Goal: Task Accomplishment & Management: Manage account settings

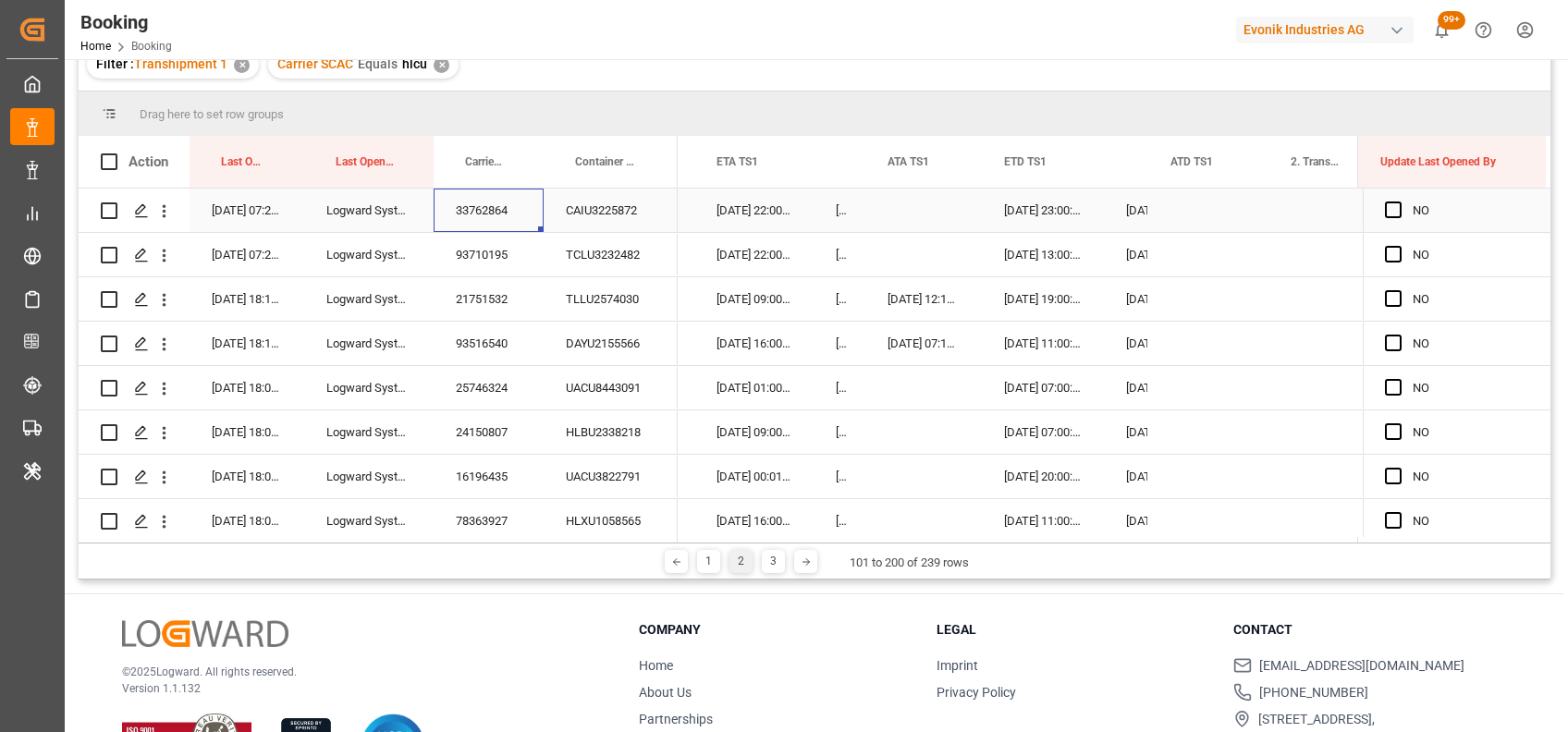
scroll to position [0, 19062]
click at [1392, 207] on span "Press SPACE to select this row." at bounding box center [1393, 209] width 17 height 17
click at [1399, 201] on input "Press SPACE to select this row." at bounding box center [1399, 201] width 0 height 0
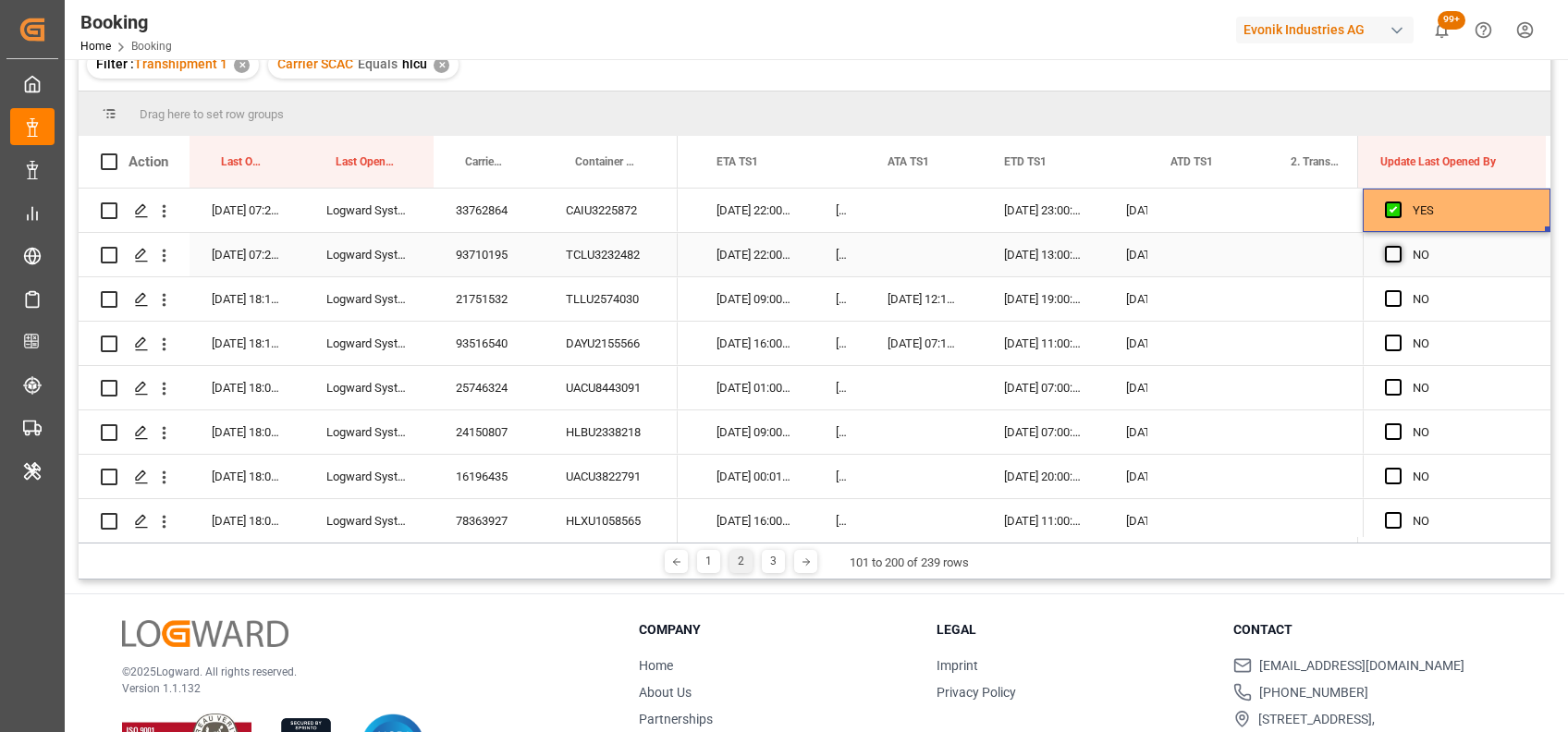
click at [1387, 253] on span "Press SPACE to select this row." at bounding box center [1393, 253] width 17 height 17
click at [1399, 246] on input "Press SPACE to select this row." at bounding box center [1399, 246] width 0 height 0
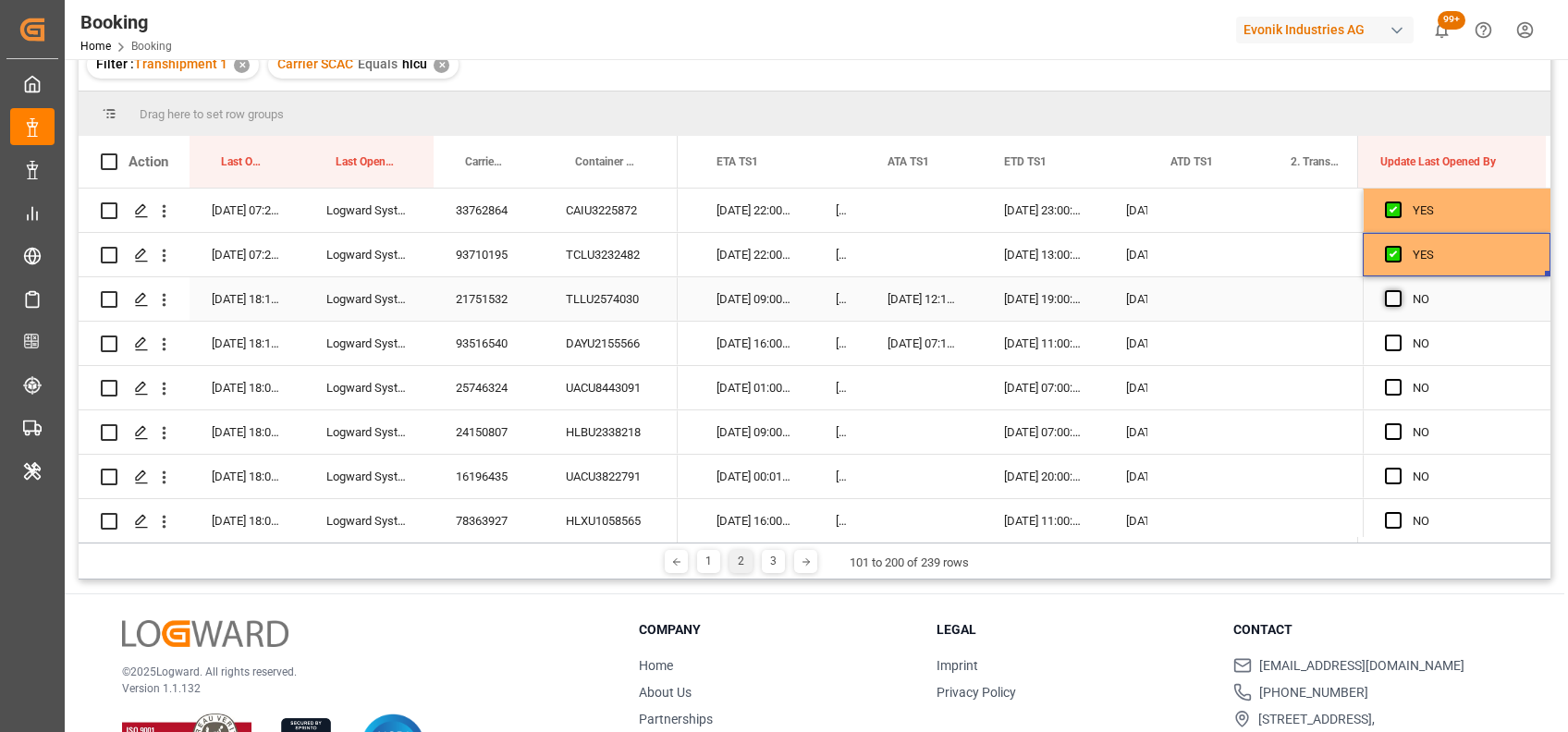
click at [1386, 296] on span "Press SPACE to select this row." at bounding box center [1393, 298] width 17 height 17
click at [1399, 290] on input "Press SPACE to select this row." at bounding box center [1399, 290] width 0 height 0
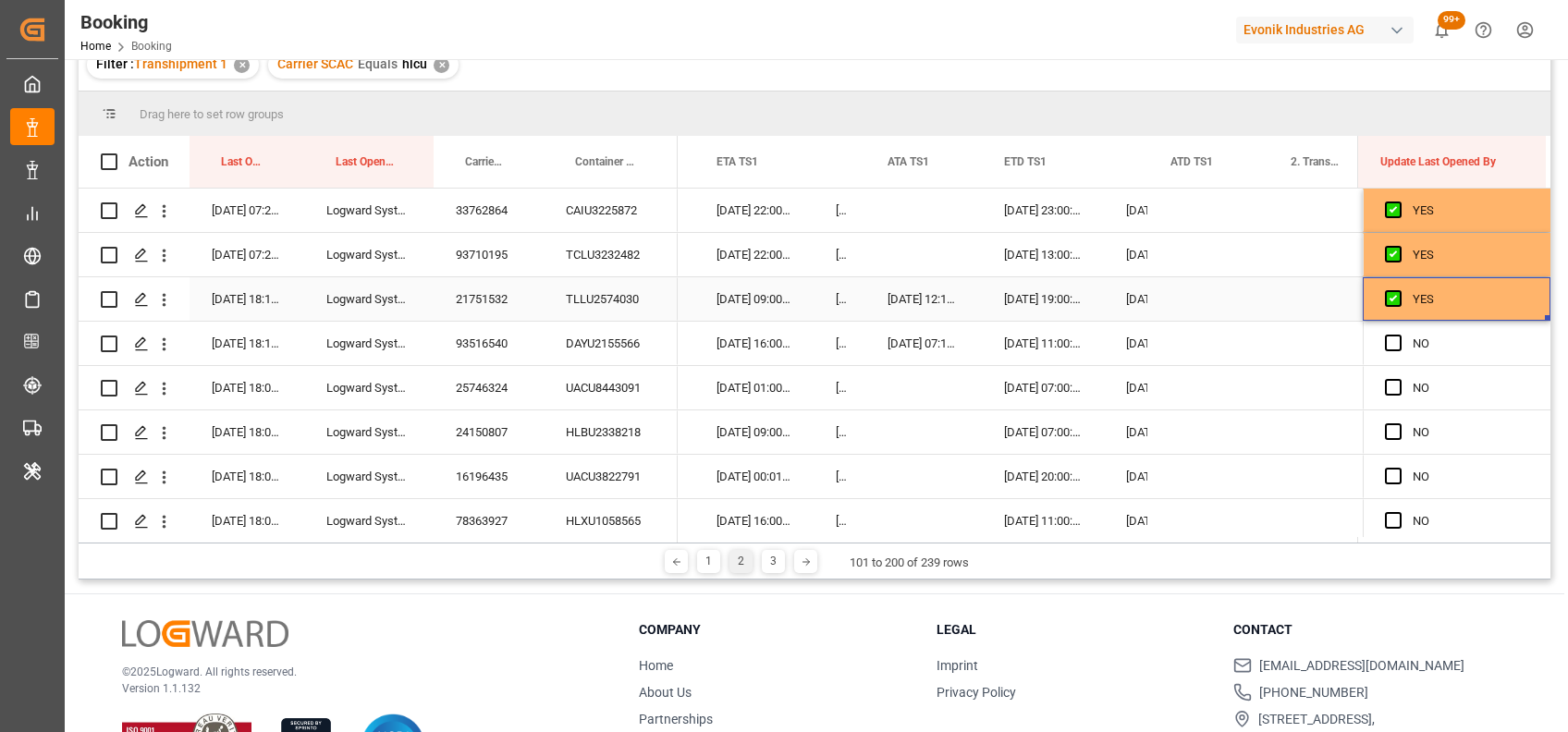
drag, startPoint x: 1540, startPoint y: 317, endPoint x: 1514, endPoint y: 629, distance: 313.1
drag, startPoint x: 1542, startPoint y: 363, endPoint x: 1533, endPoint y: 550, distance: 187.2
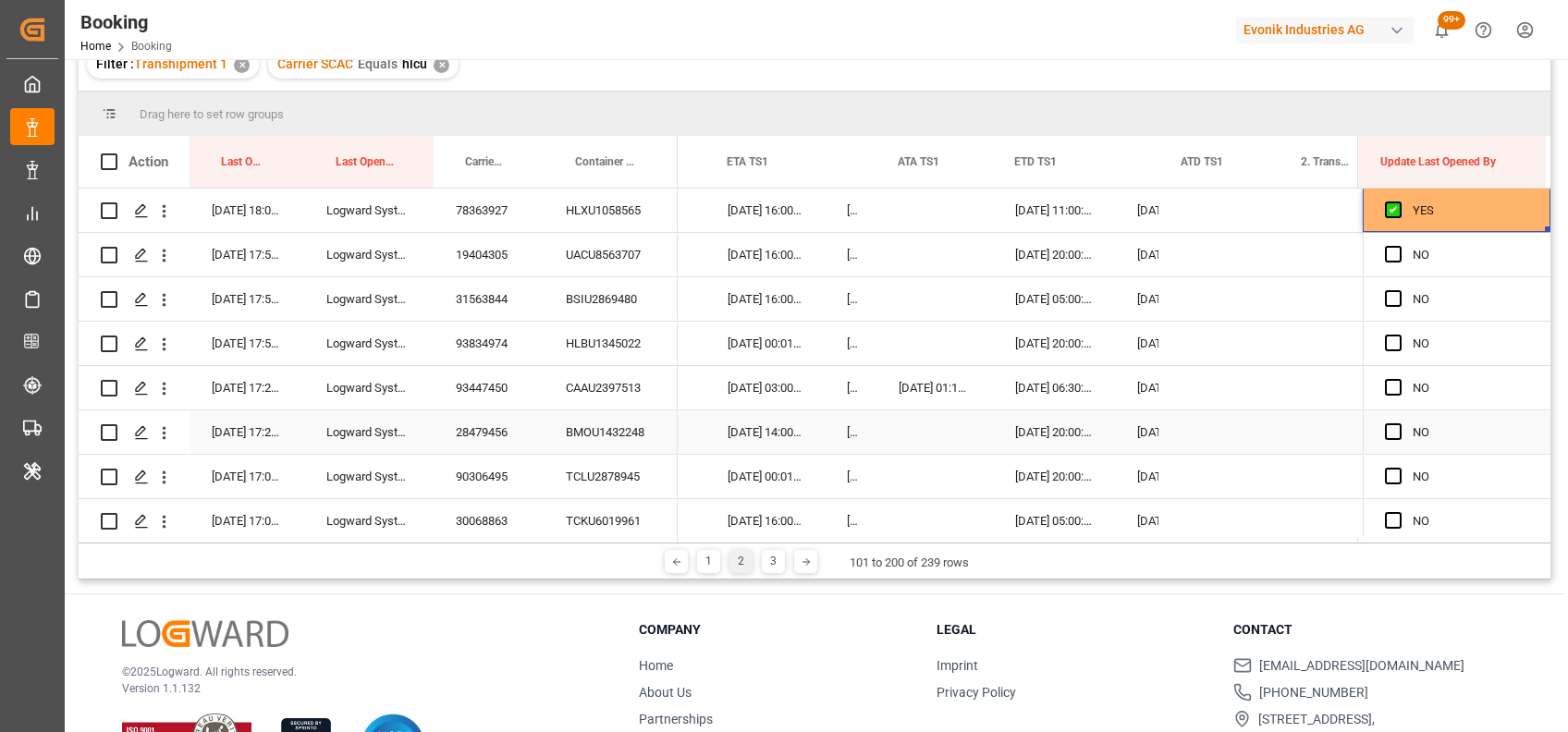
scroll to position [324, 0]
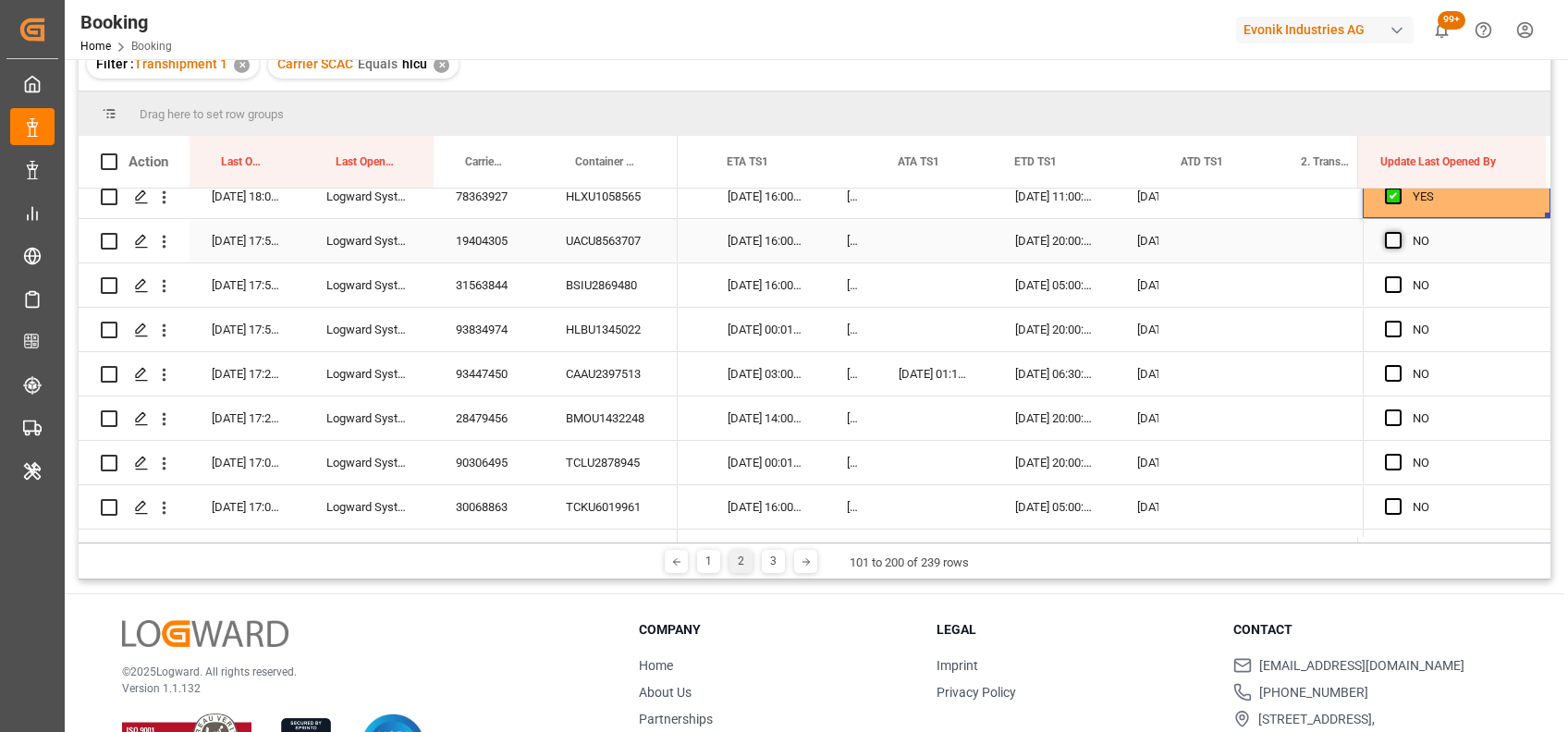
click at [1385, 244] on span "Press SPACE to select this row." at bounding box center [1393, 240] width 17 height 17
click at [1399, 232] on input "Press SPACE to select this row." at bounding box center [1399, 232] width 0 height 0
drag, startPoint x: 1542, startPoint y: 259, endPoint x: 1555, endPoint y: 467, distance: 208.4
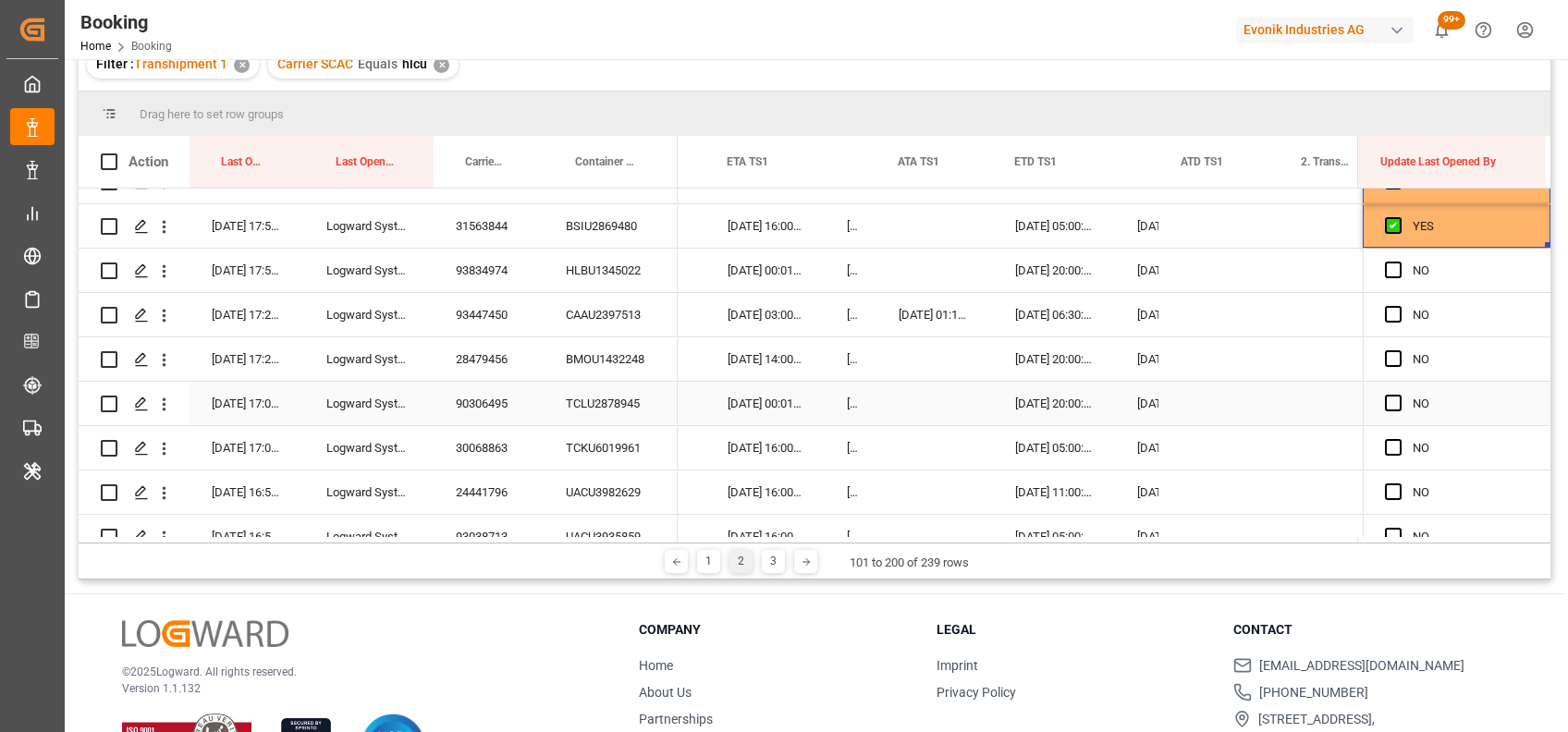
scroll to position [381, 0]
click at [1385, 275] on span "Press SPACE to select this row." at bounding box center [1393, 271] width 17 height 17
click at [1399, 263] on input "Press SPACE to select this row." at bounding box center [1399, 263] width 0 height 0
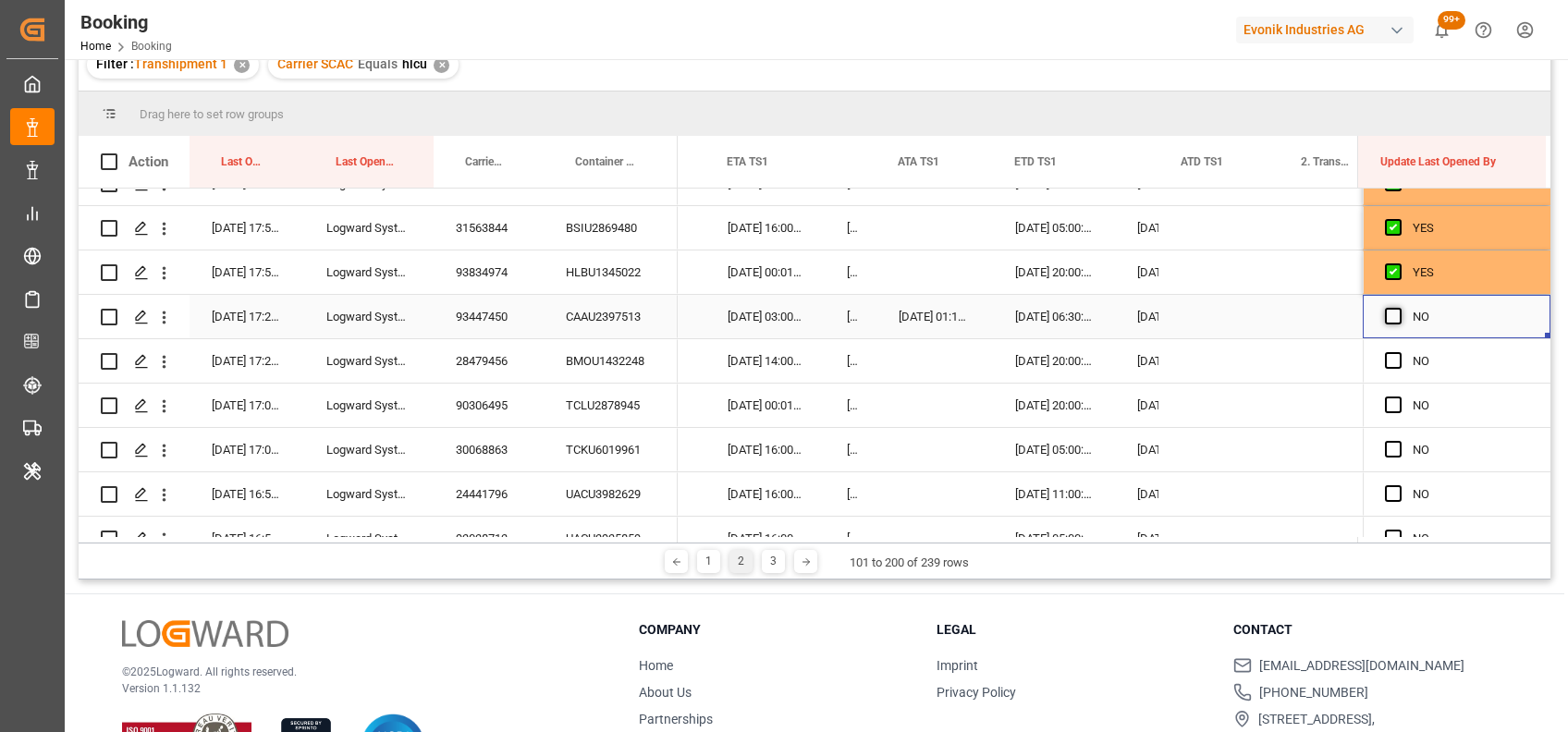
click at [1387, 316] on span "Press SPACE to select this row." at bounding box center [1393, 315] width 17 height 17
click at [1399, 308] on input "Press SPACE to select this row." at bounding box center [1399, 308] width 0 height 0
drag, startPoint x: 1539, startPoint y: 333, endPoint x: 1520, endPoint y: 567, distance: 234.8
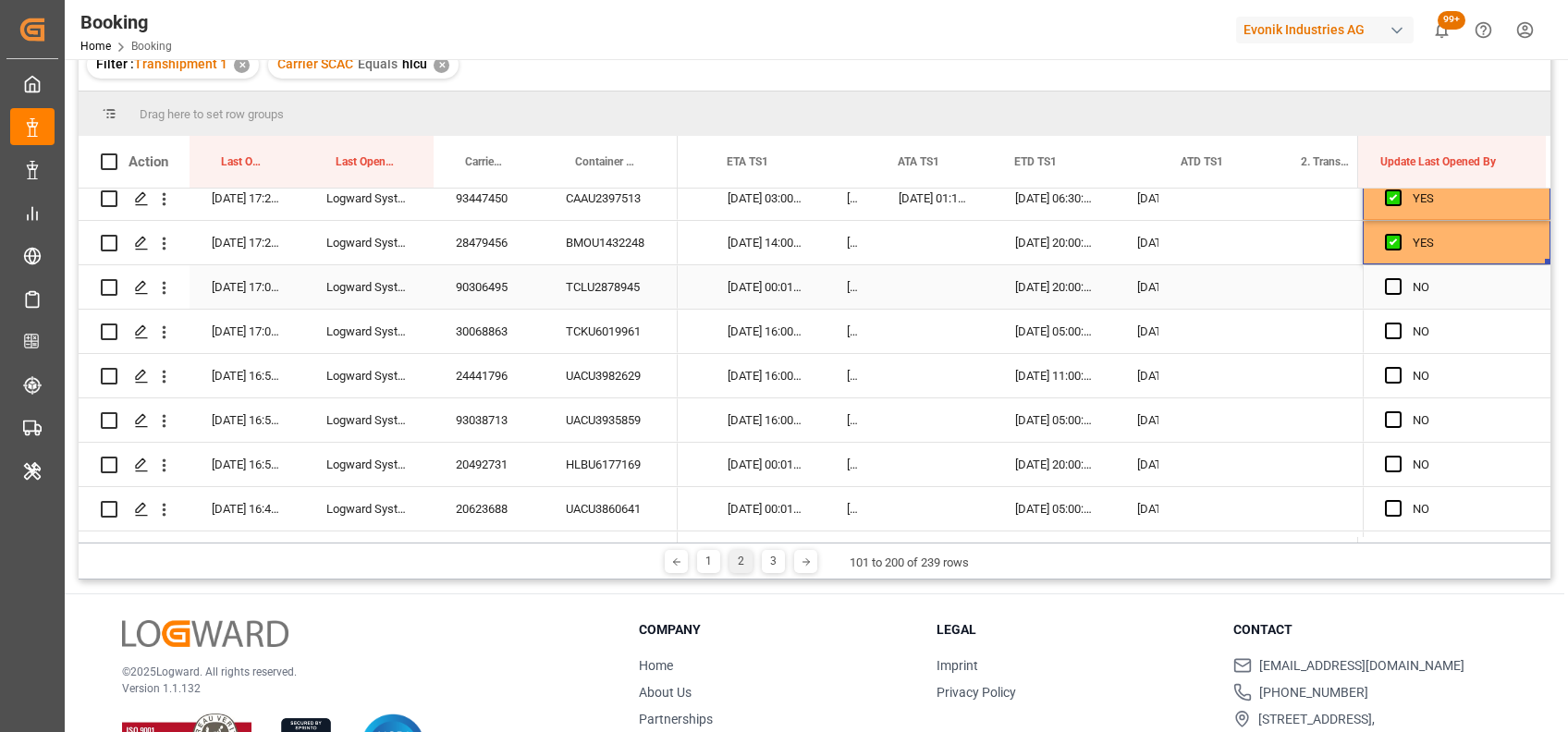
scroll to position [502, 0]
click at [1385, 281] on span "Press SPACE to select this row." at bounding box center [1393, 284] width 17 height 17
click at [1399, 276] on input "Press SPACE to select this row." at bounding box center [1399, 276] width 0 height 0
drag, startPoint x: 1542, startPoint y: 304, endPoint x: 1530, endPoint y: 503, distance: 199.4
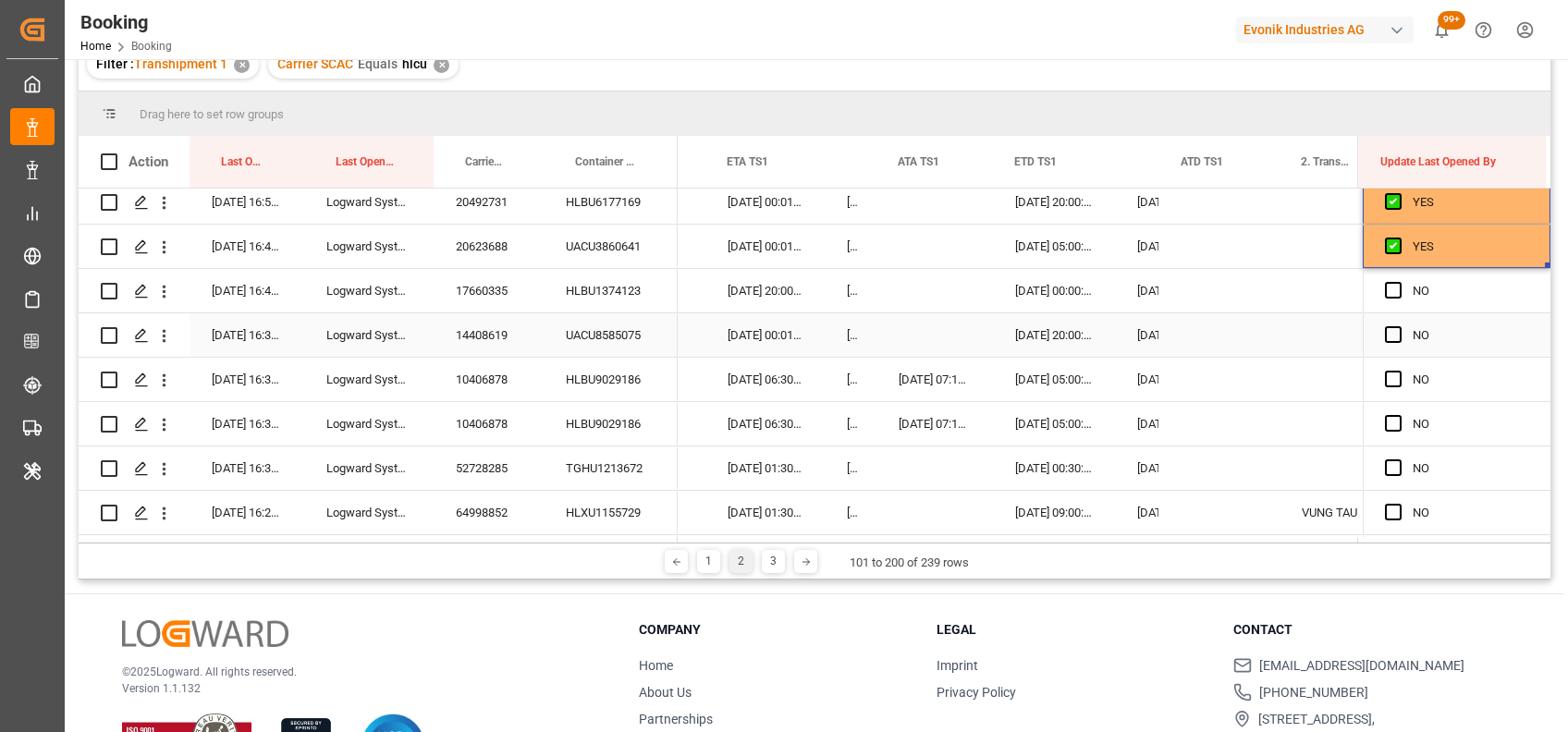
scroll to position [763, 0]
click at [1385, 286] on span "Press SPACE to select this row." at bounding box center [1393, 289] width 17 height 17
click at [1399, 281] on input "Press SPACE to select this row." at bounding box center [1399, 281] width 0 height 0
click at [1385, 334] on span "Press SPACE to select this row." at bounding box center [1393, 333] width 17 height 17
click at [1399, 325] on input "Press SPACE to select this row." at bounding box center [1399, 325] width 0 height 0
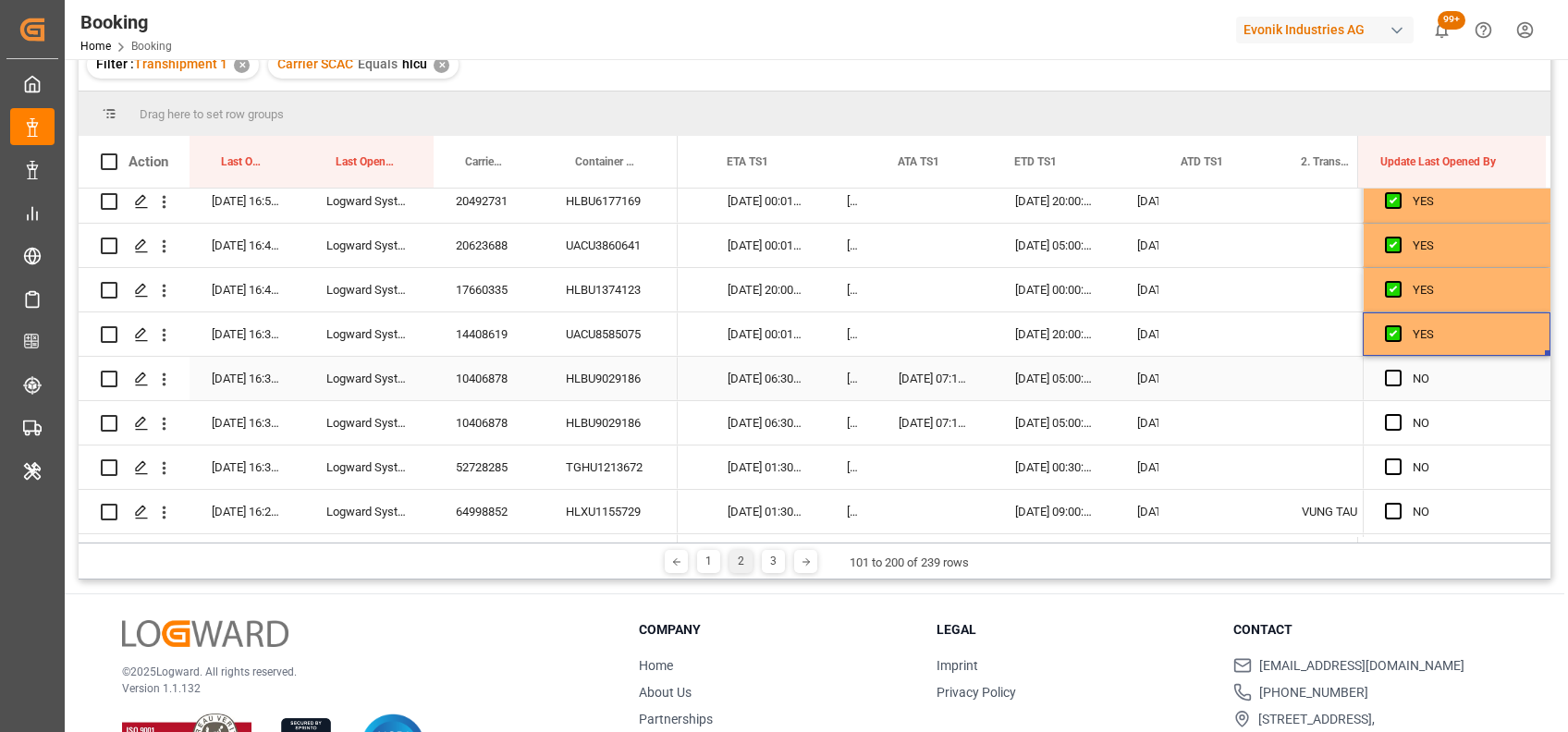
click at [480, 379] on div "10406878" at bounding box center [489, 378] width 110 height 43
click at [1386, 379] on span "Press SPACE to select this row." at bounding box center [1393, 377] width 17 height 17
click at [1399, 369] on input "Press SPACE to select this row." at bounding box center [1399, 369] width 0 height 0
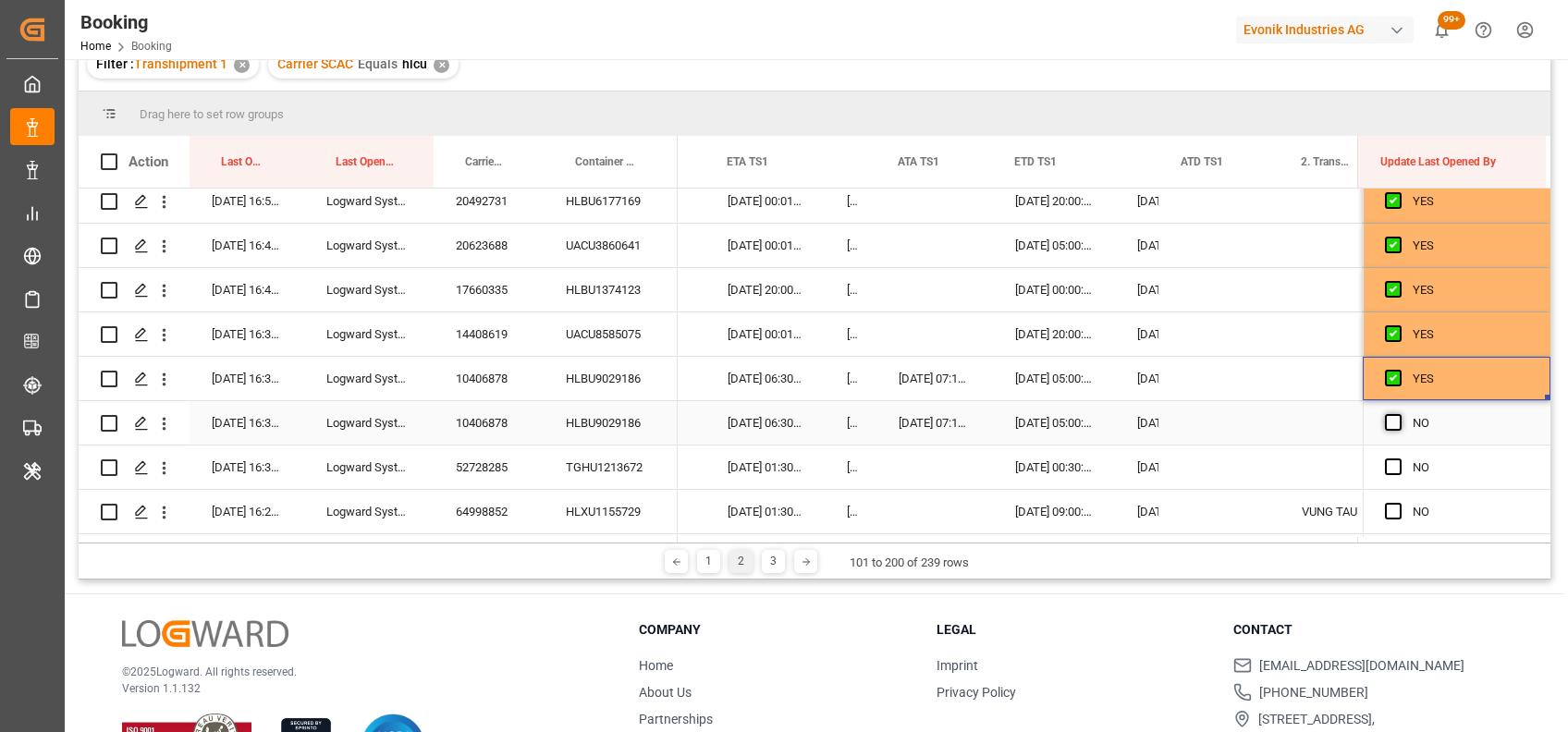
click at [1385, 420] on span "Press SPACE to select this row." at bounding box center [1393, 422] width 17 height 17
click at [1399, 414] on input "Press SPACE to select this row." at bounding box center [1399, 414] width 0 height 0
click at [1390, 462] on span "Press SPACE to select this row." at bounding box center [1393, 466] width 17 height 17
click at [1399, 458] on input "Press SPACE to select this row." at bounding box center [1399, 458] width 0 height 0
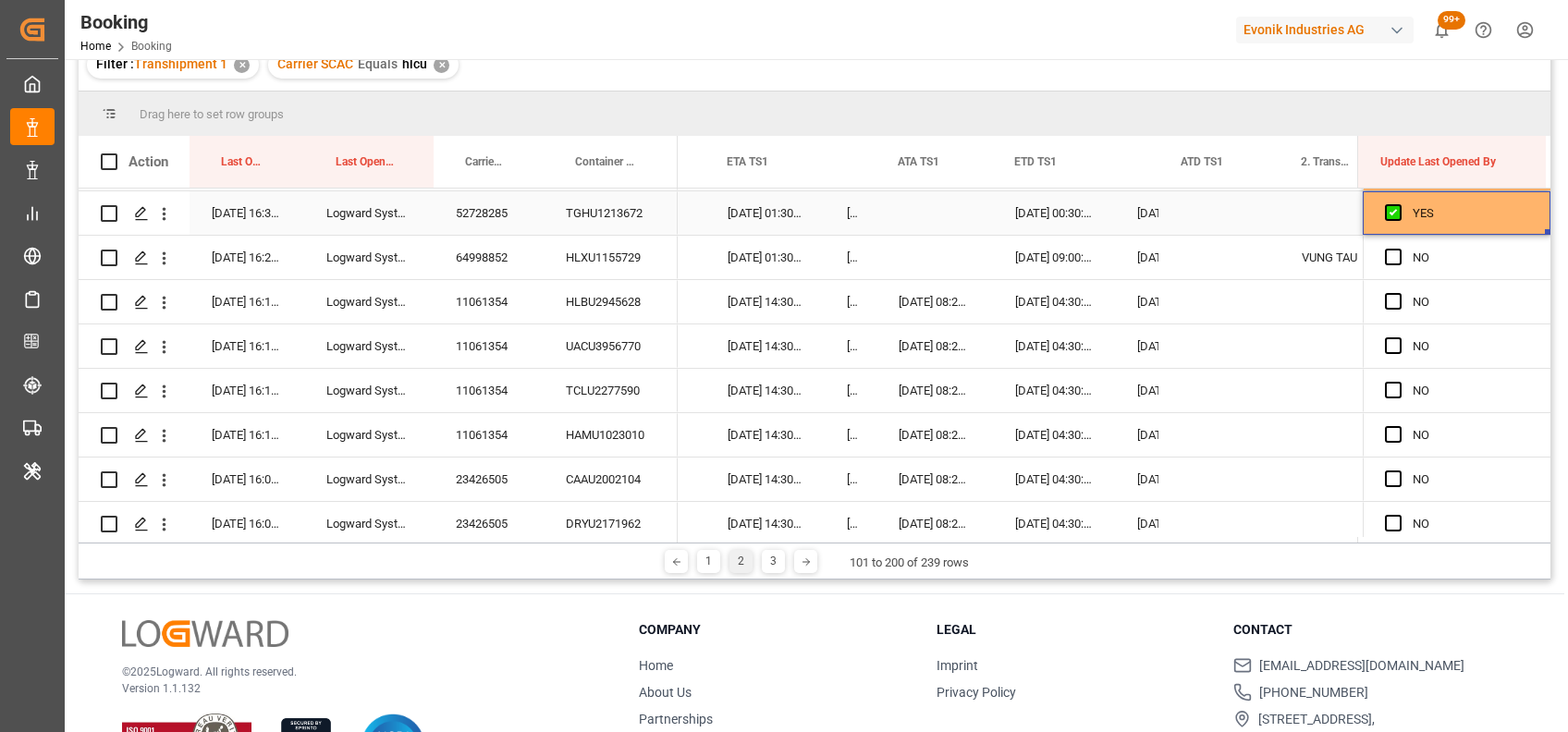
scroll to position [1019, 0]
click at [1388, 247] on span "Press SPACE to select this row." at bounding box center [1393, 254] width 17 height 17
click at [1399, 247] on input "Press SPACE to select this row." at bounding box center [1399, 247] width 0 height 0
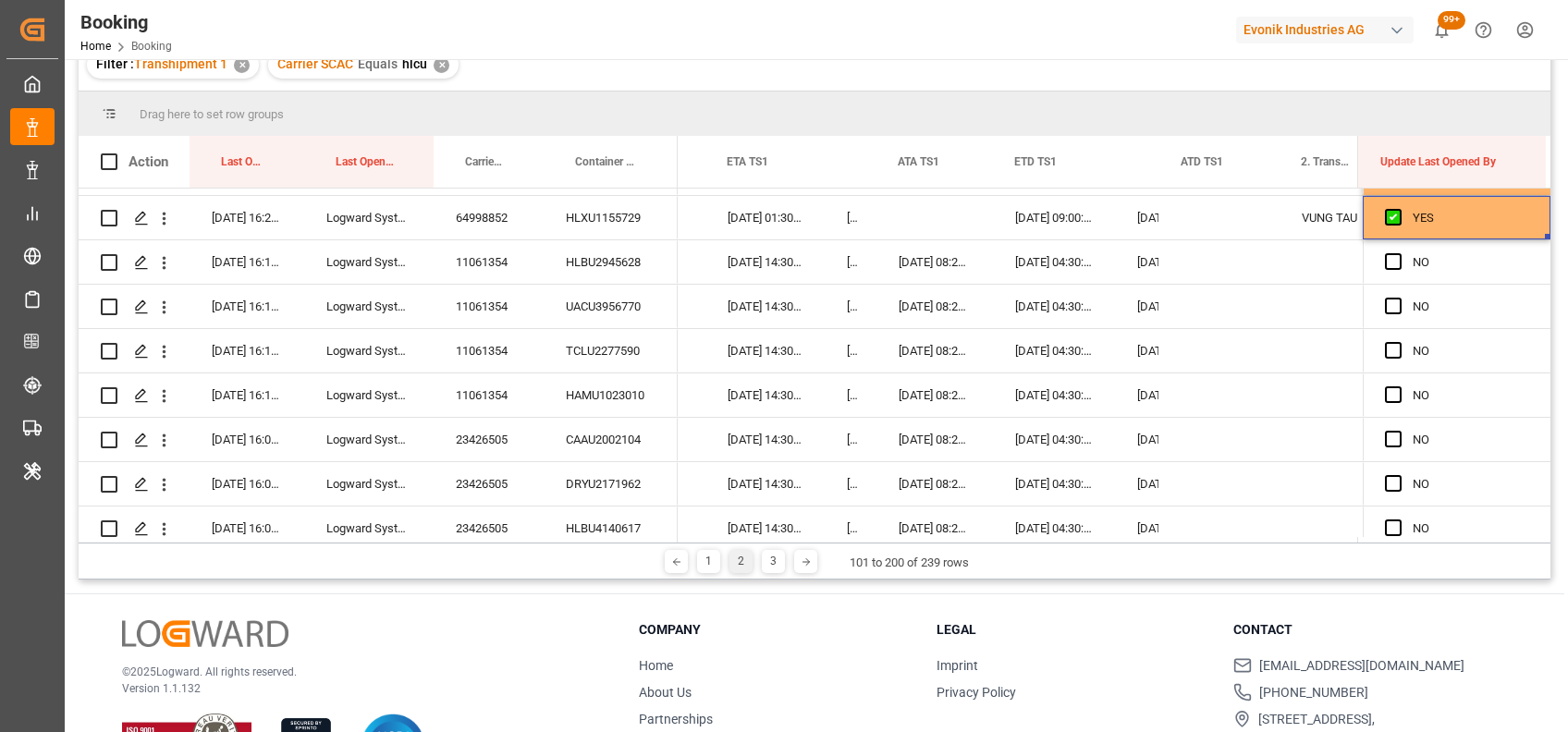
scroll to position [1058, 0]
drag, startPoint x: 1540, startPoint y: 235, endPoint x: 1539, endPoint y: 519, distance: 284.0
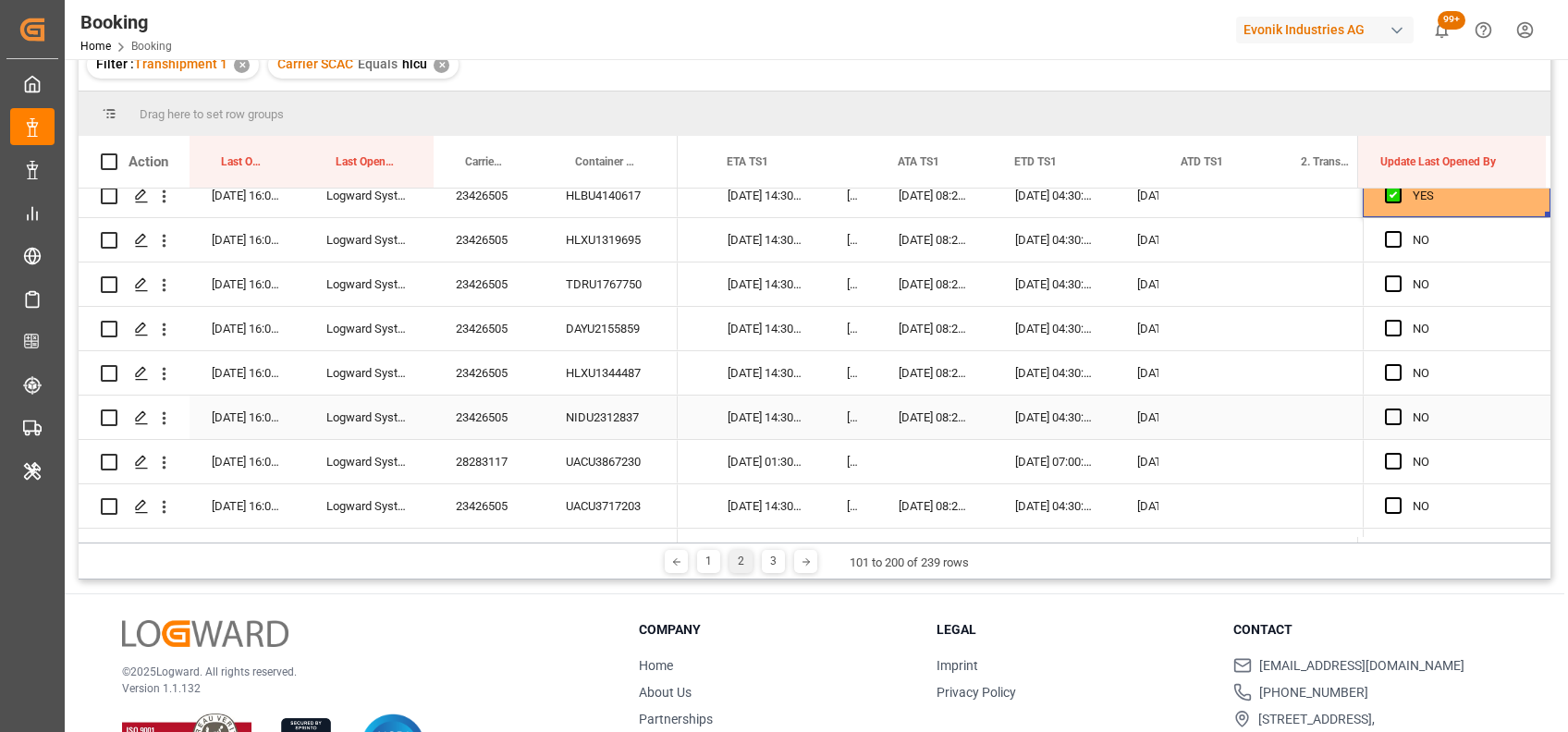
scroll to position [1390, 0]
drag, startPoint x: 1539, startPoint y: 211, endPoint x: 1539, endPoint y: 530, distance: 319.0
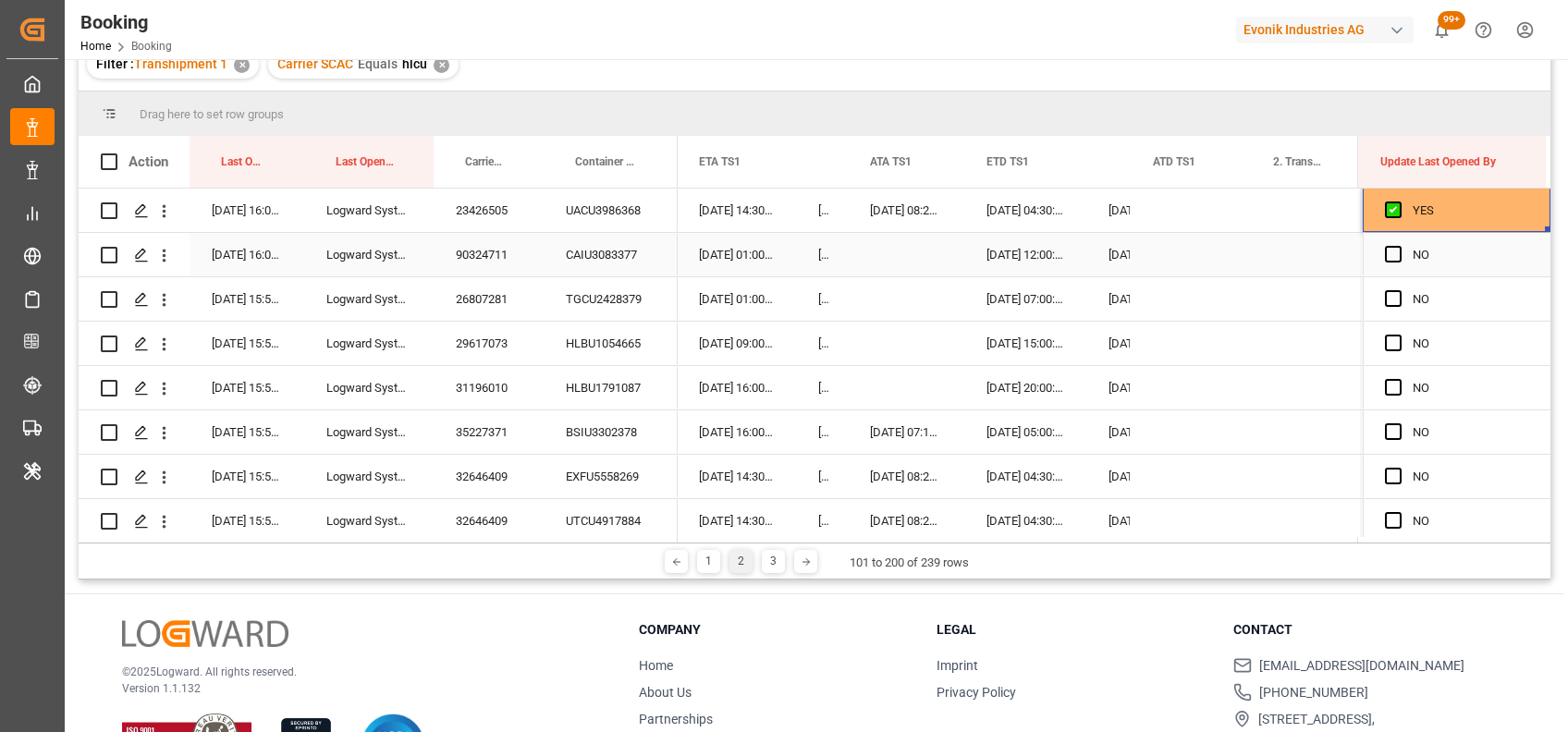
scroll to position [1730, 0]
click at [1388, 248] on span "Press SPACE to select this row." at bounding box center [1393, 253] width 17 height 17
click at [1399, 245] on input "Press SPACE to select this row." at bounding box center [1399, 245] width 0 height 0
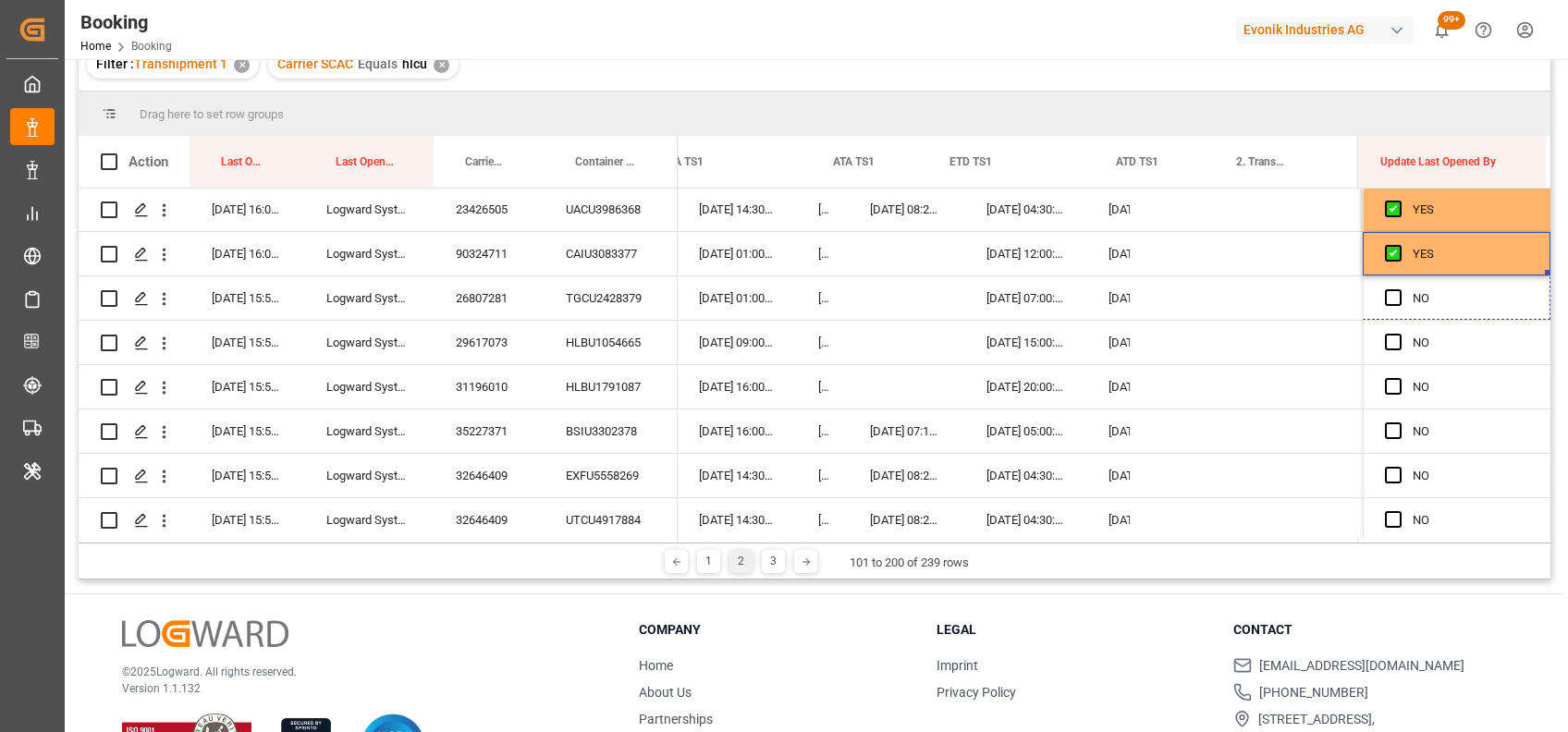
drag, startPoint x: 1539, startPoint y: 271, endPoint x: 1551, endPoint y: 483, distance: 212.3
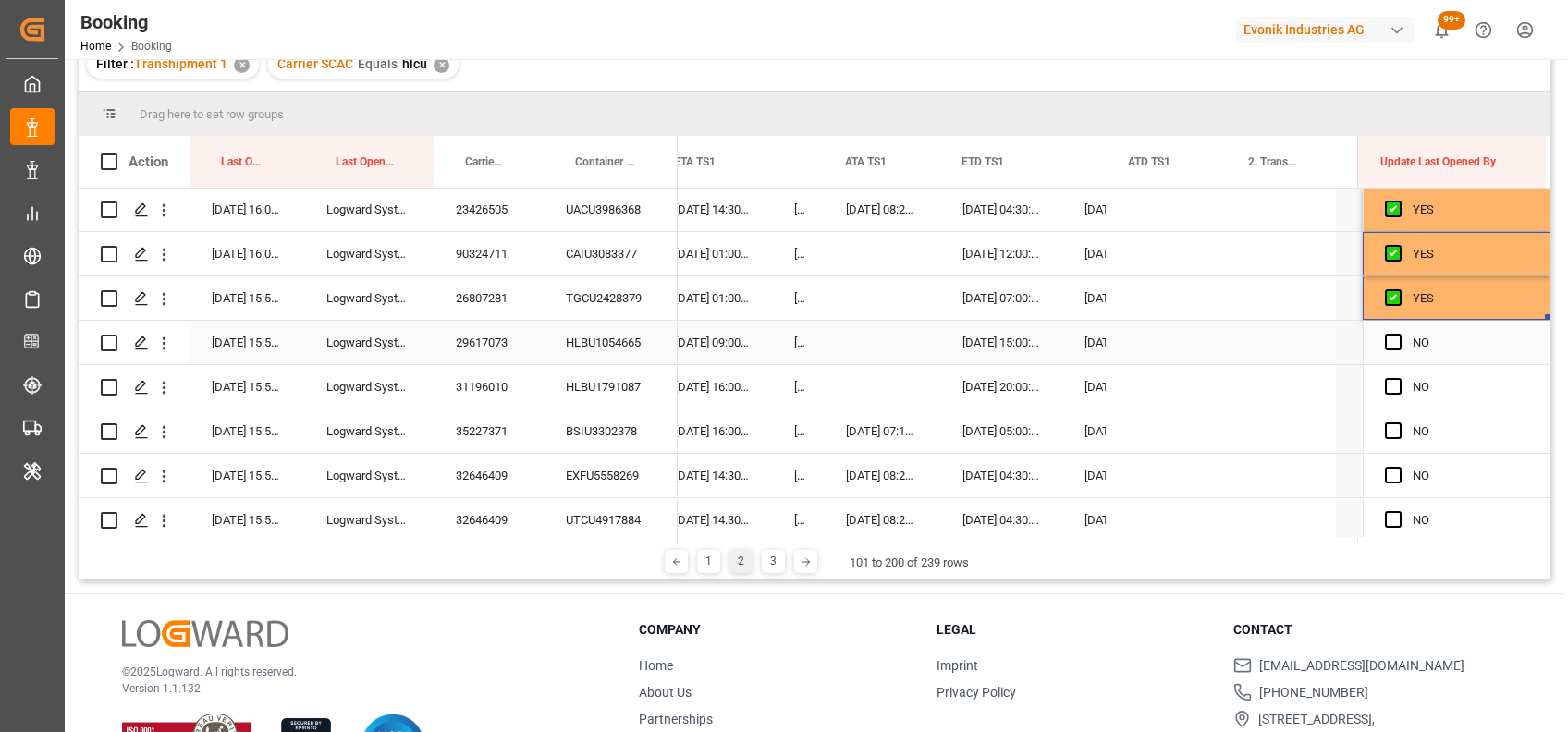
scroll to position [0, 0]
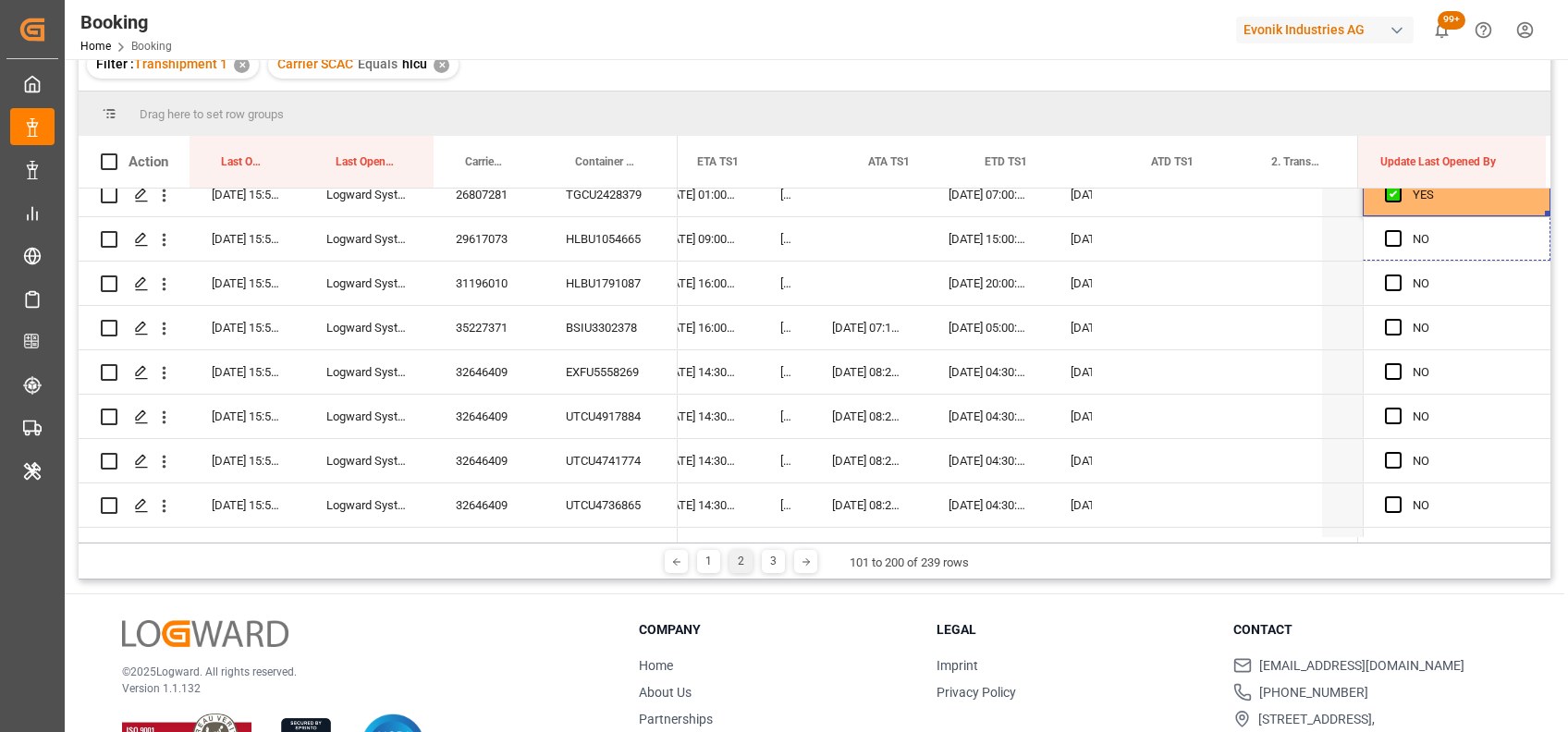
drag, startPoint x: 1540, startPoint y: 211, endPoint x: 1560, endPoint y: 484, distance: 273.7
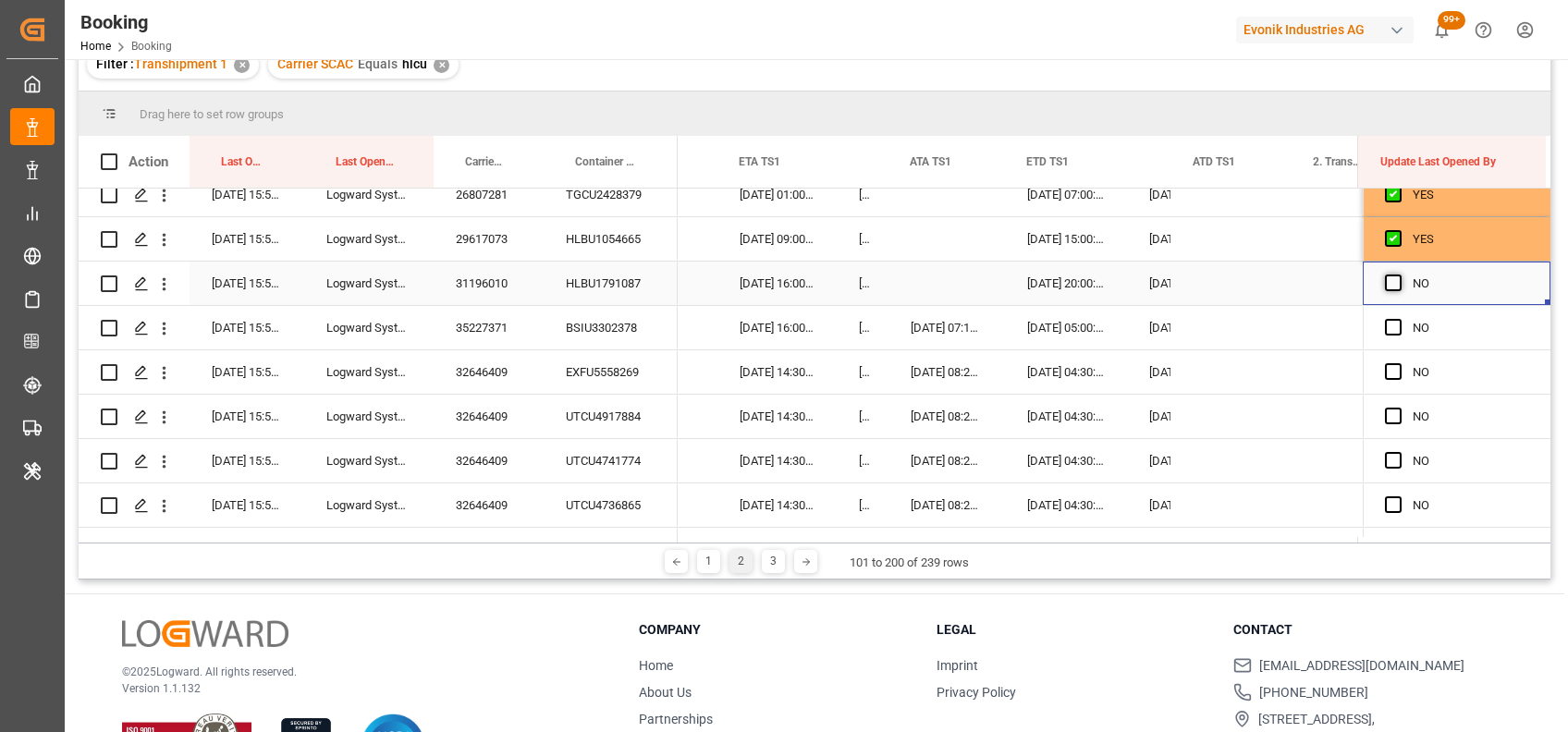
click at [1385, 283] on span "Press SPACE to select this row." at bounding box center [1393, 282] width 17 height 17
click at [1399, 274] on input "Press SPACE to select this row." at bounding box center [1399, 274] width 0 height 0
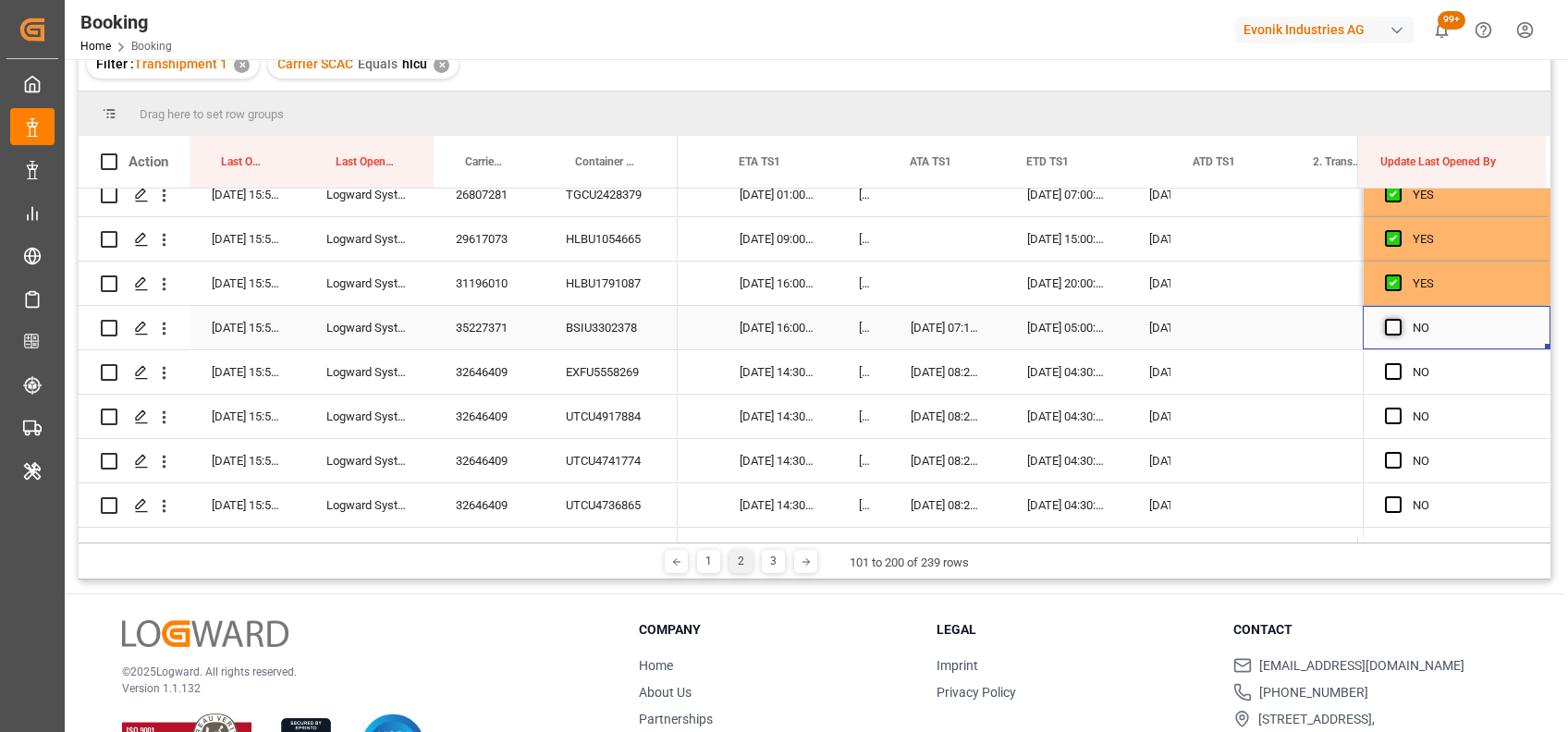
click at [1389, 331] on span "Press SPACE to select this row." at bounding box center [1393, 326] width 17 height 17
click at [1399, 318] on input "Press SPACE to select this row." at bounding box center [1399, 318] width 0 height 0
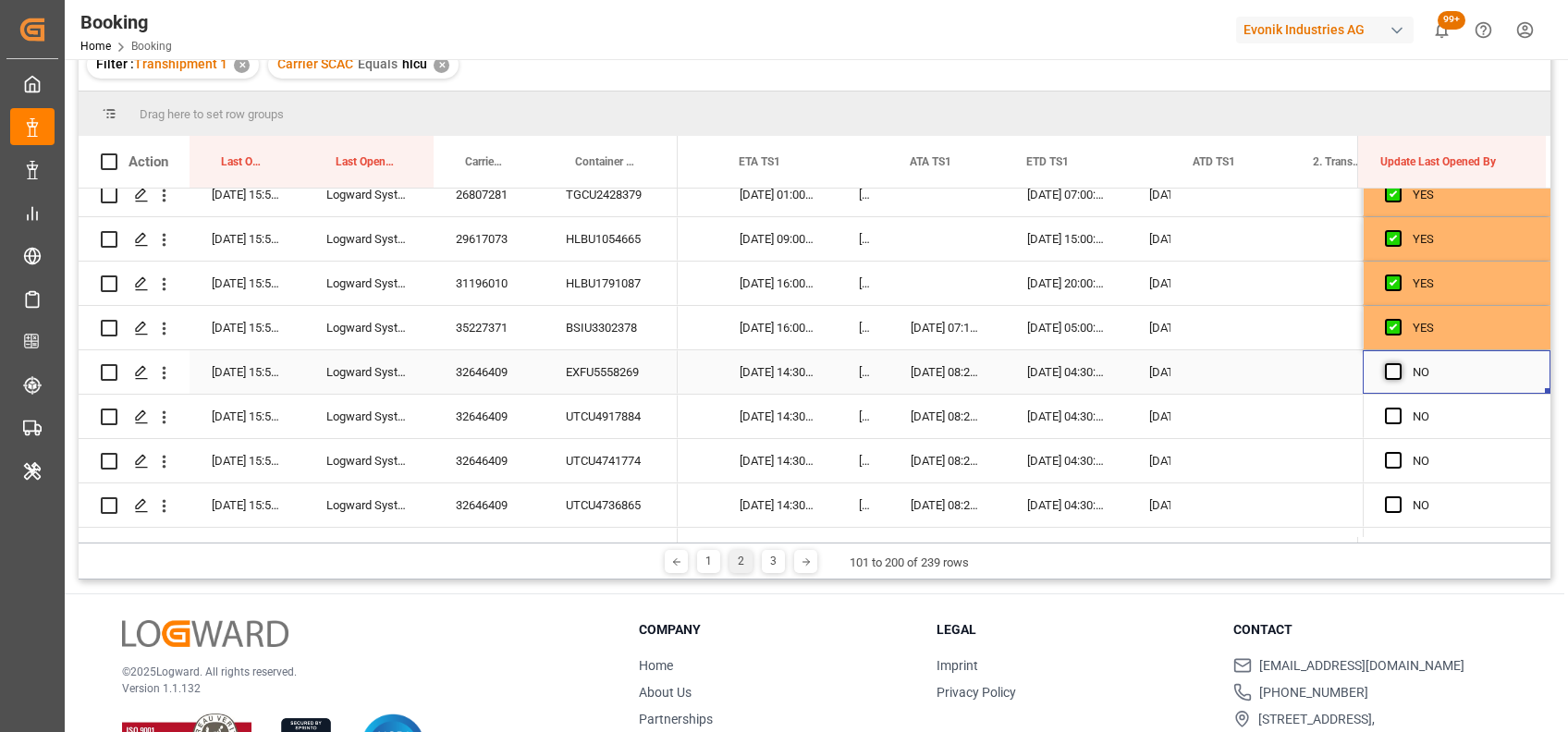
click at [1388, 369] on span "Press SPACE to select this row." at bounding box center [1393, 371] width 17 height 17
click at [1399, 364] on input "Press SPACE to select this row." at bounding box center [1399, 364] width 0 height 0
click at [1385, 414] on span "Press SPACE to select this row." at bounding box center [1393, 416] width 17 height 17
click at [1399, 408] on input "Press SPACE to select this row." at bounding box center [1399, 408] width 0 height 0
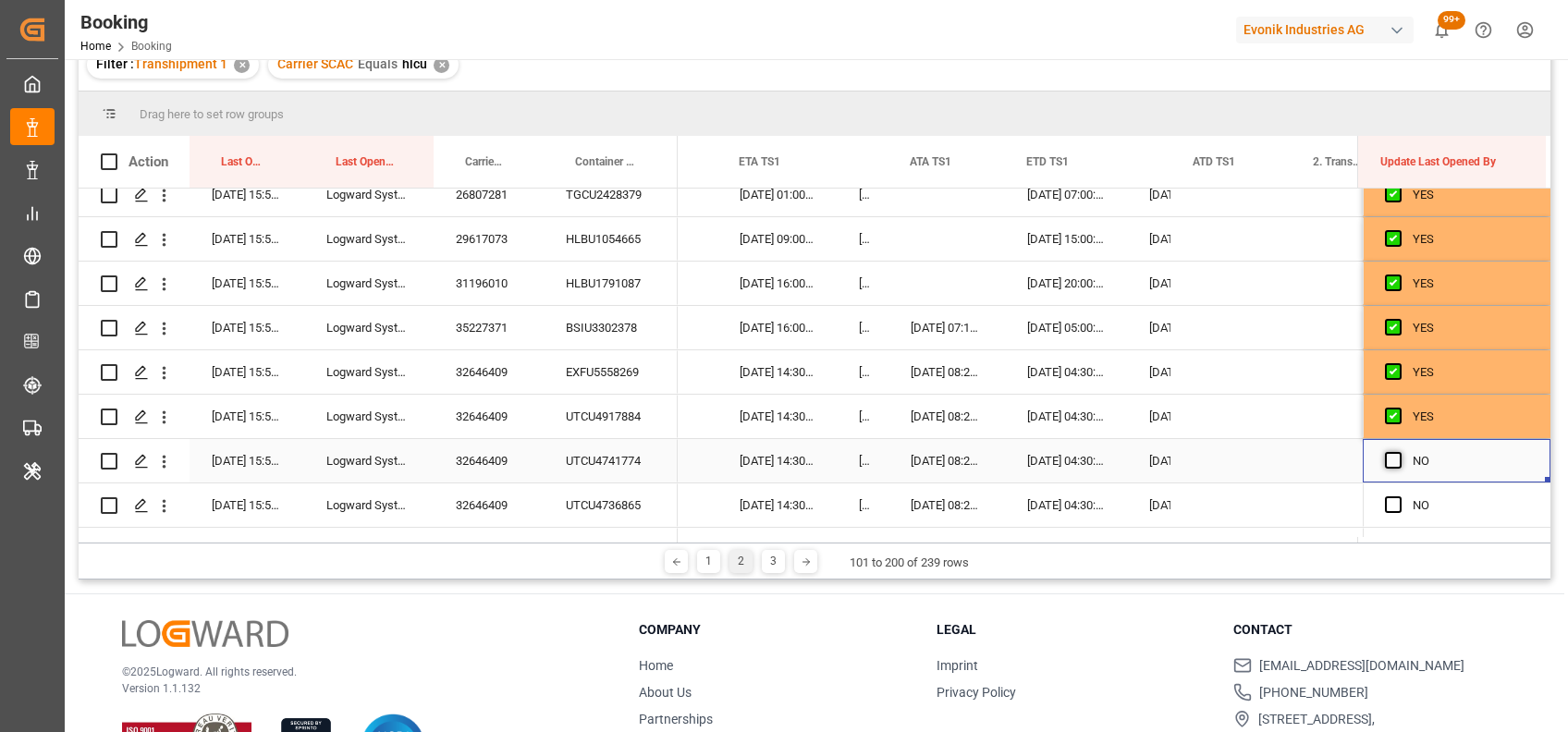
click at [1388, 457] on span "Press SPACE to select this row." at bounding box center [1393, 460] width 17 height 17
click at [1399, 452] on input "Press SPACE to select this row." at bounding box center [1399, 452] width 0 height 0
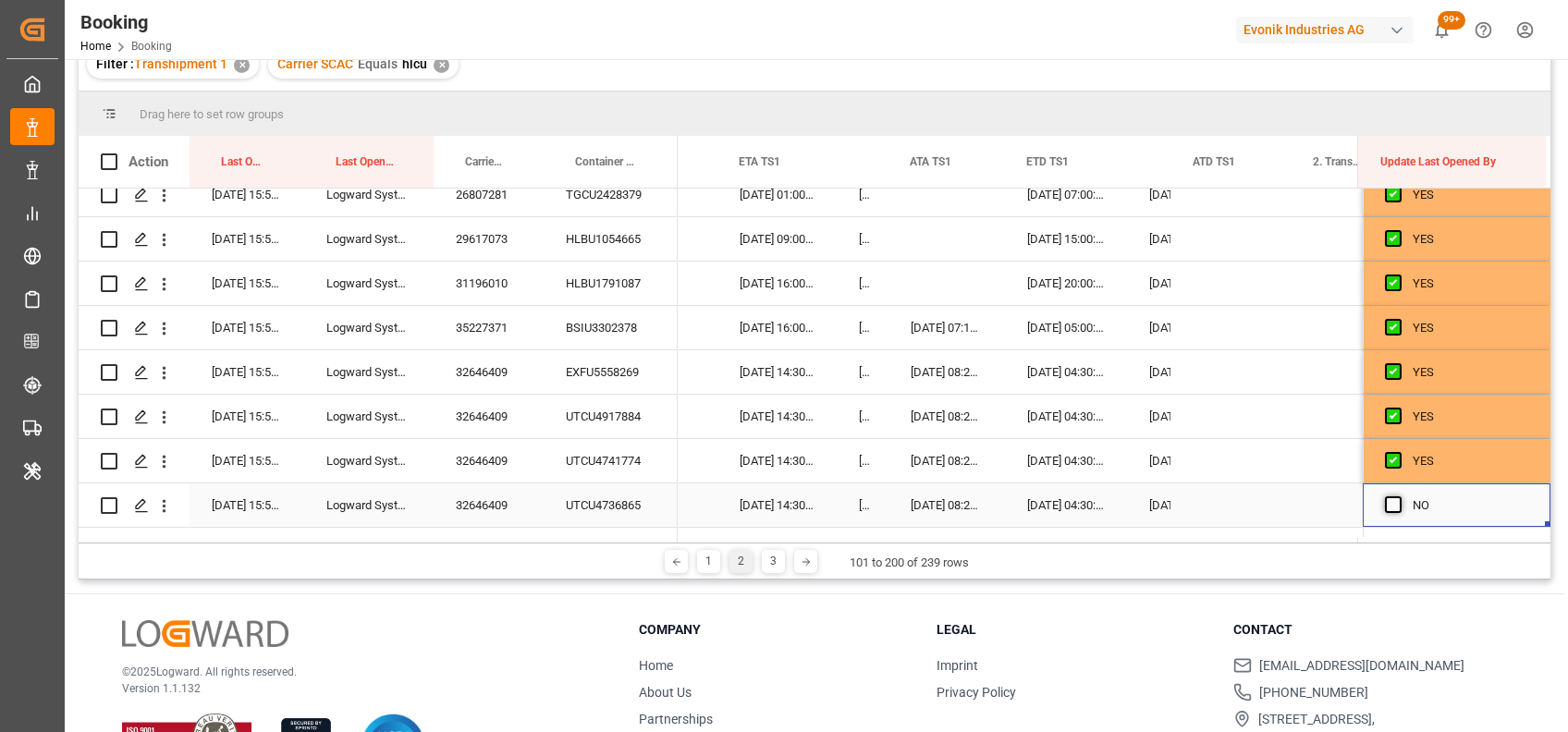
click at [1386, 505] on span "Press SPACE to select this row." at bounding box center [1393, 504] width 17 height 17
click at [1399, 496] on input "Press SPACE to select this row." at bounding box center [1399, 496] width 0 height 0
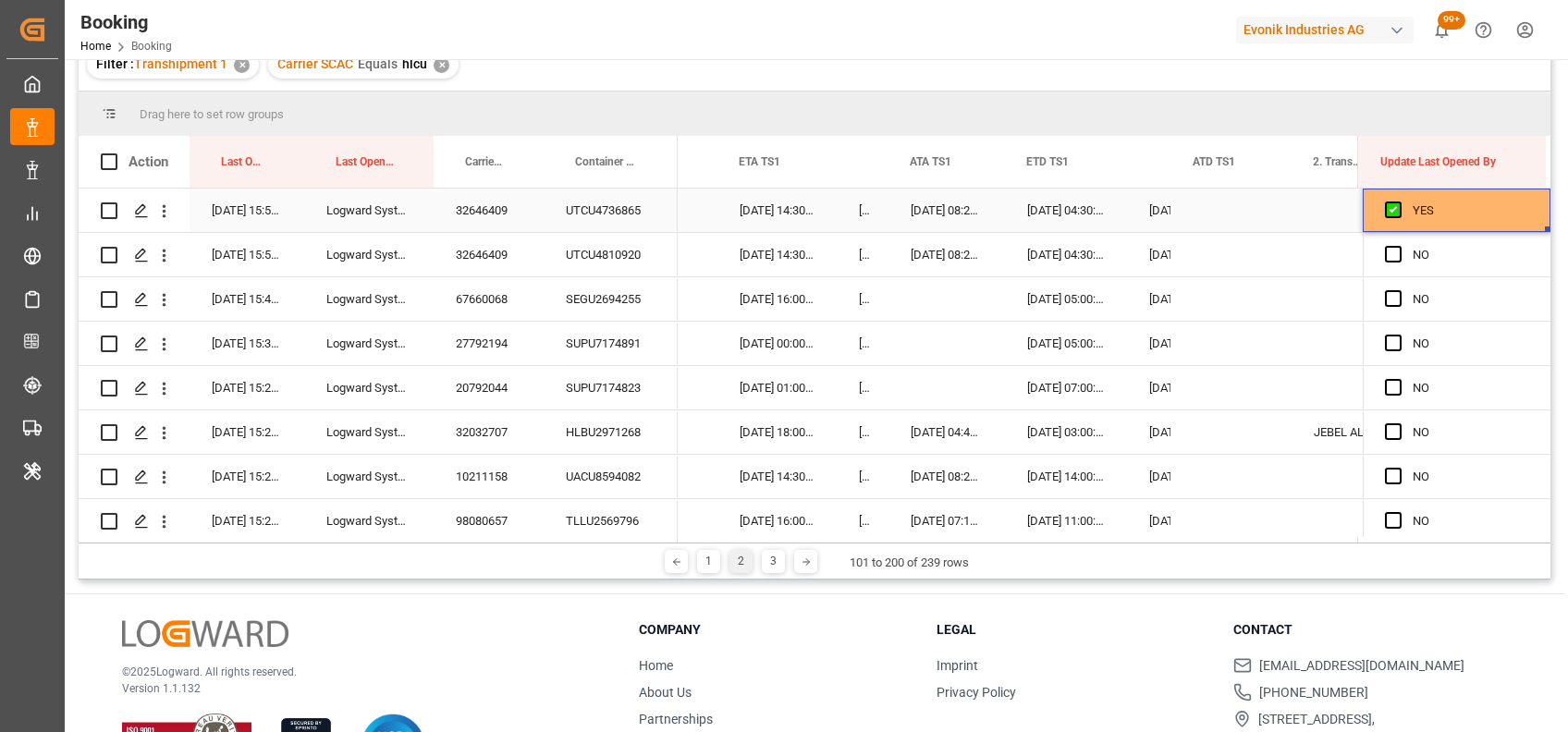
drag, startPoint x: 1541, startPoint y: 229, endPoint x: 1539, endPoint y: 585, distance: 356.0
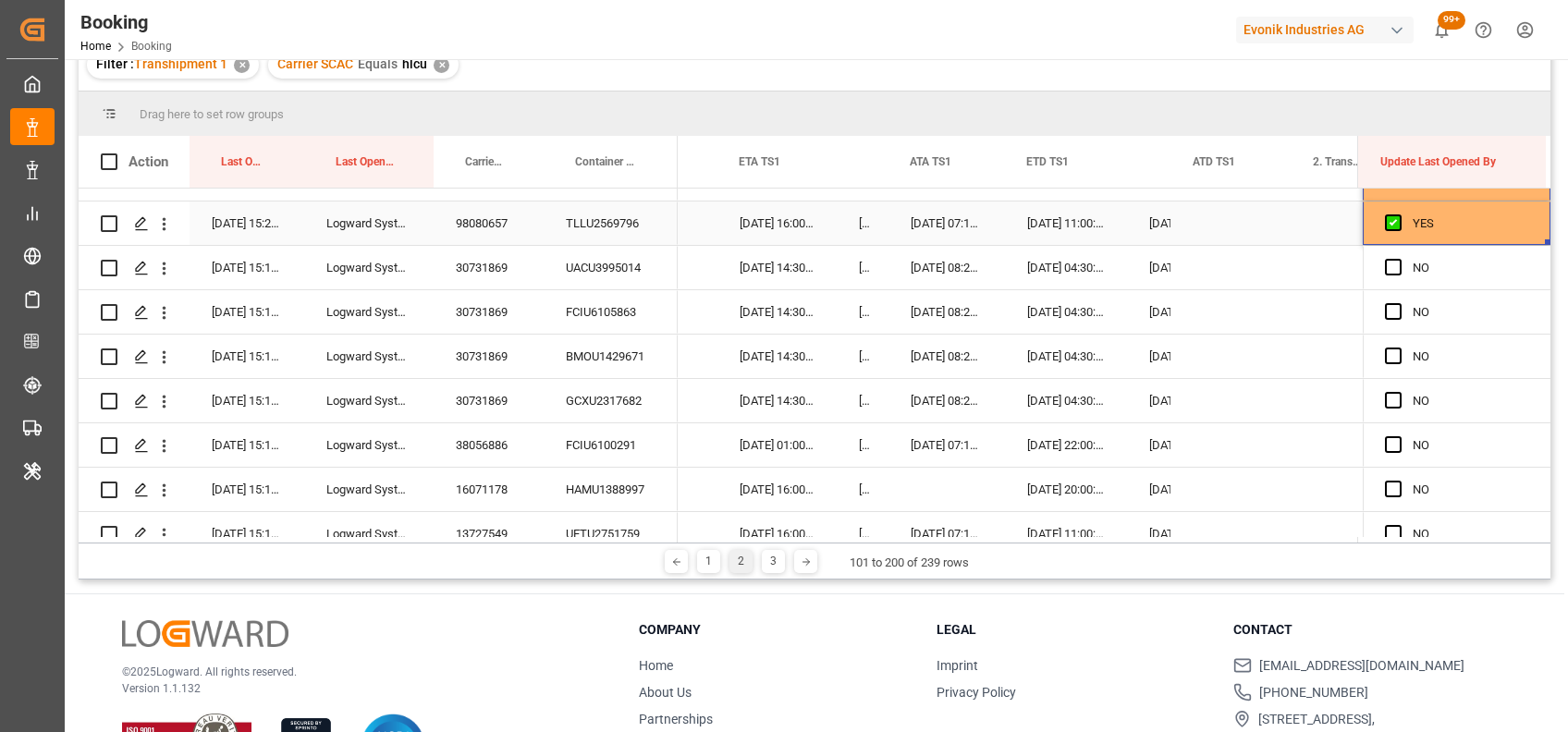
drag, startPoint x: 1540, startPoint y: 242, endPoint x: 1523, endPoint y: 511, distance: 269.5
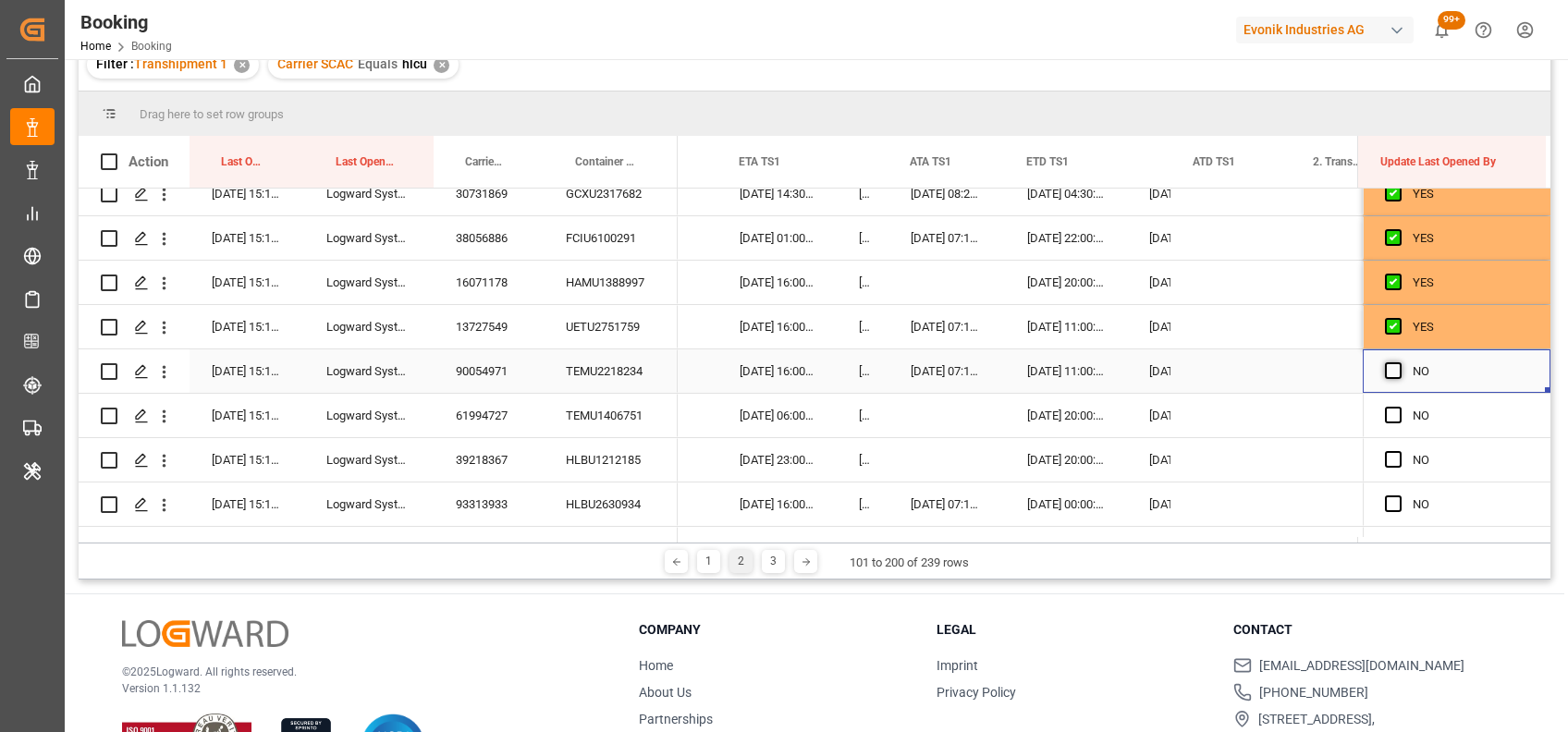
click at [1385, 366] on span "Press SPACE to select this row." at bounding box center [1393, 370] width 17 height 17
click at [1399, 363] on input "Press SPACE to select this row." at bounding box center [1399, 363] width 0 height 0
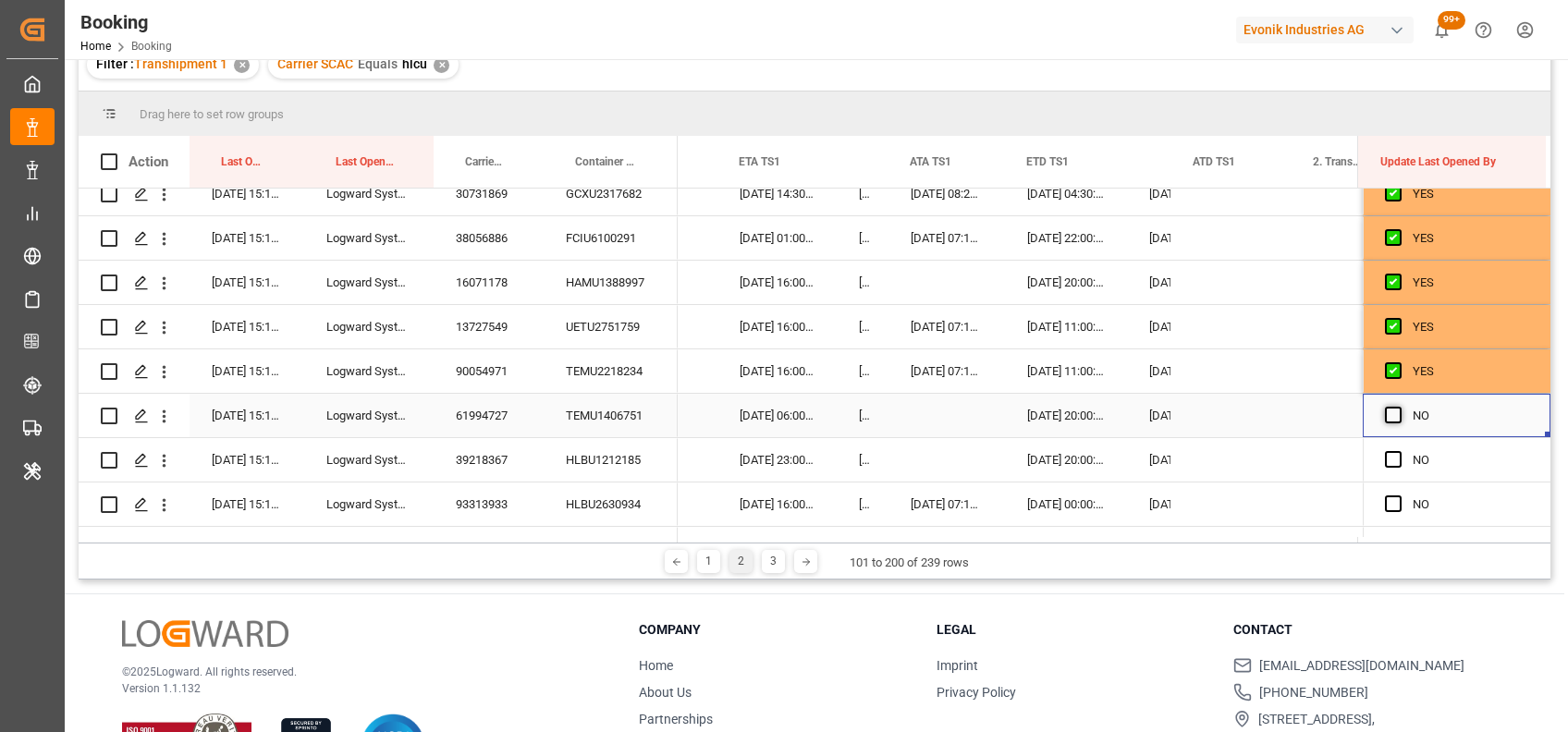
click at [1385, 412] on span "Press SPACE to select this row." at bounding box center [1393, 415] width 17 height 17
click at [1399, 407] on input "Press SPACE to select this row." at bounding box center [1399, 407] width 0 height 0
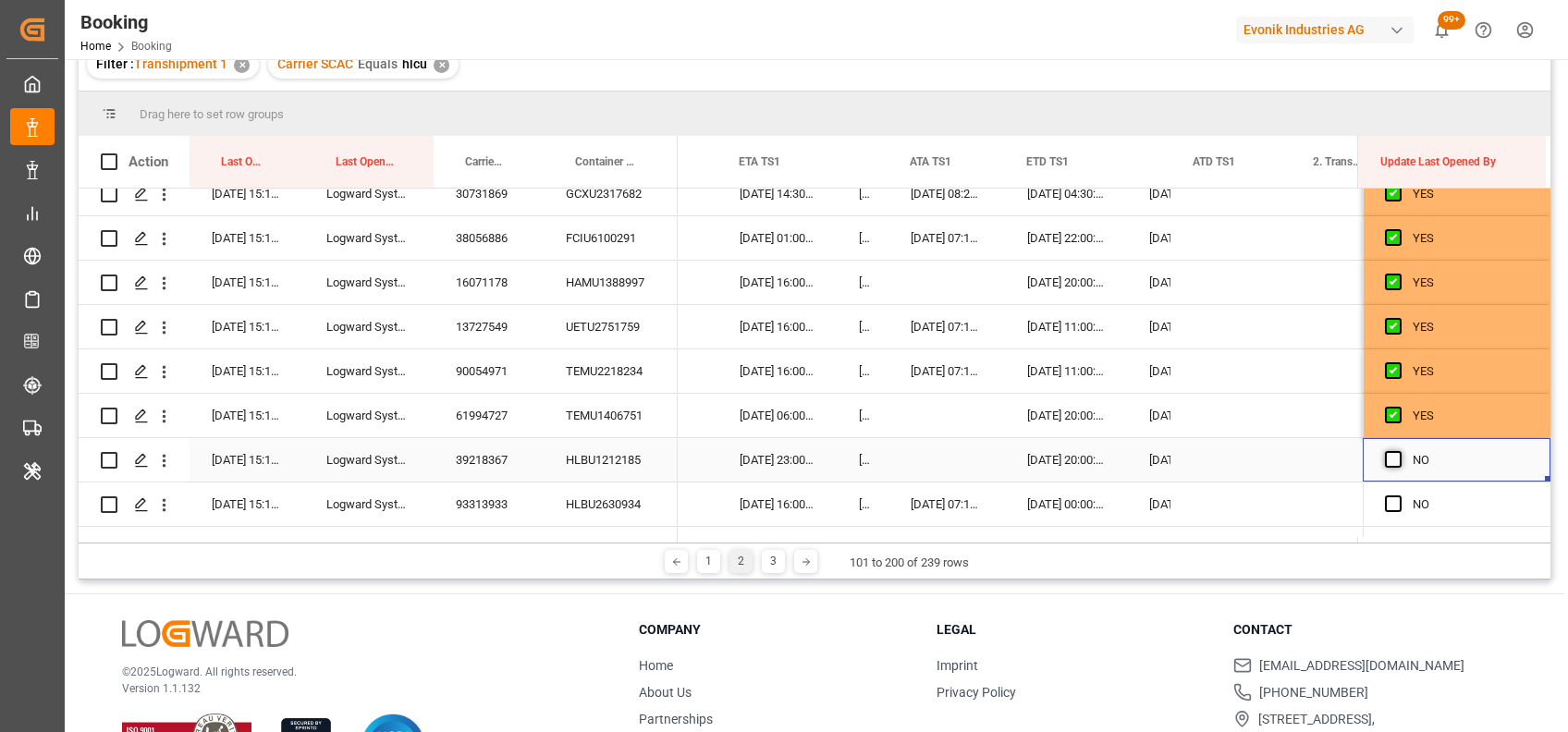
click at [1388, 453] on span "Press SPACE to select this row." at bounding box center [1393, 459] width 17 height 17
click at [1399, 451] on input "Press SPACE to select this row." at bounding box center [1399, 451] width 0 height 0
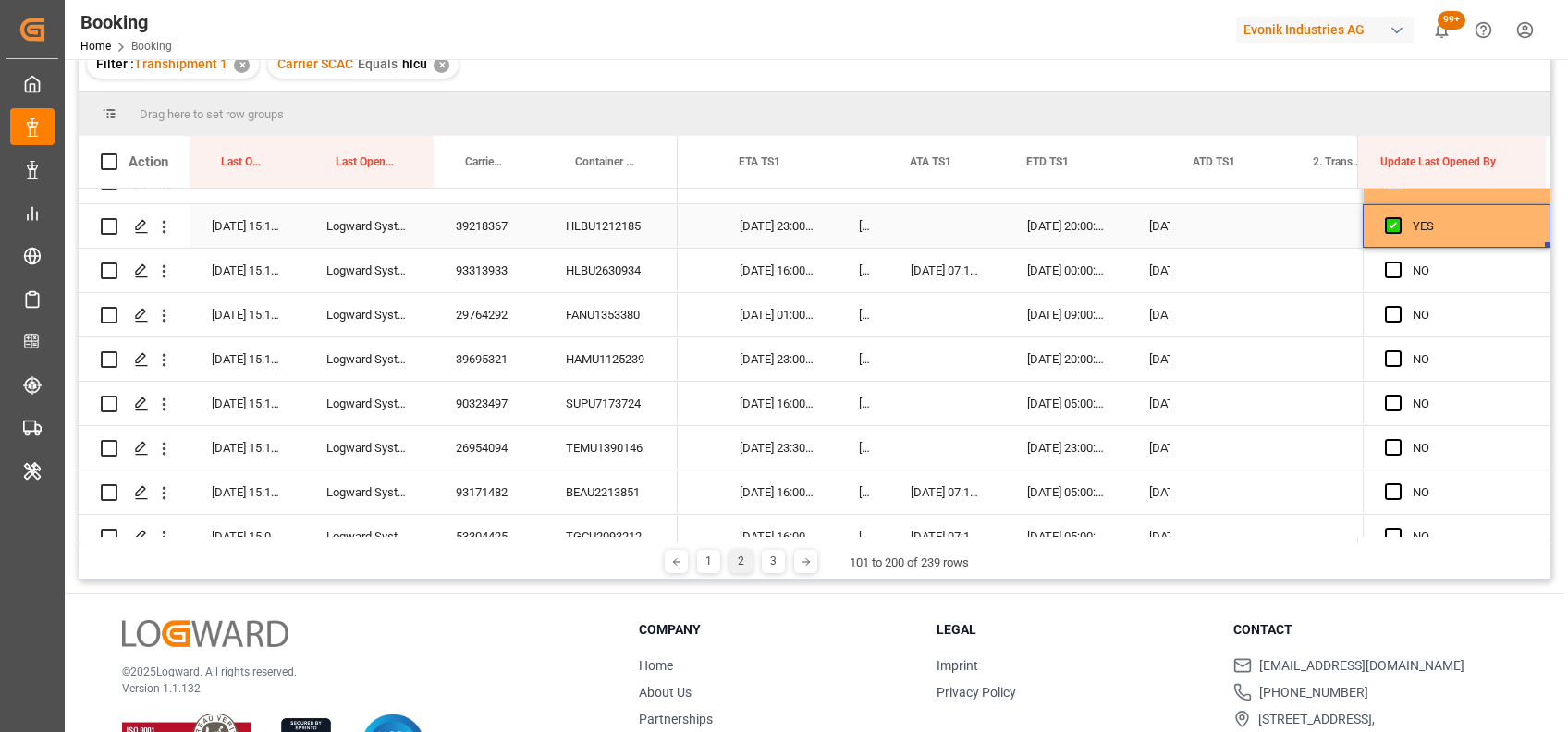
scroll to position [2868, 0]
click at [481, 264] on div "93313933" at bounding box center [489, 269] width 110 height 43
click at [1386, 271] on span "Press SPACE to select this row." at bounding box center [1393, 268] width 17 height 17
click at [1399, 260] on input "Press SPACE to select this row." at bounding box center [1399, 260] width 0 height 0
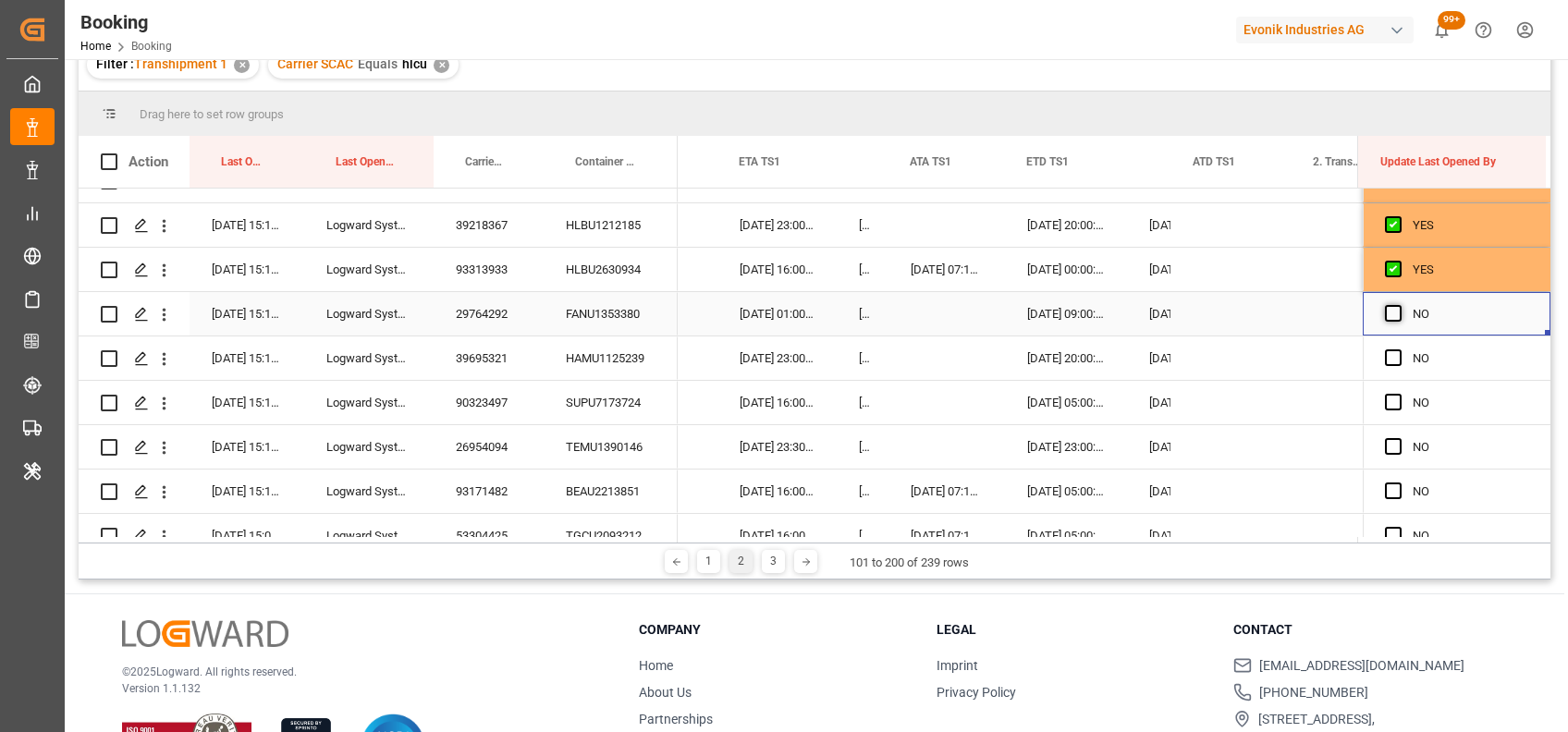
click at [1388, 312] on span "Press SPACE to select this row." at bounding box center [1393, 312] width 17 height 17
click at [1399, 305] on input "Press SPACE to select this row." at bounding box center [1399, 305] width 0 height 0
drag, startPoint x: 1542, startPoint y: 333, endPoint x: 1541, endPoint y: 531, distance: 198.0
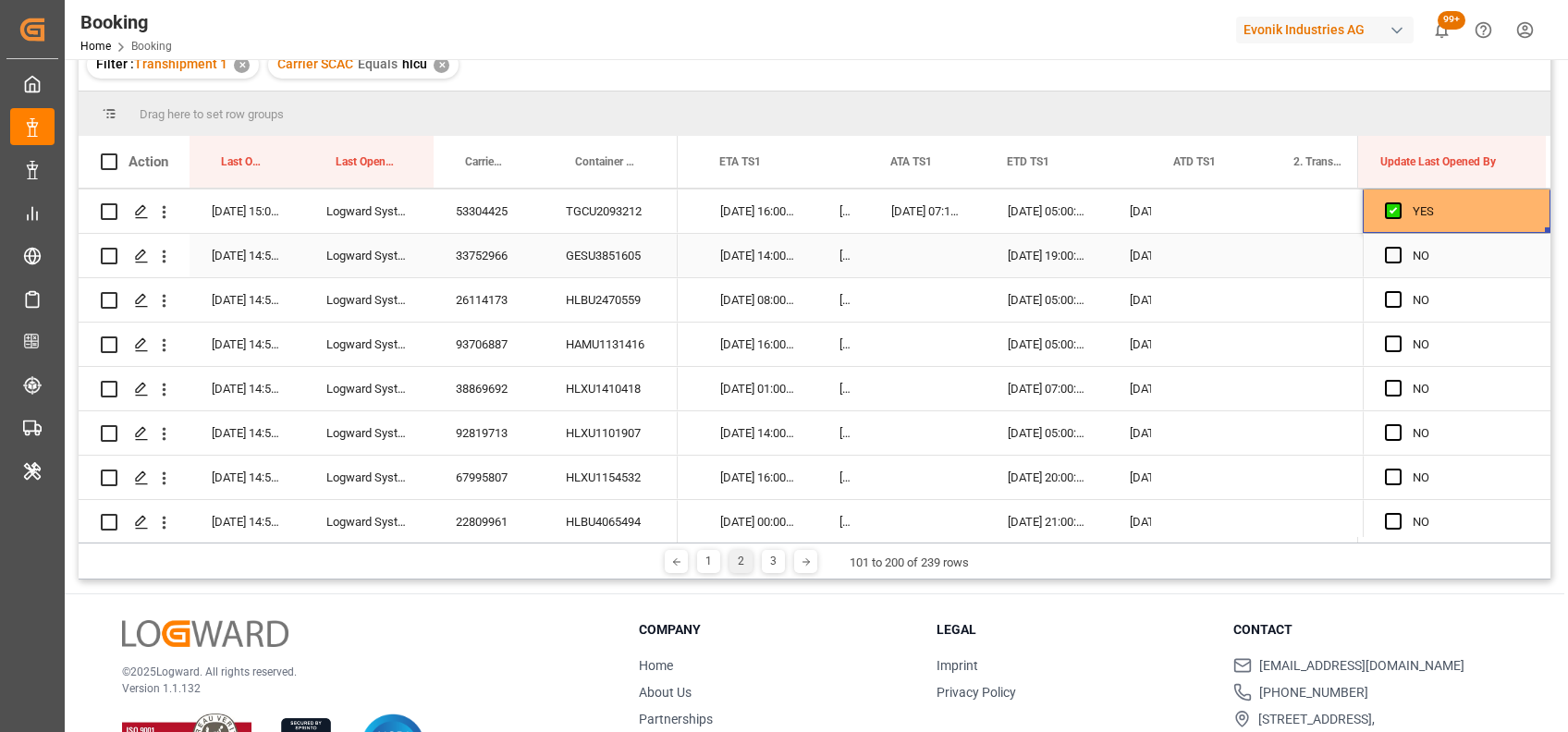
scroll to position [3193, 0]
click at [1389, 252] on span "Press SPACE to select this row." at bounding box center [1393, 253] width 17 height 17
click at [1399, 246] on input "Press SPACE to select this row." at bounding box center [1399, 246] width 0 height 0
click at [1386, 293] on span "Press SPACE to select this row." at bounding box center [1393, 298] width 17 height 17
click at [1399, 290] on input "Press SPACE to select this row." at bounding box center [1399, 290] width 0 height 0
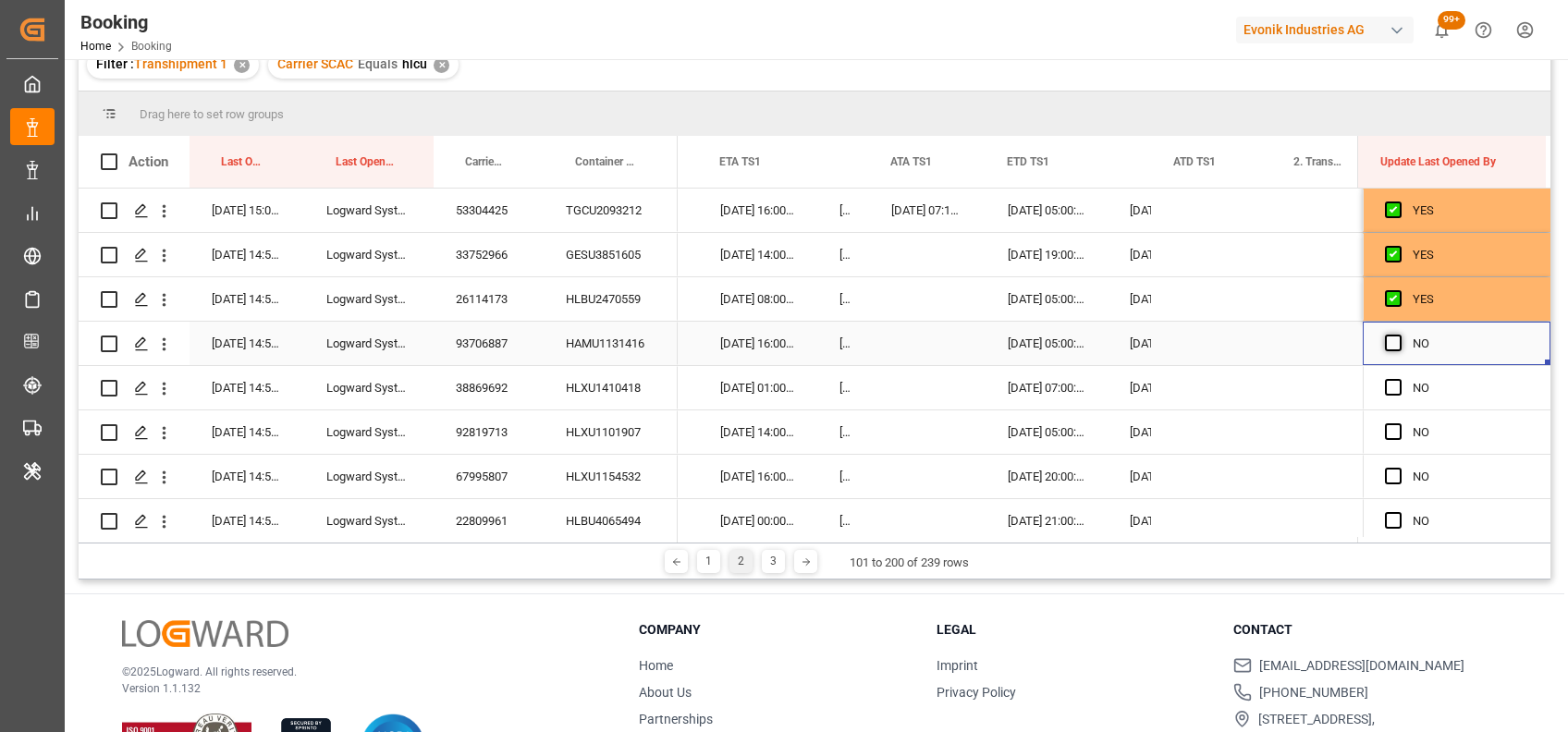
click at [1385, 341] on span "Press SPACE to select this row." at bounding box center [1393, 342] width 17 height 17
click at [1399, 334] on input "Press SPACE to select this row." at bounding box center [1399, 334] width 0 height 0
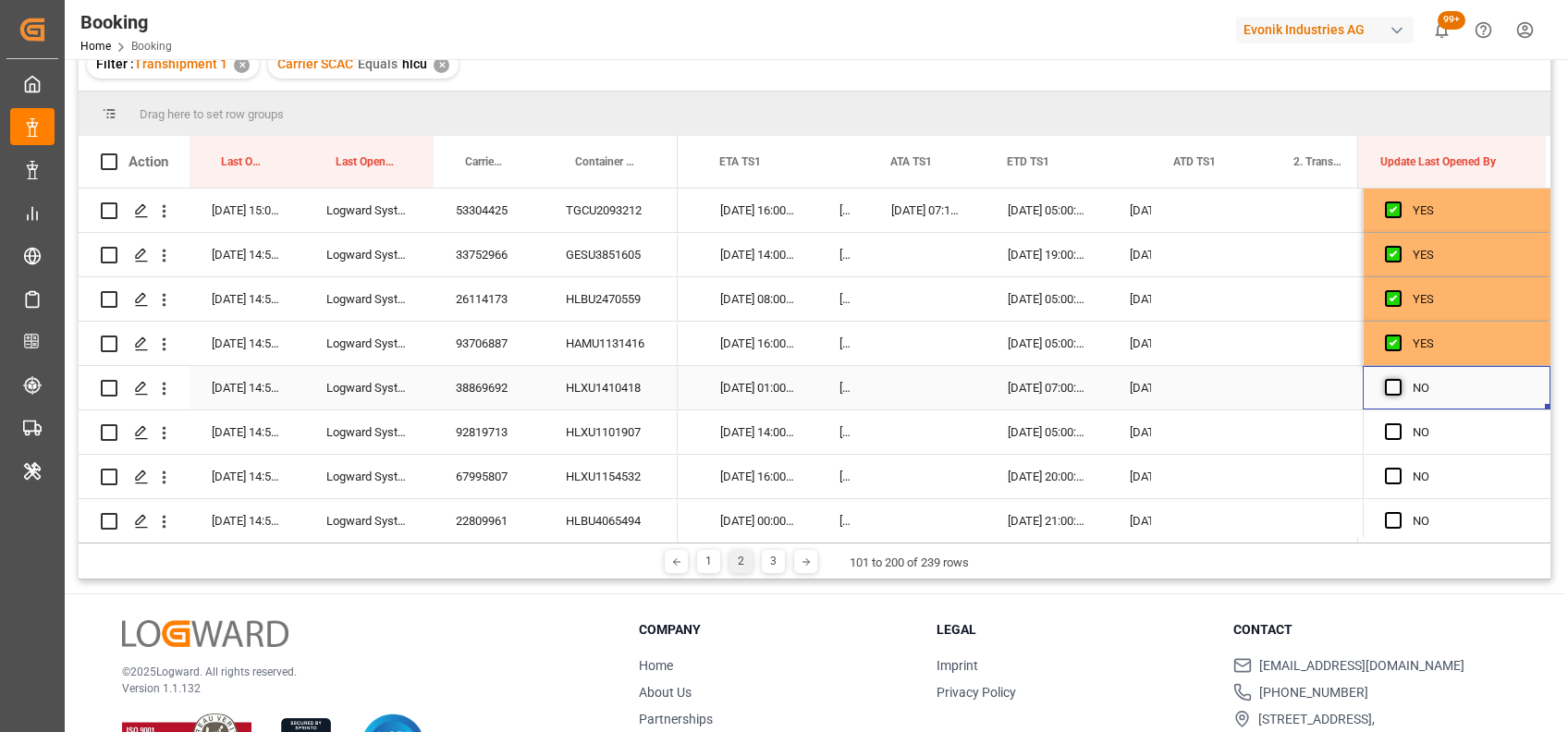
click at [1387, 389] on span "Press SPACE to select this row." at bounding box center [1393, 387] width 17 height 17
click at [1399, 379] on input "Press SPACE to select this row." at bounding box center [1399, 379] width 0 height 0
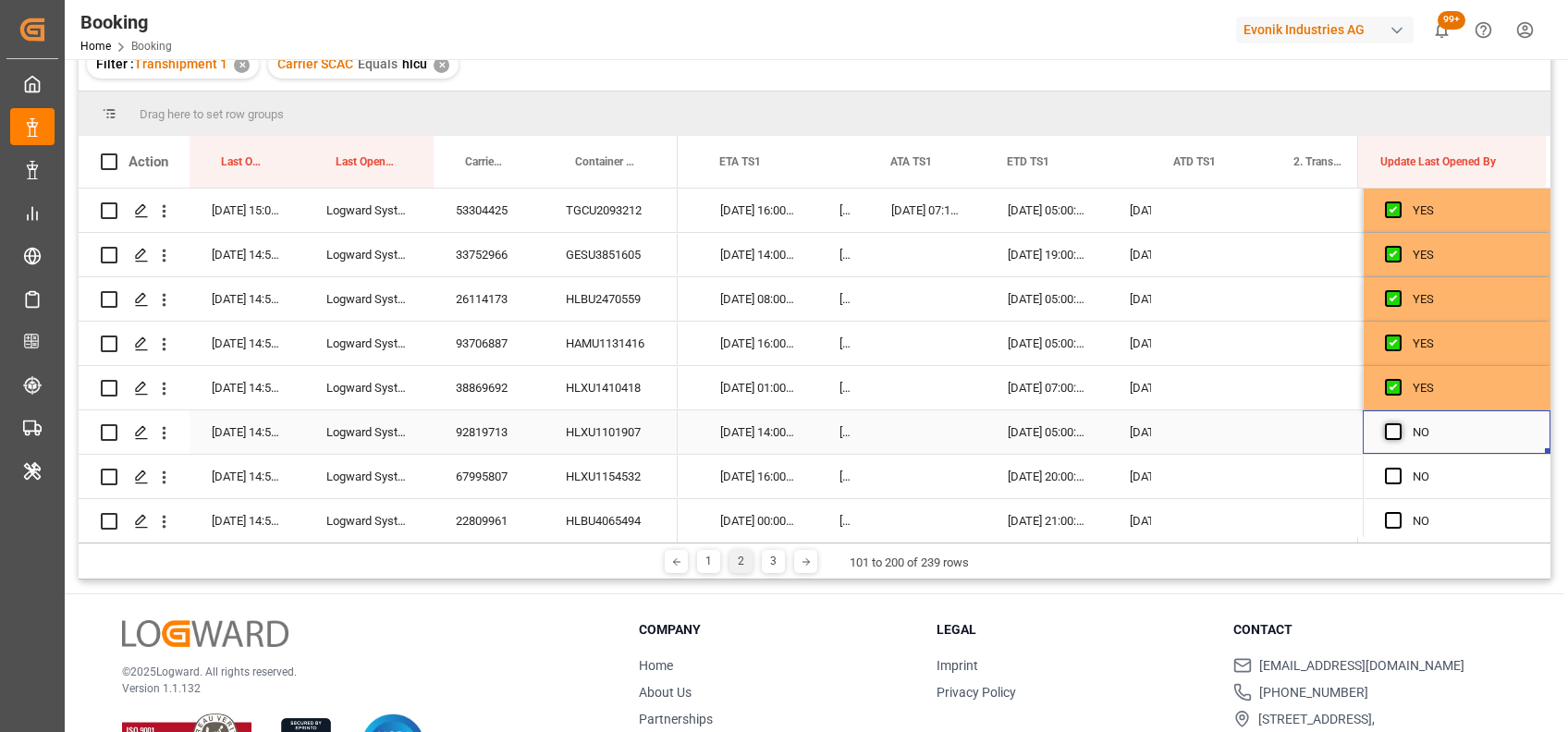
click at [1386, 434] on span "Press SPACE to select this row." at bounding box center [1393, 431] width 17 height 17
click at [1399, 423] on input "Press SPACE to select this row." at bounding box center [1399, 423] width 0 height 0
click at [1385, 477] on span "Press SPACE to select this row." at bounding box center [1393, 476] width 17 height 17
click at [1399, 468] on input "Press SPACE to select this row." at bounding box center [1399, 468] width 0 height 0
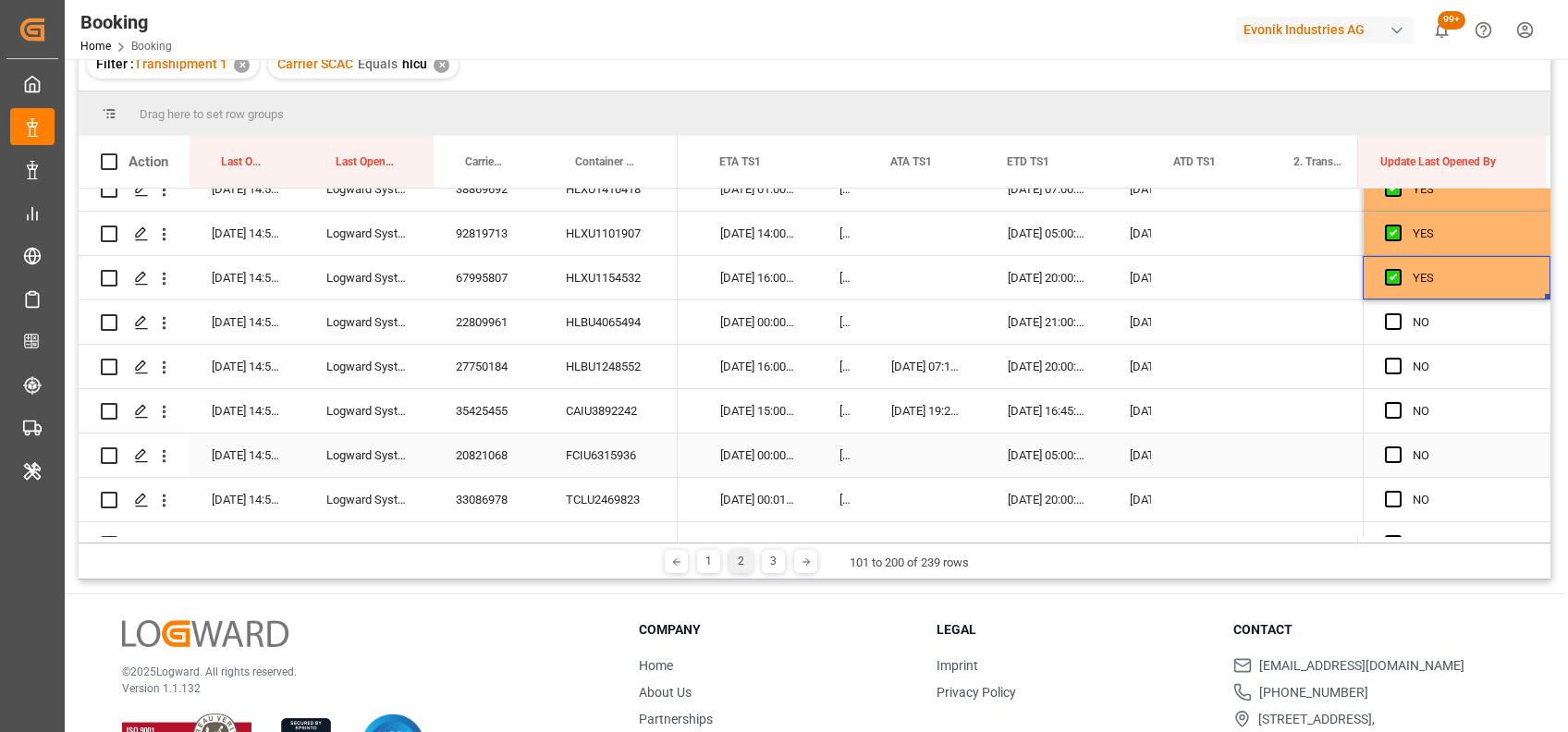
scroll to position [3393, 0]
click at [1385, 317] on span "Press SPACE to select this row." at bounding box center [1393, 320] width 17 height 17
click at [1399, 312] on input "Press SPACE to select this row." at bounding box center [1399, 312] width 0 height 0
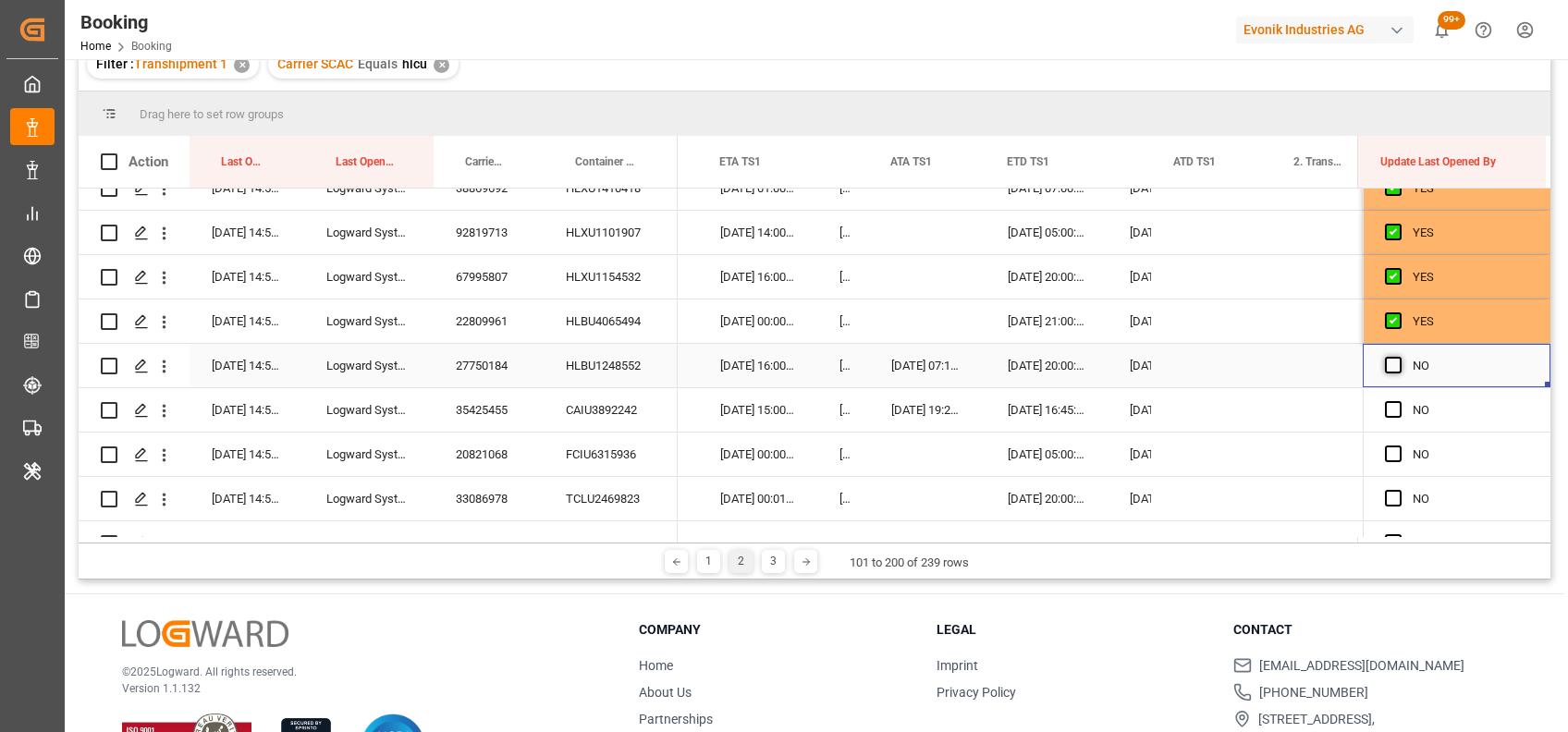
click at [1385, 363] on span "Press SPACE to select this row." at bounding box center [1393, 365] width 17 height 17
click at [1399, 357] on input "Press SPACE to select this row." at bounding box center [1399, 357] width 0 height 0
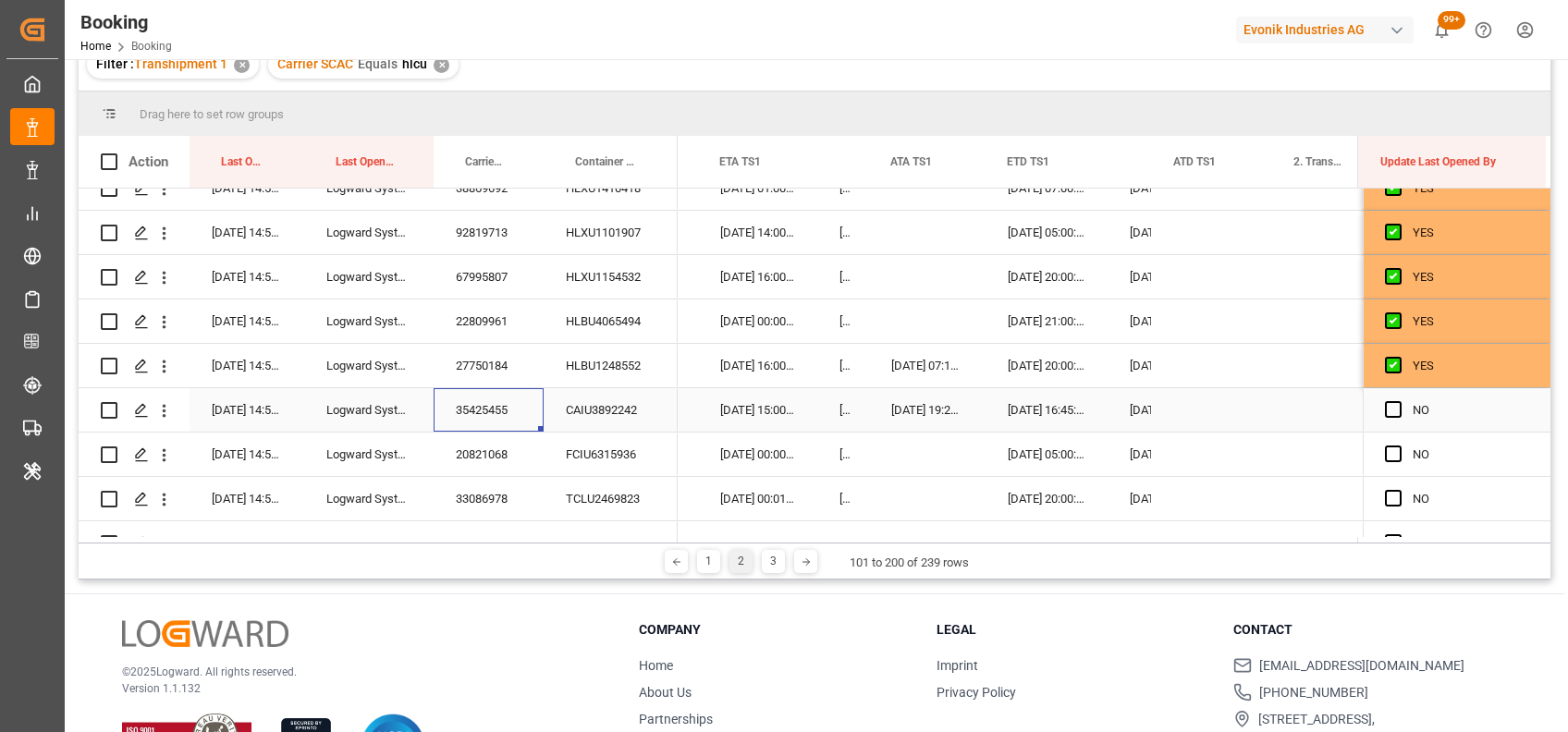
click at [468, 409] on div "35425455" at bounding box center [489, 410] width 110 height 43
click at [580, 413] on div "CAIU3892242" at bounding box center [610, 410] width 134 height 43
click at [1385, 409] on span "Press SPACE to select this row." at bounding box center [1393, 409] width 17 height 17
click at [1399, 401] on input "Press SPACE to select this row." at bounding box center [1399, 401] width 0 height 0
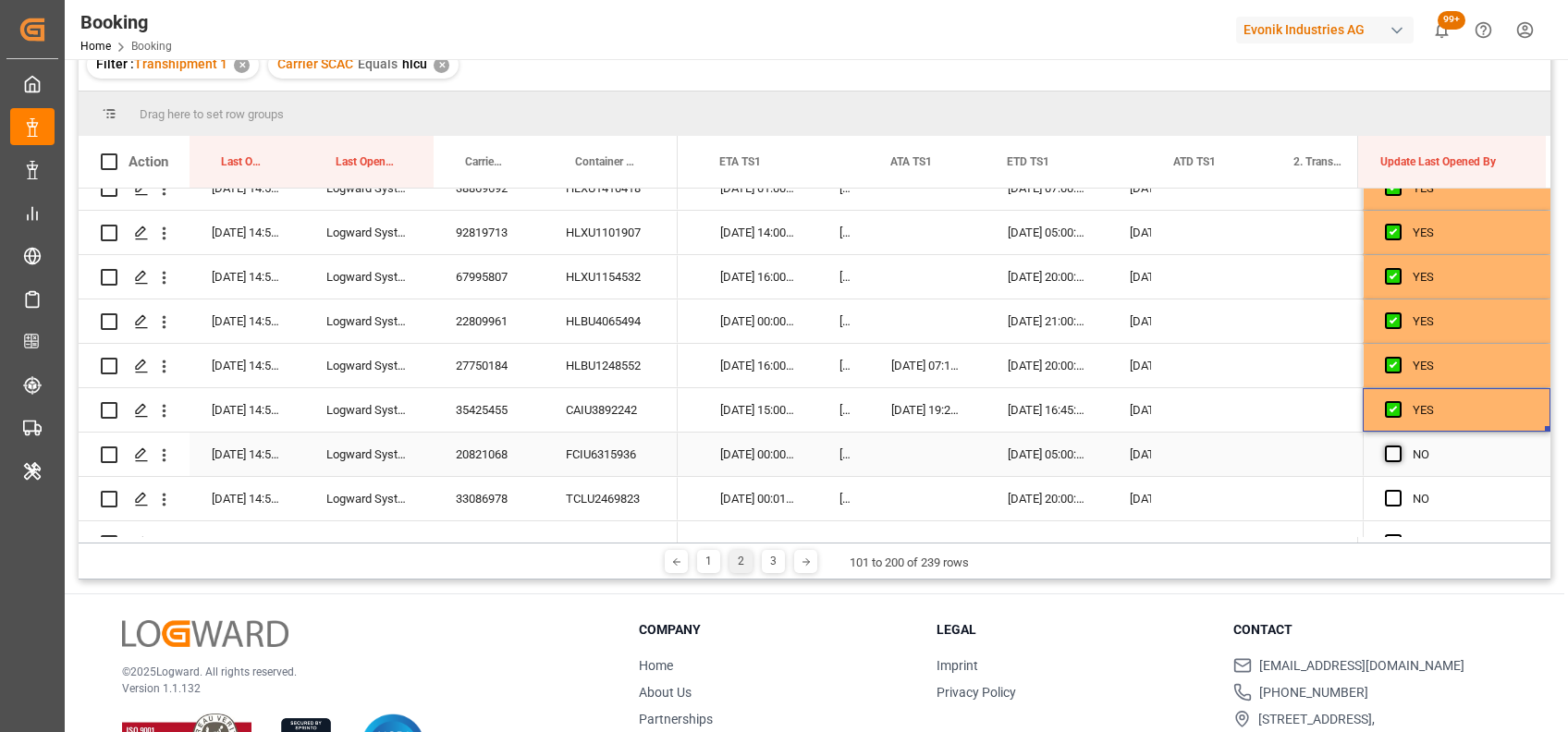
click at [1386, 452] on span "Press SPACE to select this row." at bounding box center [1393, 453] width 17 height 17
click at [1399, 445] on input "Press SPACE to select this row." at bounding box center [1399, 445] width 0 height 0
click at [1390, 495] on span "Press SPACE to select this row." at bounding box center [1393, 497] width 17 height 17
click at [1399, 489] on input "Press SPACE to select this row." at bounding box center [1399, 489] width 0 height 0
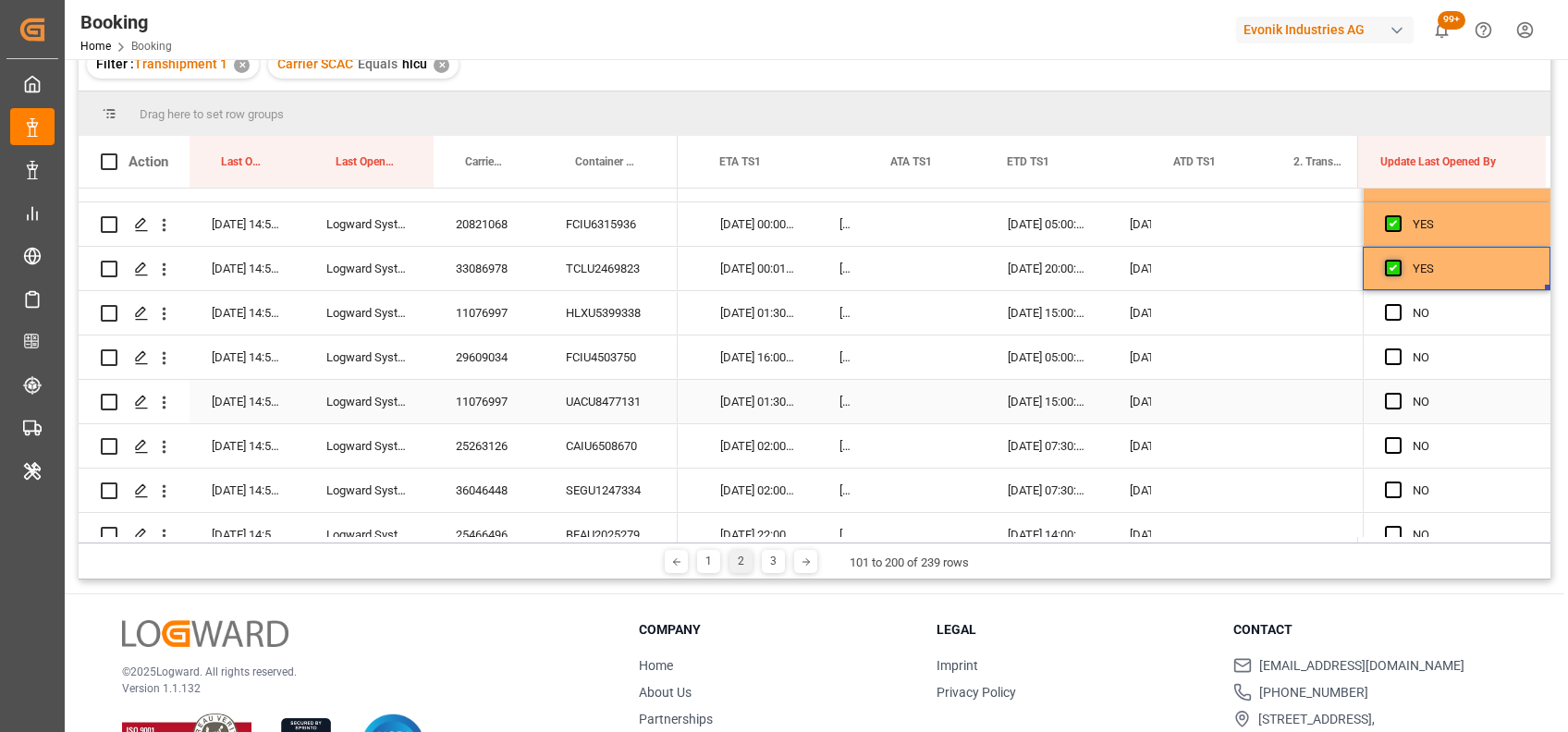
scroll to position [3633, 0]
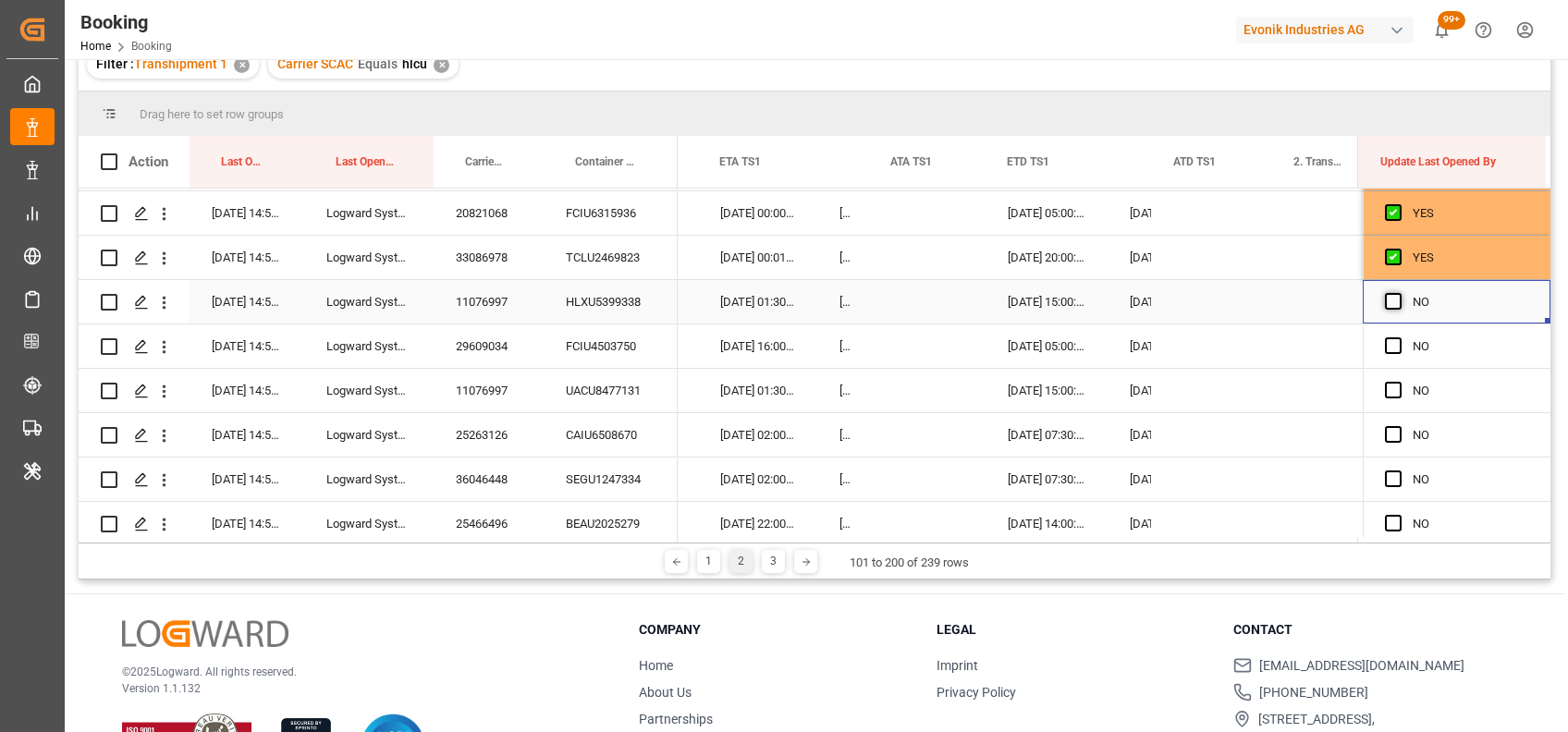
click at [1385, 300] on span "Press SPACE to select this row." at bounding box center [1393, 301] width 17 height 17
click at [1399, 293] on input "Press SPACE to select this row." at bounding box center [1399, 293] width 0 height 0
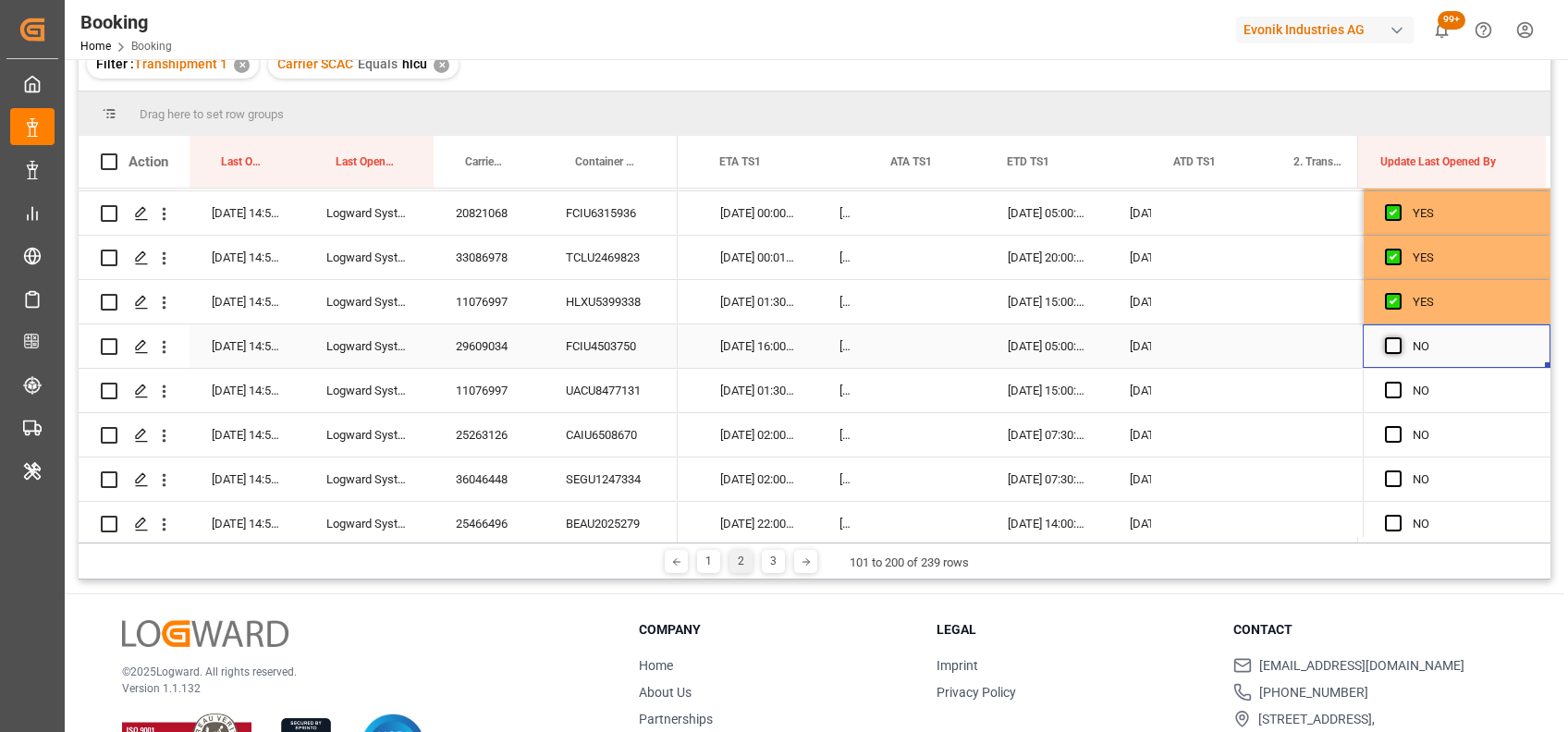
click at [1385, 348] on span "Press SPACE to select this row." at bounding box center [1393, 345] width 17 height 17
click at [1399, 337] on input "Press SPACE to select this row." at bounding box center [1399, 337] width 0 height 0
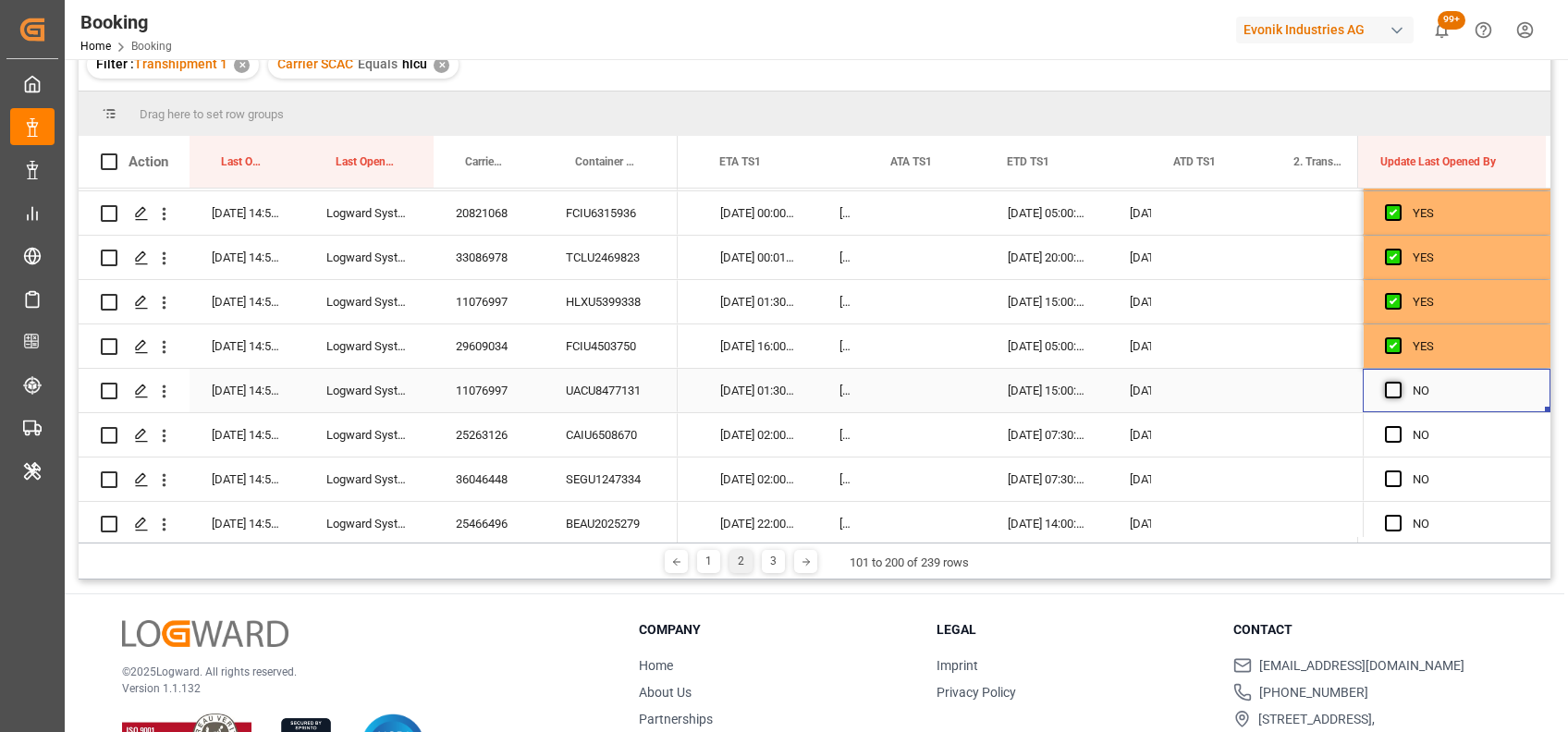
click at [1385, 384] on span "Press SPACE to select this row." at bounding box center [1393, 389] width 17 height 17
click at [1399, 381] on input "Press SPACE to select this row." at bounding box center [1399, 381] width 0 height 0
click at [1388, 436] on span "Press SPACE to select this row." at bounding box center [1393, 433] width 17 height 17
click at [1399, 425] on input "Press SPACE to select this row." at bounding box center [1399, 425] width 0 height 0
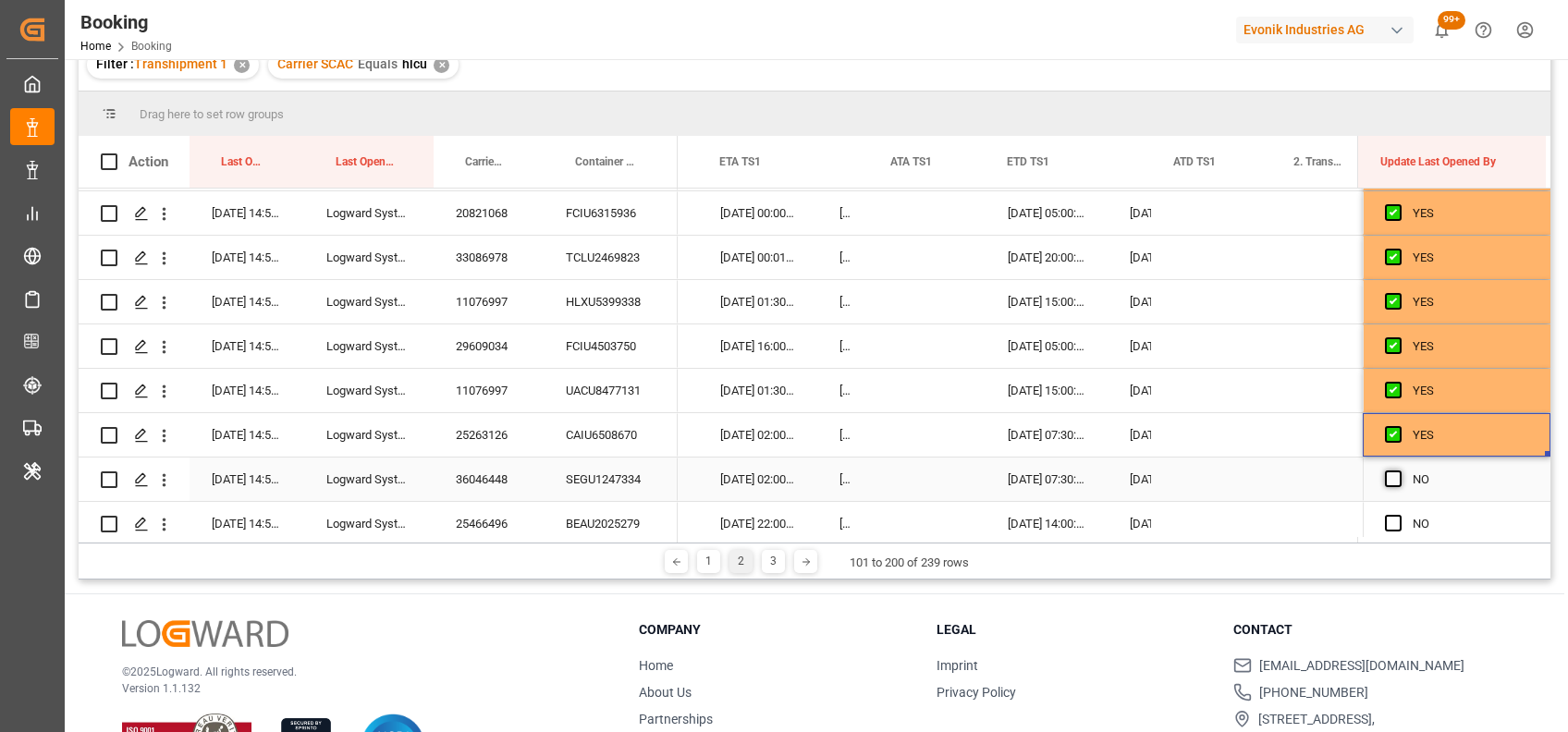
click at [1392, 474] on span "Press SPACE to select this row." at bounding box center [1393, 479] width 17 height 17
click at [1399, 471] on input "Press SPACE to select this row." at bounding box center [1399, 471] width 0 height 0
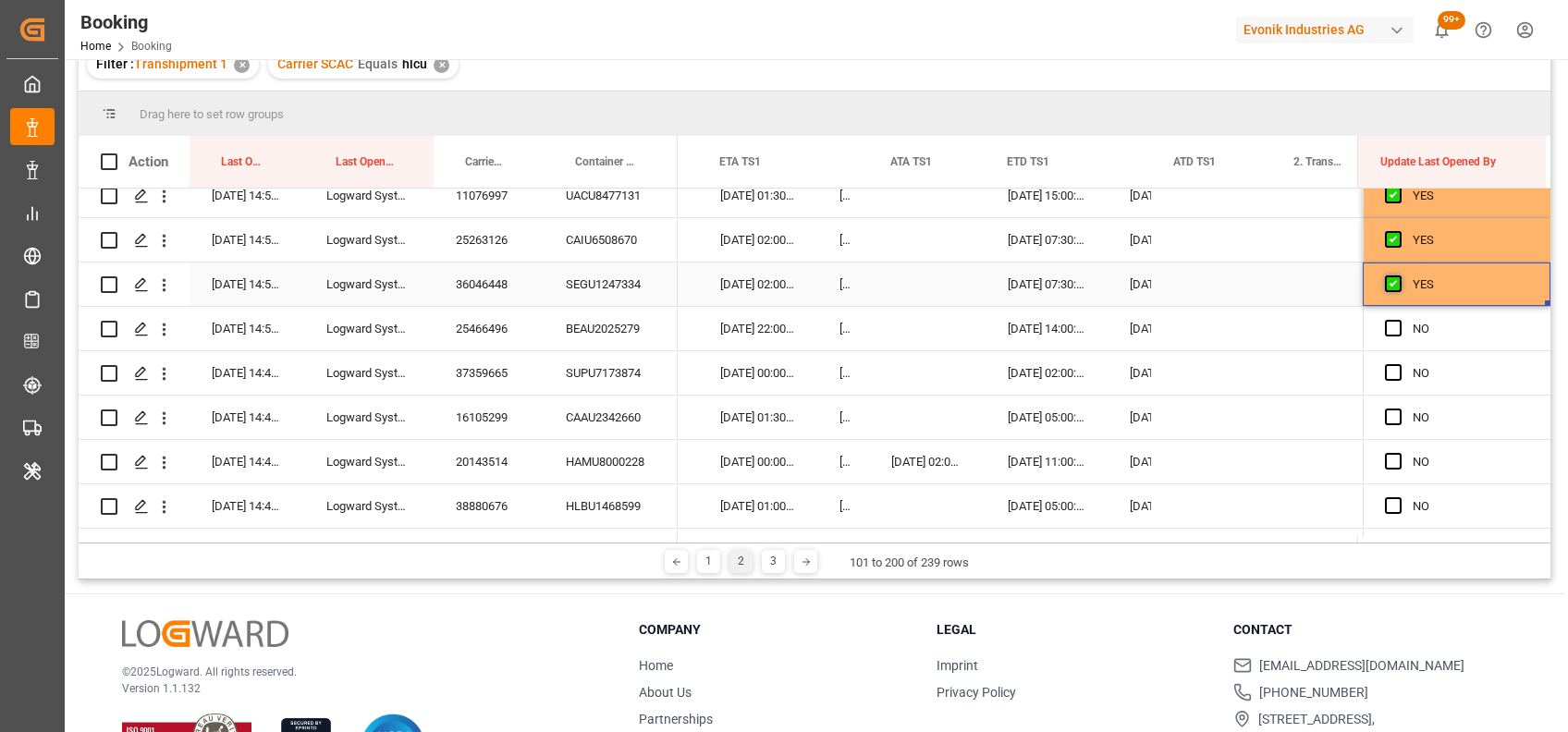
scroll to position [3830, 0]
click at [1385, 322] on span "Press SPACE to select this row." at bounding box center [1393, 326] width 17 height 17
click at [1399, 318] on input "Press SPACE to select this row." at bounding box center [1399, 318] width 0 height 0
drag, startPoint x: 1539, startPoint y: 343, endPoint x: 1527, endPoint y: 557, distance: 214.3
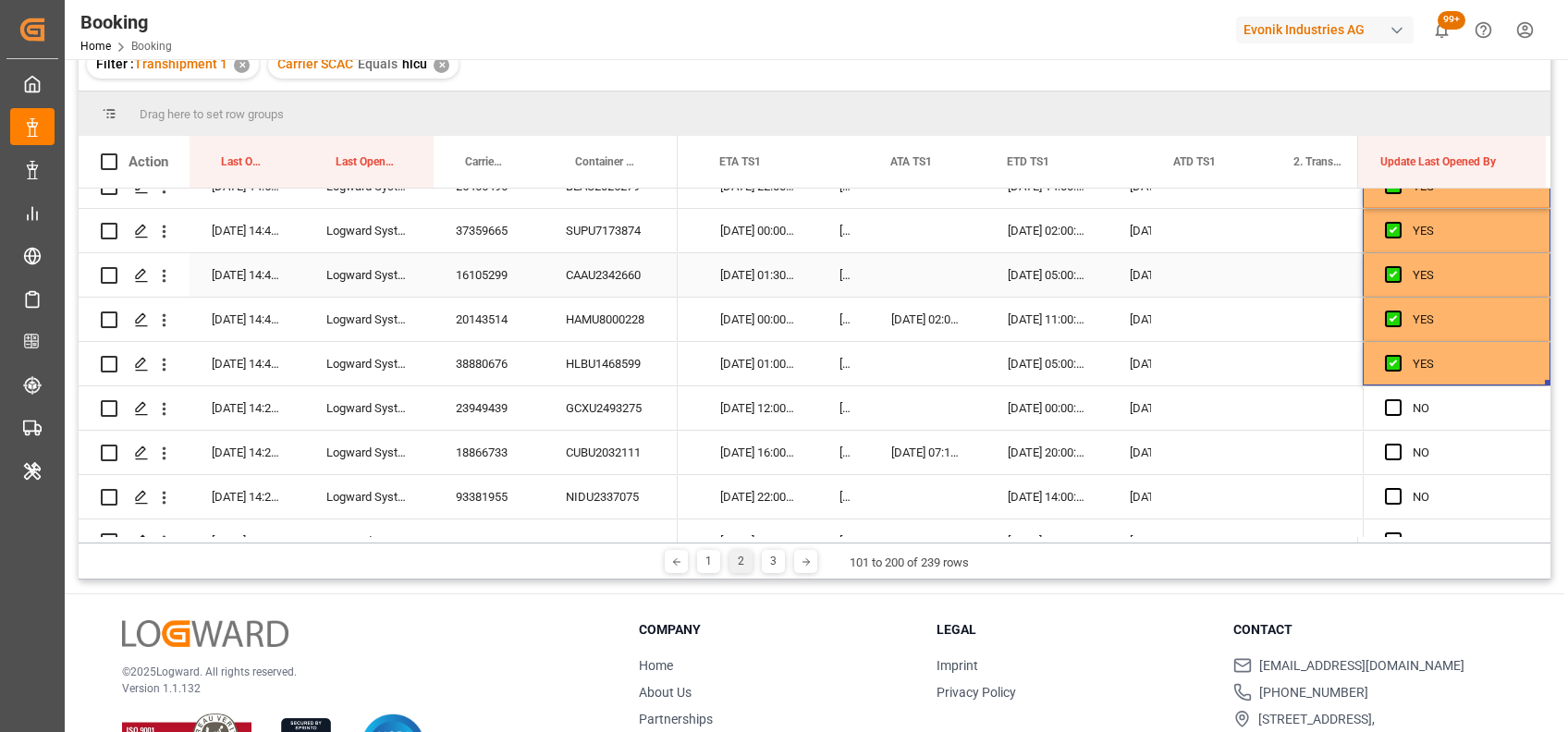
scroll to position [4000, 0]
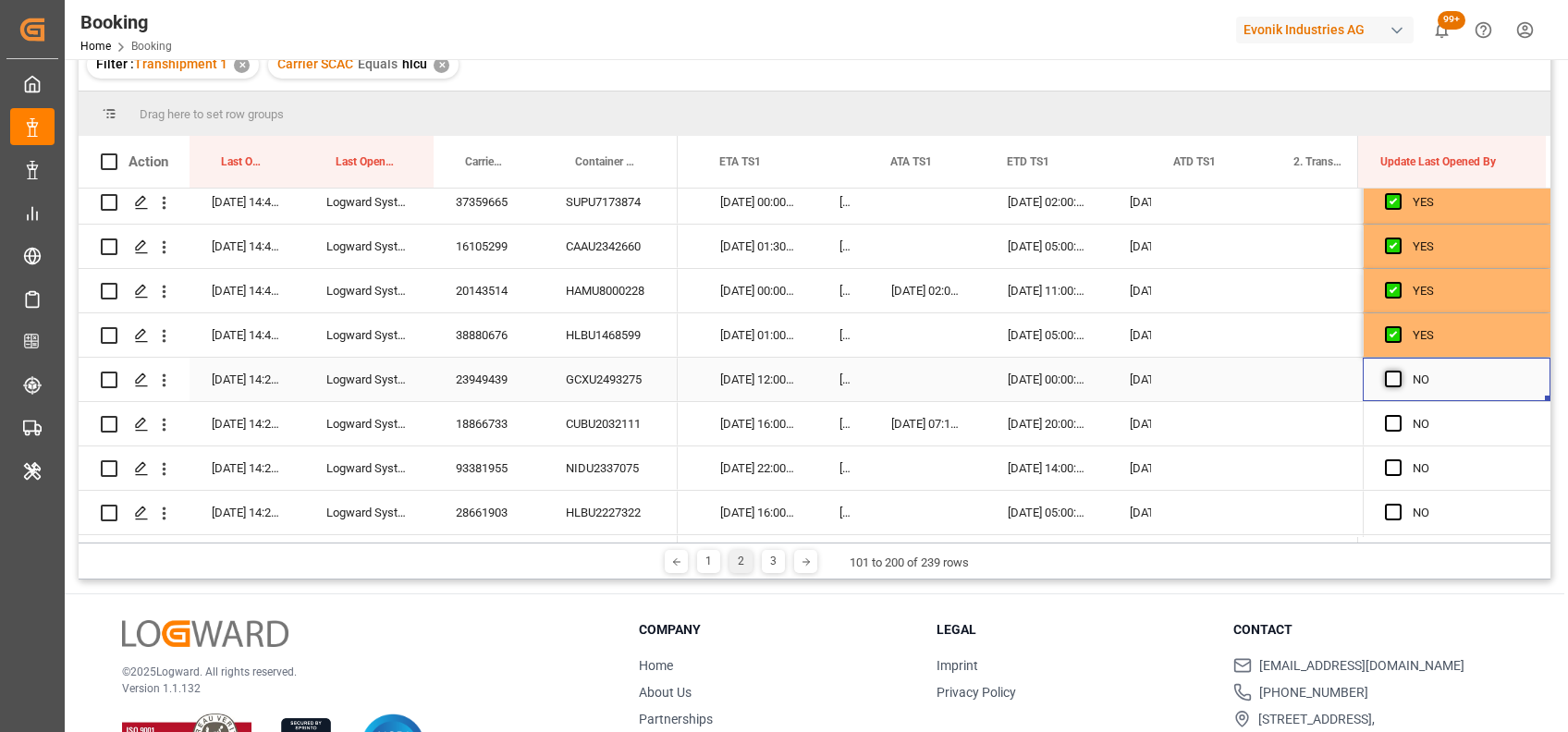
click at [1390, 373] on span "Press SPACE to select this row." at bounding box center [1393, 378] width 17 height 17
click at [1399, 370] on input "Press SPACE to select this row." at bounding box center [1399, 370] width 0 height 0
drag, startPoint x: 1540, startPoint y: 394, endPoint x: 1521, endPoint y: 558, distance: 165.1
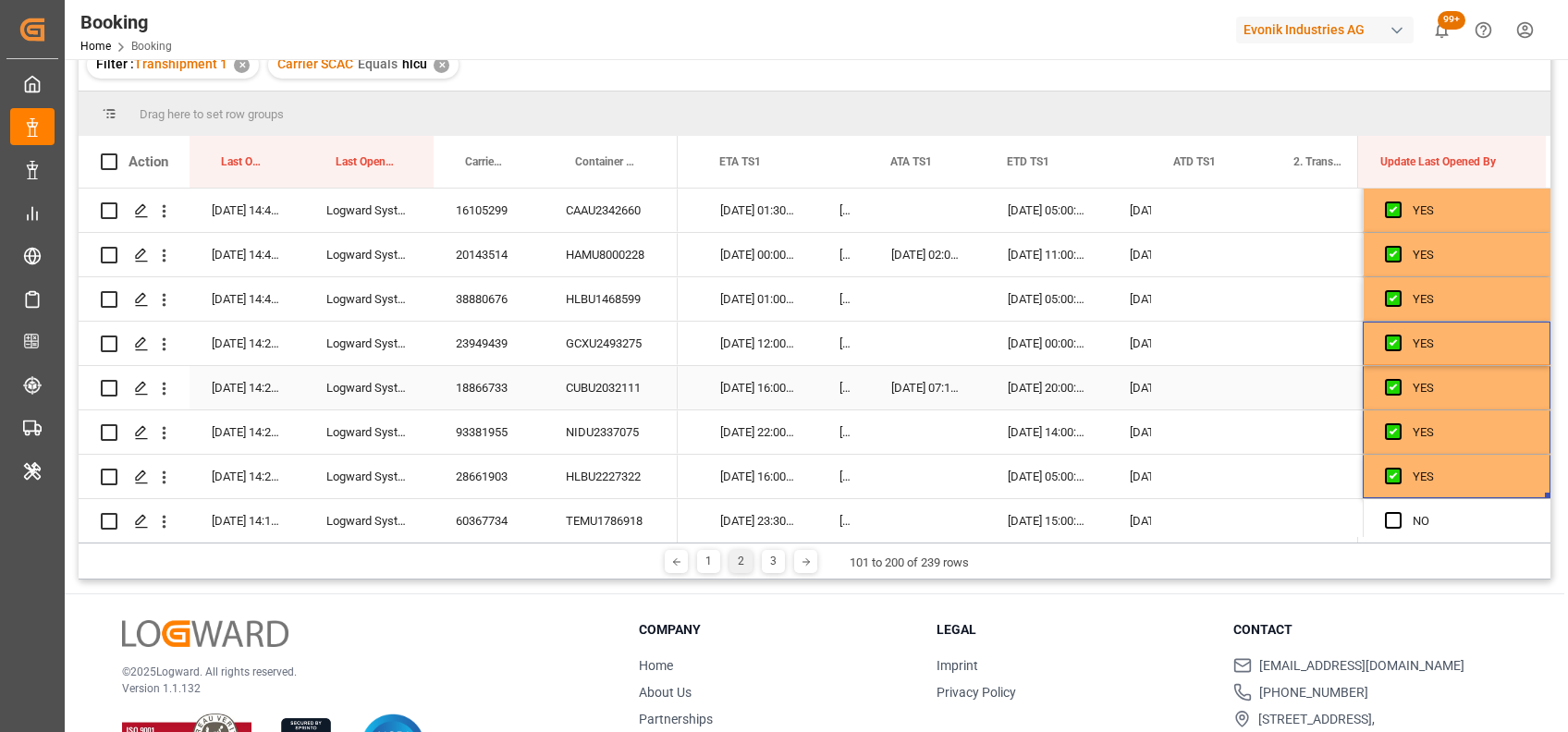
scroll to position [4092, 0]
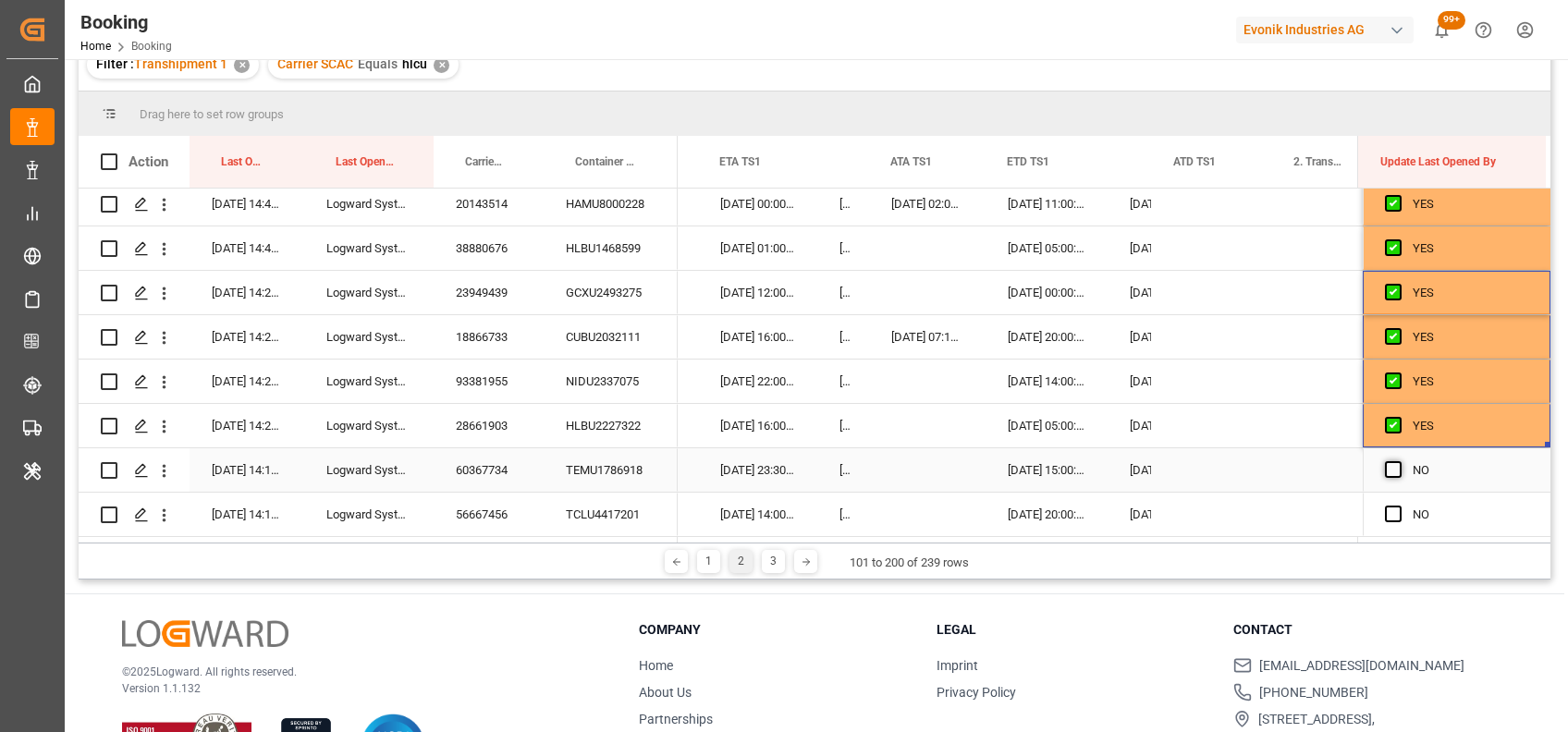
click at [1386, 461] on span "Press SPACE to select this row." at bounding box center [1393, 469] width 17 height 17
click at [1399, 461] on input "Press SPACE to select this row." at bounding box center [1399, 461] width 0 height 0
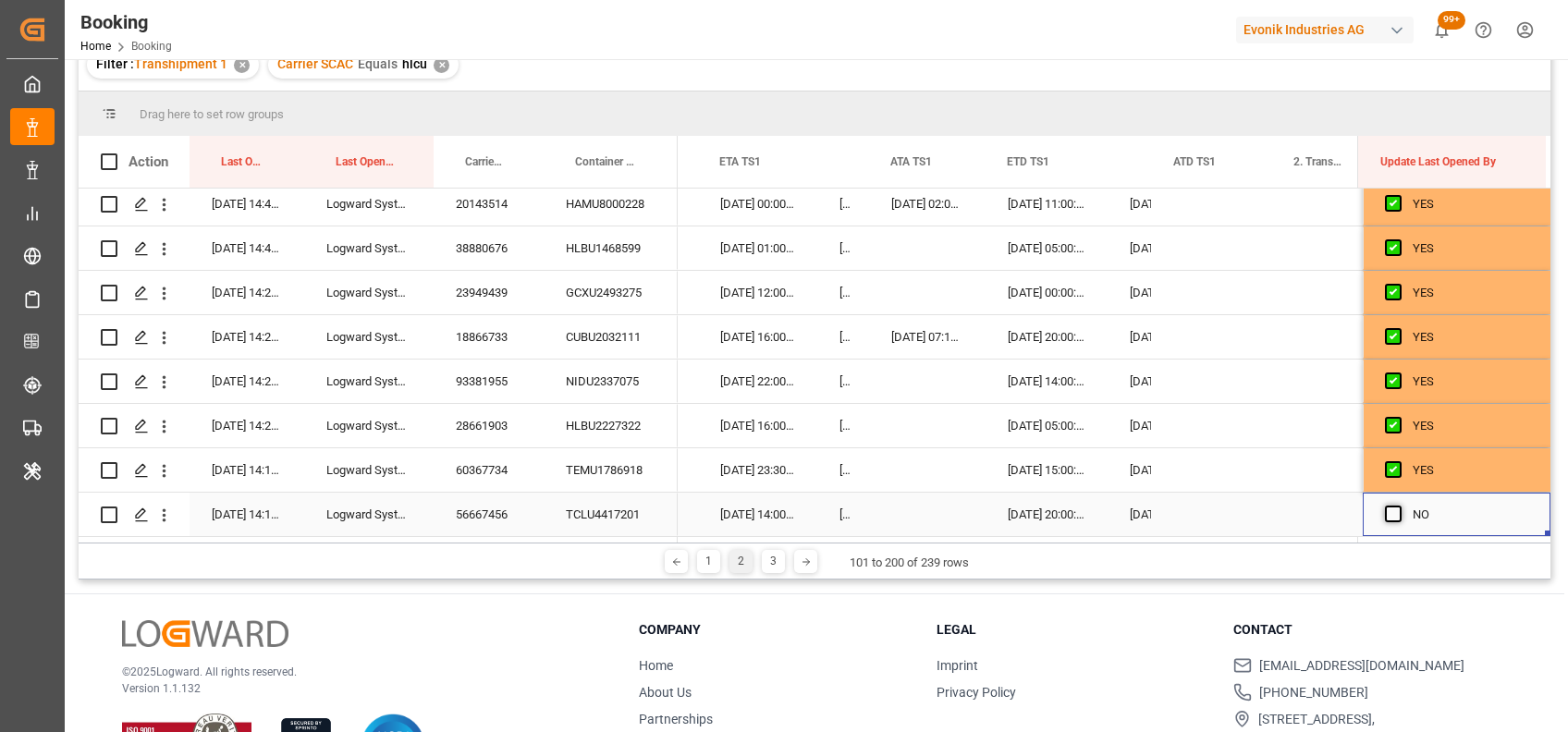
click at [1385, 507] on span "Press SPACE to select this row." at bounding box center [1393, 513] width 17 height 17
click at [1399, 505] on input "Press SPACE to select this row." at bounding box center [1399, 505] width 0 height 0
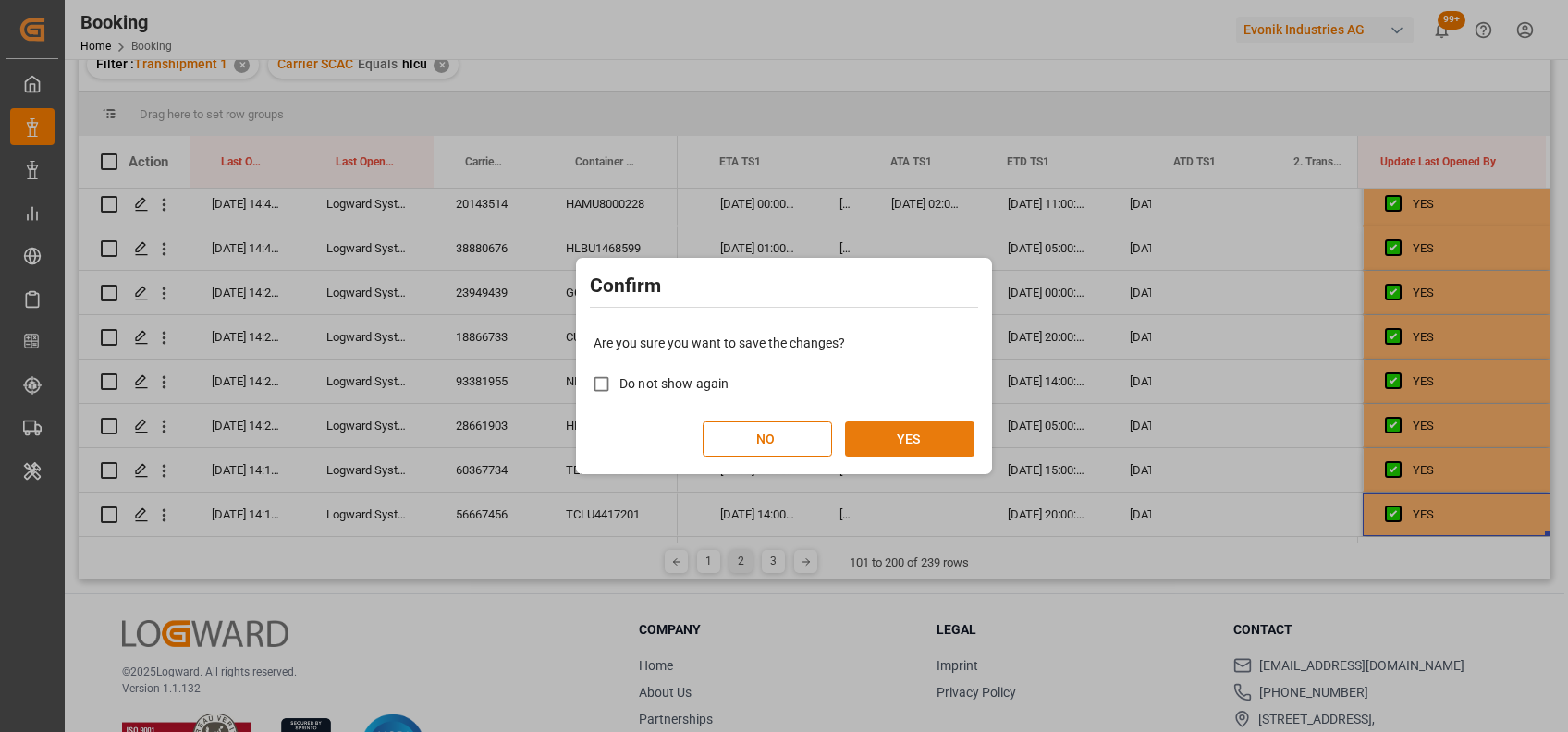
click at [896, 432] on button "YES" at bounding box center [909, 439] width 130 height 35
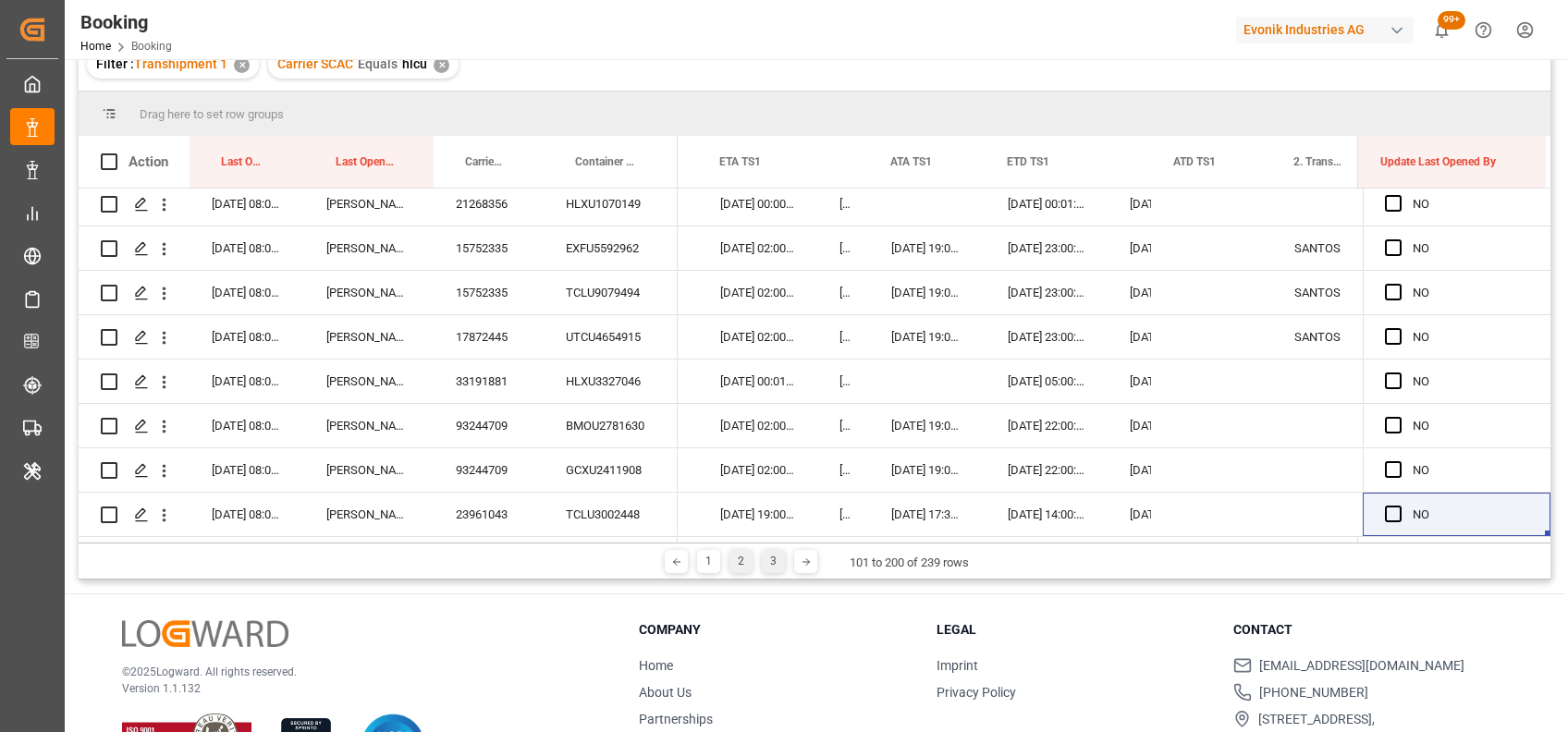
click at [766, 559] on div "3" at bounding box center [774, 561] width 24 height 24
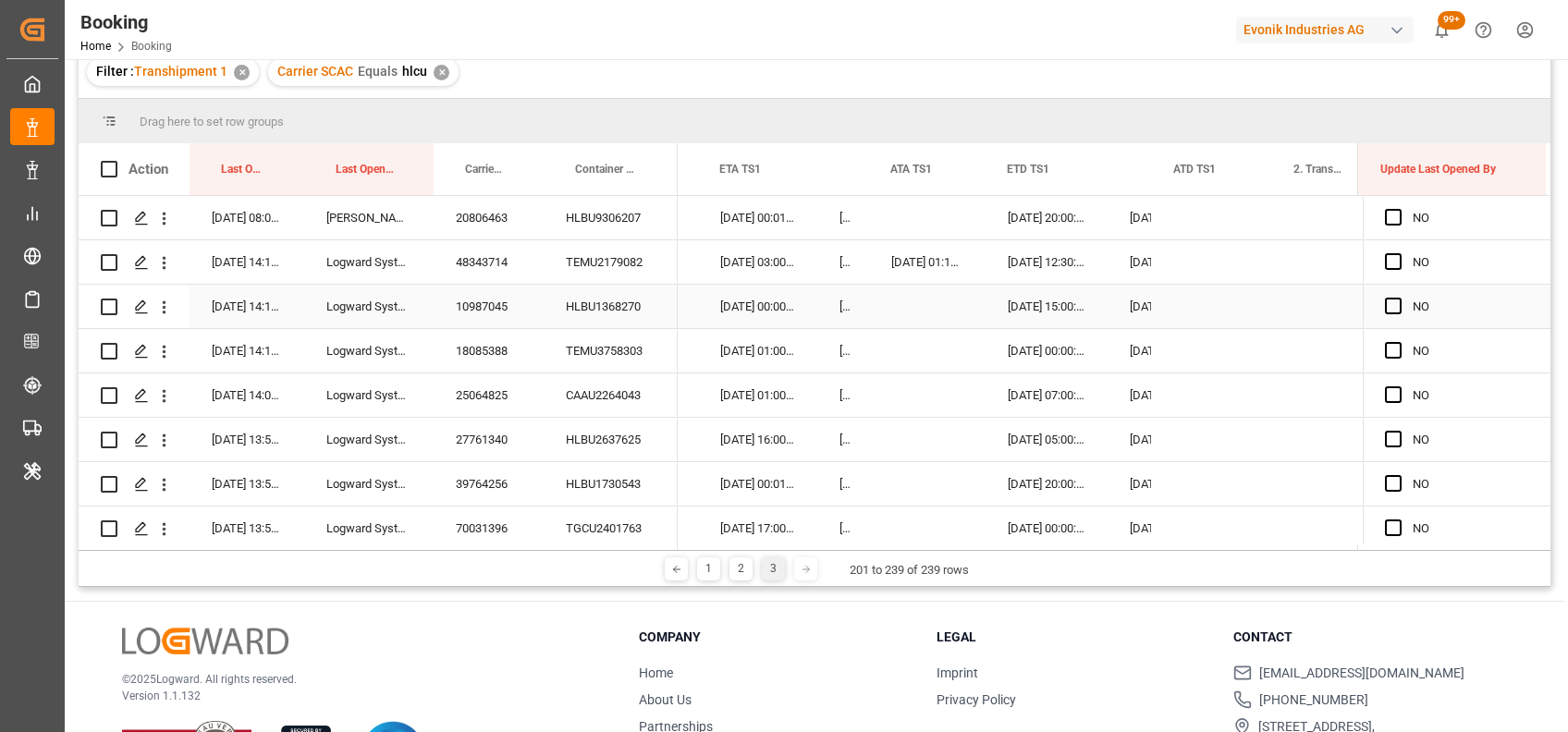
scroll to position [194, 0]
click at [1390, 216] on span "Press SPACE to select this row." at bounding box center [1393, 217] width 17 height 17
click at [1399, 209] on input "Press SPACE to select this row." at bounding box center [1399, 209] width 0 height 0
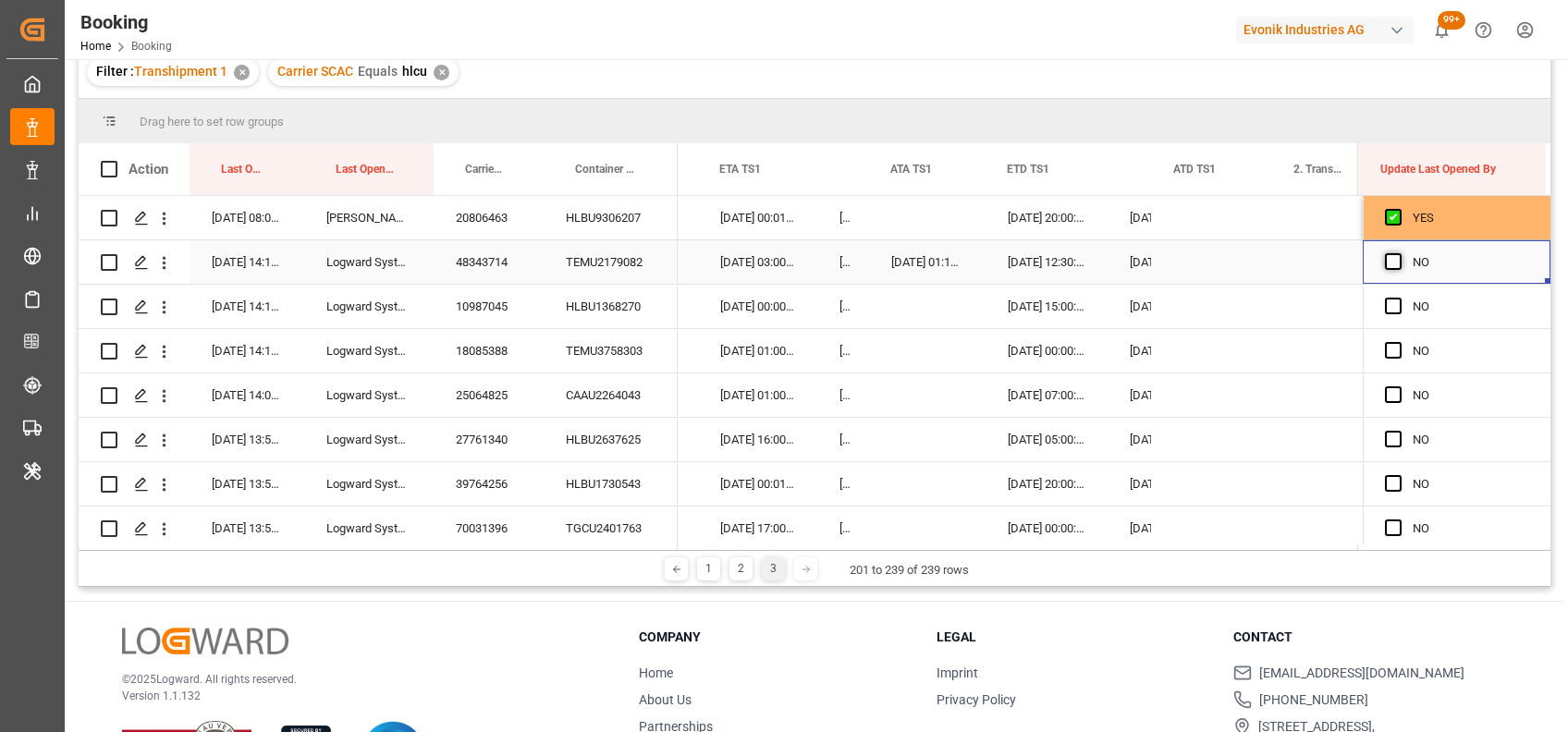
click at [1390, 258] on span "Press SPACE to select this row." at bounding box center [1393, 261] width 17 height 17
click at [1399, 253] on input "Press SPACE to select this row." at bounding box center [1399, 253] width 0 height 0
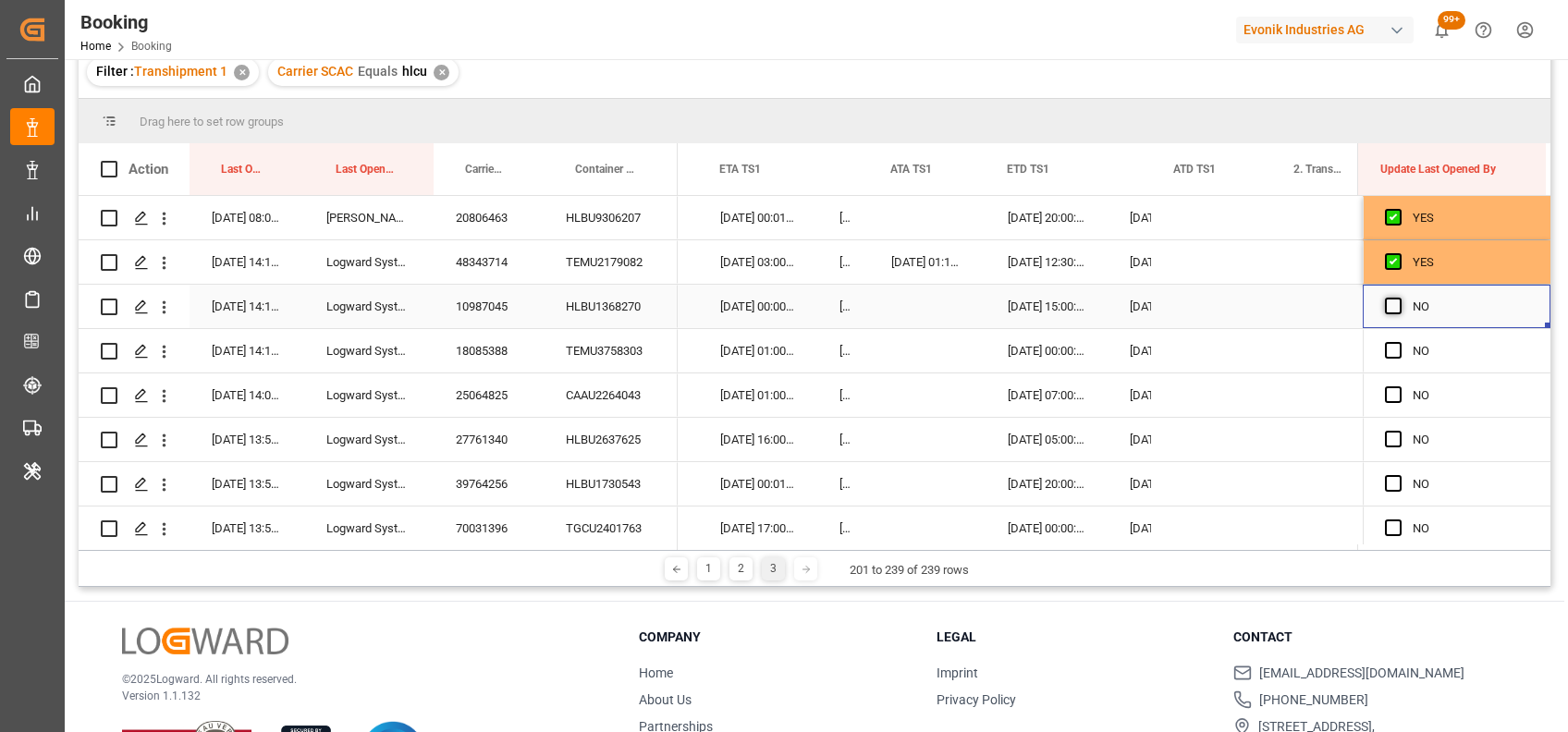
click at [1386, 303] on span "Press SPACE to select this row." at bounding box center [1393, 306] width 17 height 17
click at [1399, 298] on input "Press SPACE to select this row." at bounding box center [1399, 298] width 0 height 0
click at [1390, 358] on div "Press SPACE to select this row." at bounding box center [1399, 351] width 28 height 42
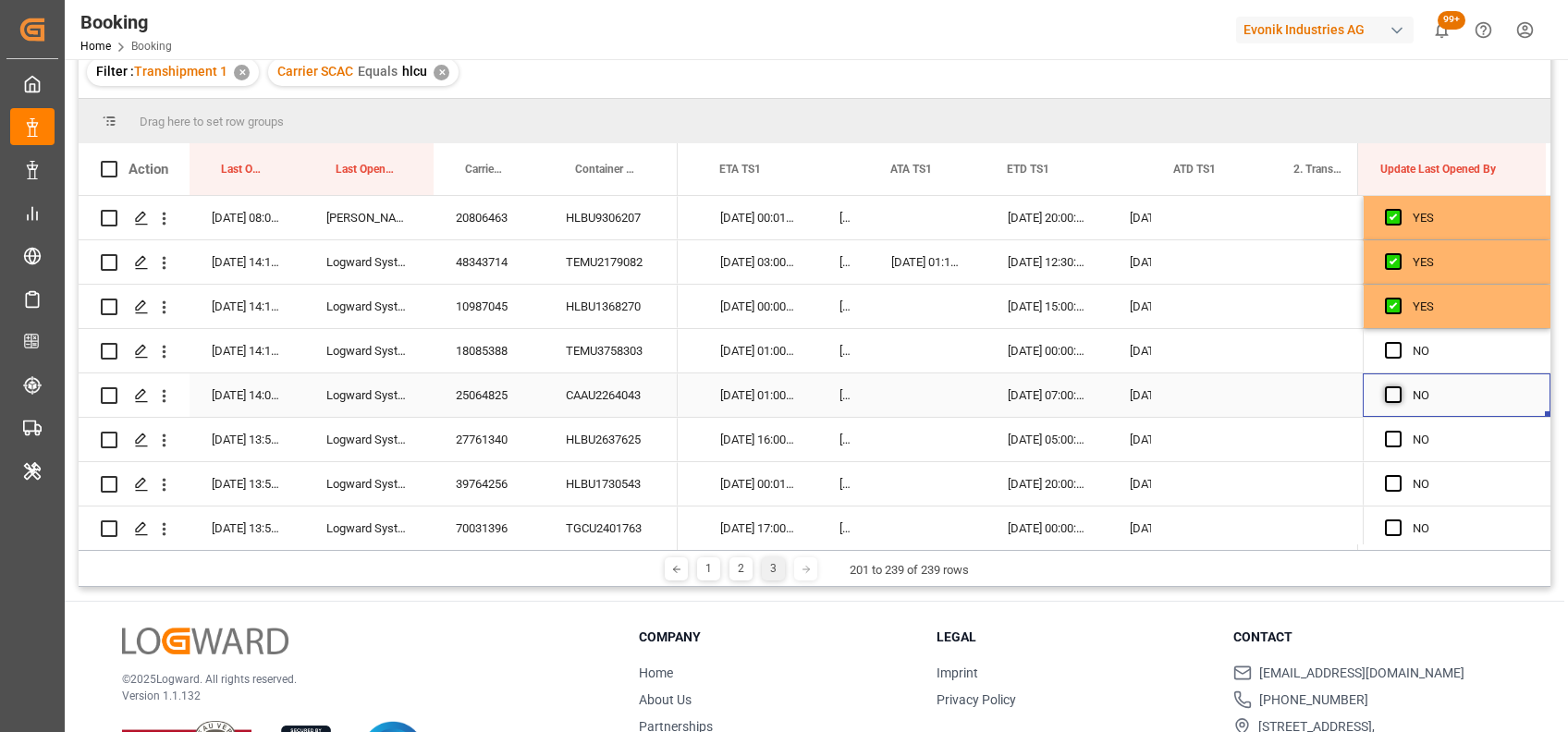
click at [1392, 396] on span "Press SPACE to select this row." at bounding box center [1393, 394] width 17 height 17
click at [1399, 386] on input "Press SPACE to select this row." at bounding box center [1399, 386] width 0 height 0
click at [1385, 349] on span "Press SPACE to select this row." at bounding box center [1393, 350] width 17 height 17
click at [1399, 342] on input "Press SPACE to select this row." at bounding box center [1399, 342] width 0 height 0
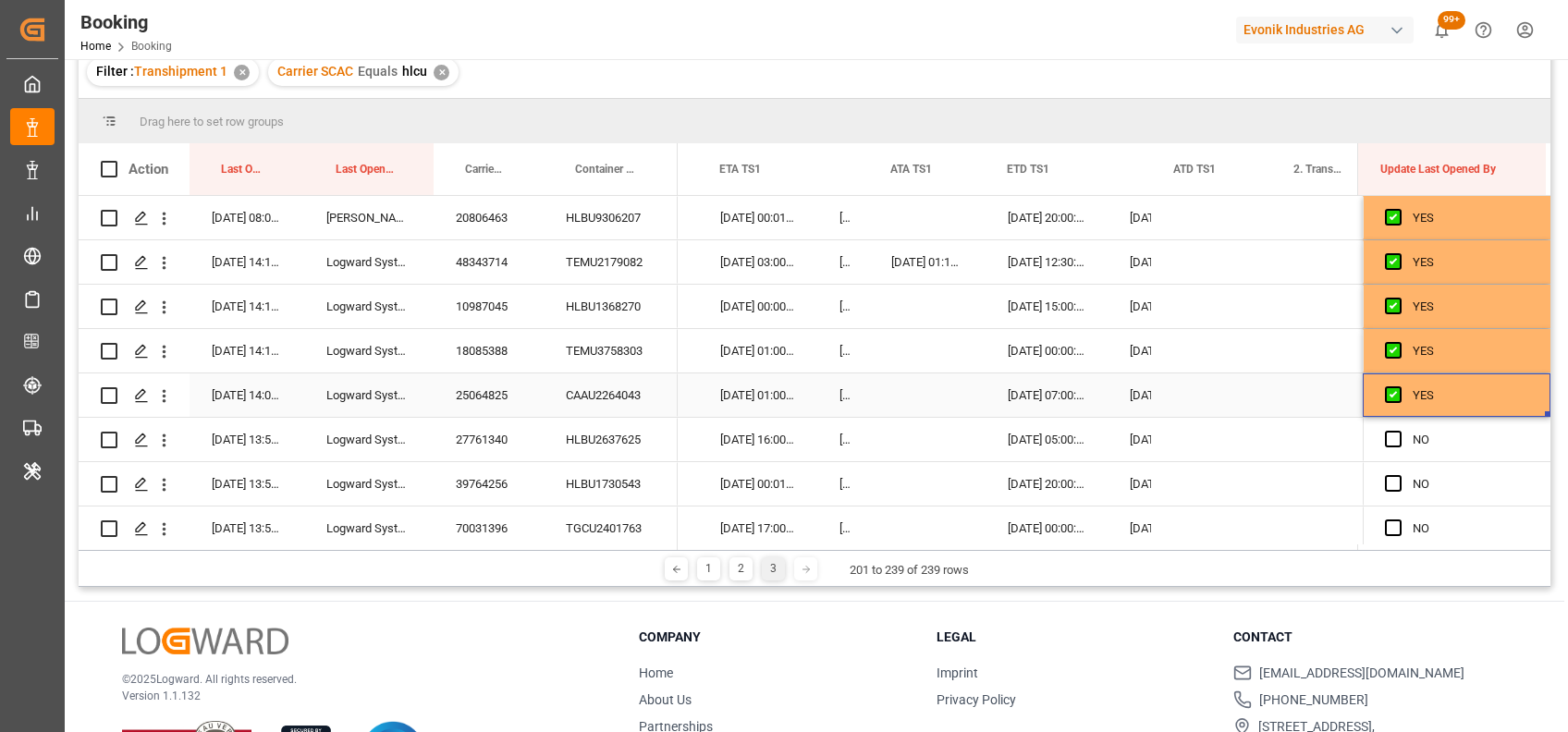
click at [1534, 413] on div "YES" at bounding box center [1456, 395] width 188 height 43
drag, startPoint x: 1540, startPoint y: 412, endPoint x: 1538, endPoint y: 598, distance: 186.0
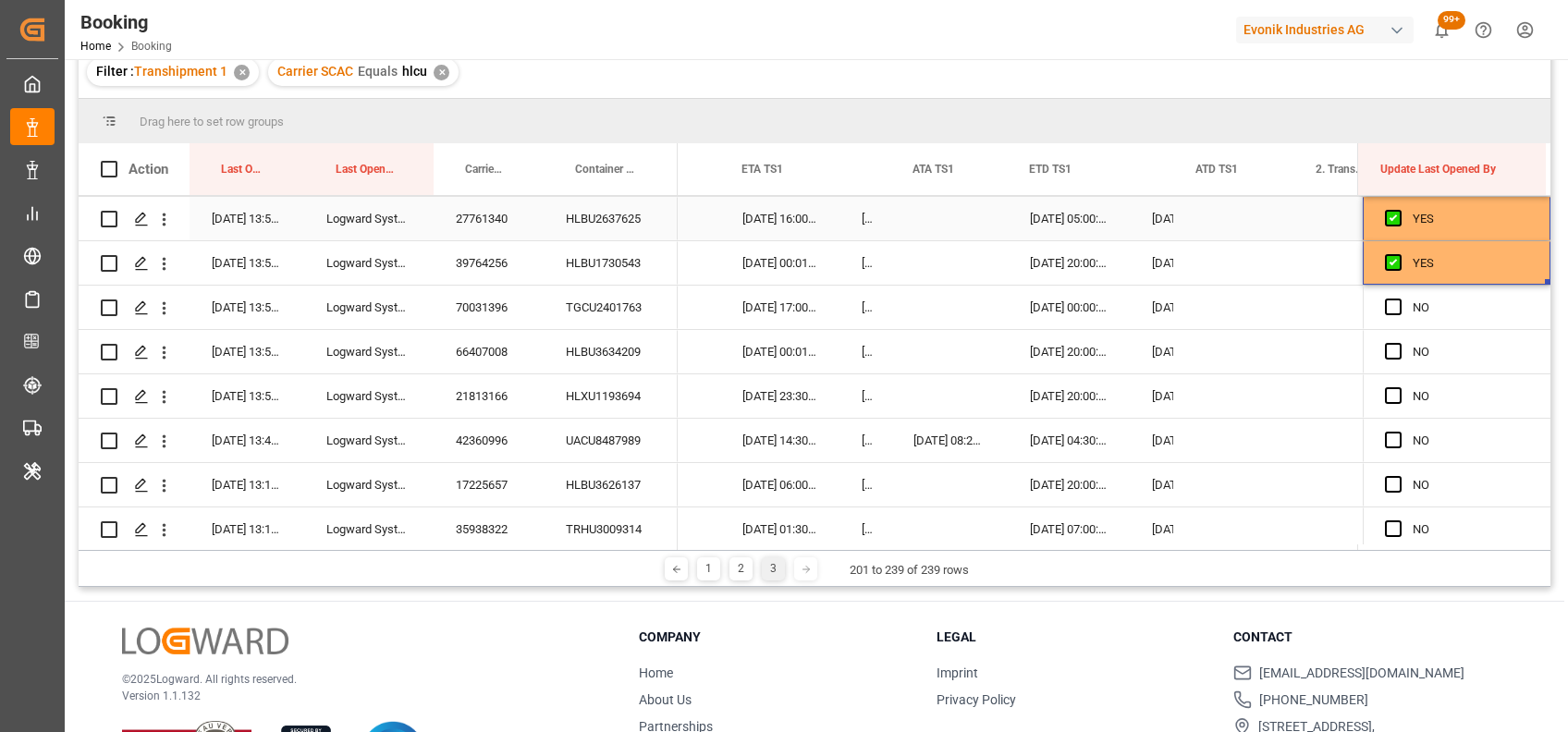
scroll to position [225, 0]
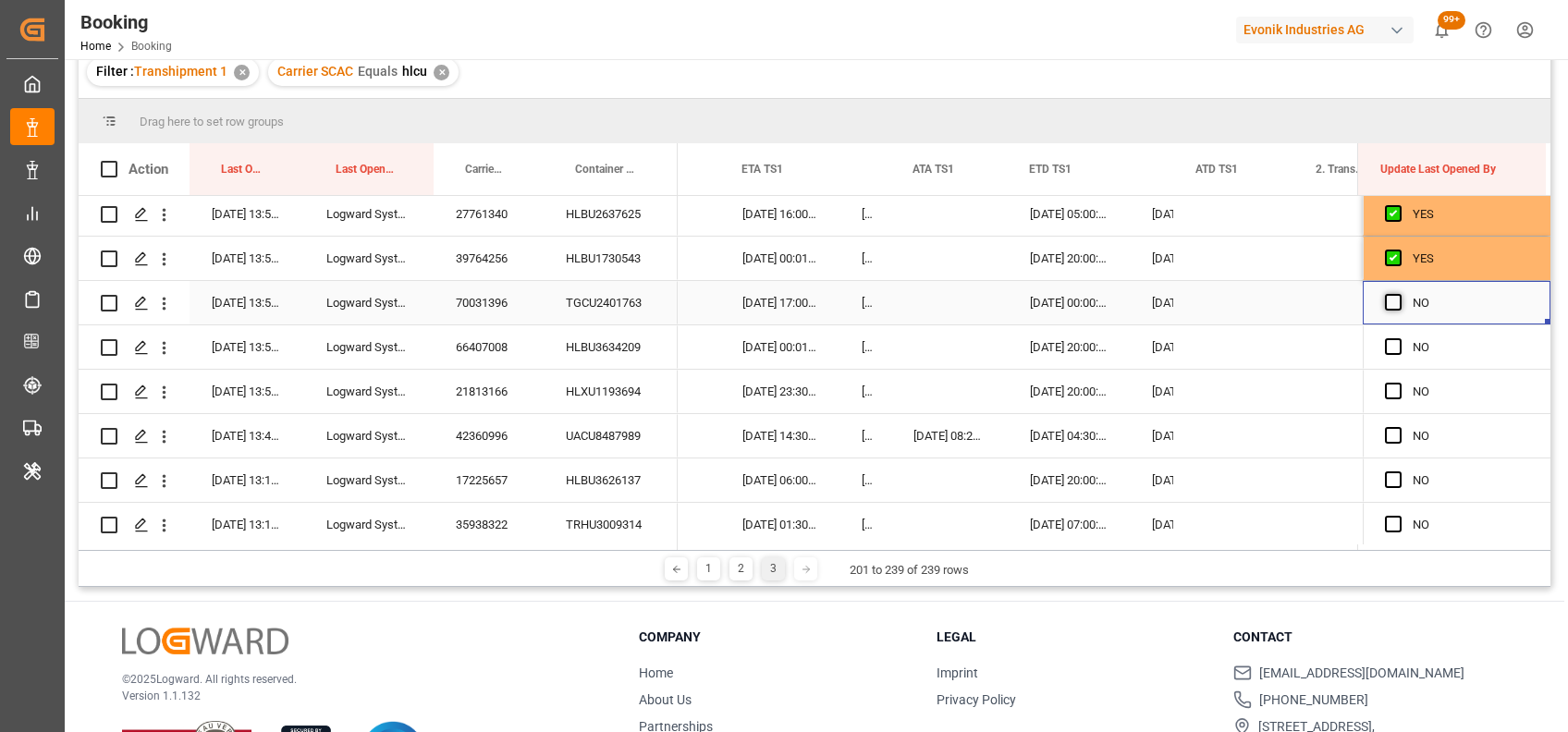
click at [1385, 303] on span "Press SPACE to select this row." at bounding box center [1393, 302] width 17 height 17
click at [1399, 294] on input "Press SPACE to select this row." at bounding box center [1399, 294] width 0 height 0
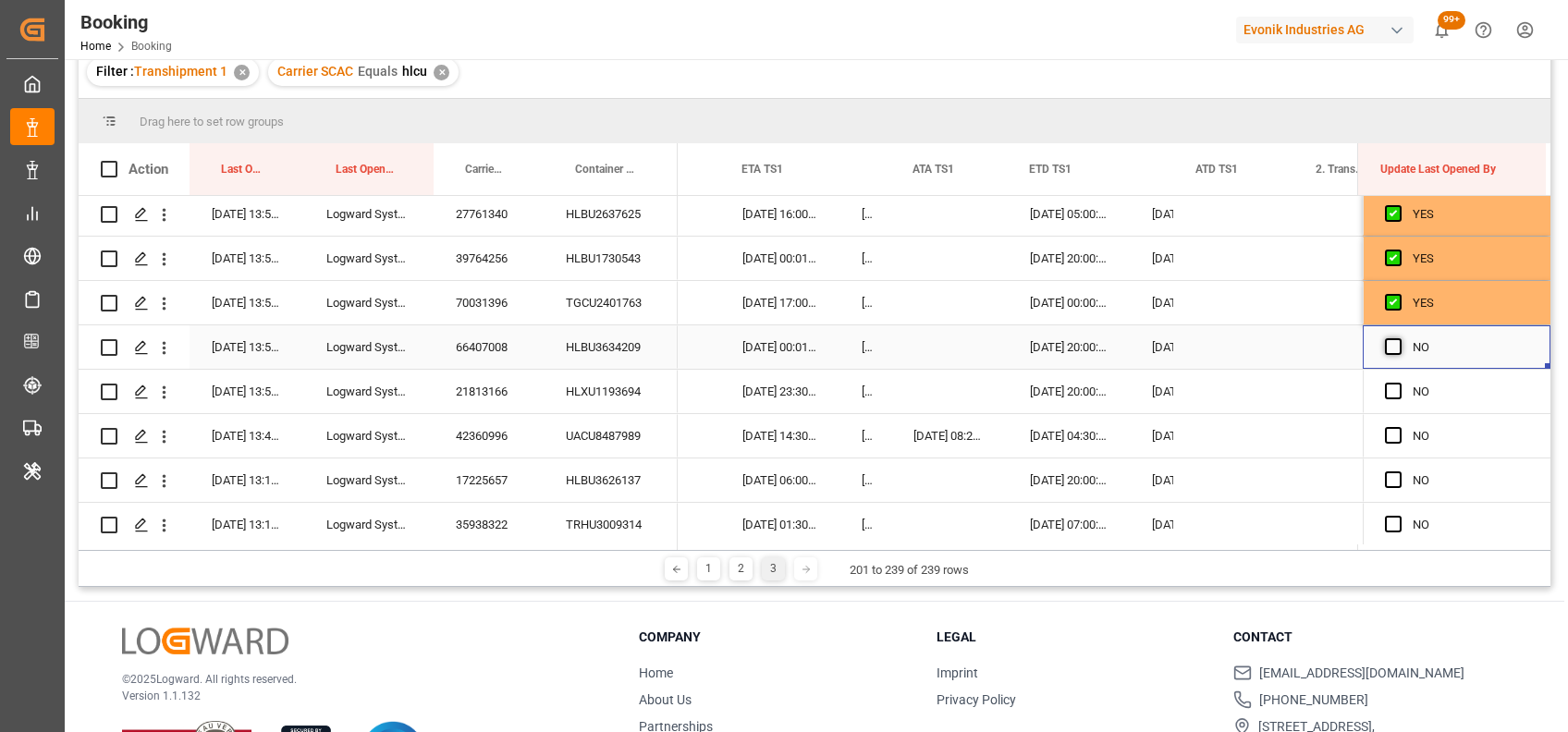
click at [1385, 348] on span "Press SPACE to select this row." at bounding box center [1393, 346] width 17 height 17
click at [1399, 338] on input "Press SPACE to select this row." at bounding box center [1399, 338] width 0 height 0
click at [1387, 393] on span "Press SPACE to select this row." at bounding box center [1393, 390] width 17 height 17
click at [1399, 382] on input "Press SPACE to select this row." at bounding box center [1399, 382] width 0 height 0
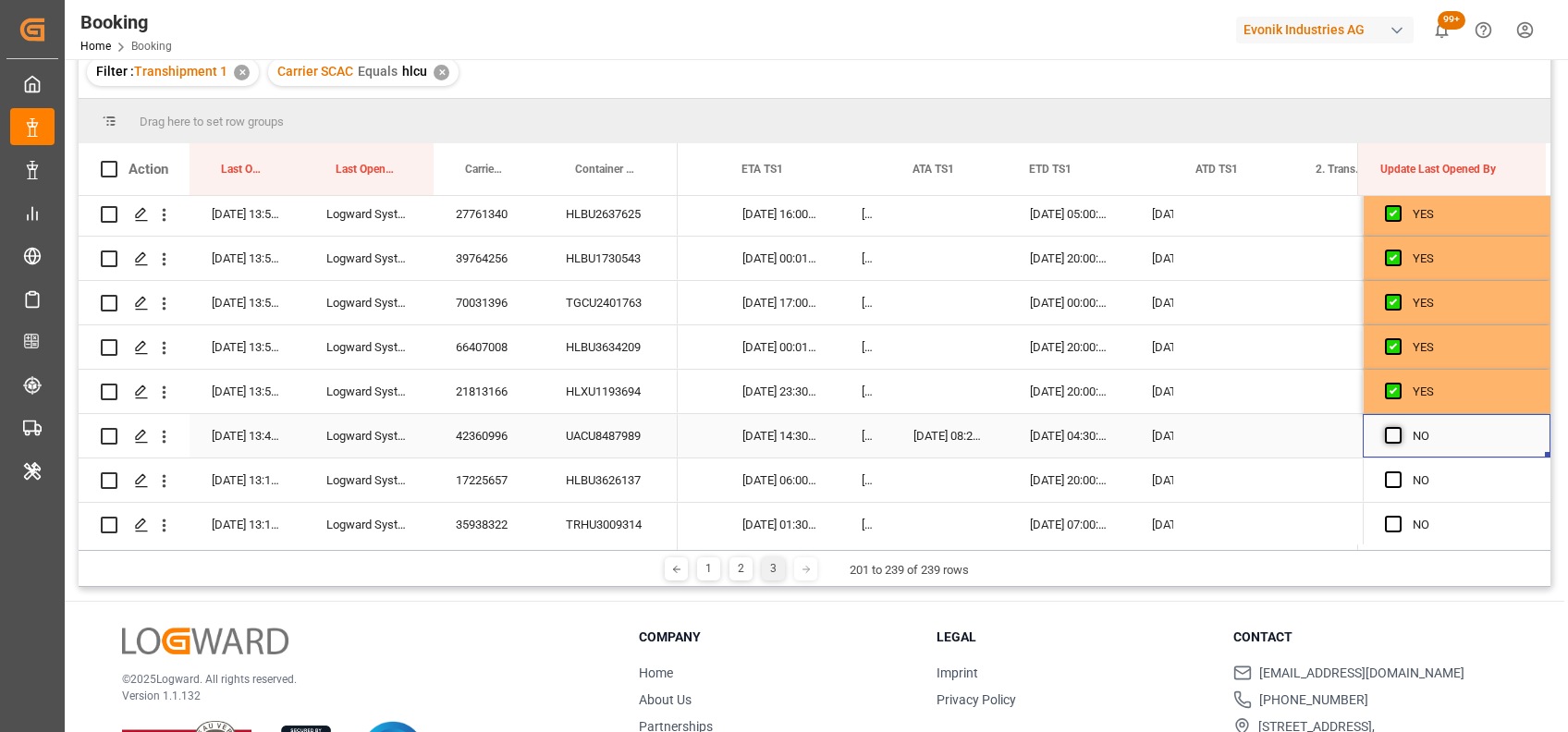
click at [1386, 434] on span "Press SPACE to select this row." at bounding box center [1393, 434] width 17 height 17
click at [1399, 426] on input "Press SPACE to select this row." at bounding box center [1399, 426] width 0 height 0
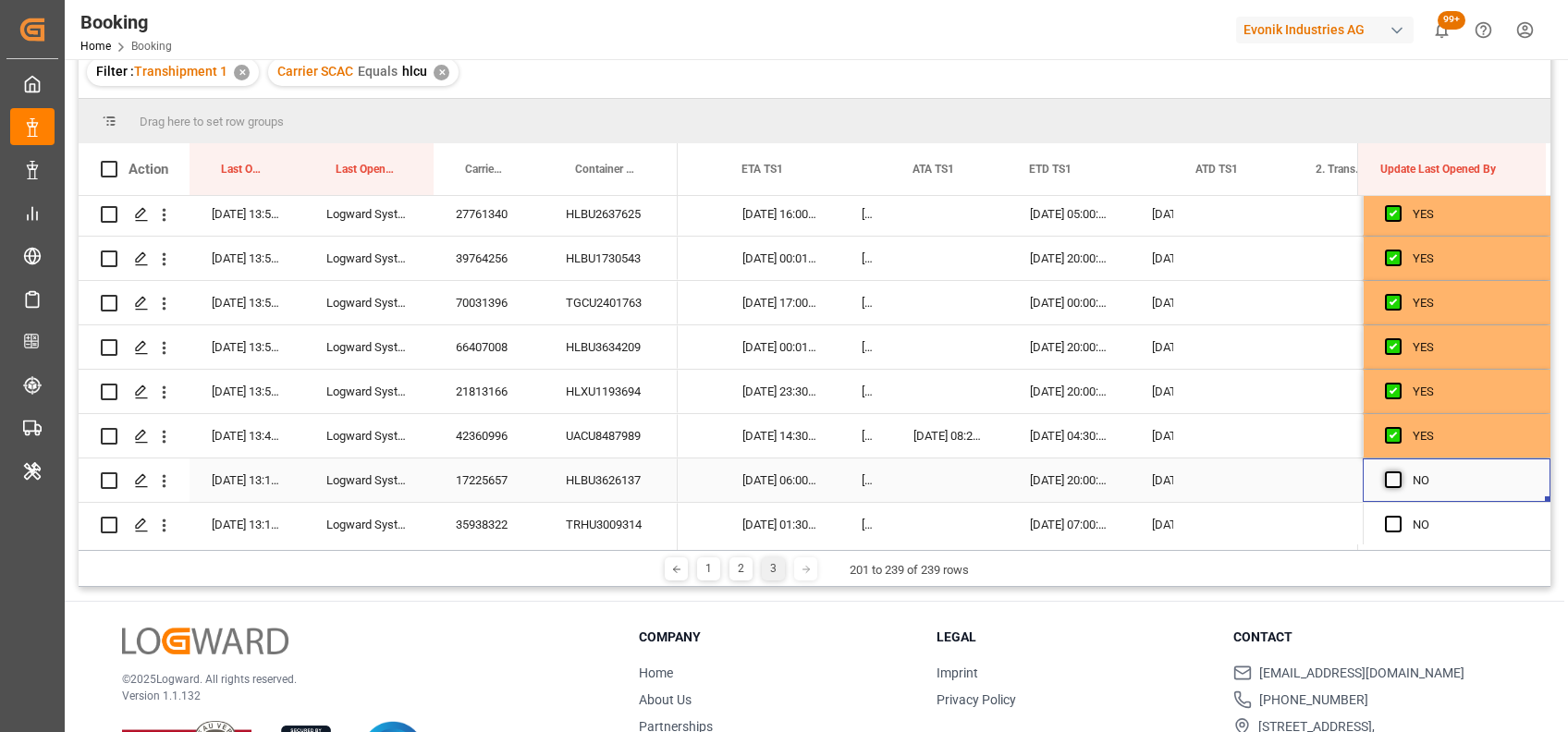
click at [1390, 477] on span "Press SPACE to select this row." at bounding box center [1393, 479] width 17 height 17
click at [1399, 472] on input "Press SPACE to select this row." at bounding box center [1399, 472] width 0 height 0
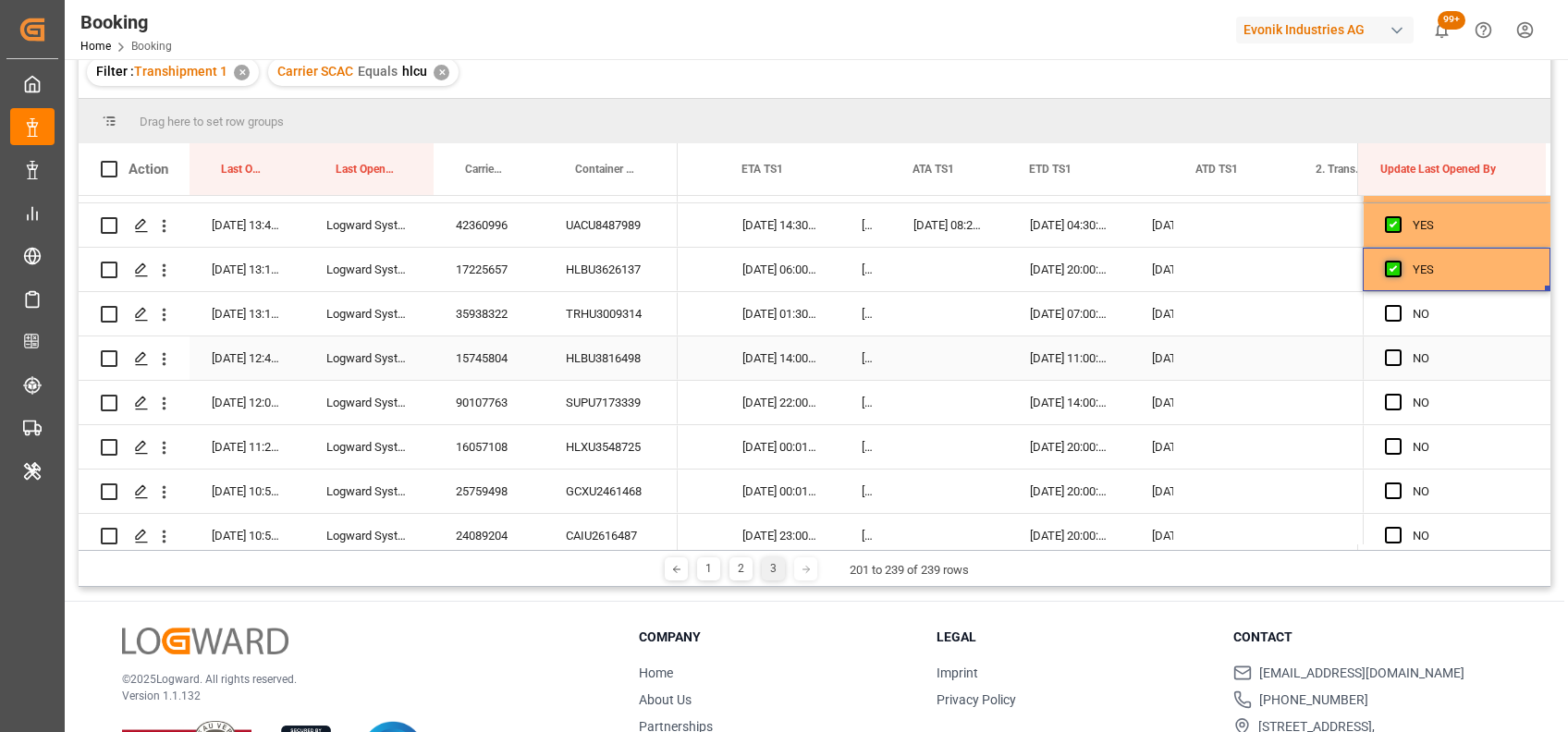
scroll to position [444, 0]
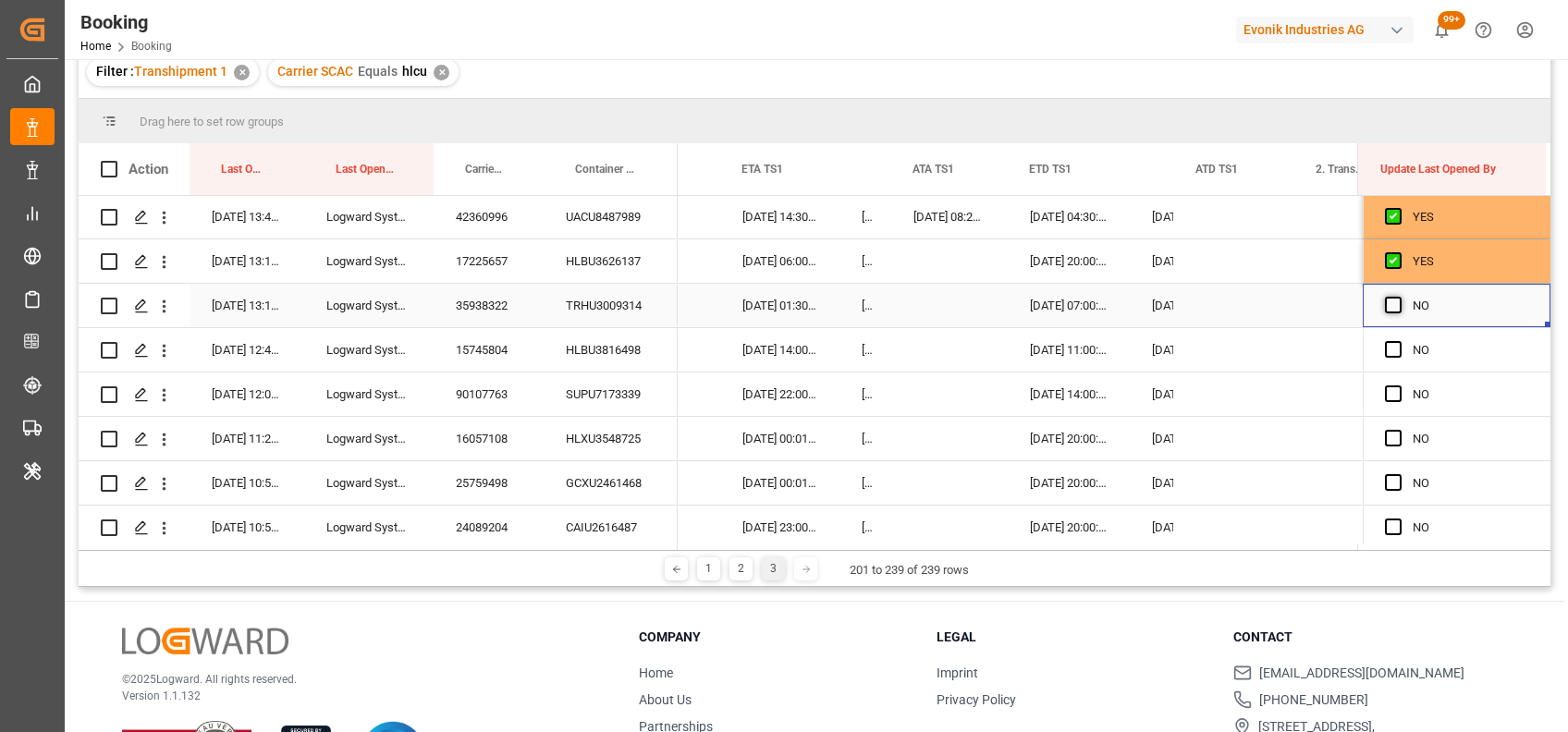
click at [1385, 305] on span "Press SPACE to select this row." at bounding box center [1393, 305] width 17 height 17
click at [1399, 297] on input "Press SPACE to select this row." at bounding box center [1399, 297] width 0 height 0
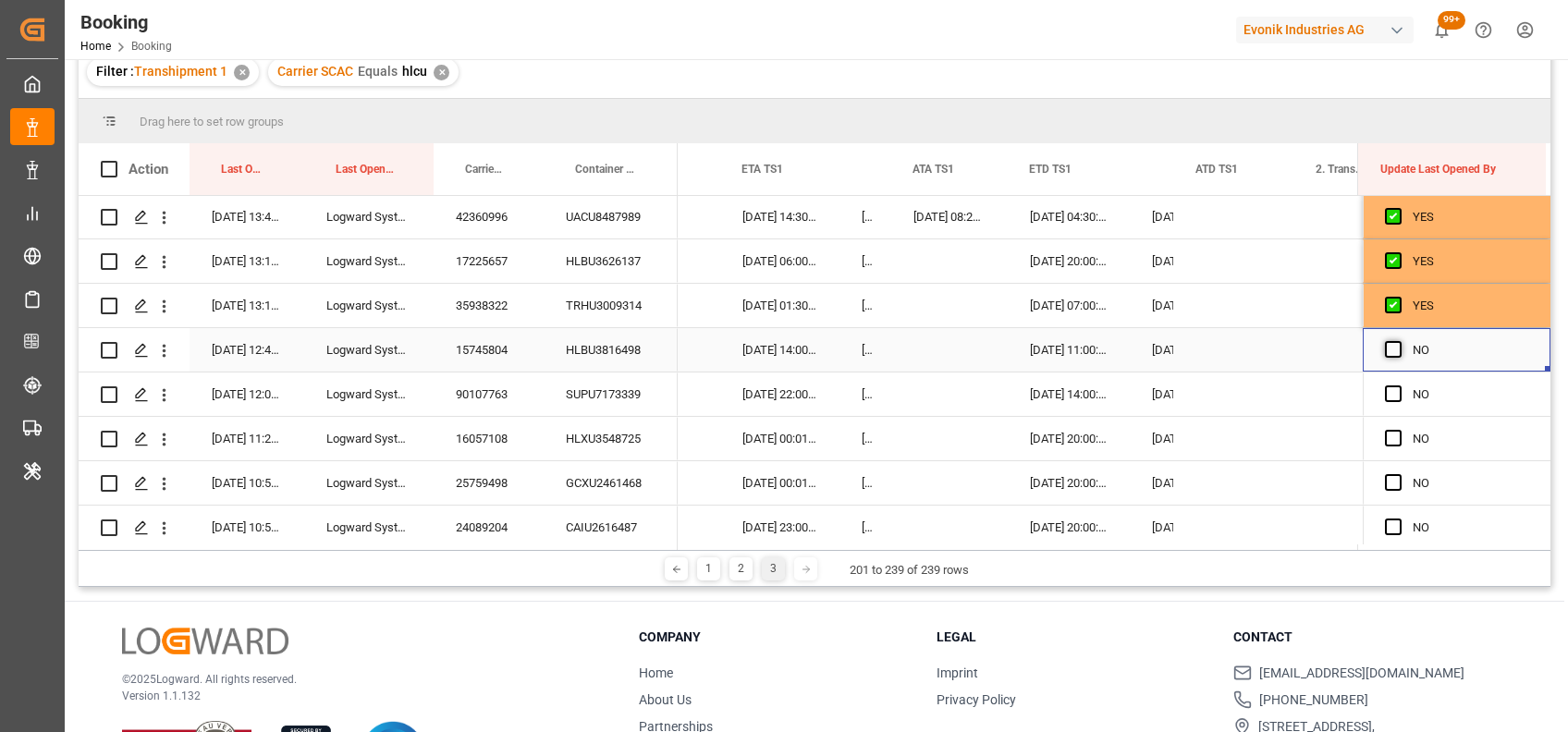
click at [1391, 347] on span "Press SPACE to select this row." at bounding box center [1393, 349] width 17 height 17
click at [1399, 341] on input "Press SPACE to select this row." at bounding box center [1399, 341] width 0 height 0
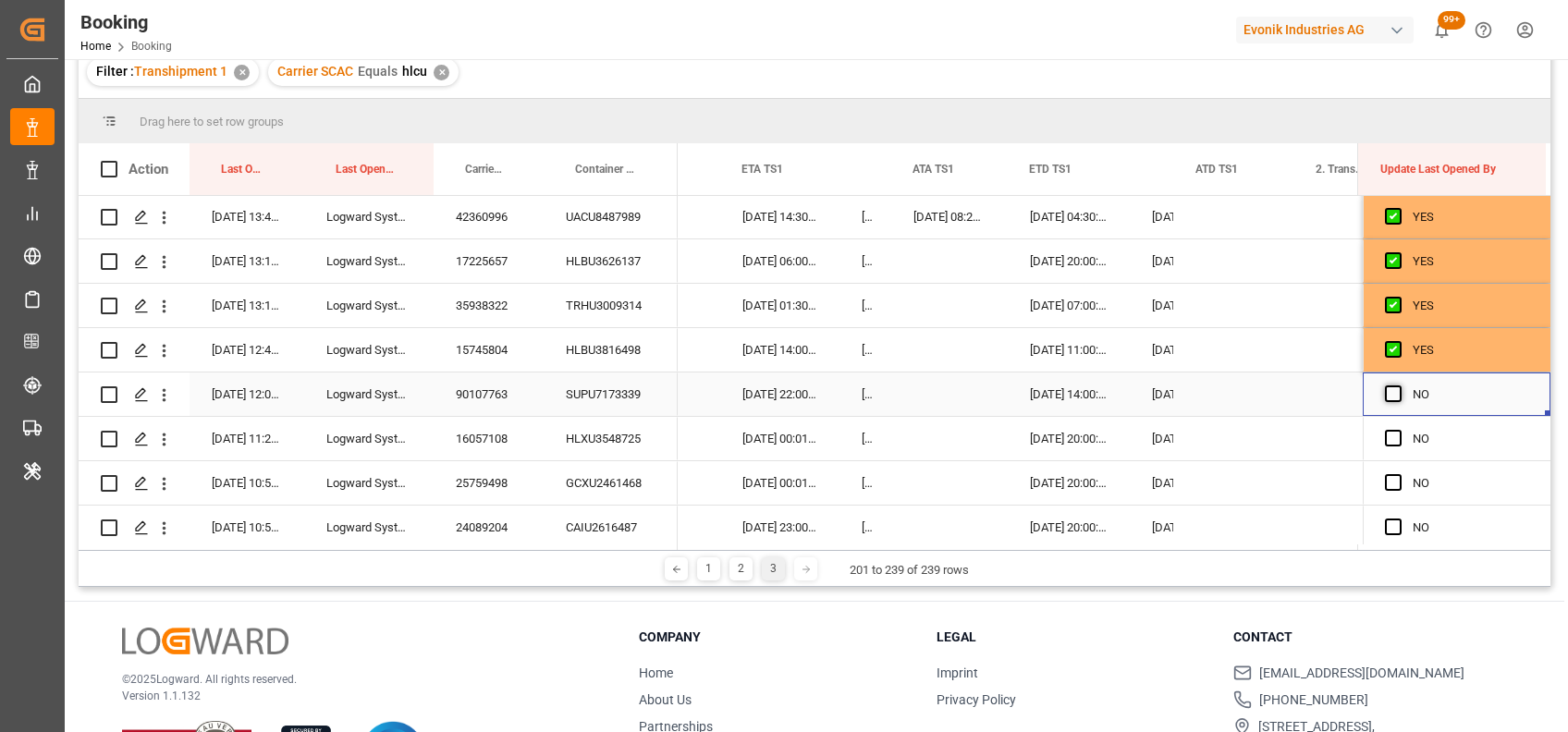
click at [1386, 391] on span "Press SPACE to select this row." at bounding box center [1393, 393] width 17 height 17
click at [1399, 385] on input "Press SPACE to select this row." at bounding box center [1399, 385] width 0 height 0
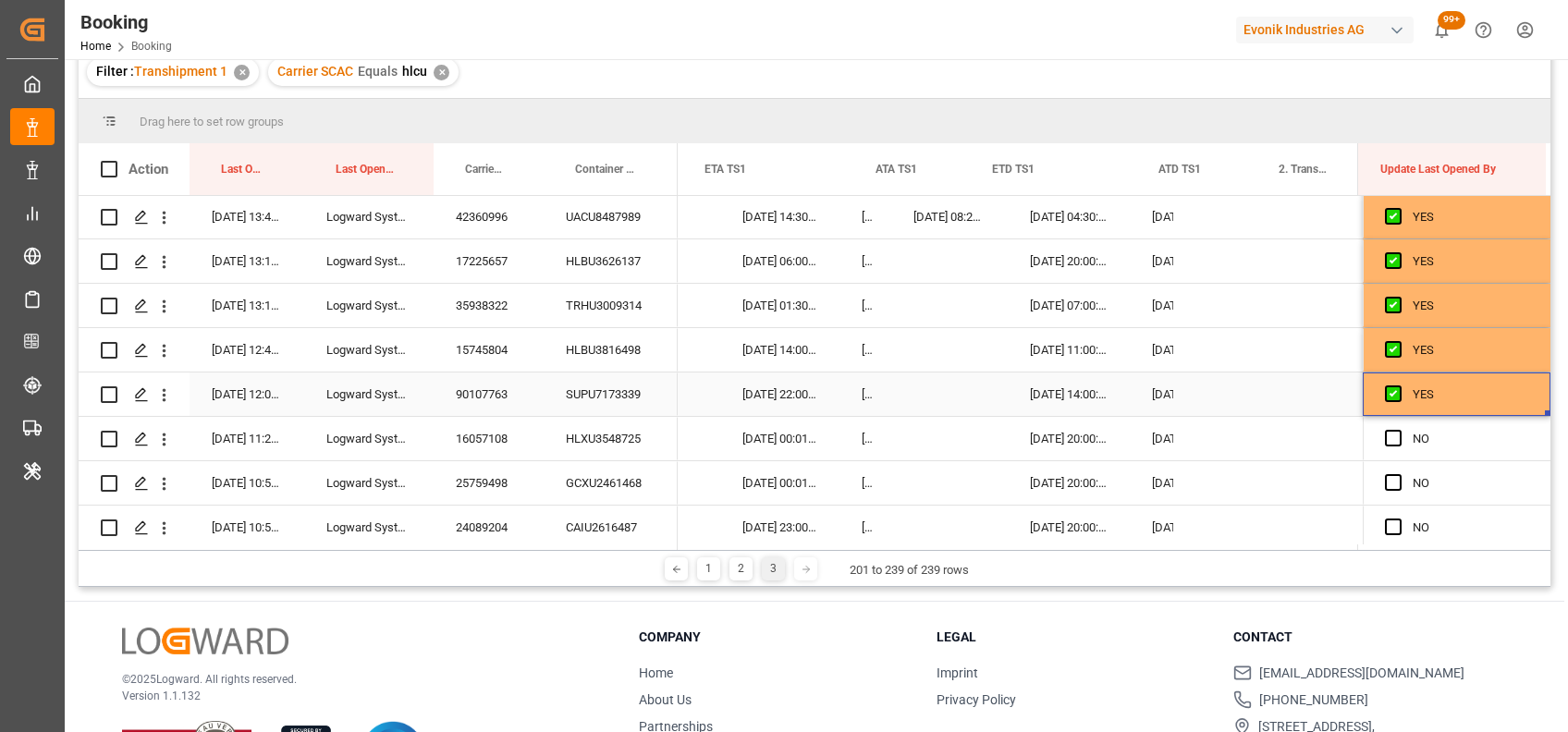
scroll to position [0, 19073]
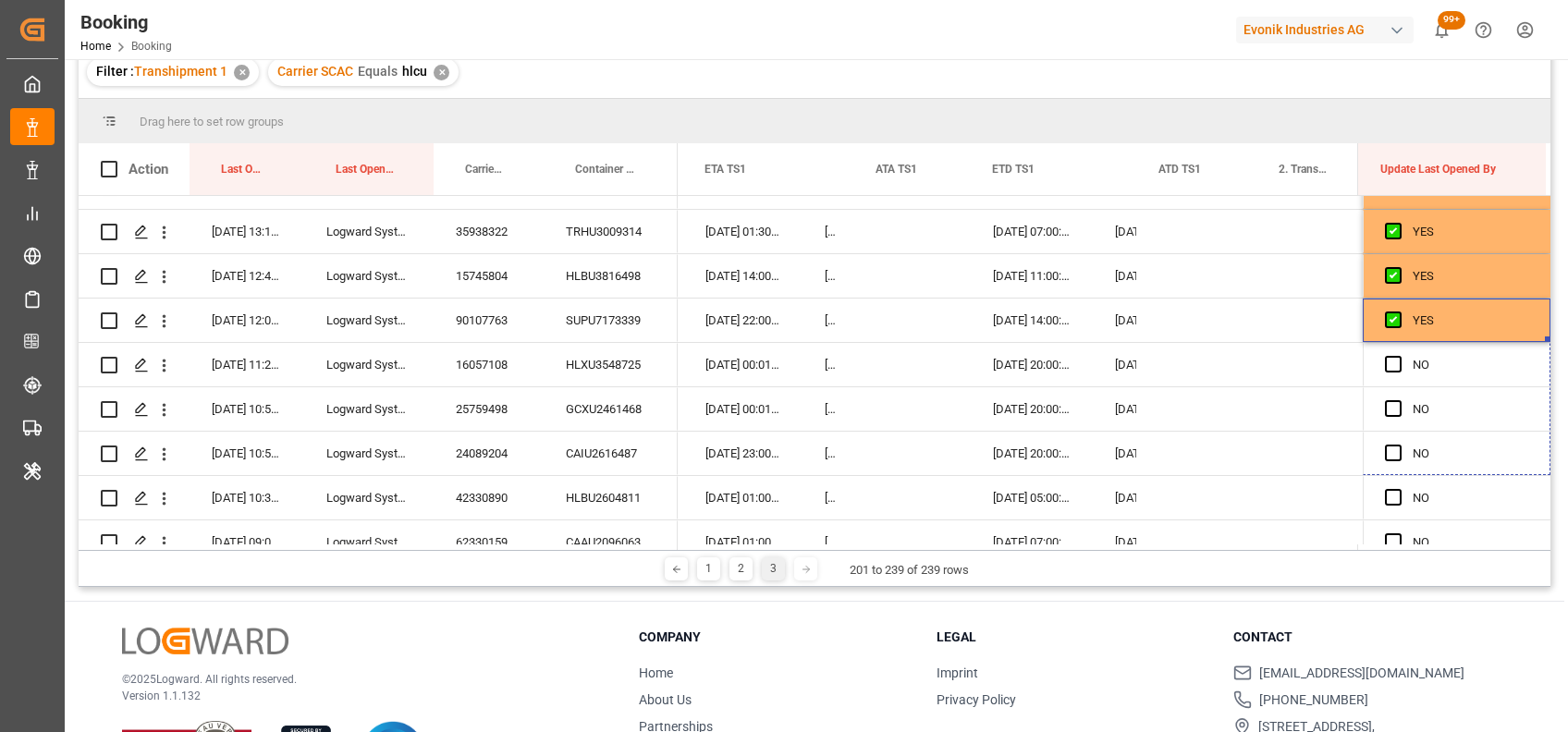
drag, startPoint x: 1542, startPoint y: 411, endPoint x: 1528, endPoint y: 658, distance: 247.4
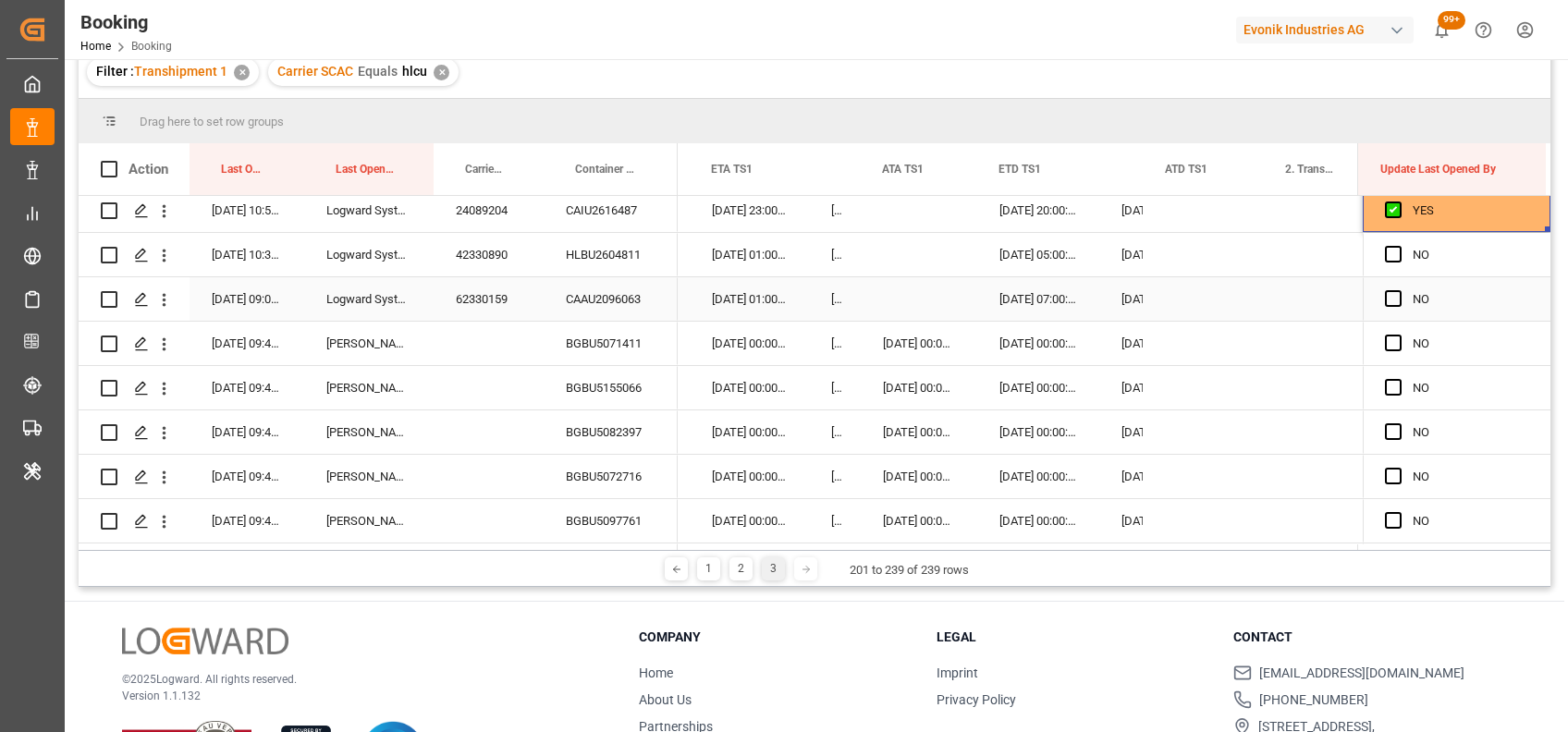
scroll to position [0, 19069]
click at [1387, 253] on span "Press SPACE to select this row." at bounding box center [1393, 253] width 17 height 17
click at [1399, 246] on input "Press SPACE to select this row." at bounding box center [1399, 246] width 0 height 0
click at [1388, 296] on span "Press SPACE to select this row." at bounding box center [1393, 298] width 17 height 17
click at [1399, 290] on input "Press SPACE to select this row." at bounding box center [1399, 290] width 0 height 0
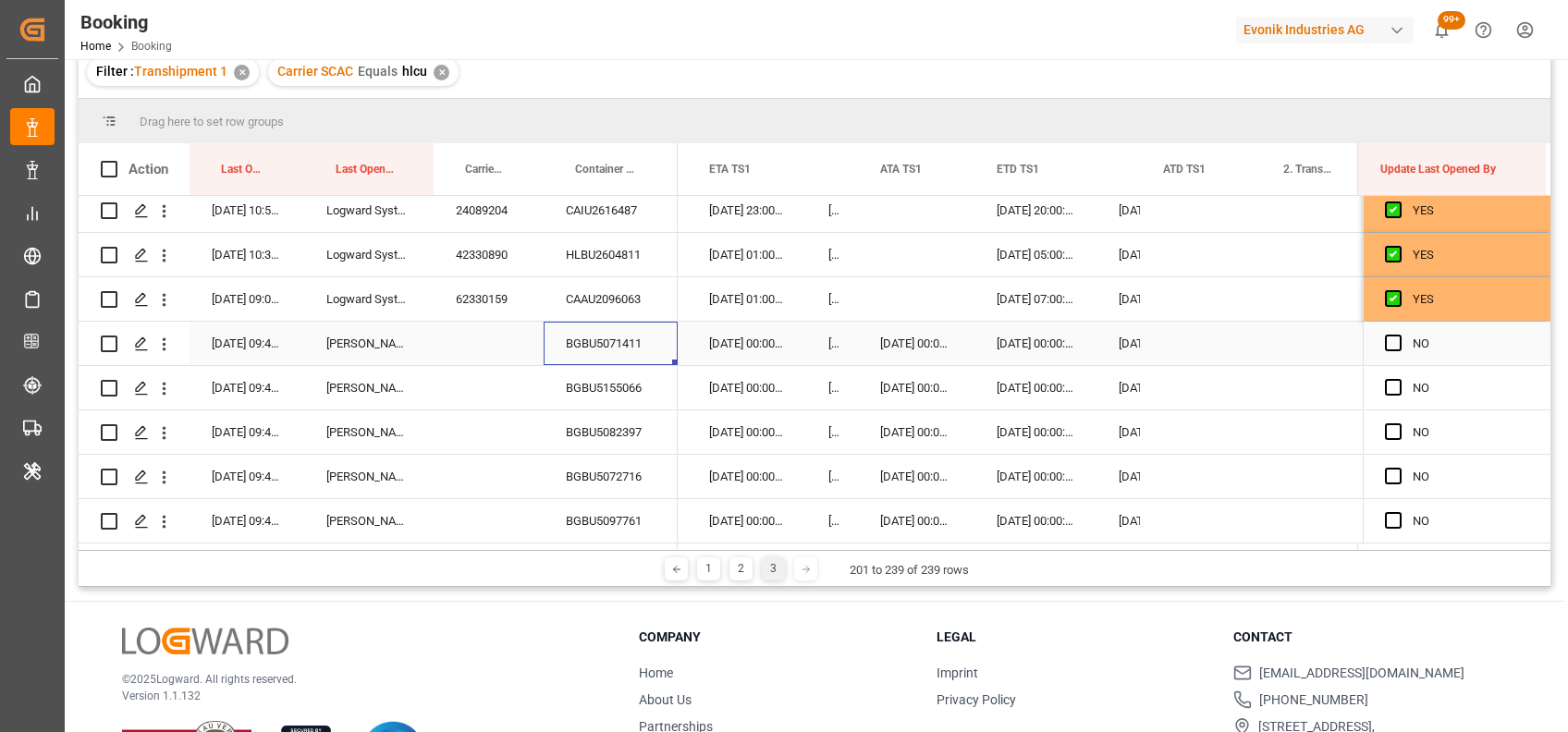
click at [582, 355] on div "BGBU5071411" at bounding box center [610, 343] width 134 height 43
click at [168, 341] on icon "open menu" at bounding box center [164, 344] width 20 height 20
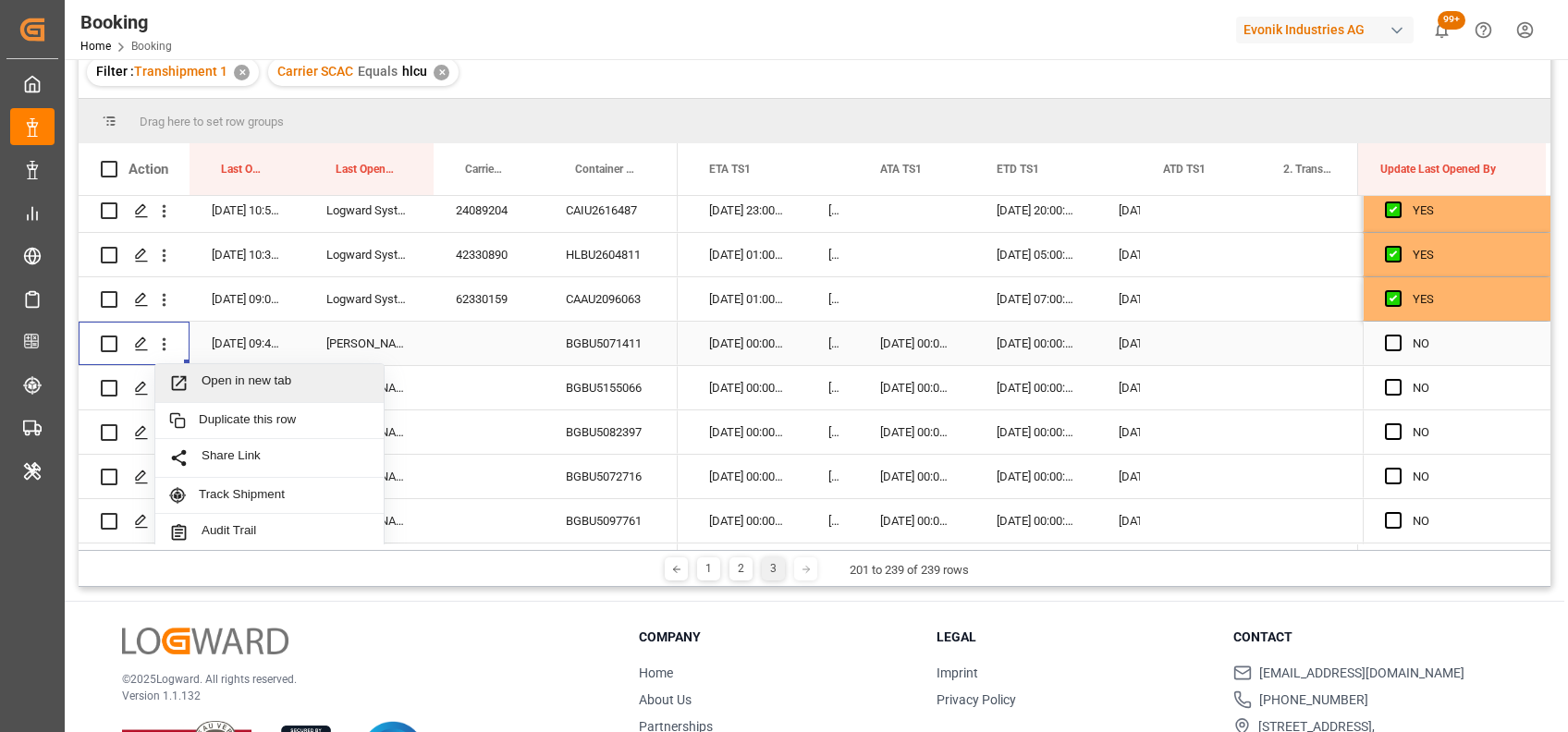
click at [246, 377] on span "Open in new tab" at bounding box center [285, 383] width 168 height 20
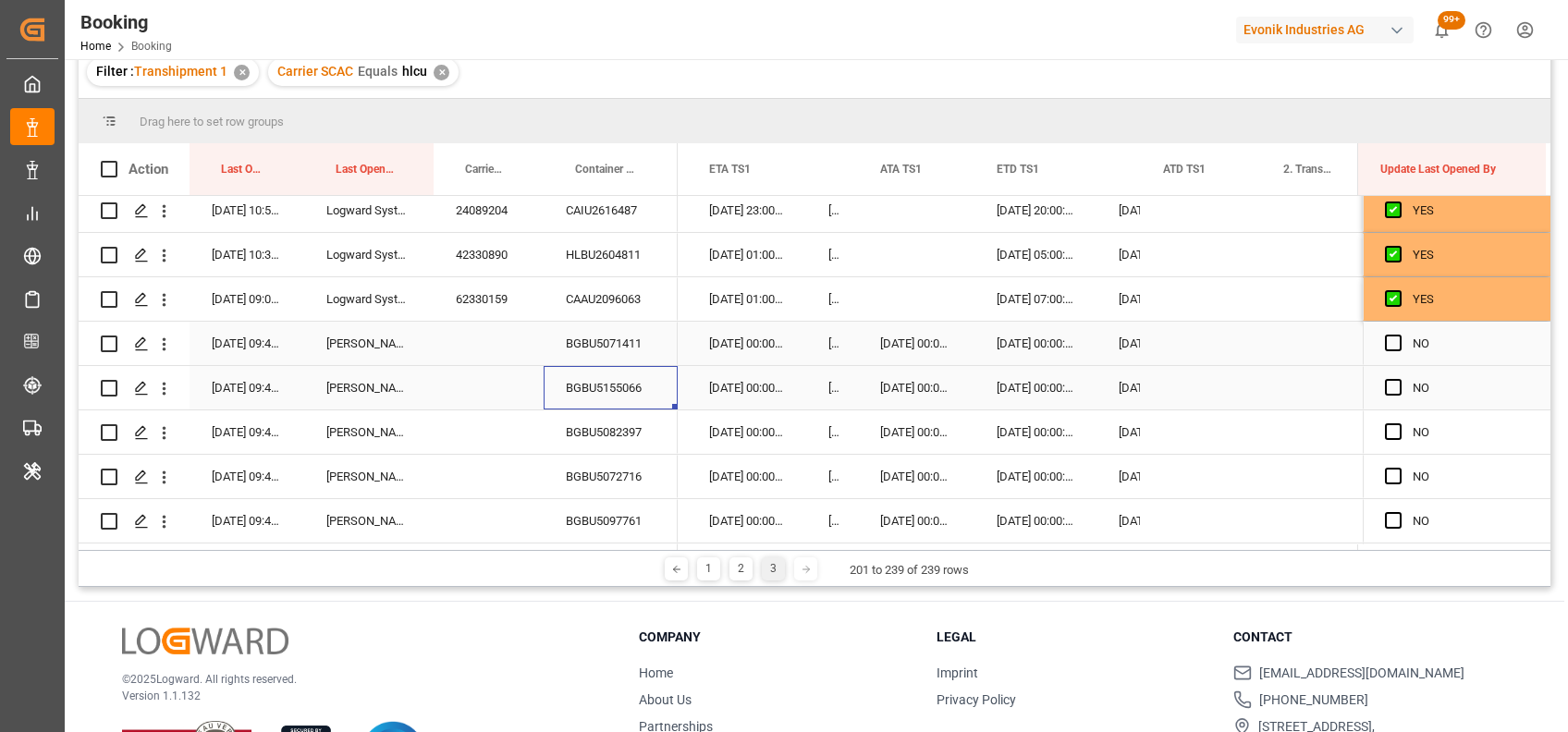
click at [617, 379] on div "BGBU5155066" at bounding box center [610, 387] width 134 height 43
click at [1180, 398] on div "Press SPACE to select this row." at bounding box center [1200, 387] width 120 height 43
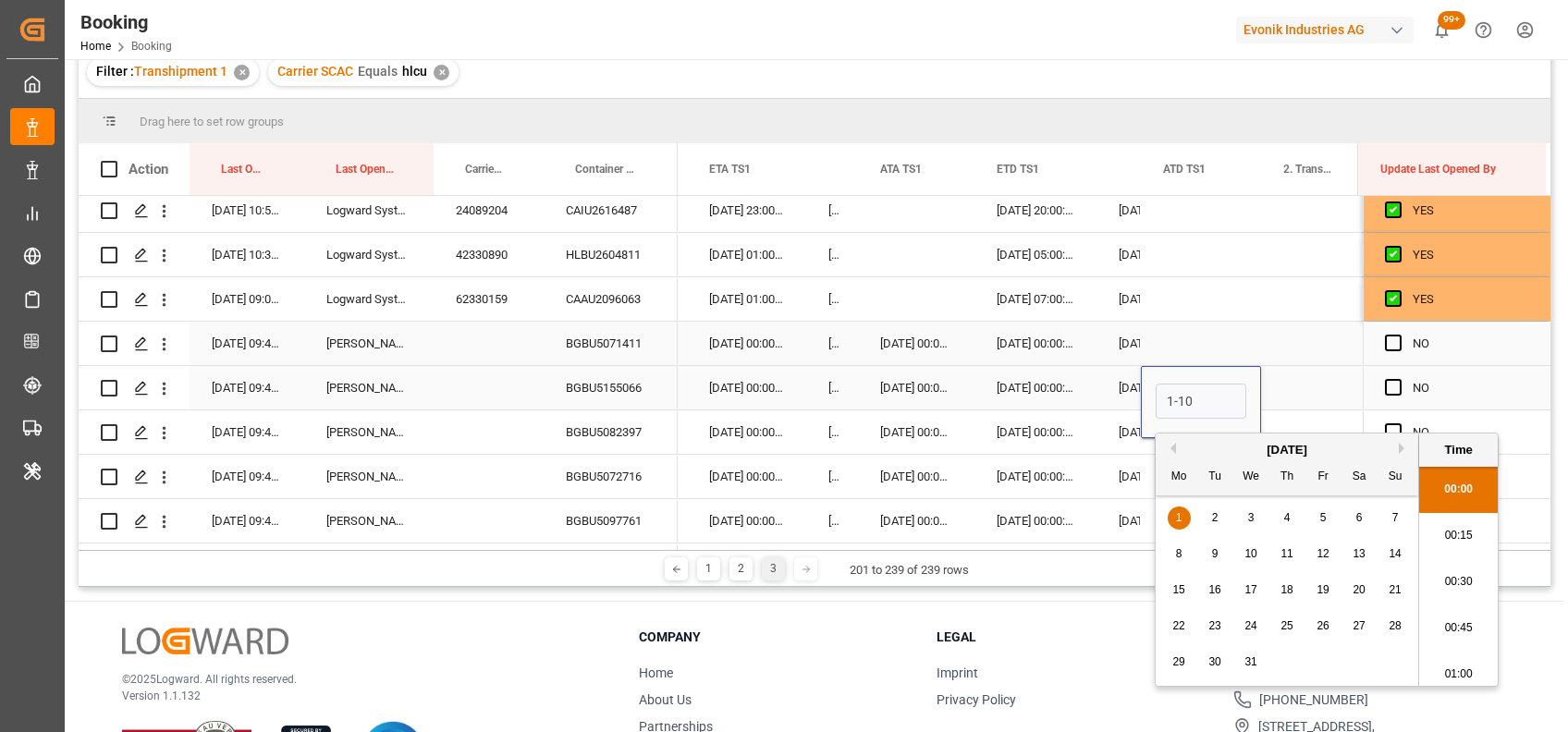
scroll to position [2731, 0]
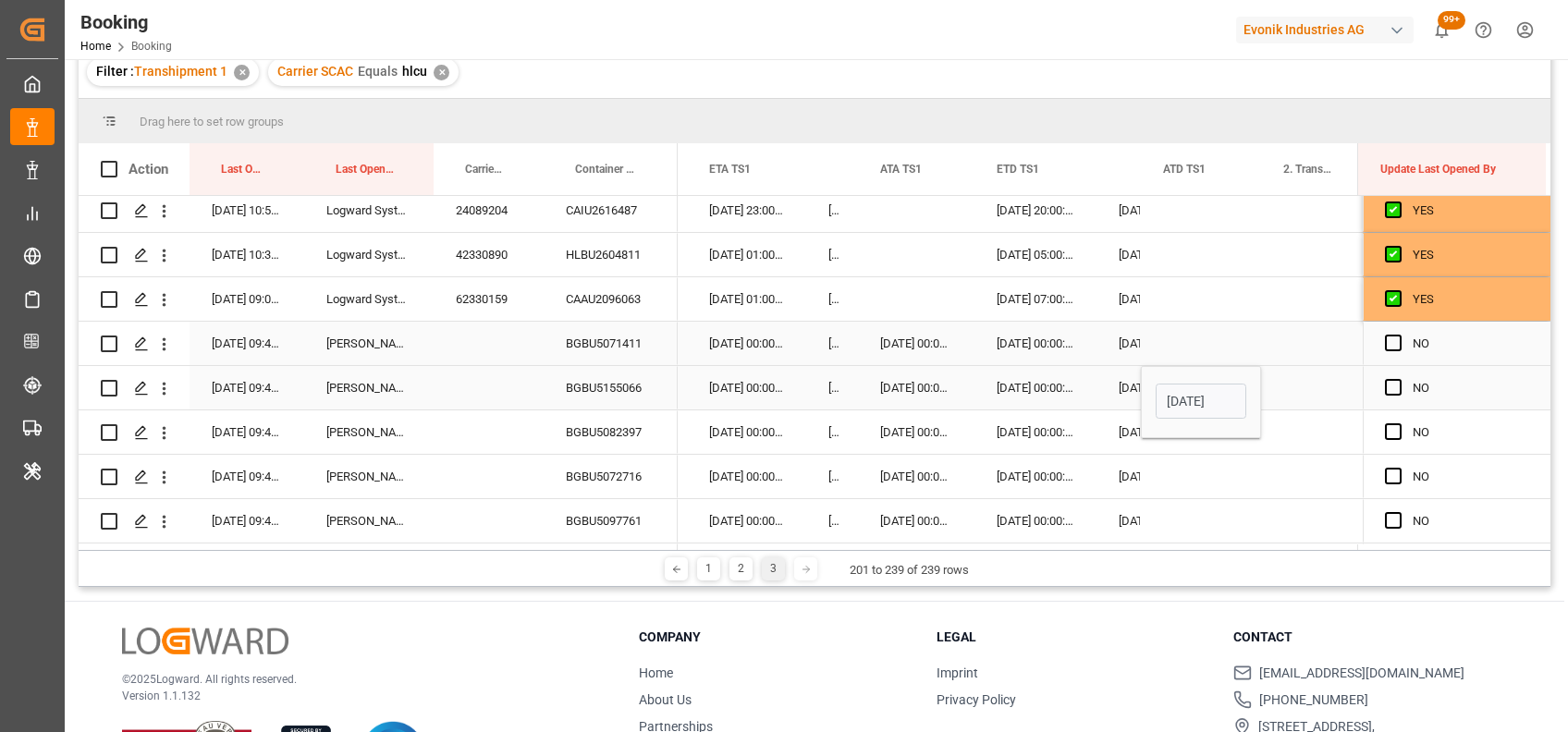
click at [1170, 399] on input "01-10-2025 00:00" at bounding box center [1200, 401] width 90 height 35
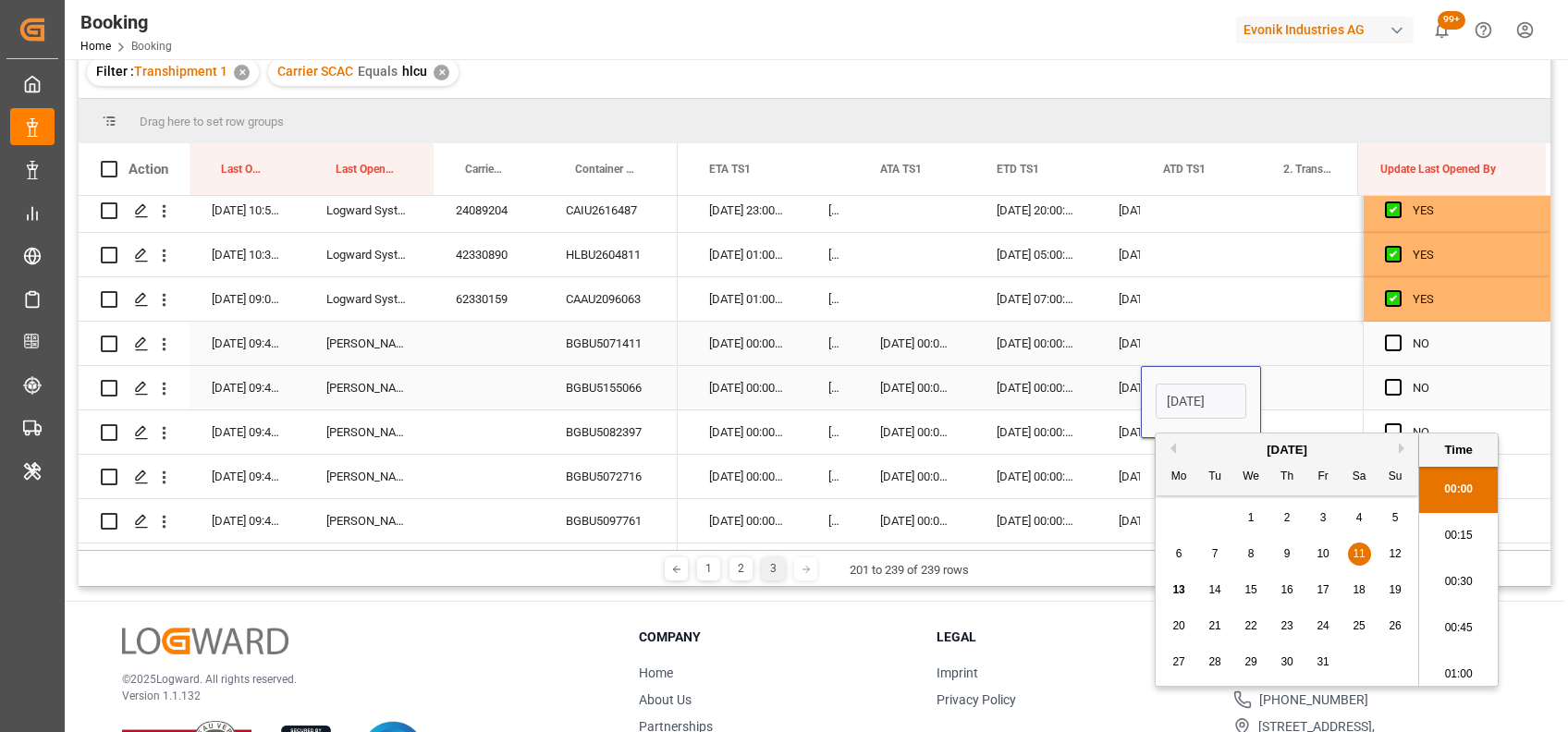
type input "11-10-2025 00:00"
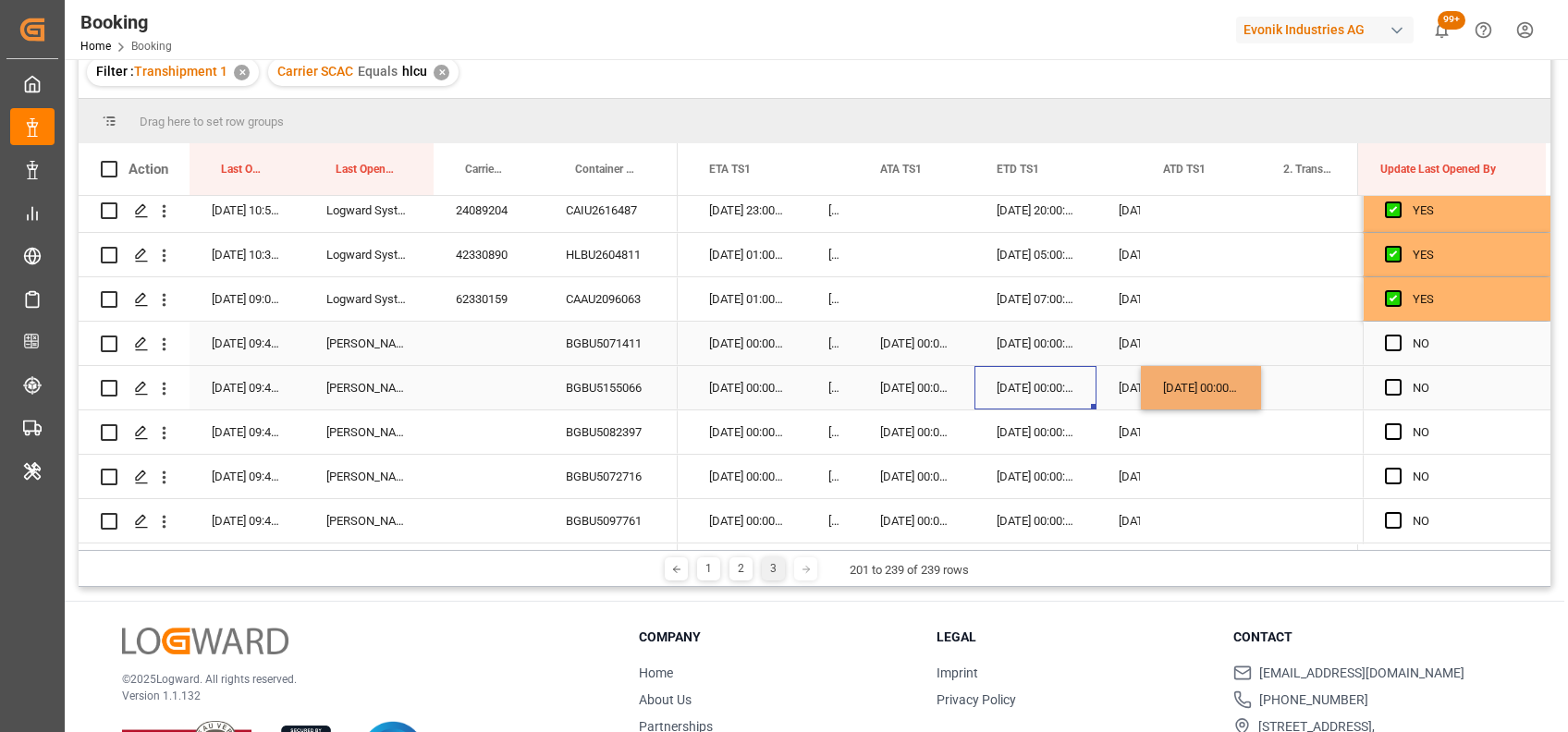
click at [1033, 381] on div "[DATE] 00:00:00" at bounding box center [1035, 387] width 122 height 43
click at [602, 433] on div "BGBU5082397" at bounding box center [610, 432] width 134 height 43
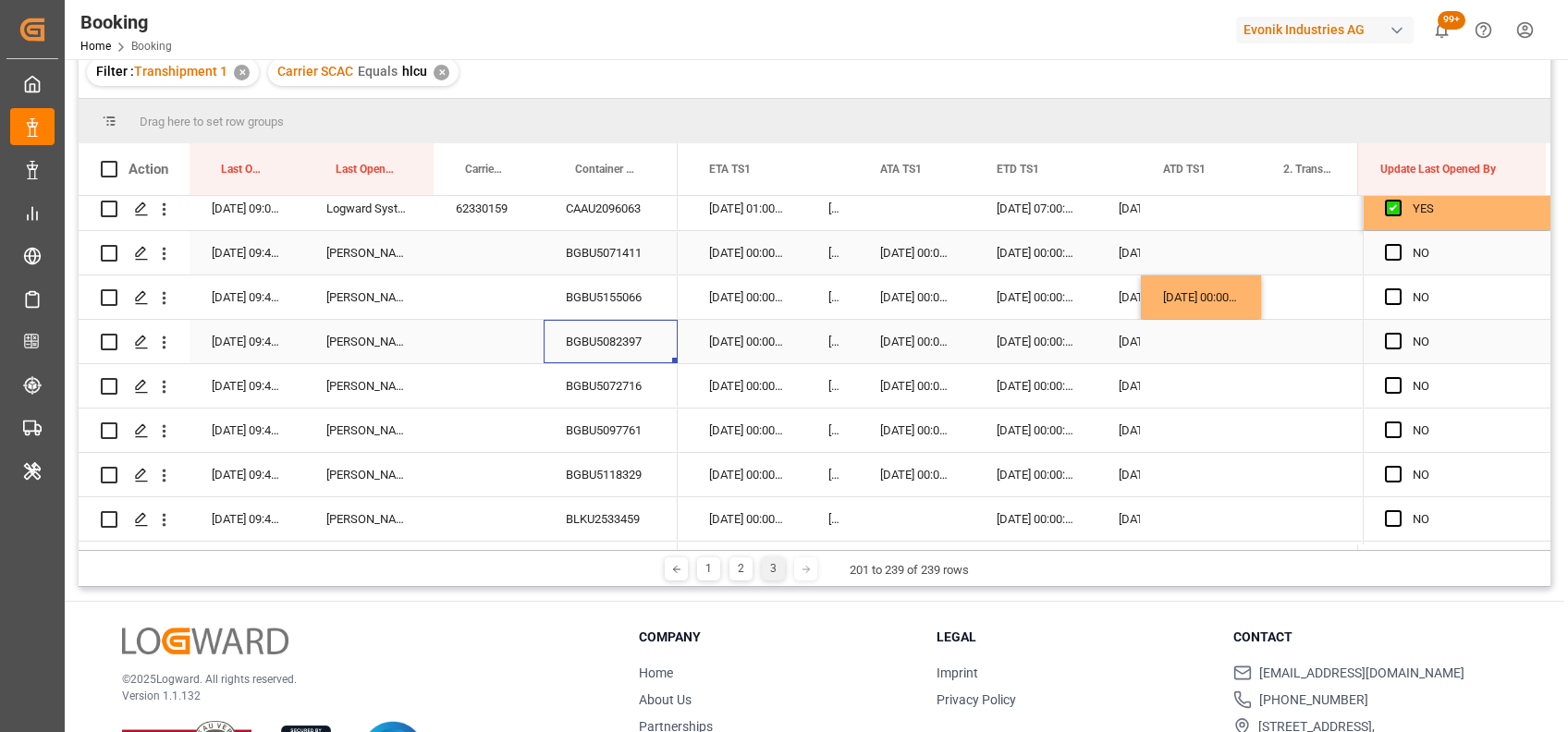
scroll to position [857, 0]
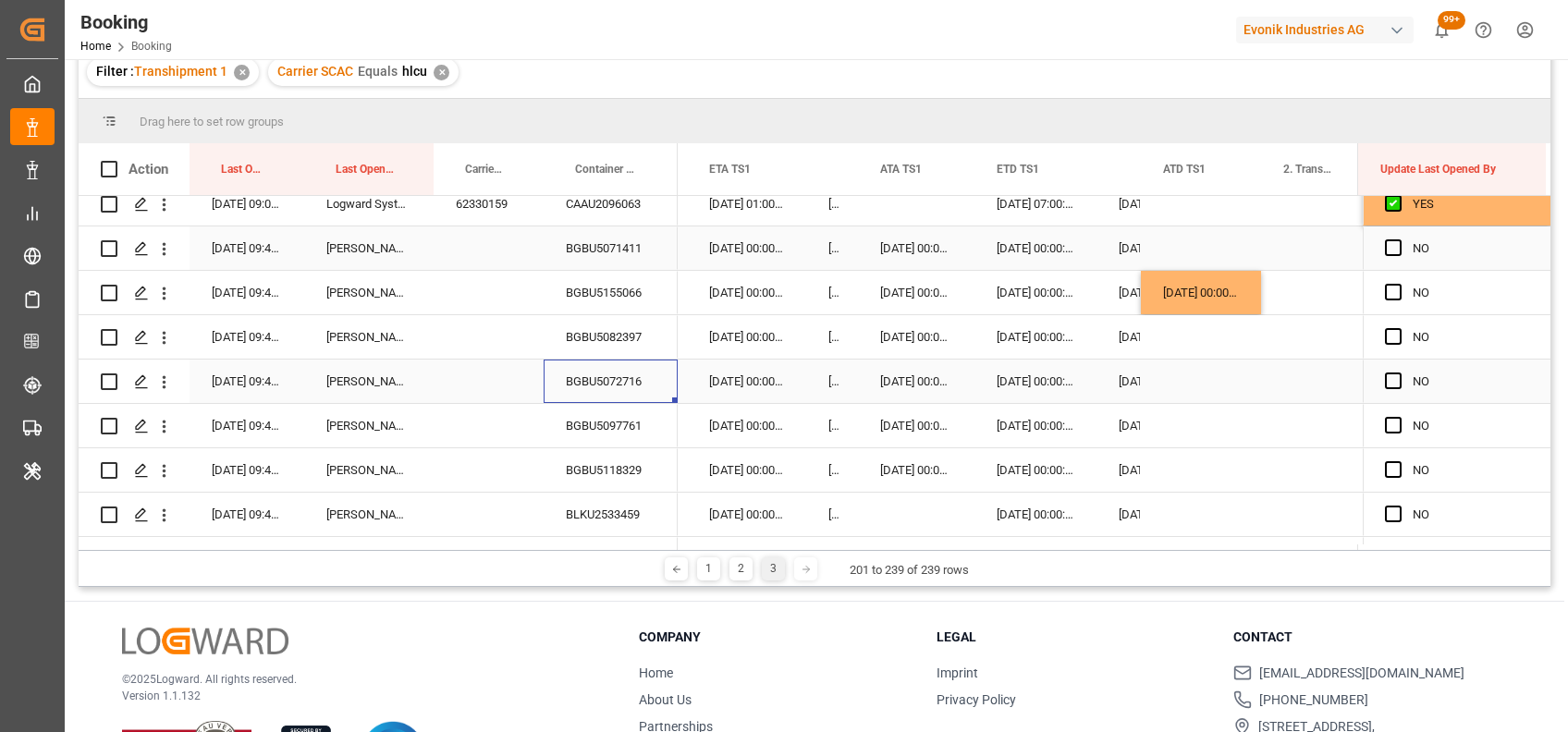
click at [608, 379] on div "BGBU5072716" at bounding box center [610, 381] width 134 height 43
click at [1169, 288] on div "[DATE] 00:00:00" at bounding box center [1200, 293] width 120 height 43
drag, startPoint x: 1256, startPoint y: 311, endPoint x: 1262, endPoint y: 465, distance: 154.1
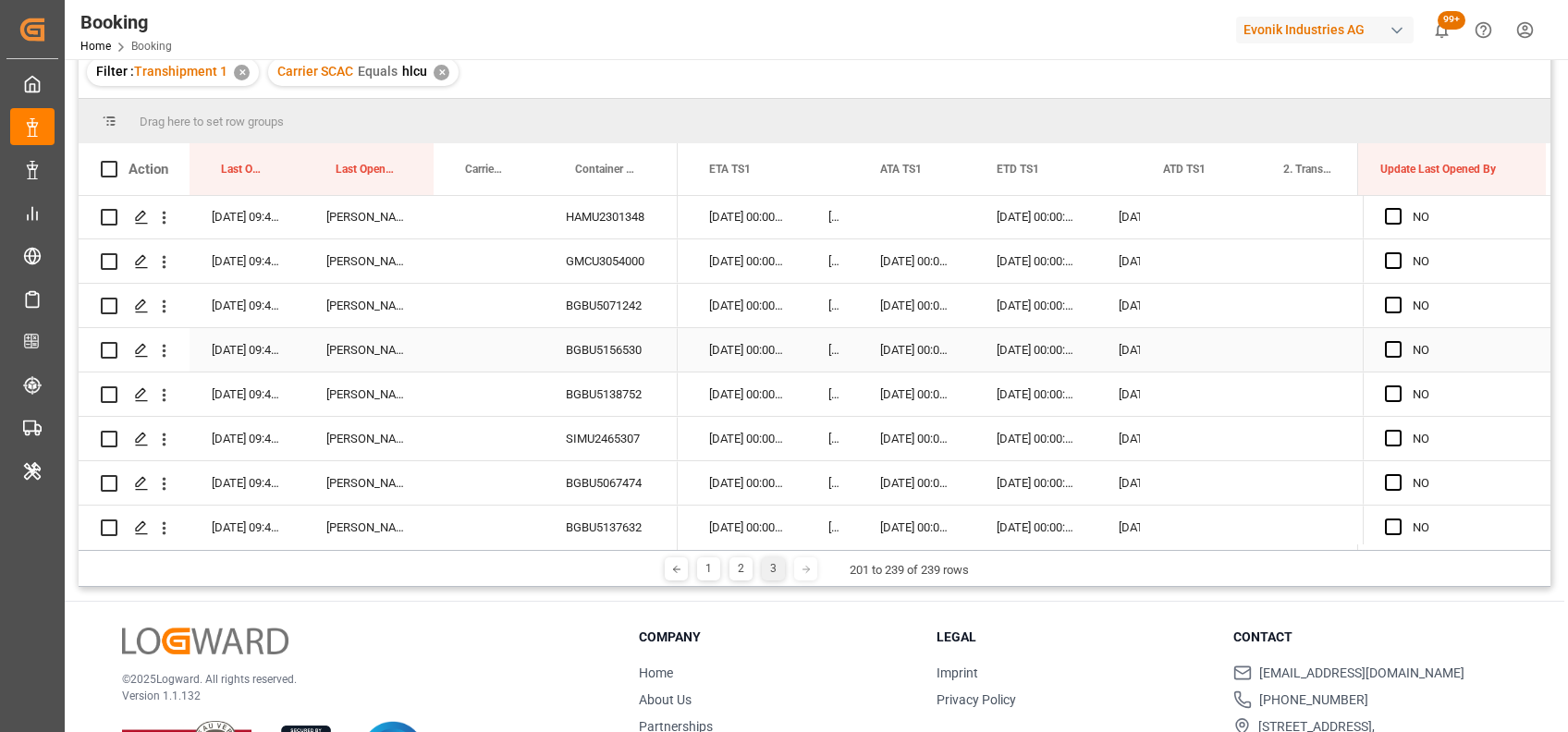
scroll to position [1244, 0]
click at [607, 295] on div "BGBU5071242" at bounding box center [610, 305] width 134 height 43
click at [621, 353] on div "BGBU5156530" at bounding box center [610, 349] width 134 height 43
click at [565, 395] on div "BGBU5138752" at bounding box center [610, 393] width 134 height 43
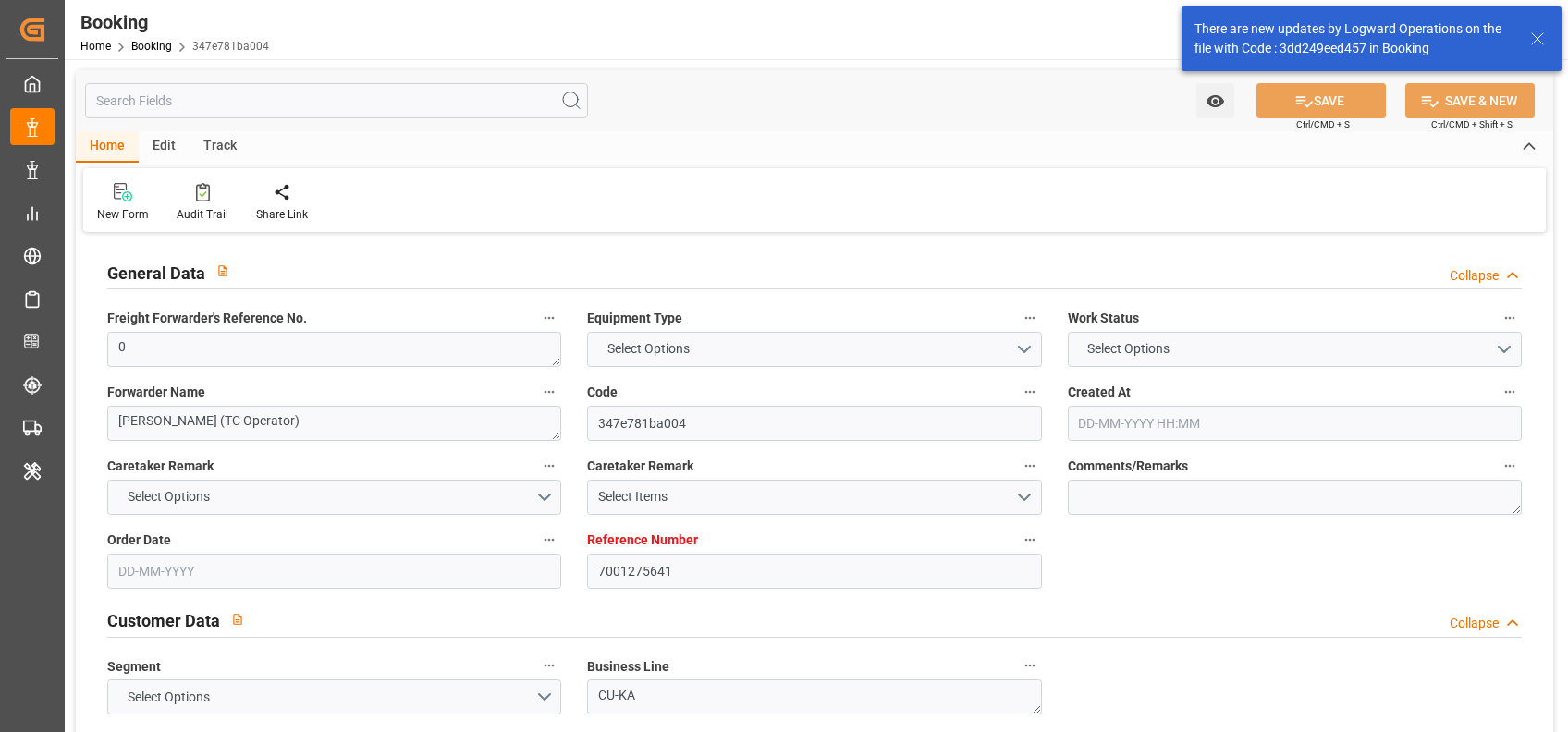
type textarea "0"
type textarea "Bertschi (TC Operator)"
type input "347e781ba004"
type input "7001275641"
type textarea "CU-KA"
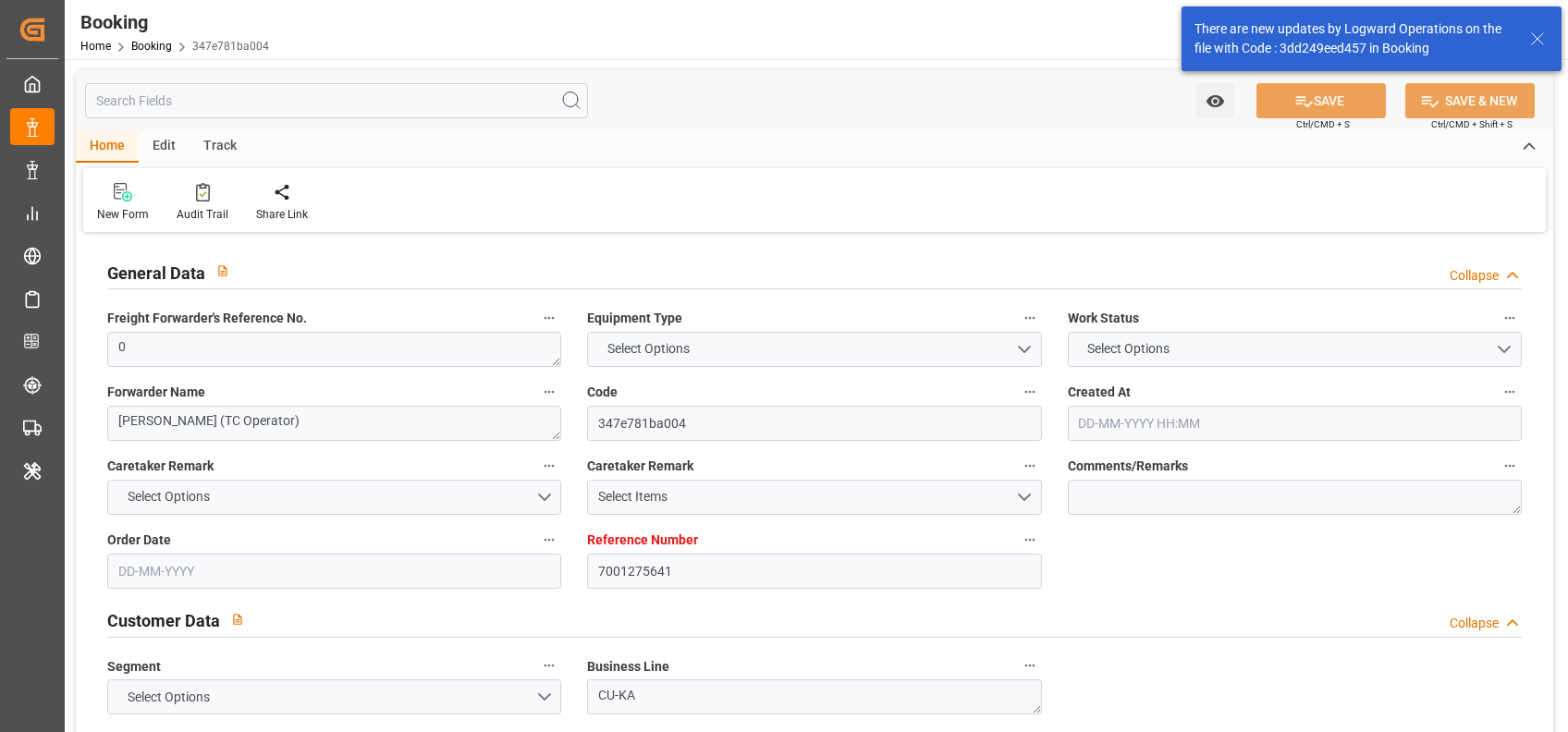
type input "7001275635"
type textarea "silke.slomack@evonik.com"
type textarea "CIF"
type textarea "SANTA MARTA"
type textarea "3"
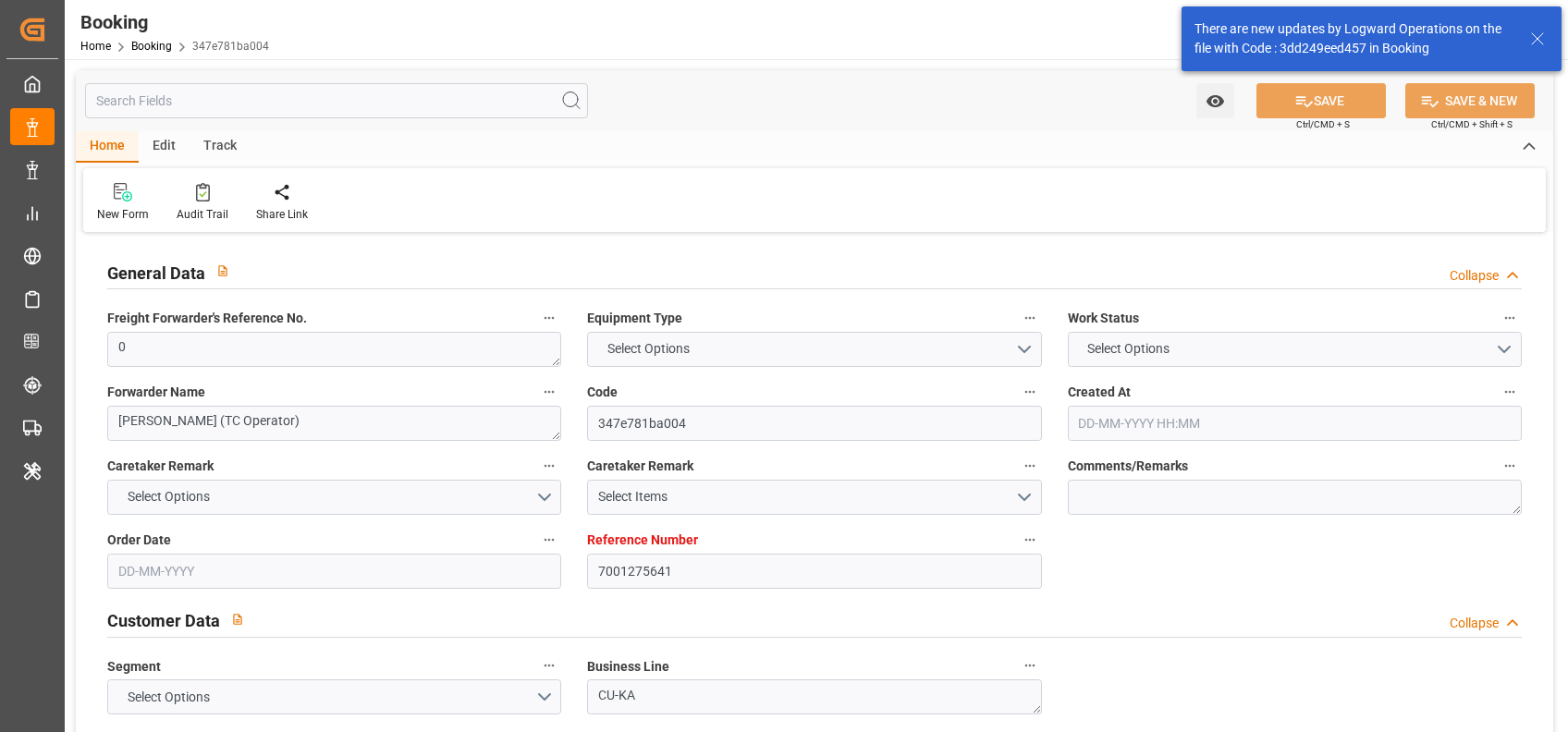
type textarea "Niederkassel"
type textarea "BGBU5071411"
type input "GSL ELIZABETH"
type input "HLCU"
type input "[GEOGRAPHIC_DATA]"
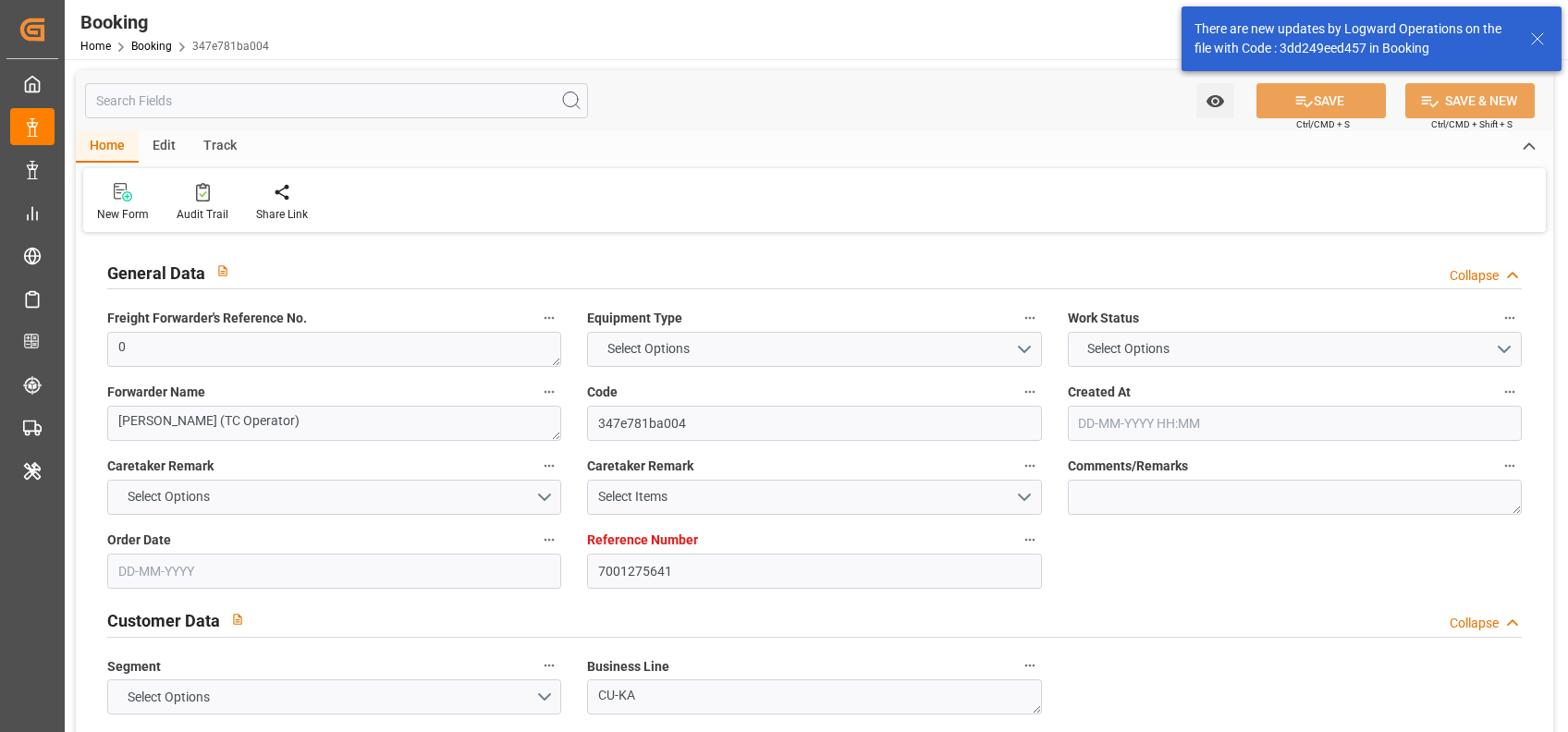
type input "Santa Marta"
type input "[GEOGRAPHIC_DATA]"
type textarea "INPUT_Evonik_Seeburger_IFTMIN_1003179067_20250925141204418.edi"
type textarea "NWC/UK North West Continent / UK_COSMR_HLCU_CU-KA"
type textarea "INPUT_Evonik_Seeburger_IFTMIN_1003147779_20250915163407054.edi,INPUT_Evonik_See…"
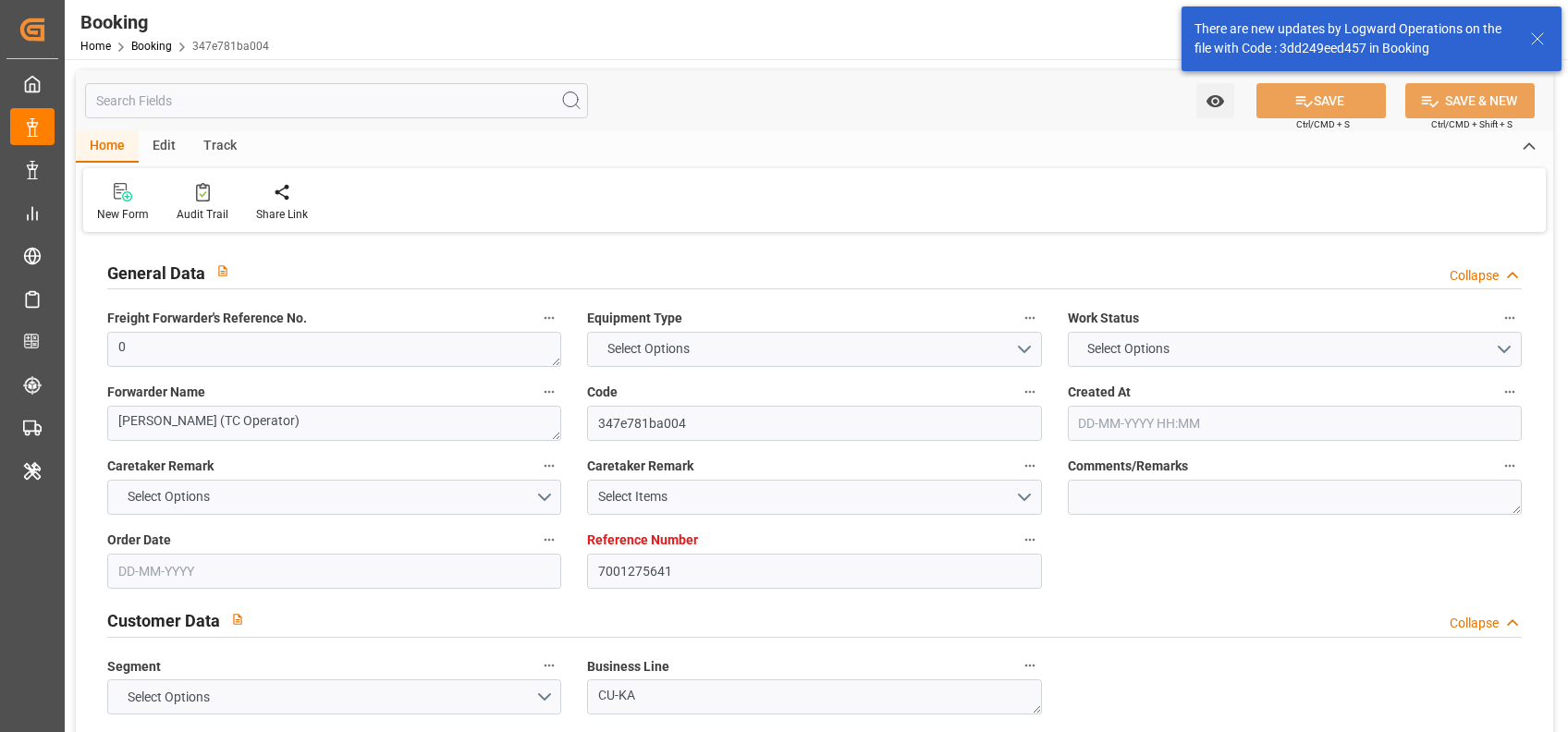
type textarea "1003179067"
type textarea "[PERSON_NAME]"
type textarea "Pod-businessDivision-businessLine-"
type textarea "IFTMIN"
type textarea "a011t00000LcJC5AAN"
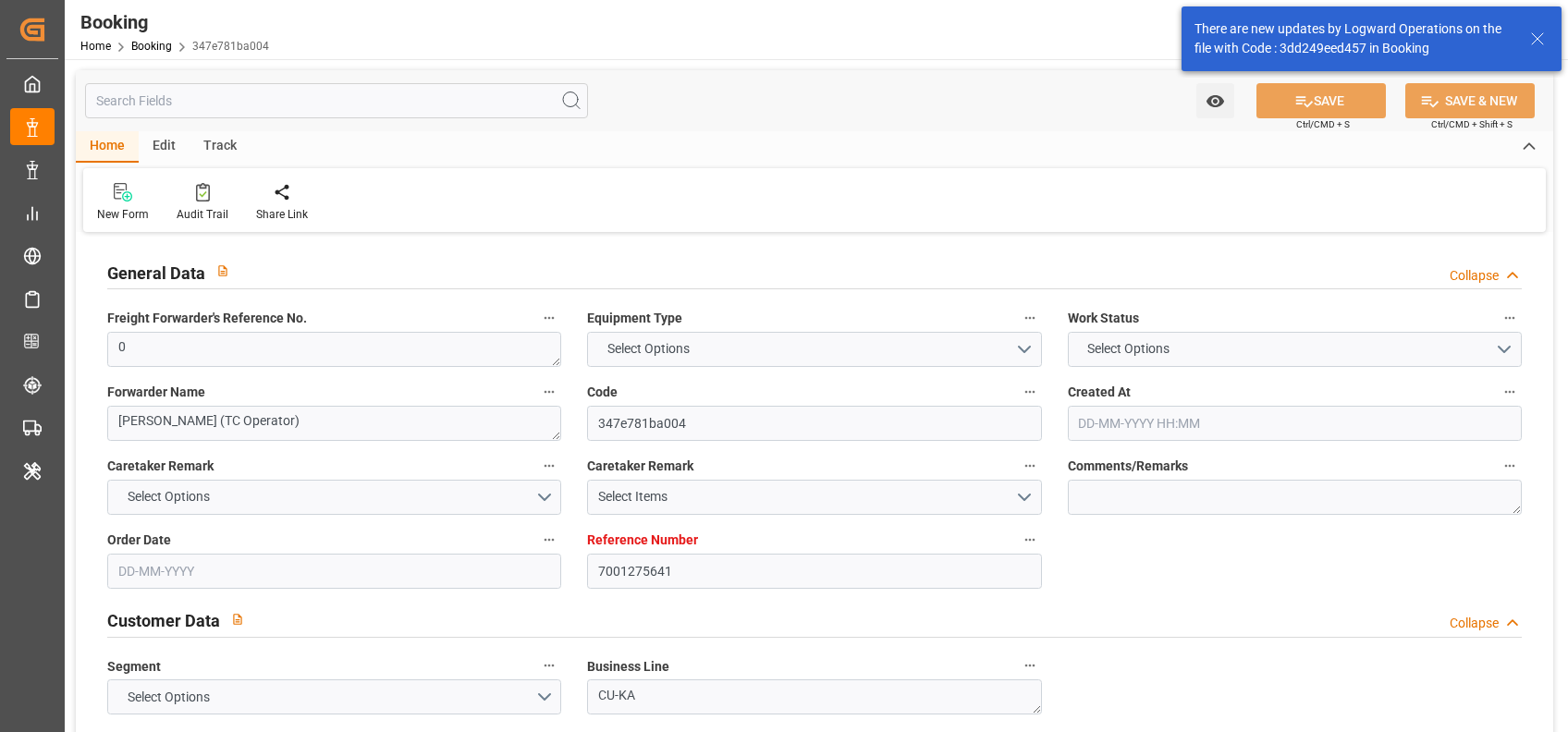
type textarea "Yes"
type input "7001275641"
type input "9308429"
type input "Hapag [PERSON_NAME]"
type input "Hapag Lloyd Aktiengesellschaft"
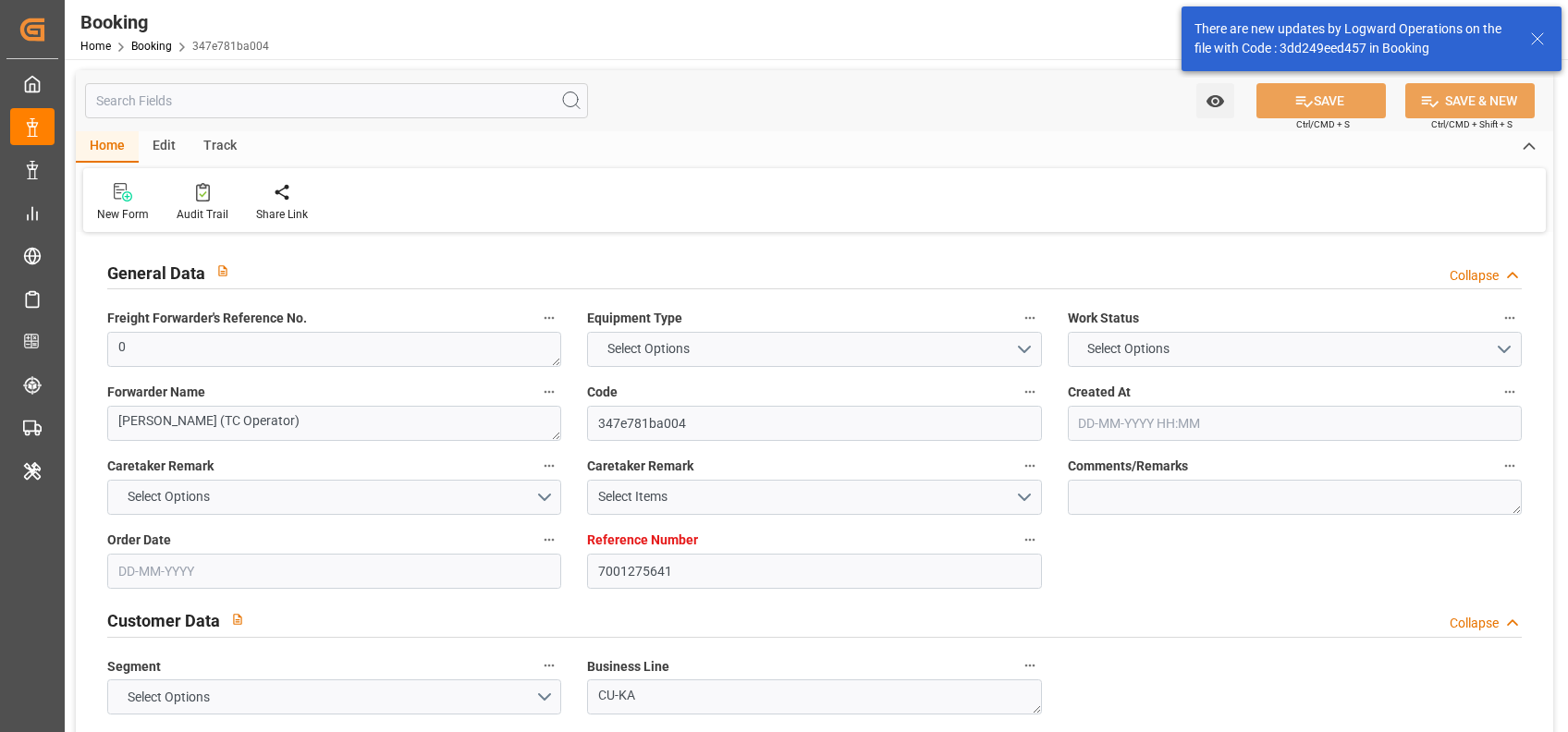
type input "NLRTM"
type input "COSMR"
type input "BEANR"
type input "0"
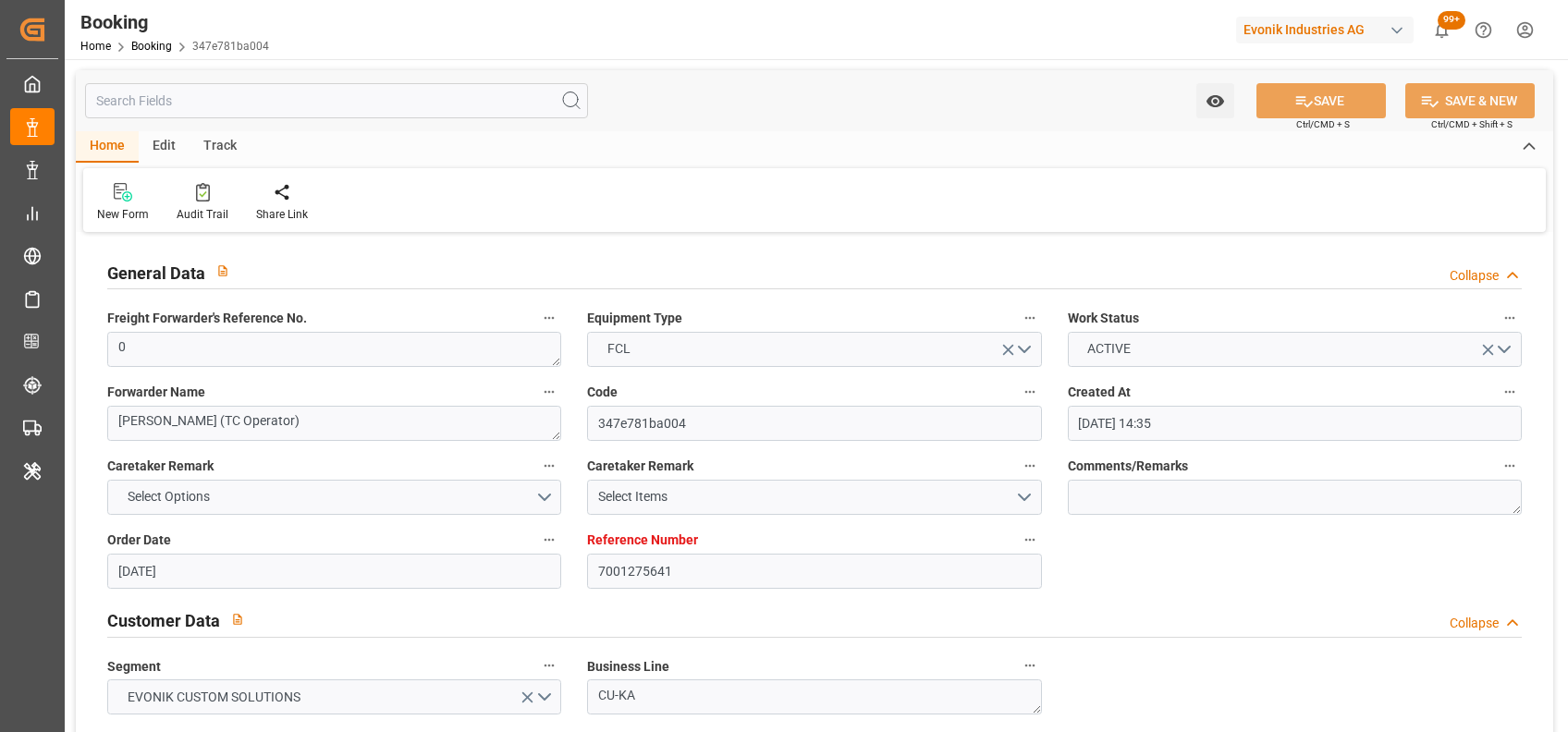
type input "15-09-2025 14:35"
type input "15-09-2025"
type input "10-11-2025"
type input "06-10-2025"
type input "26-09-2025 00:00"
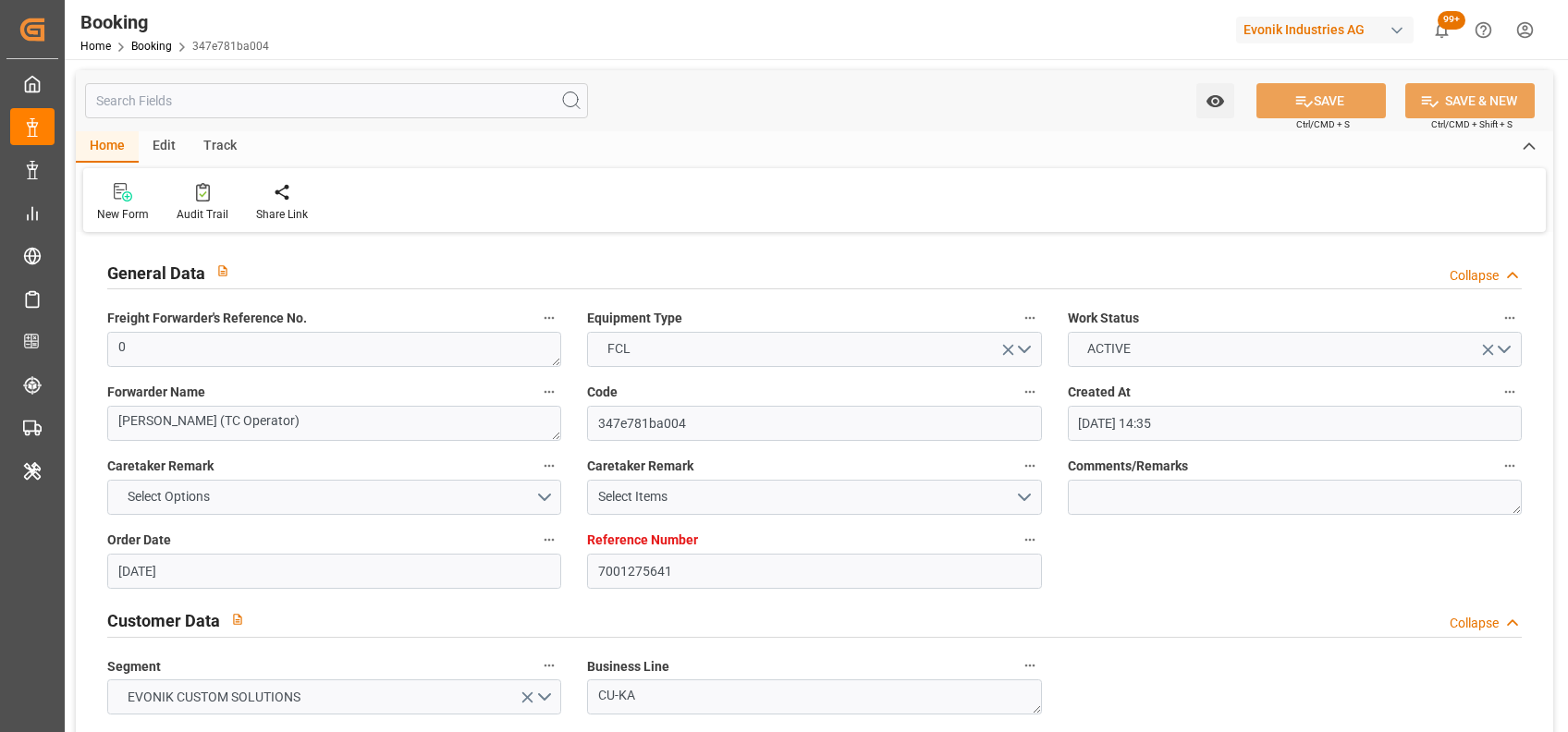
type input "06-10-2025 00:00"
type input "25-09-2025 00:00"
type input "29-09-2025 00:00"
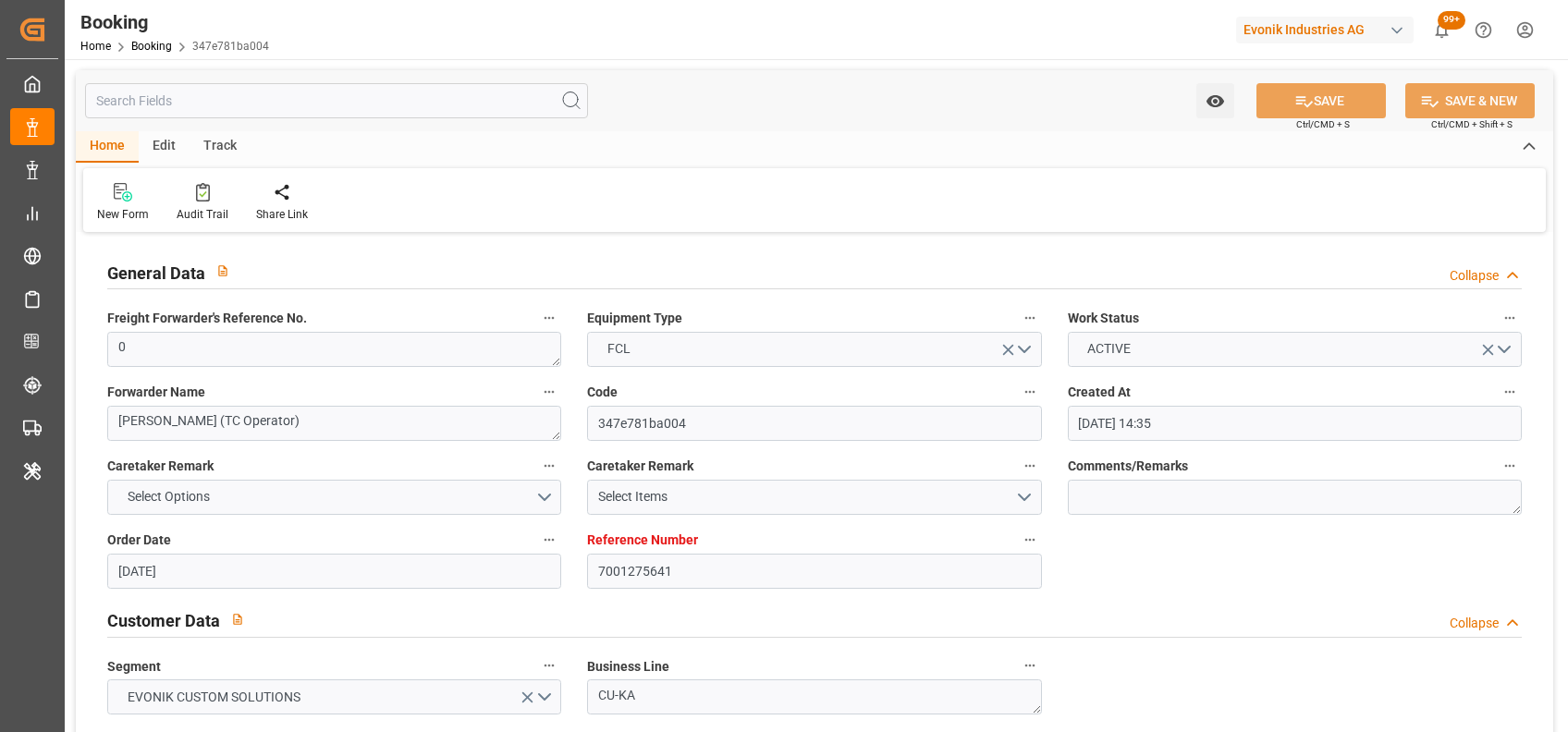
type input "25-09-2025 00:00"
type input "31-10-2025 00:00"
type input "10-11-2025 00:00"
type input "01-10-2025 00:00"
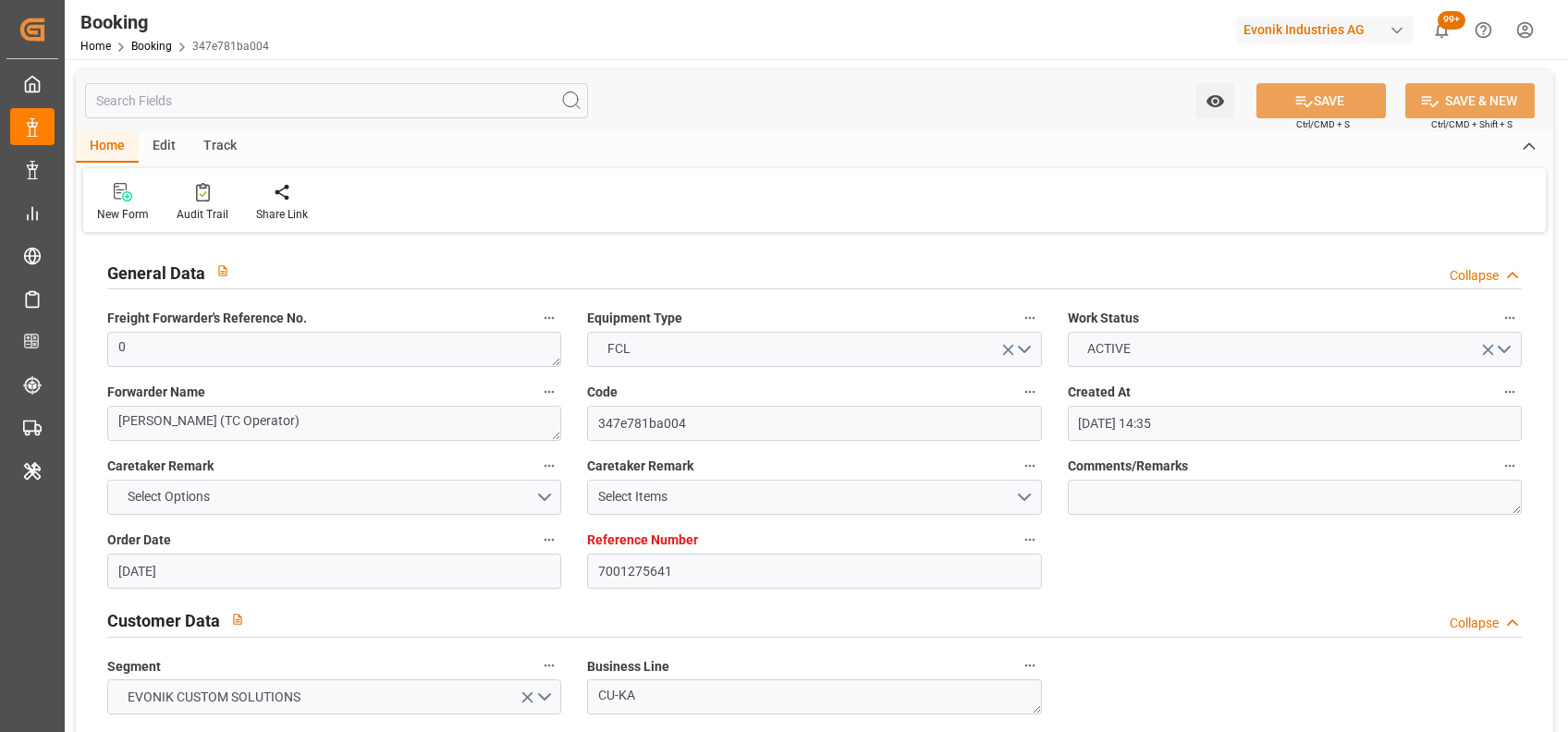
type input "30-09-2025 00:00"
type input "11-10-2025 00:00"
type input "08-10-2025 00:00"
type input "10-10-2025 09:43"
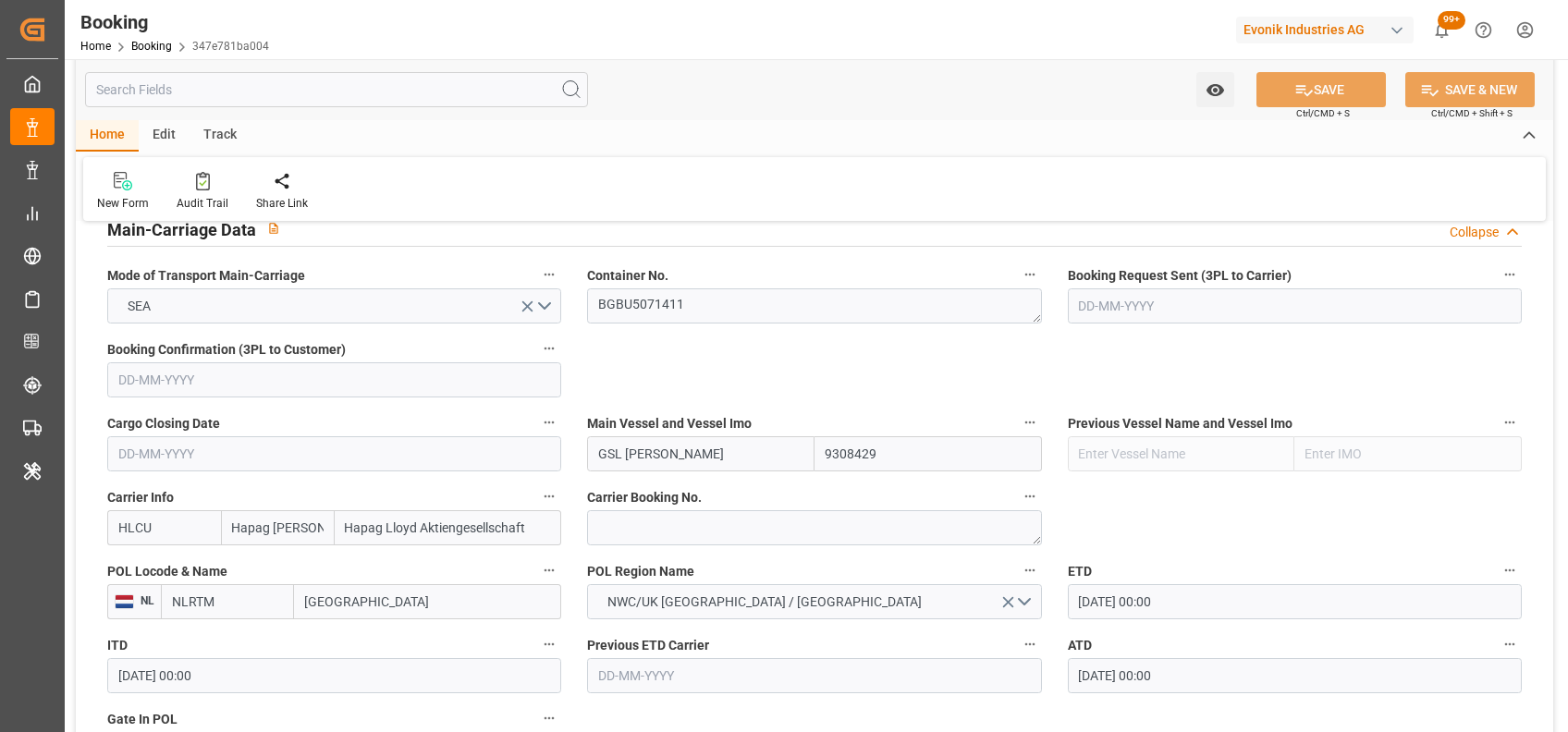
scroll to position [1159, 0]
click at [659, 312] on textarea "BGBU5071411" at bounding box center [814, 307] width 454 height 35
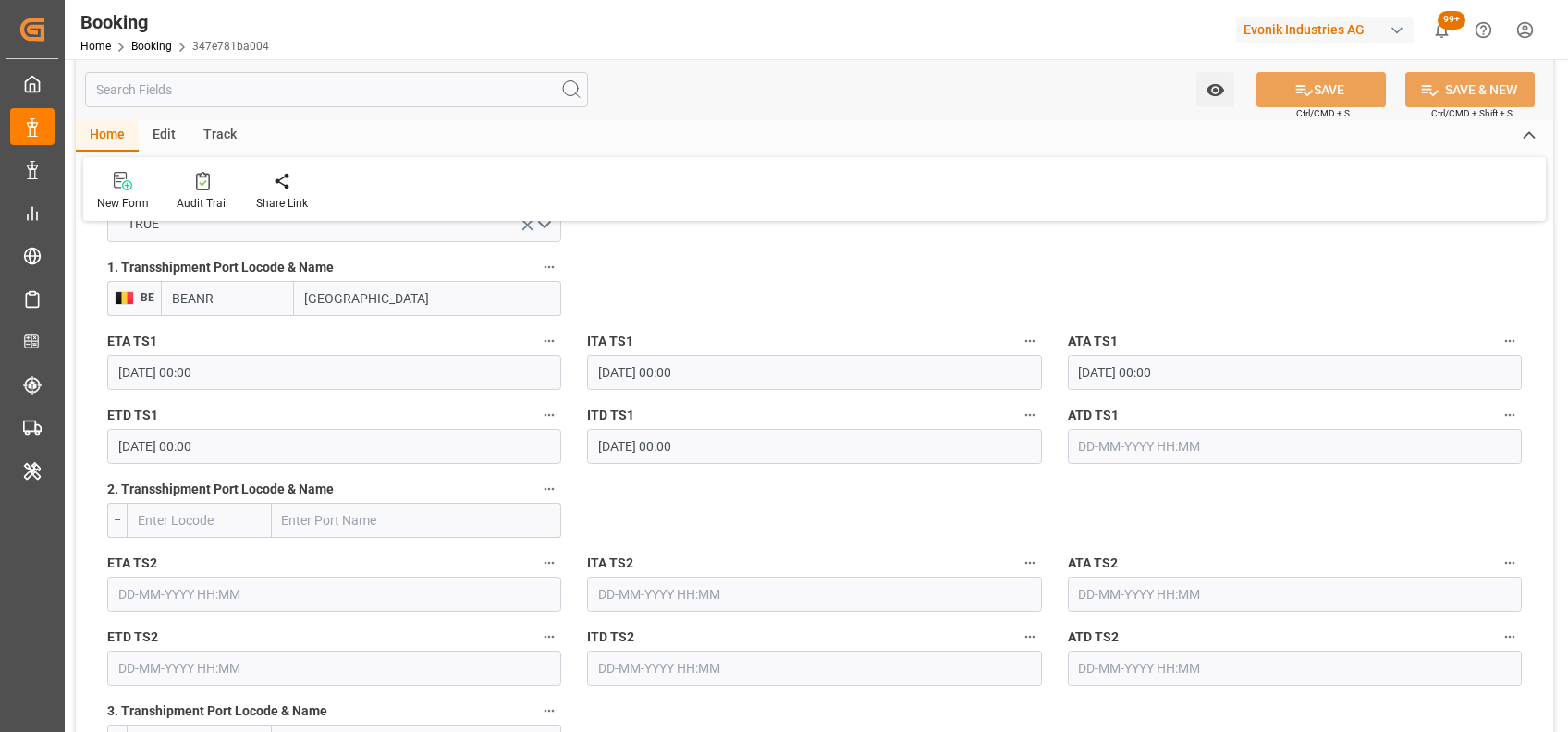
scroll to position [2035, 0]
click at [1119, 455] on input "text" at bounding box center [1295, 445] width 454 height 35
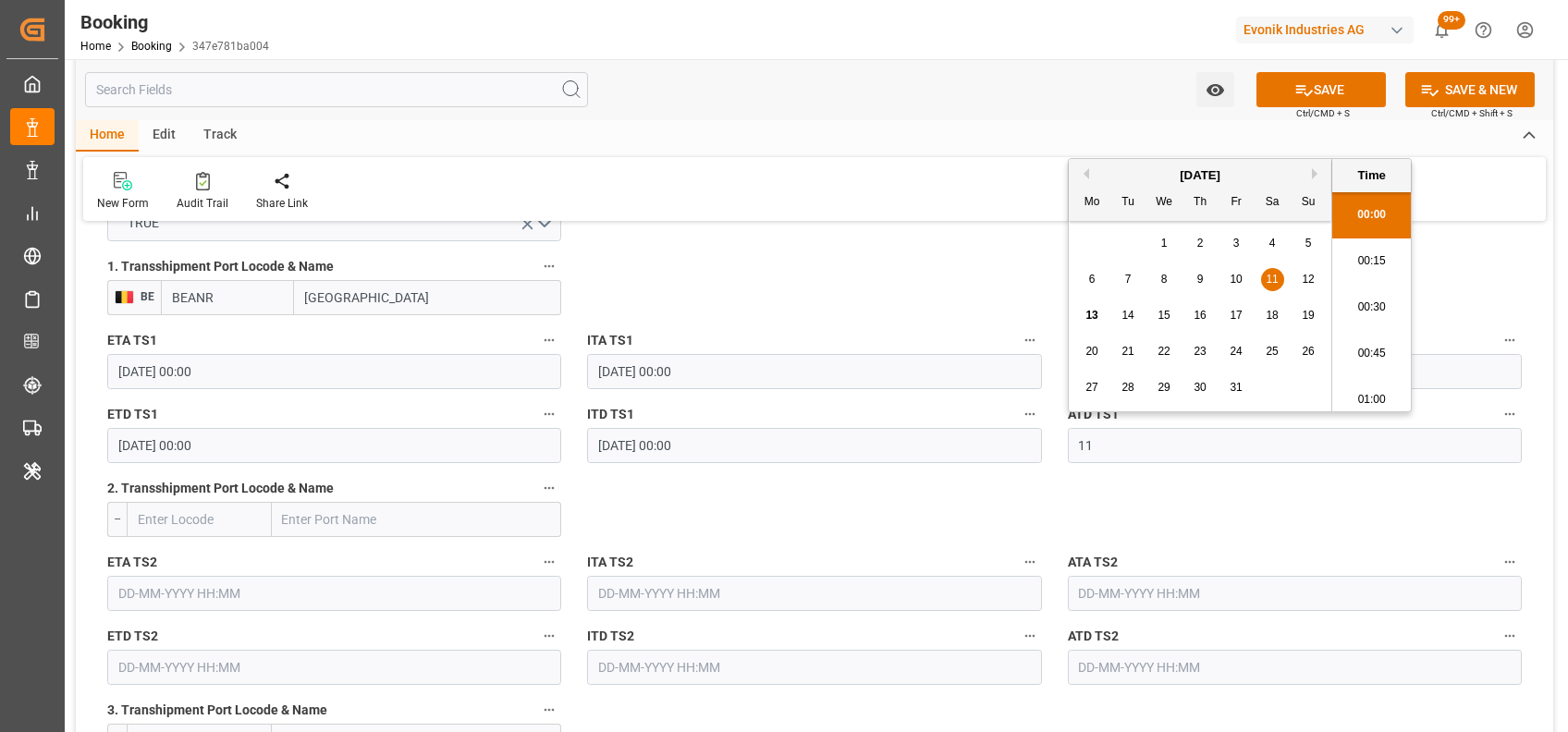
scroll to position [2731, 0]
type input "11-10-2025 00:00"
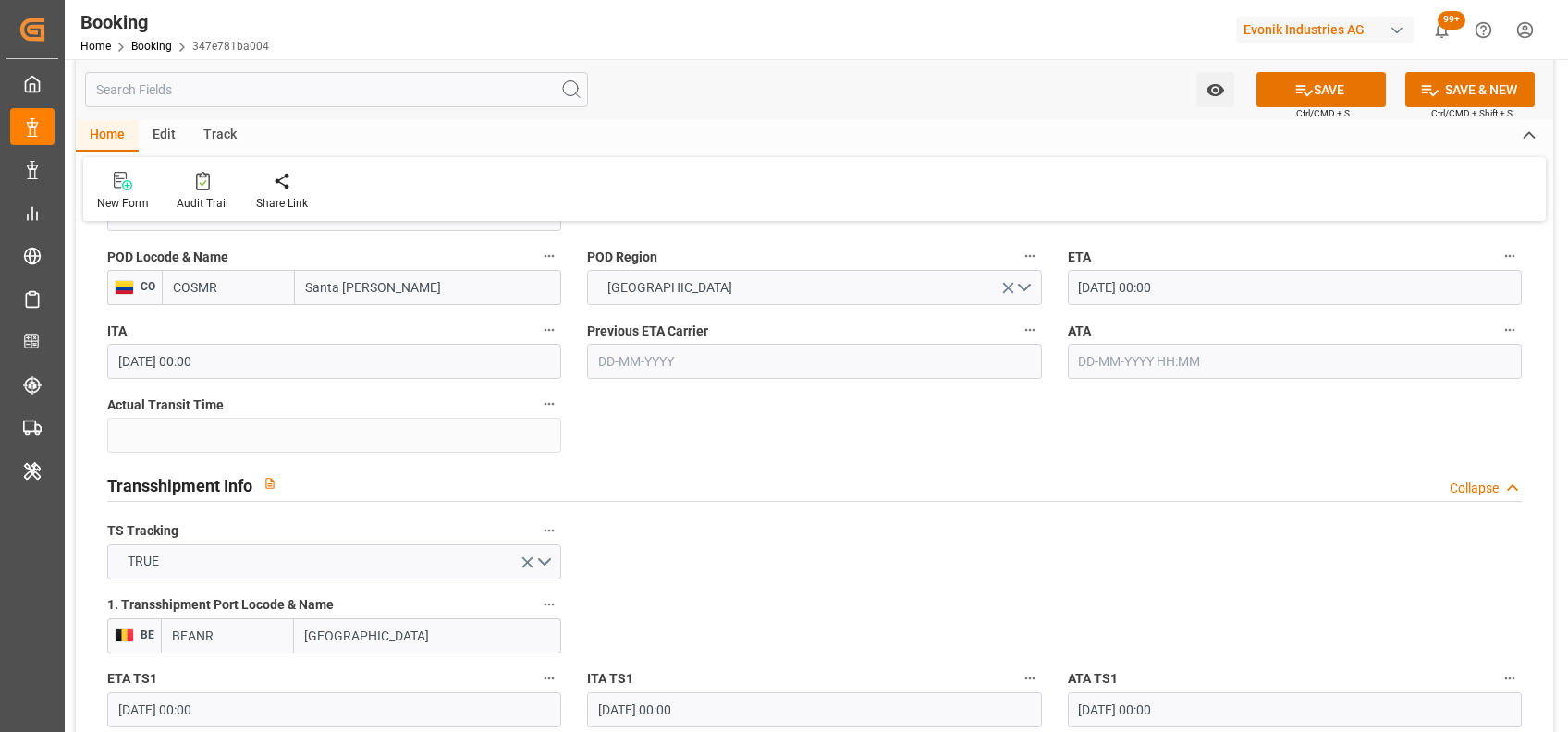
scroll to position [1695, 0]
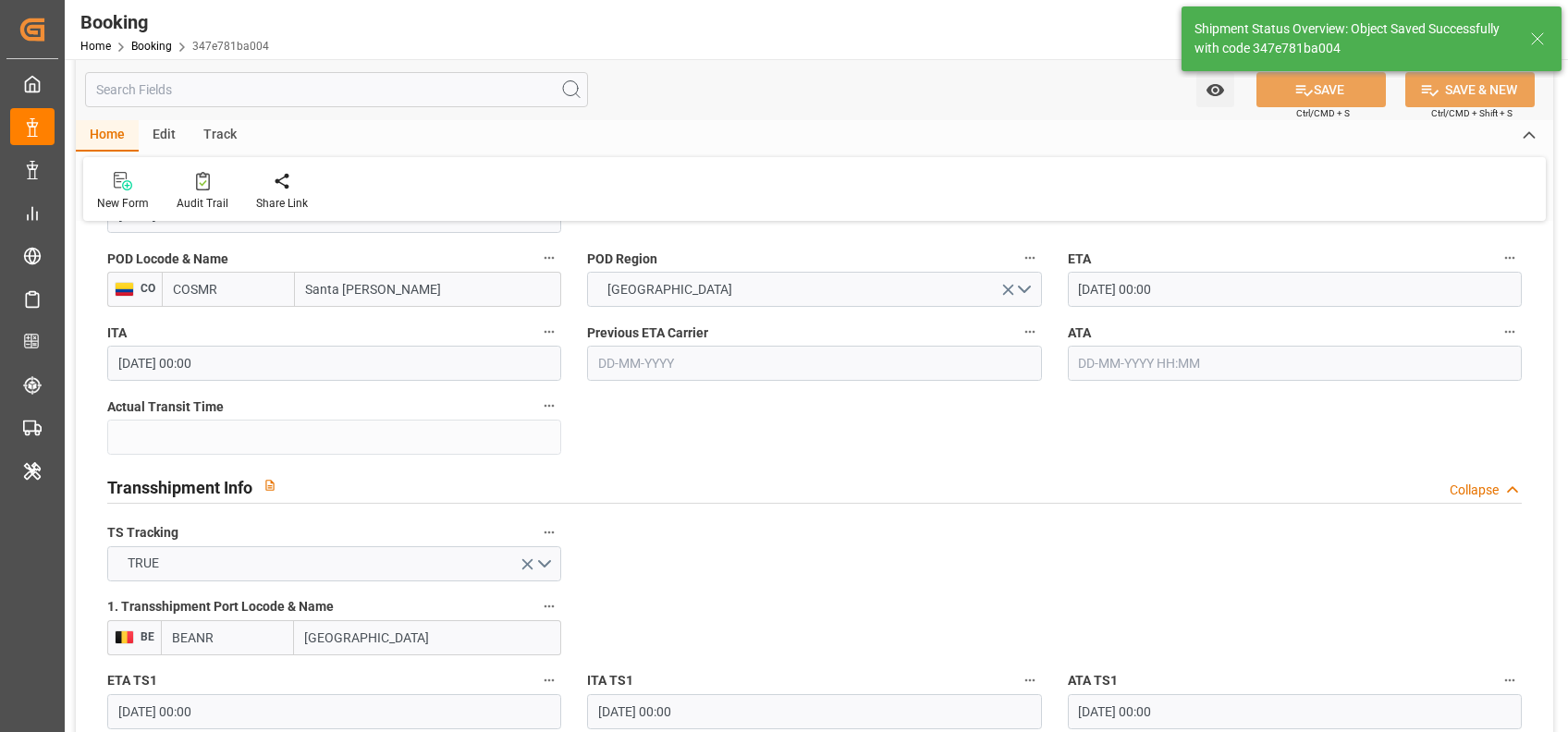
type textarea "[PERSON_NAME]"
type input "13-10-2025 09:51"
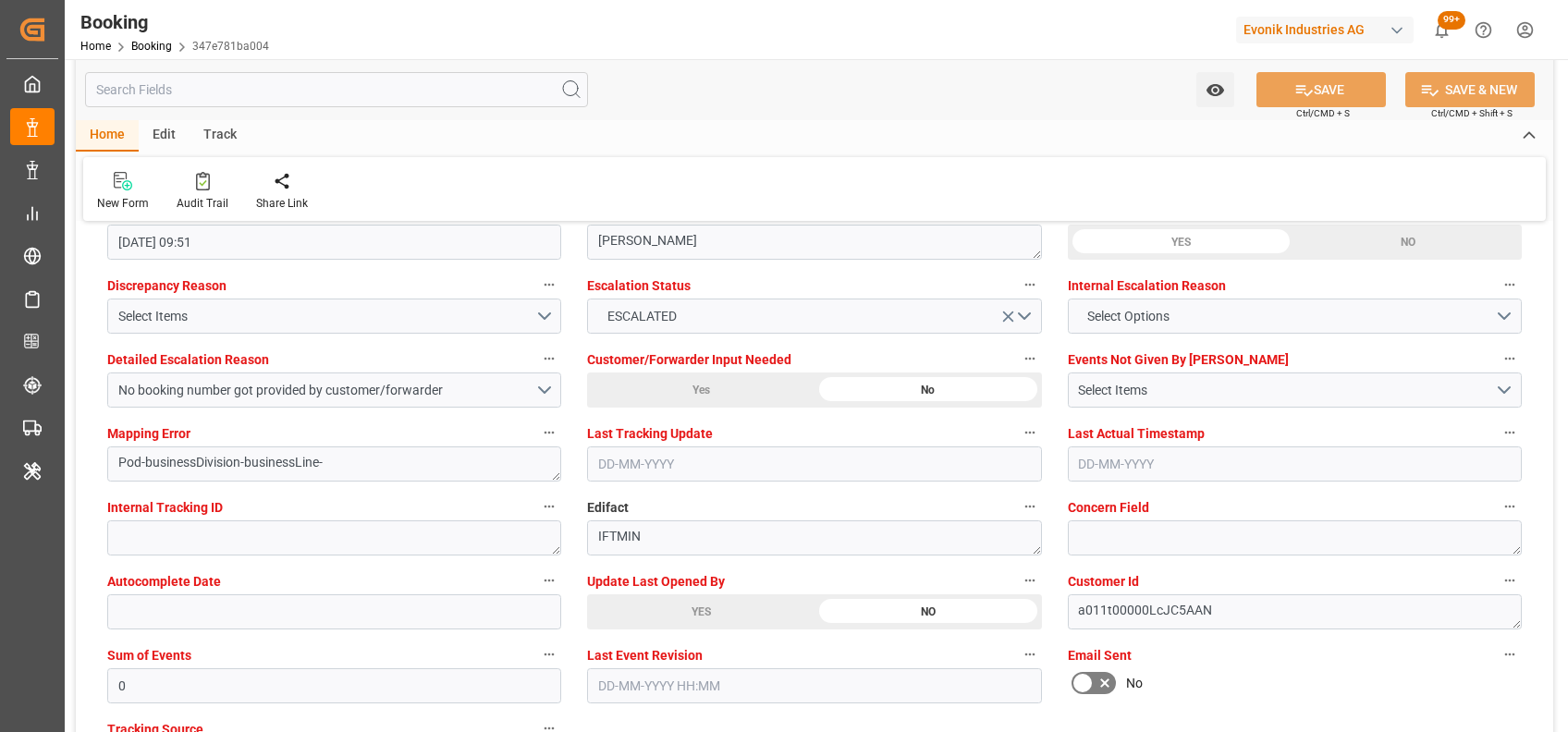
scroll to position [3437, 0]
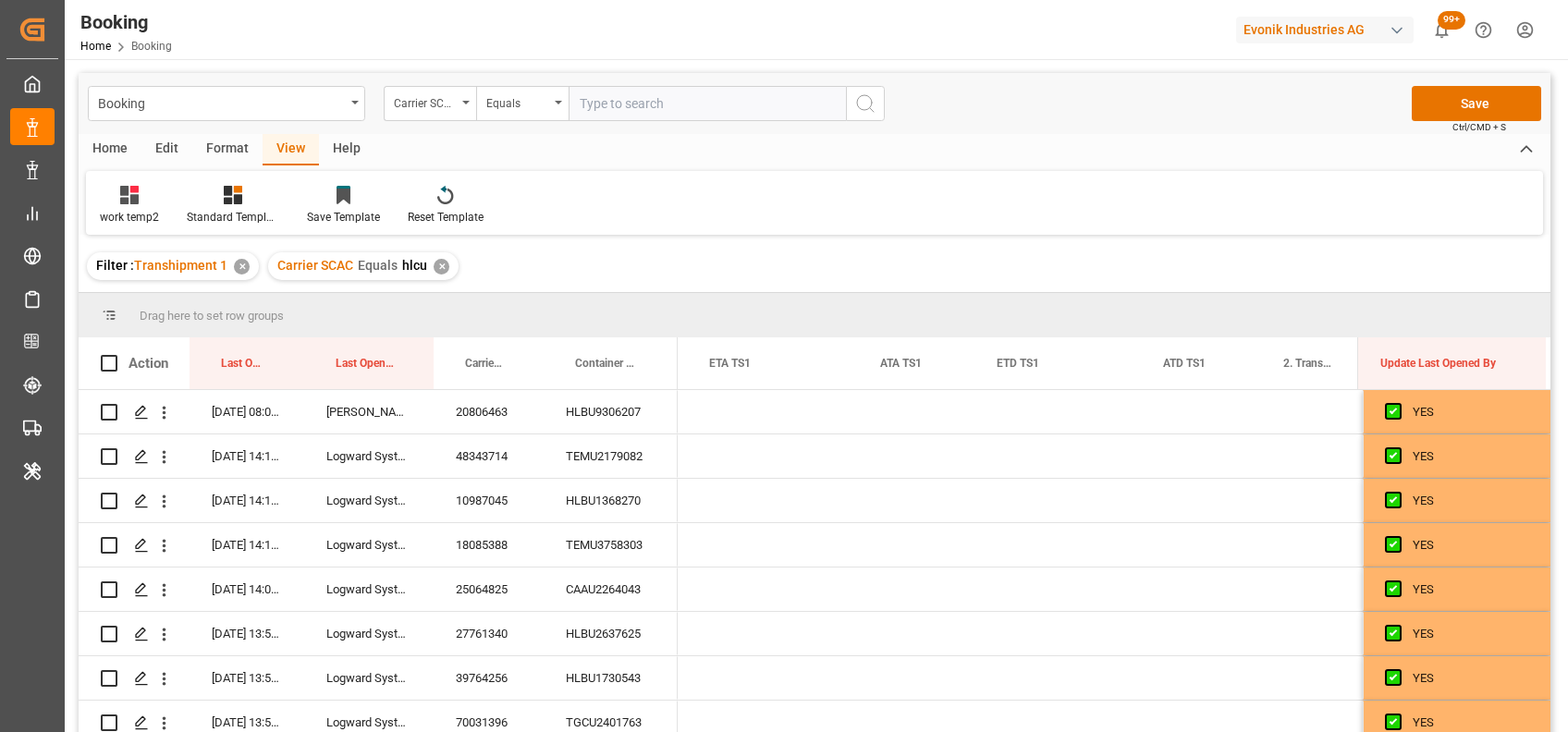
scroll to position [0, 19069]
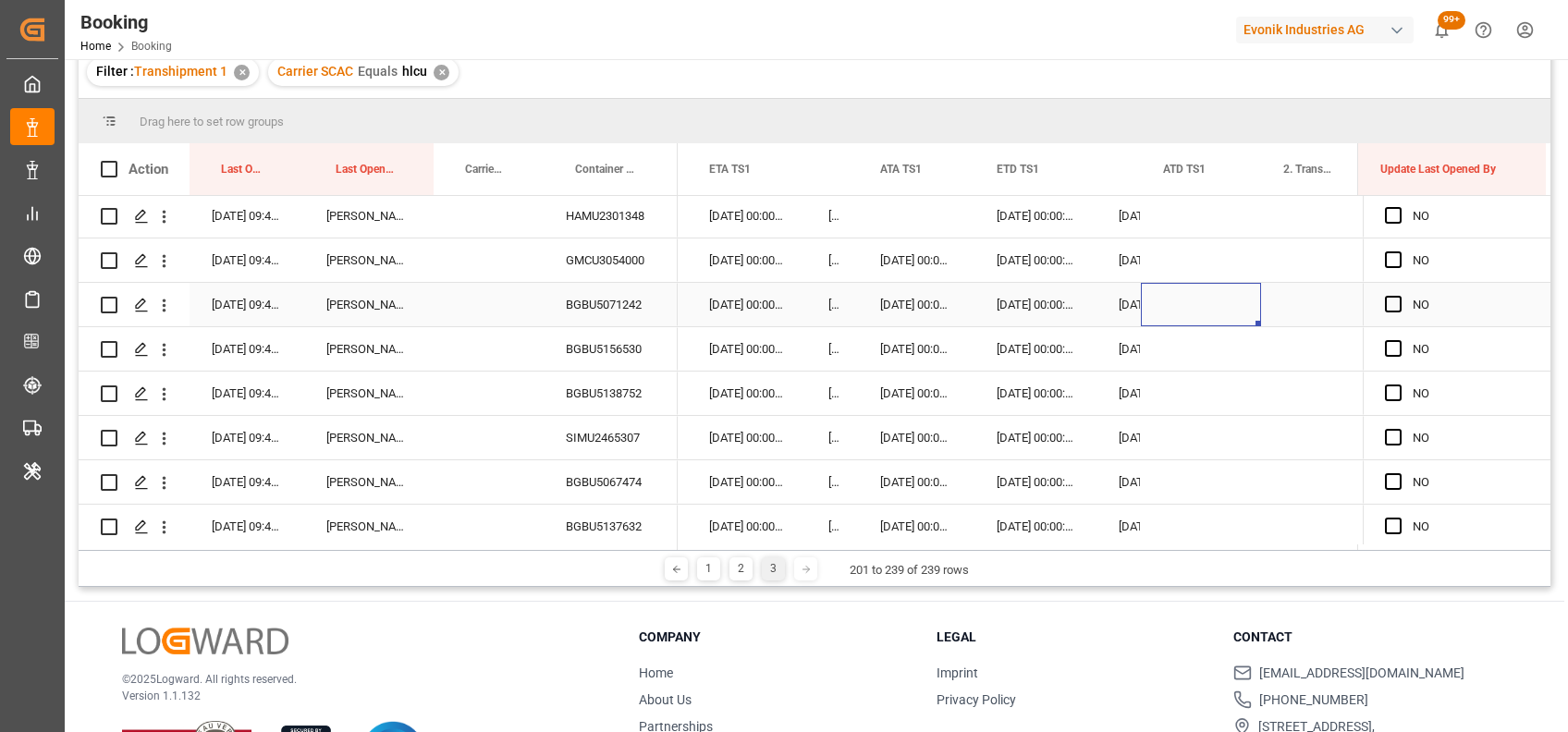
click at [1176, 307] on div "Press SPACE to select this row." at bounding box center [1200, 305] width 120 height 43
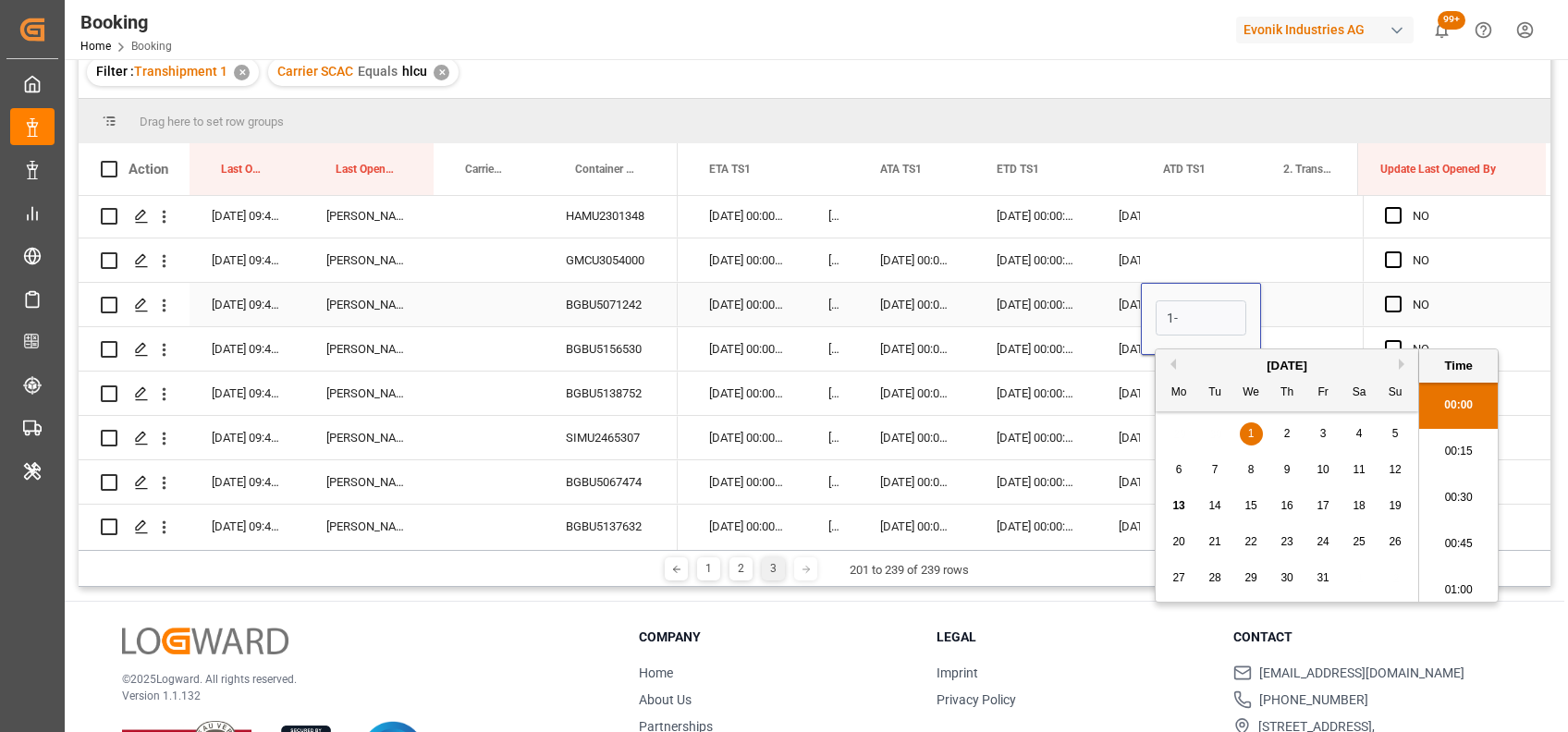
scroll to position [2731, 0]
click at [1176, 307] on input "1-10" at bounding box center [1200, 318] width 90 height 35
type input "11-10-2025 00:00"
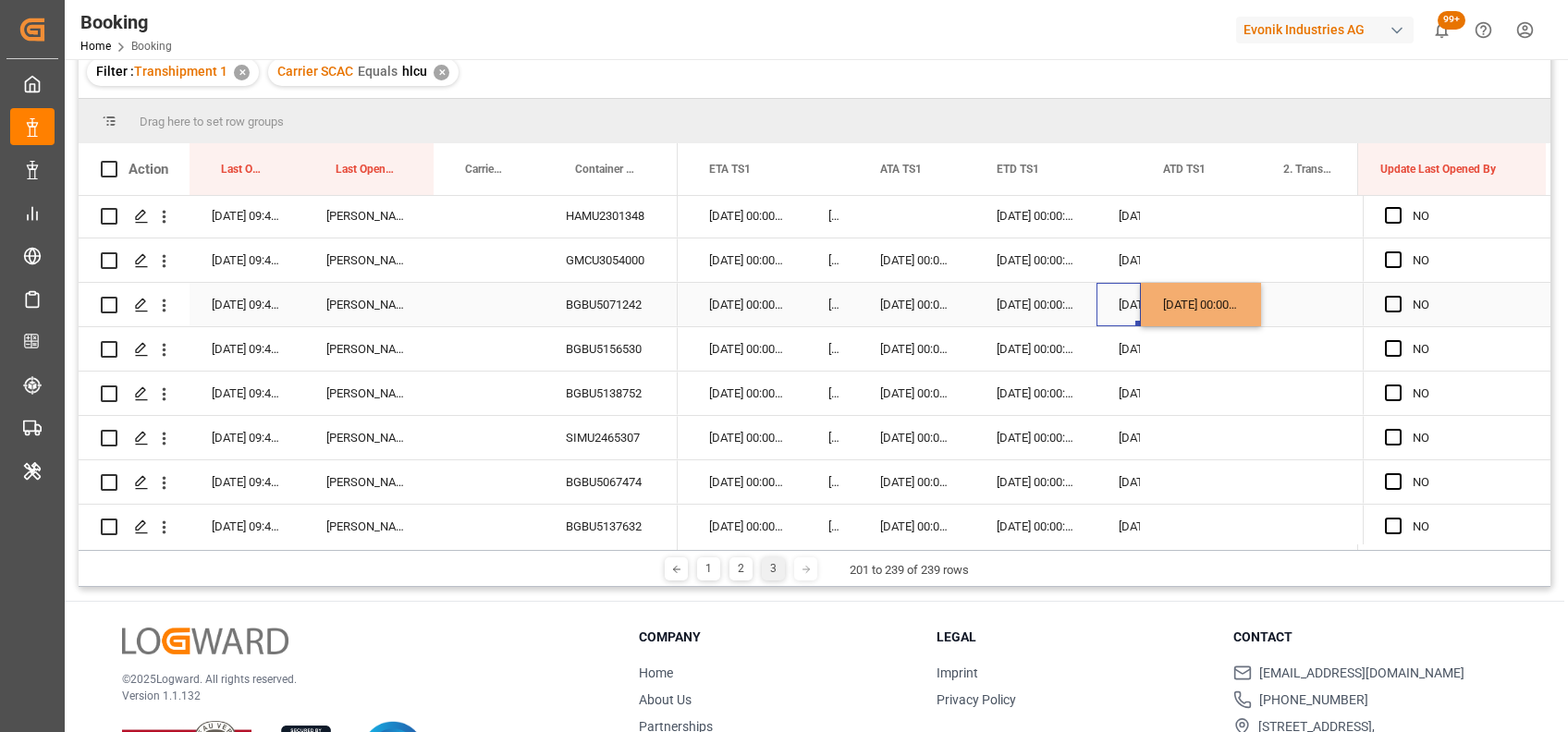
click at [1129, 307] on div "08-10-2025 00:00:00" at bounding box center [1118, 305] width 44 height 43
click at [1183, 310] on div "11-10-2025 00:00:00" at bounding box center [1200, 305] width 120 height 43
drag, startPoint x: 1255, startPoint y: 317, endPoint x: 1238, endPoint y: 405, distance: 89.6
click at [1185, 296] on div "11-10-2025 00:00:00" at bounding box center [1200, 305] width 120 height 43
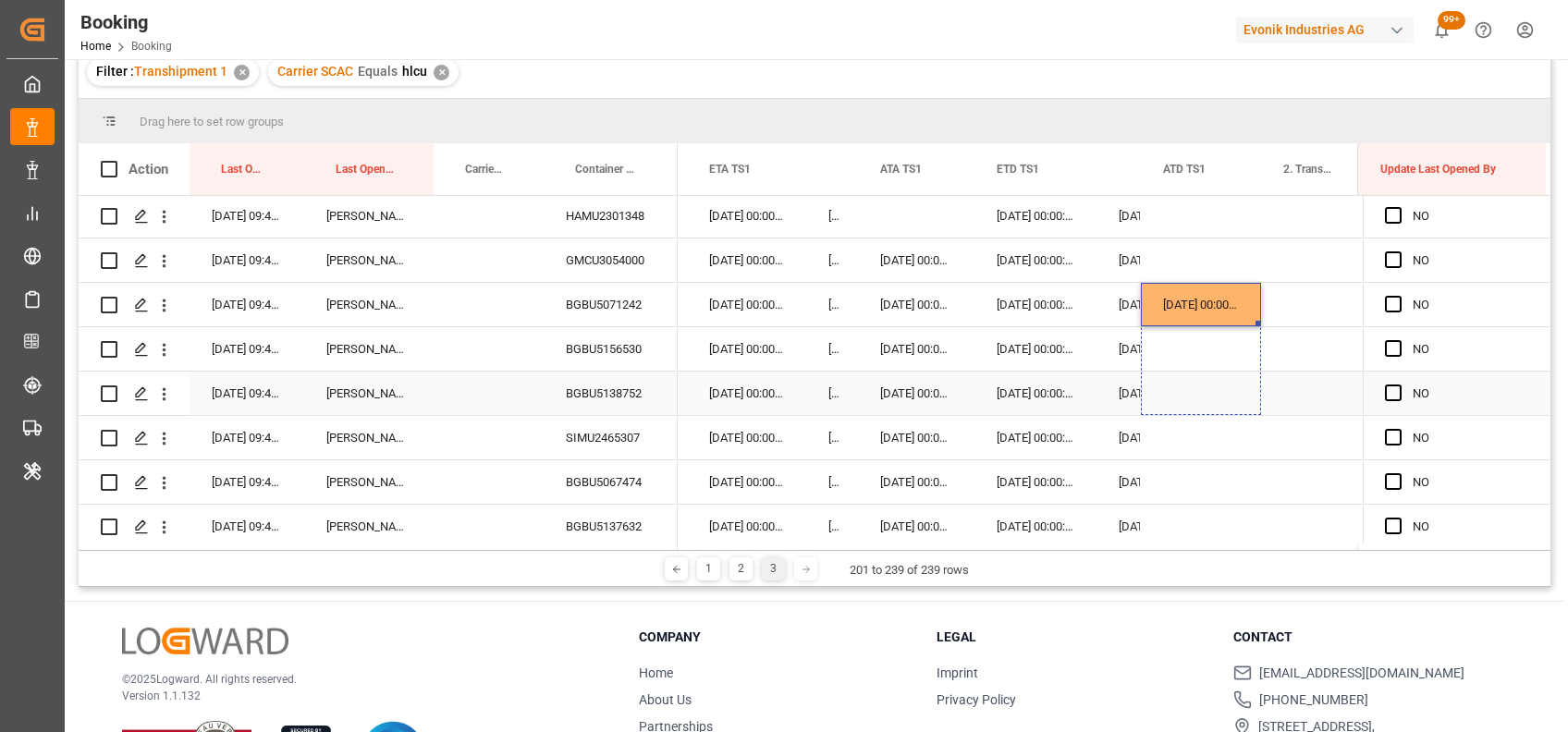
drag, startPoint x: 1257, startPoint y: 320, endPoint x: 1245, endPoint y: 399, distance: 79.9
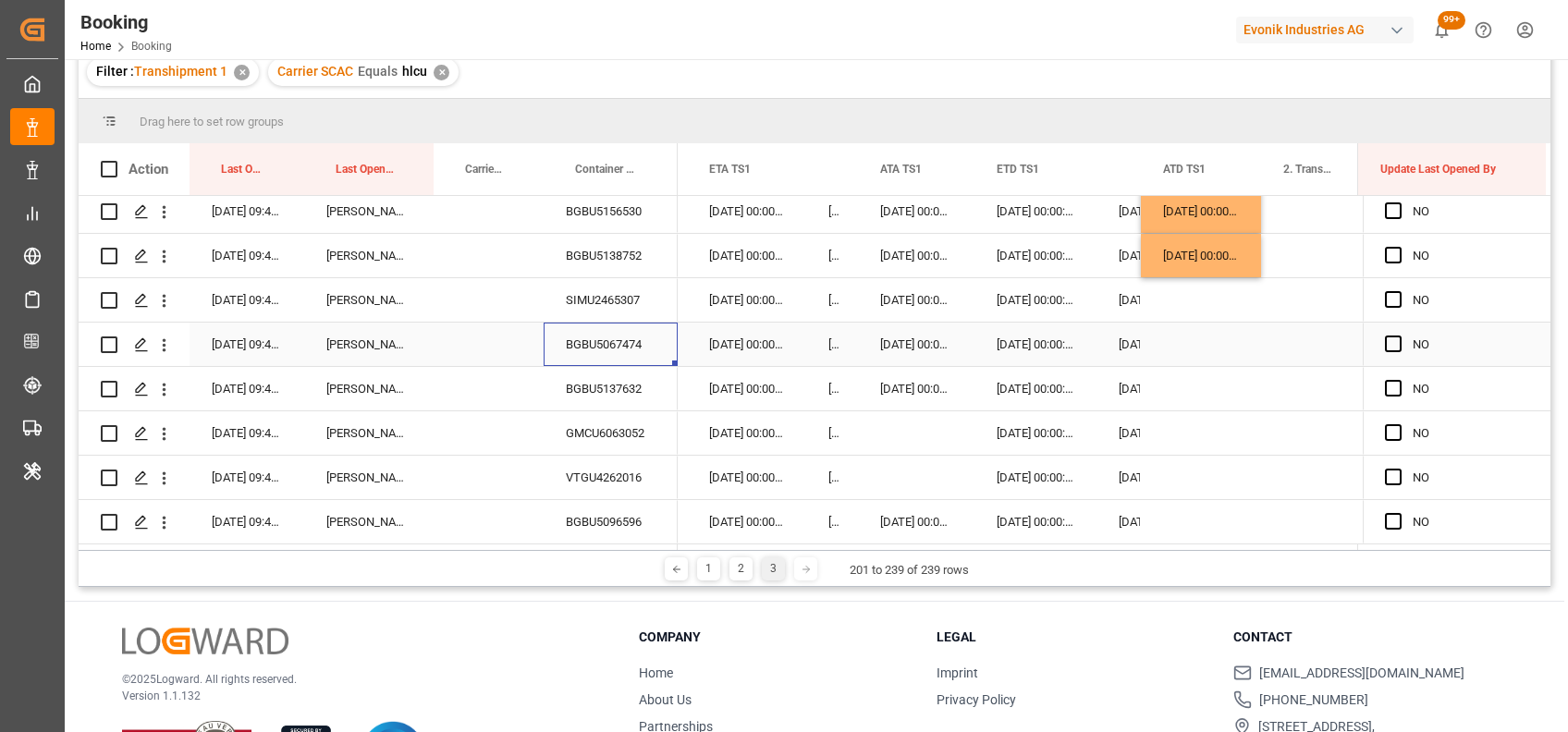
click at [622, 332] on div "BGBU5067474" at bounding box center [610, 344] width 134 height 43
click at [1196, 345] on div "Press SPACE to select this row." at bounding box center [1200, 344] width 120 height 43
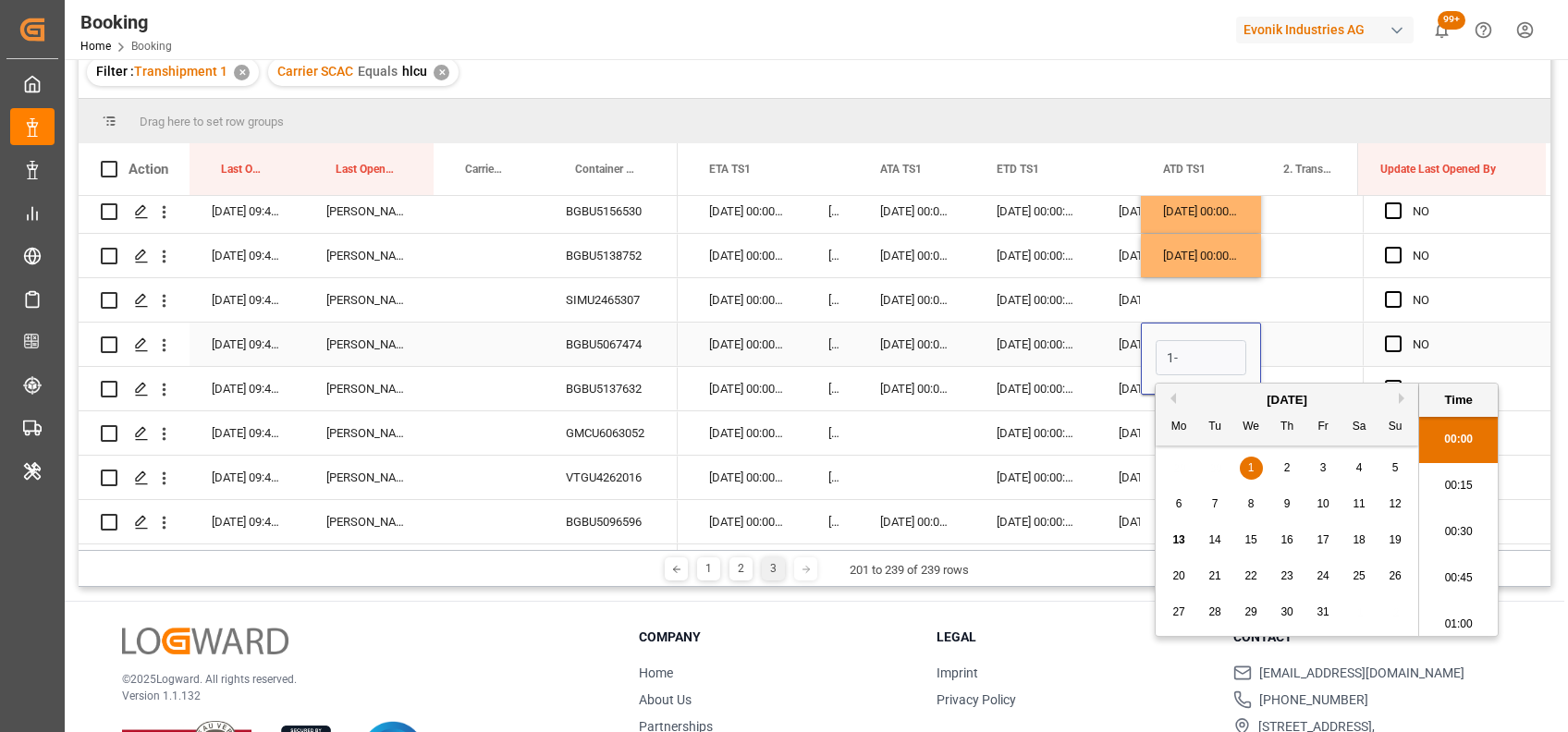
scroll to position [2731, 0]
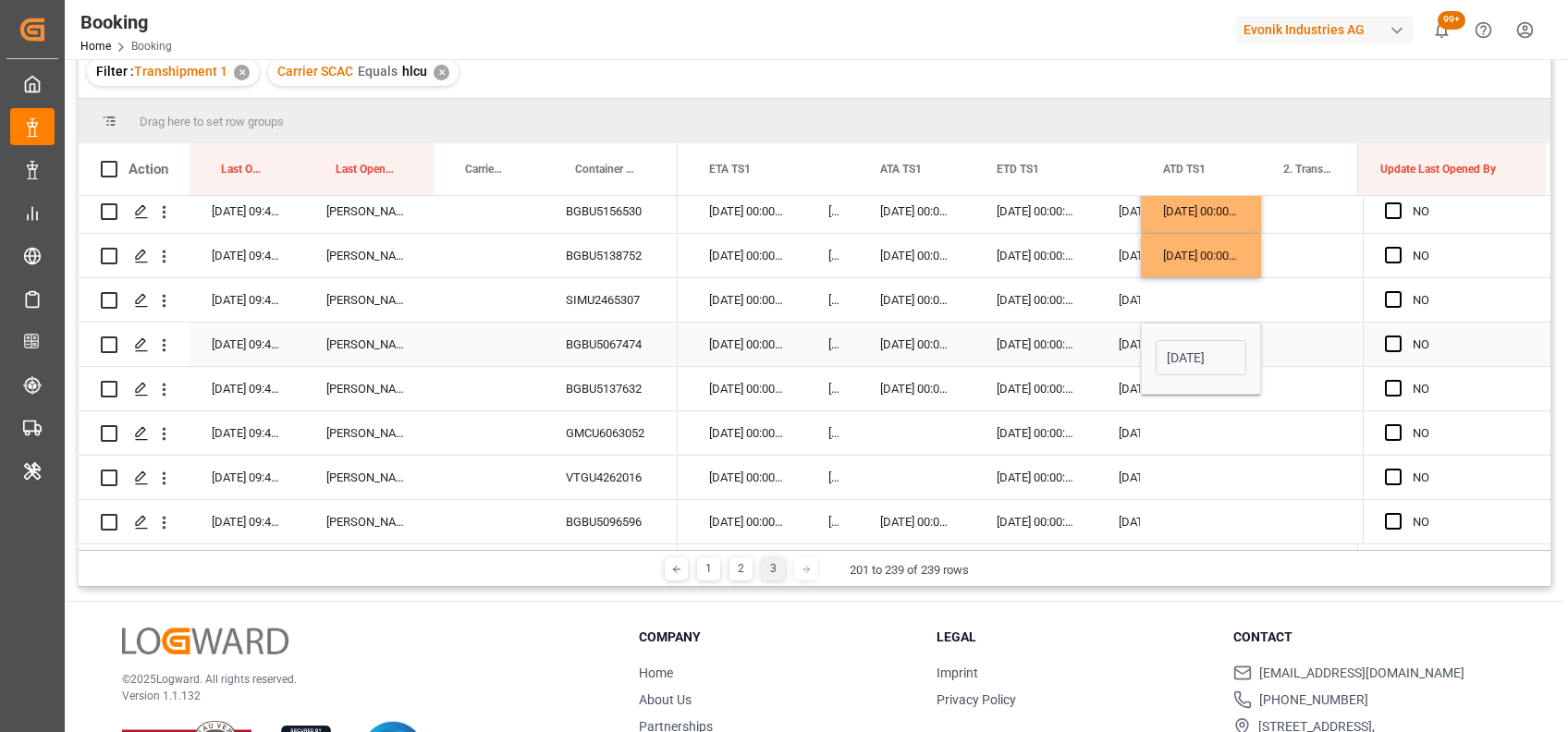
click at [1169, 353] on input "01-10-2025 00:00" at bounding box center [1200, 358] width 90 height 35
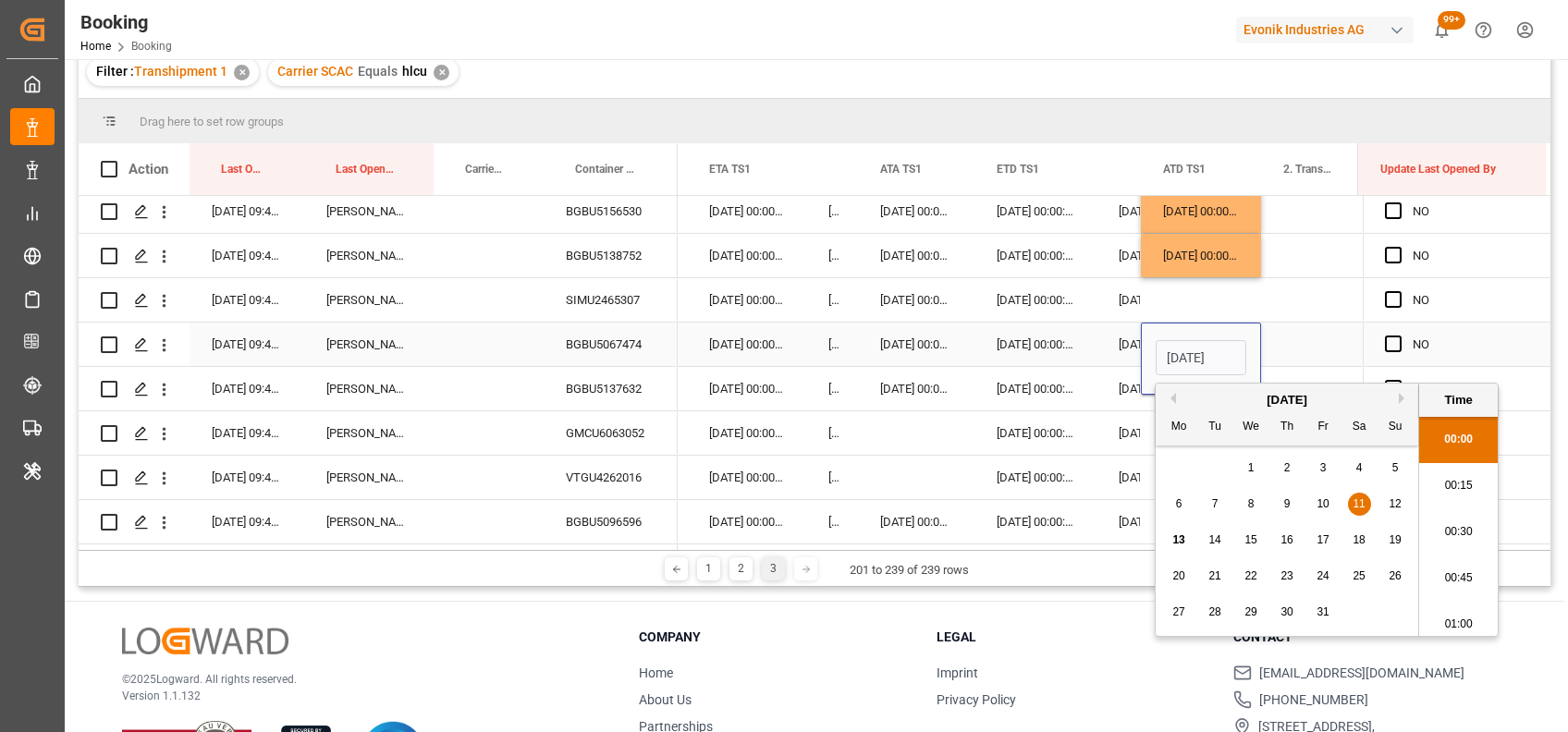
type input "11-10-2025 00:00"
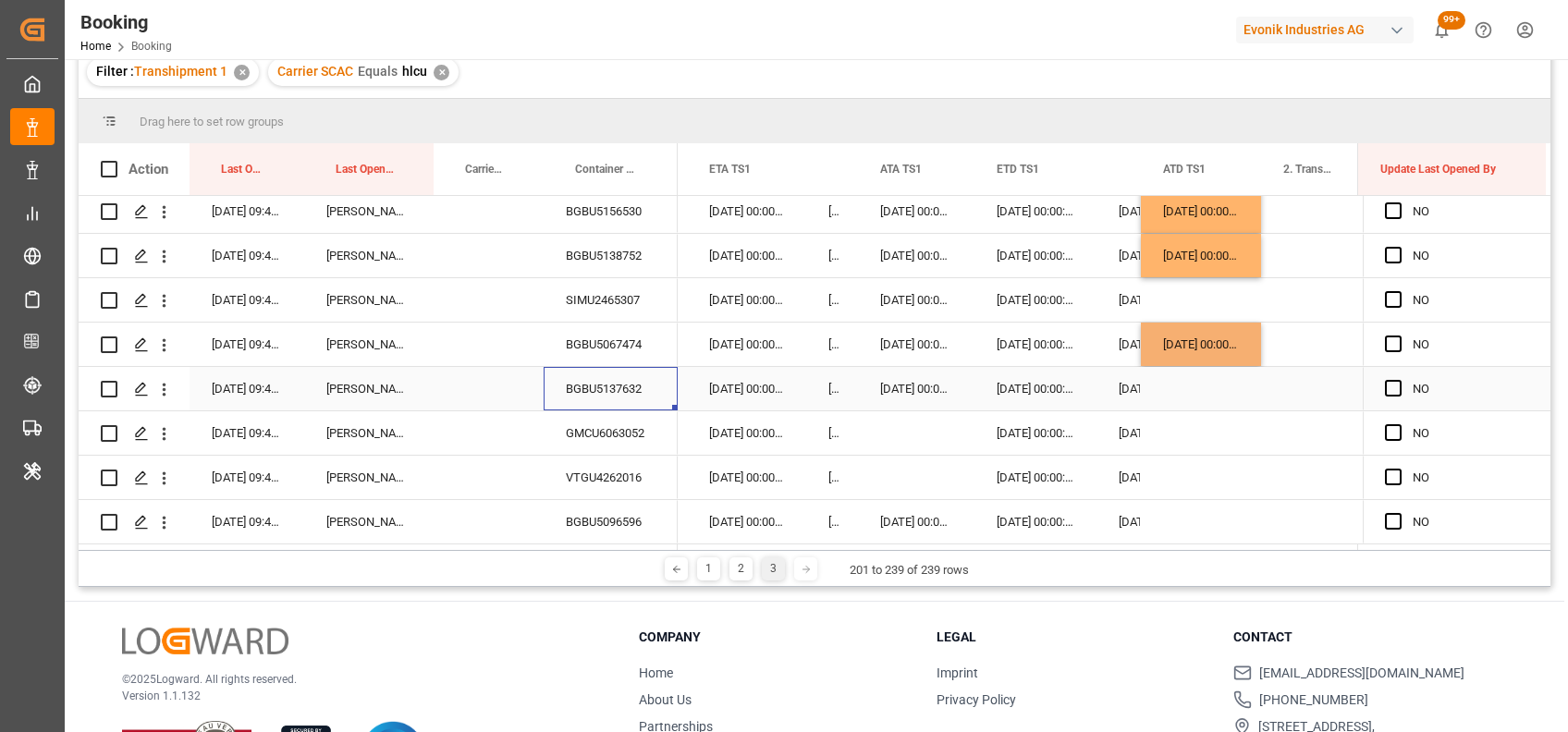
drag, startPoint x: 610, startPoint y: 363, endPoint x: 610, endPoint y: 379, distance: 16.0
click at [610, 379] on div "BGBU5137632" at bounding box center [610, 388] width 134 height 43
click at [1158, 388] on div "Press SPACE to select this row." at bounding box center [1200, 388] width 120 height 43
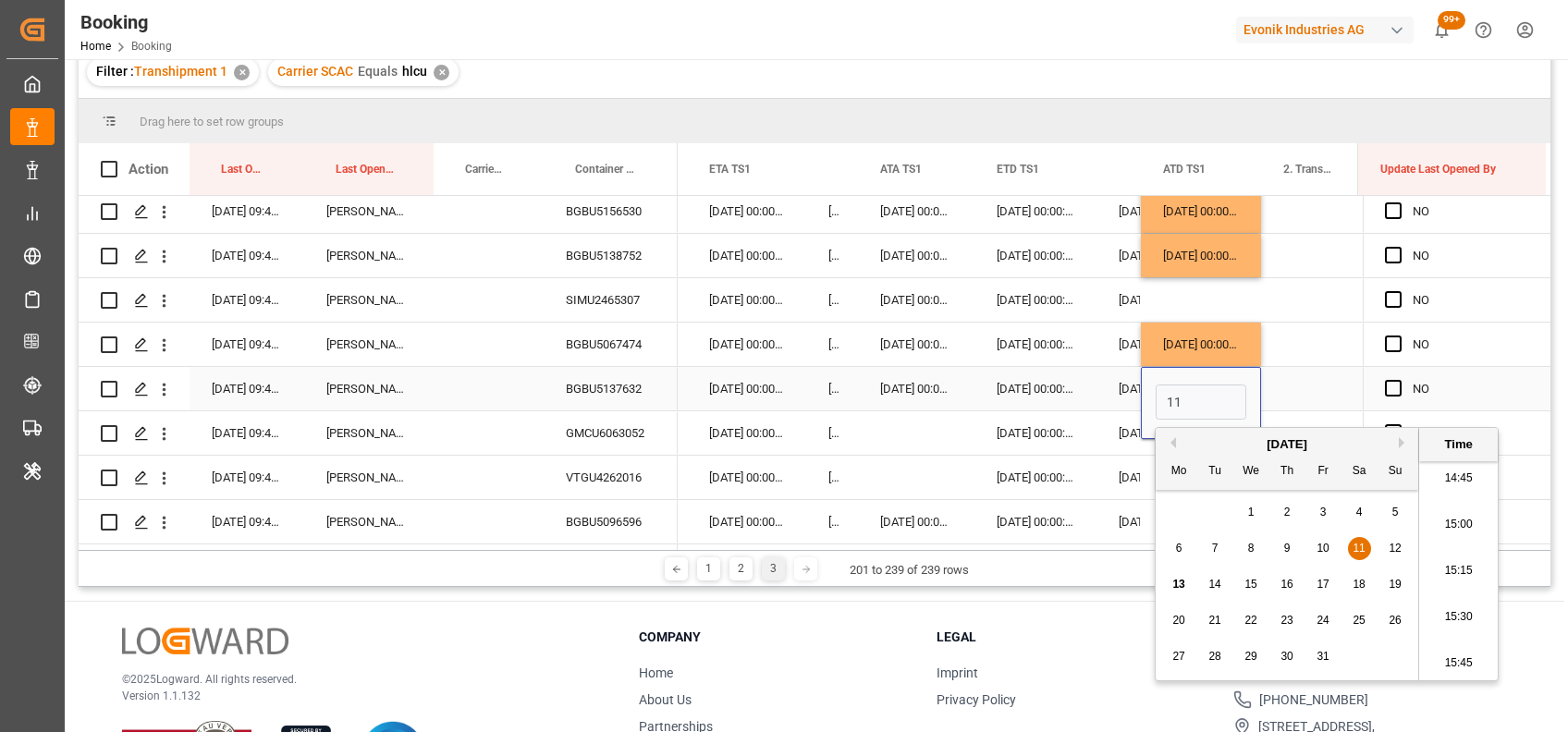
type input "11-10-2025 00:00"
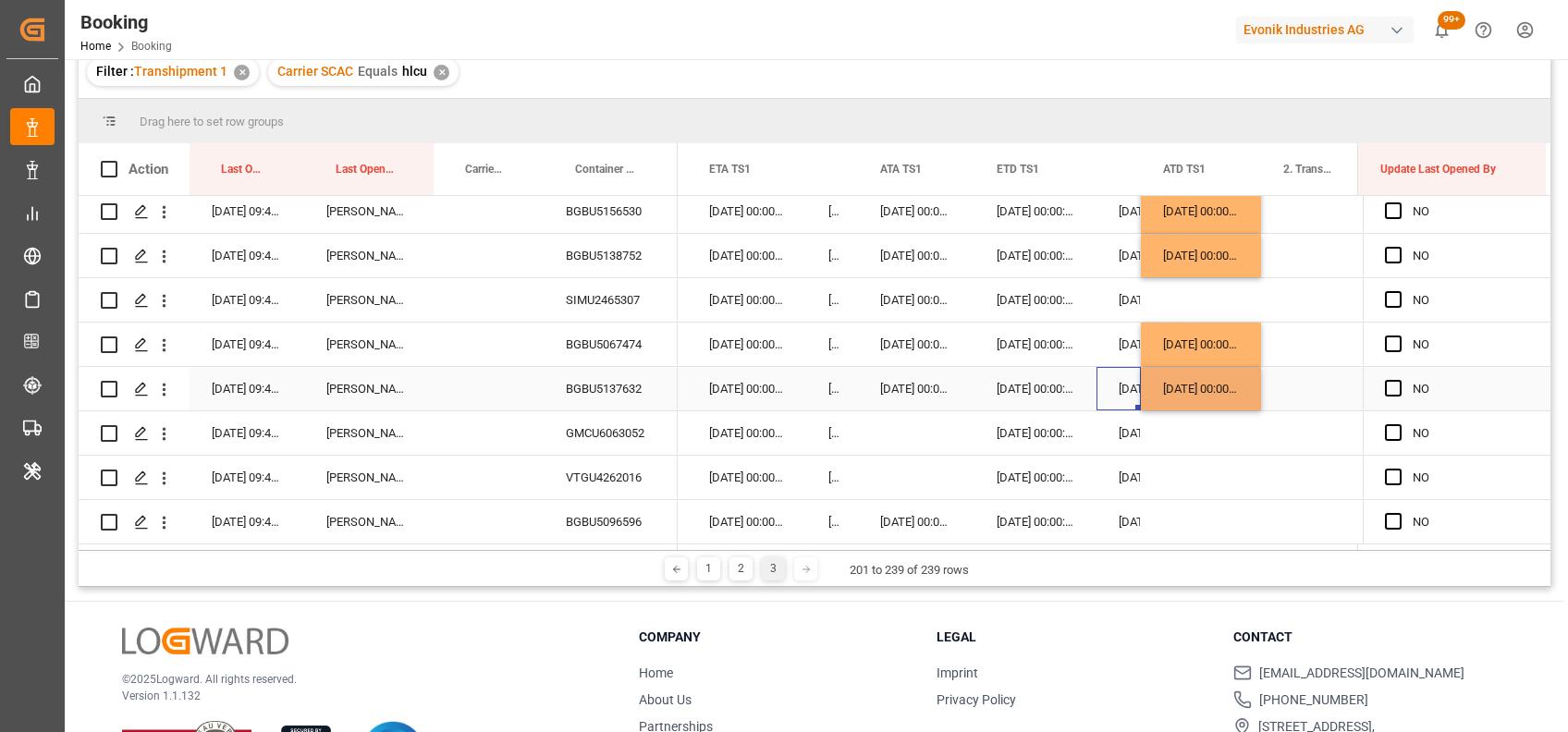
click at [1096, 366] on div "06-10-2025 00:00:00" at bounding box center [1118, 388] width 44 height 43
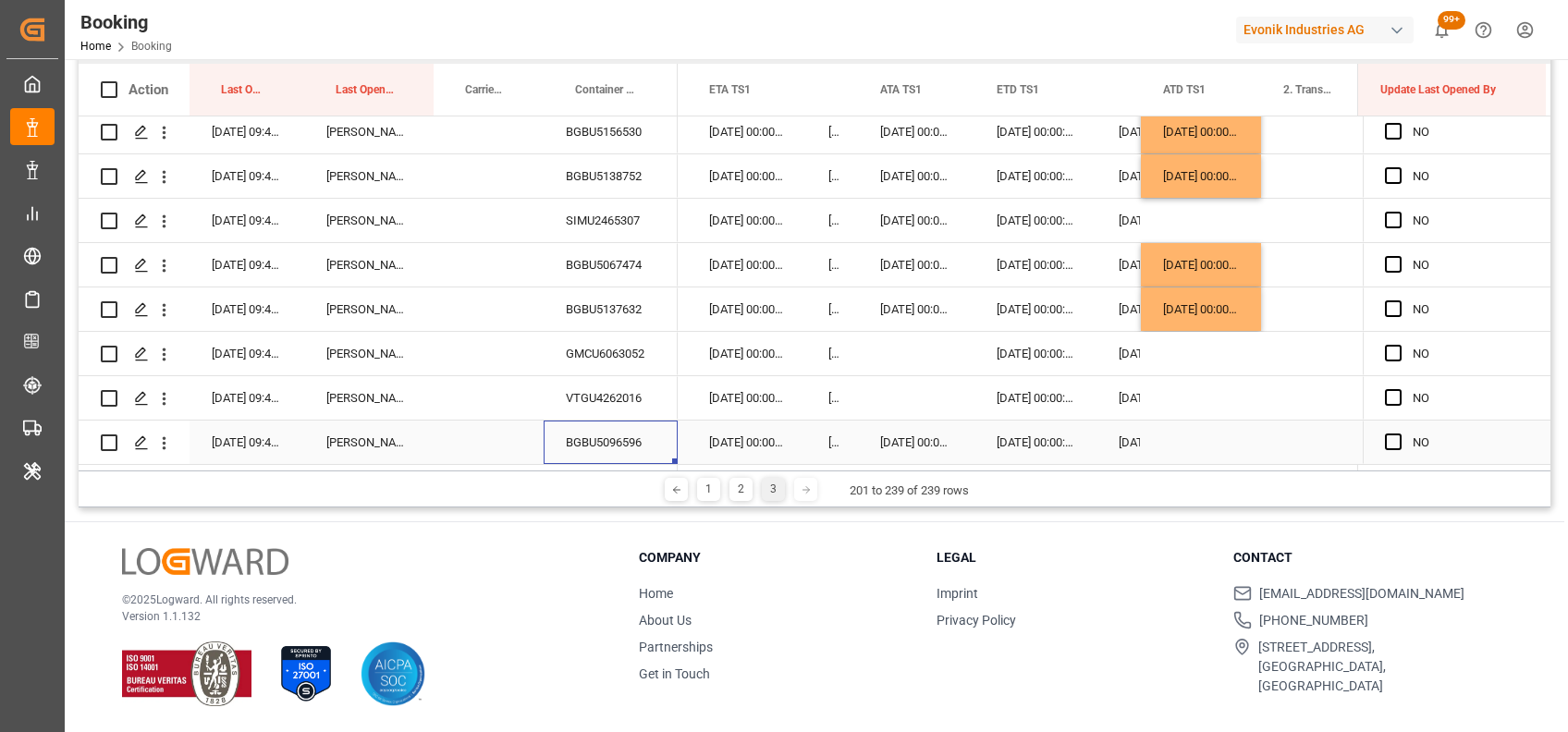
click at [632, 445] on div "BGBU5096596" at bounding box center [610, 442] width 134 height 43
click at [1164, 437] on div "Press SPACE to select this row." at bounding box center [1200, 442] width 120 height 43
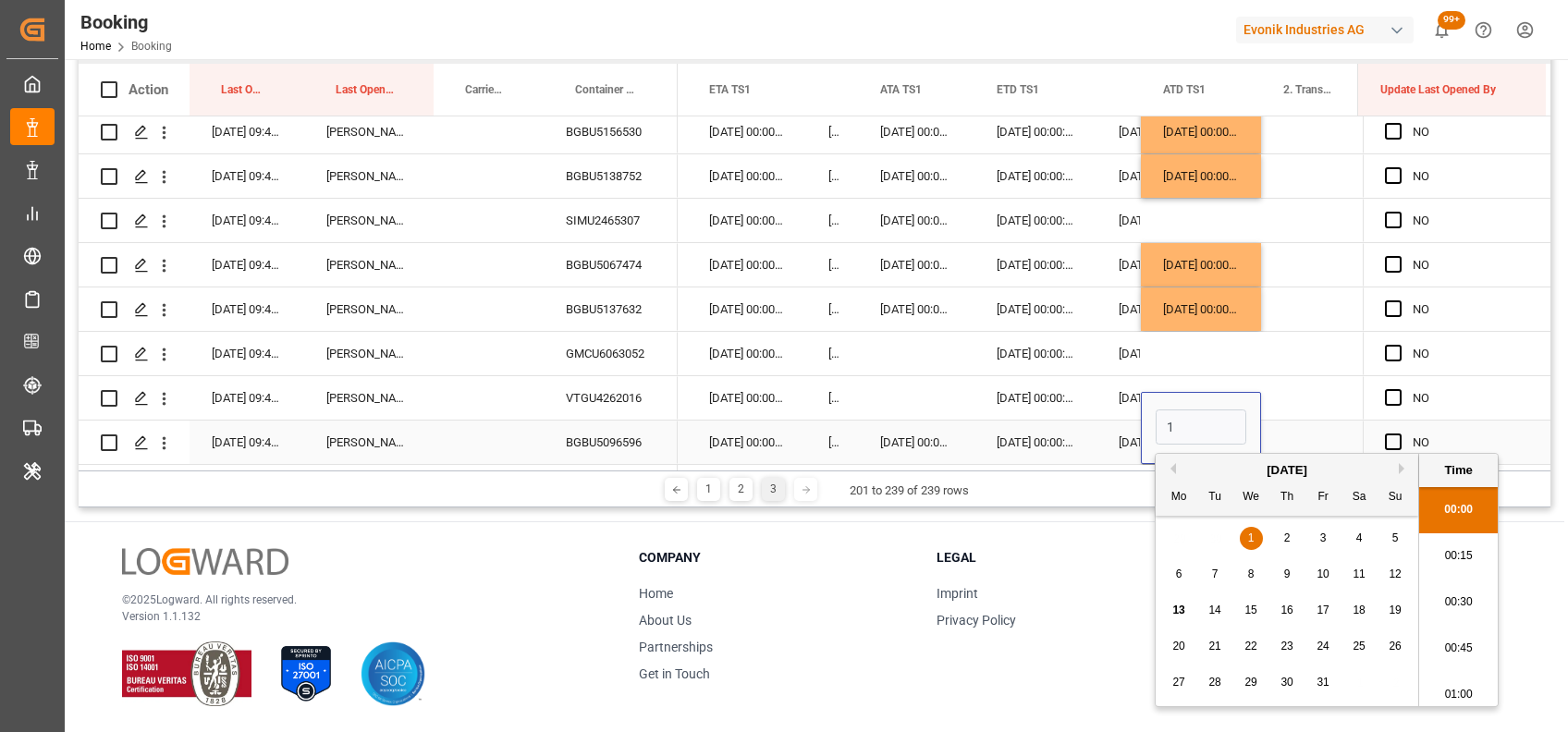
scroll to position [2731, 0]
type input "11-10-2025 00:00"
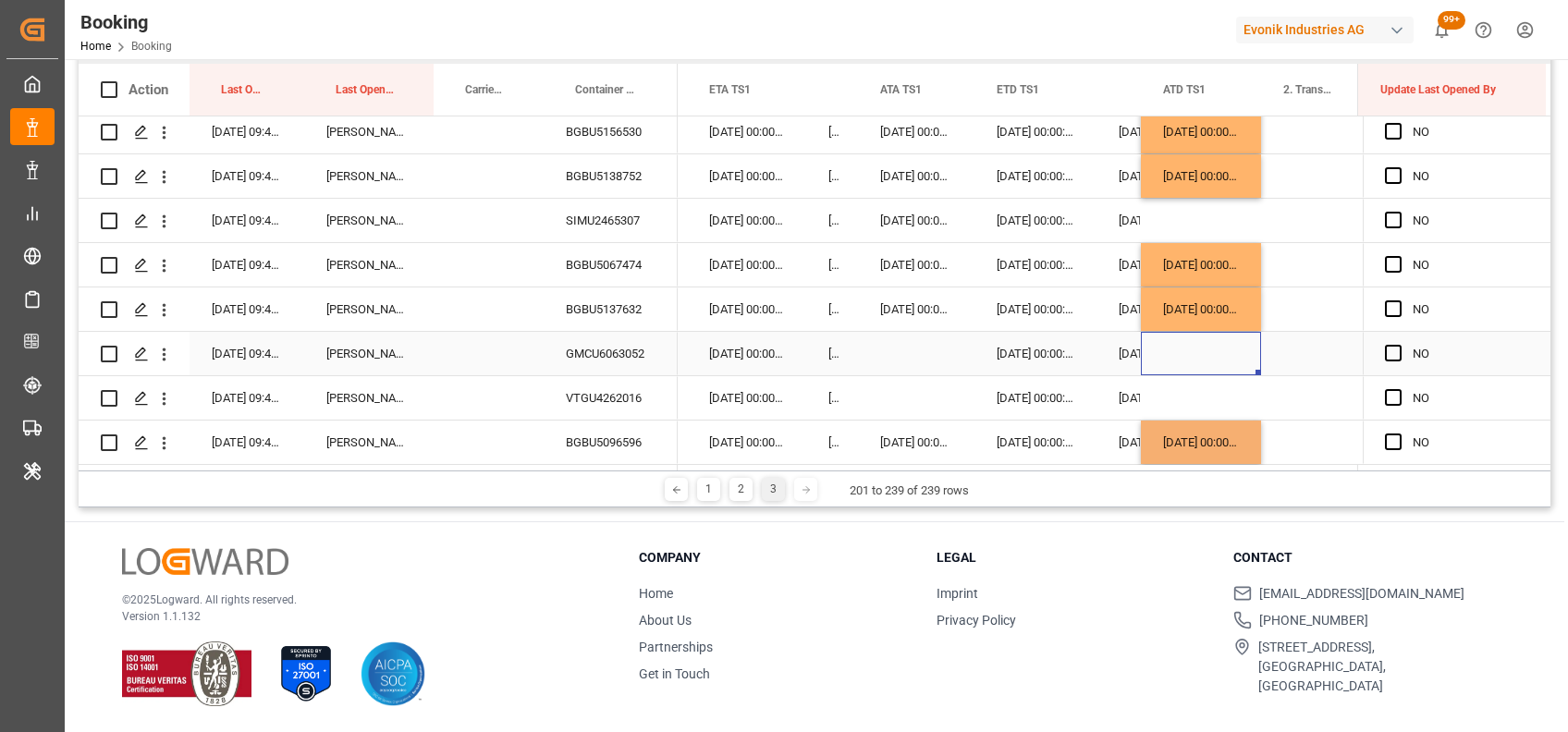
click at [1188, 349] on div "Press SPACE to select this row." at bounding box center [1200, 354] width 120 height 43
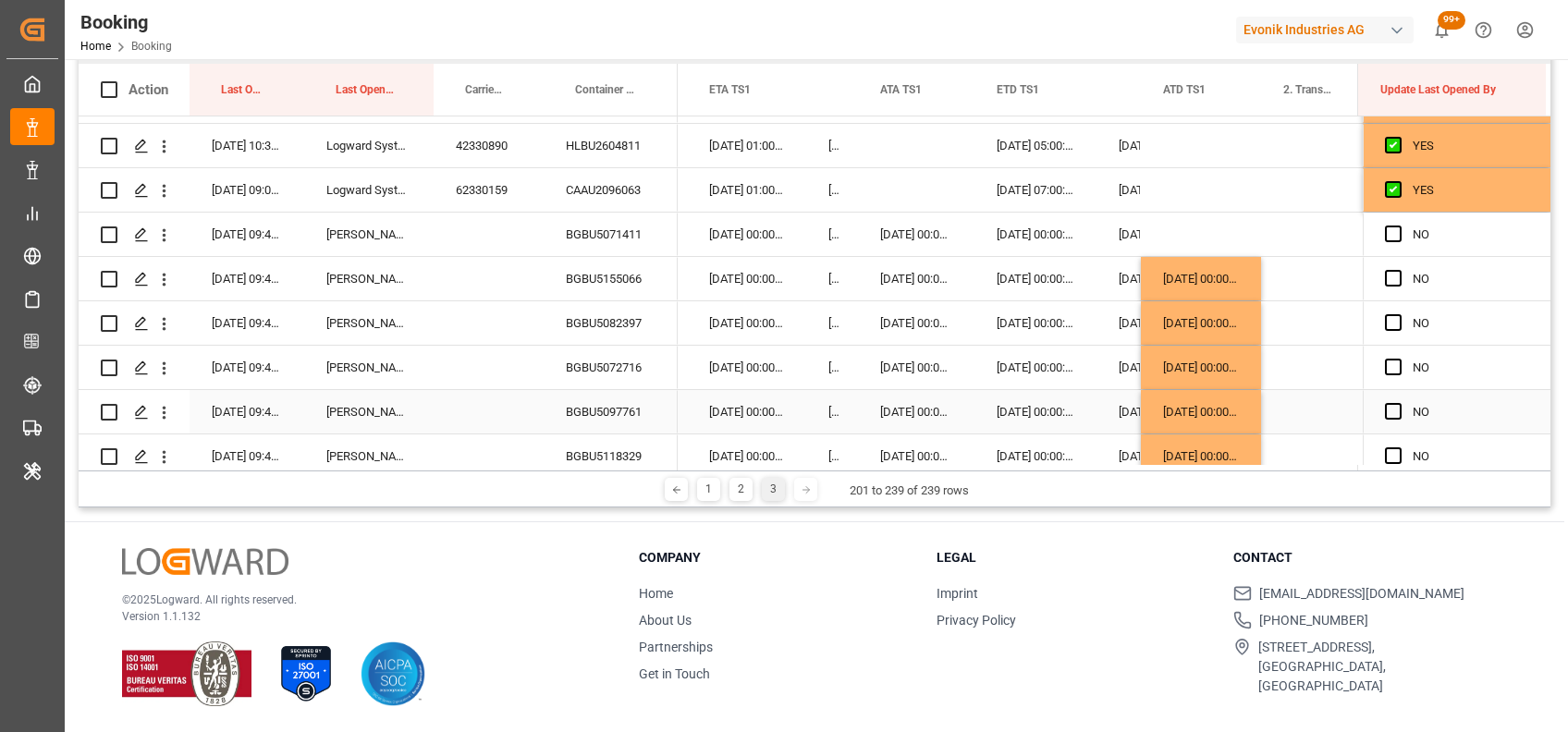
scroll to position [787, 0]
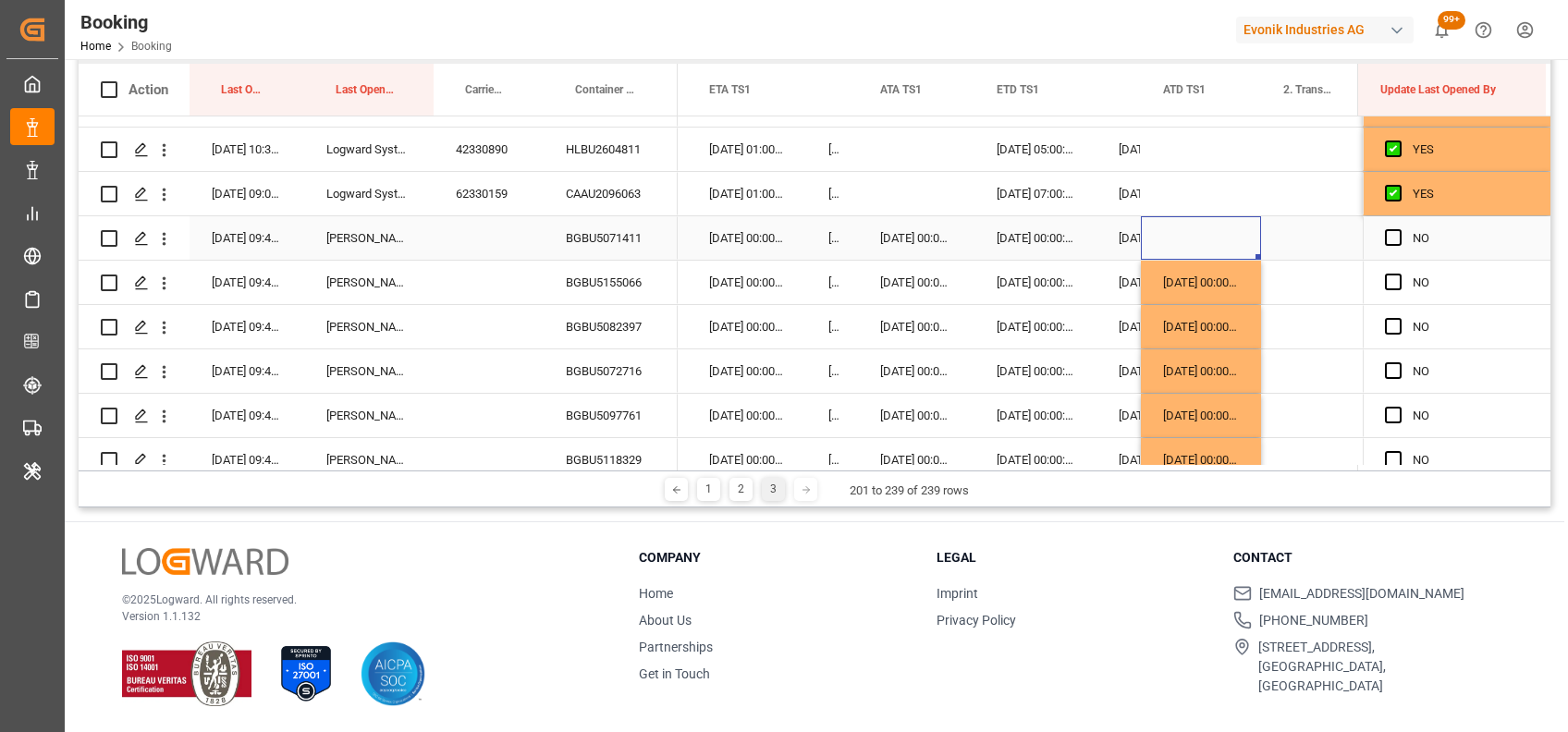
click at [1173, 237] on div "Press SPACE to select this row." at bounding box center [1200, 238] width 120 height 43
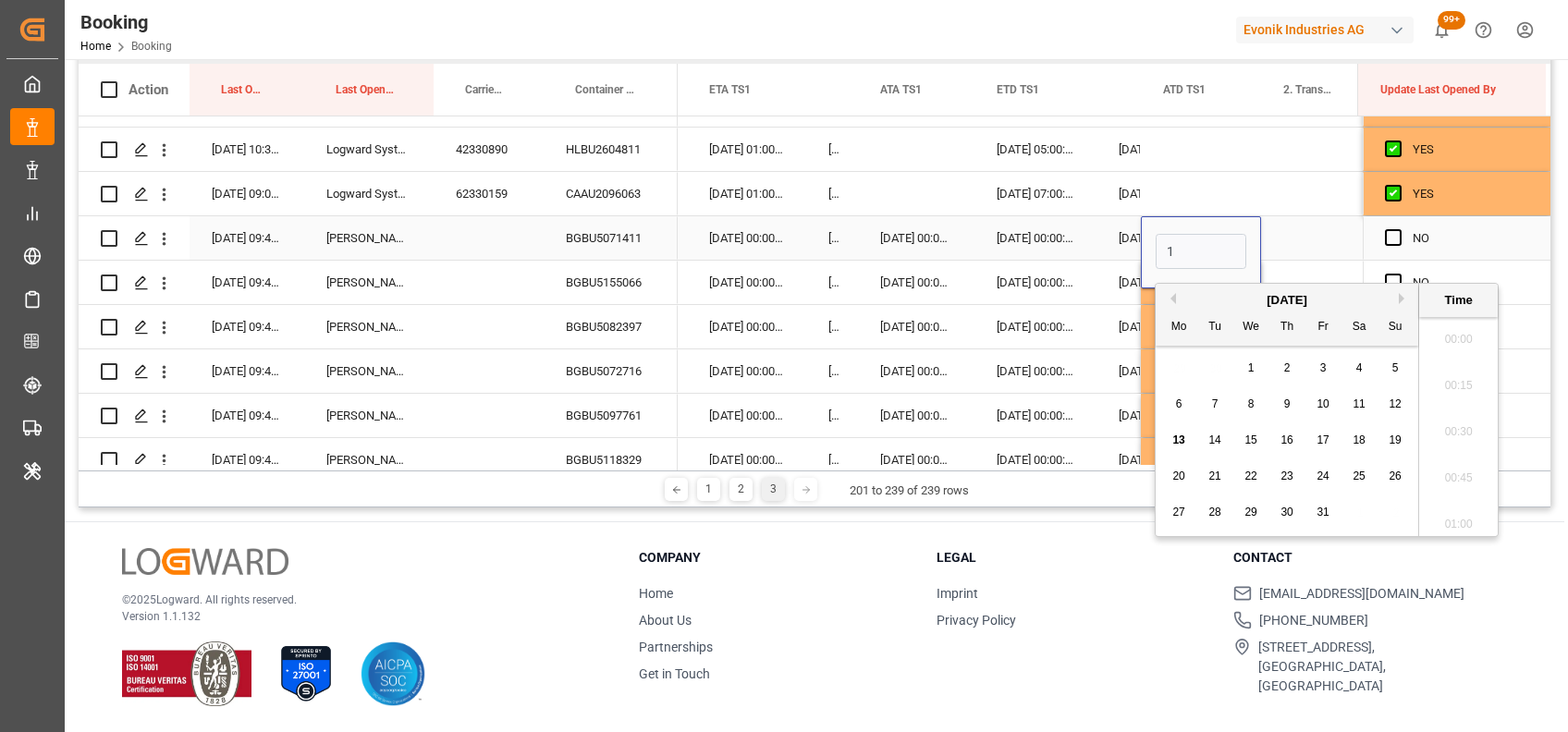
scroll to position [2731, 0]
type input "11-10-2025 00:00"
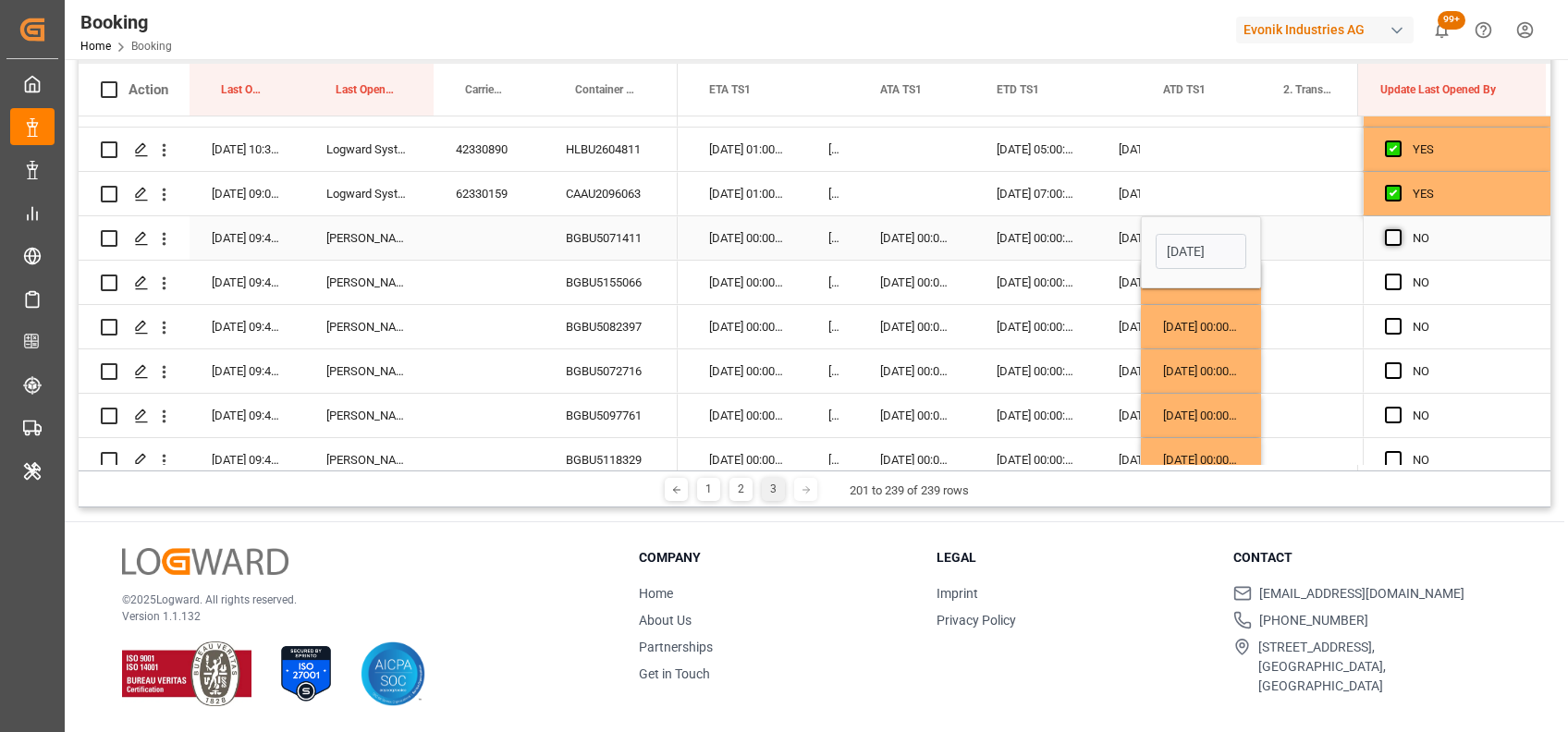
click at [1388, 235] on span "Press SPACE to select this row." at bounding box center [1393, 237] width 17 height 17
click at [1399, 229] on input "Press SPACE to select this row." at bounding box center [1399, 229] width 0 height 0
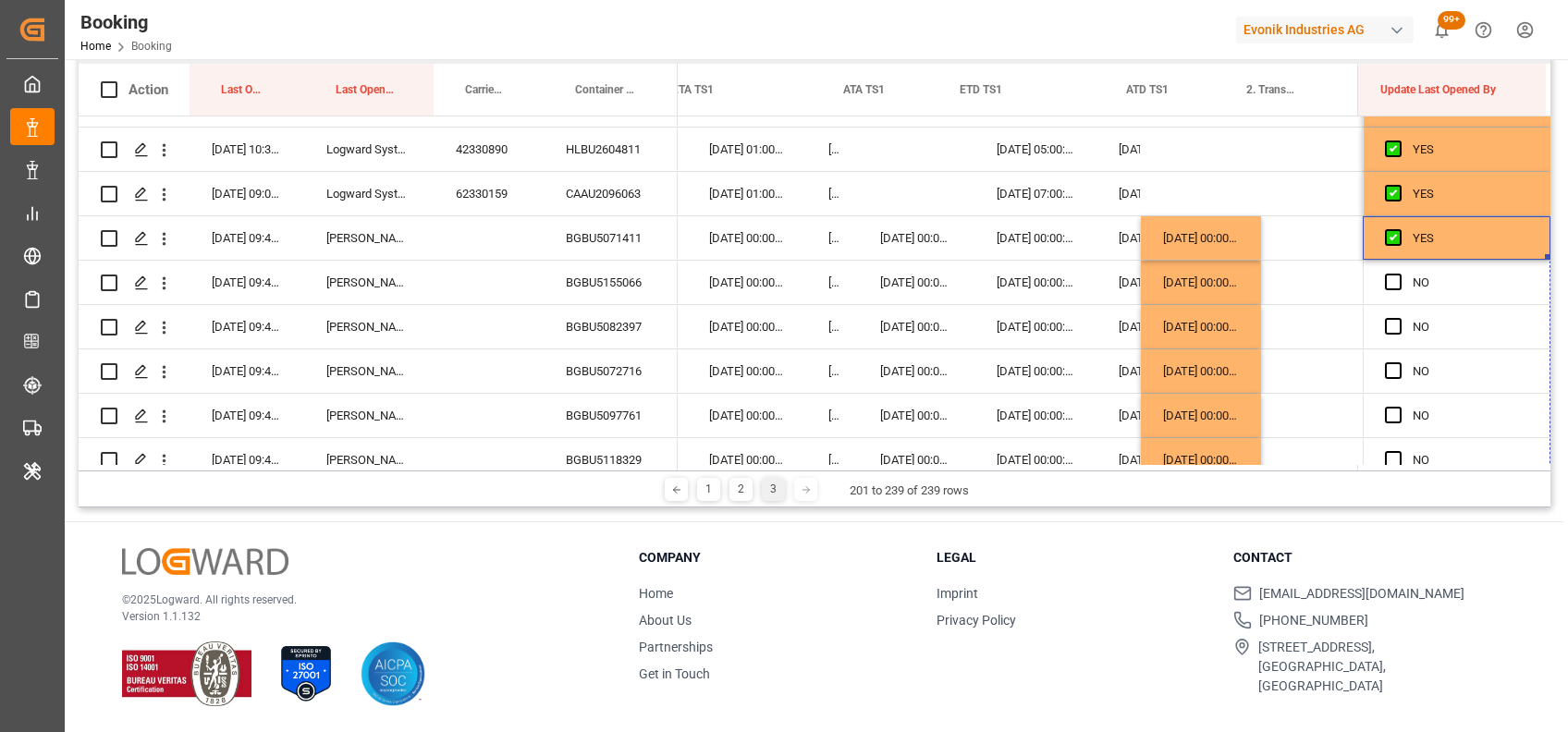
scroll to position [0, 19106]
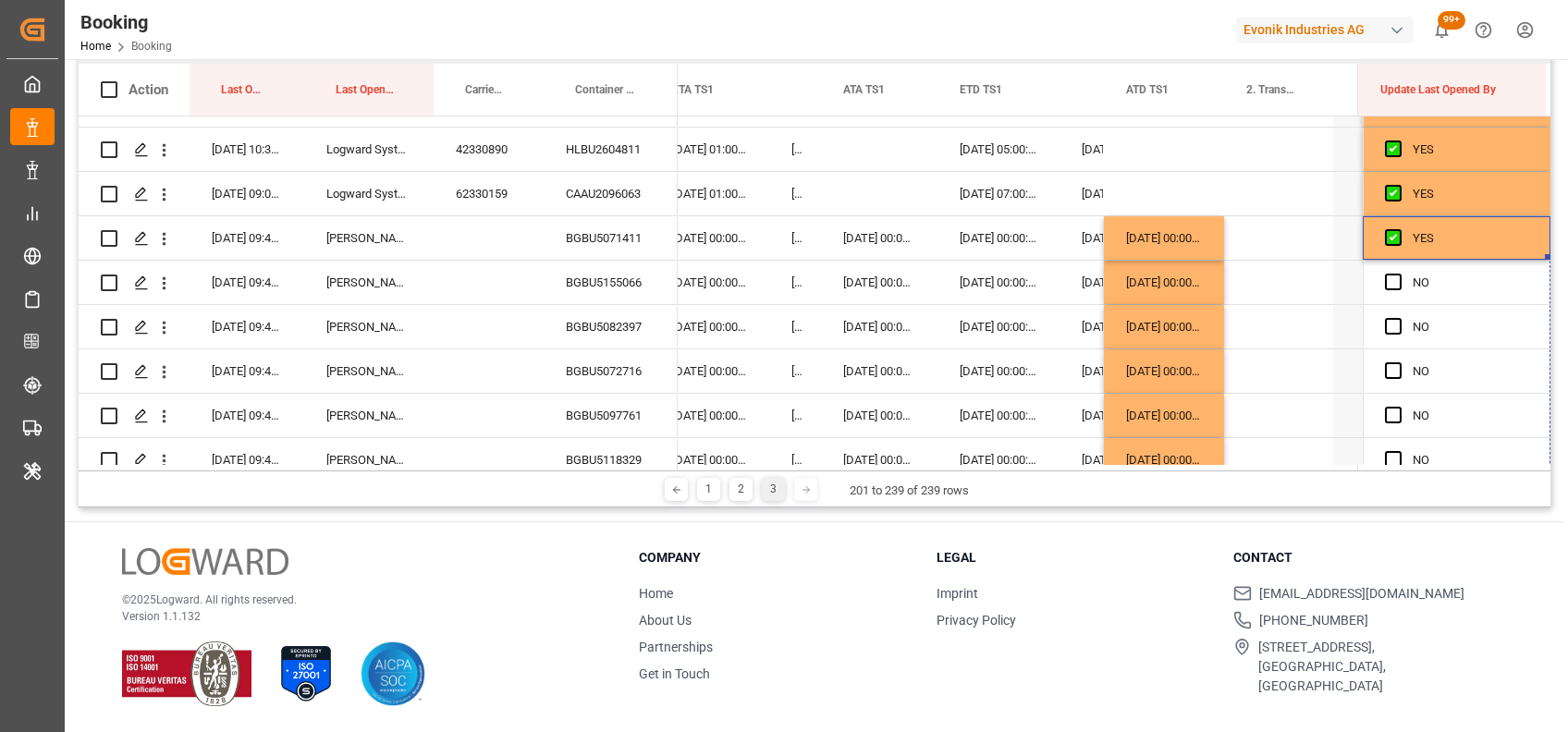
drag, startPoint x: 1539, startPoint y: 253, endPoint x: 1497, endPoint y: 514, distance: 264.4
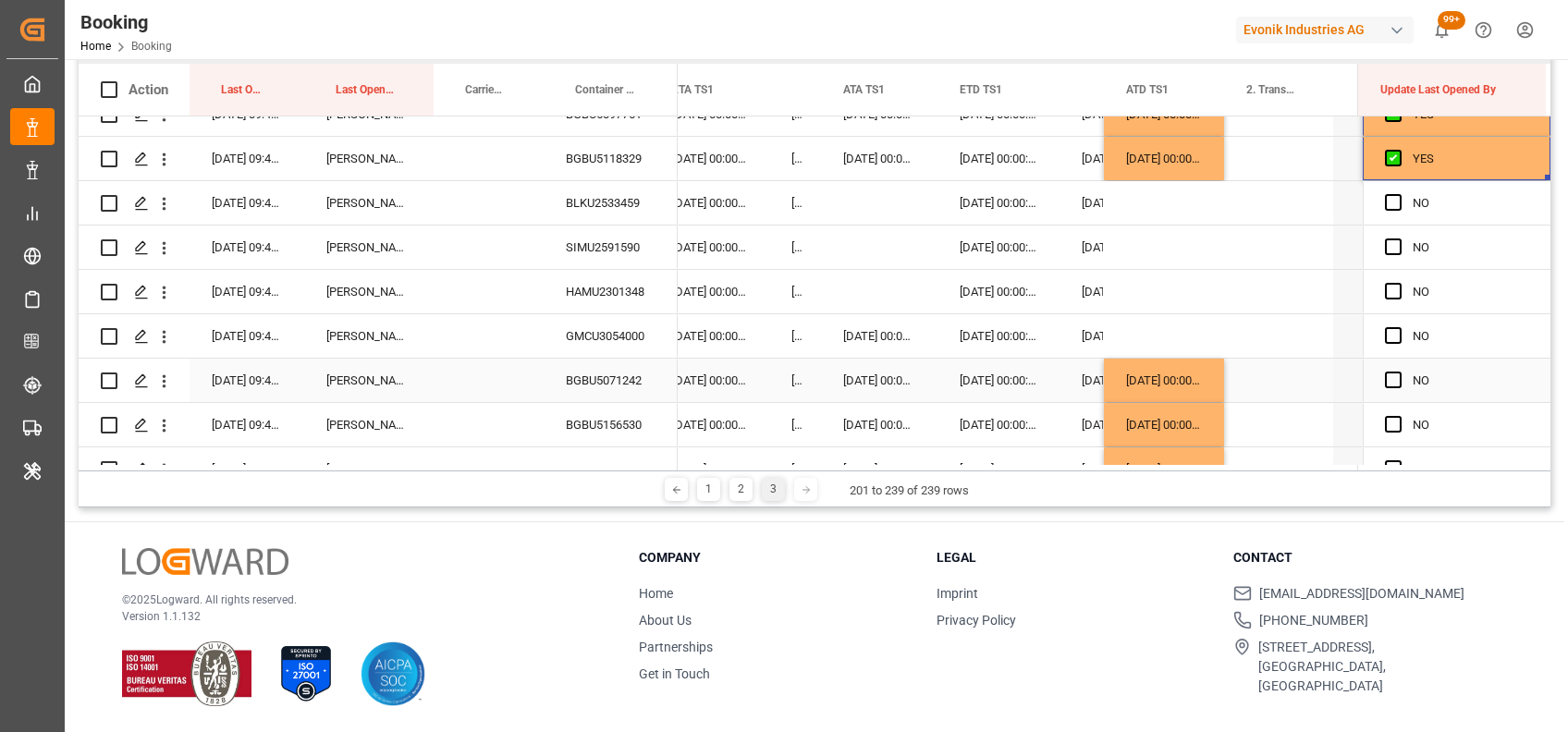
scroll to position [1088, 0]
drag, startPoint x: 1539, startPoint y: 175, endPoint x: 1523, endPoint y: 453, distance: 278.5
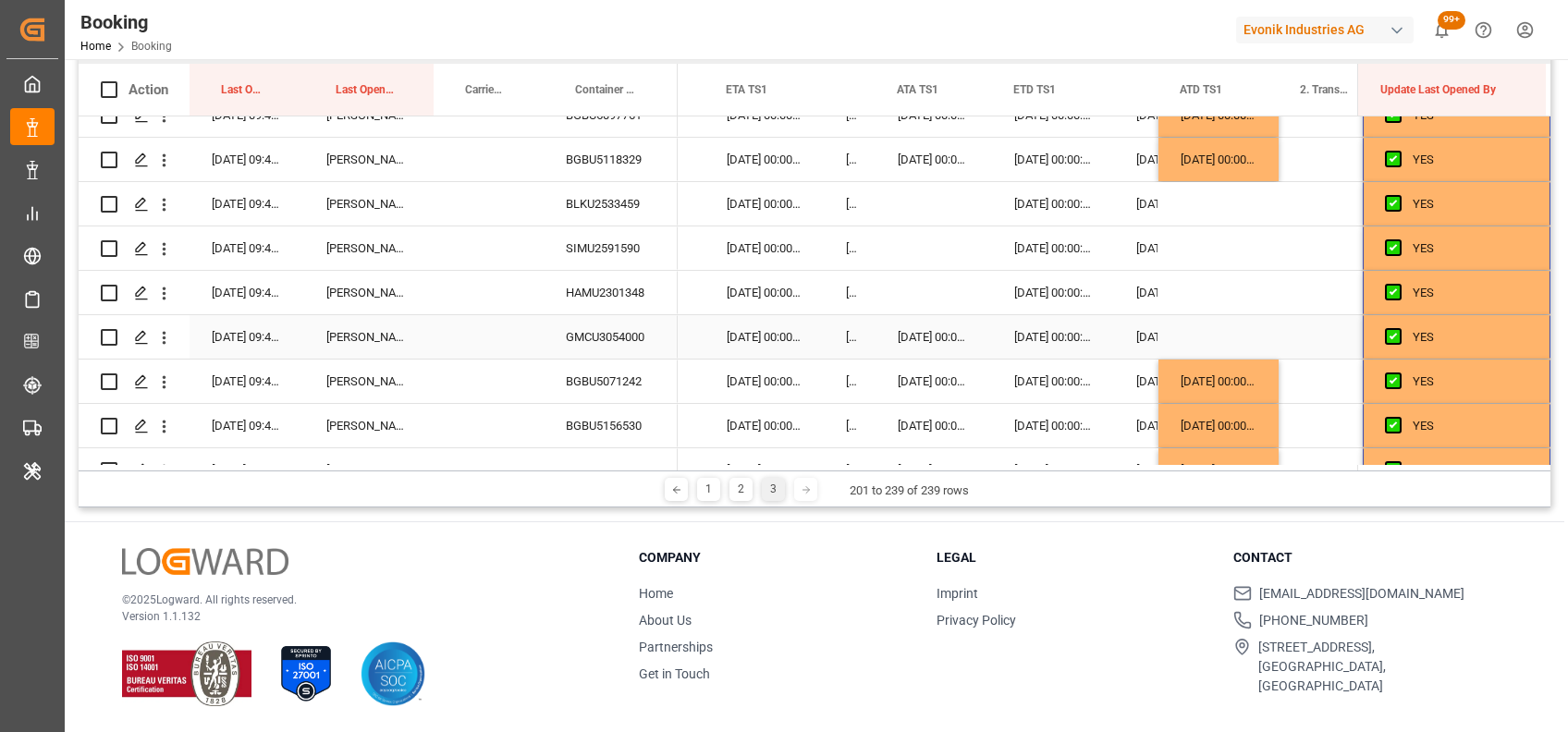
scroll to position [0, 19046]
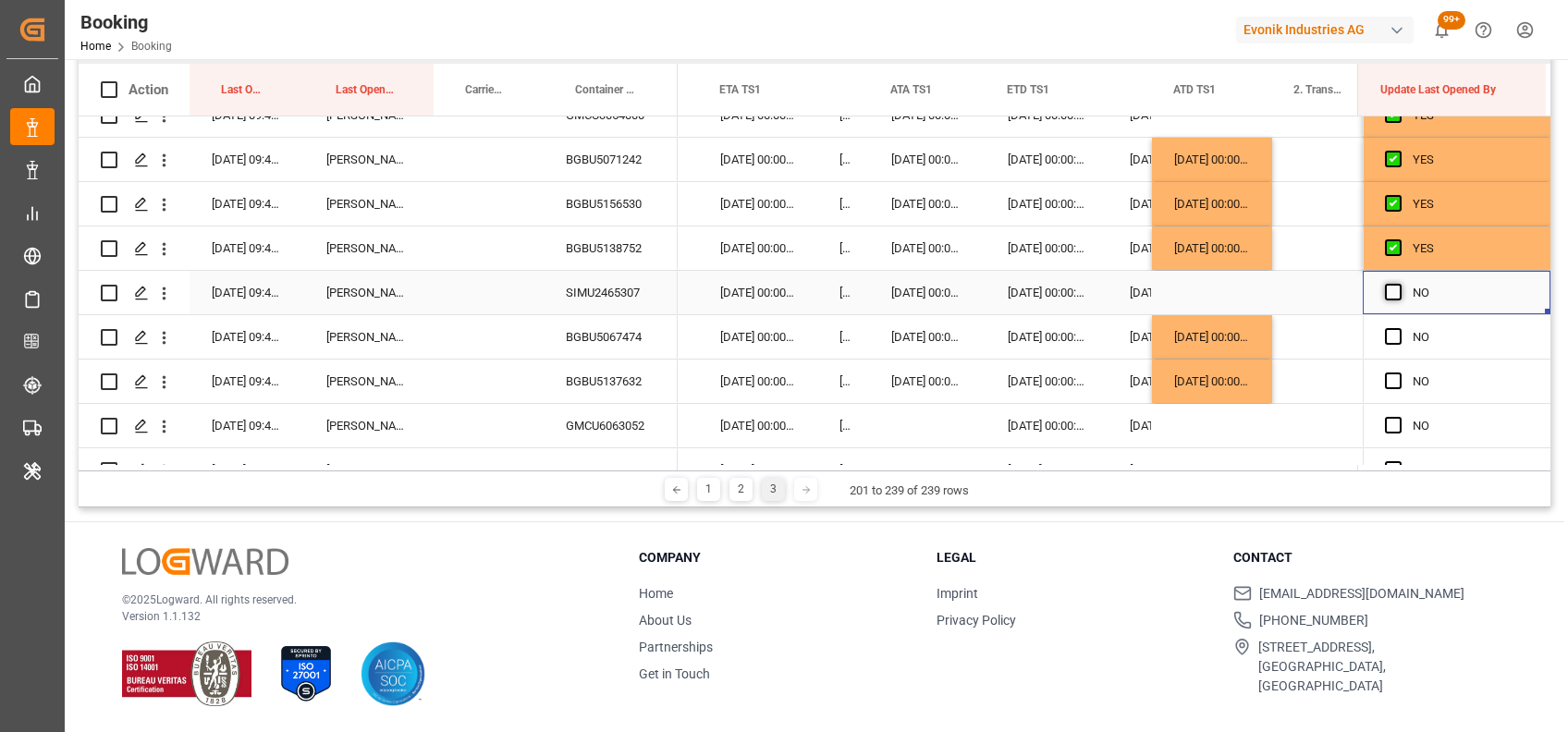
click at [1393, 299] on span "Press SPACE to select this row." at bounding box center [1393, 292] width 17 height 17
click at [1399, 284] on input "Press SPACE to select this row." at bounding box center [1399, 284] width 0 height 0
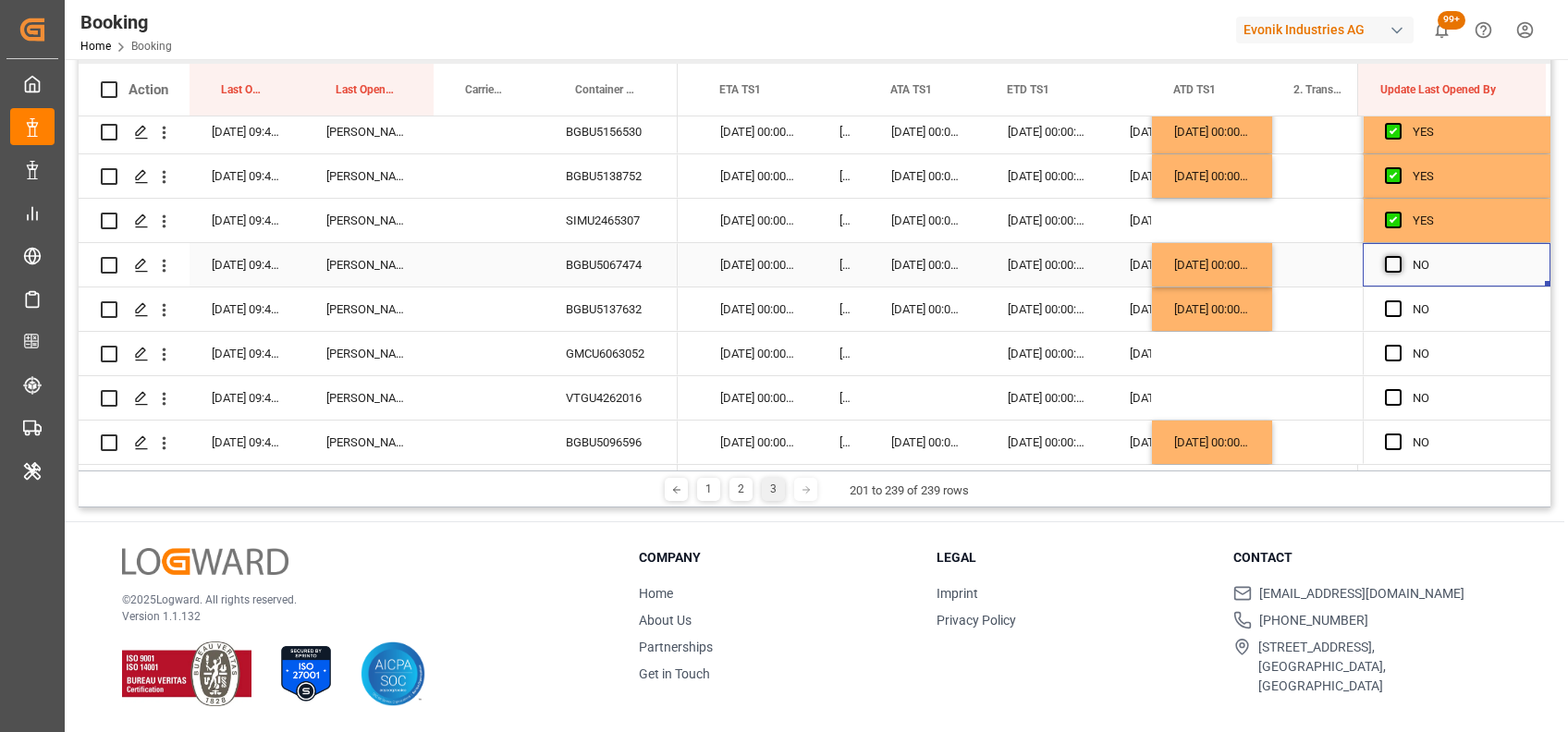
click at [1385, 261] on span "Press SPACE to select this row." at bounding box center [1393, 263] width 17 height 17
click at [1399, 255] on input "Press SPACE to select this row." at bounding box center [1399, 255] width 0 height 0
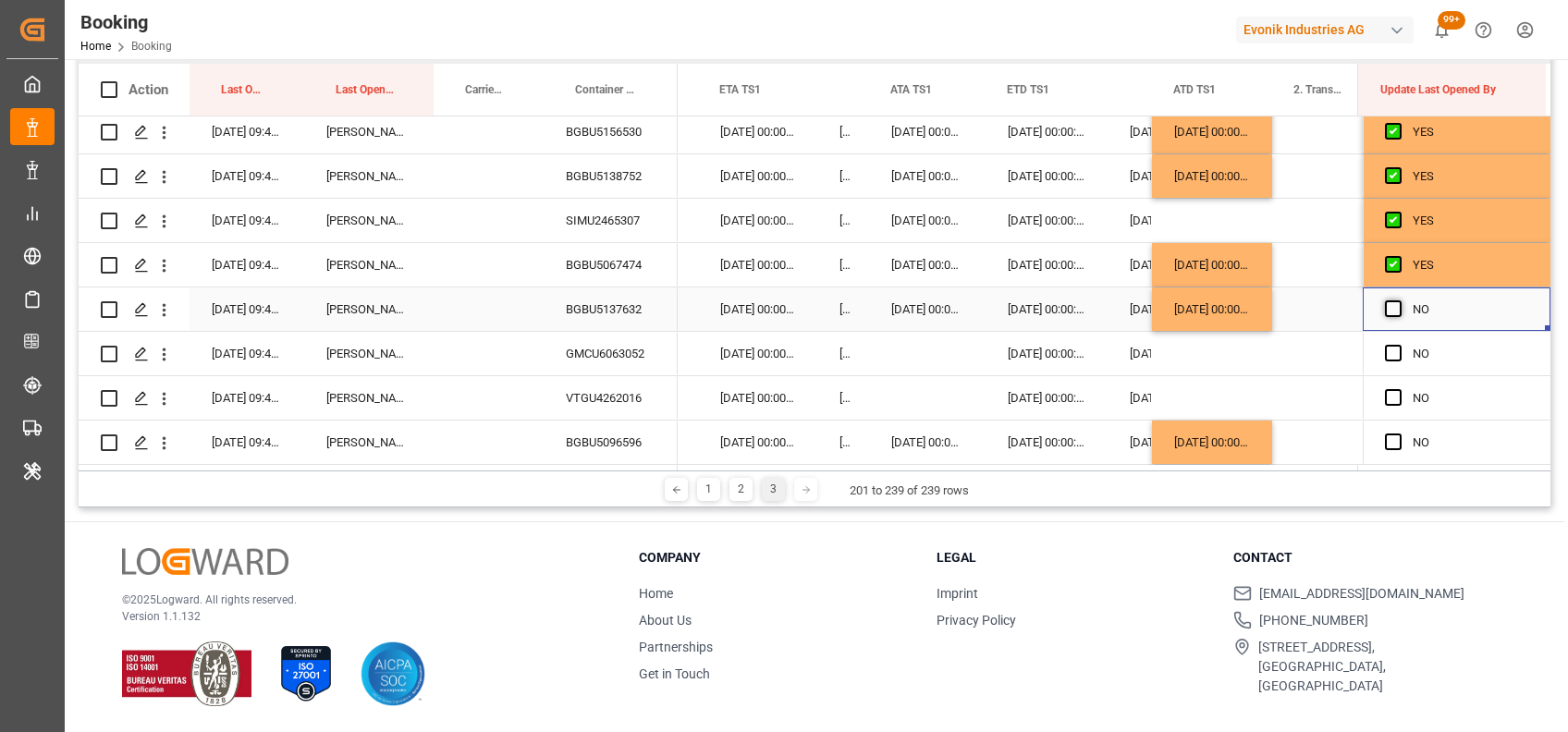
click at [1387, 304] on span "Press SPACE to select this row." at bounding box center [1393, 309] width 17 height 17
click at [1399, 301] on input "Press SPACE to select this row." at bounding box center [1399, 301] width 0 height 0
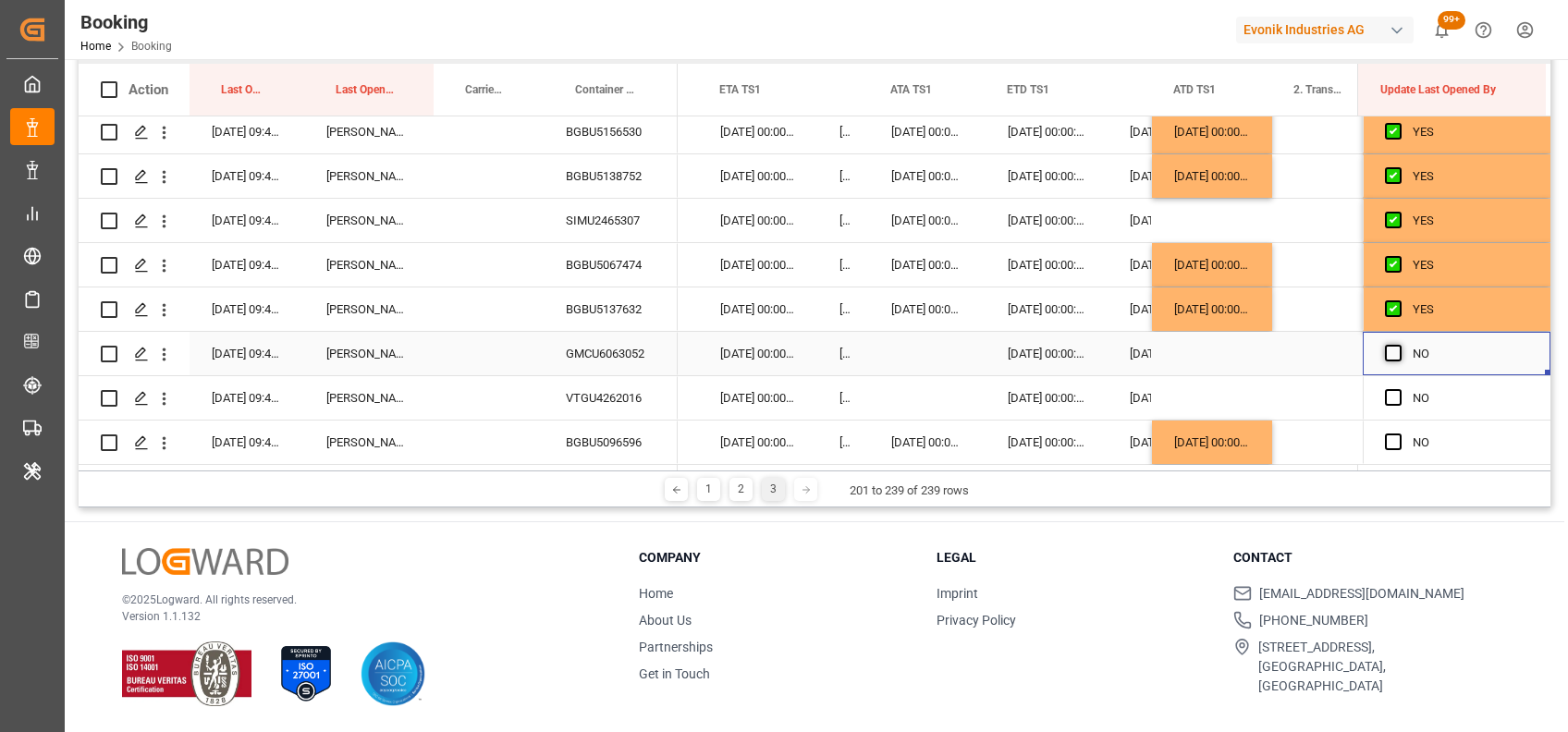
click at [1386, 349] on span "Press SPACE to select this row." at bounding box center [1393, 353] width 17 height 17
click at [1399, 345] on input "Press SPACE to select this row." at bounding box center [1399, 345] width 0 height 0
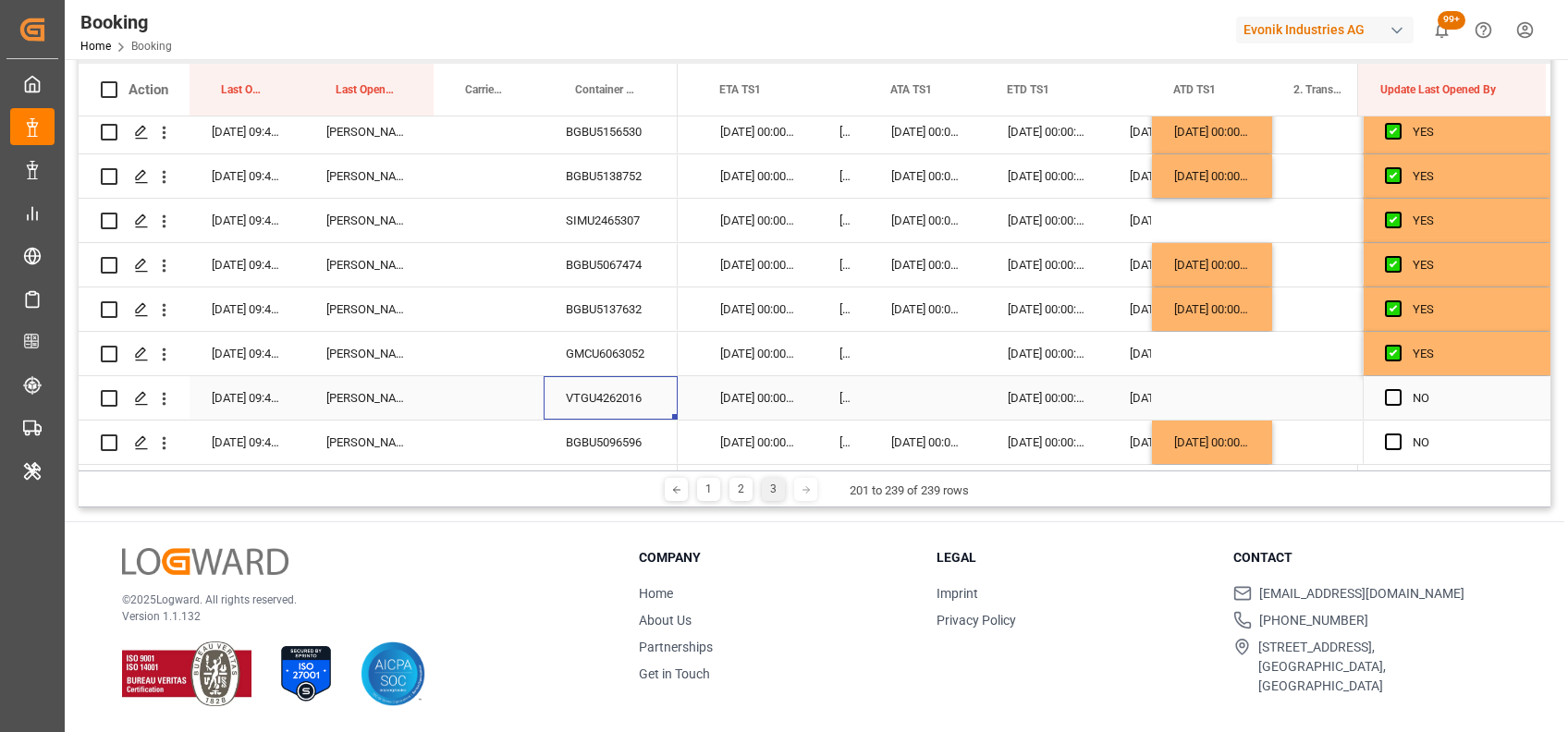
click at [627, 392] on div "VTGU4262016" at bounding box center [610, 398] width 134 height 43
click at [873, 381] on div "Press SPACE to select this row." at bounding box center [927, 398] width 116 height 43
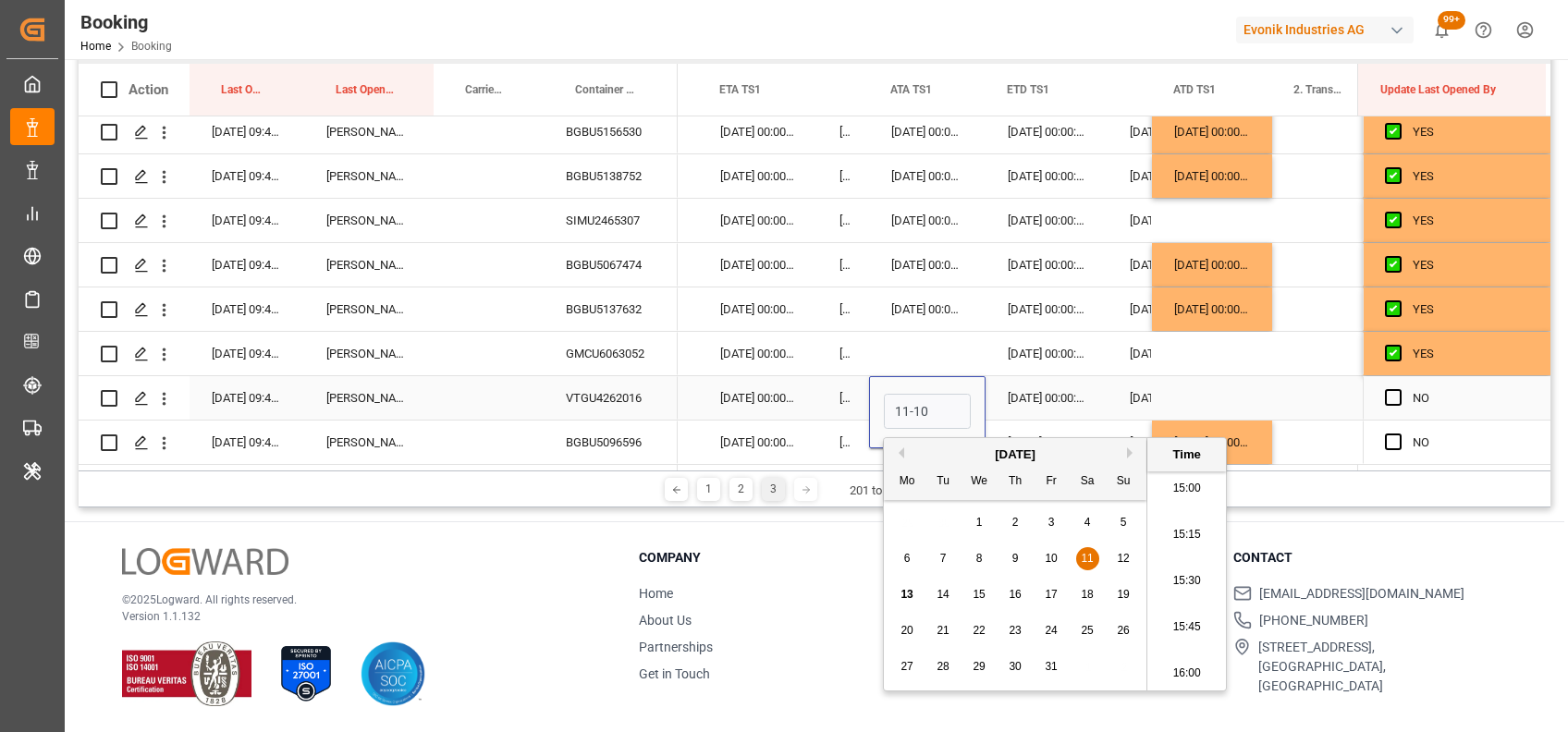
type input "11-10-2025 00:00"
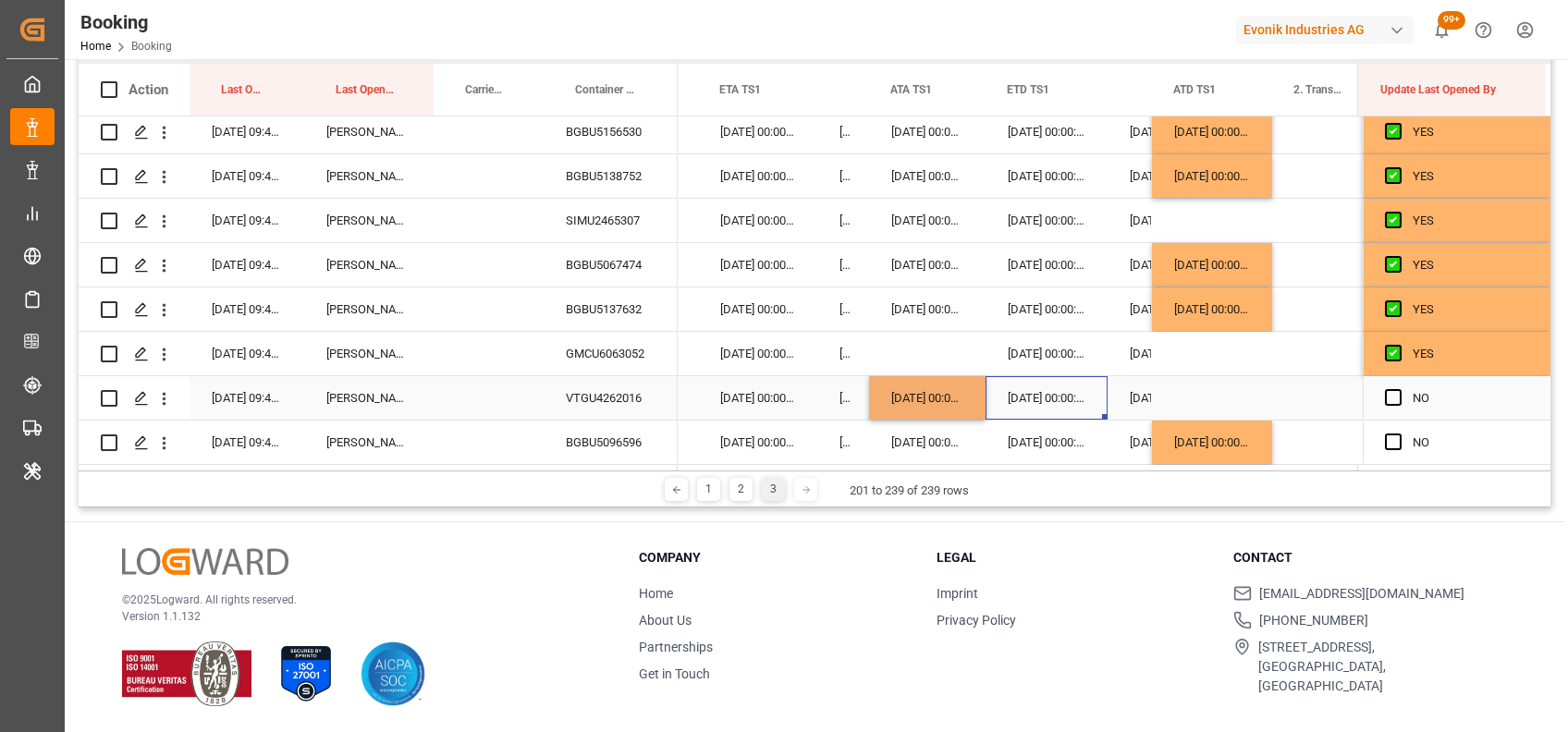
click at [1095, 414] on div "19-10-2025 00:00:00" at bounding box center [1046, 398] width 122 height 43
click at [1387, 389] on span "Press SPACE to select this row." at bounding box center [1393, 397] width 17 height 17
click at [1399, 389] on input "Press SPACE to select this row." at bounding box center [1399, 389] width 0 height 0
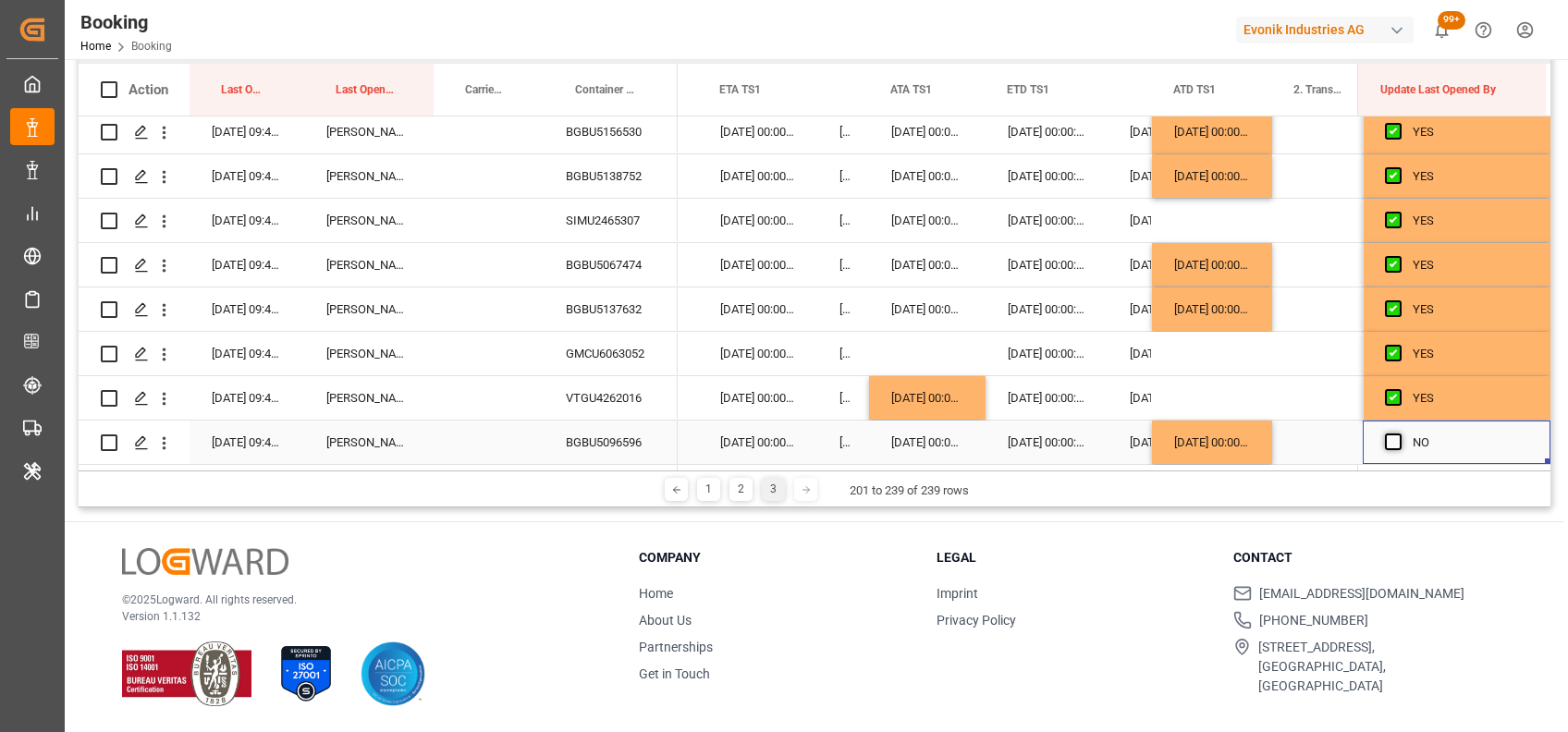
click at [1385, 433] on span "Press SPACE to select this row." at bounding box center [1393, 441] width 17 height 17
click at [1399, 433] on input "Press SPACE to select this row." at bounding box center [1399, 433] width 0 height 0
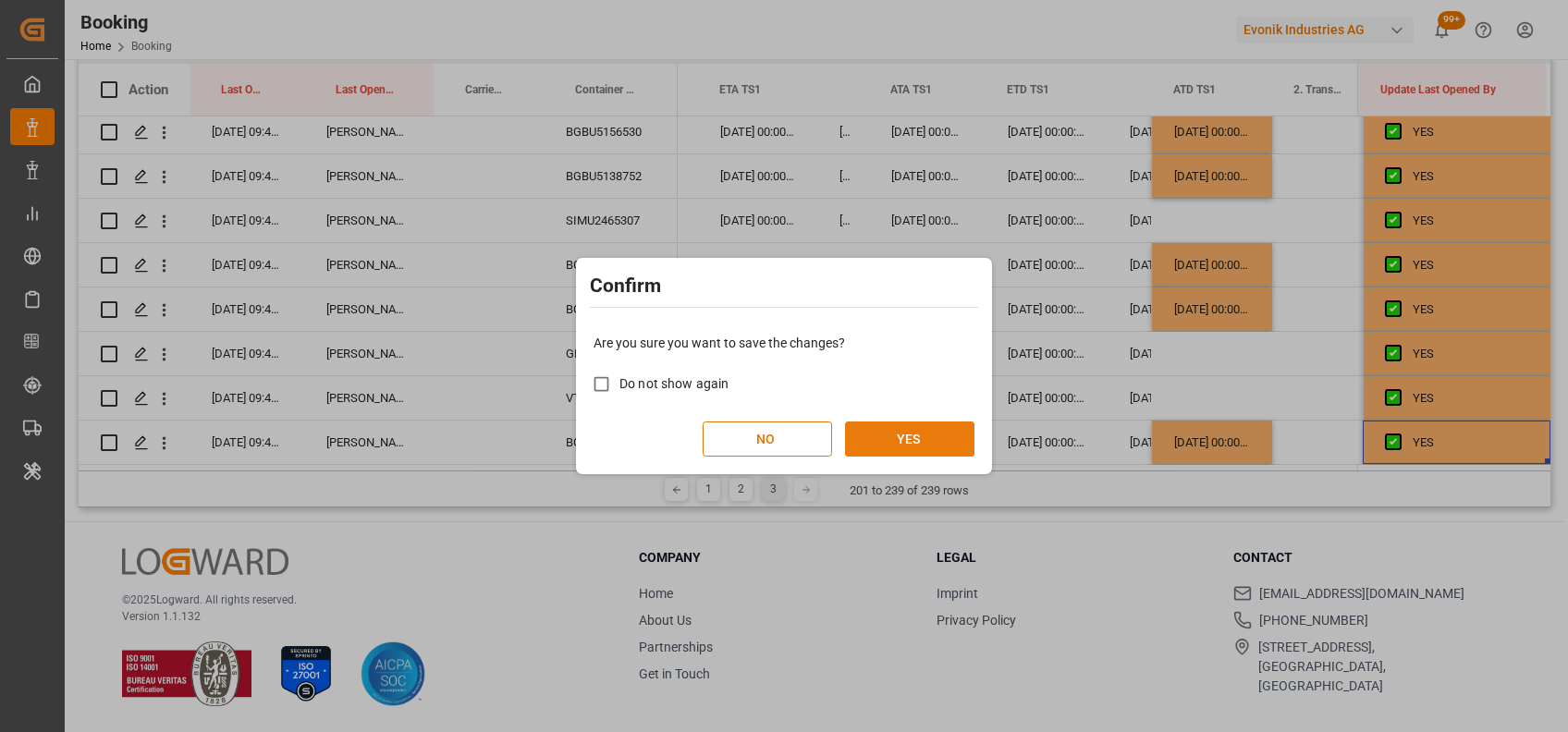
click at [921, 435] on button "YES" at bounding box center [909, 439] width 130 height 35
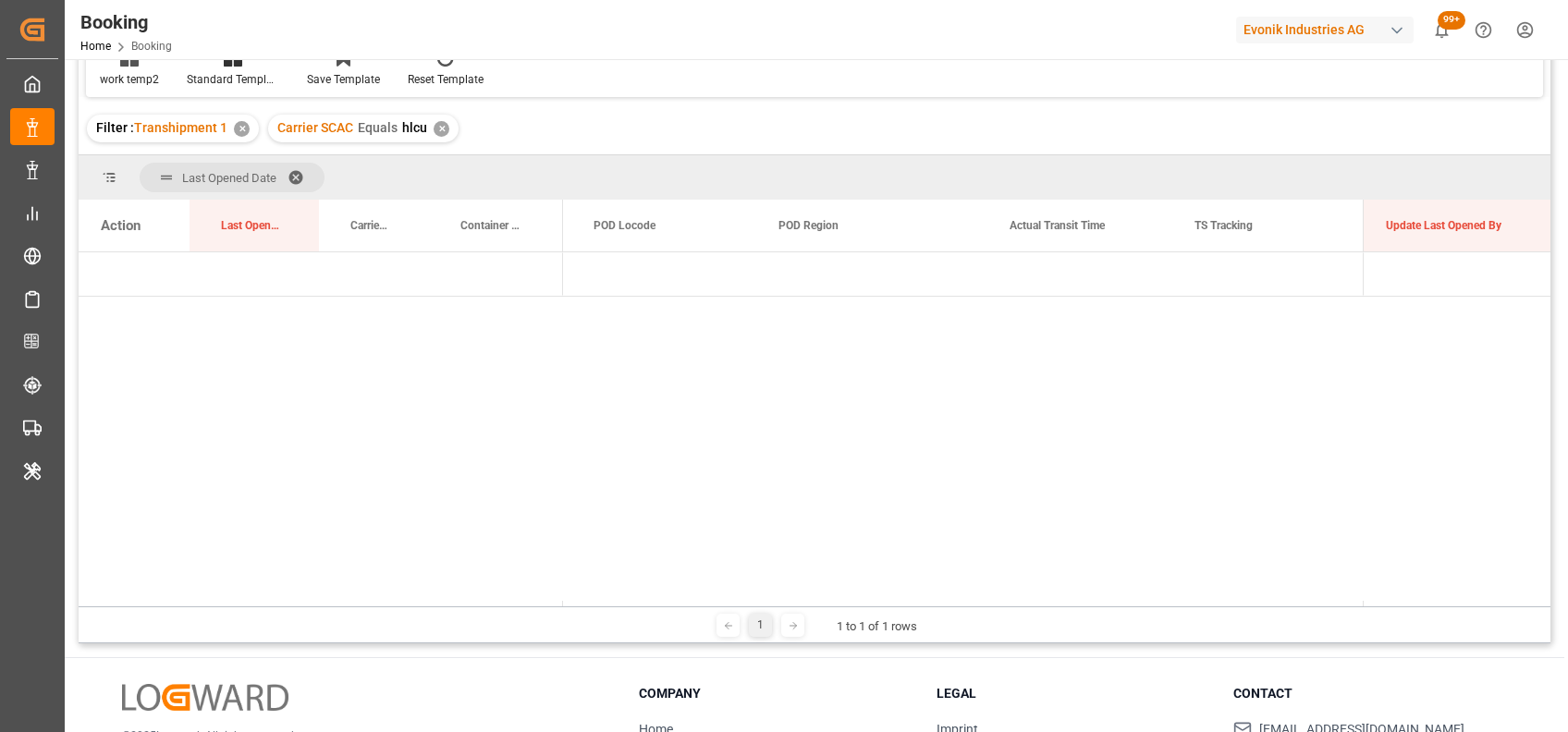
scroll to position [0, 0]
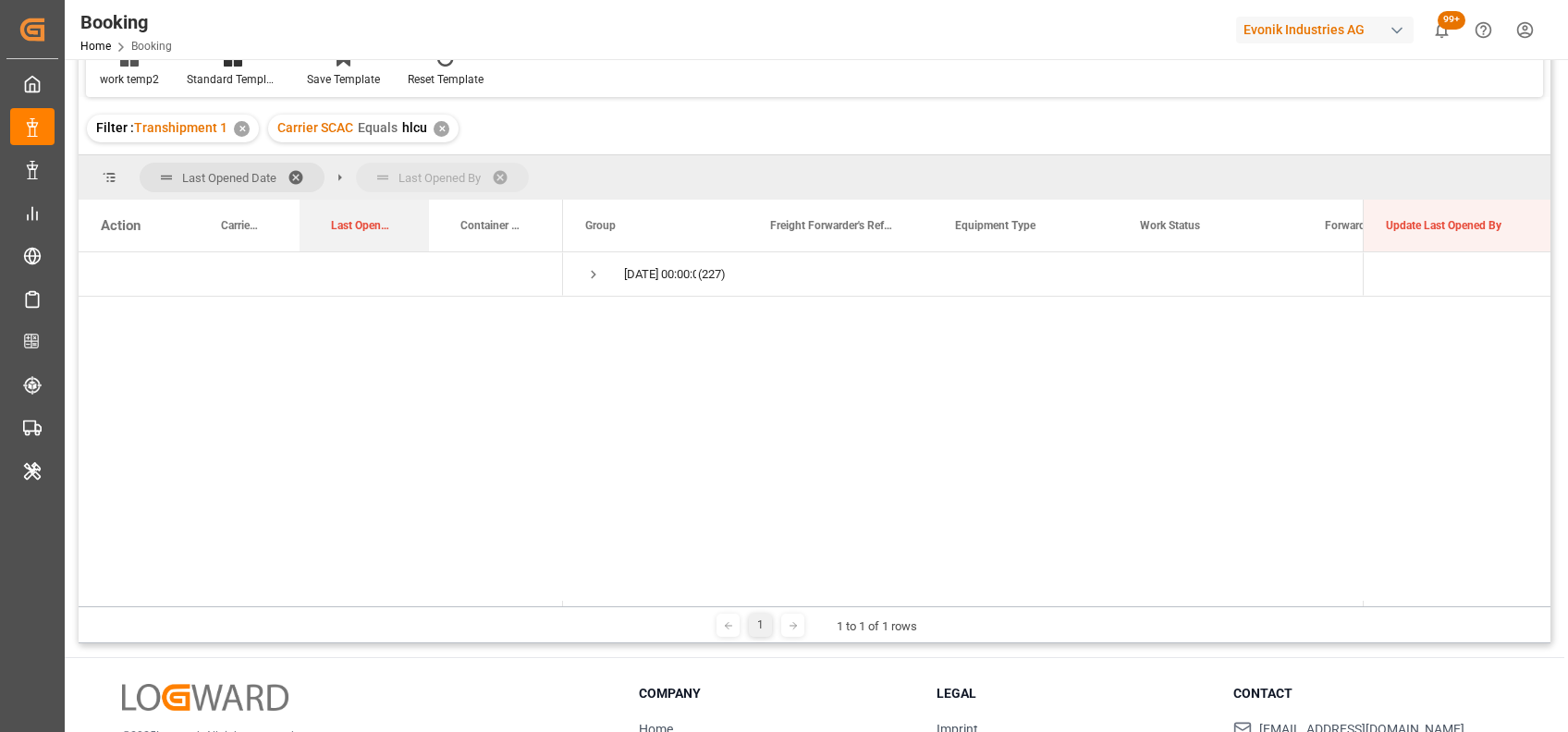
drag, startPoint x: 258, startPoint y: 227, endPoint x: 382, endPoint y: 184, distance: 131.2
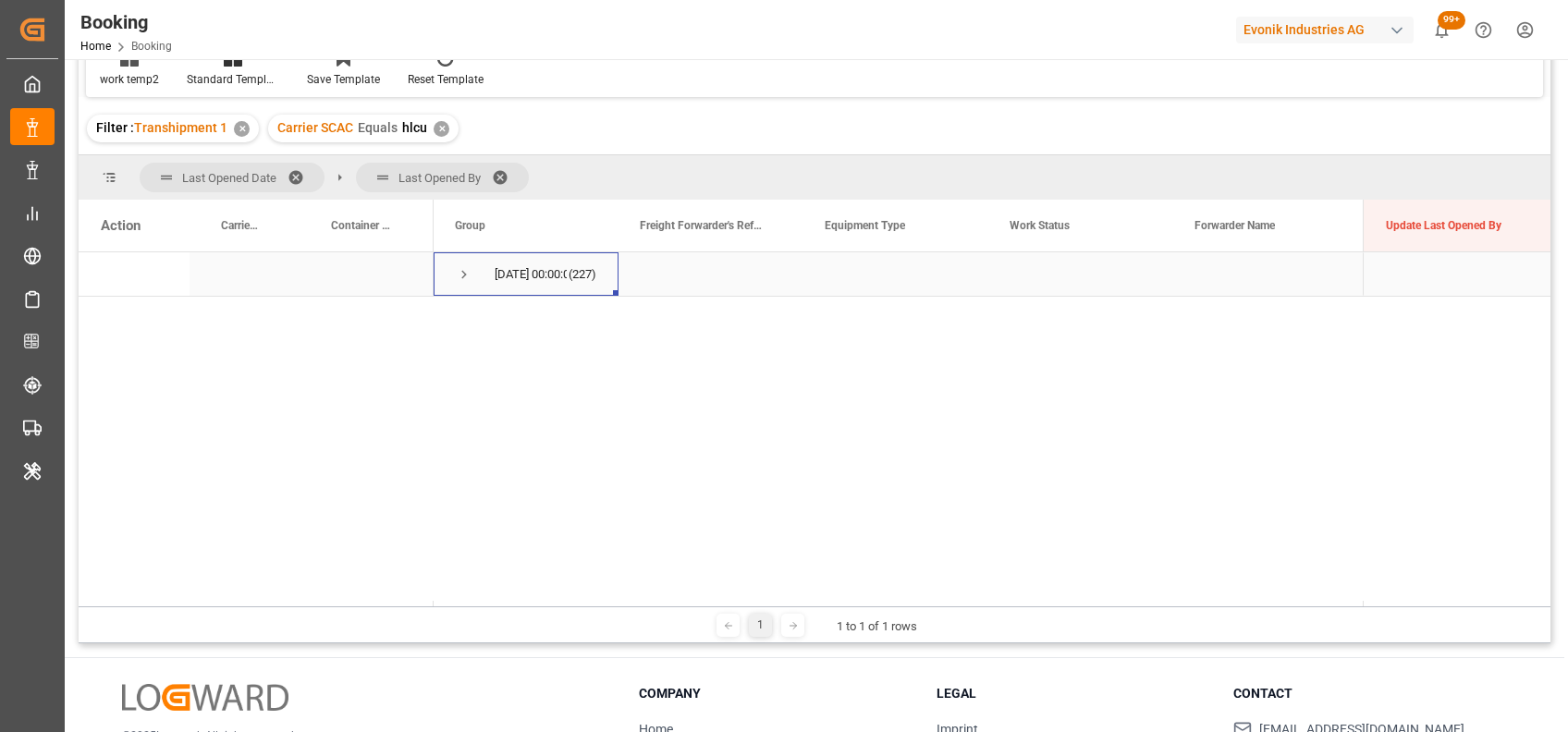
click at [459, 276] on span "Press SPACE to select this row." at bounding box center [464, 274] width 17 height 17
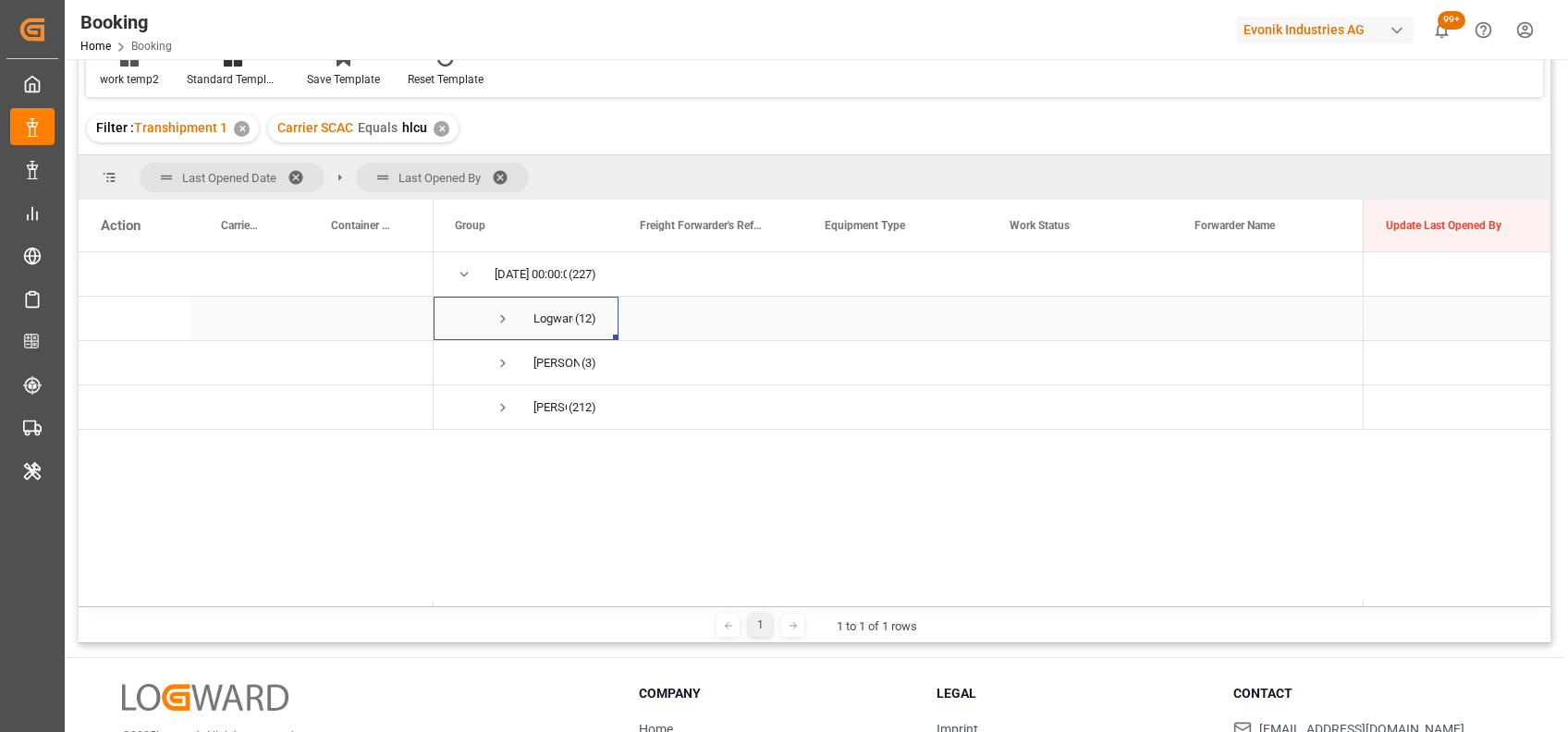
click at [501, 320] on span "Press SPACE to select this row." at bounding box center [502, 318] width 17 height 17
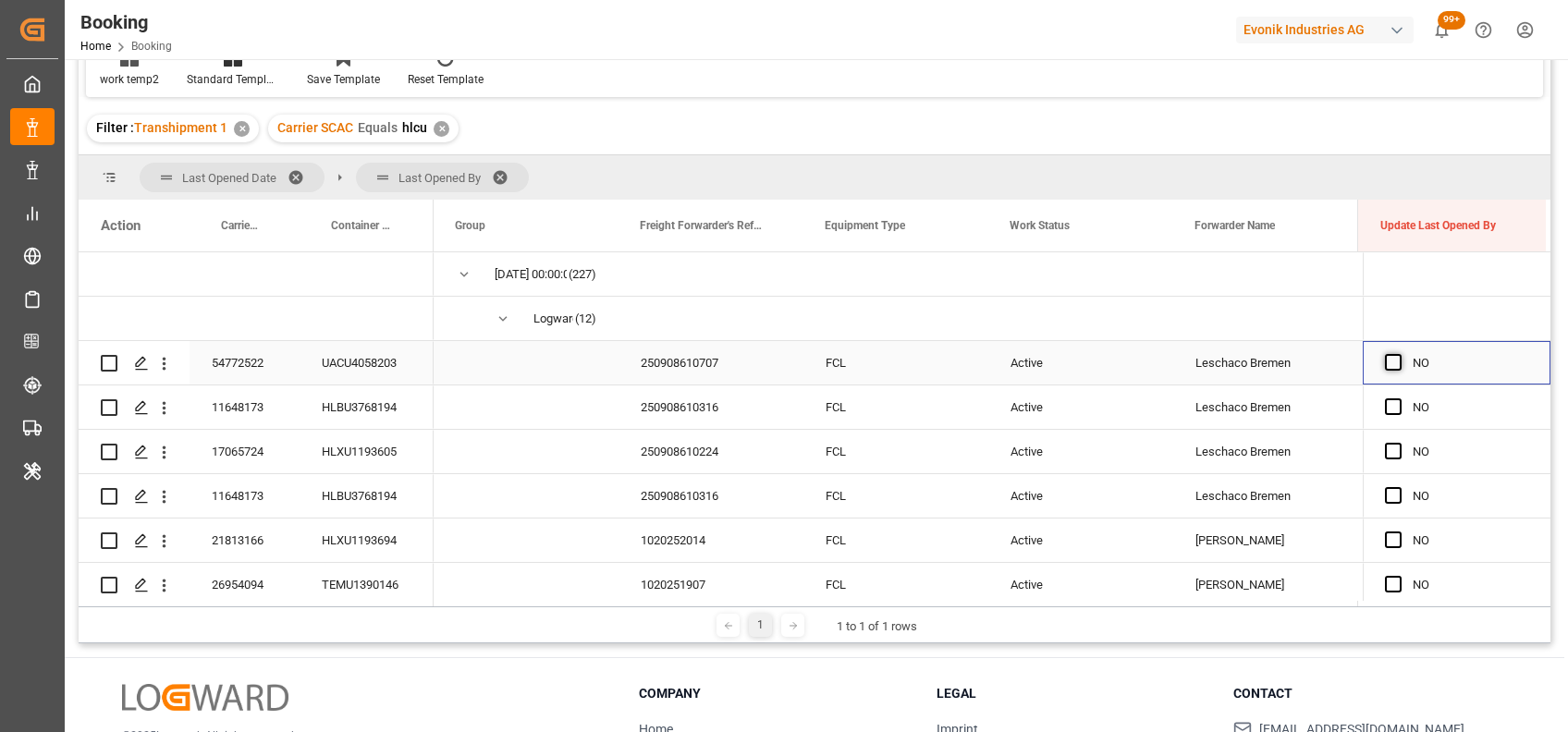
click at [1385, 355] on span "Press SPACE to select this row." at bounding box center [1393, 362] width 17 height 17
click at [1399, 354] on input "Press SPACE to select this row." at bounding box center [1399, 354] width 0 height 0
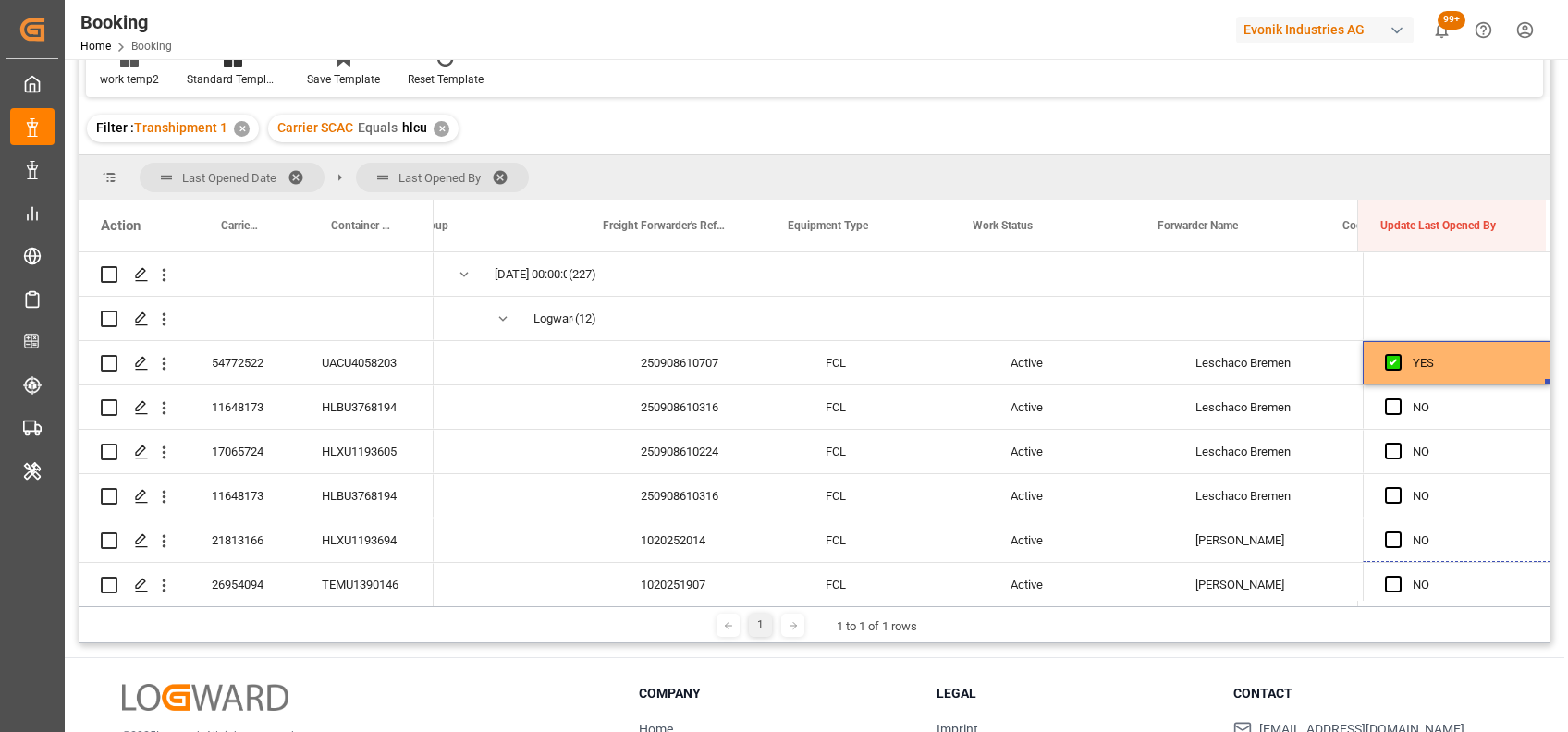
scroll to position [0, 37]
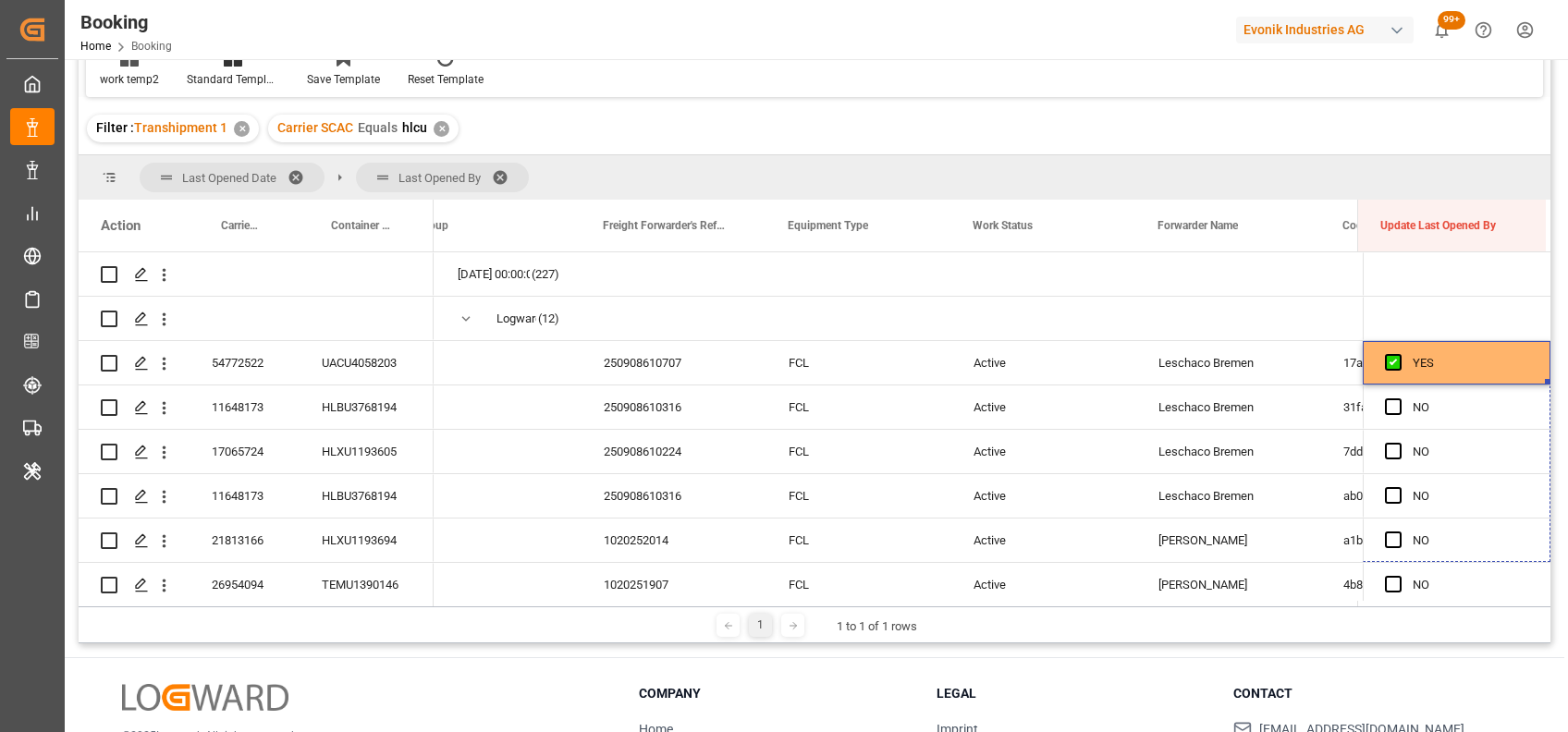
drag, startPoint x: 1540, startPoint y: 381, endPoint x: 1537, endPoint y: 698, distance: 317.0
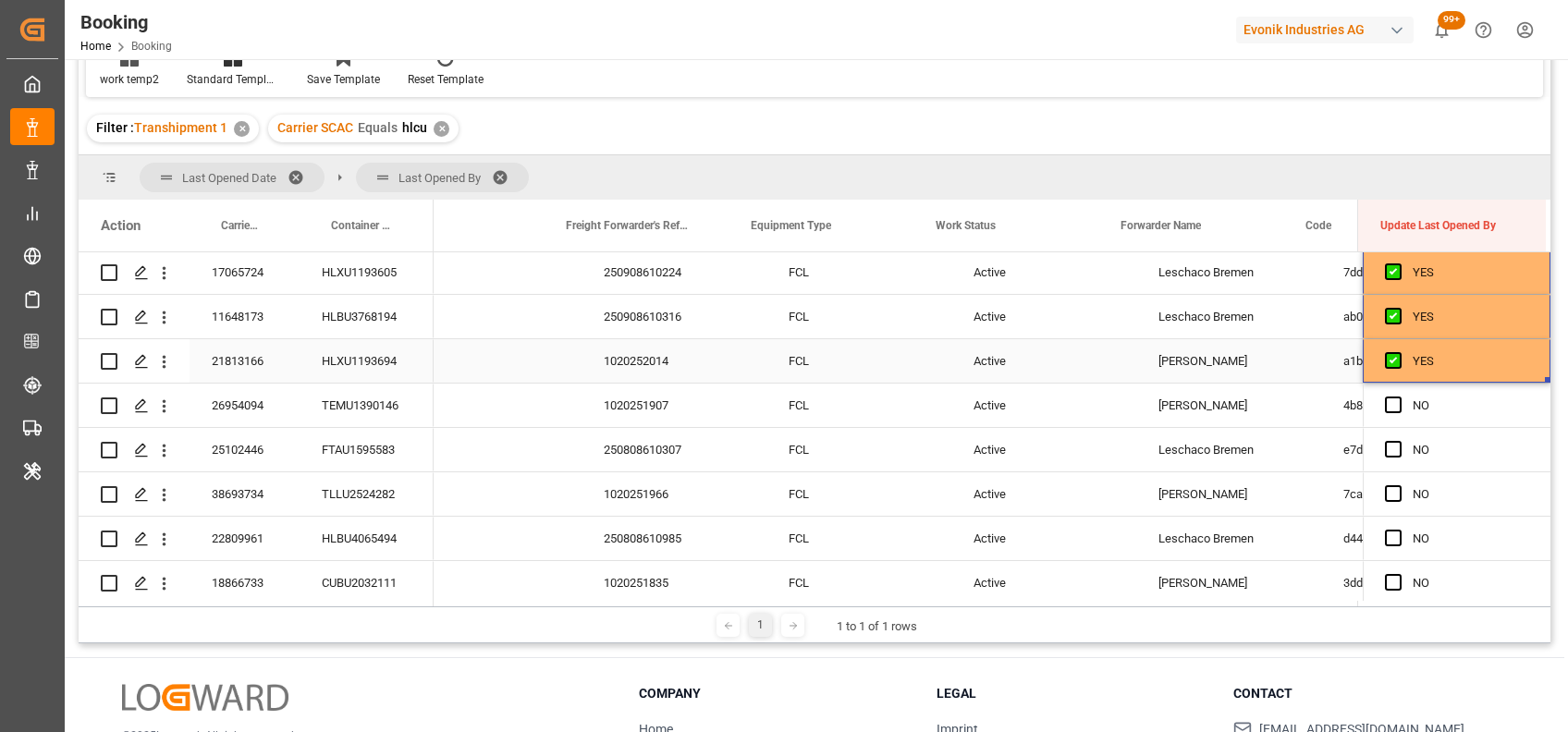
scroll to position [0, 74]
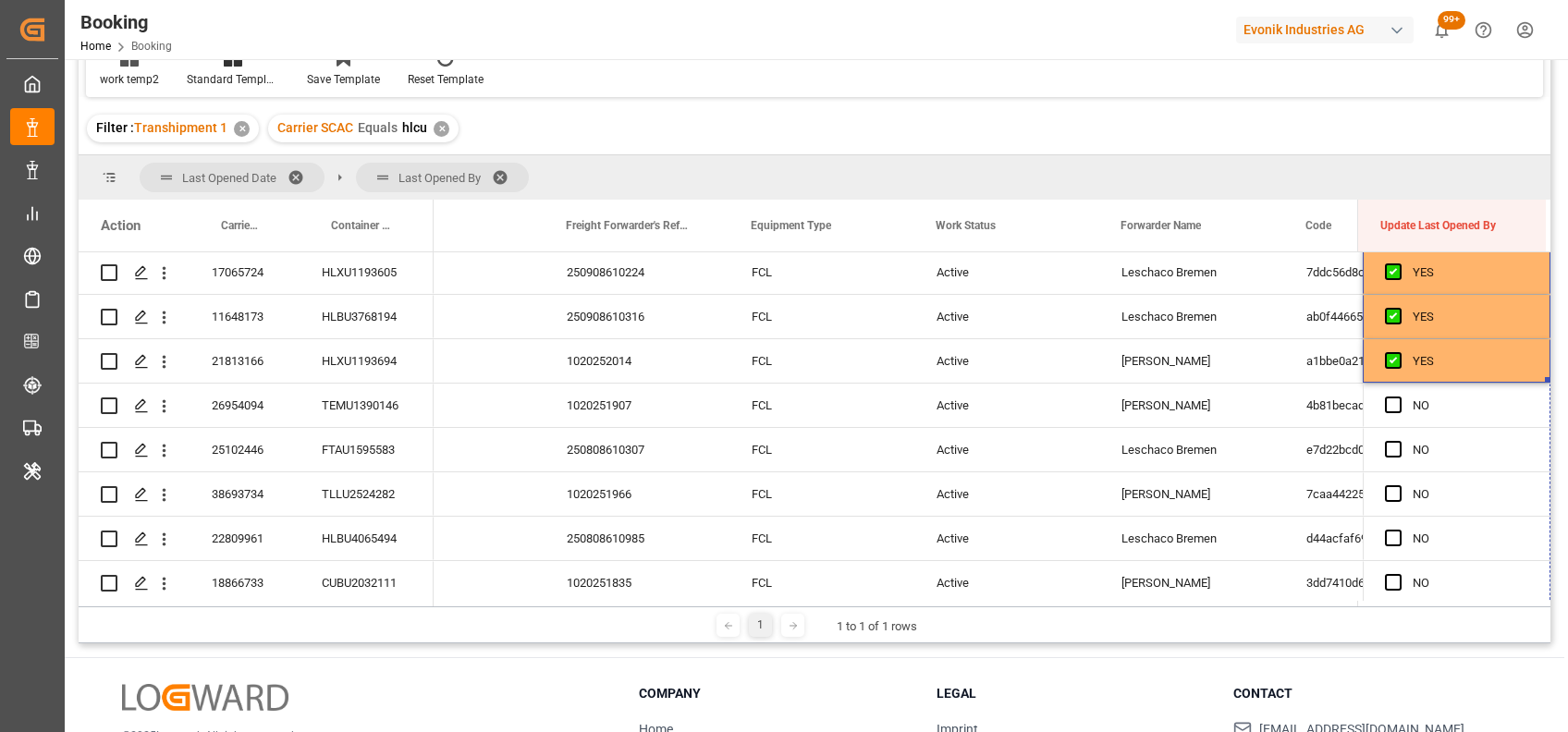
drag, startPoint x: 1540, startPoint y: 380, endPoint x: 1499, endPoint y: 660, distance: 283.0
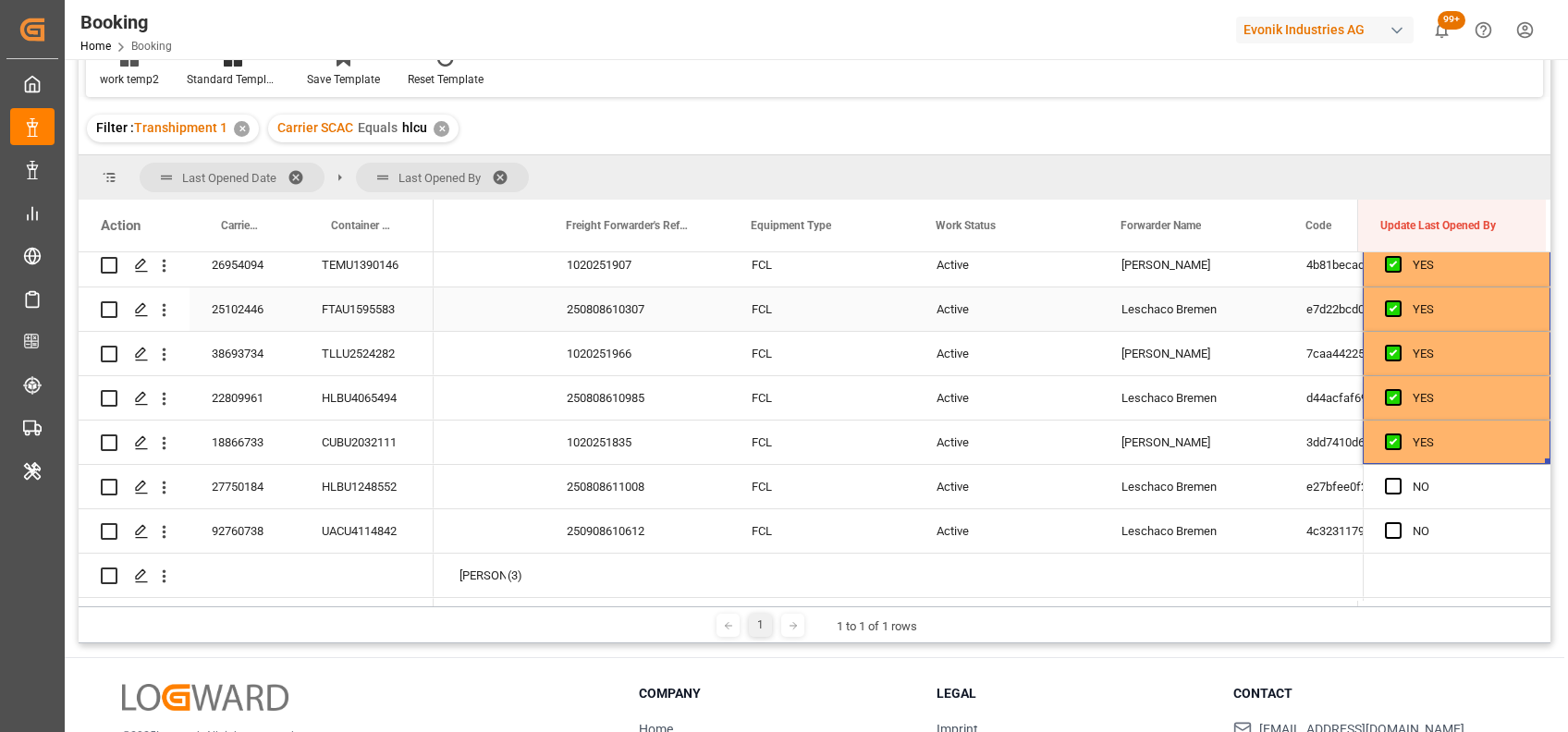
scroll to position [366, 0]
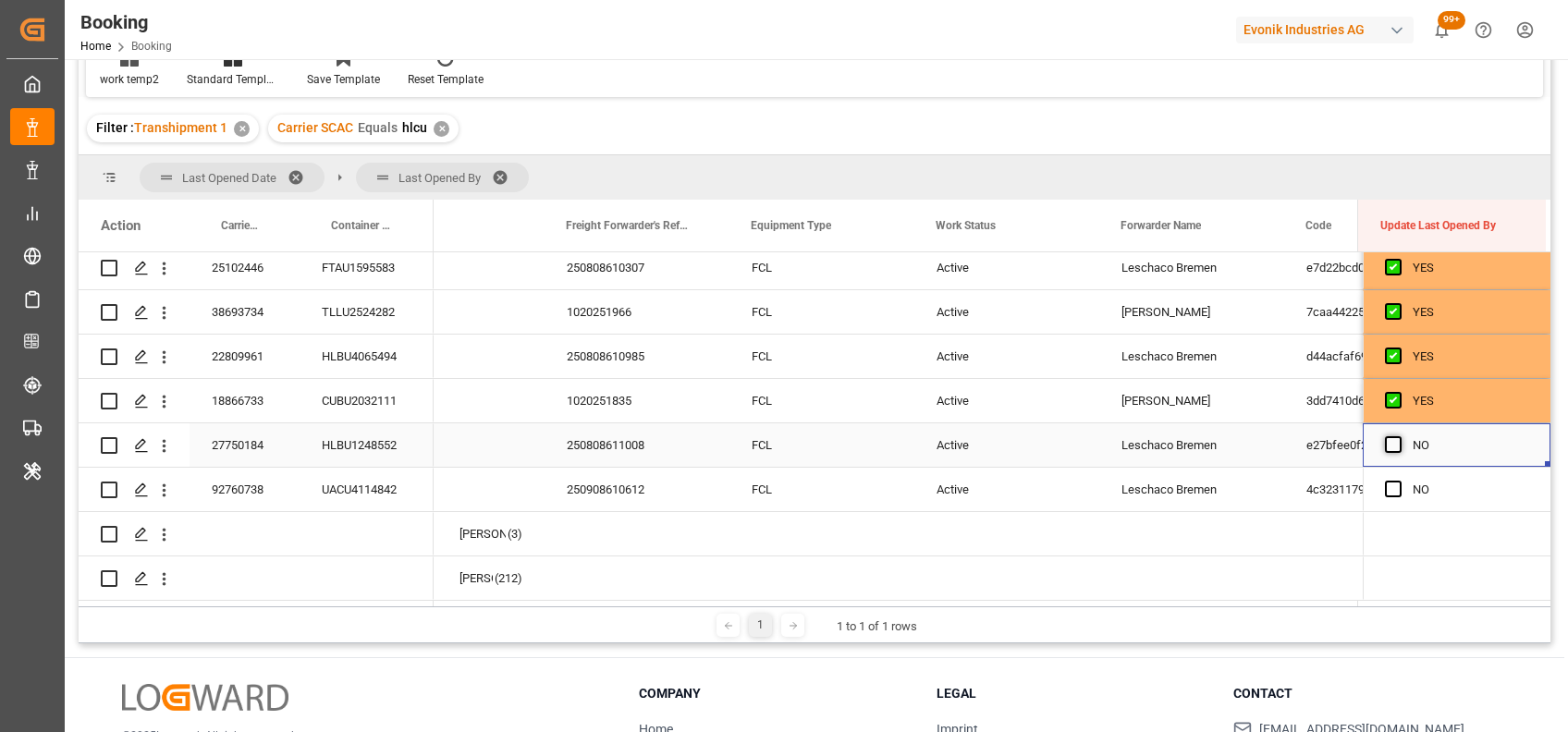
click at [1386, 438] on span "Press SPACE to select this row." at bounding box center [1393, 444] width 17 height 17
click at [1399, 436] on input "Press SPACE to select this row." at bounding box center [1399, 436] width 0 height 0
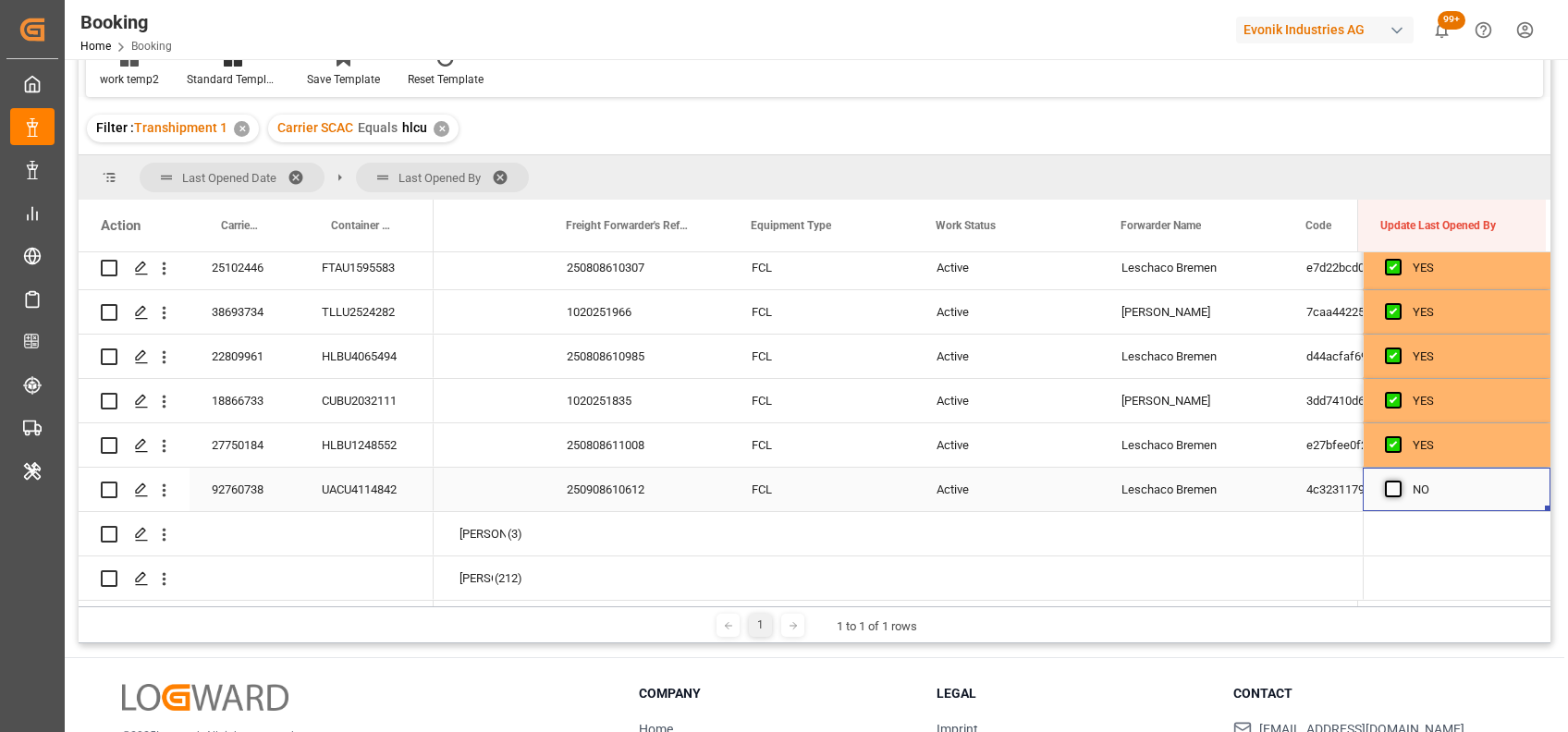
click at [1385, 483] on span "Press SPACE to select this row." at bounding box center [1393, 488] width 17 height 17
click at [1399, 480] on input "Press SPACE to select this row." at bounding box center [1399, 480] width 0 height 0
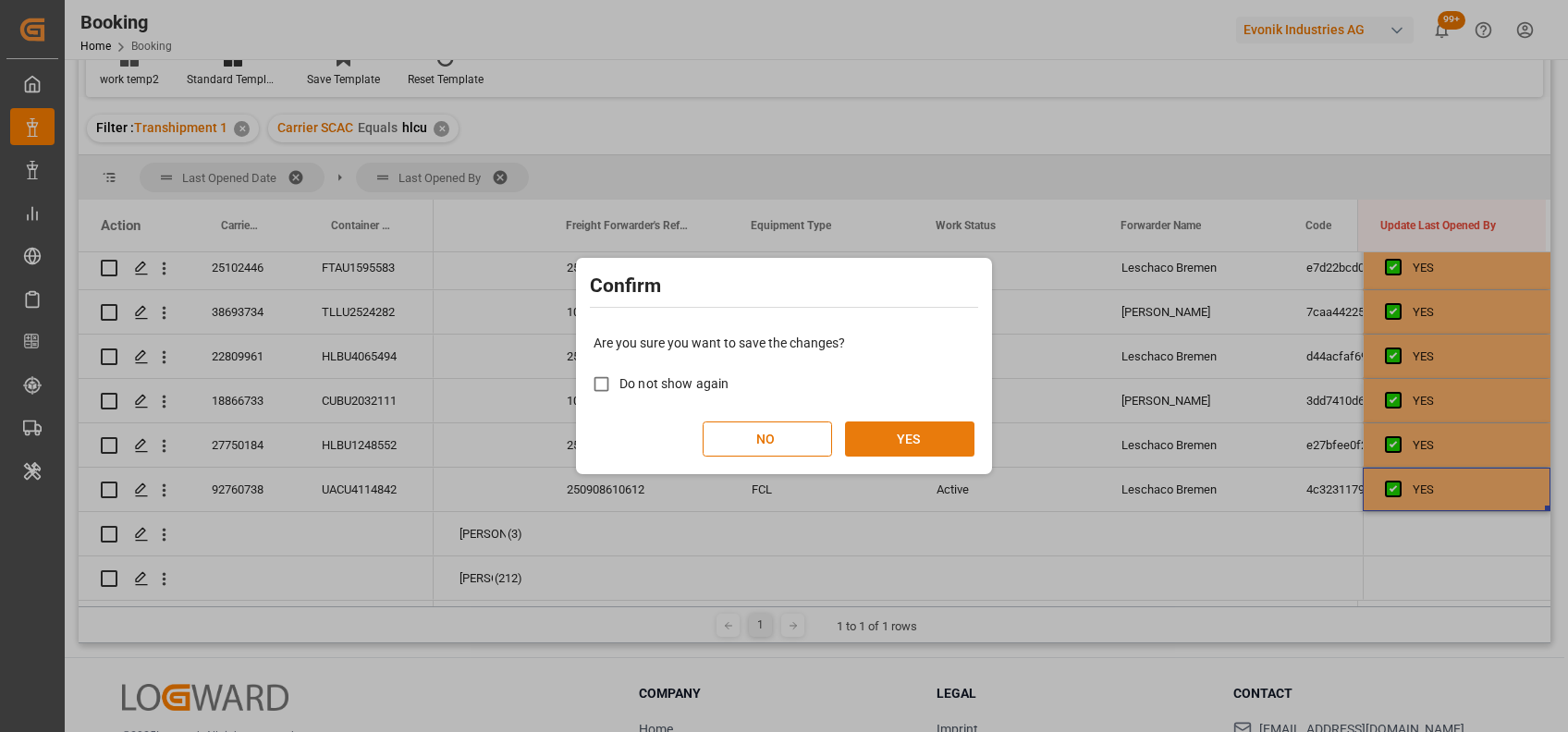
click at [926, 429] on button "YES" at bounding box center [909, 439] width 130 height 35
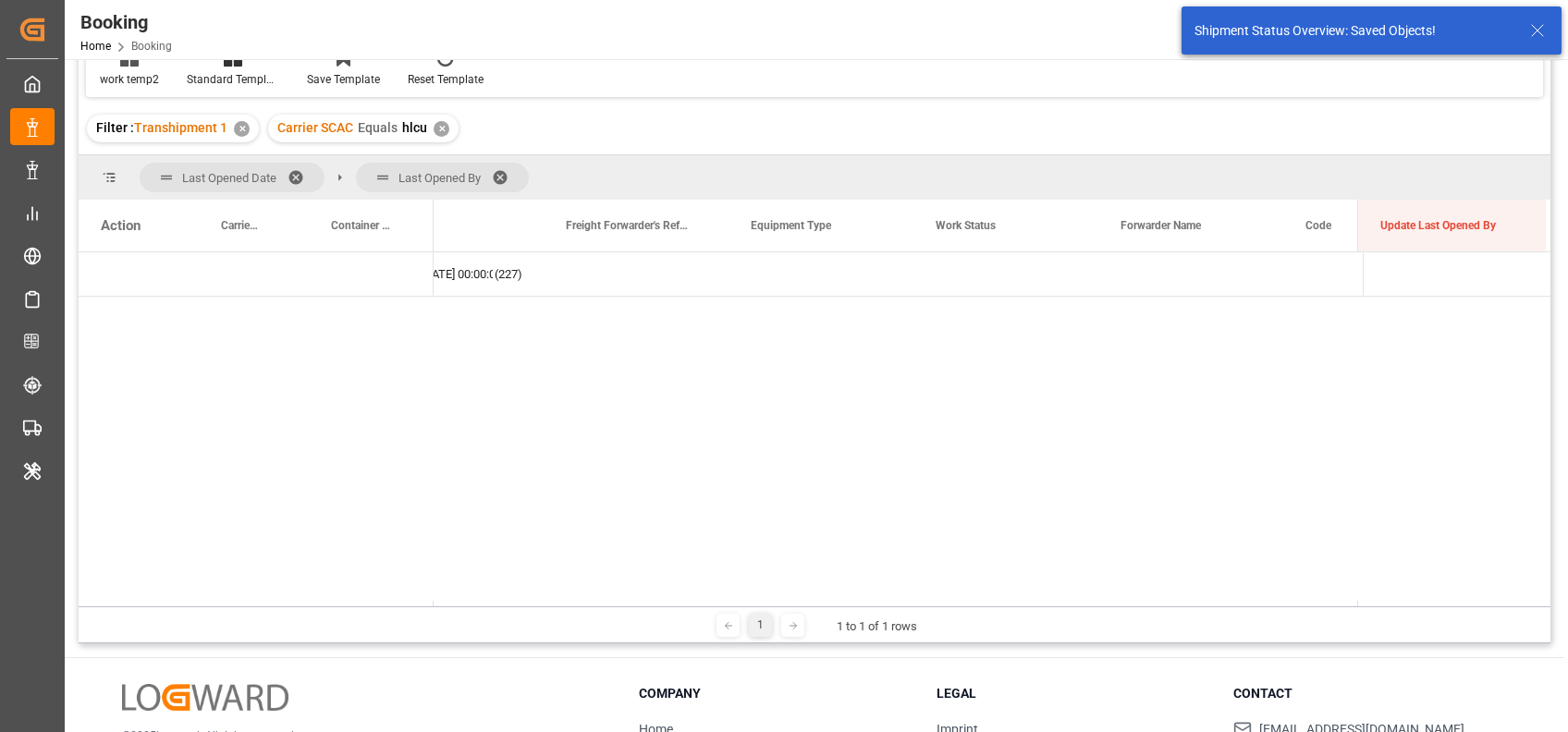
scroll to position [0, 0]
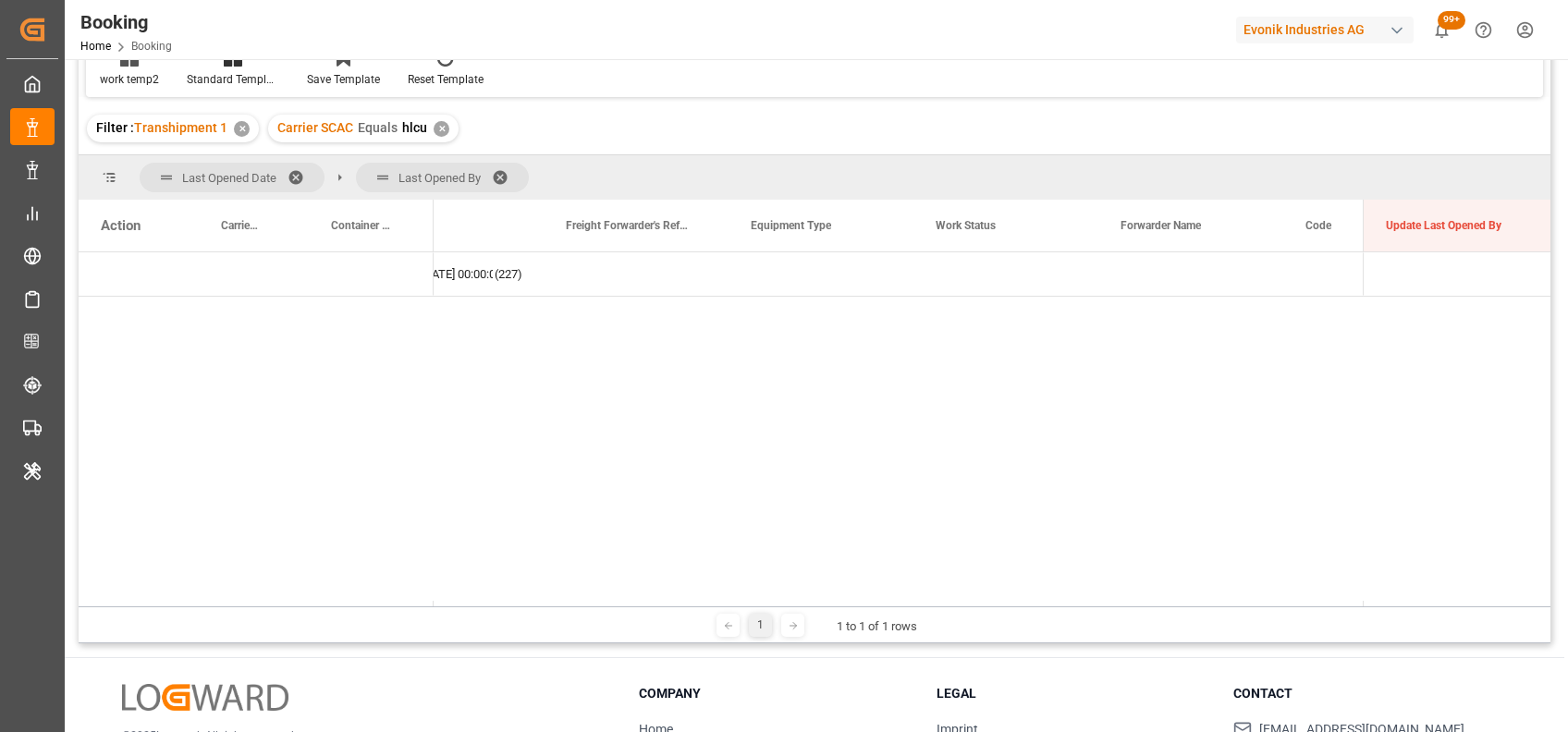
drag, startPoint x: 439, startPoint y: 606, endPoint x: 379, endPoint y: 591, distance: 61.8
click at [379, 591] on div "Last Opened Date Last Opened By Drag here to set column labels Action Carrier B…" at bounding box center [814, 399] width 1472 height 487
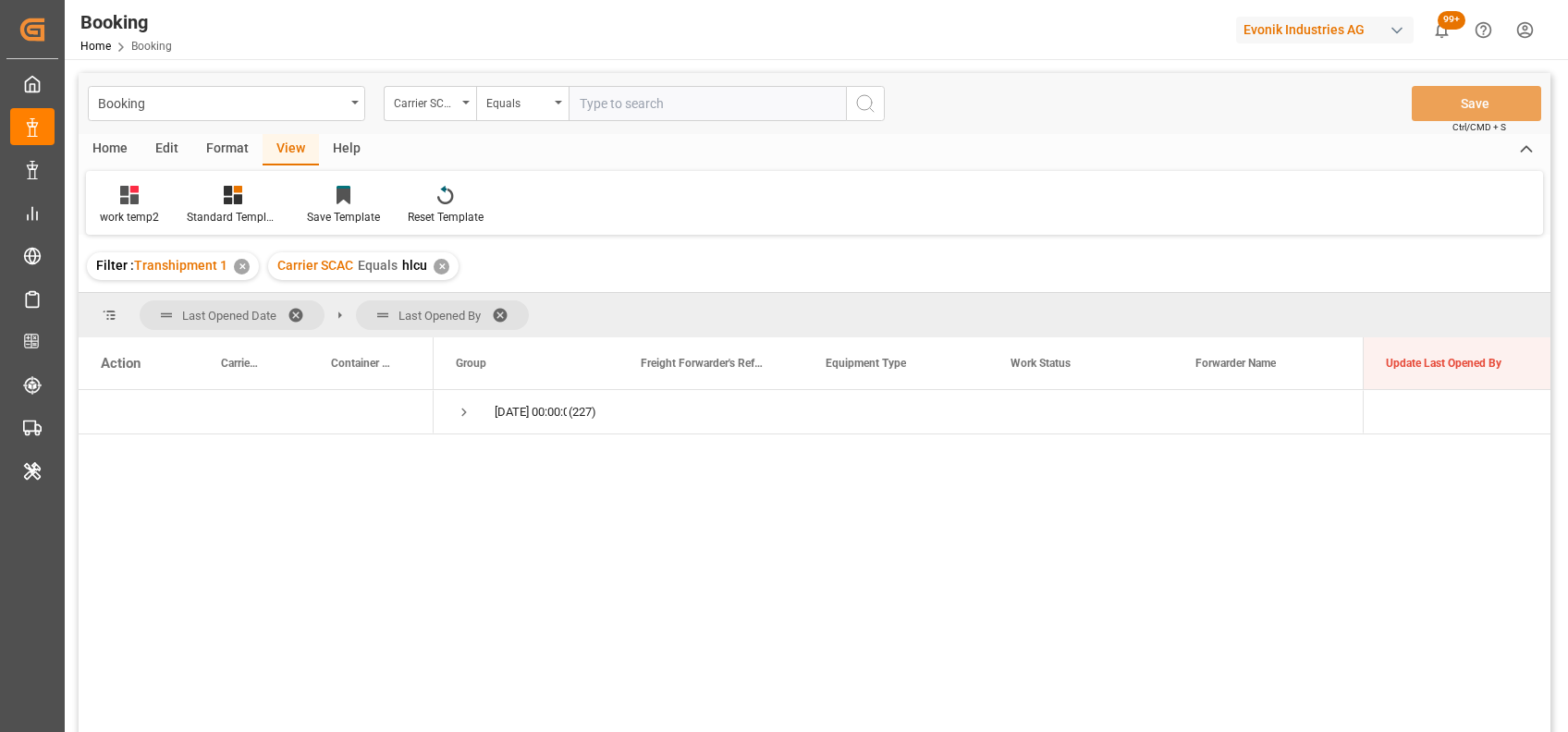
click at [611, 104] on input "text" at bounding box center [707, 103] width 277 height 35
type input "oney"
click at [444, 263] on div "✕" at bounding box center [441, 266] width 16 height 16
click at [668, 109] on input "oney" at bounding box center [707, 103] width 277 height 35
click at [500, 313] on span at bounding box center [506, 314] width 29 height 17
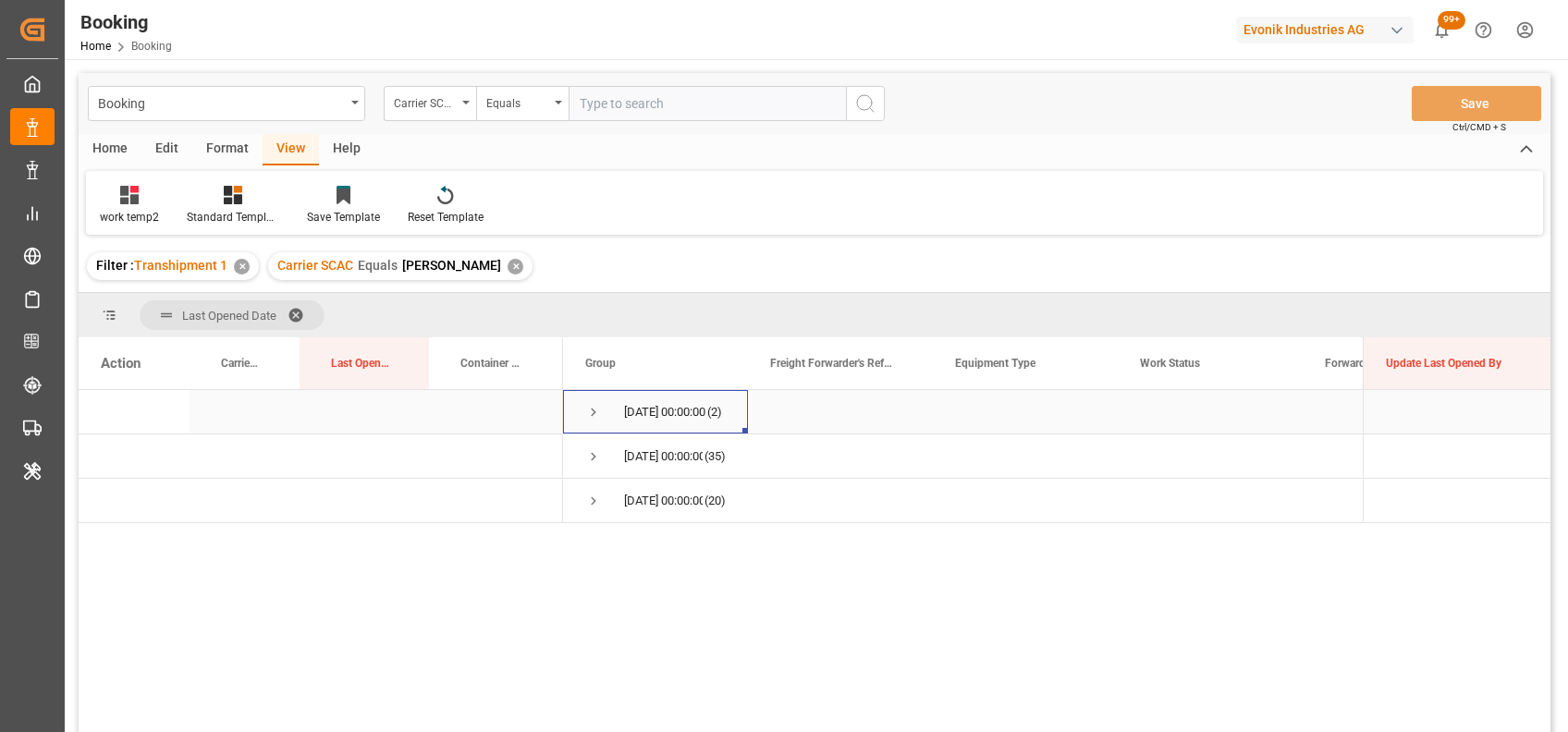
click at [594, 416] on span "Press SPACE to select this row." at bounding box center [593, 412] width 17 height 17
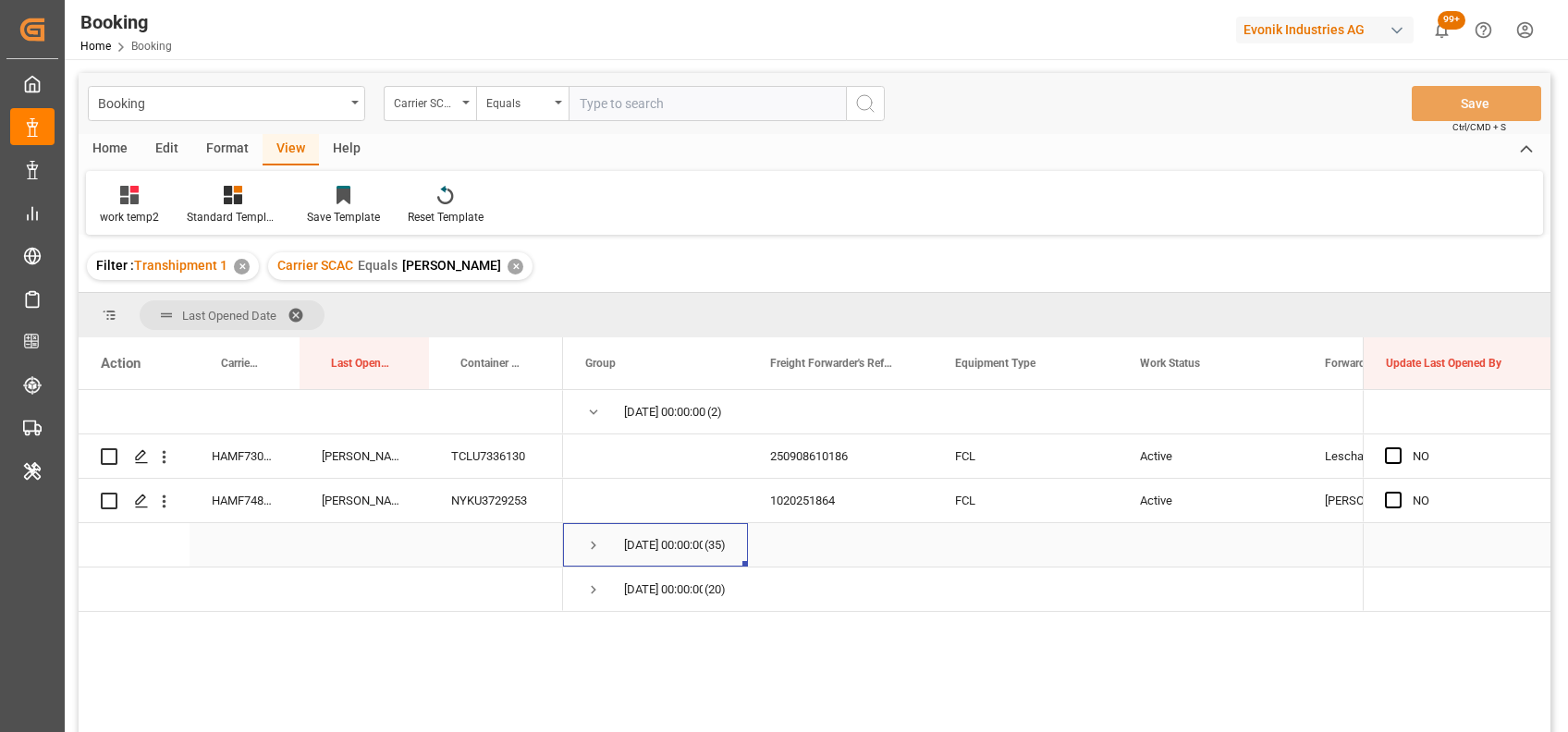
click at [598, 542] on span "Press SPACE to select this row." at bounding box center [593, 544] width 17 height 17
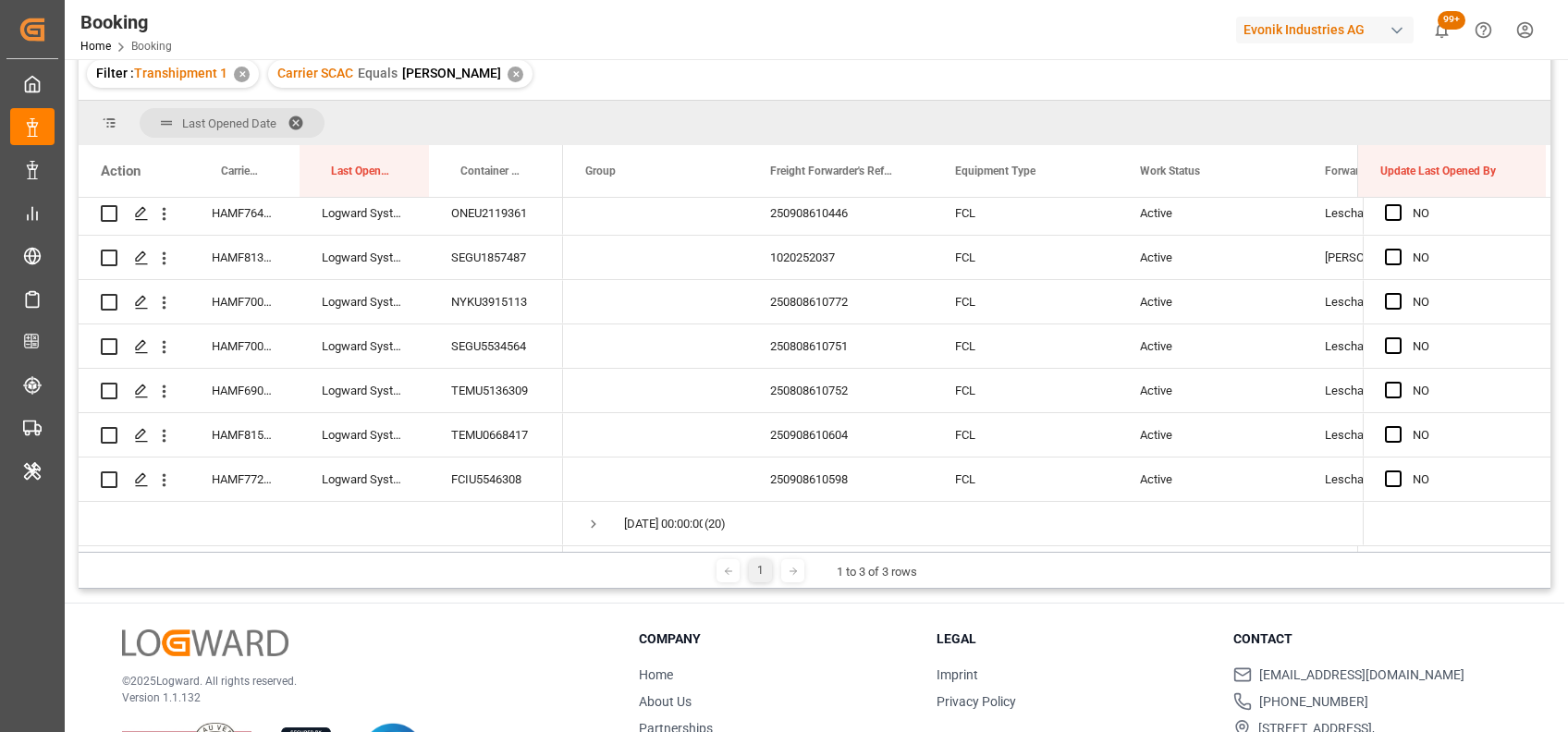
scroll to position [273, 0]
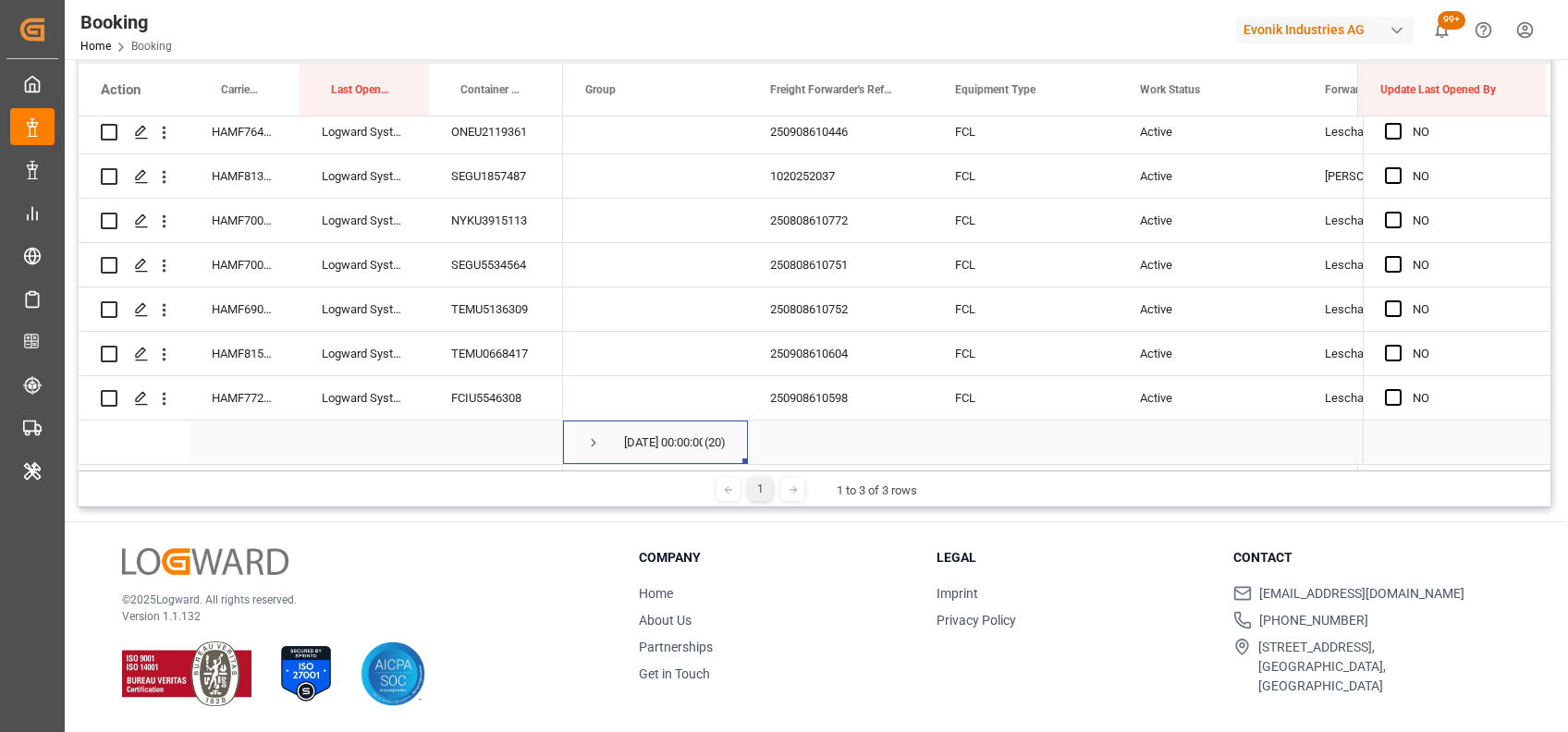
click at [592, 437] on span "Press SPACE to select this row." at bounding box center [593, 442] width 17 height 17
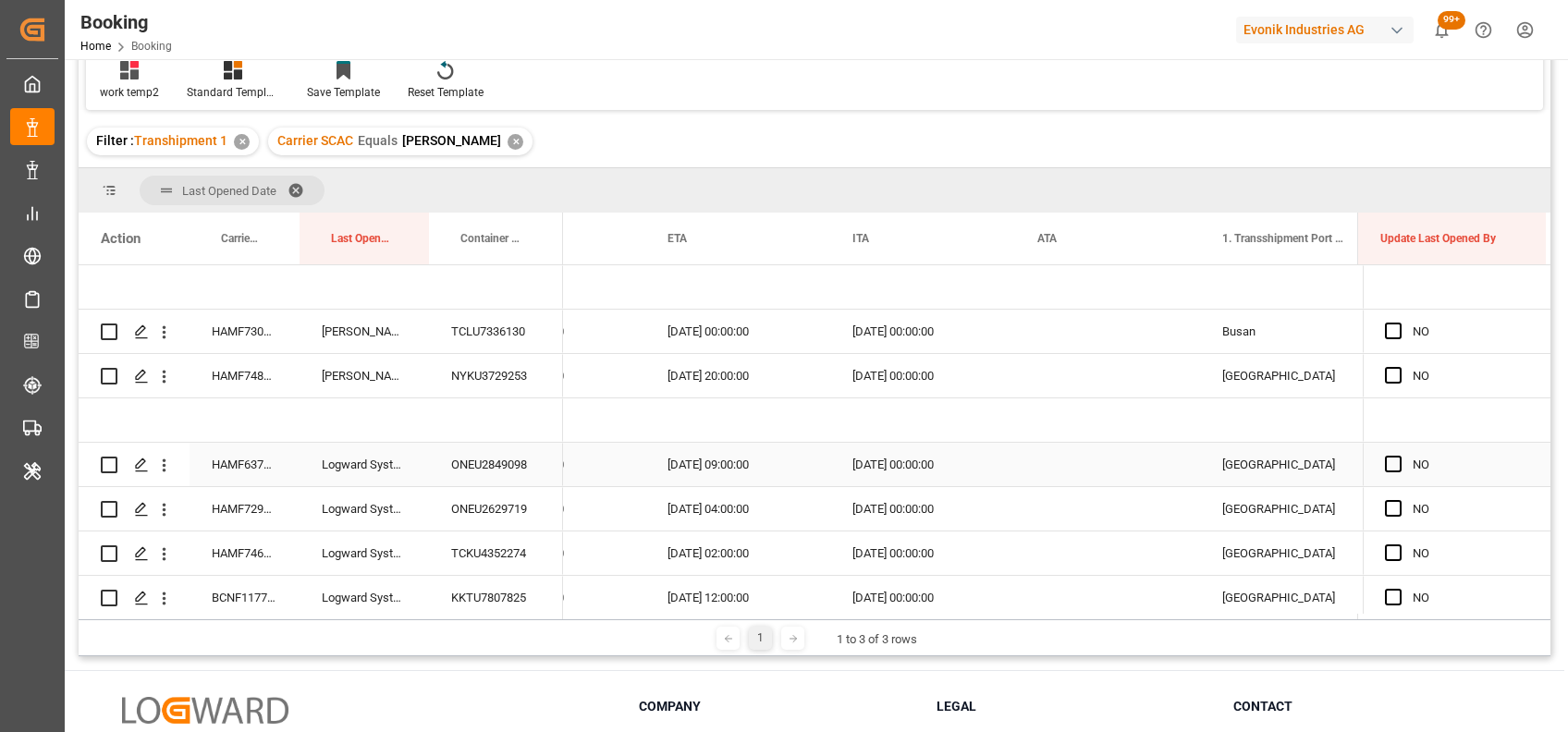
scroll to position [0, 18070]
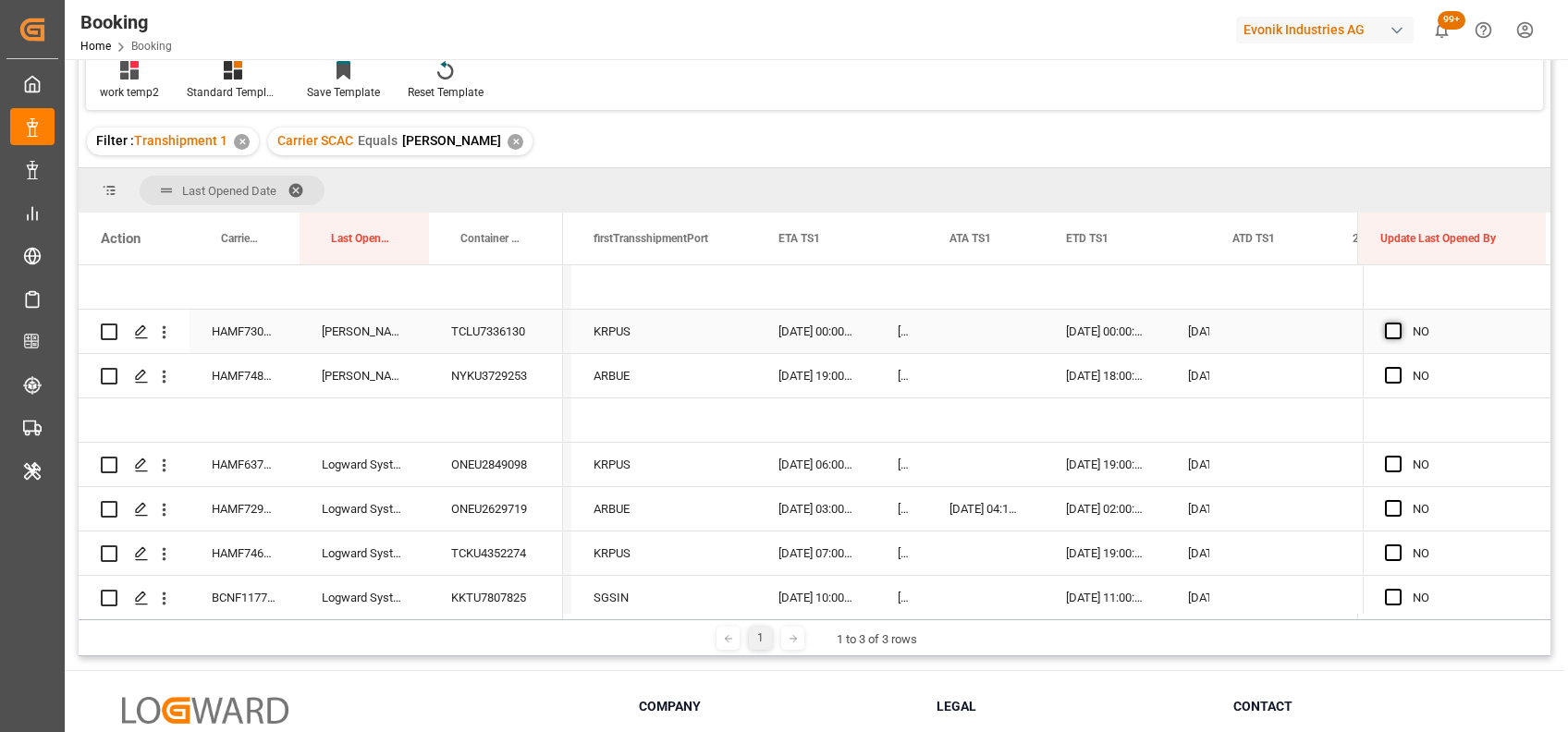
click at [1387, 323] on span "Press SPACE to select this row." at bounding box center [1393, 330] width 17 height 17
click at [1399, 322] on input "Press SPACE to select this row." at bounding box center [1399, 322] width 0 height 0
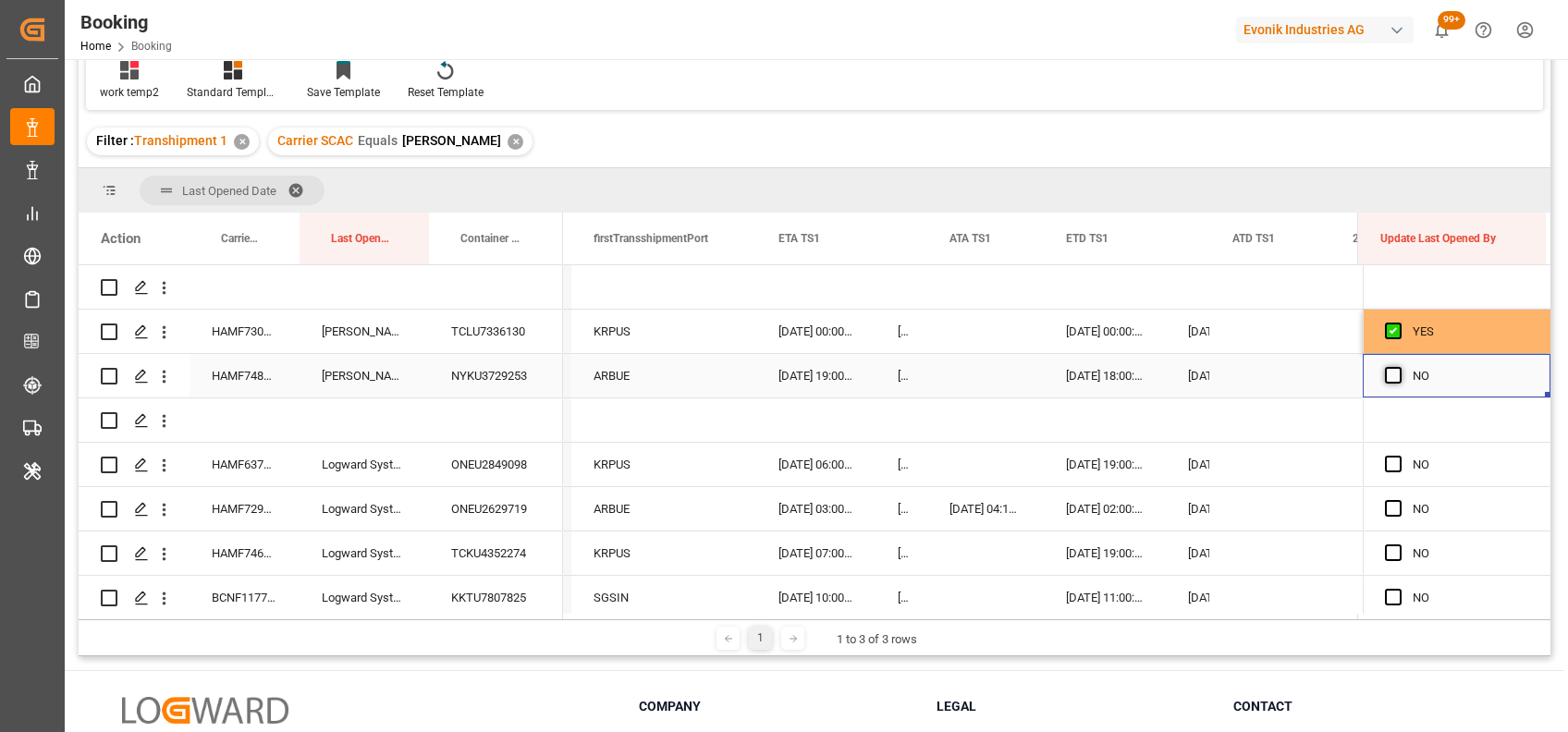
click at [1385, 376] on span "Press SPACE to select this row." at bounding box center [1393, 374] width 17 height 17
click at [1399, 366] on input "Press SPACE to select this row." at bounding box center [1399, 366] width 0 height 0
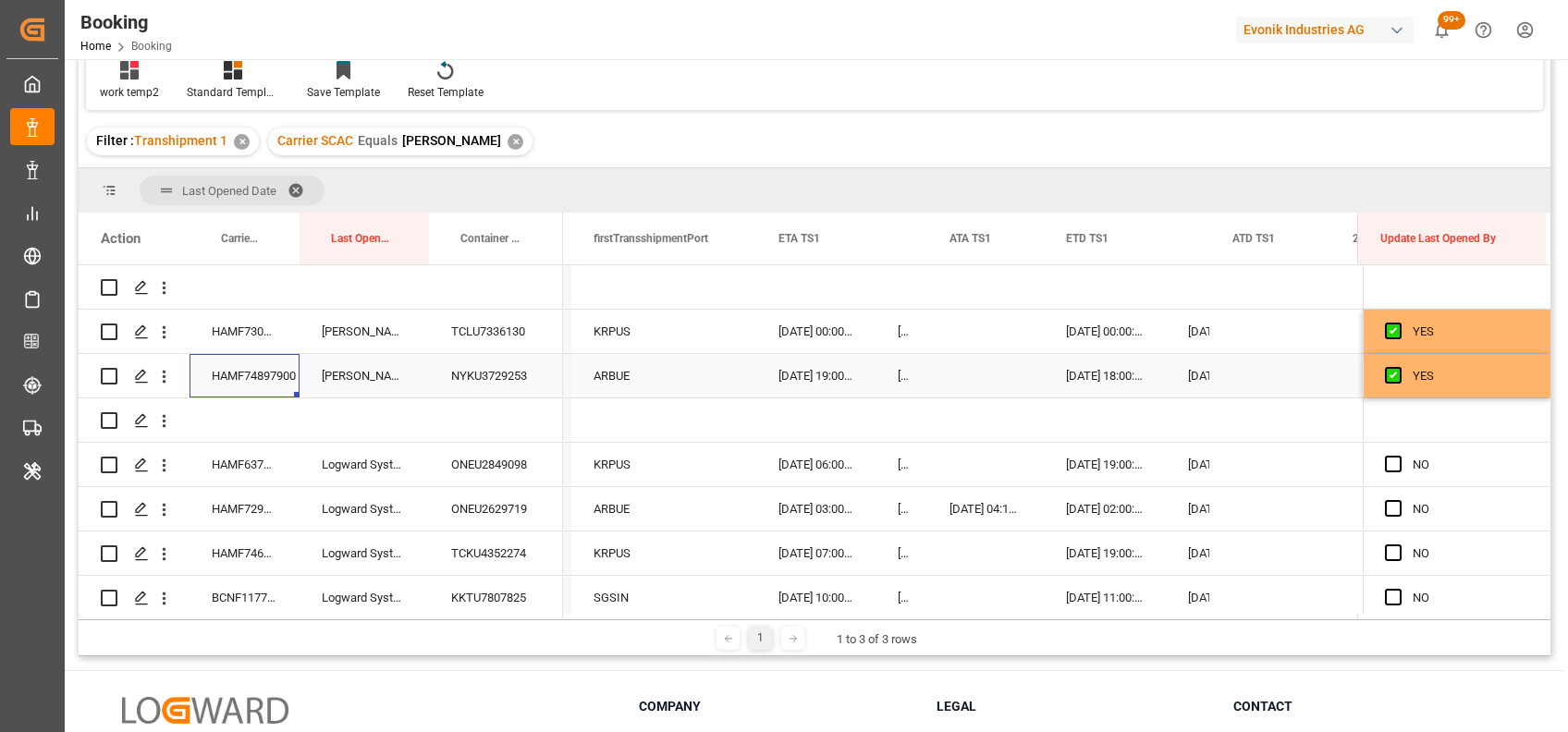
click at [228, 377] on div "HAMF74897900" at bounding box center [245, 375] width 110 height 43
click at [933, 382] on div "Press SPACE to select this row." at bounding box center [985, 375] width 116 height 43
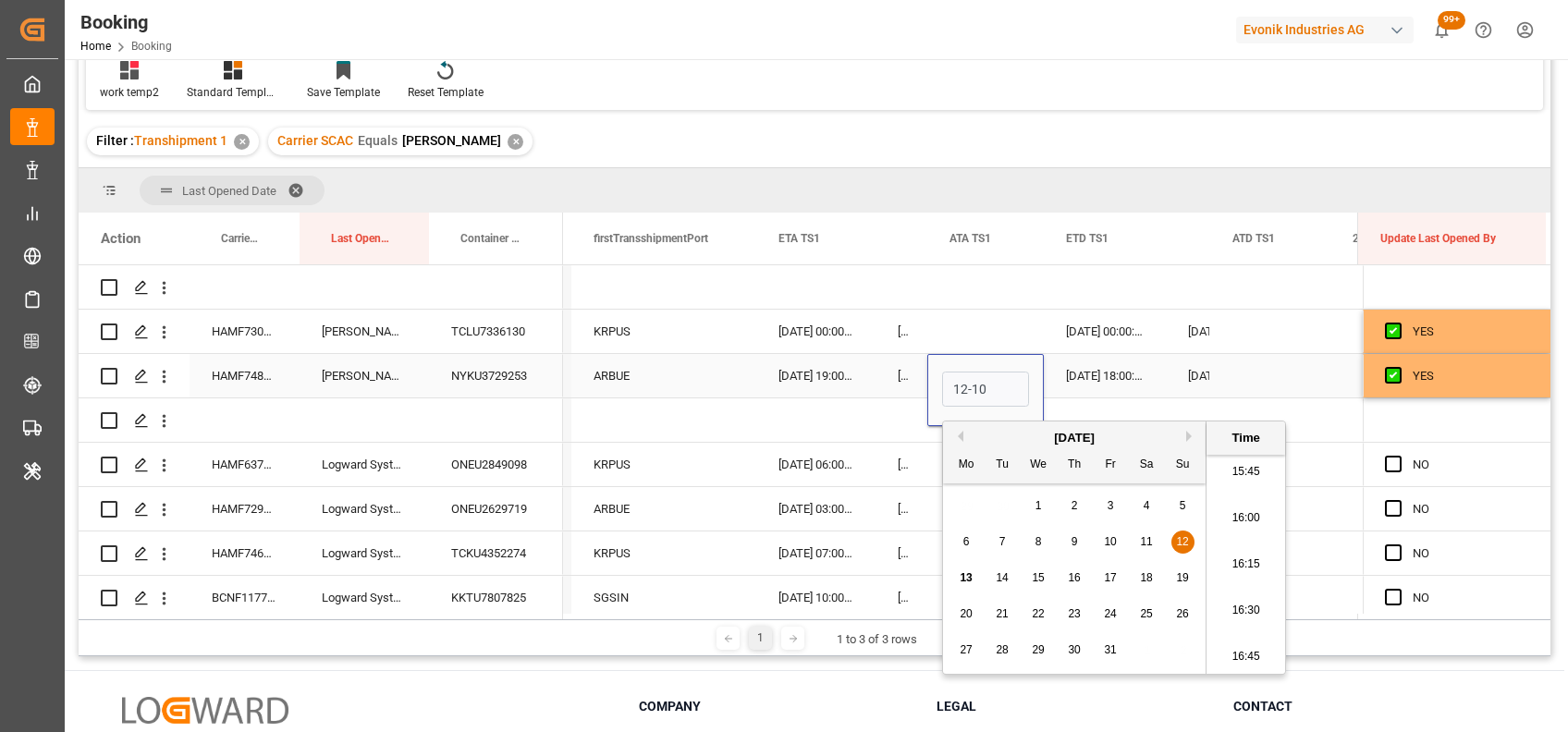
type input "12-10-2025 00:00"
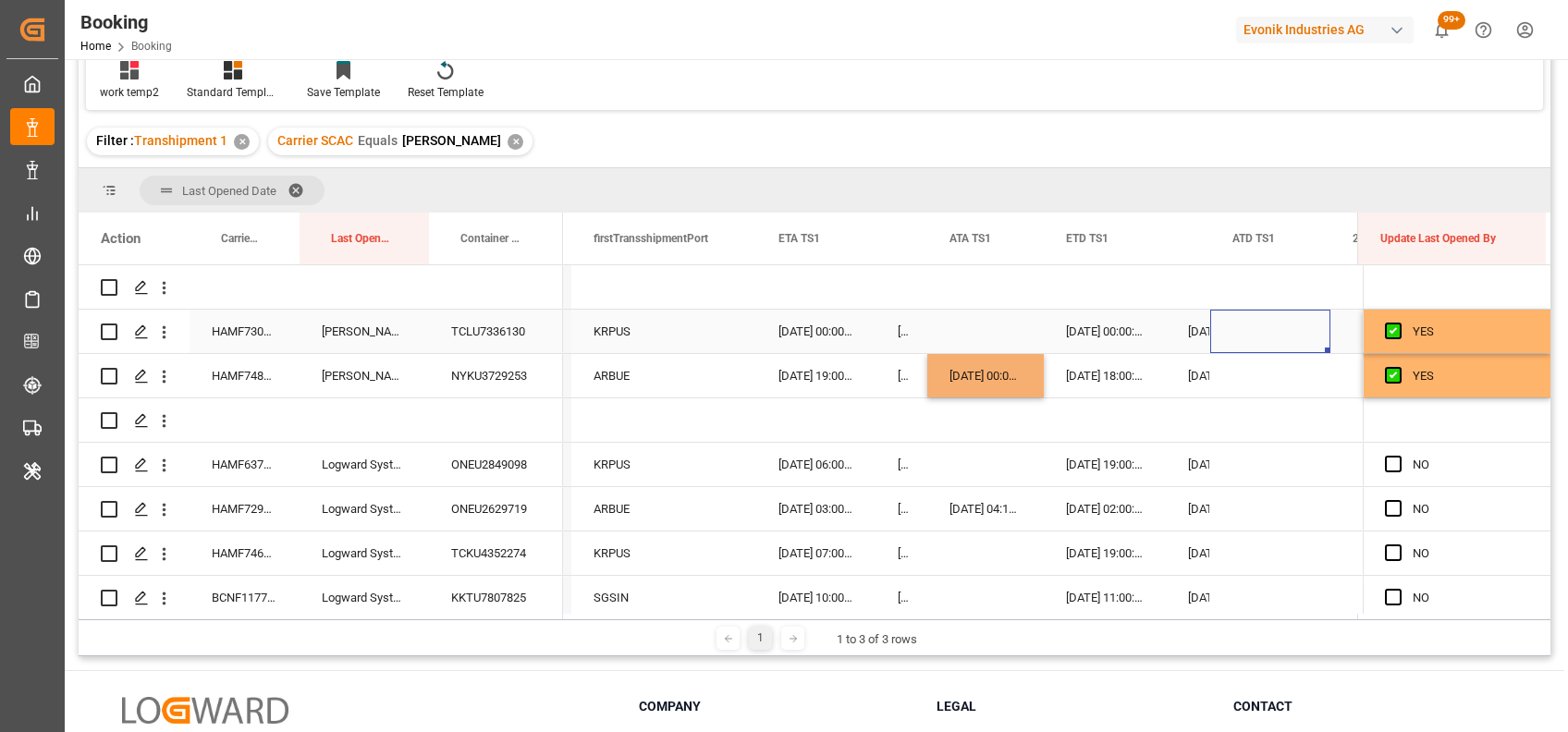
click at [1247, 349] on div "Press SPACE to select this row." at bounding box center [1270, 331] width 120 height 43
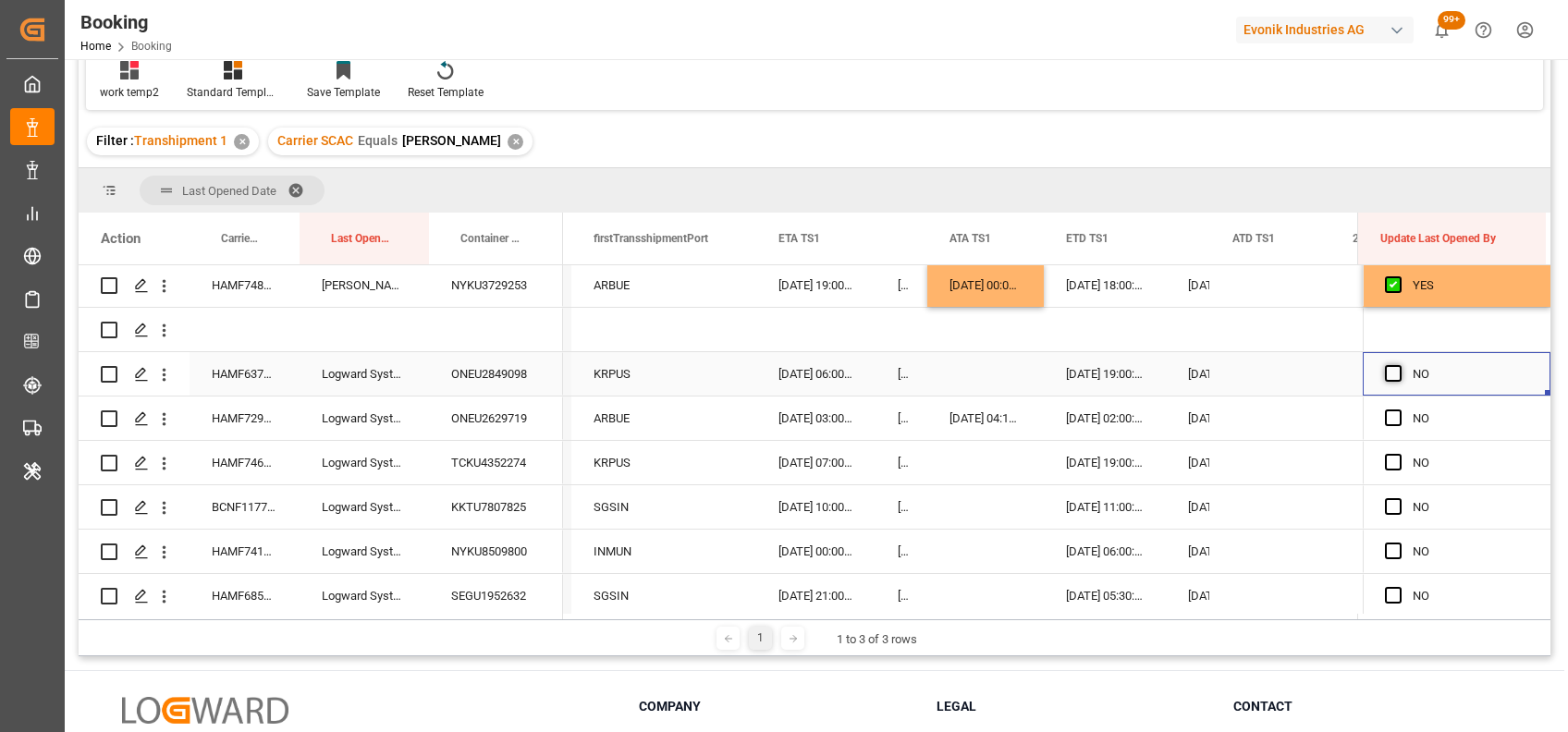
click at [1385, 375] on span "Press SPACE to select this row." at bounding box center [1393, 372] width 17 height 17
click at [1399, 365] on input "Press SPACE to select this row." at bounding box center [1399, 365] width 0 height 0
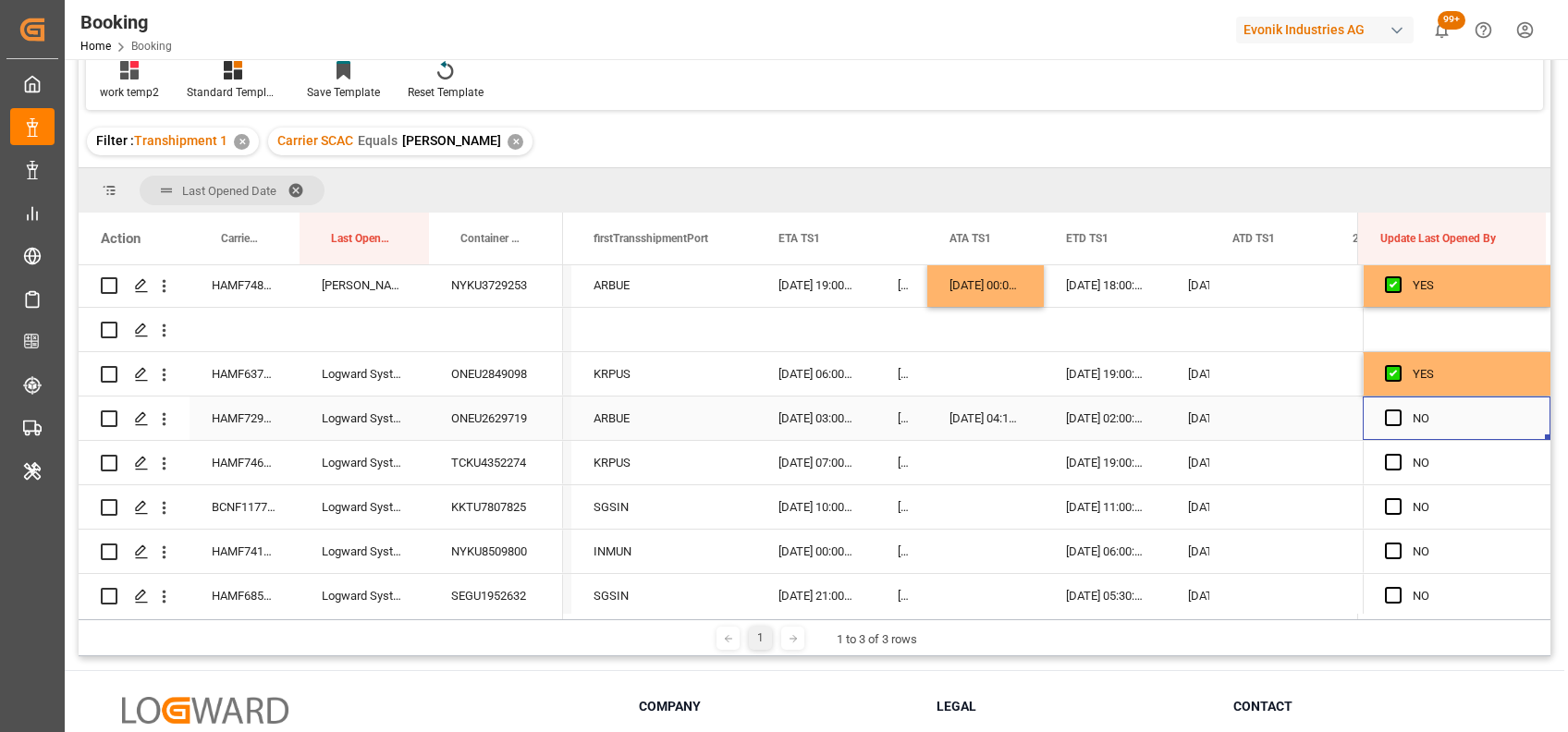
click at [1396, 418] on div "Press SPACE to select this row." at bounding box center [1399, 418] width 28 height 42
click at [1389, 463] on span "Press SPACE to select this row." at bounding box center [1393, 462] width 17 height 17
click at [1399, 454] on input "Press SPACE to select this row." at bounding box center [1399, 454] width 0 height 0
click at [1389, 419] on span "Press SPACE to select this row." at bounding box center [1393, 418] width 17 height 17
click at [1399, 410] on input "Press SPACE to select this row." at bounding box center [1399, 410] width 0 height 0
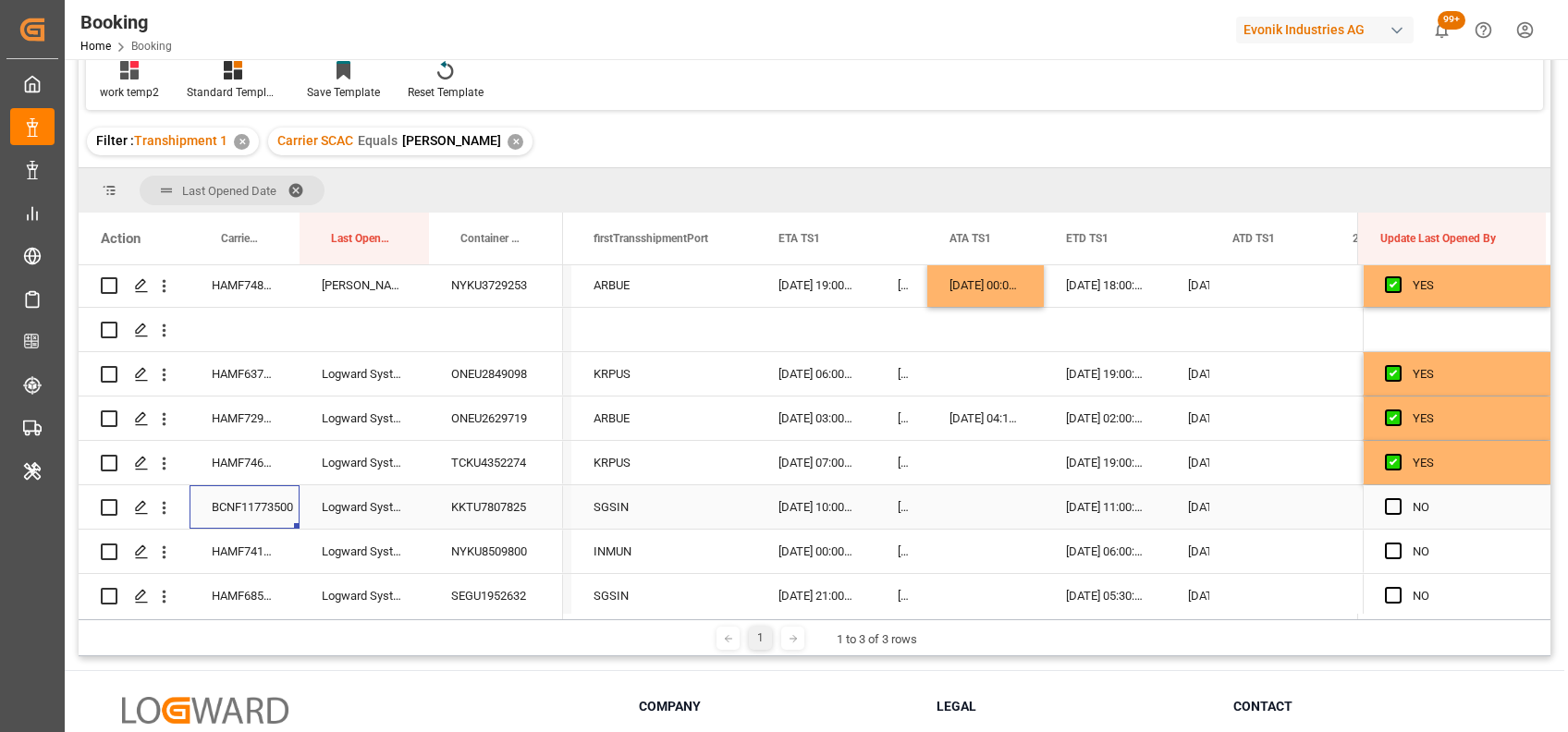
click at [219, 493] on div "BCNF11773500" at bounding box center [245, 507] width 110 height 43
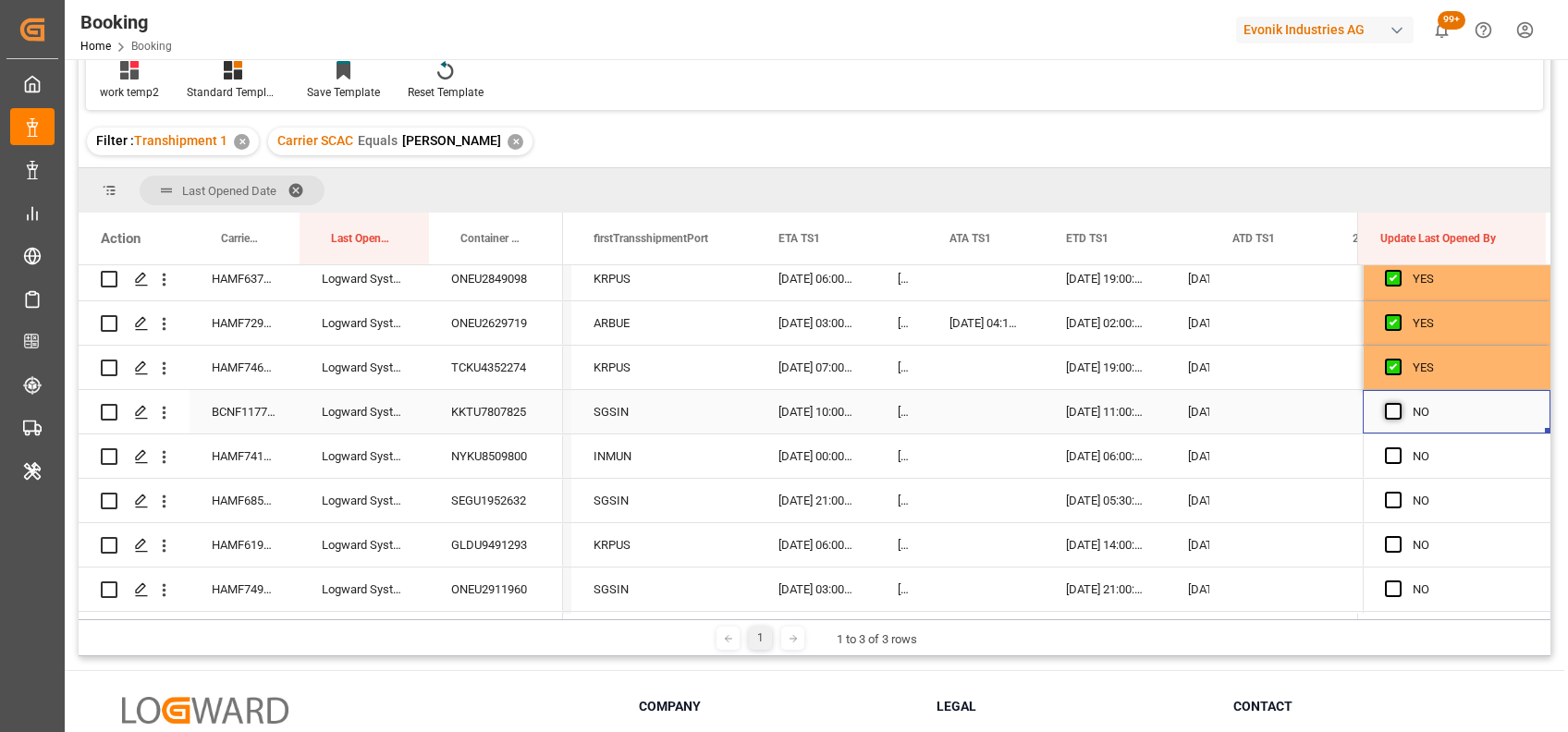
click at [1390, 415] on span "Press SPACE to select this row." at bounding box center [1393, 411] width 17 height 17
click at [1399, 403] on input "Press SPACE to select this row." at bounding box center [1399, 403] width 0 height 0
click at [1385, 458] on span "Press SPACE to select this row." at bounding box center [1393, 455] width 17 height 17
click at [1399, 447] on input "Press SPACE to select this row." at bounding box center [1399, 447] width 0 height 0
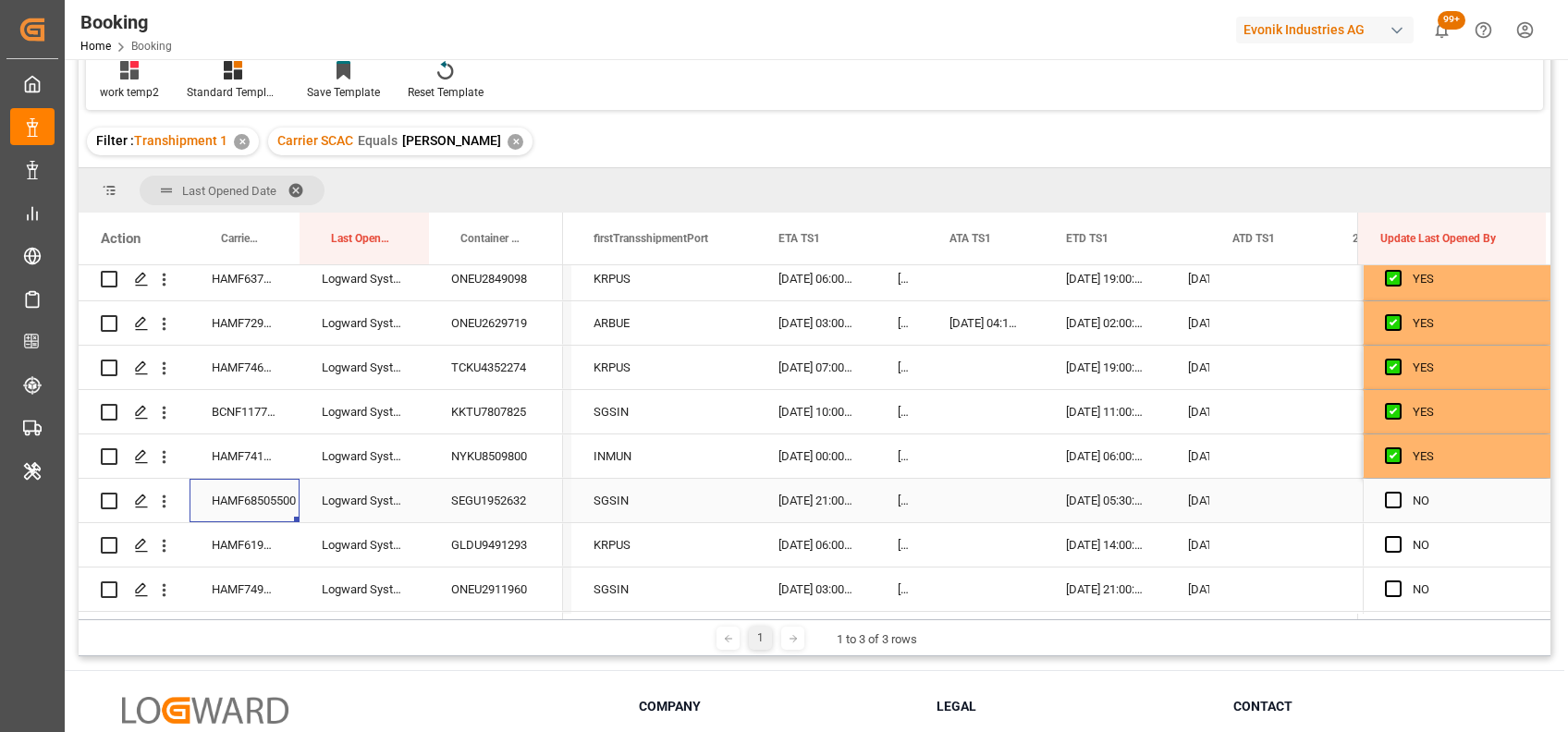
click at [237, 503] on div "HAMF68505500" at bounding box center [245, 500] width 110 height 43
click at [970, 508] on div "Press SPACE to select this row." at bounding box center [985, 500] width 116 height 43
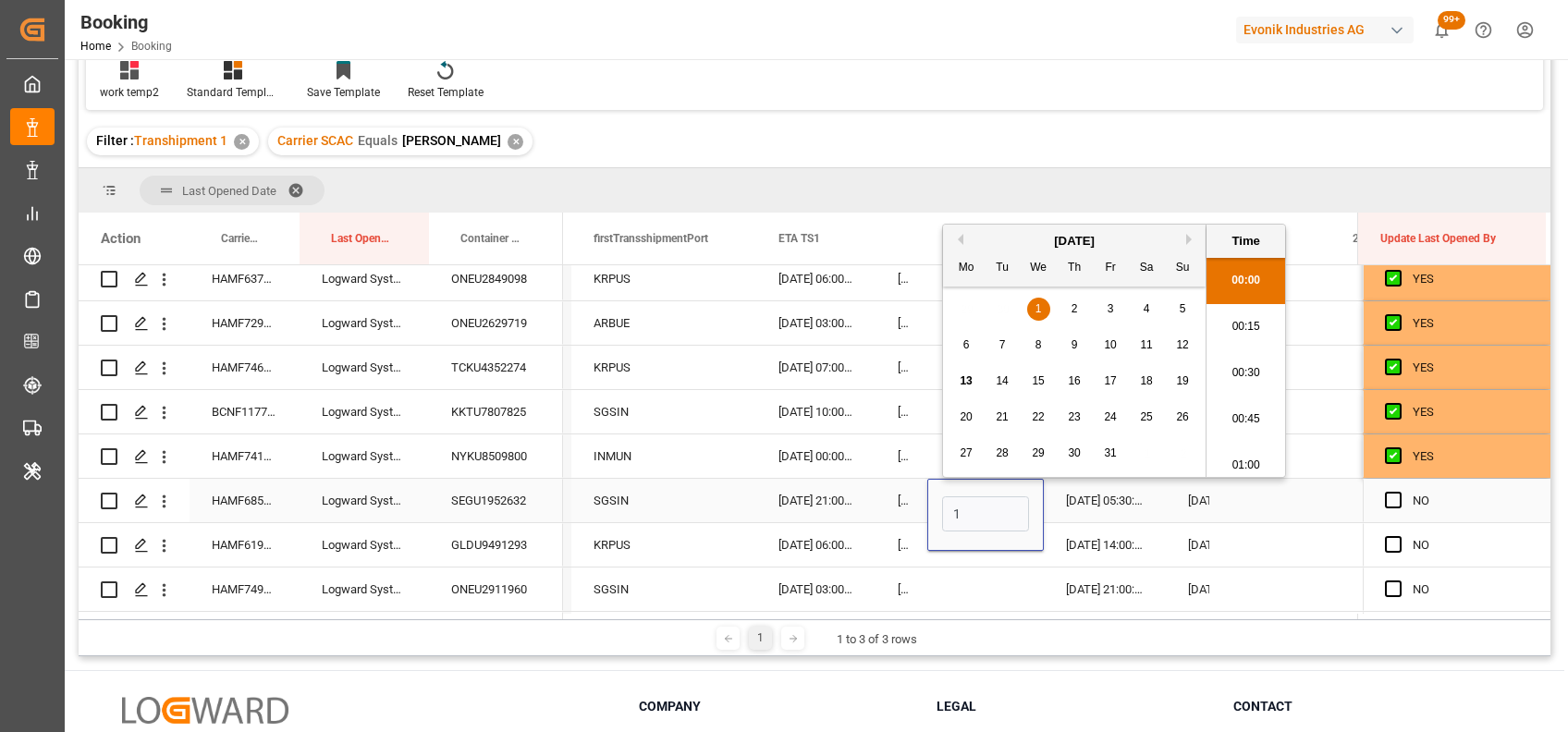
scroll to position [2916, 0]
type input "11-10-2025 00:00"
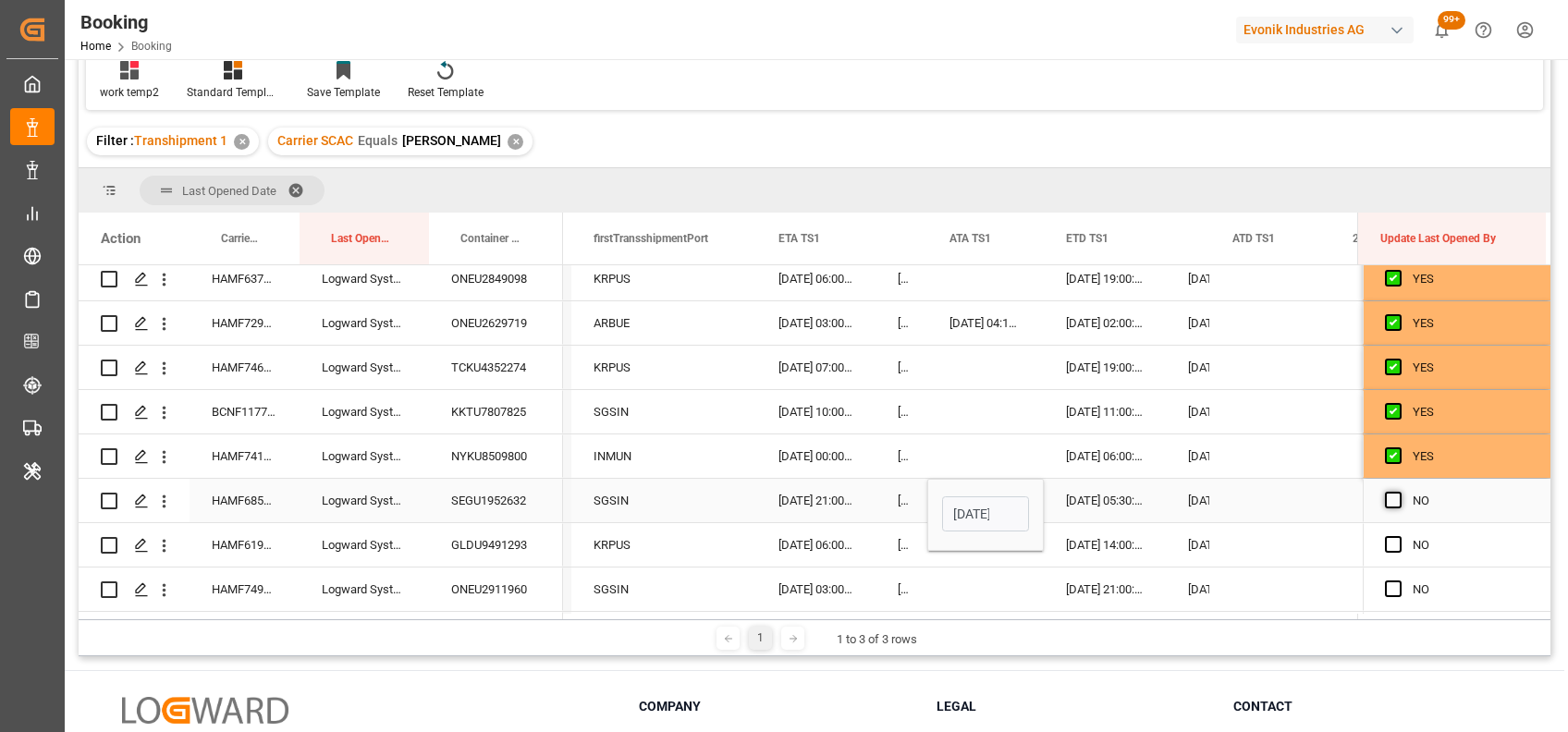
click at [1390, 501] on span "Press SPACE to select this row." at bounding box center [1393, 499] width 17 height 17
click at [1399, 491] on input "Press SPACE to select this row." at bounding box center [1399, 491] width 0 height 0
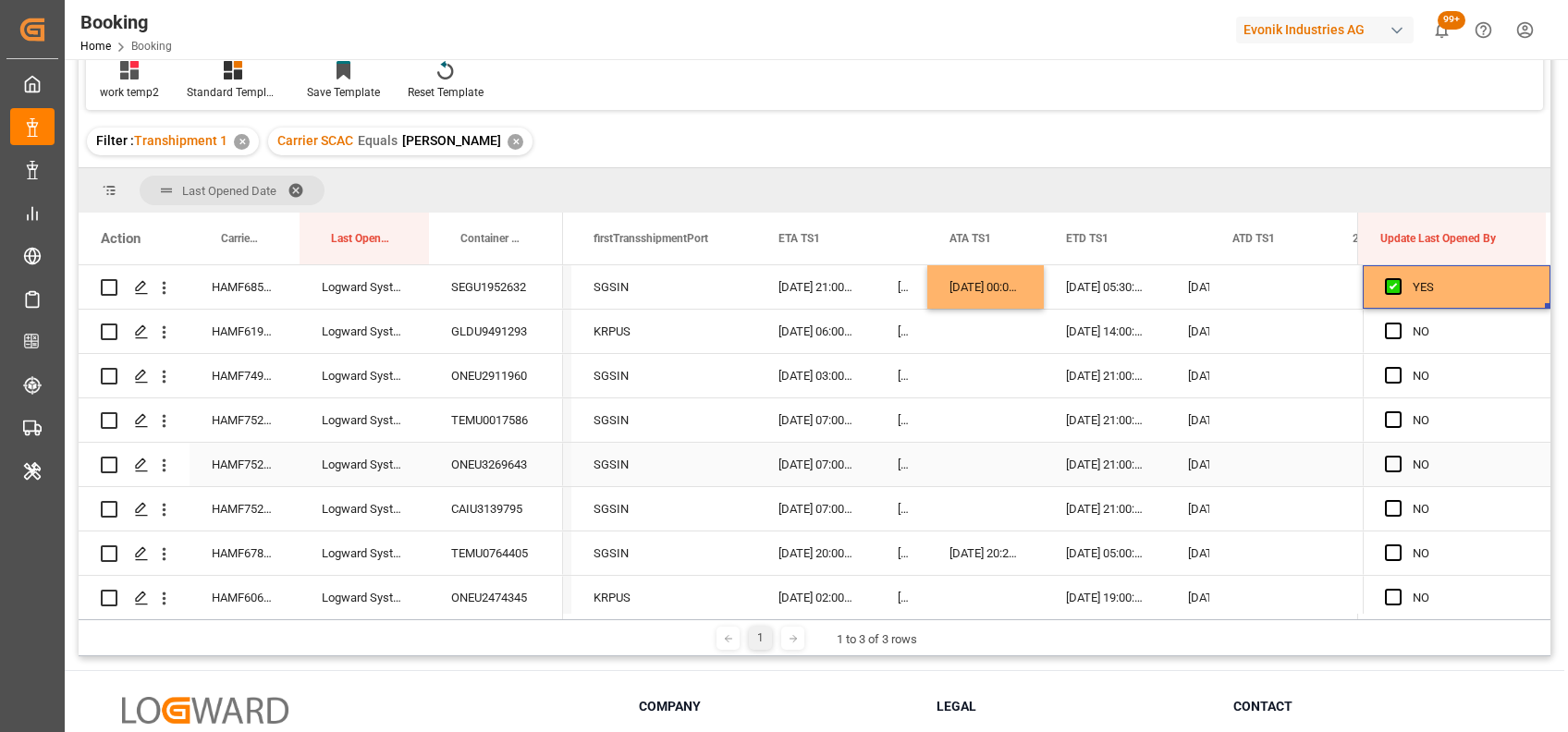
scroll to position [398, 0]
click at [1385, 329] on span "Press SPACE to select this row." at bounding box center [1393, 331] width 17 height 17
click at [1399, 323] on input "Press SPACE to select this row." at bounding box center [1399, 323] width 0 height 0
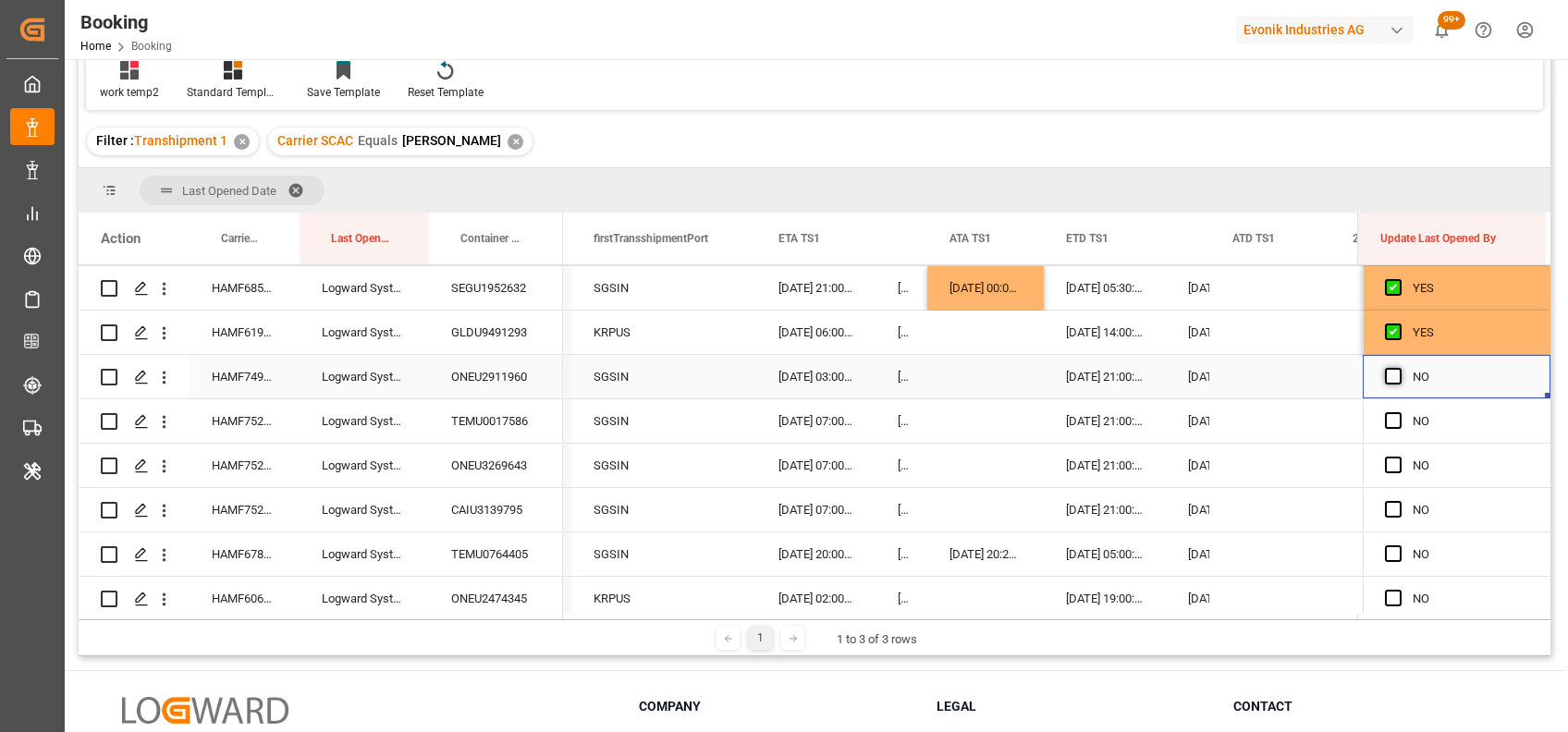
click at [1386, 374] on span "Press SPACE to select this row." at bounding box center [1393, 375] width 17 height 17
click at [1399, 367] on input "Press SPACE to select this row." at bounding box center [1399, 367] width 0 height 0
drag, startPoint x: 1541, startPoint y: 396, endPoint x: 1539, endPoint y: 655, distance: 259.0
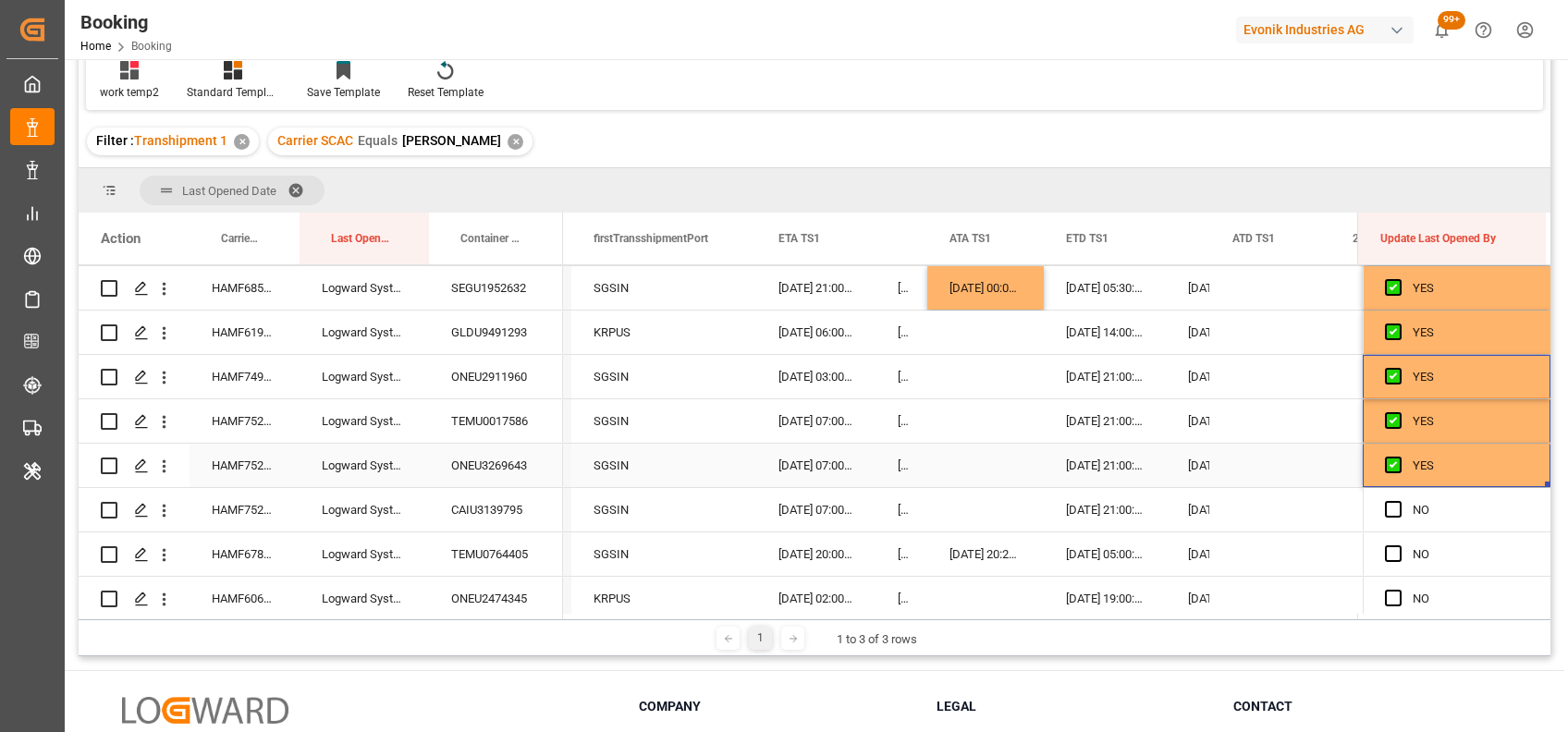
drag, startPoint x: 1541, startPoint y: 483, endPoint x: 1541, endPoint y: 625, distance: 142.0
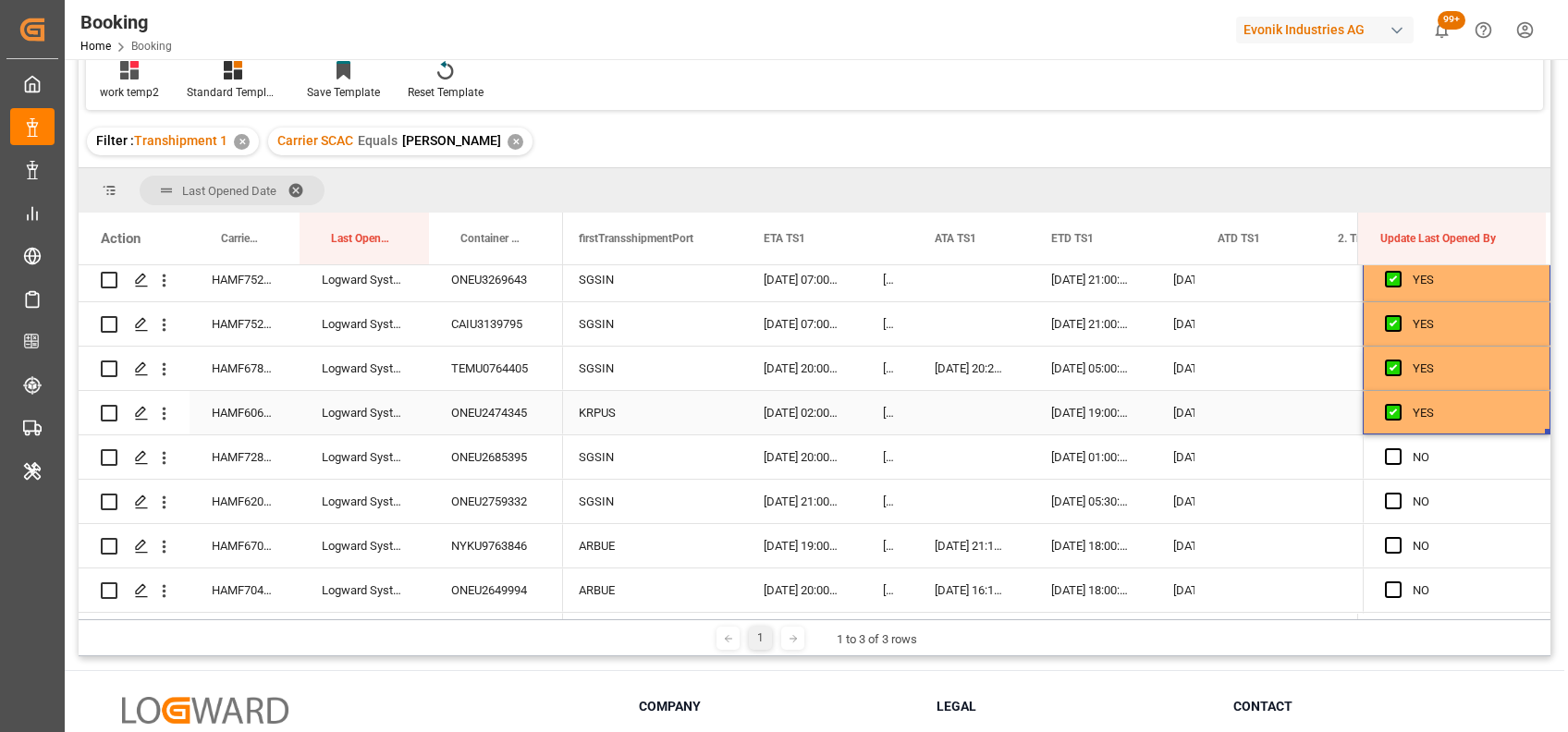
scroll to position [585, 0]
click at [222, 419] on div "HAMF60672900" at bounding box center [245, 412] width 110 height 43
click at [945, 407] on div "Press SPACE to select this row." at bounding box center [970, 412] width 116 height 43
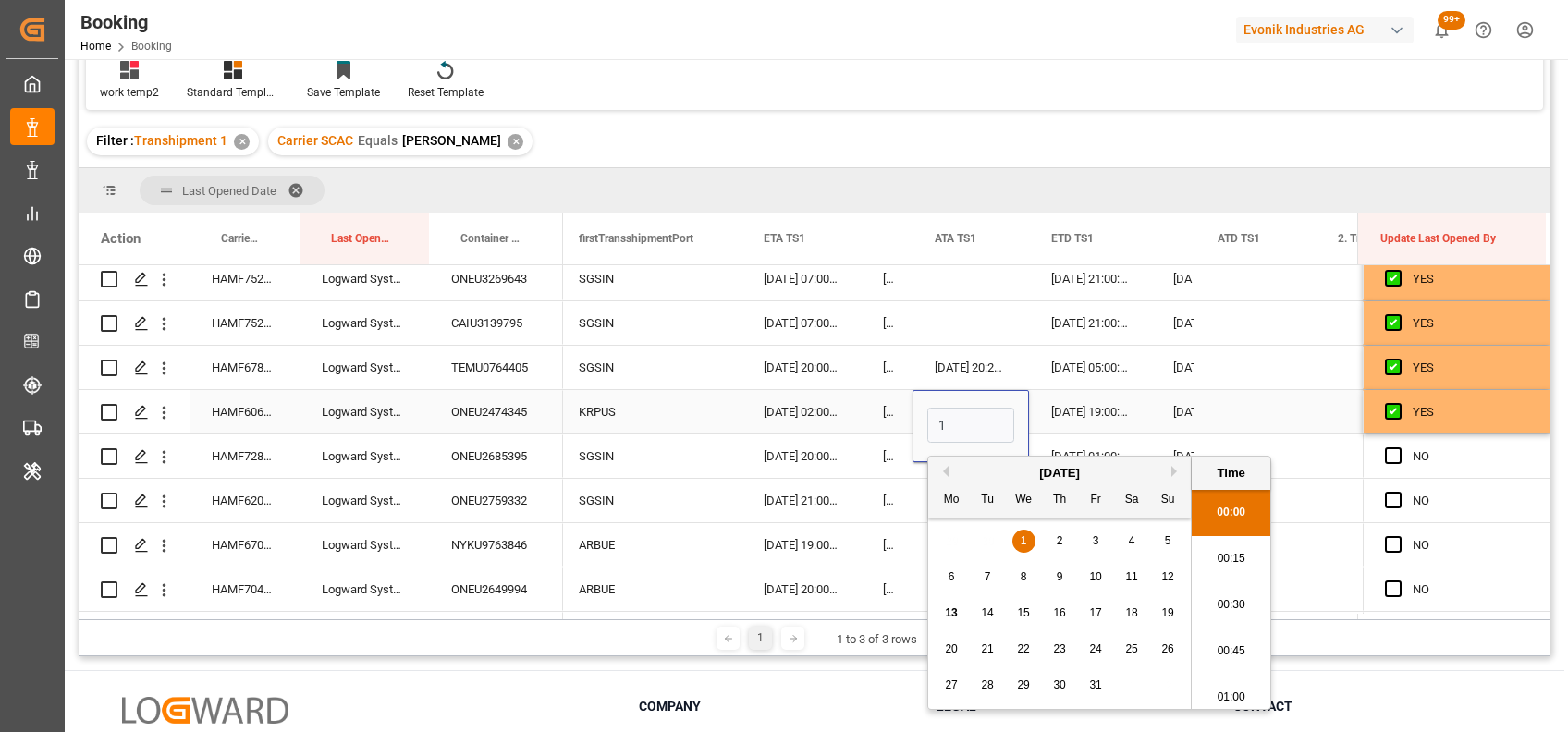
scroll to position [2916, 0]
type input "11-10-2025 00:00"
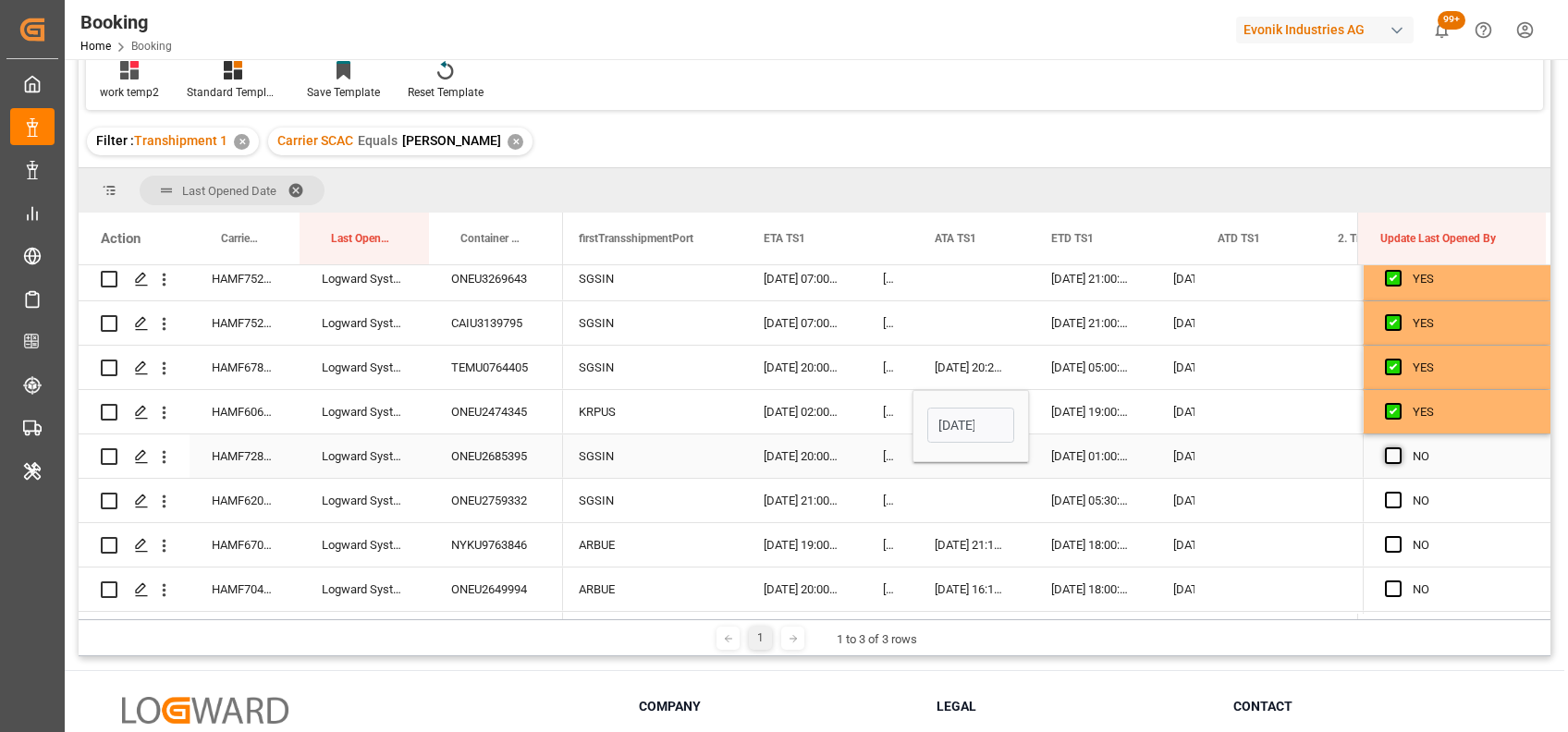
click at [1386, 455] on span "Press SPACE to select this row." at bounding box center [1393, 455] width 17 height 17
click at [1399, 447] on input "Press SPACE to select this row." at bounding box center [1399, 447] width 0 height 0
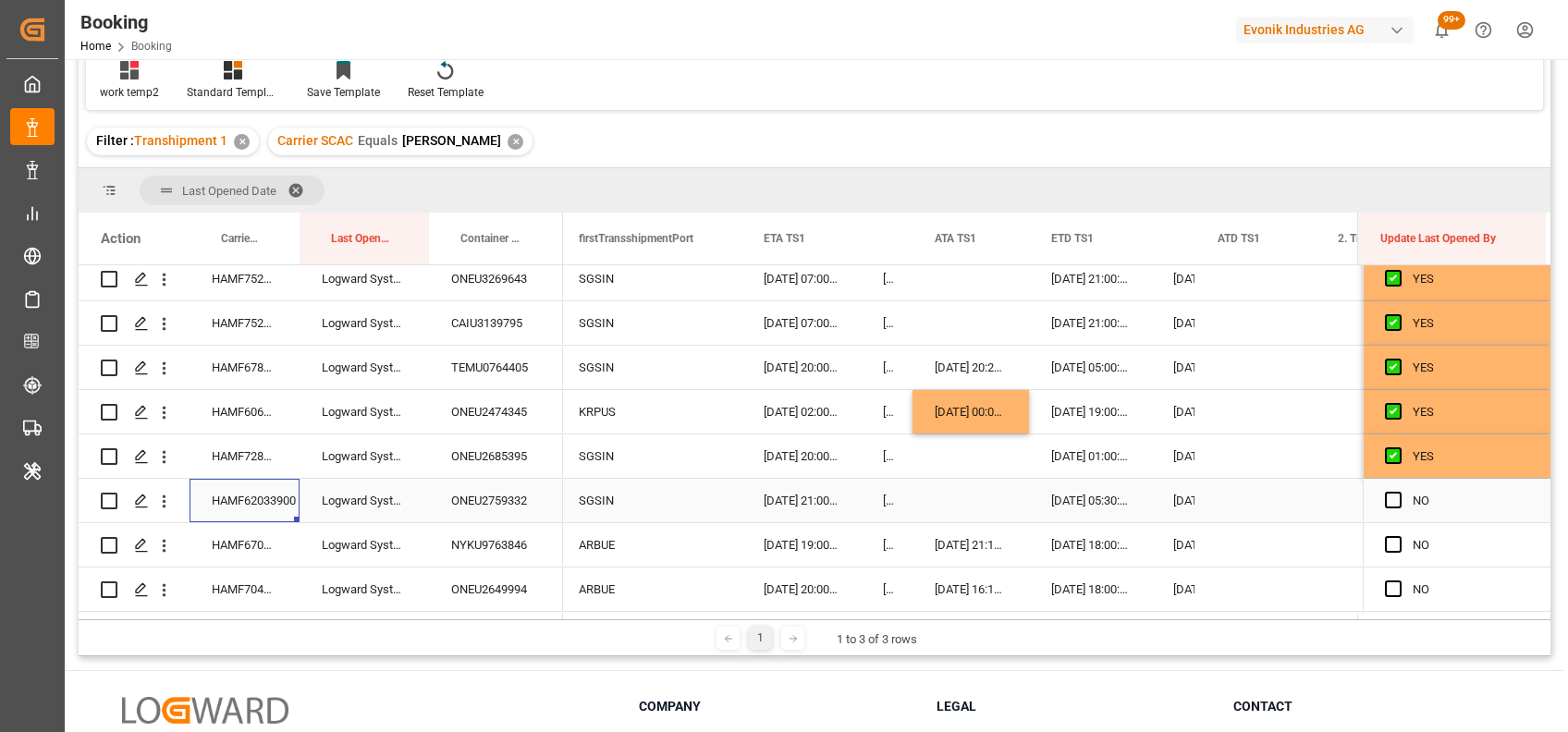
click at [234, 503] on div "HAMF62033900" at bounding box center [245, 500] width 110 height 43
click at [936, 504] on div "Press SPACE to select this row." at bounding box center [970, 500] width 116 height 43
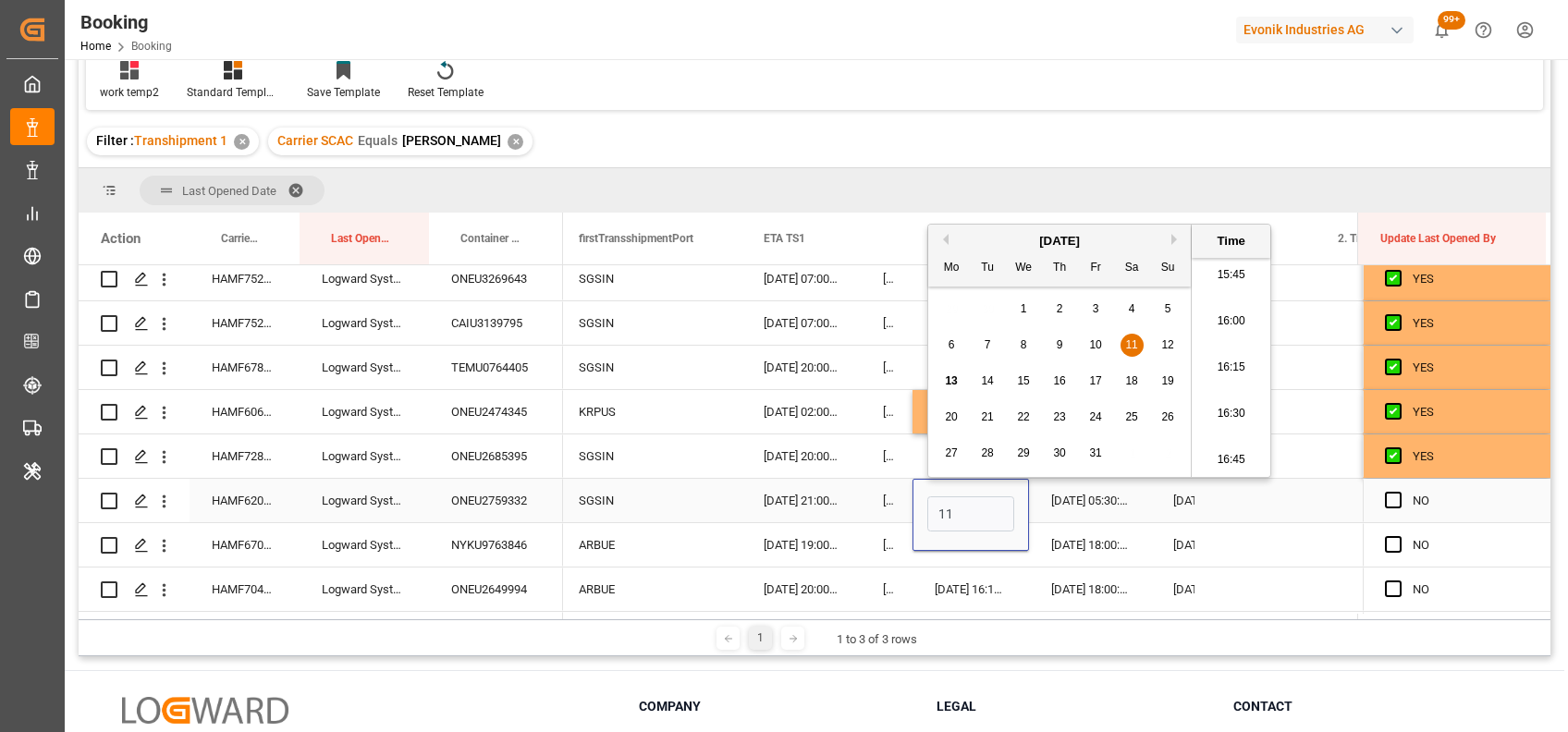
type input "11-10-2025 00:00"
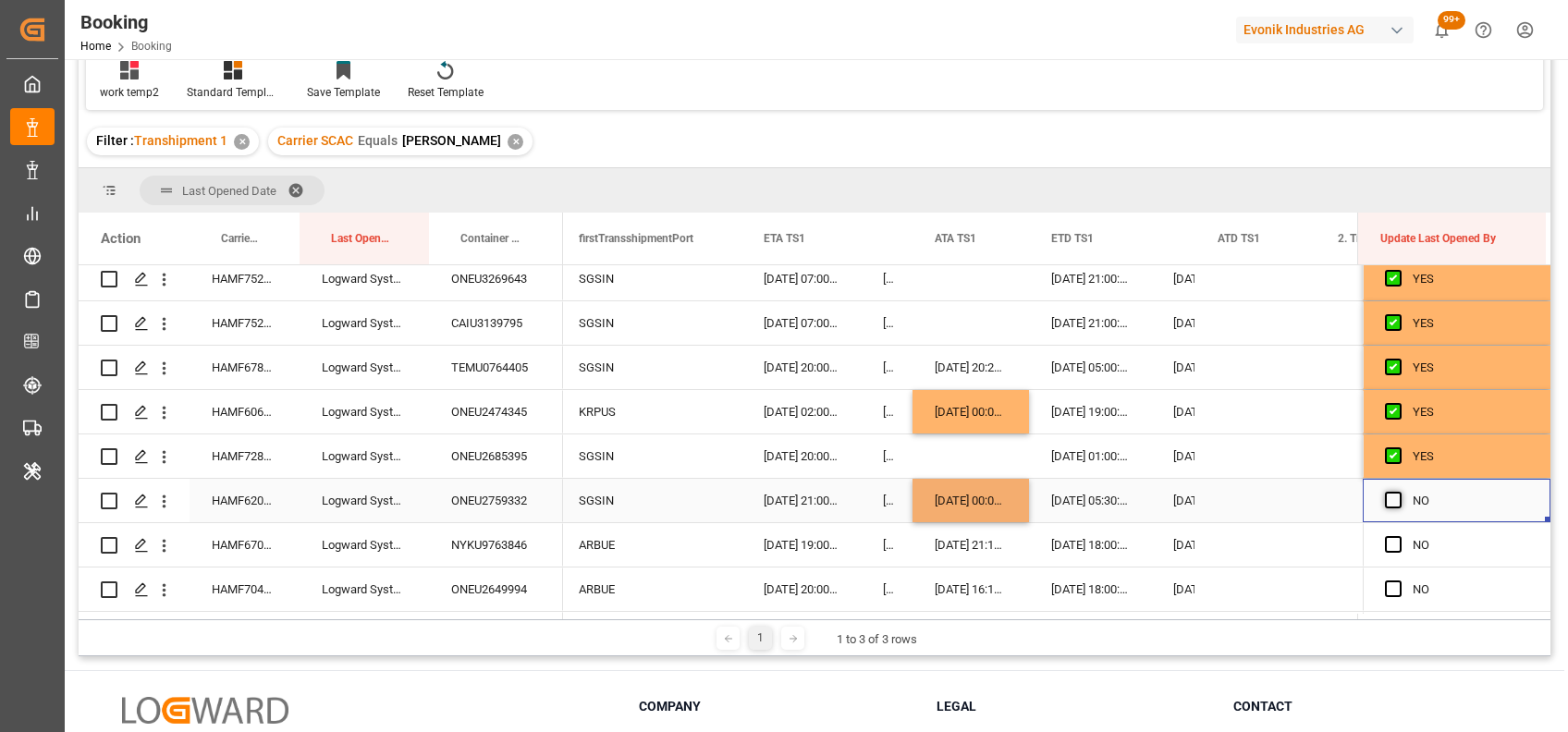
click at [1385, 494] on span "Press SPACE to select this row." at bounding box center [1393, 499] width 17 height 17
click at [1399, 491] on input "Press SPACE to select this row." at bounding box center [1399, 491] width 0 height 0
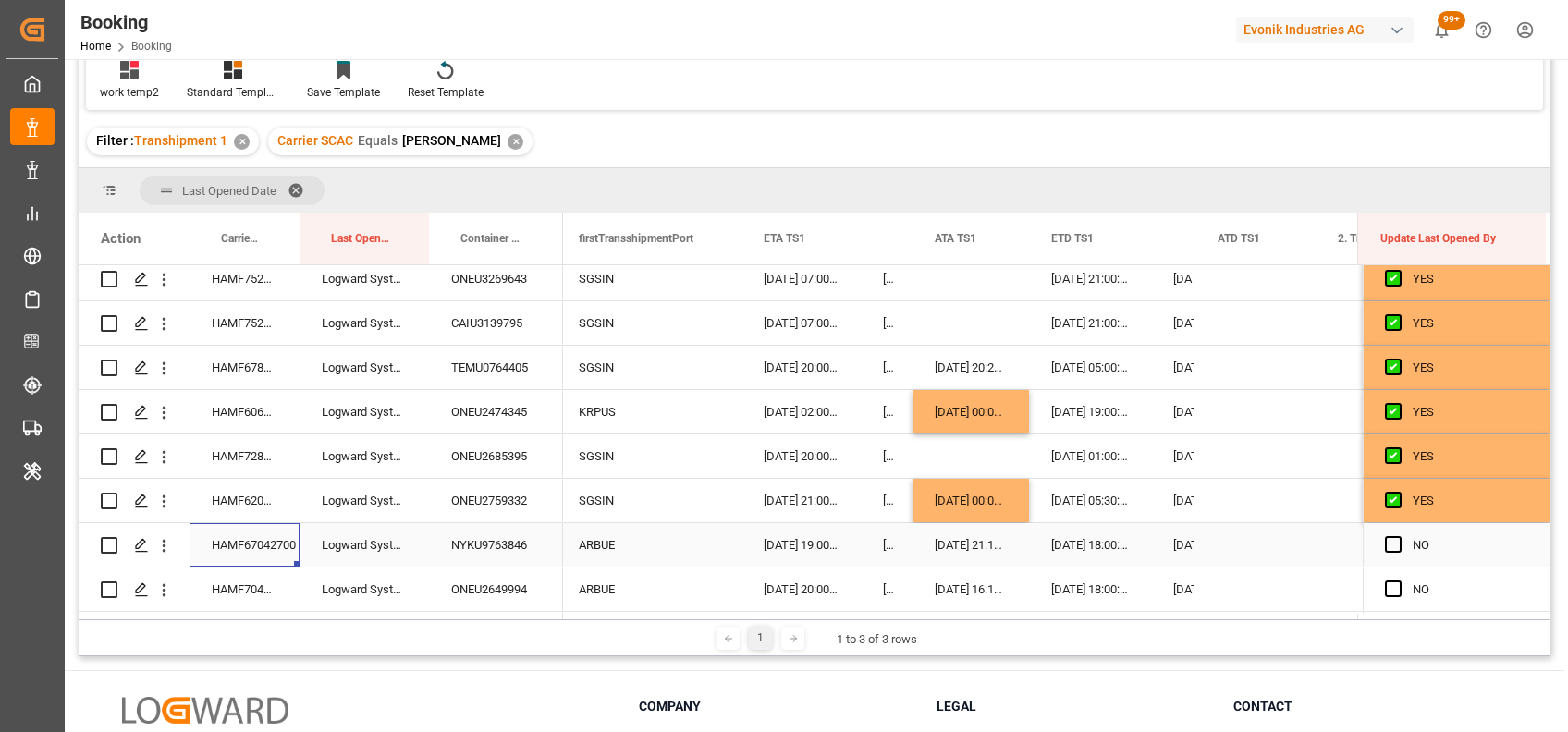
click at [262, 547] on div "HAMF67042700" at bounding box center [245, 544] width 110 height 43
click at [1385, 540] on span "Press SPACE to select this row." at bounding box center [1393, 543] width 17 height 17
click at [1399, 535] on input "Press SPACE to select this row." at bounding box center [1399, 535] width 0 height 0
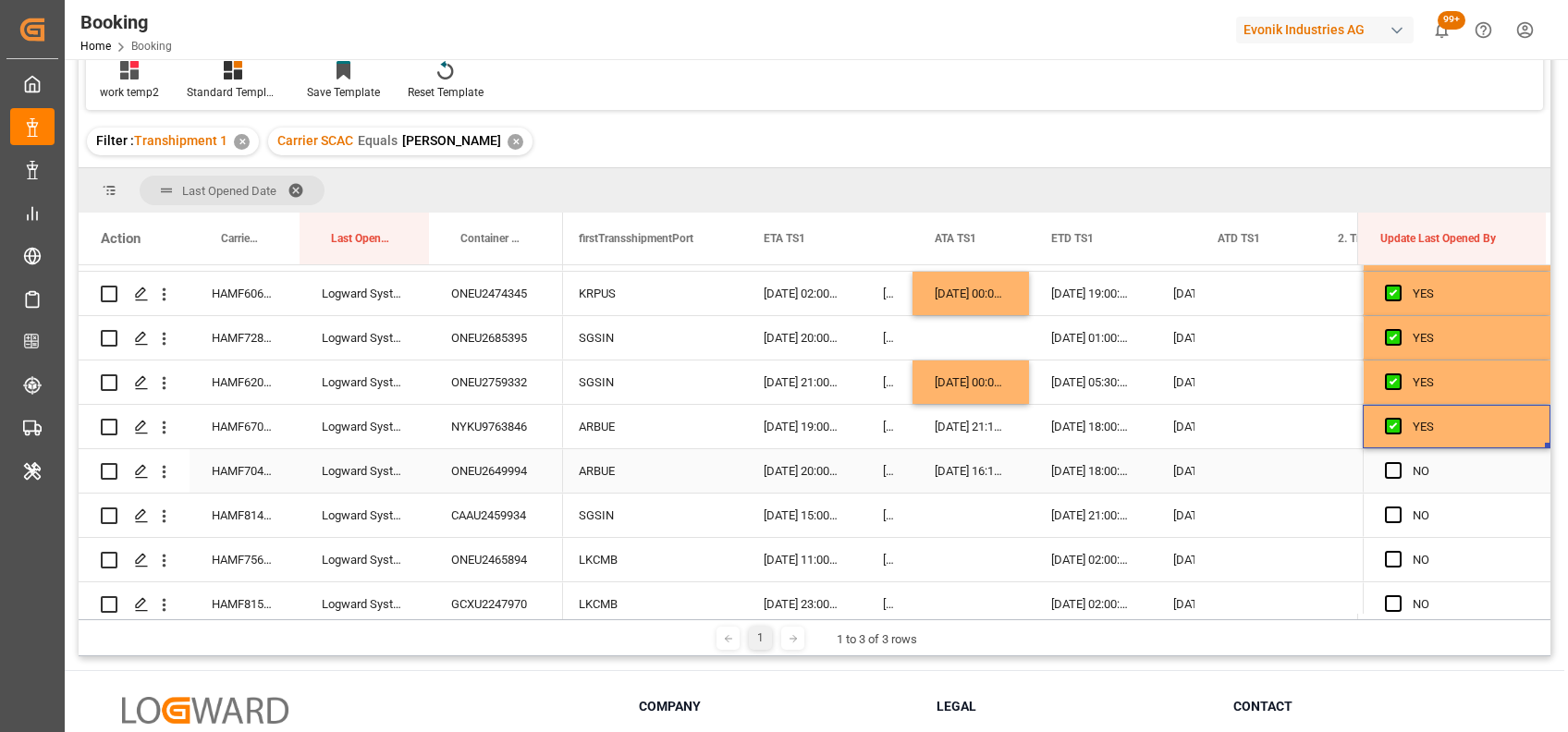
scroll to position [704, 0]
click at [1390, 463] on span "Press SPACE to select this row." at bounding box center [1393, 469] width 17 height 17
click at [1399, 461] on input "Press SPACE to select this row." at bounding box center [1399, 461] width 0 height 0
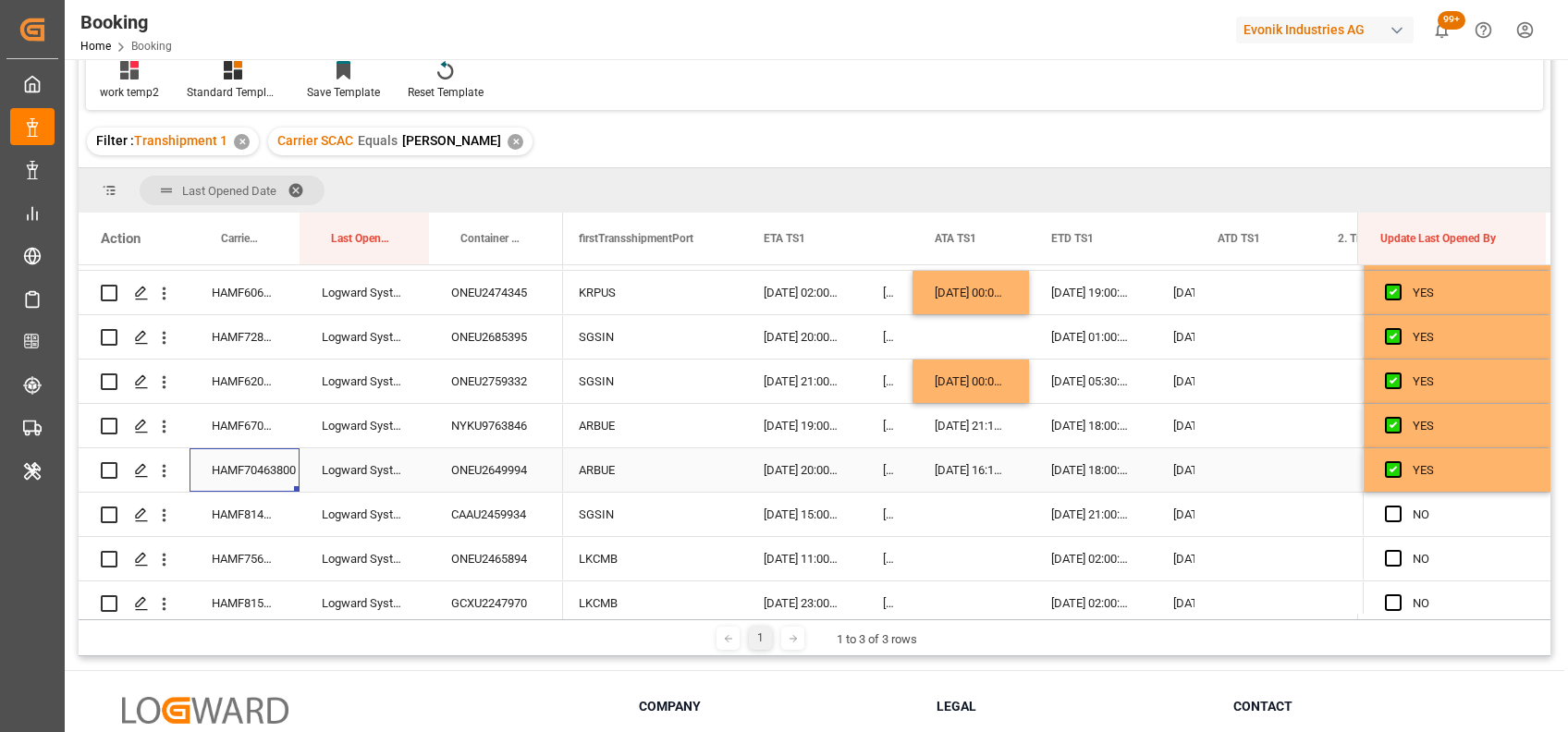
click at [233, 460] on div "HAMF70463800" at bounding box center [245, 470] width 110 height 43
click at [1385, 519] on span "Press SPACE to select this row." at bounding box center [1393, 513] width 17 height 17
click at [1399, 505] on input "Press SPACE to select this row." at bounding box center [1399, 505] width 0 height 0
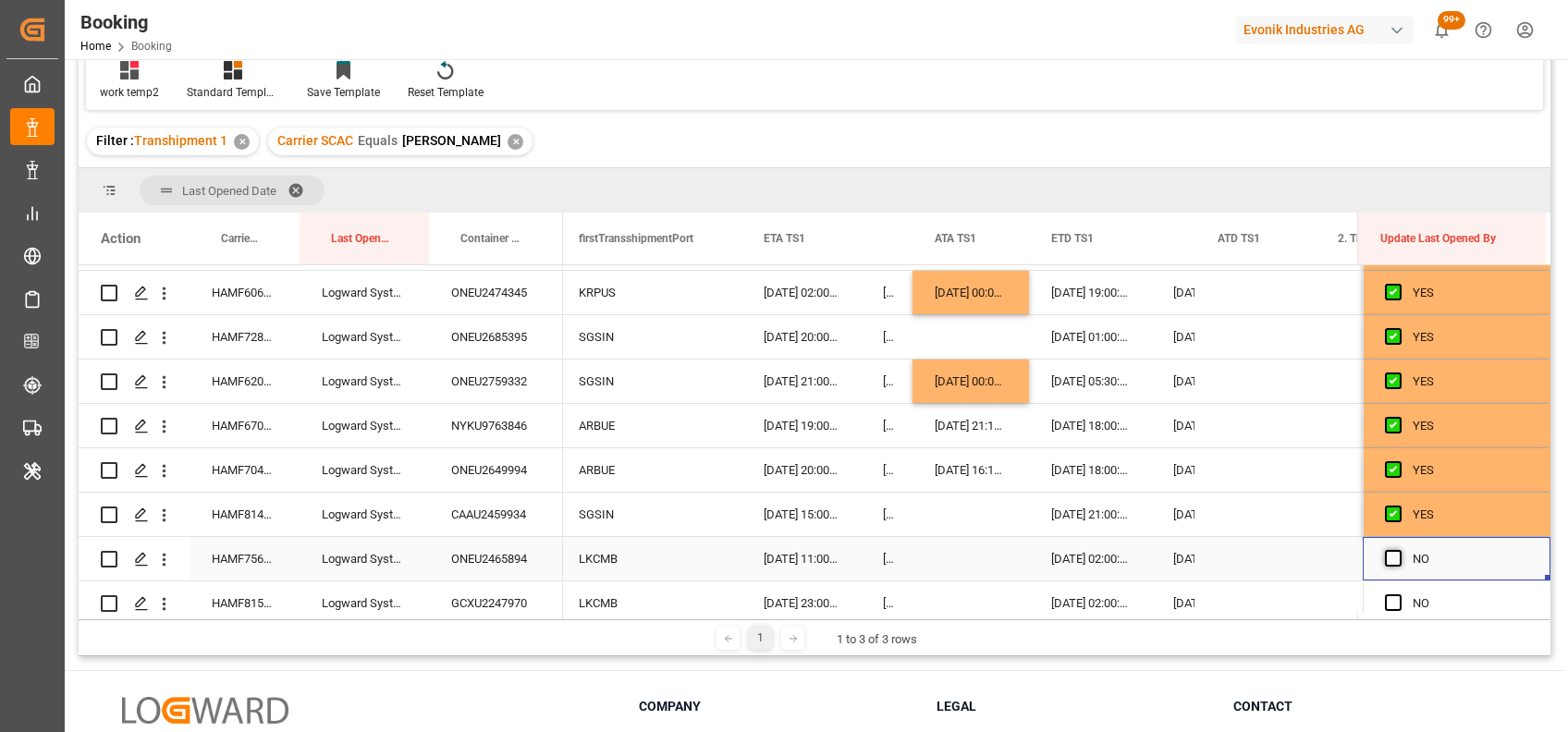
click at [1390, 558] on span "Press SPACE to select this row." at bounding box center [1393, 557] width 17 height 17
click at [1399, 549] on input "Press SPACE to select this row." at bounding box center [1399, 549] width 0 height 0
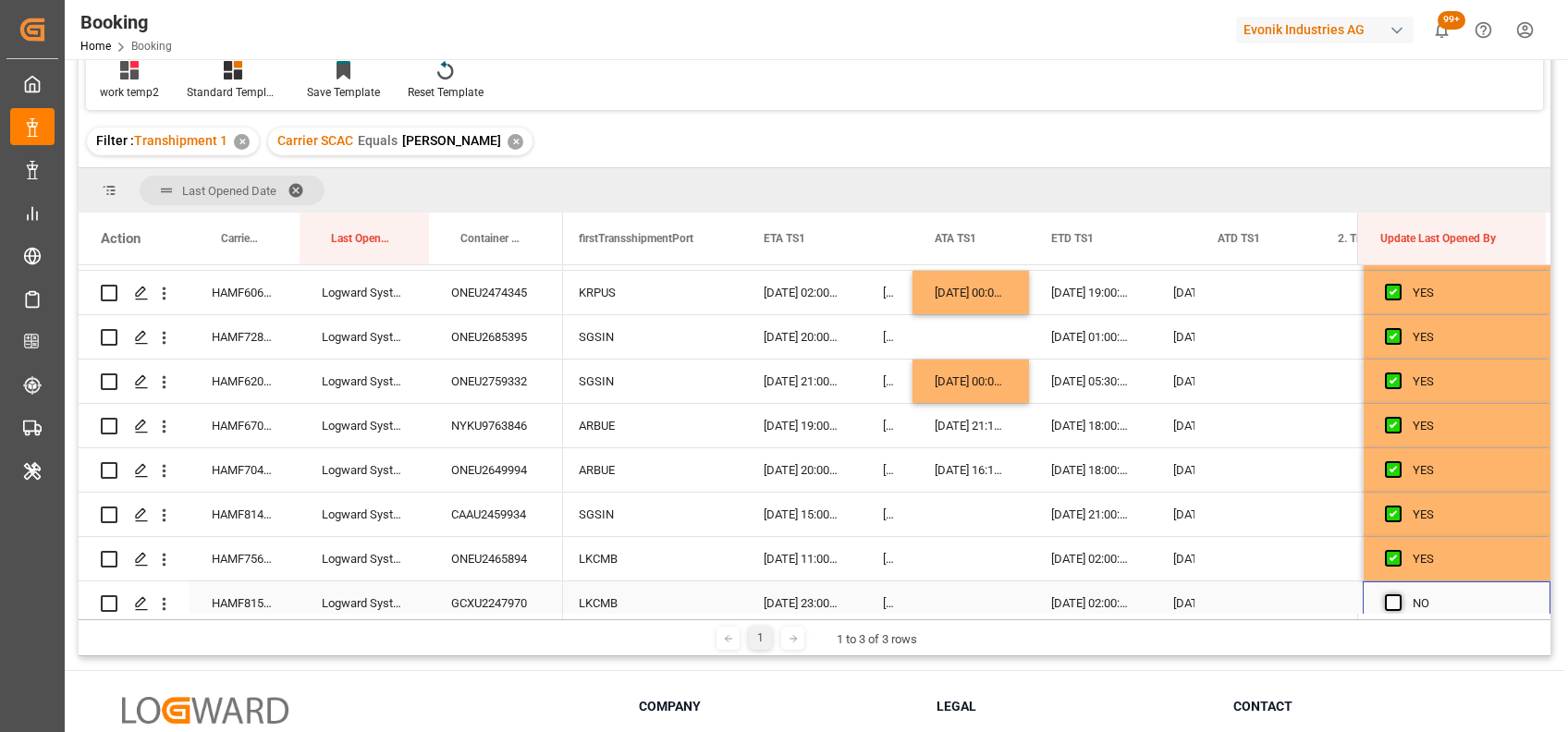
click at [1385, 594] on span "Press SPACE to select this row." at bounding box center [1393, 602] width 17 height 17
click at [1399, 594] on input "Press SPACE to select this row." at bounding box center [1399, 594] width 0 height 0
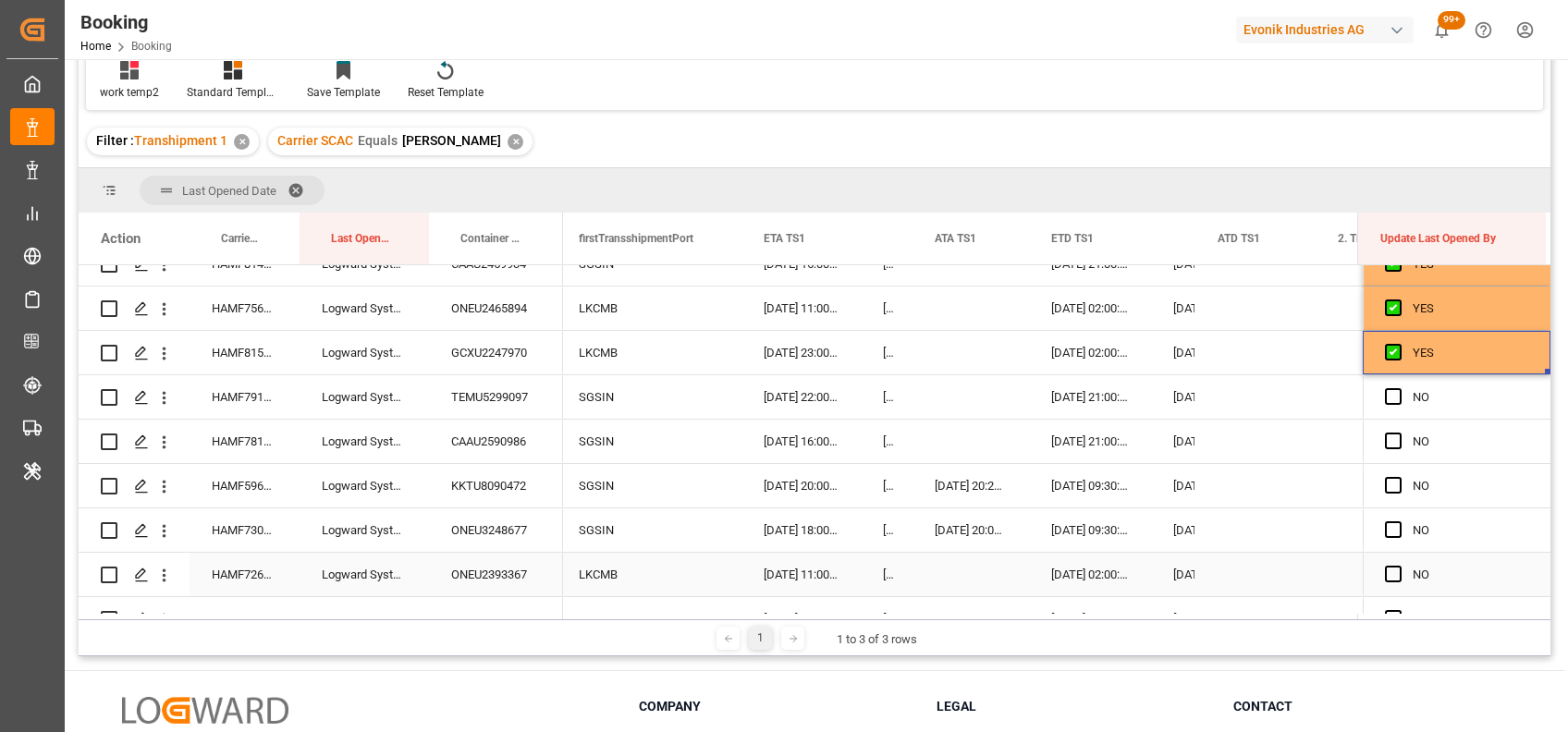
scroll to position [955, 0]
click at [1386, 396] on span "Press SPACE to select this row." at bounding box center [1393, 395] width 17 height 17
click at [1399, 387] on input "Press SPACE to select this row." at bounding box center [1399, 387] width 0 height 0
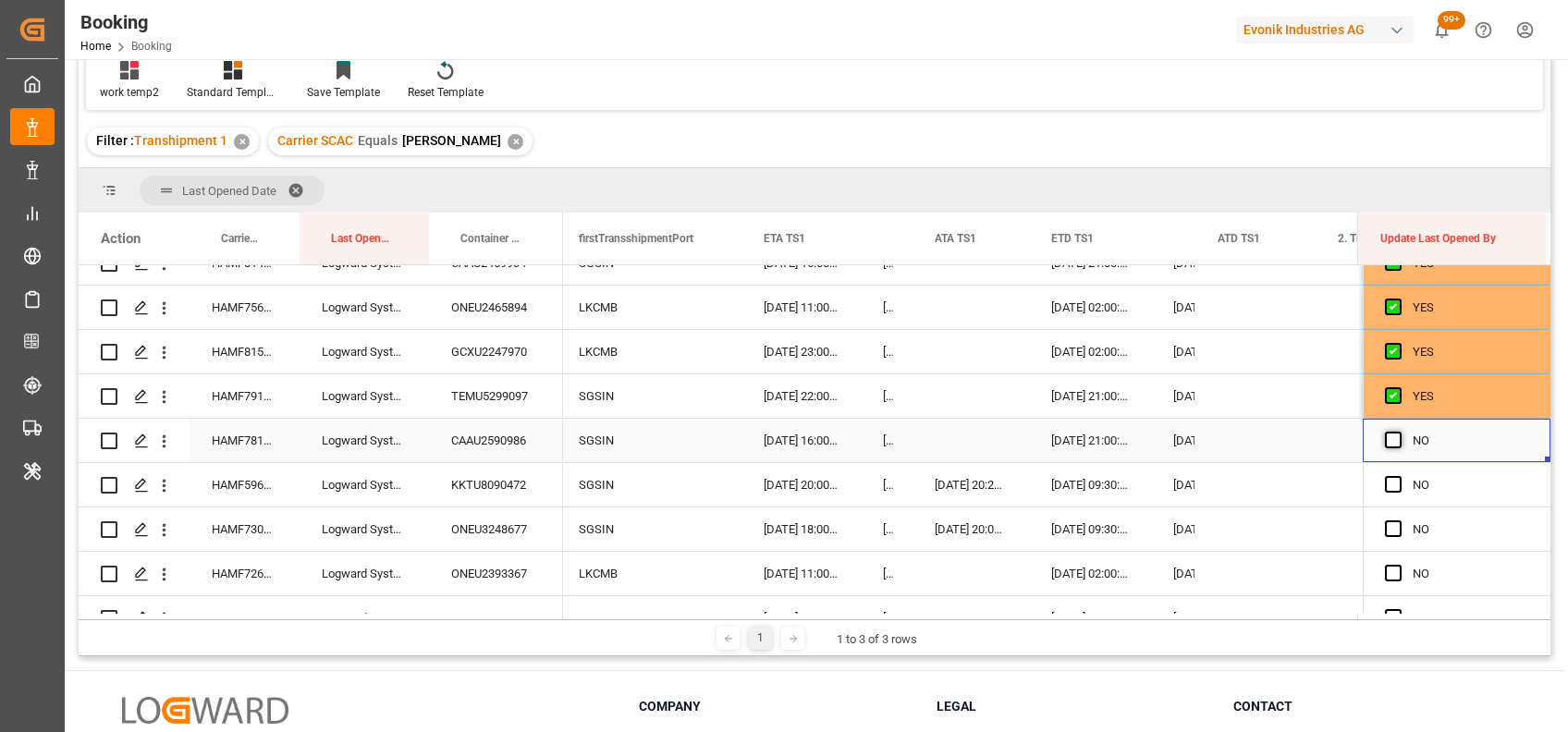
click at [1385, 442] on span "Press SPACE to select this row." at bounding box center [1393, 439] width 17 height 17
click at [1399, 431] on input "Press SPACE to select this row." at bounding box center [1399, 431] width 0 height 0
click at [1386, 487] on span "Press SPACE to select this row." at bounding box center [1393, 483] width 17 height 17
click at [1399, 476] on input "Press SPACE to select this row." at bounding box center [1399, 476] width 0 height 0
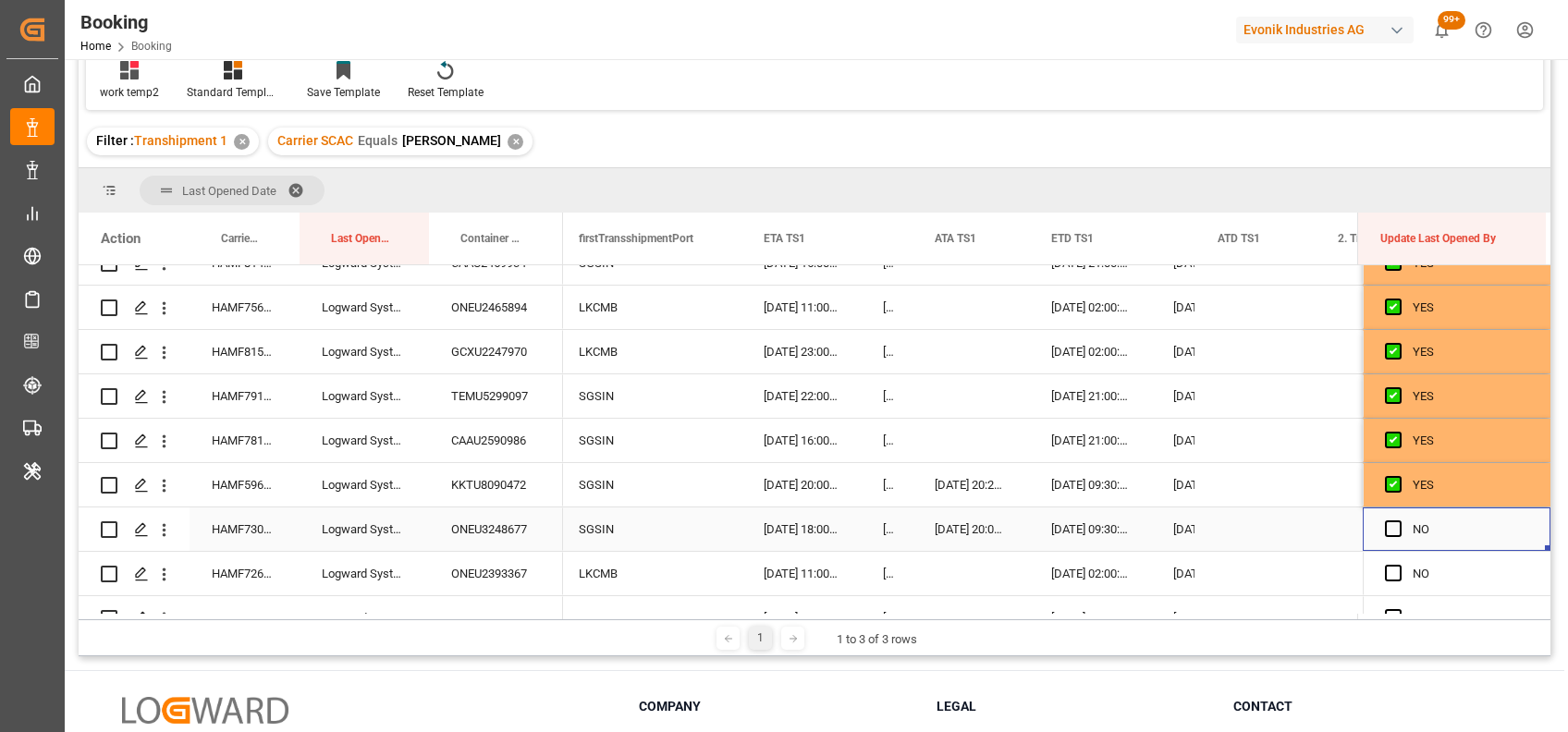
click at [1387, 508] on div "Press SPACE to select this row." at bounding box center [1399, 529] width 28 height 42
click at [1390, 522] on span "Press SPACE to select this row." at bounding box center [1393, 528] width 17 height 17
click at [1399, 520] on input "Press SPACE to select this row." at bounding box center [1399, 520] width 0 height 0
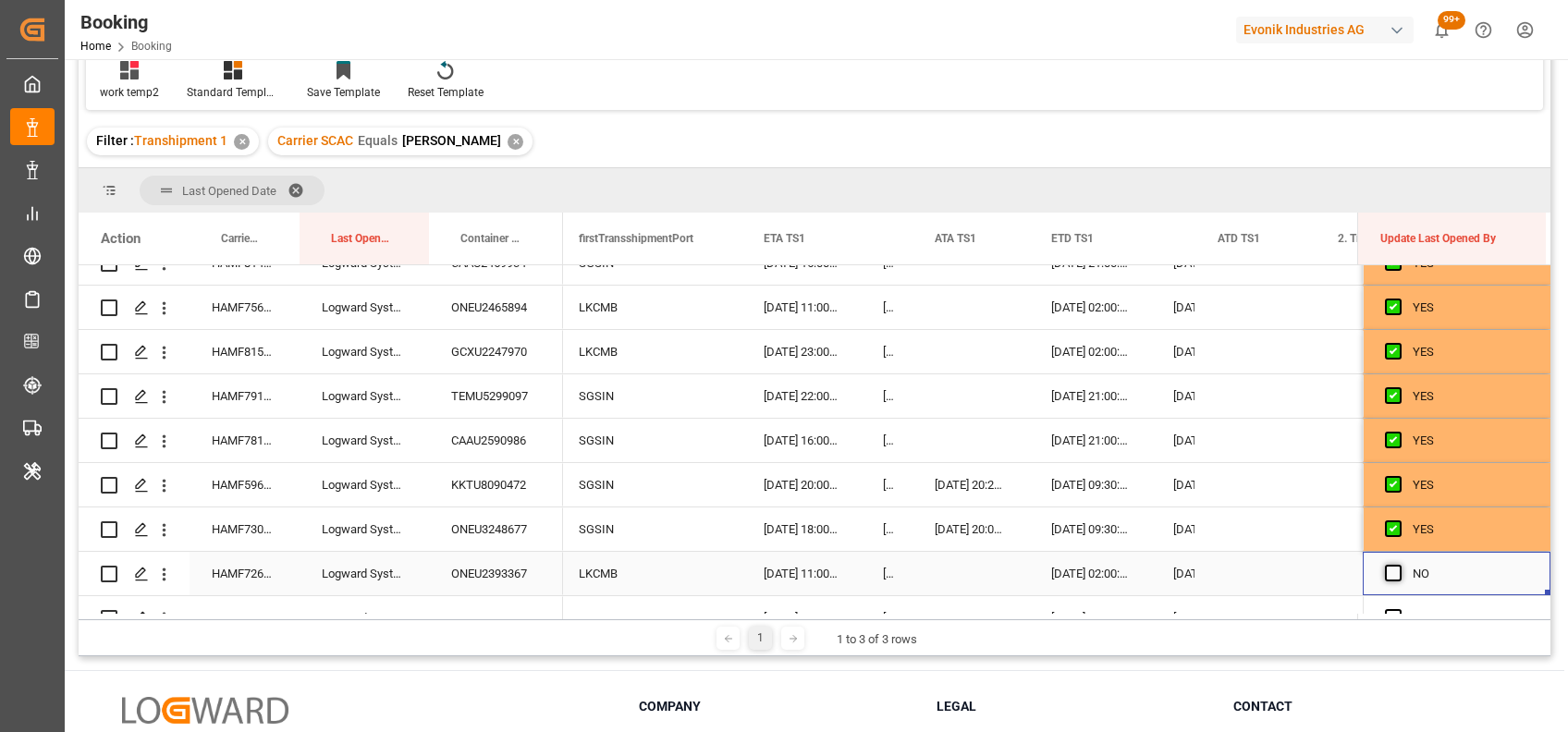
click at [1388, 568] on span "Press SPACE to select this row." at bounding box center [1393, 573] width 17 height 17
click at [1399, 565] on input "Press SPACE to select this row." at bounding box center [1399, 565] width 0 height 0
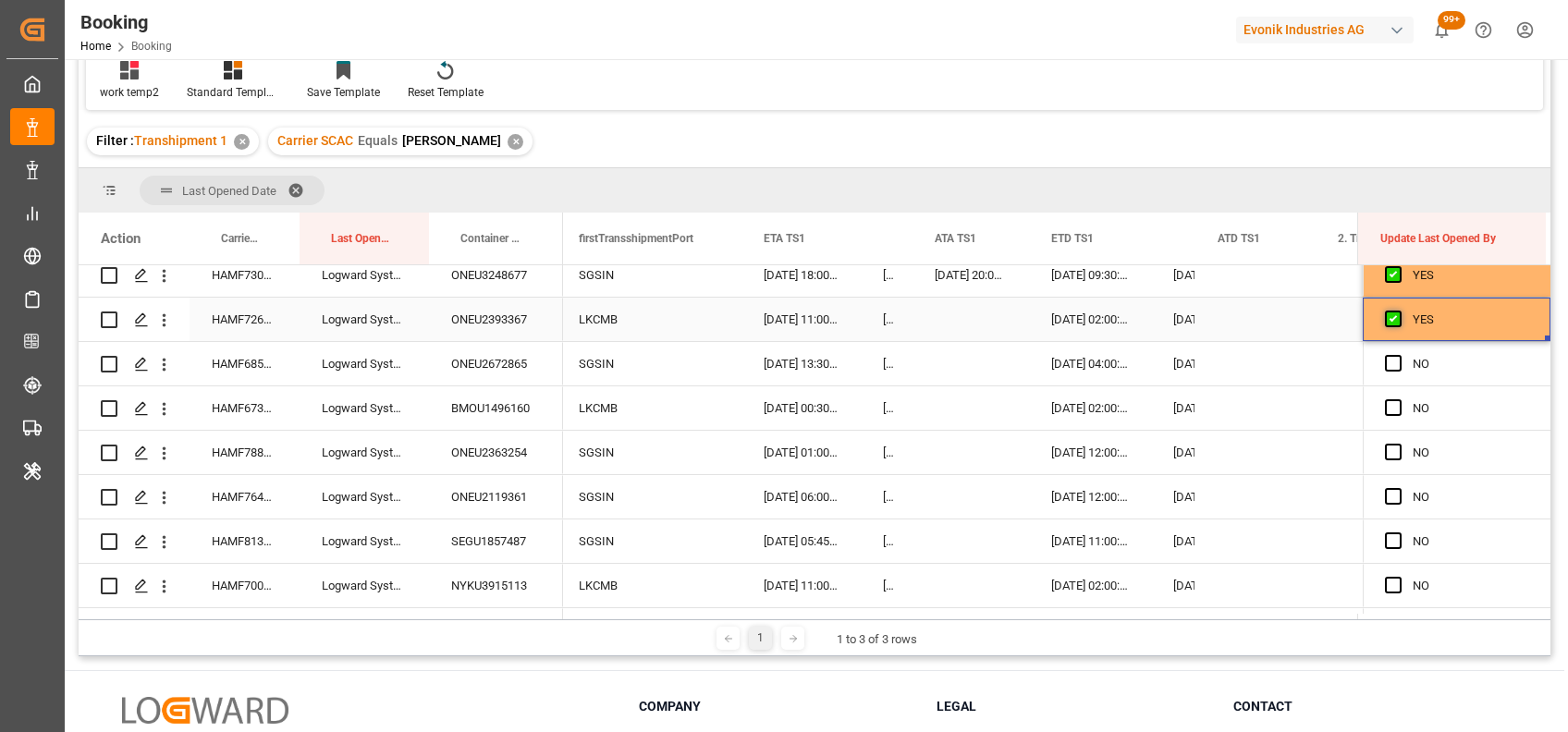
scroll to position [1211, 0]
click at [1386, 362] on span "Press SPACE to select this row." at bounding box center [1393, 361] width 17 height 17
click at [1399, 353] on input "Press SPACE to select this row." at bounding box center [1399, 353] width 0 height 0
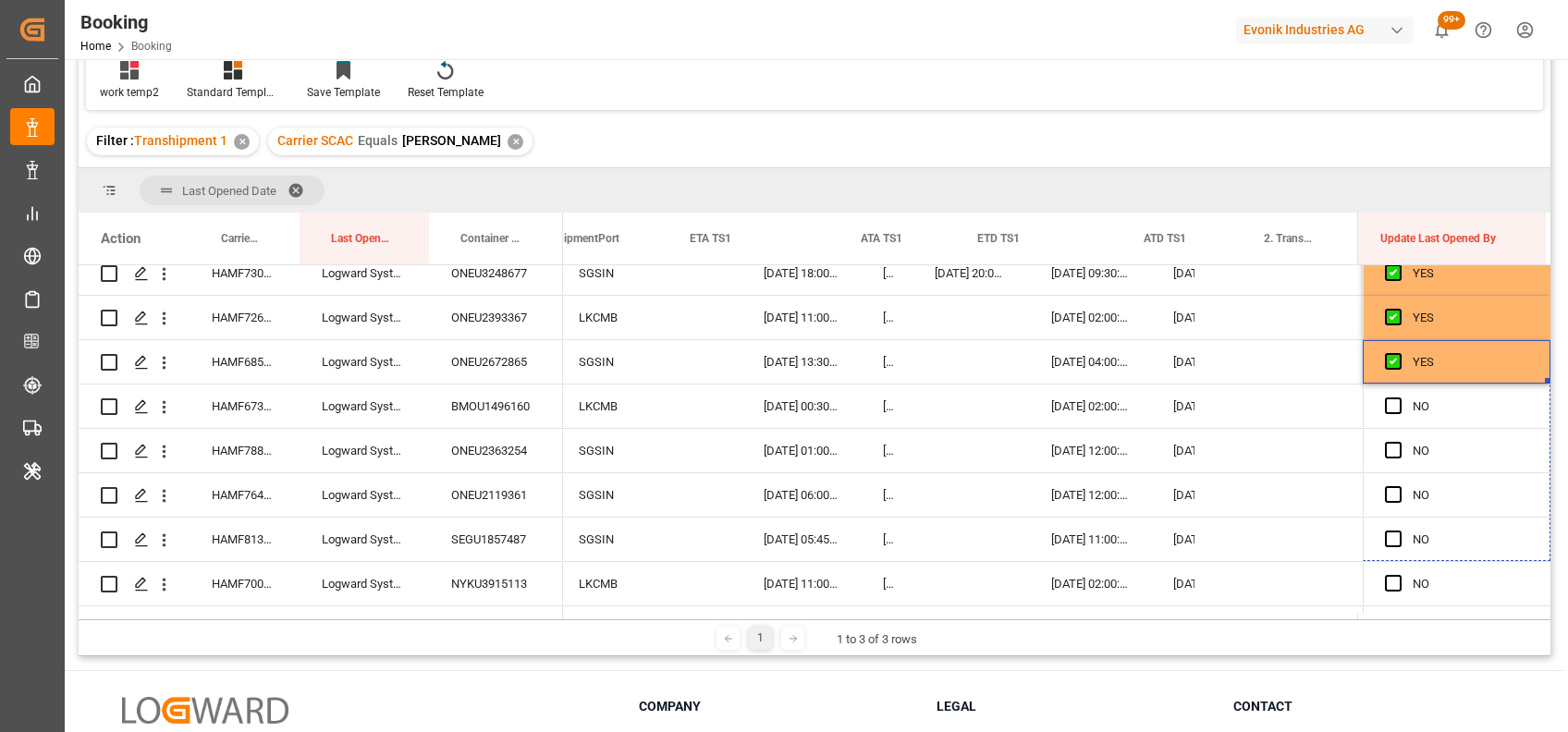
drag, startPoint x: 1539, startPoint y: 380, endPoint x: 1539, endPoint y: 653, distance: 273.0
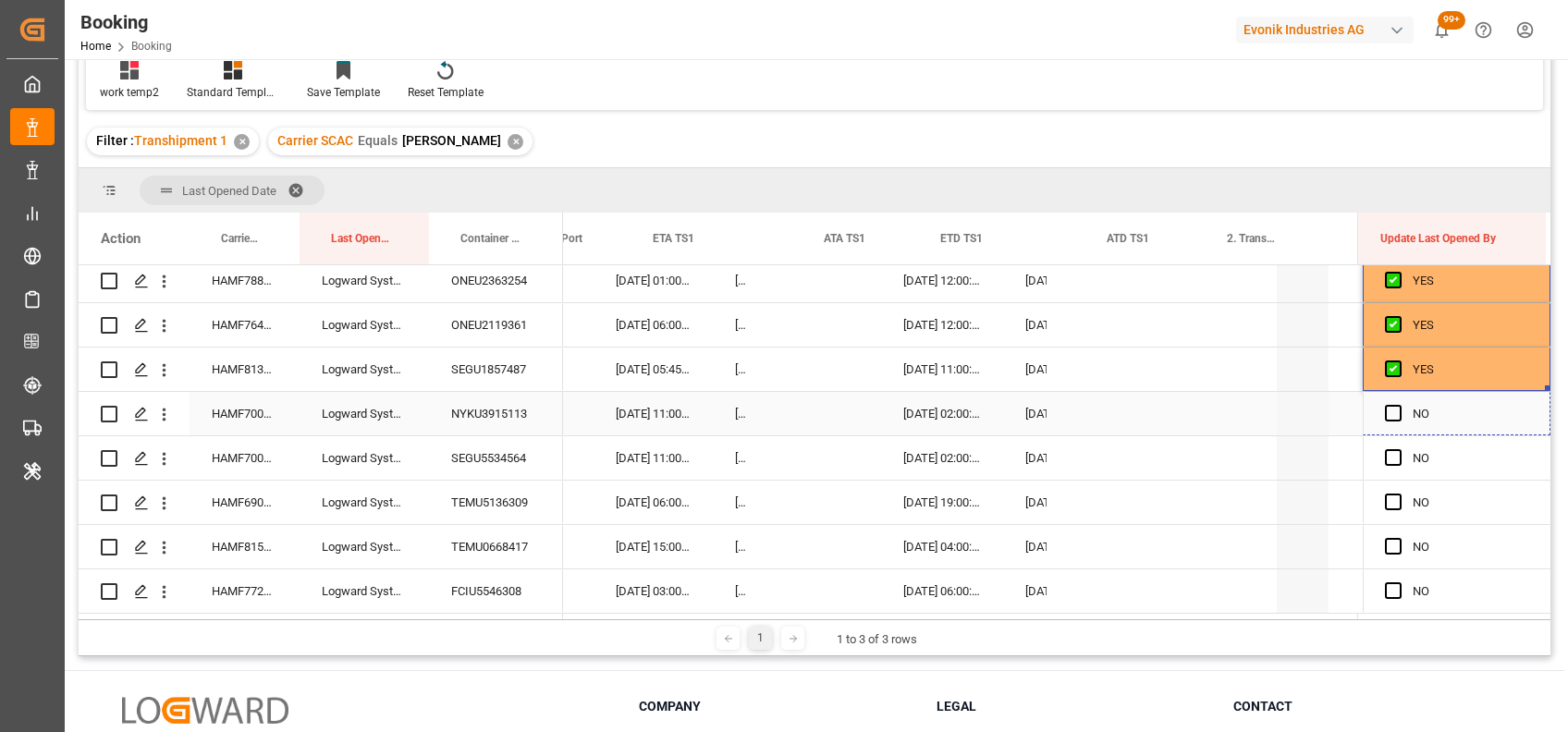
scroll to position [0, 19232]
drag, startPoint x: 1540, startPoint y: 384, endPoint x: 1539, endPoint y: 659, distance: 275.0
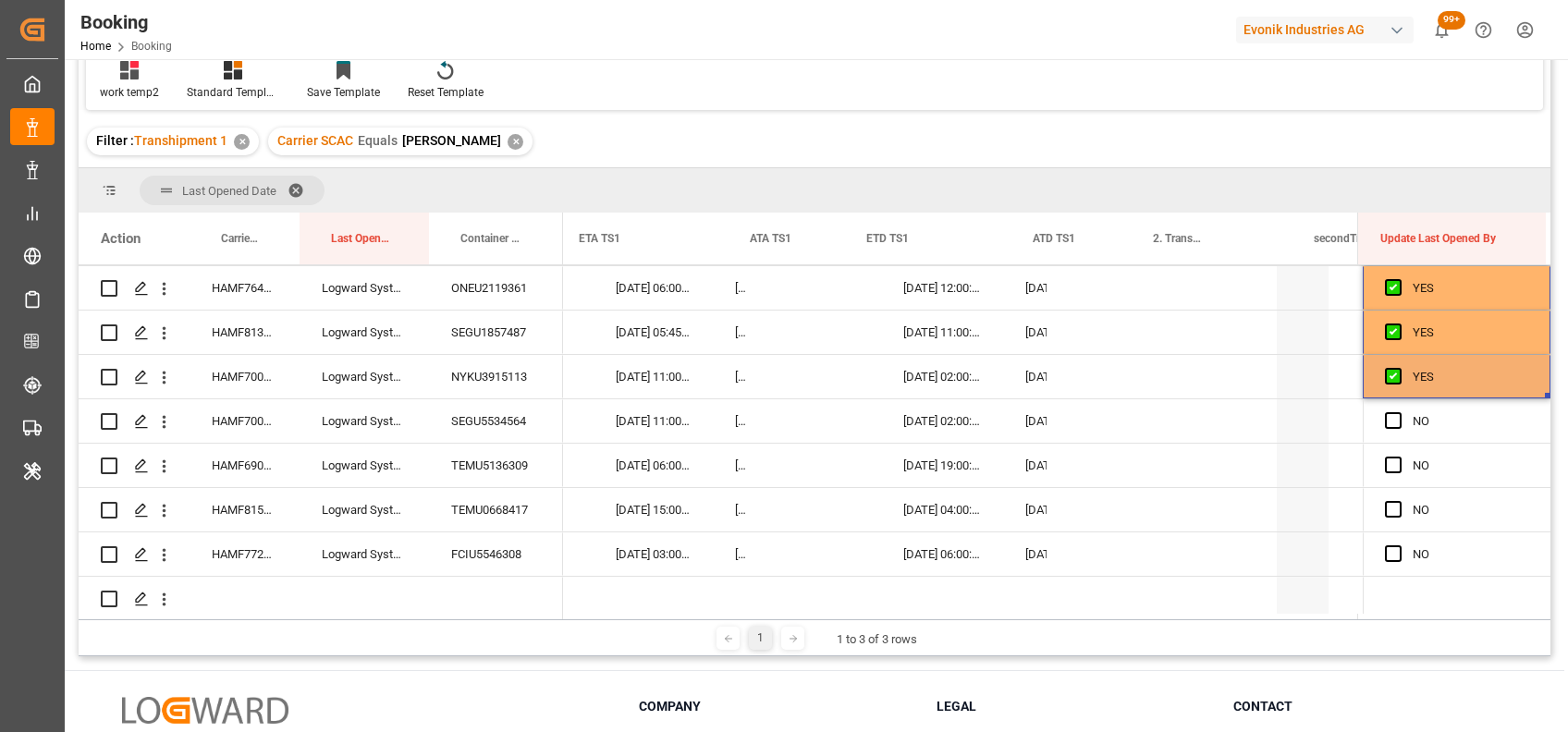
scroll to position [0, 19269]
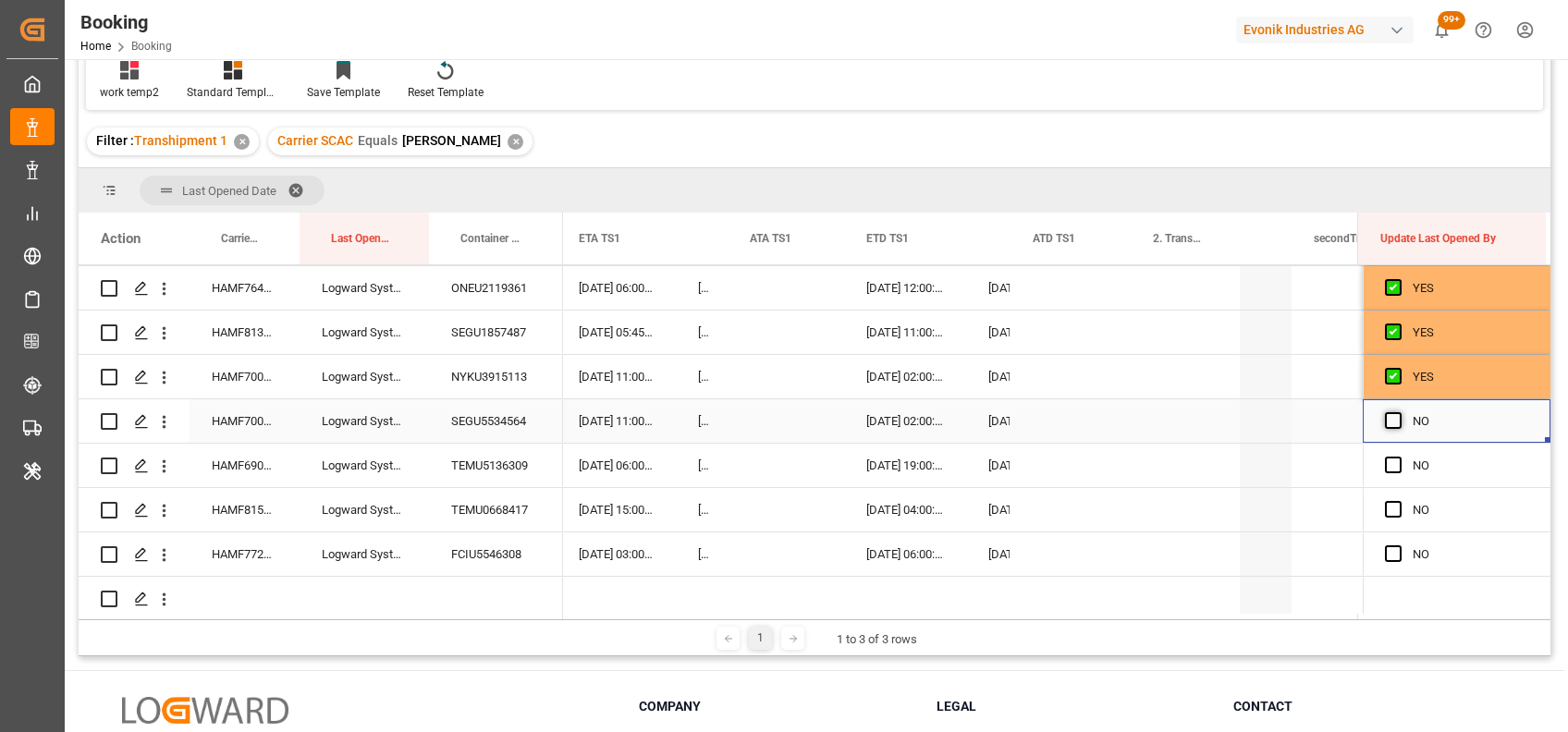
click at [1385, 414] on span "Press SPACE to select this row." at bounding box center [1393, 420] width 17 height 17
click at [1399, 412] on input "Press SPACE to select this row." at bounding box center [1399, 412] width 0 height 0
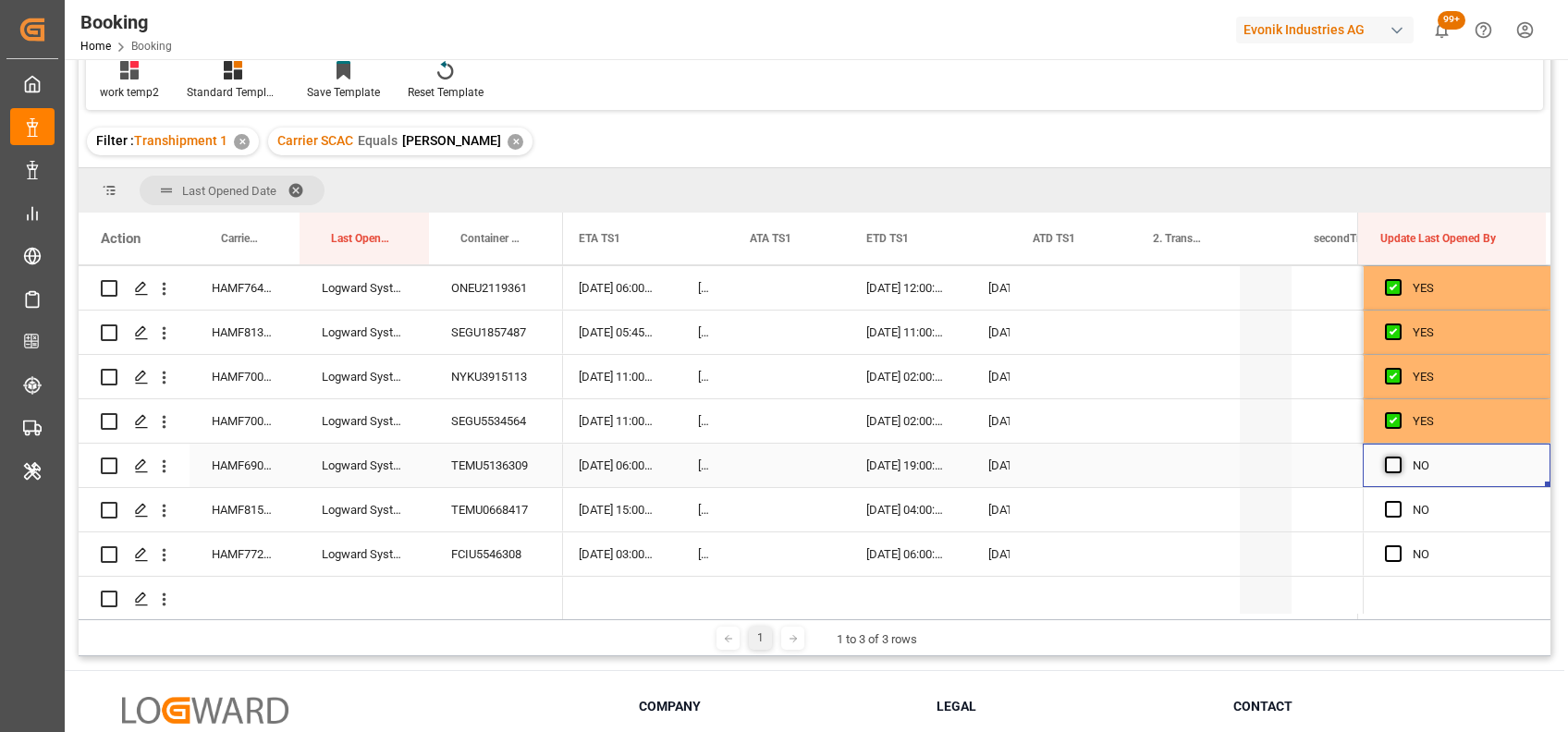
click at [1386, 459] on span "Press SPACE to select this row." at bounding box center [1393, 465] width 17 height 17
click at [1399, 457] on input "Press SPACE to select this row." at bounding box center [1399, 457] width 0 height 0
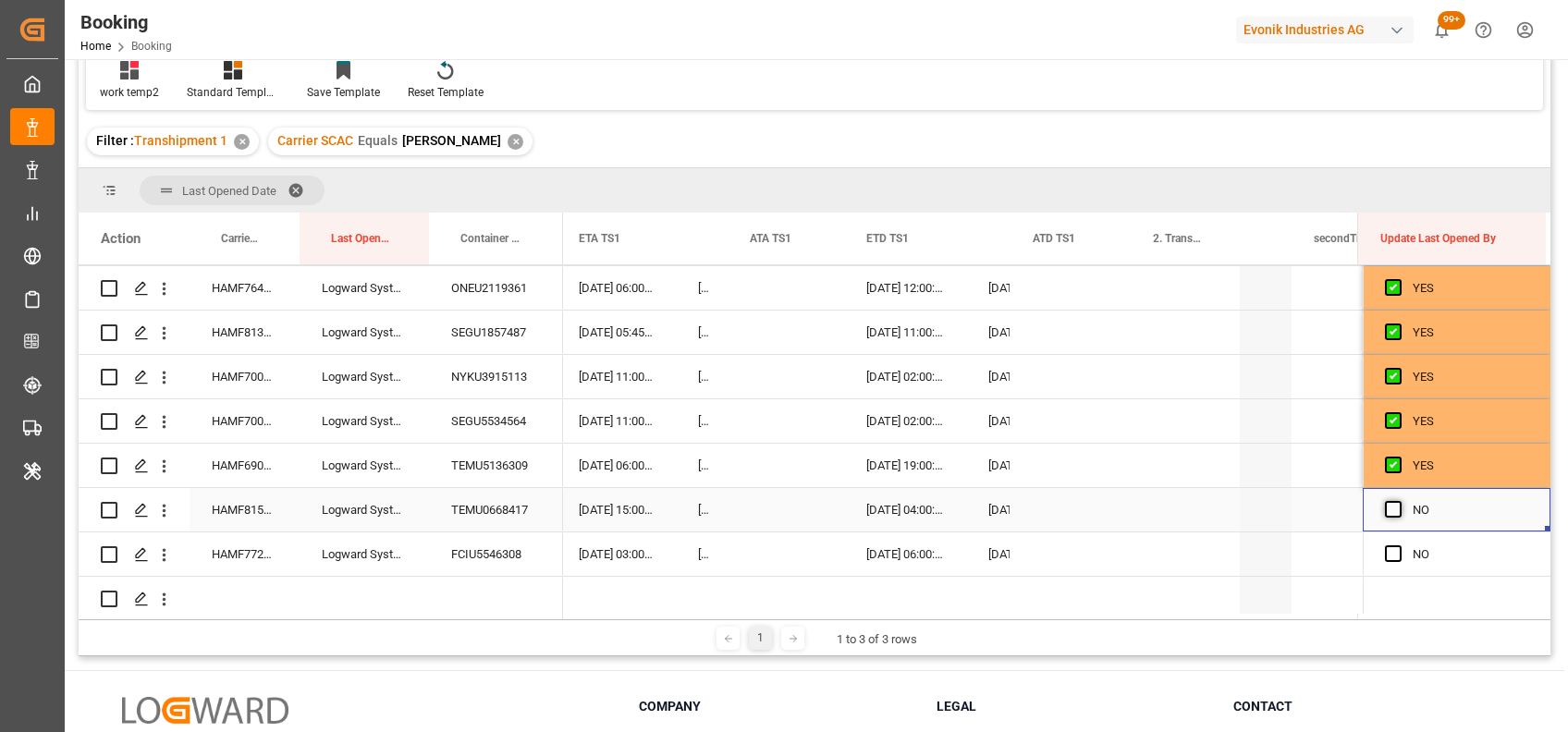
click at [1387, 510] on span "Press SPACE to select this row." at bounding box center [1393, 509] width 17 height 17
click at [1399, 501] on input "Press SPACE to select this row." at bounding box center [1399, 501] width 0 height 0
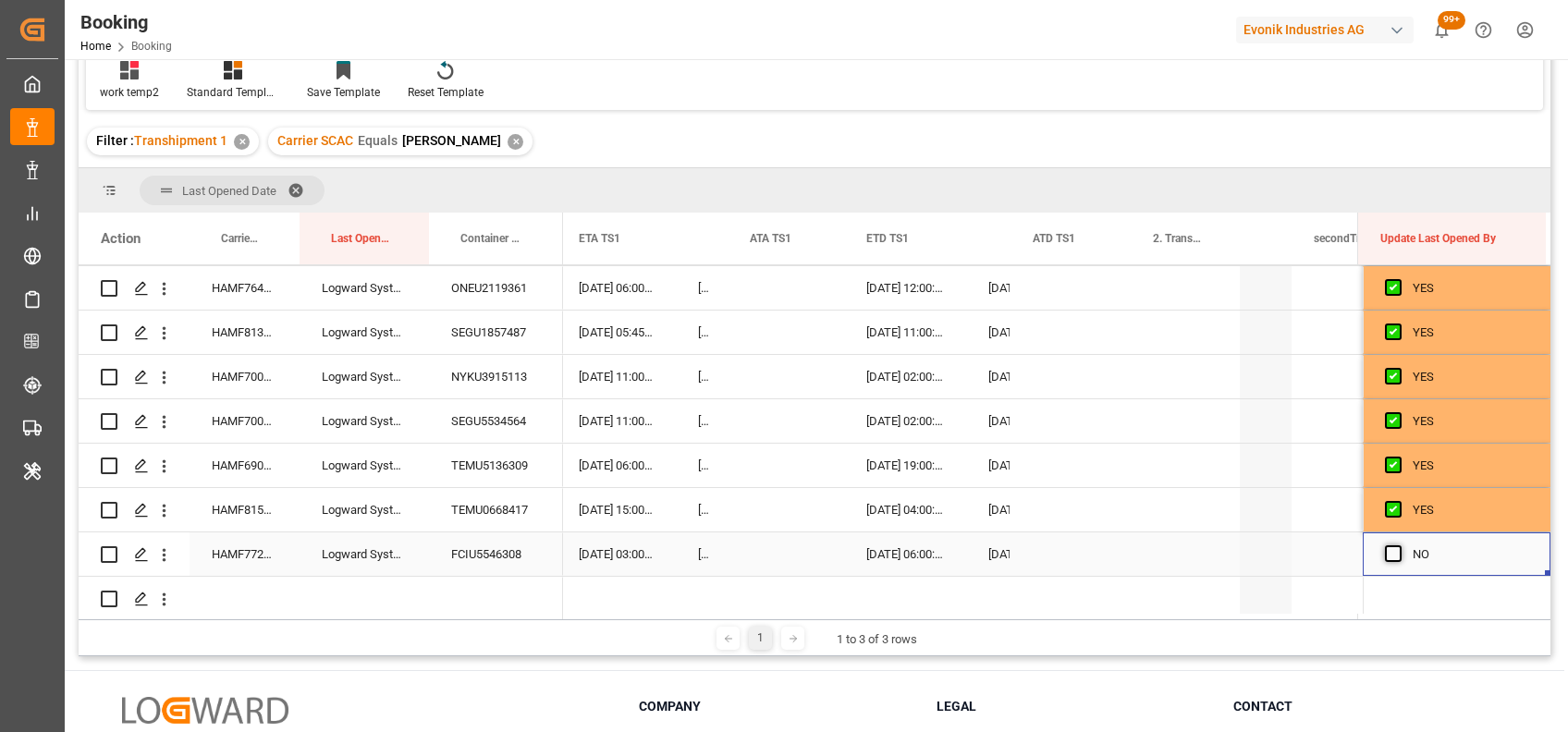
click at [1389, 553] on span "Press SPACE to select this row." at bounding box center [1393, 553] width 17 height 17
click at [1399, 545] on input "Press SPACE to select this row." at bounding box center [1399, 545] width 0 height 0
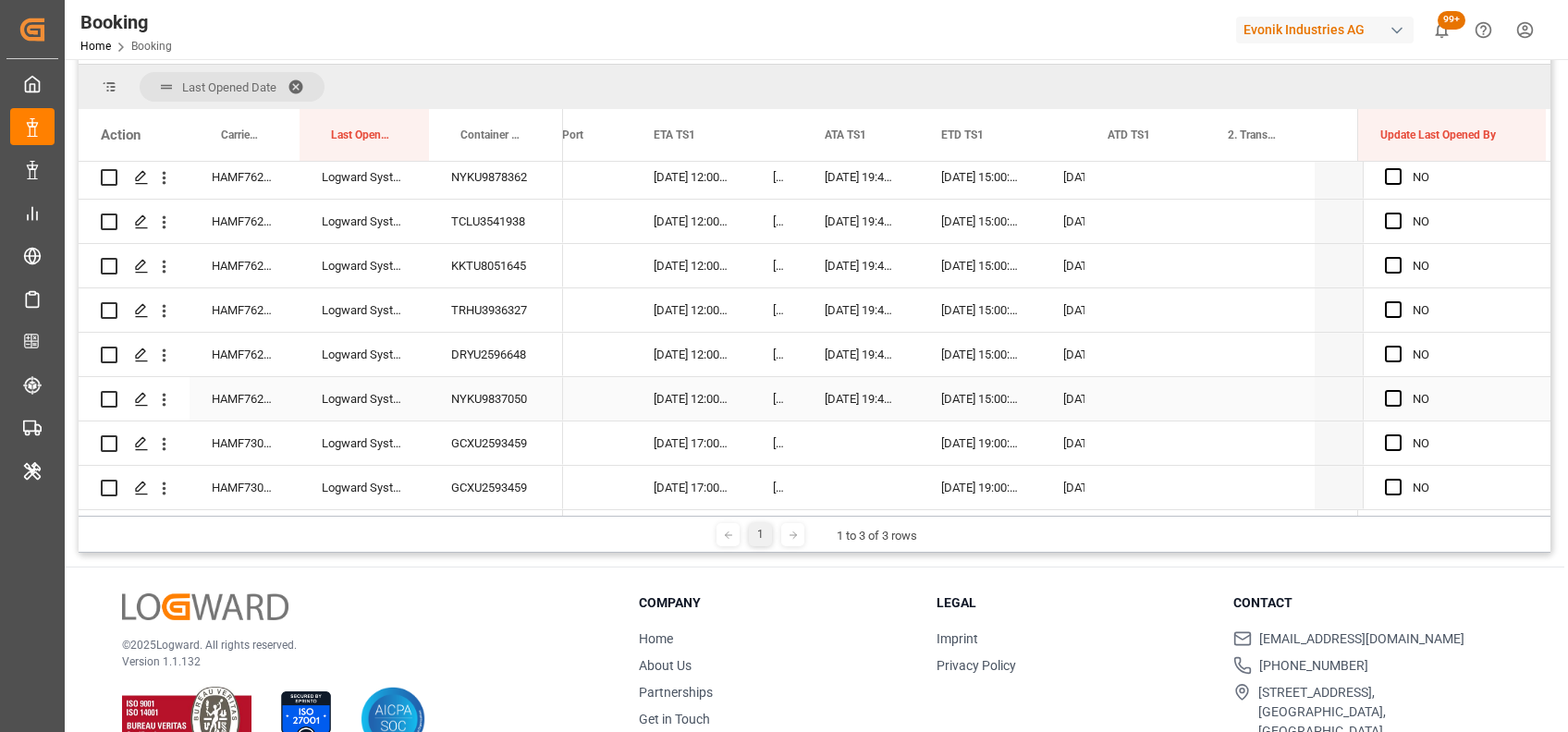
scroll to position [229, 0]
click at [1385, 177] on span "Press SPACE to select this row." at bounding box center [1393, 175] width 17 height 17
click at [1399, 167] on input "Press SPACE to select this row." at bounding box center [1399, 167] width 0 height 0
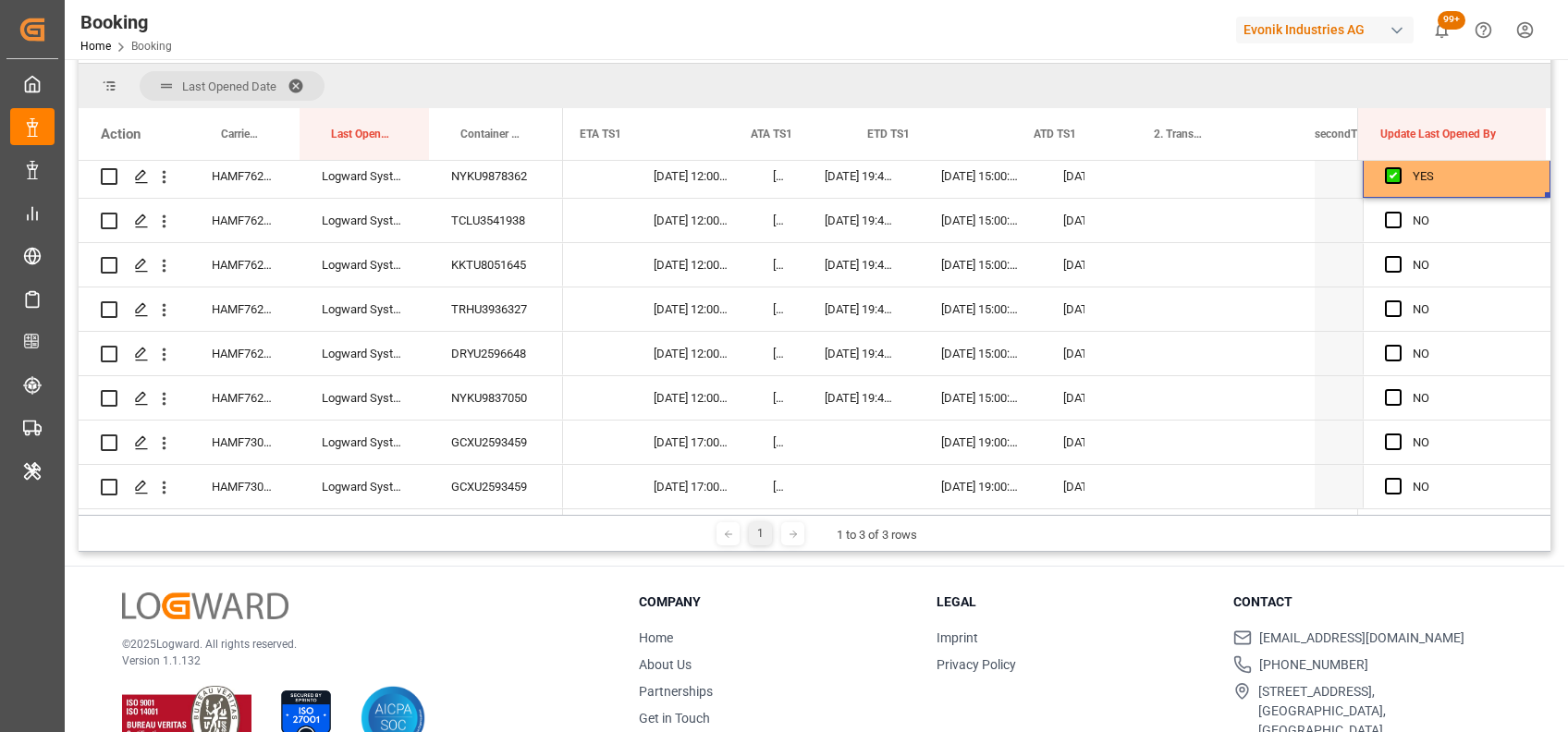
scroll to position [0, 19306]
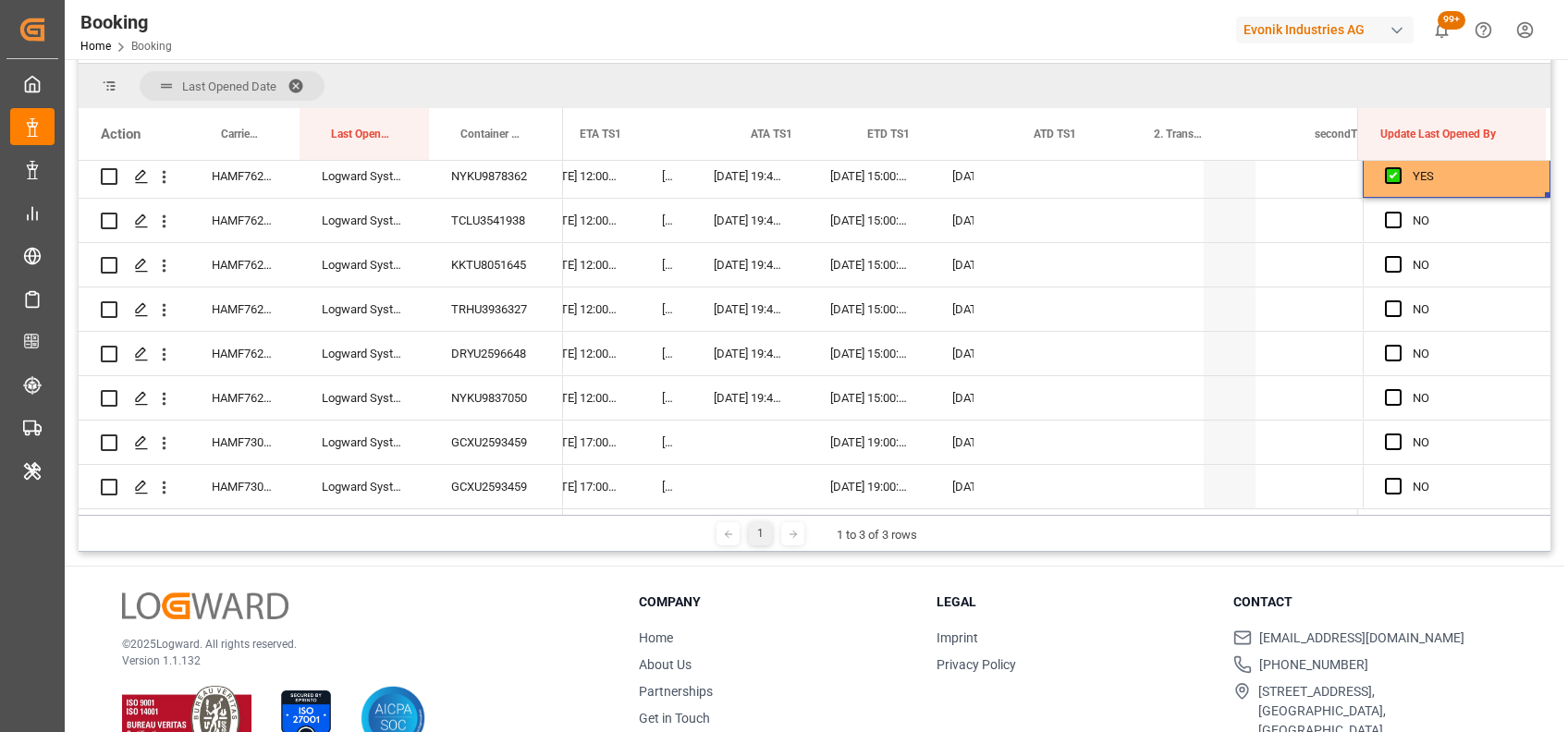
drag, startPoint x: 1539, startPoint y: 187, endPoint x: 1556, endPoint y: 493, distance: 306.5
click at [1556, 493] on main "Booking Carrier SCAC Equals Save Ctrl/CMD + S Home Edit Format View Help work t…" at bounding box center [814, 197] width 1499 height 707
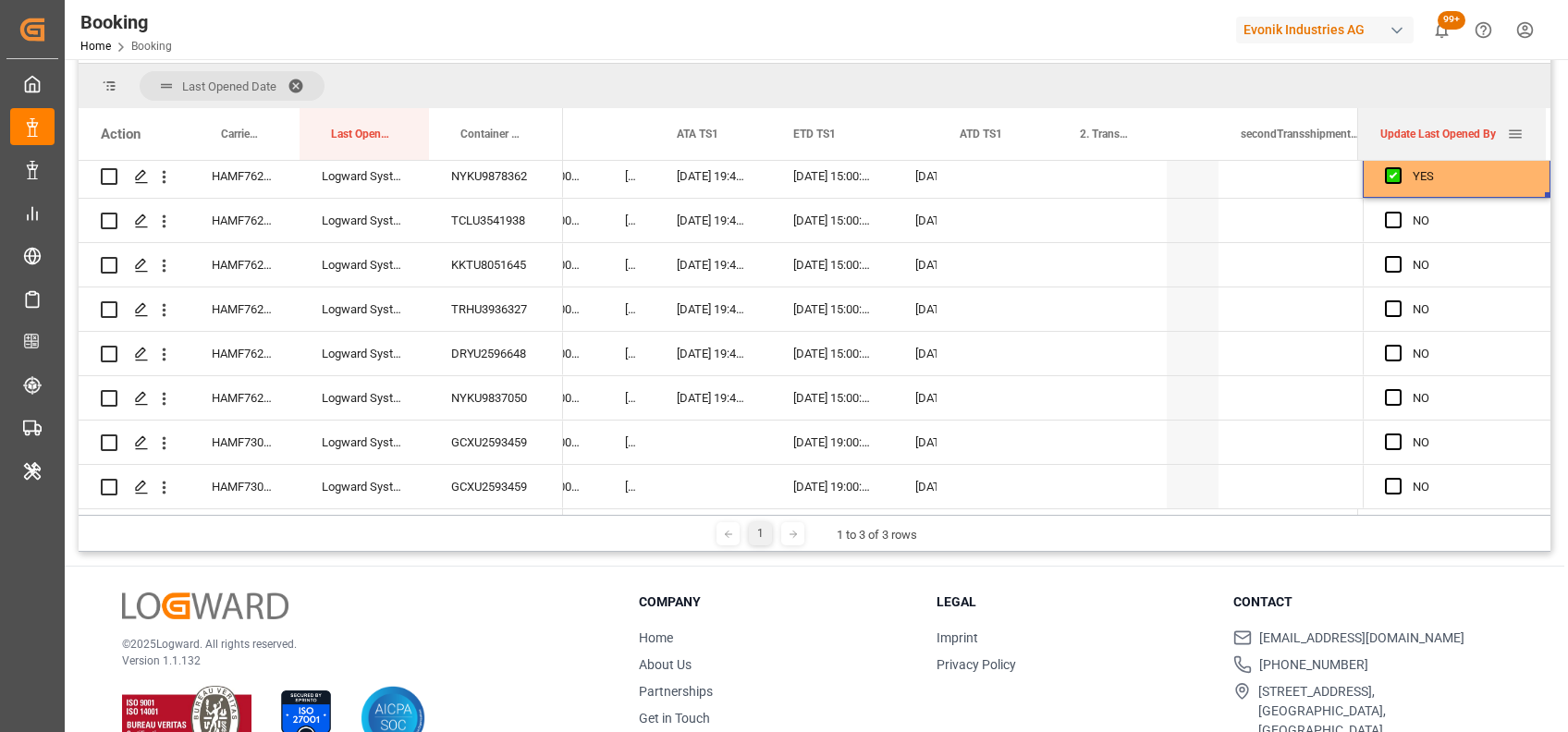
drag, startPoint x: 1360, startPoint y: 143, endPoint x: 1191, endPoint y: 162, distance: 170.1
click at [1191, 162] on div "Action Carrier Booking No. Last Opened By Container No. JP" at bounding box center [814, 311] width 1472 height 407
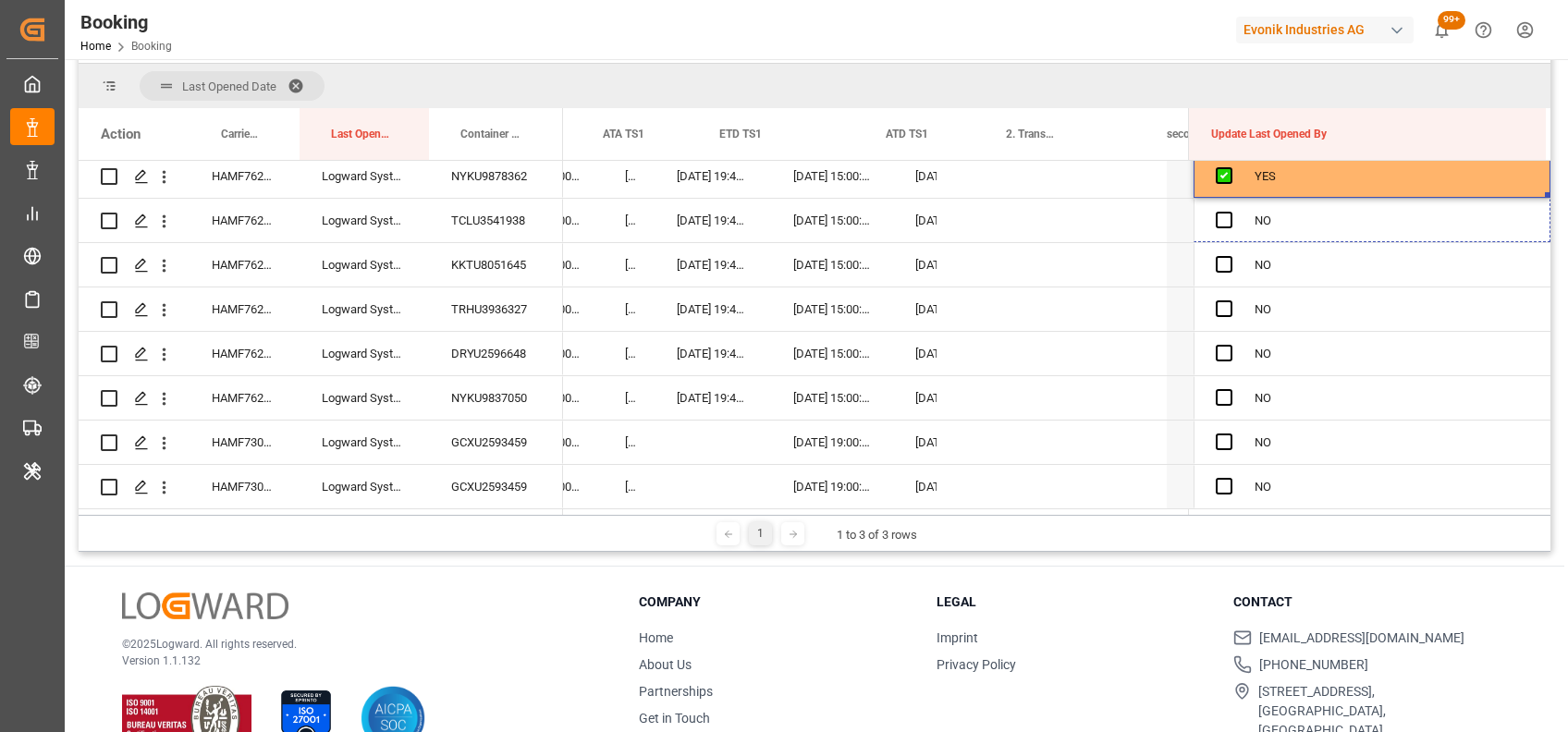
drag, startPoint x: 1541, startPoint y: 192, endPoint x: 1547, endPoint y: 534, distance: 342.1
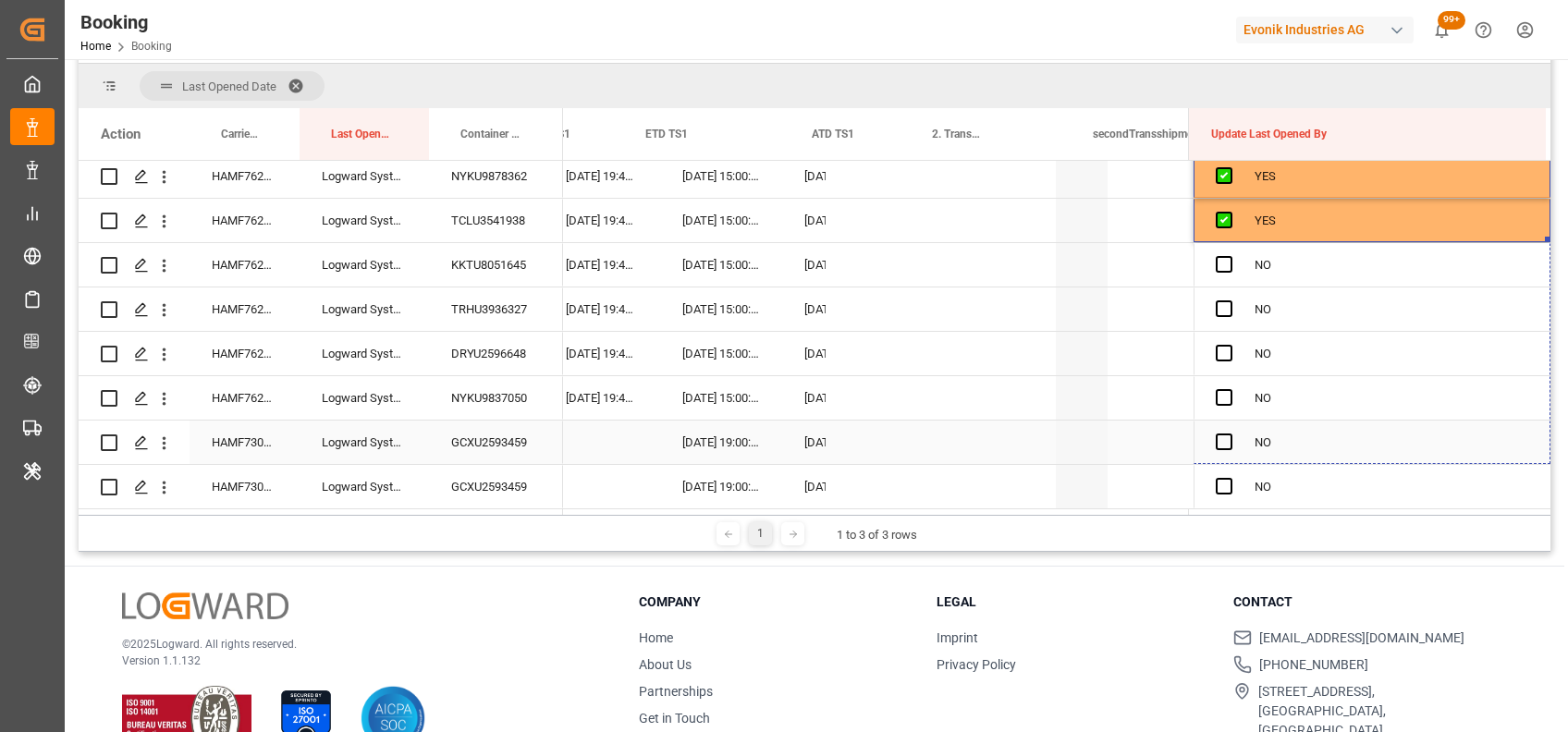
drag, startPoint x: 1541, startPoint y: 234, endPoint x: 1506, endPoint y: 461, distance: 229.7
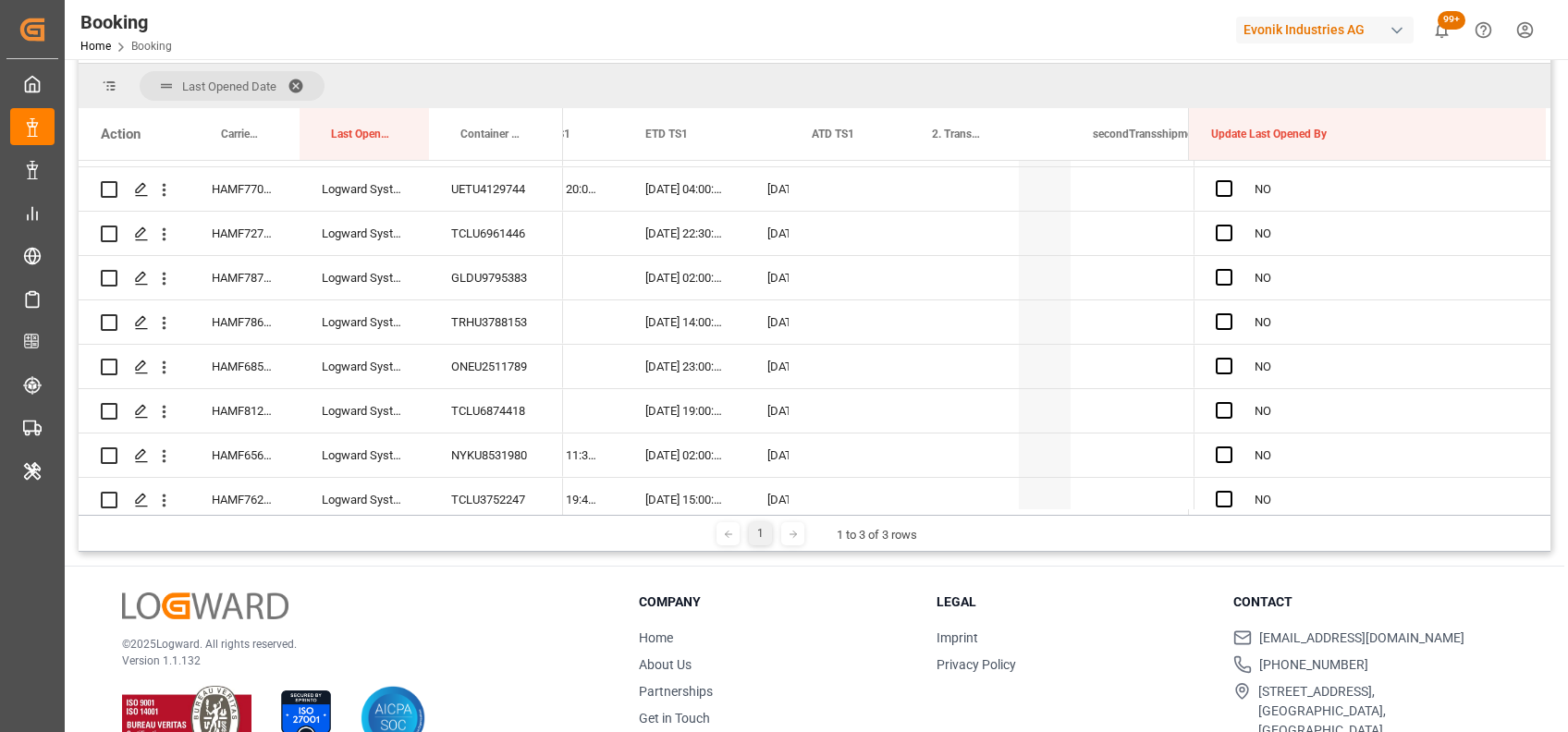
scroll to position [1943, 0]
click at [1220, 192] on span "Press SPACE to select this row." at bounding box center [1224, 189] width 17 height 17
click at [1230, 181] on input "Press SPACE to select this row." at bounding box center [1230, 181] width 0 height 0
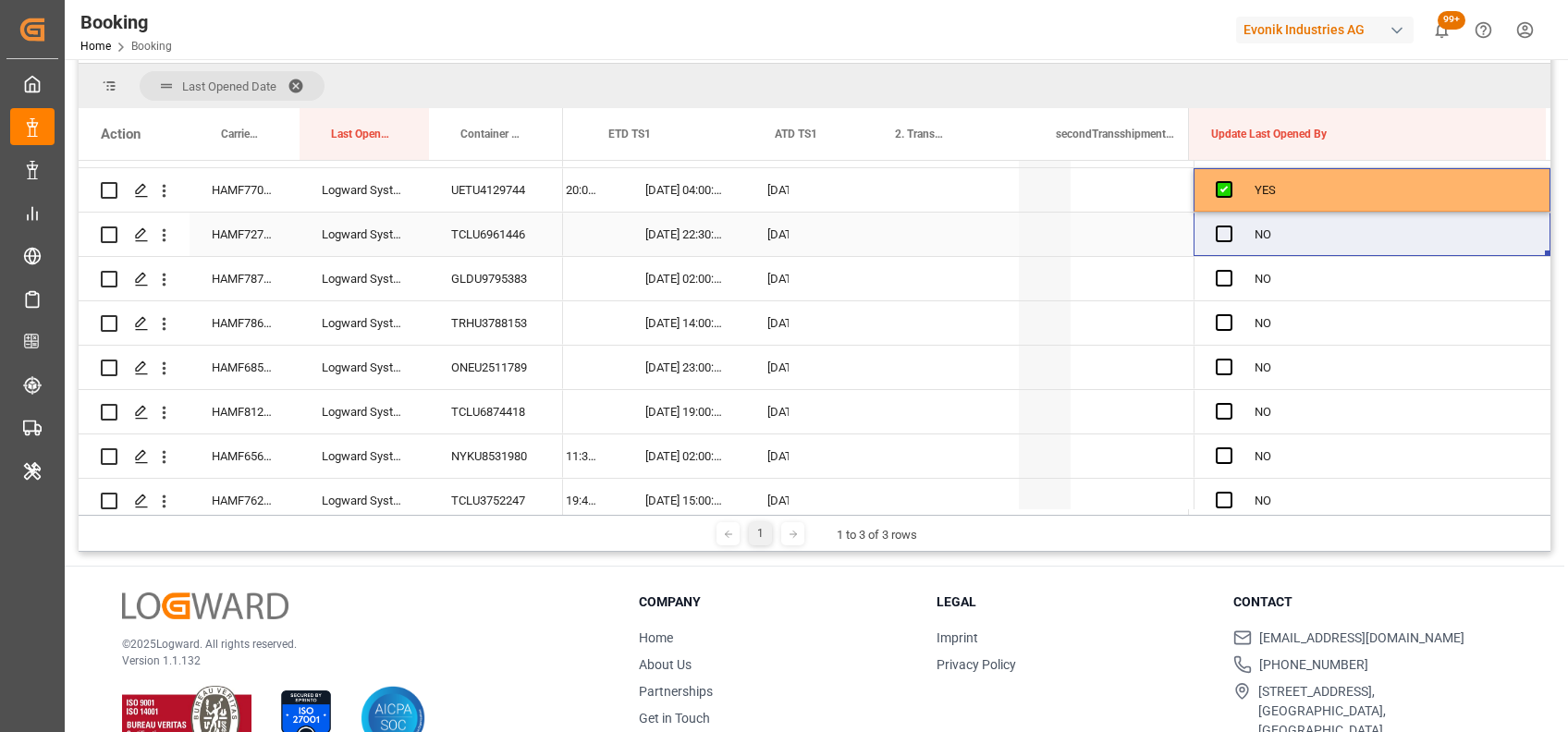
scroll to position [0, 19527]
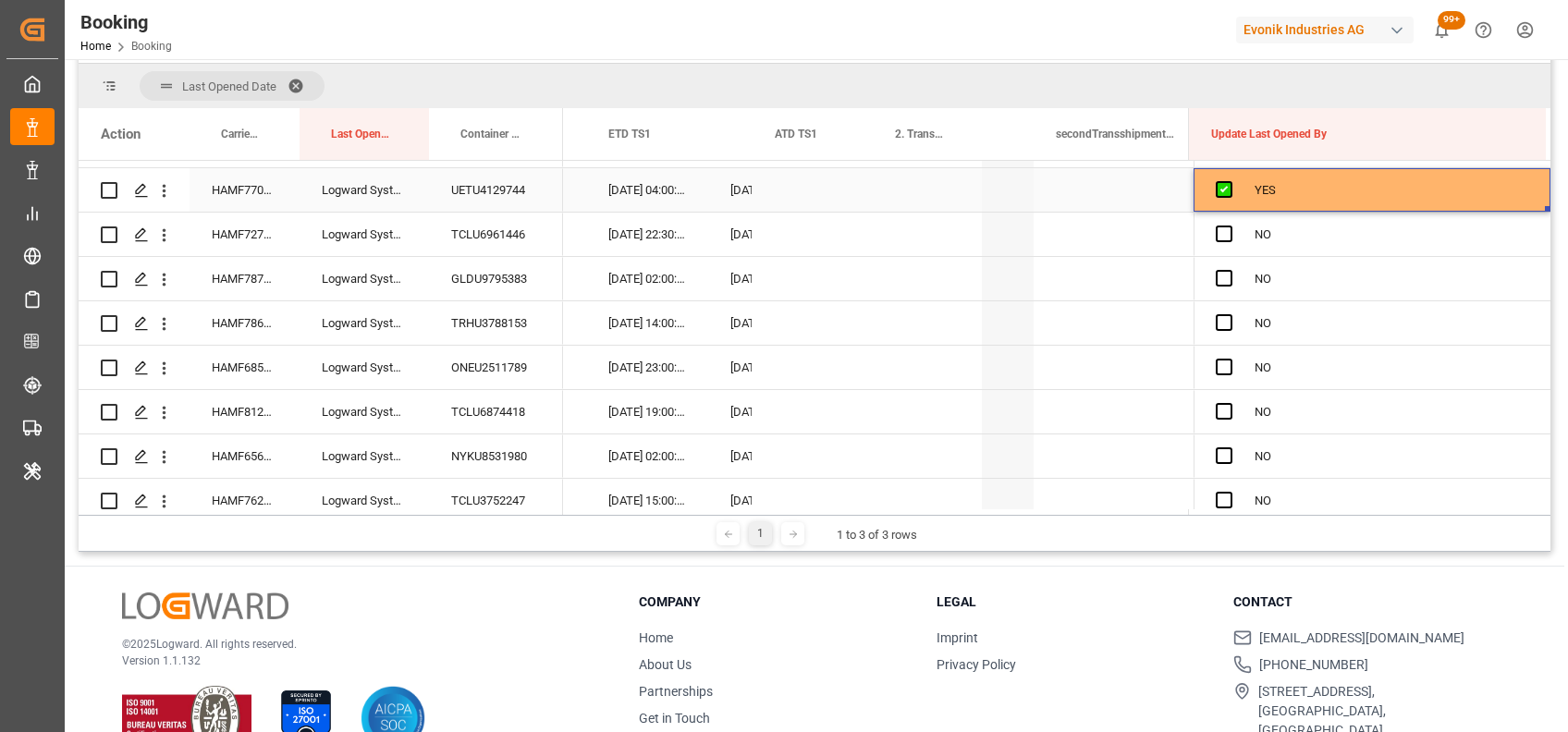
click at [1539, 204] on div "YES" at bounding box center [1371, 190] width 357 height 43
drag, startPoint x: 1540, startPoint y: 206, endPoint x: 1510, endPoint y: 466, distance: 261.7
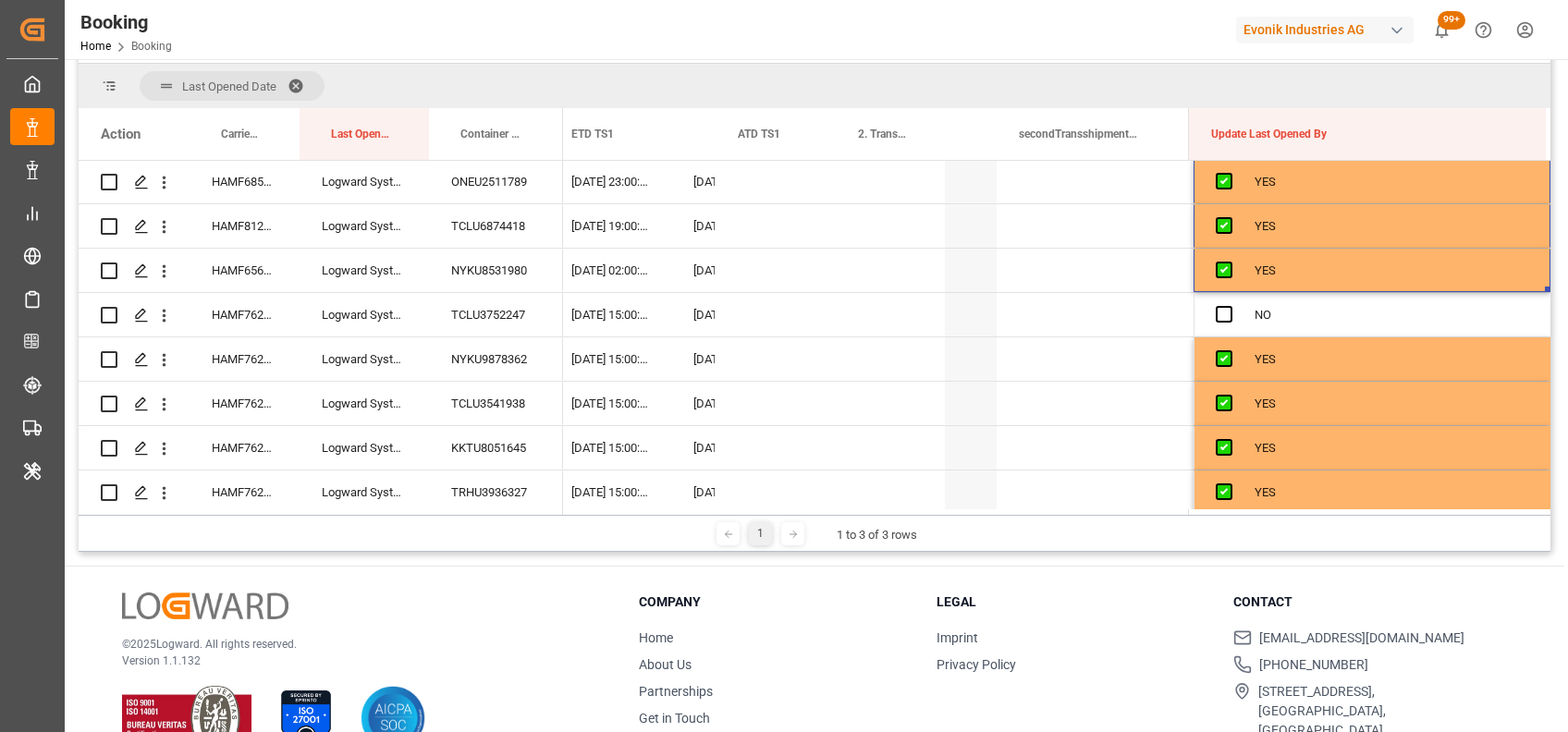
scroll to position [2130, 0]
click at [1217, 309] on span "Press SPACE to select this row." at bounding box center [1224, 312] width 17 height 17
click at [1230, 305] on input "Press SPACE to select this row." at bounding box center [1230, 305] width 0 height 0
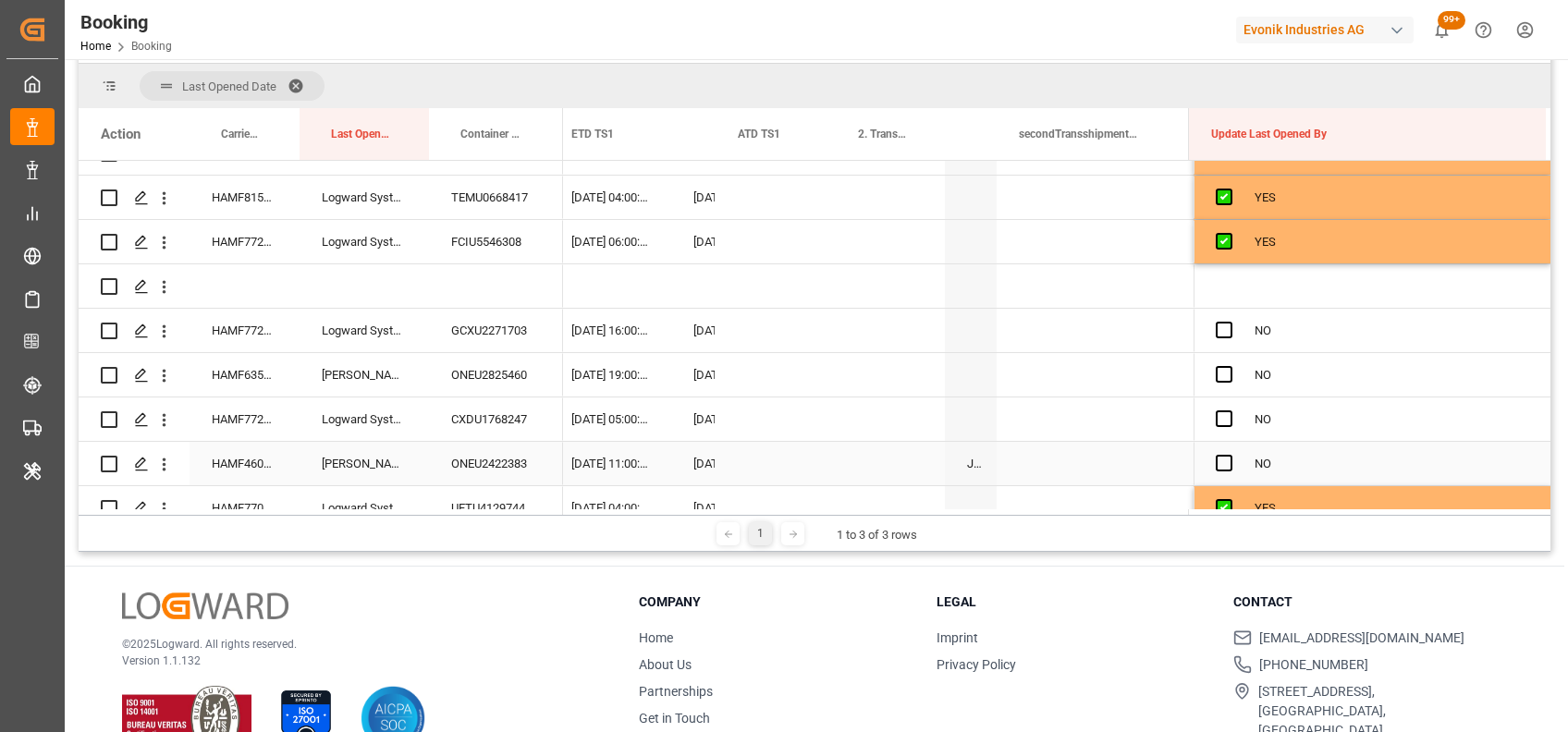
scroll to position [1626, 0]
click at [1222, 328] on span "Press SPACE to select this row." at bounding box center [1224, 329] width 17 height 17
click at [1230, 321] on input "Press SPACE to select this row." at bounding box center [1230, 321] width 0 height 0
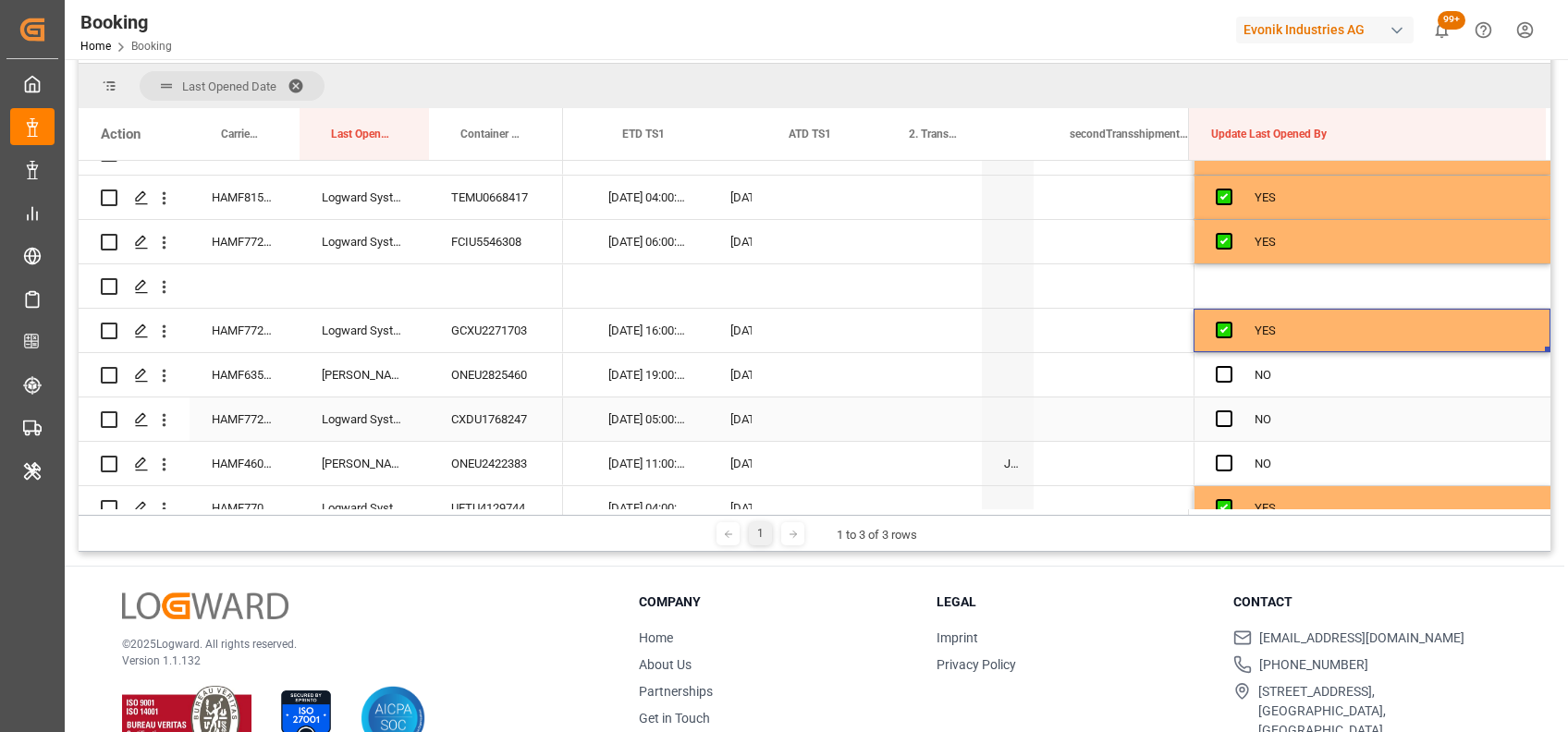
scroll to position [0, 19508]
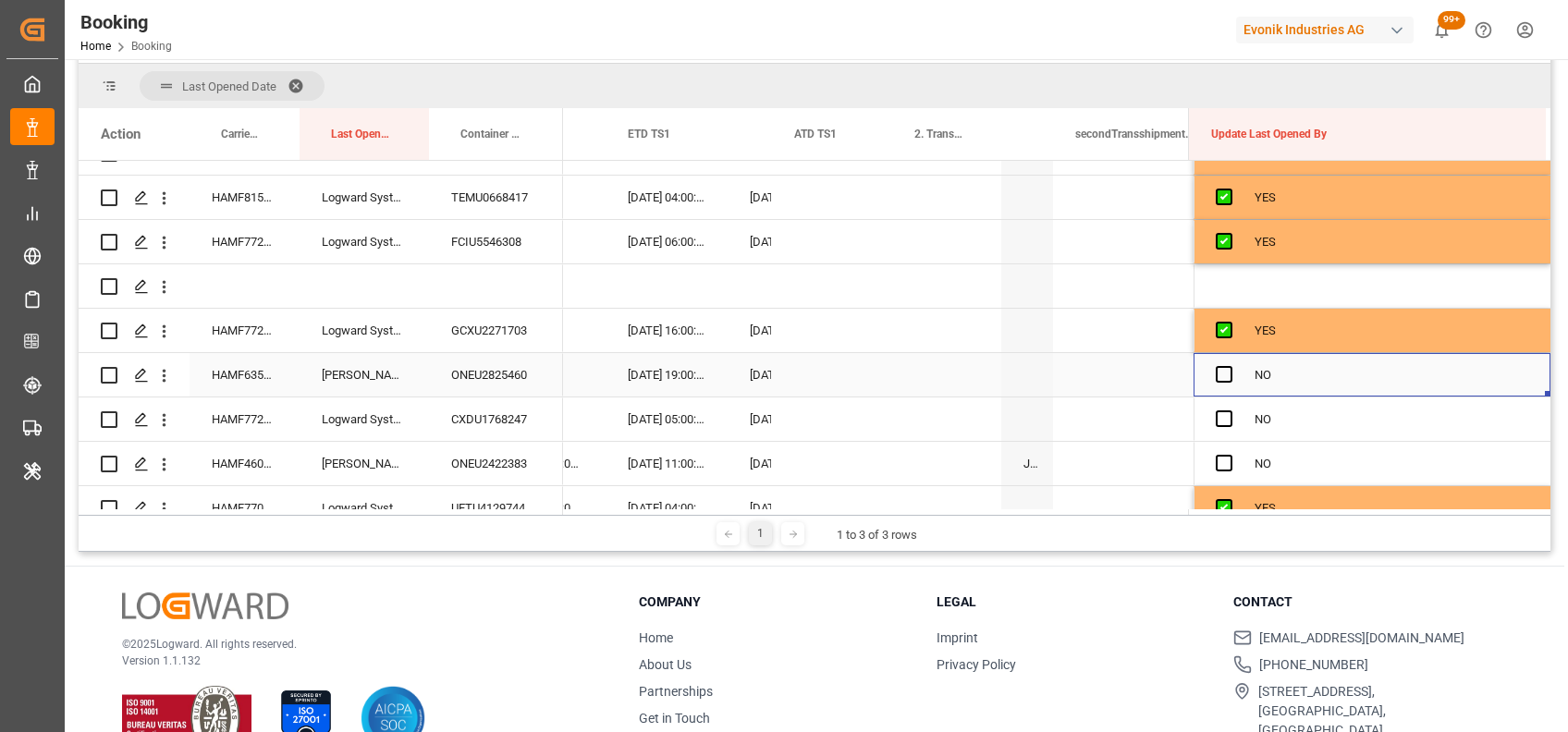
click at [1216, 365] on div "Press SPACE to select this row." at bounding box center [1235, 374] width 38 height 42
click at [1216, 370] on span "Press SPACE to select this row." at bounding box center [1224, 373] width 17 height 17
click at [1230, 366] on input "Press SPACE to select this row." at bounding box center [1230, 366] width 0 height 0
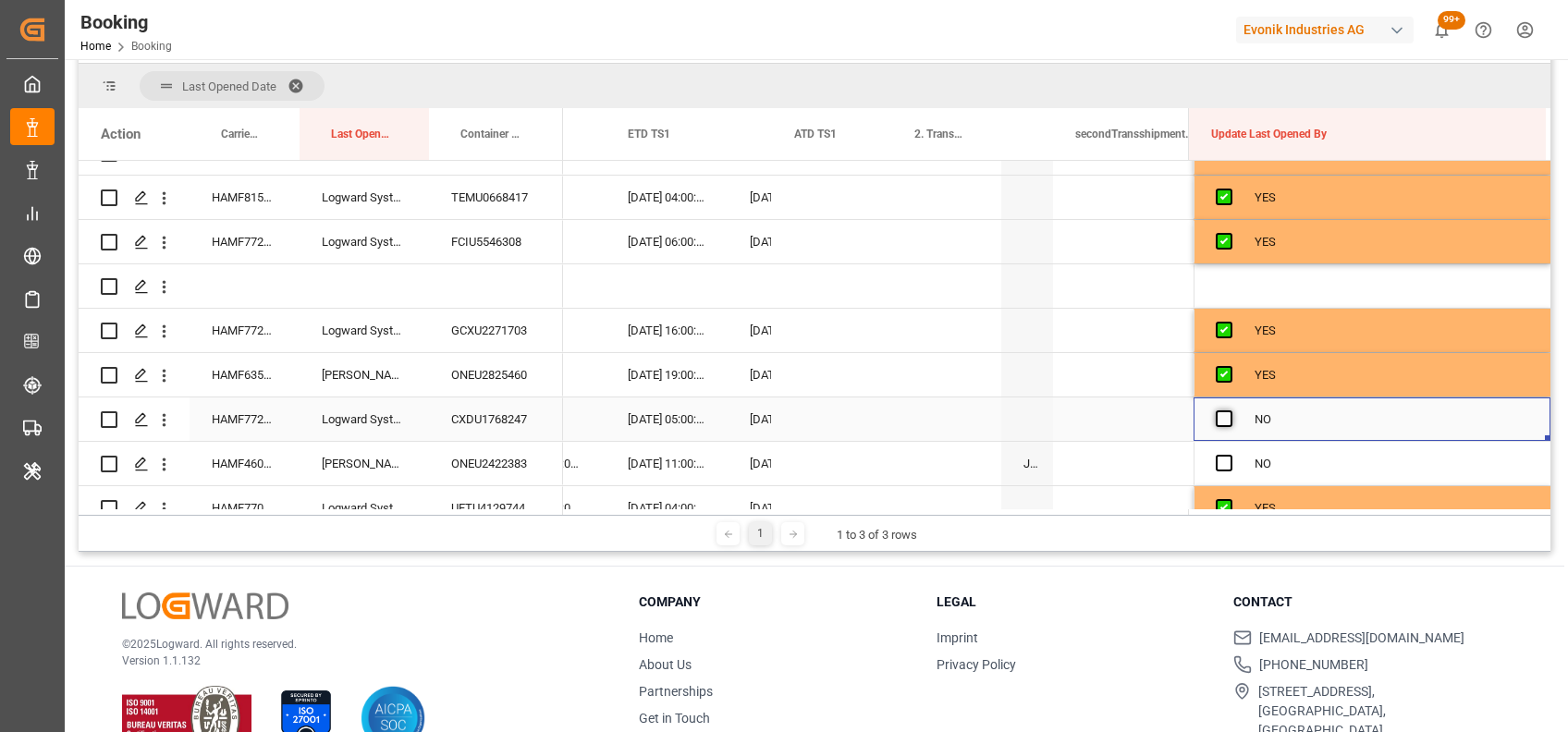
click at [1217, 418] on span "Press SPACE to select this row." at bounding box center [1224, 419] width 17 height 17
click at [1230, 411] on input "Press SPACE to select this row." at bounding box center [1230, 411] width 0 height 0
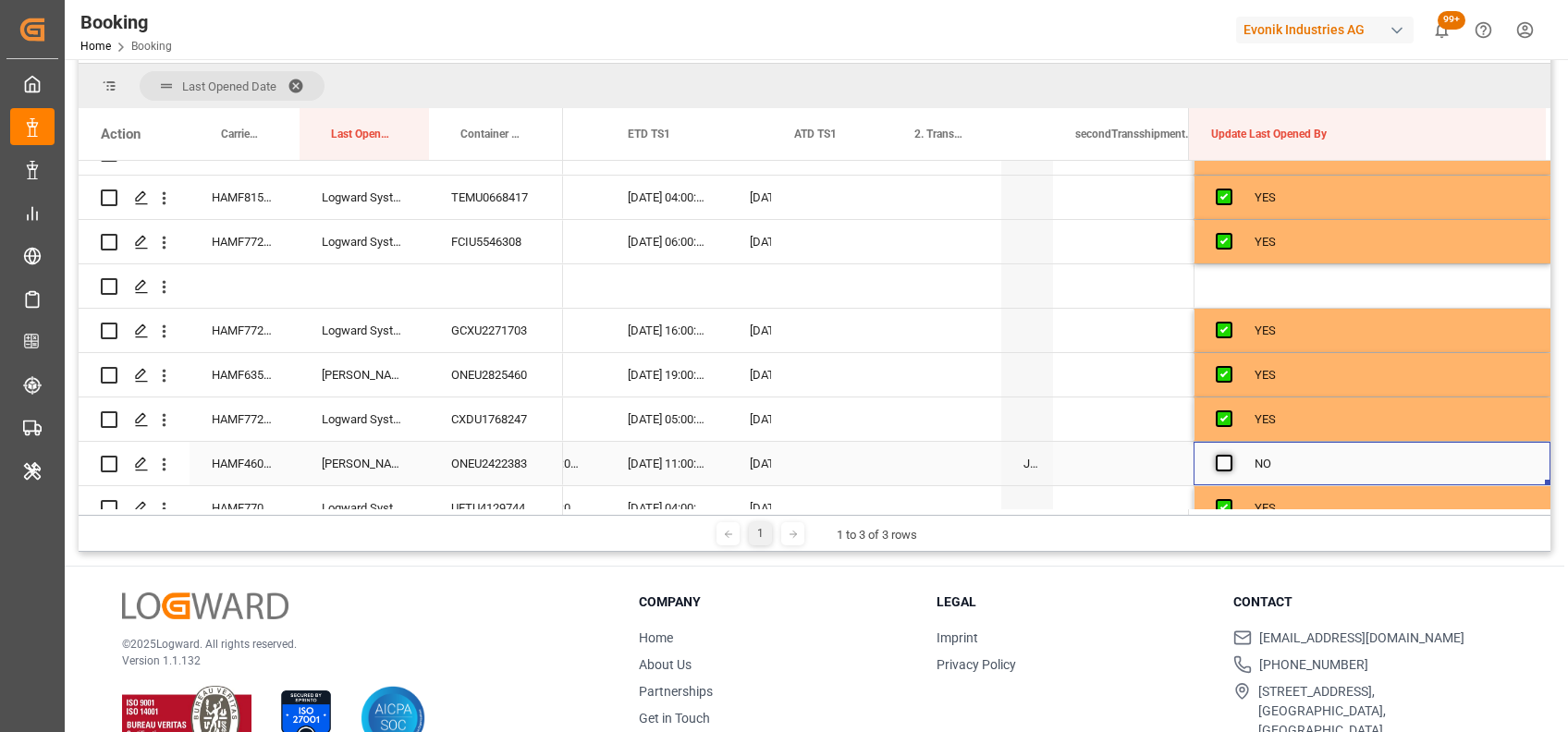
click at [1219, 464] on span "Press SPACE to select this row." at bounding box center [1224, 463] width 17 height 17
click at [1230, 455] on input "Press SPACE to select this row." at bounding box center [1230, 455] width 0 height 0
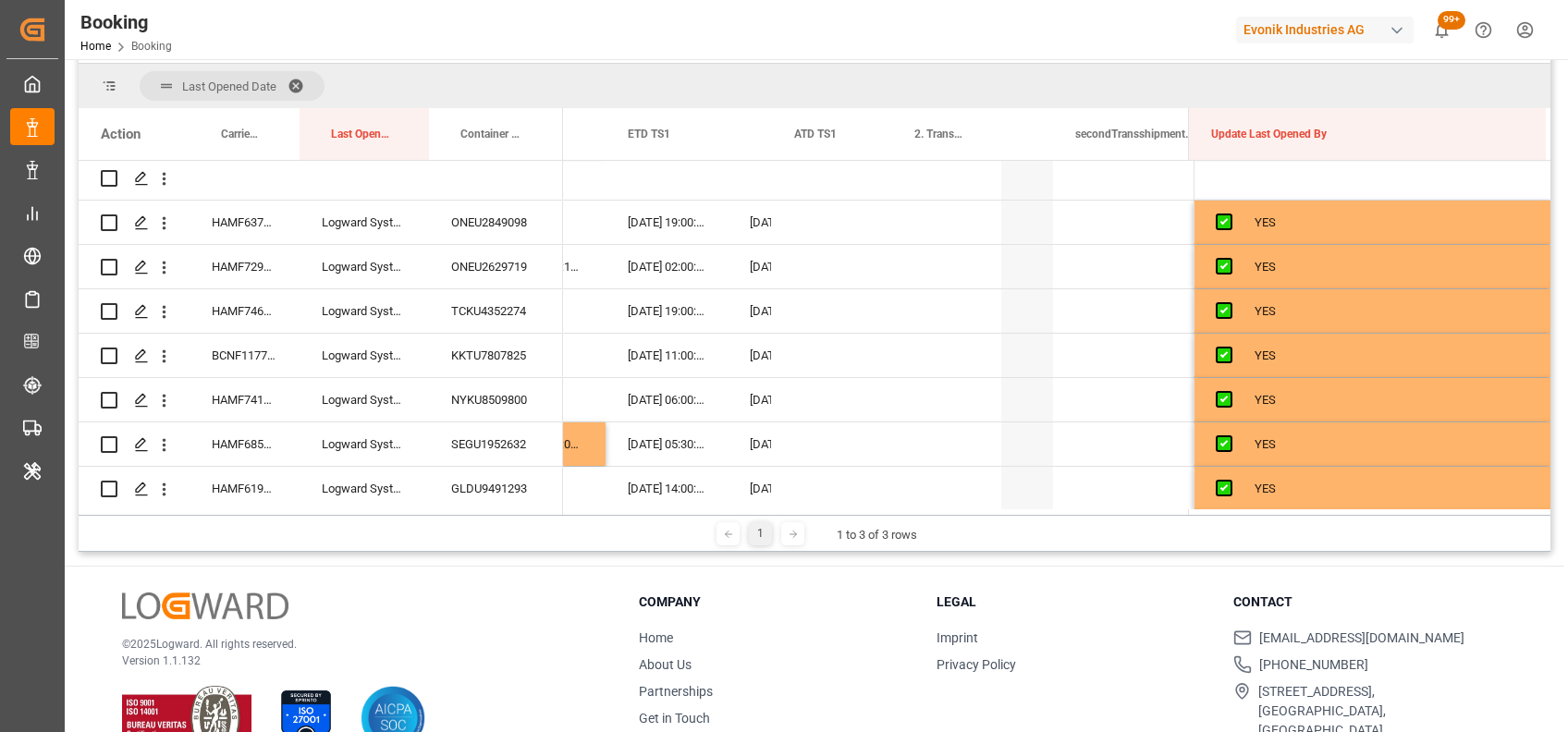
scroll to position [0, 0]
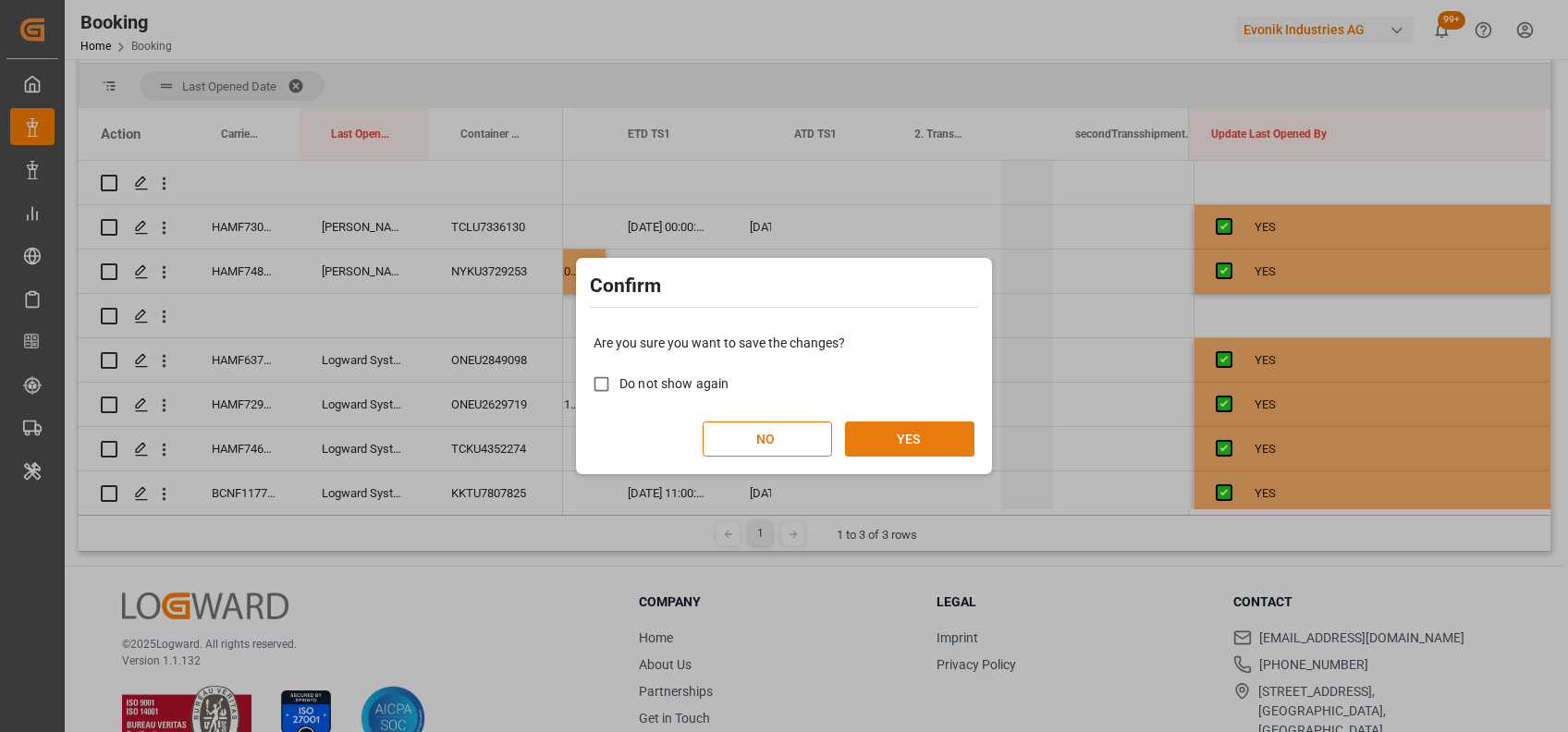
click at [883, 435] on button "YES" at bounding box center [909, 439] width 130 height 35
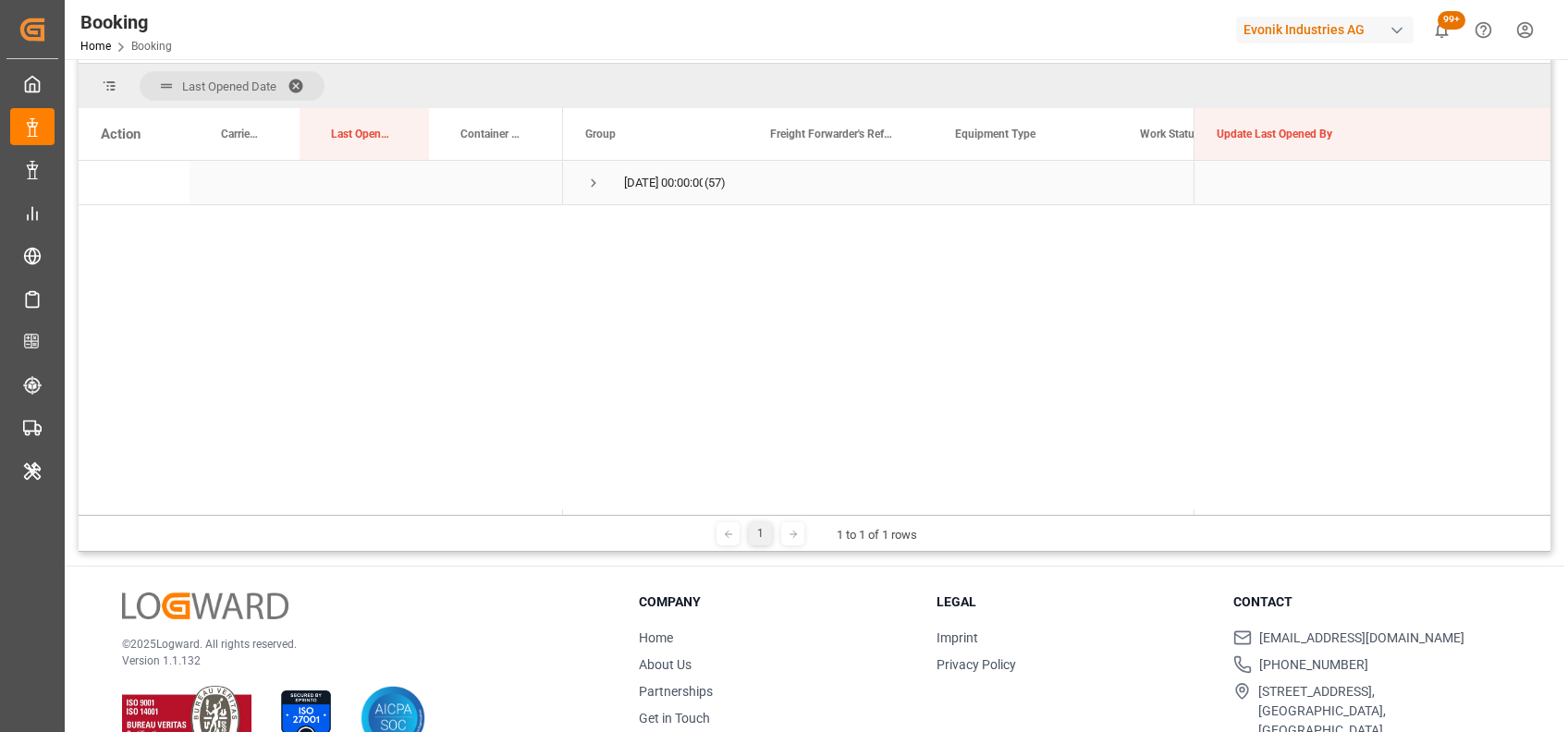
click at [595, 180] on span "Press SPACE to select this row." at bounding box center [593, 183] width 17 height 17
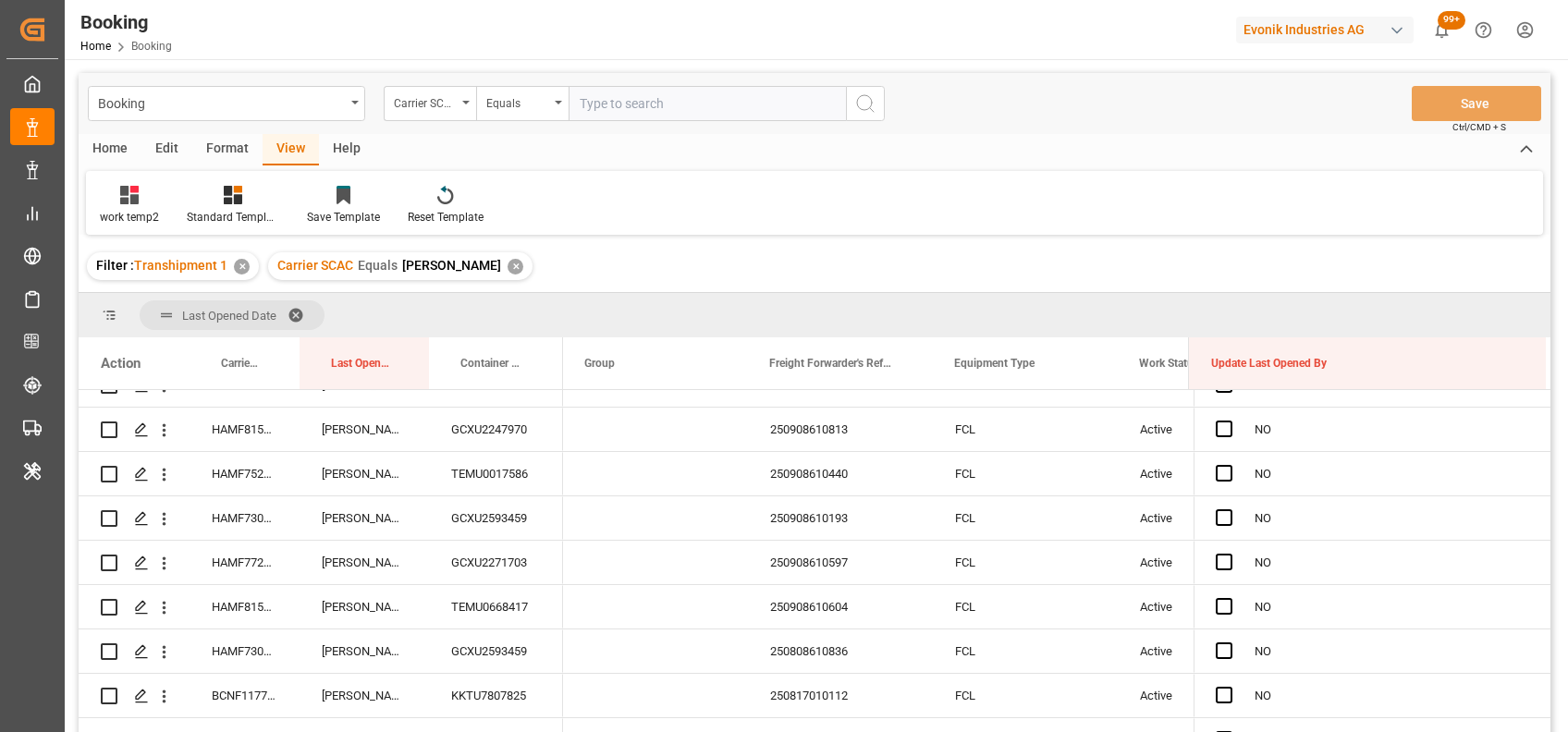
click at [582, 114] on input "text" at bounding box center [707, 103] width 277 height 35
type input "hdmu"
click at [507, 262] on div "✕" at bounding box center [515, 266] width 16 height 16
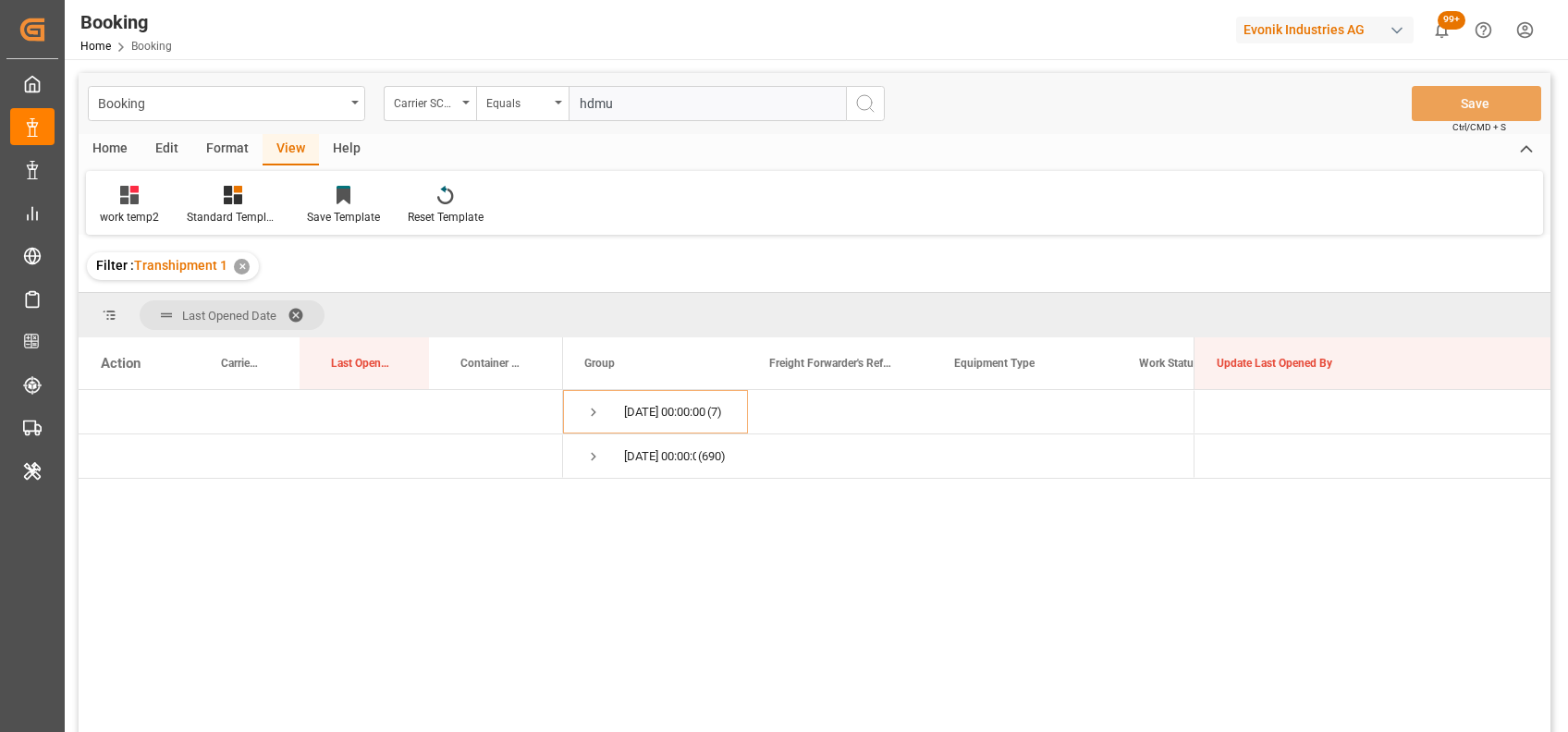
click at [631, 110] on input "hdmu" at bounding box center [707, 103] width 277 height 35
click at [863, 104] on icon "search button" at bounding box center [865, 103] width 23 height 23
click at [596, 456] on span "Press SPACE to select this row." at bounding box center [593, 456] width 17 height 17
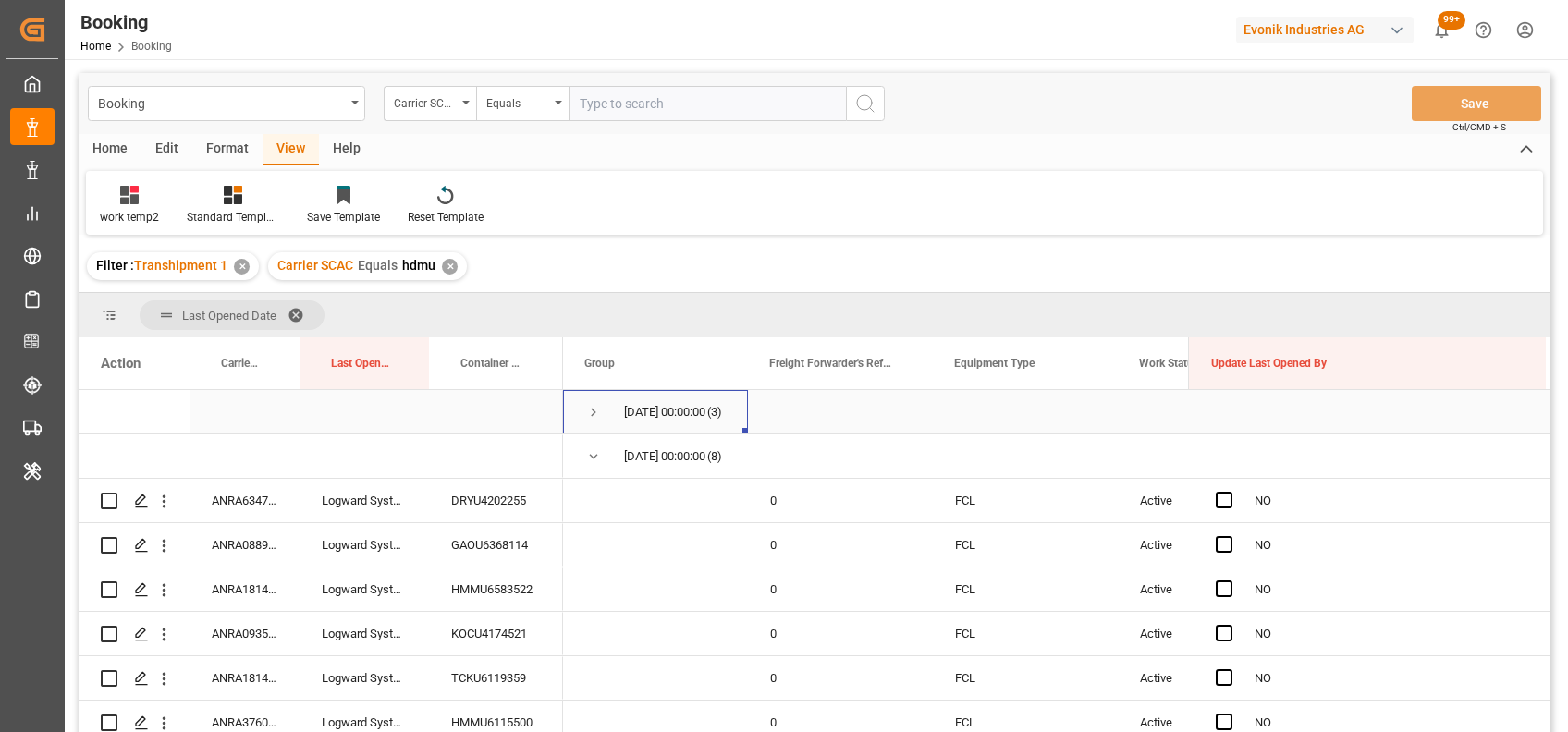
click at [596, 417] on span "Press SPACE to select this row." at bounding box center [593, 412] width 17 height 17
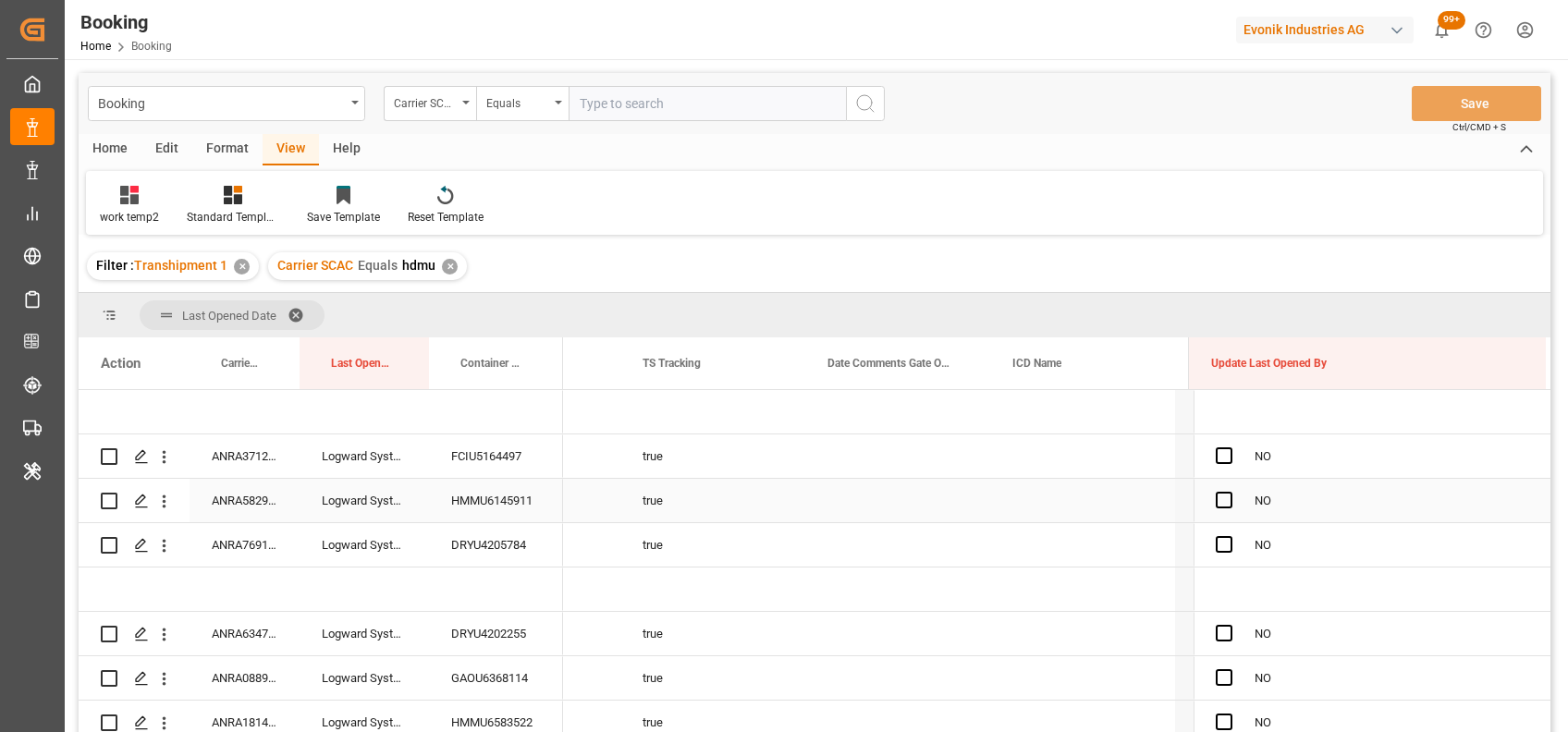
scroll to position [0, 9681]
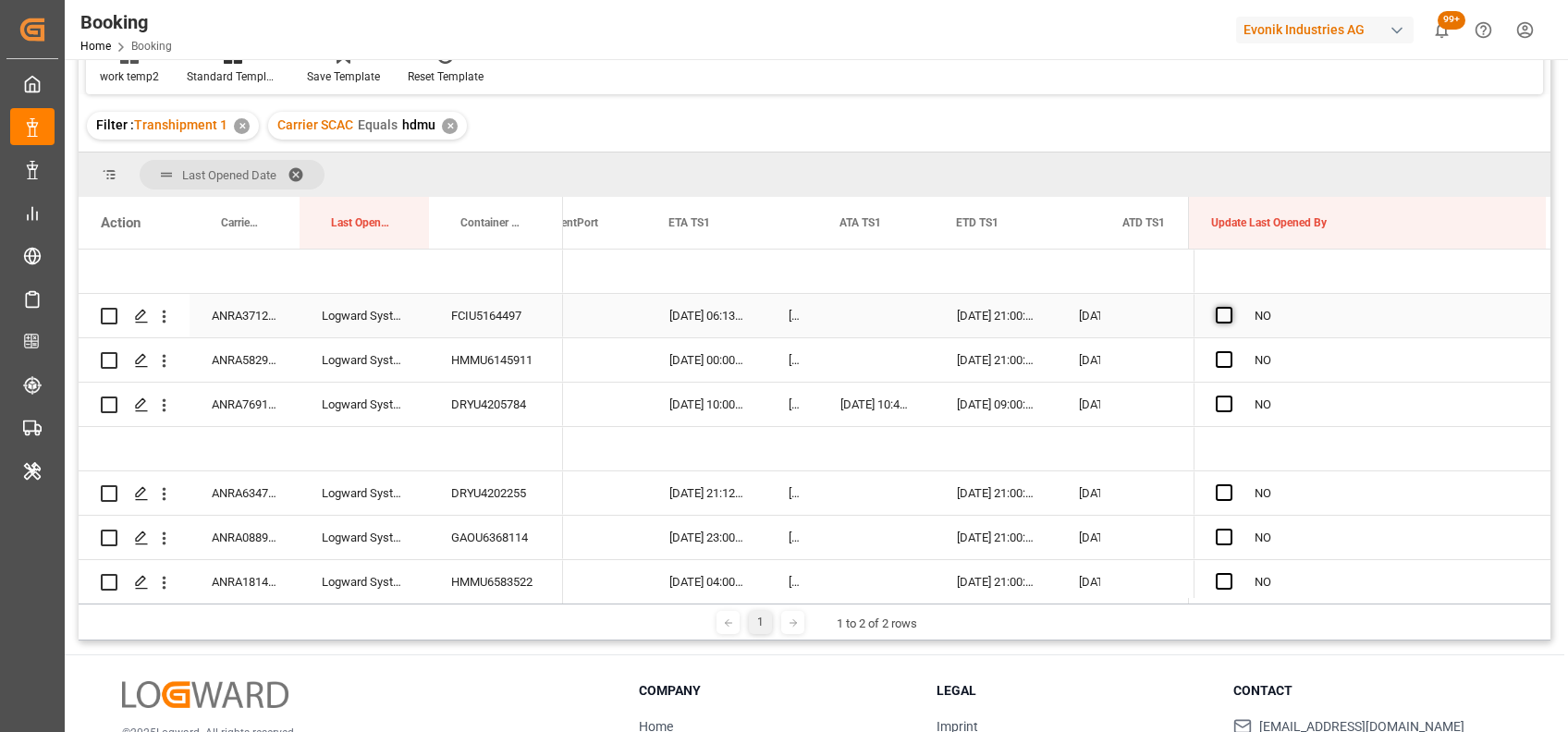
click at [1216, 310] on span "Press SPACE to select this row." at bounding box center [1224, 314] width 17 height 17
click at [1230, 307] on input "Press SPACE to select this row." at bounding box center [1230, 307] width 0 height 0
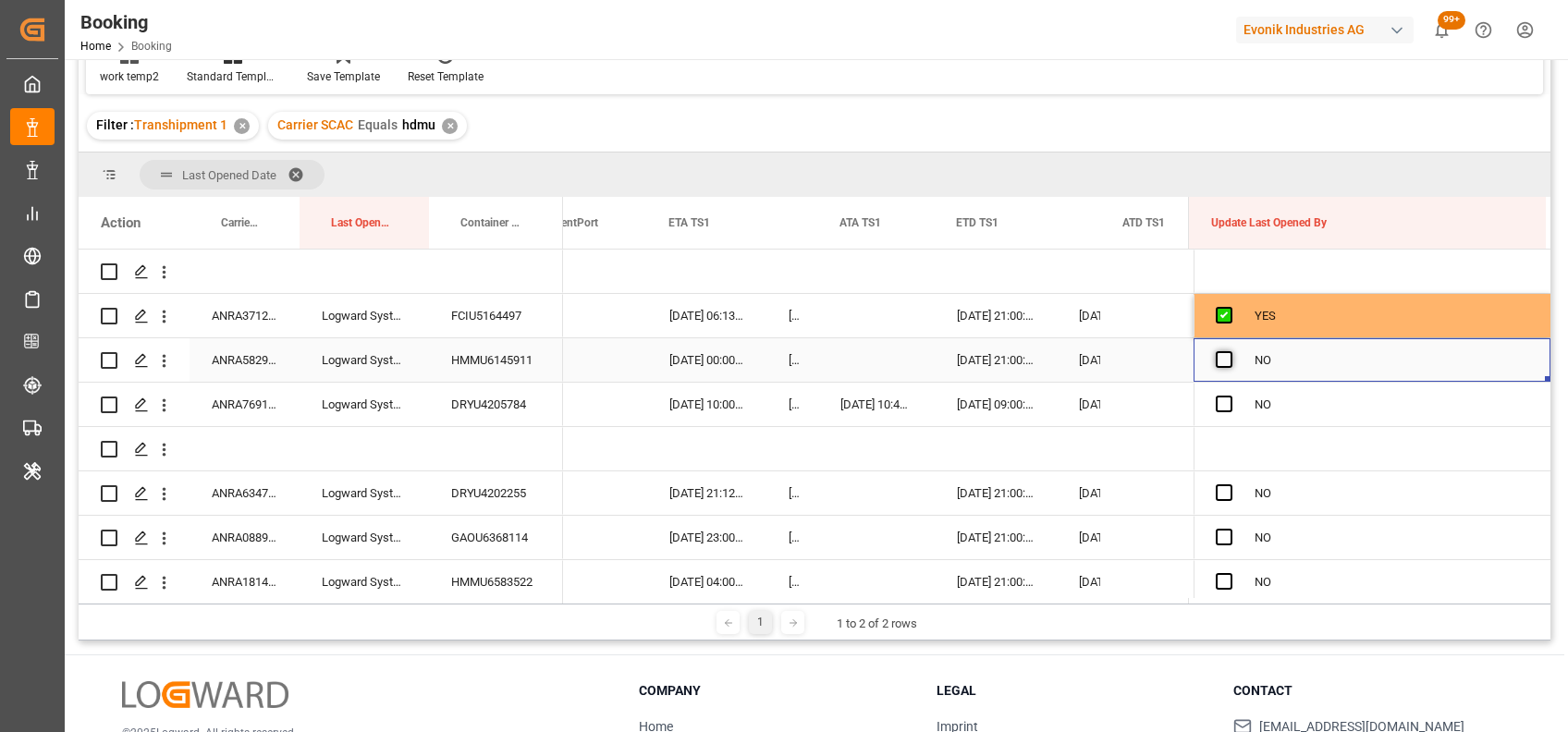
click at [1216, 365] on span "Press SPACE to select this row." at bounding box center [1224, 359] width 17 height 17
click at [1230, 351] on input "Press SPACE to select this row." at bounding box center [1230, 351] width 0 height 0
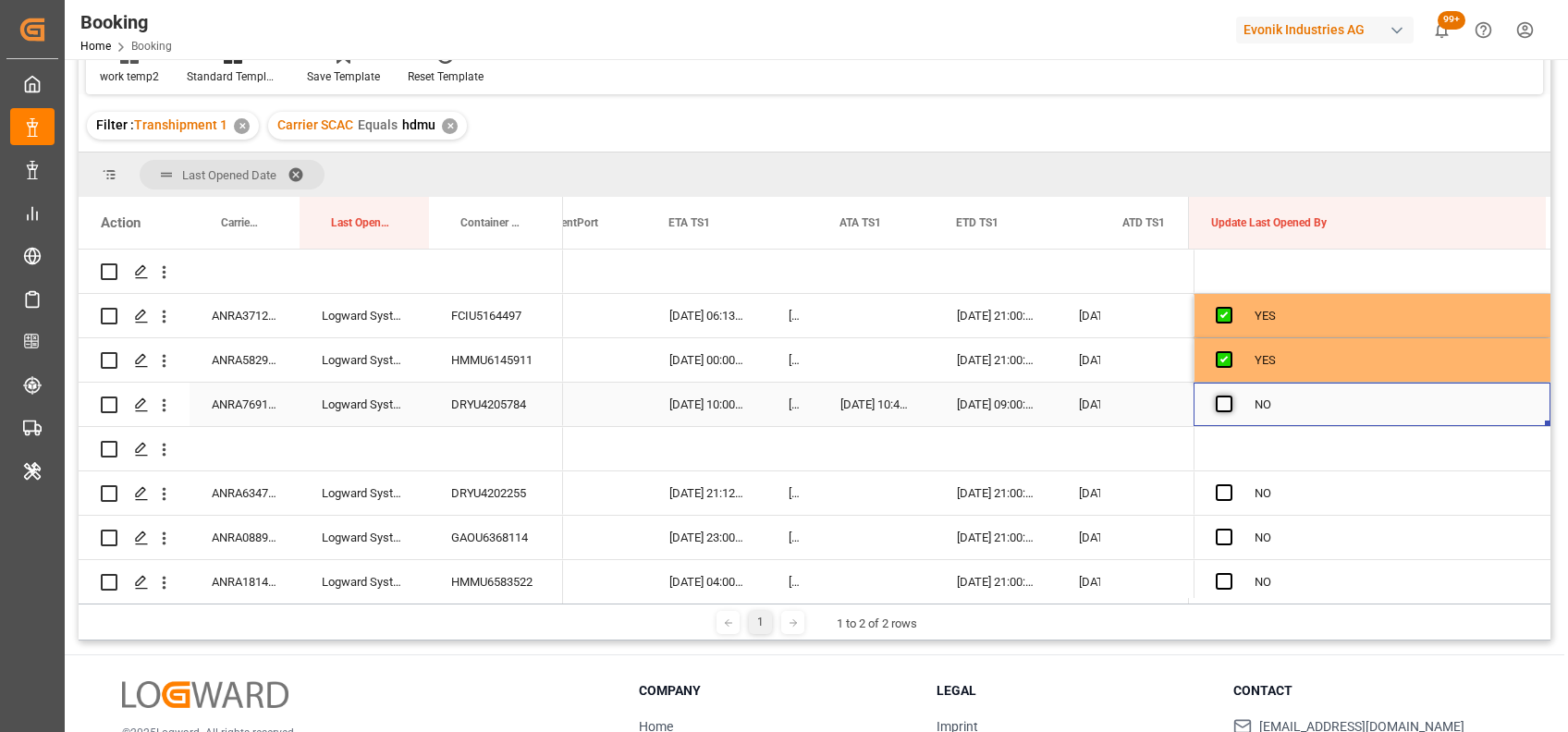
click at [1218, 399] on span "Press SPACE to select this row." at bounding box center [1224, 403] width 17 height 17
click at [1230, 395] on input "Press SPACE to select this row." at bounding box center [1230, 395] width 0 height 0
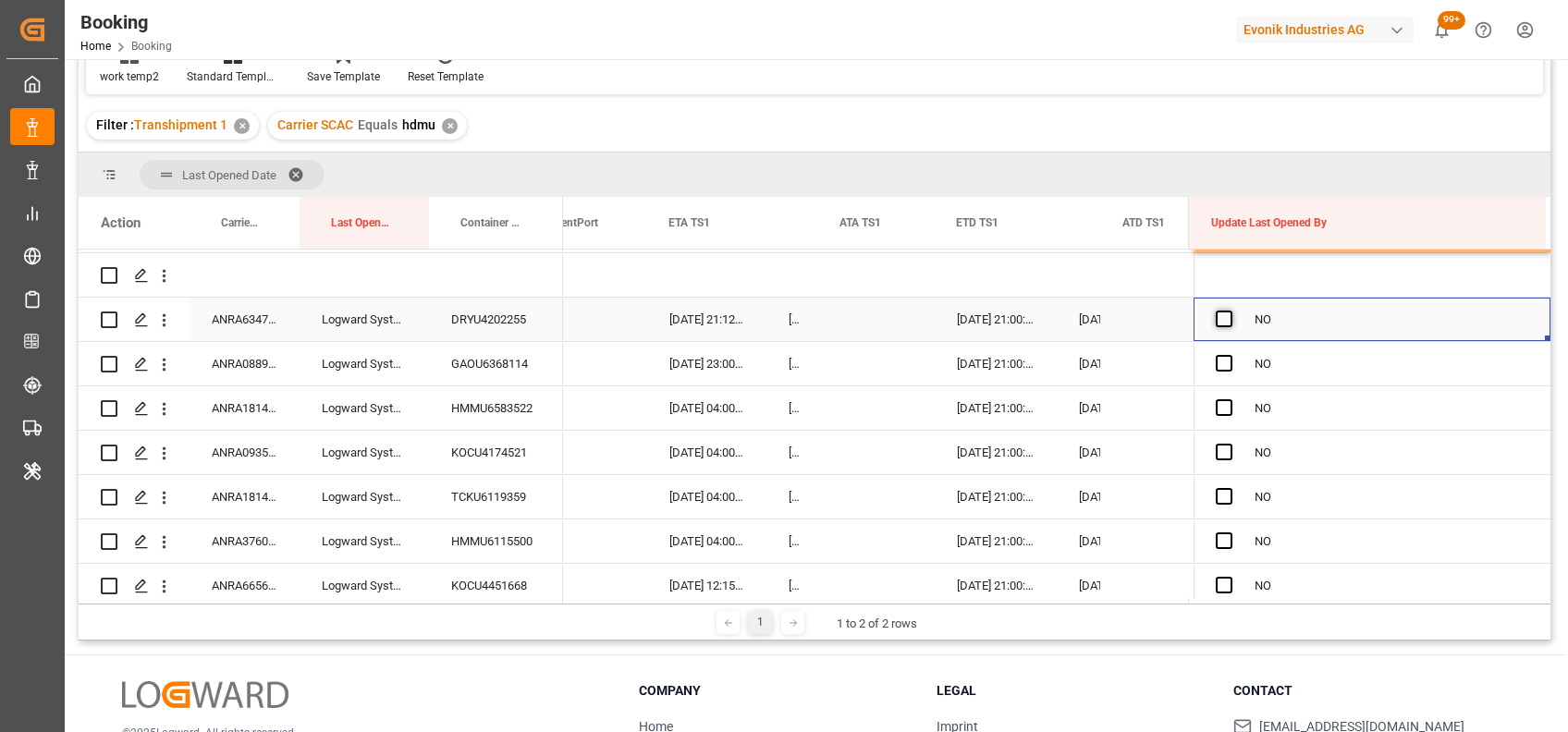
click at [1216, 317] on span "Press SPACE to select this row." at bounding box center [1224, 318] width 17 height 17
click at [1230, 310] on input "Press SPACE to select this row." at bounding box center [1230, 310] width 0 height 0
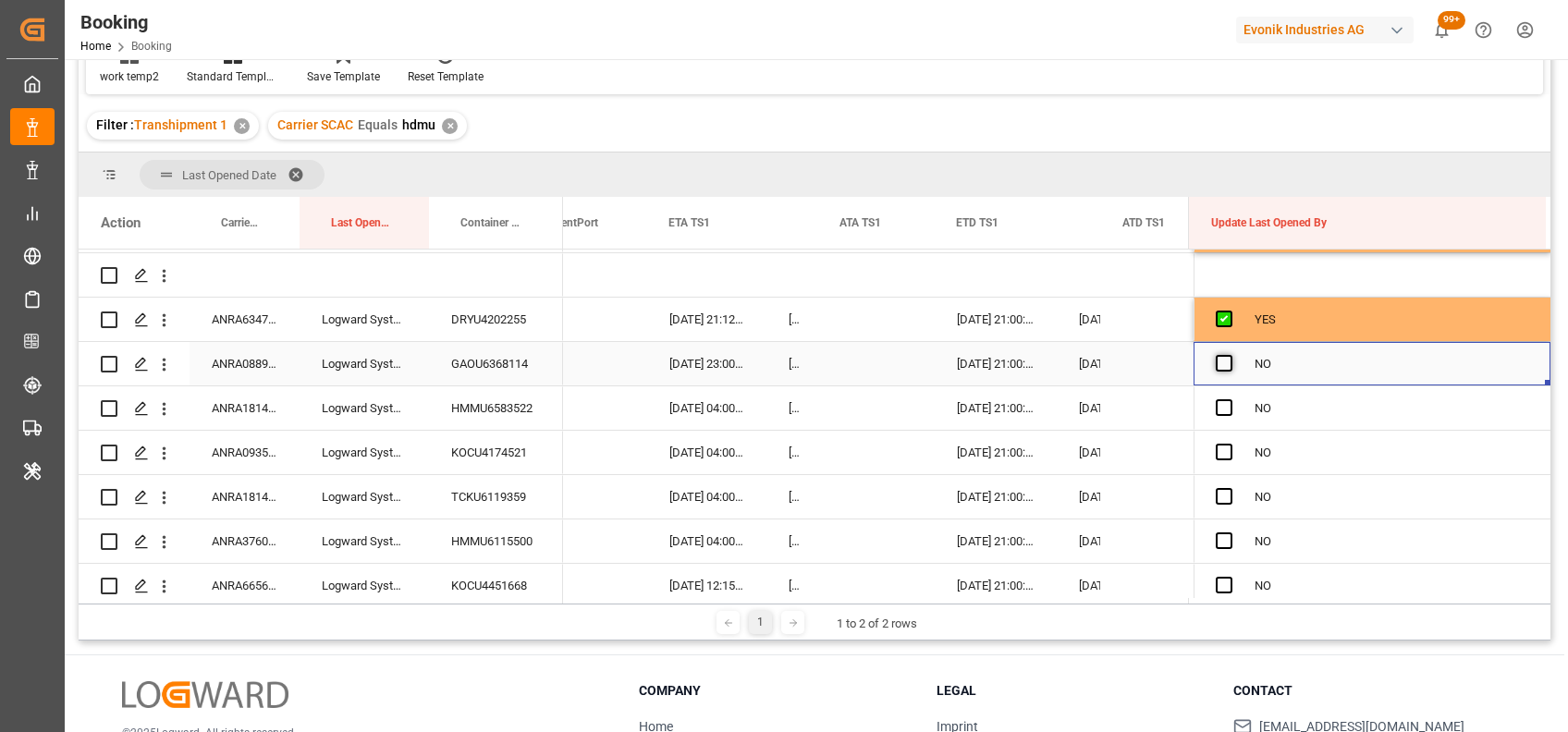
click at [1217, 365] on span "Press SPACE to select this row." at bounding box center [1224, 363] width 17 height 17
click at [1230, 355] on input "Press SPACE to select this row." at bounding box center [1230, 355] width 0 height 0
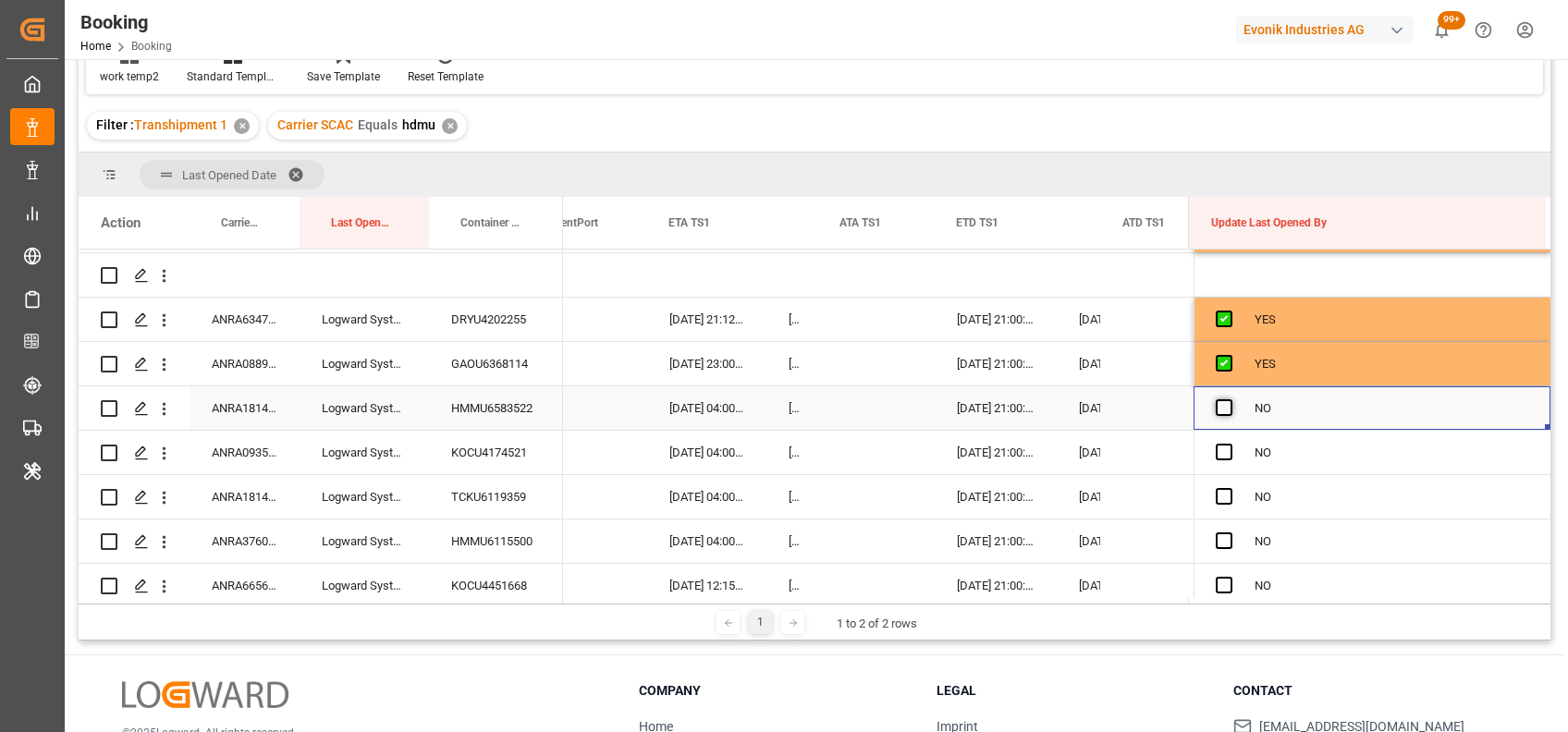
click at [1219, 402] on span "Press SPACE to select this row." at bounding box center [1224, 407] width 17 height 17
click at [1230, 399] on input "Press SPACE to select this row." at bounding box center [1230, 399] width 0 height 0
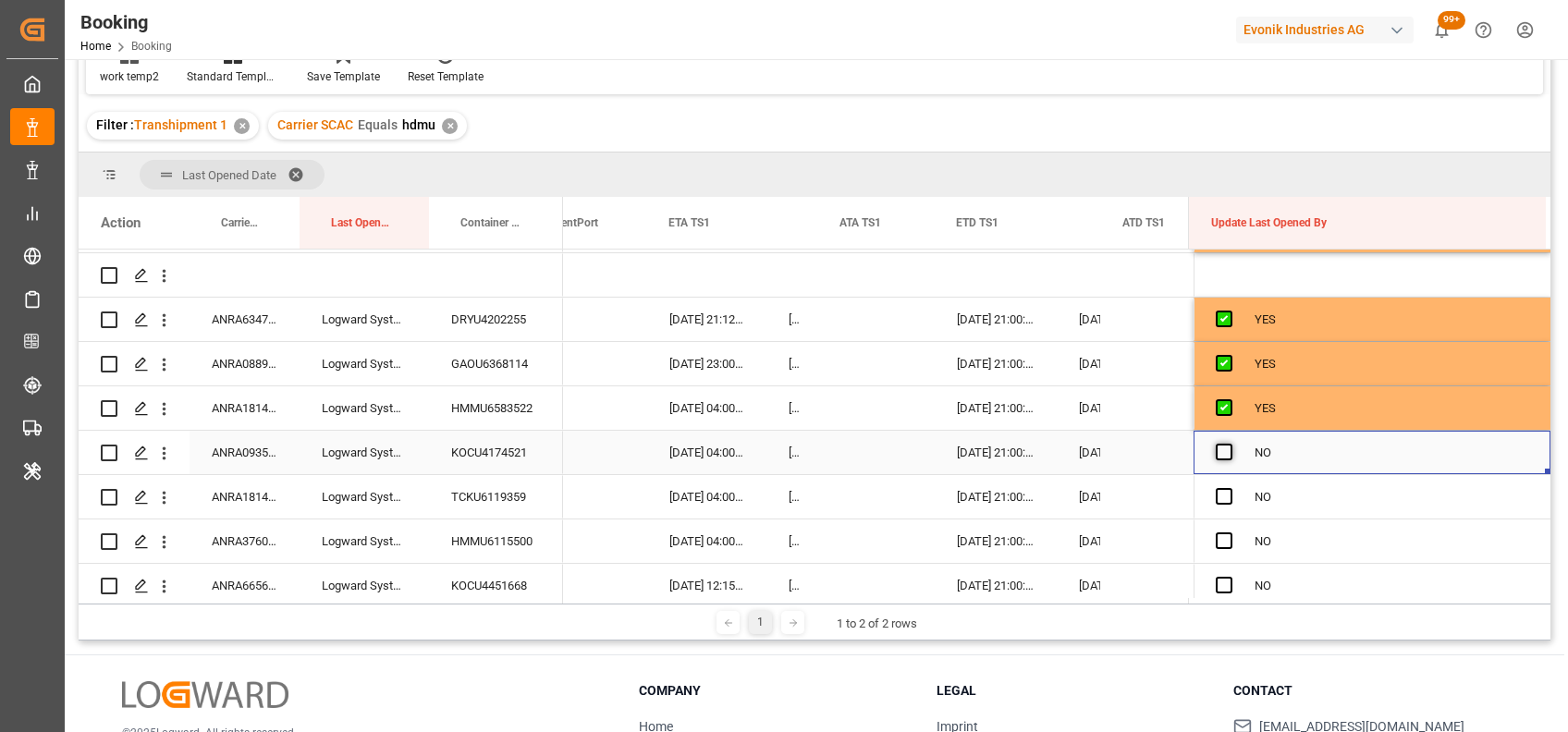
click at [1216, 450] on span "Press SPACE to select this row." at bounding box center [1224, 451] width 17 height 17
click at [1230, 443] on input "Press SPACE to select this row." at bounding box center [1230, 443] width 0 height 0
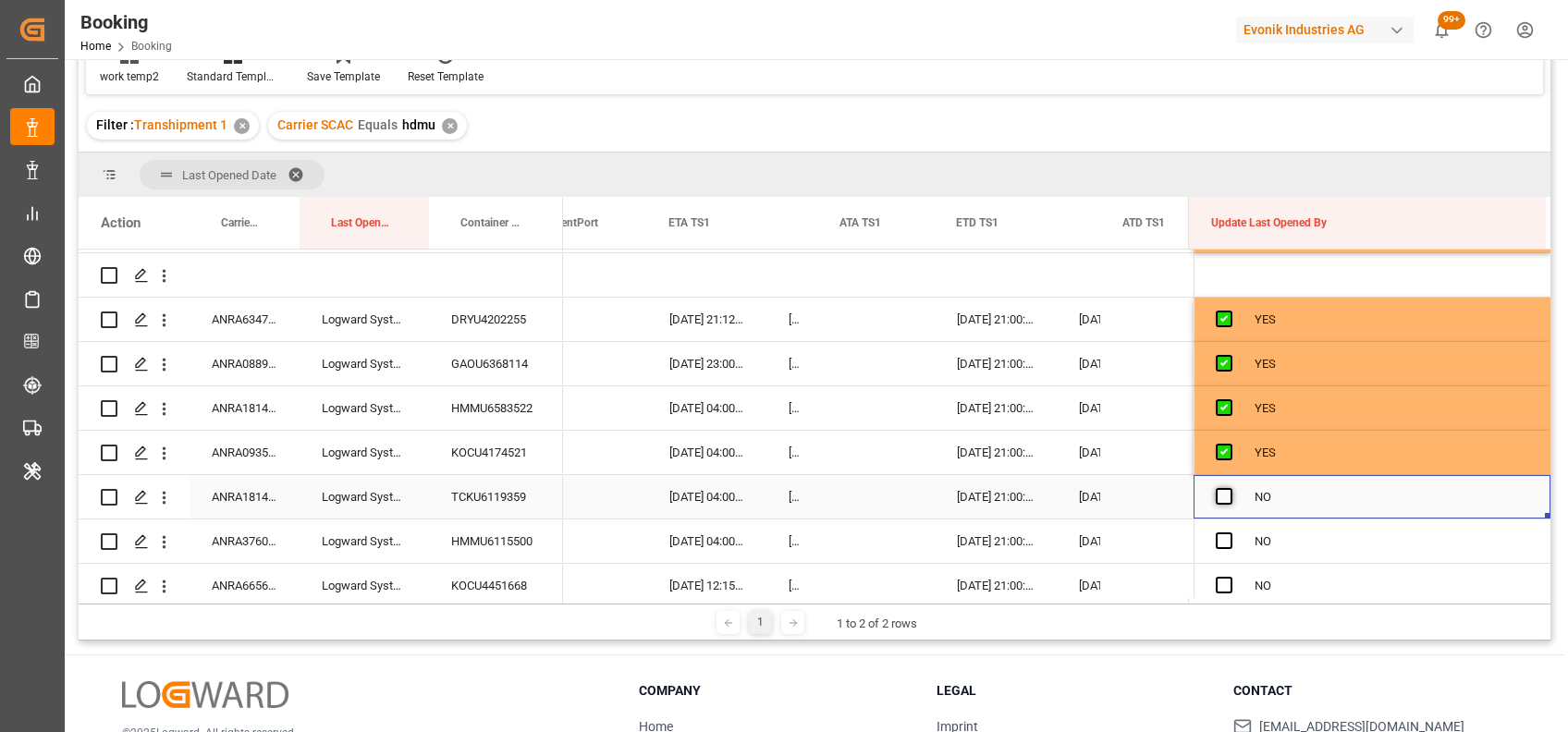
click at [1216, 499] on span "Press SPACE to select this row." at bounding box center [1224, 495] width 17 height 17
click at [1230, 487] on input "Press SPACE to select this row." at bounding box center [1230, 487] width 0 height 0
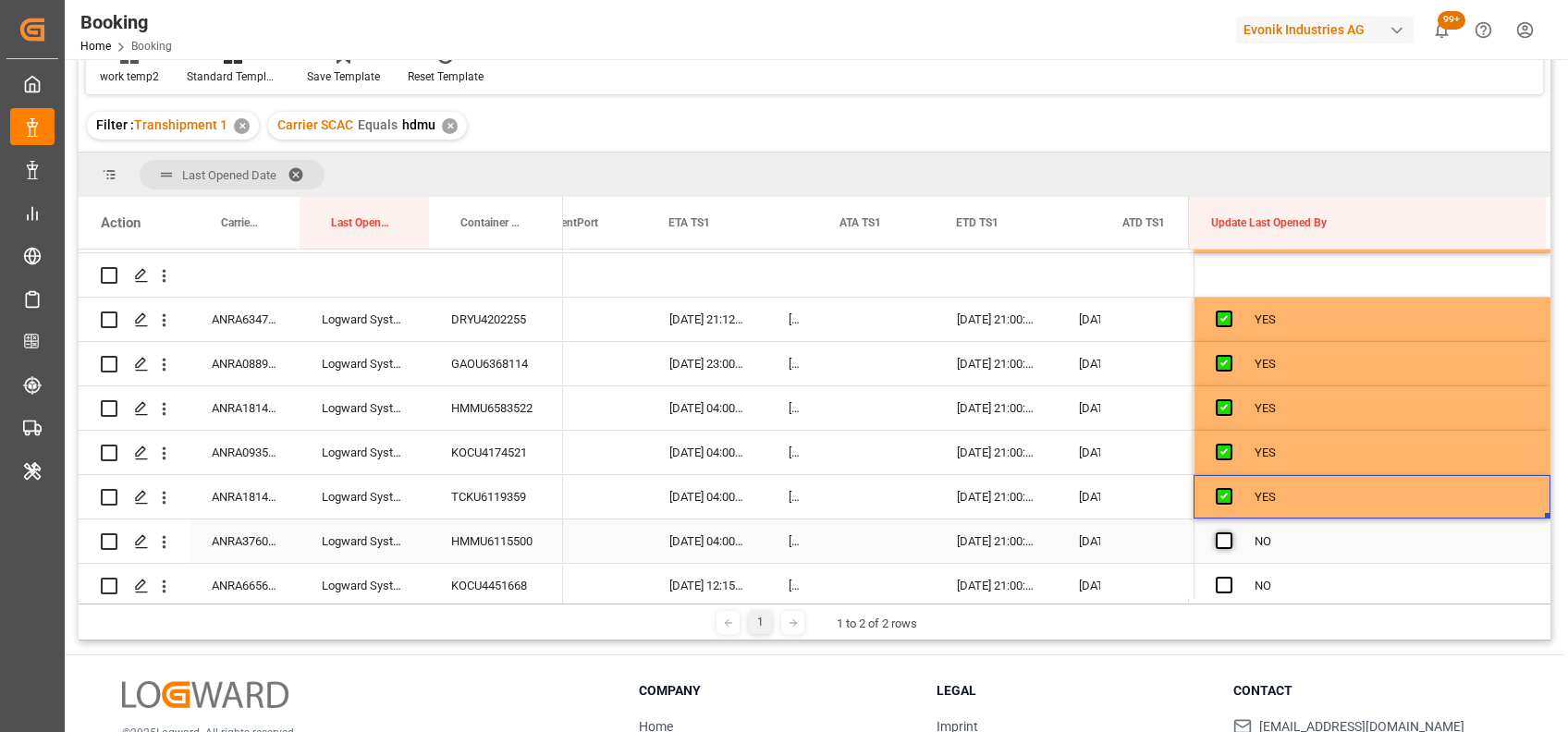
click at [1216, 543] on span "Press SPACE to select this row." at bounding box center [1224, 540] width 17 height 17
click at [1230, 533] on input "Press SPACE to select this row." at bounding box center [1230, 533] width 0 height 0
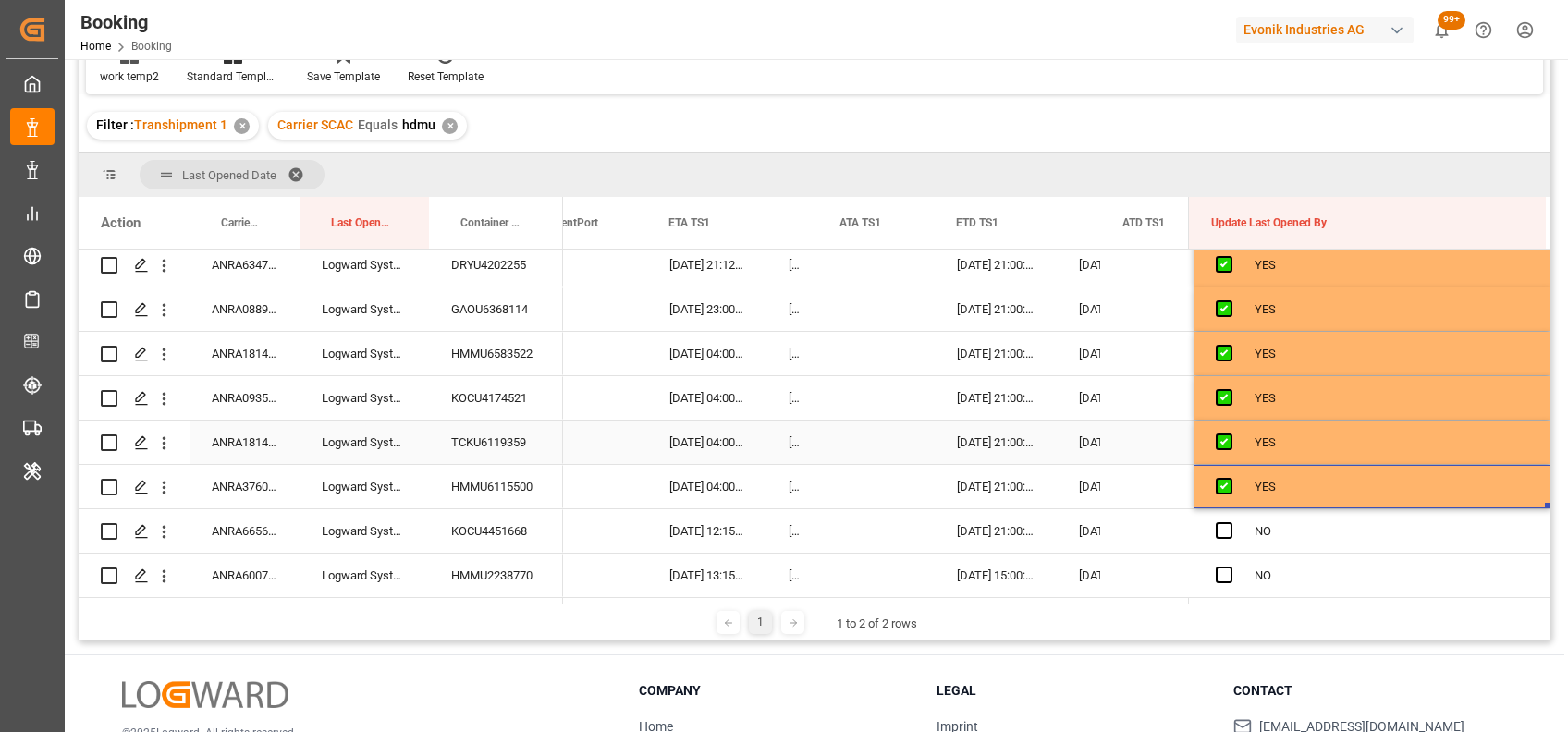
scroll to position [234, 0]
click at [1221, 522] on span "Press SPACE to select this row." at bounding box center [1224, 530] width 17 height 17
click at [1230, 522] on input "Press SPACE to select this row." at bounding box center [1230, 522] width 0 height 0
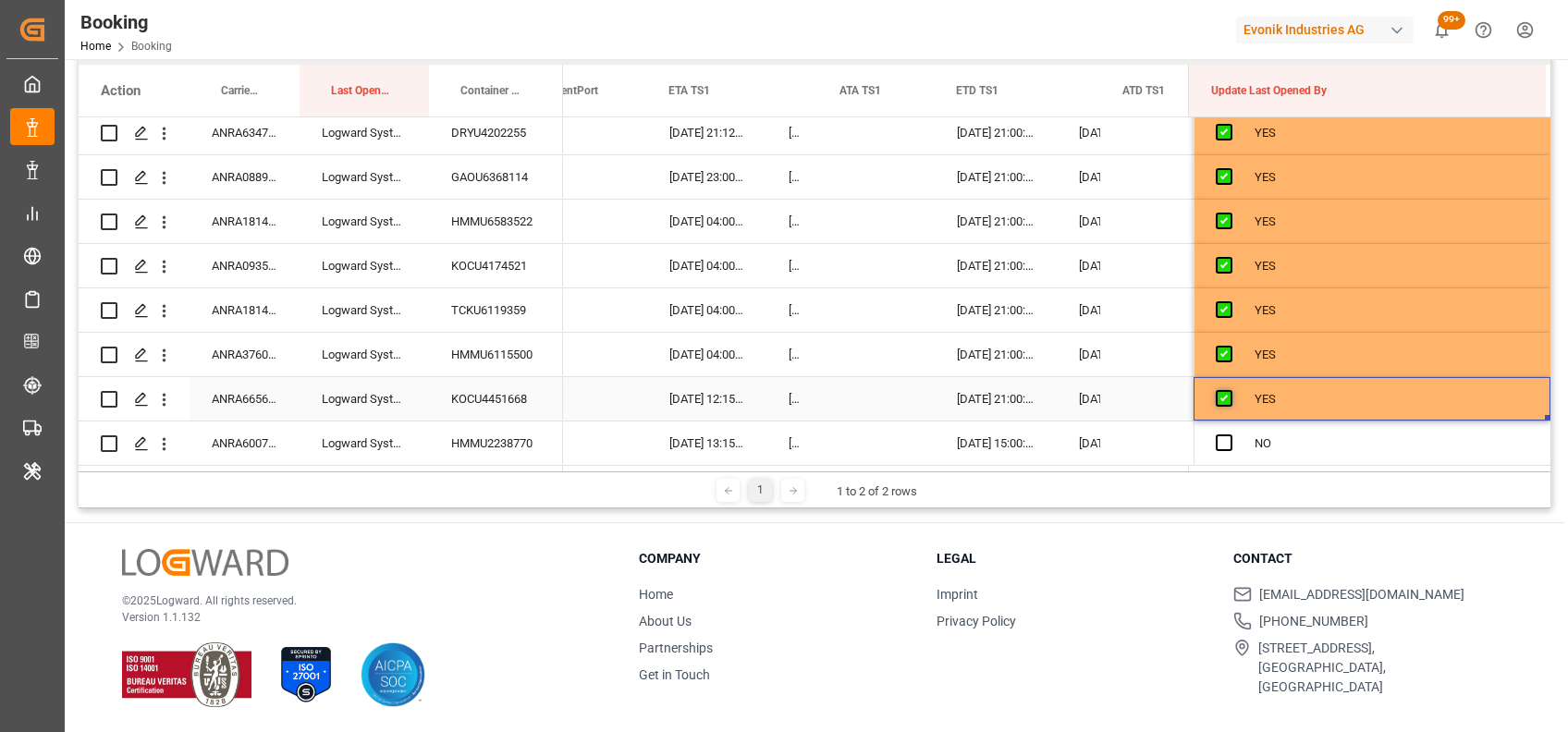
scroll to position [273, 0]
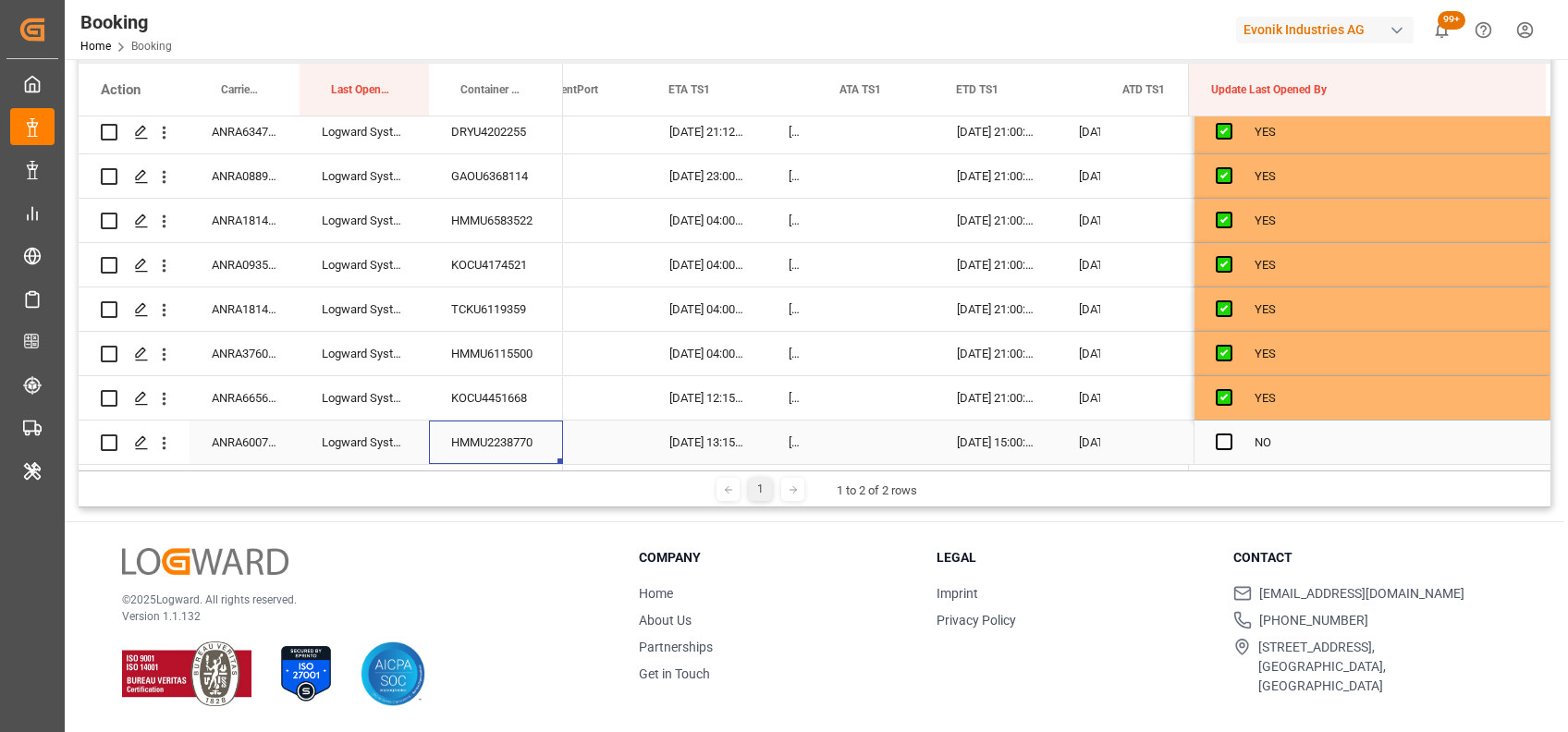
click at [503, 436] on div "HMMU2238770" at bounding box center [495, 442] width 134 height 43
click at [1223, 433] on span "Press SPACE to select this row." at bounding box center [1224, 441] width 17 height 17
click at [1230, 433] on input "Press SPACE to select this row." at bounding box center [1230, 433] width 0 height 0
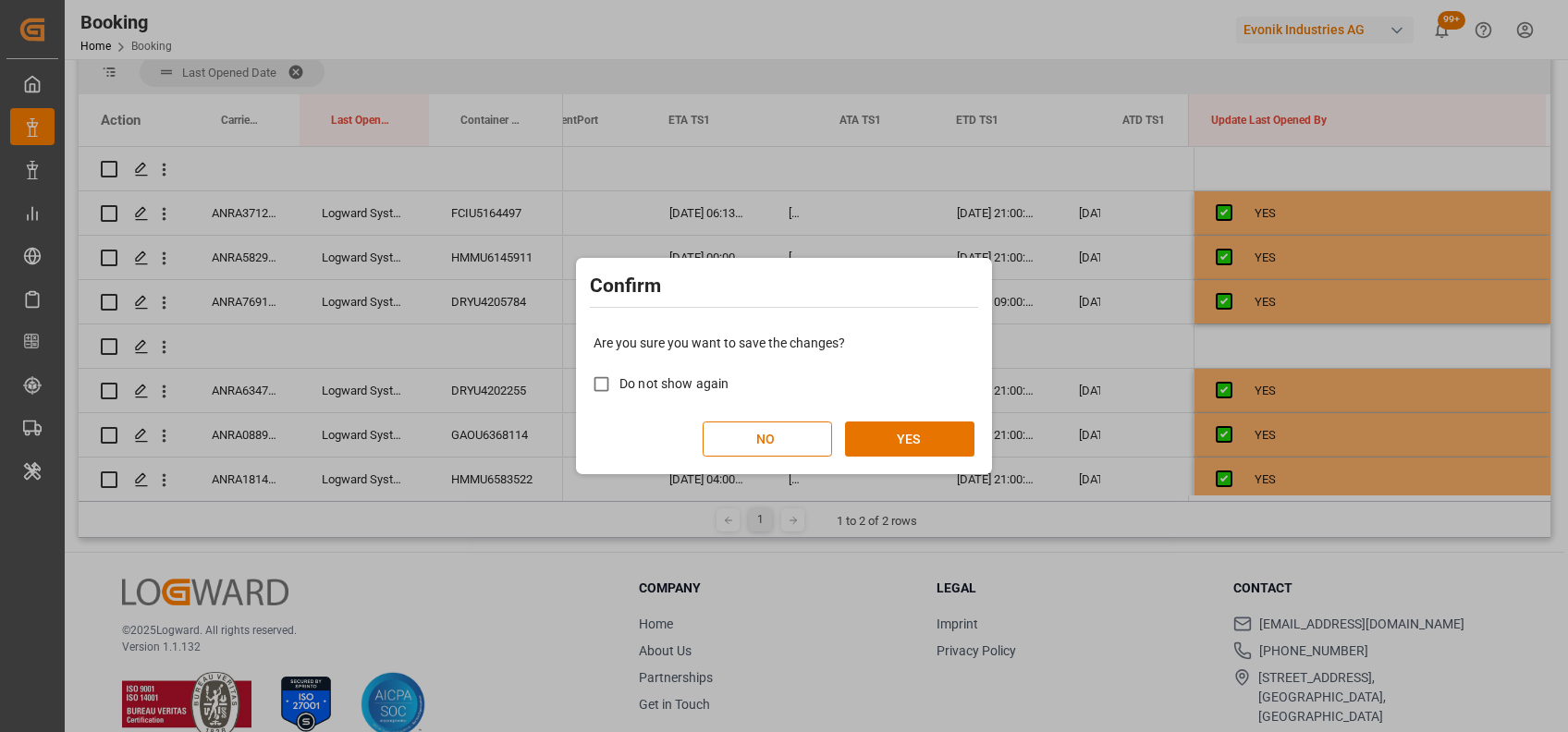
scroll to position [241, 0]
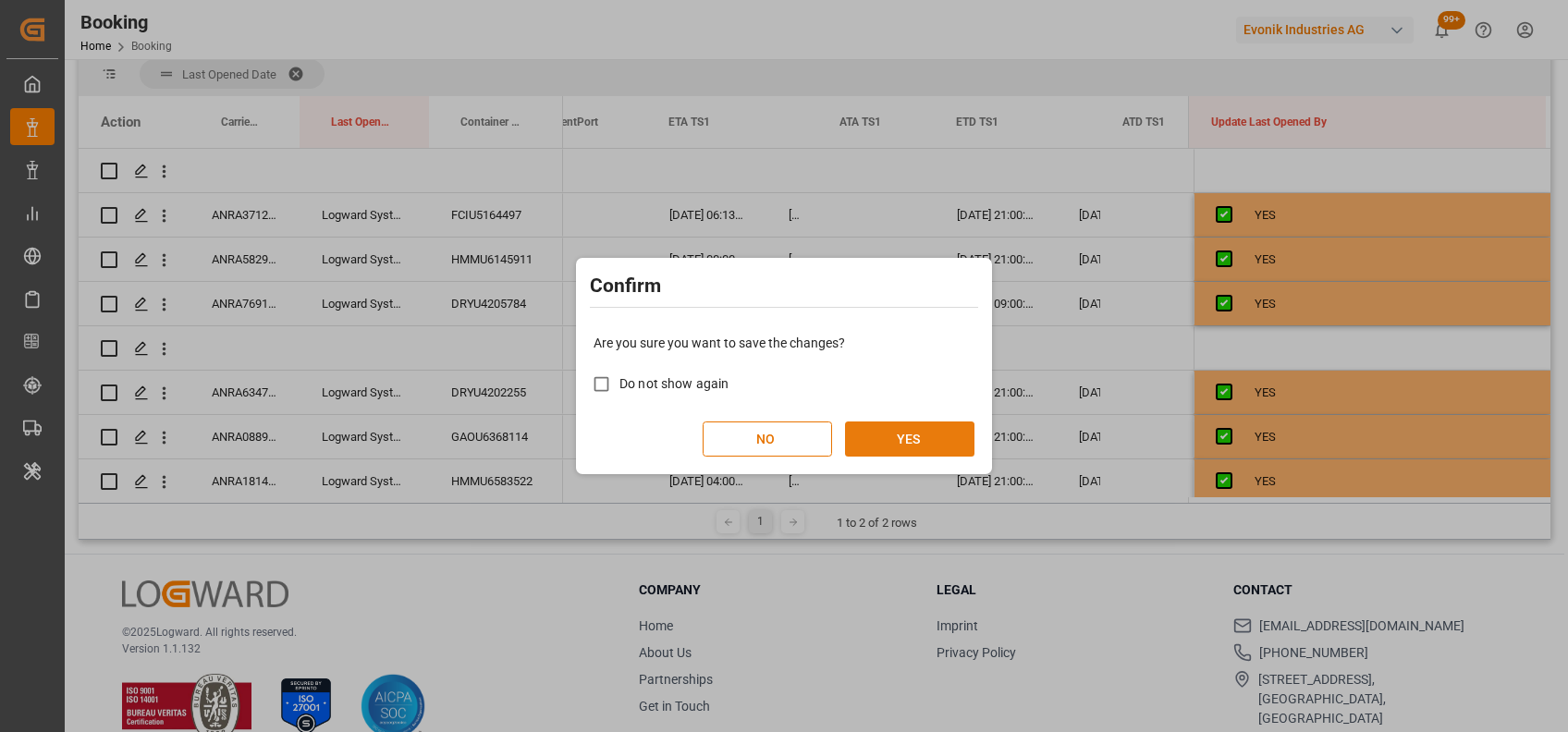
click at [909, 446] on button "YES" at bounding box center [909, 439] width 130 height 35
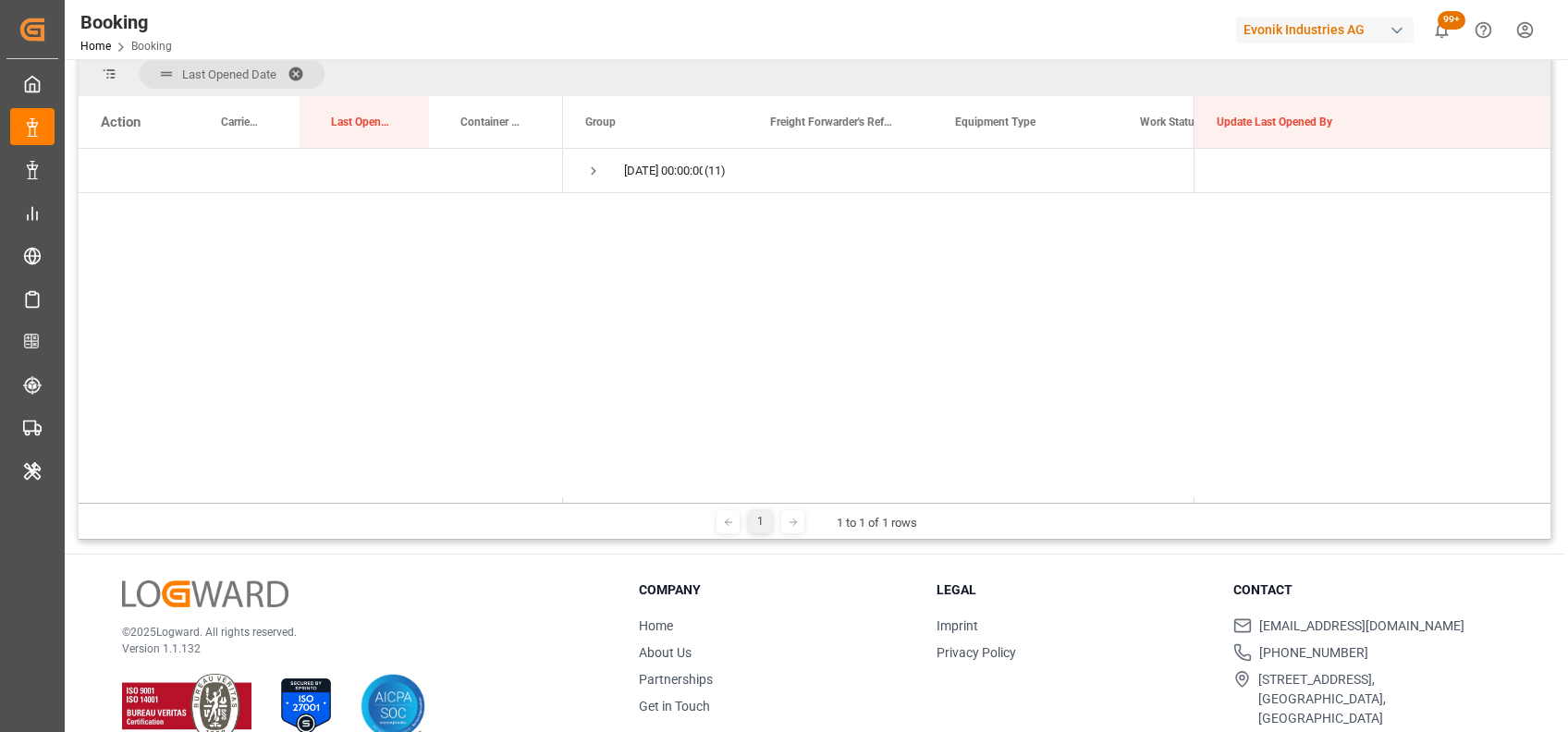
scroll to position [0, 0]
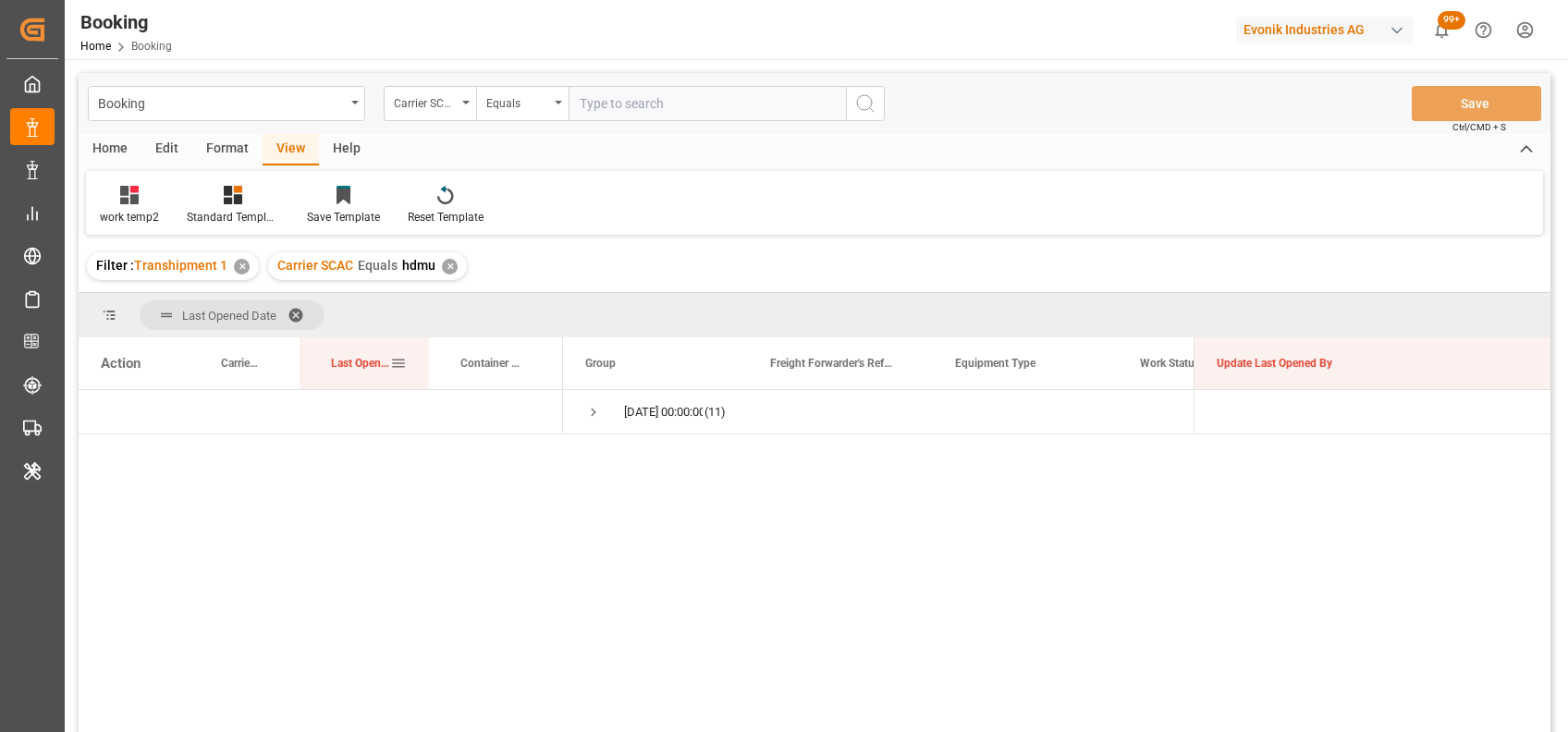
drag, startPoint x: 364, startPoint y: 367, endPoint x: 432, endPoint y: 341, distance: 72.8
click at [432, 341] on div "Action Carrier Booking No. Last Opened By Container No." at bounding box center [320, 363] width 485 height 52
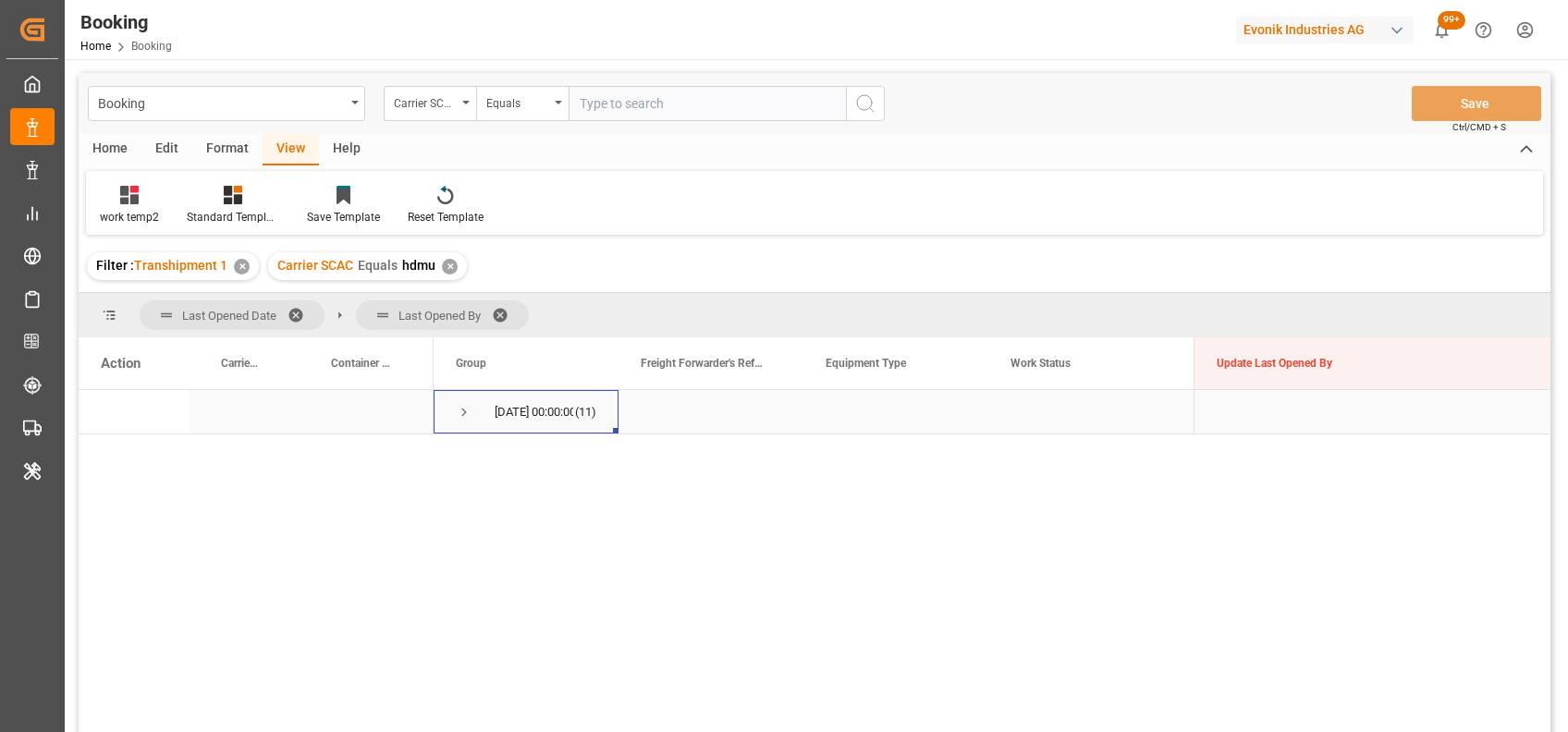
click at [463, 407] on span "Press SPACE to select this row." at bounding box center [464, 412] width 17 height 17
click at [613, 99] on input "text" at bounding box center [707, 103] width 277 height 35
click at [620, 103] on input "text" at bounding box center [707, 103] width 277 height 35
type input "ymlu"
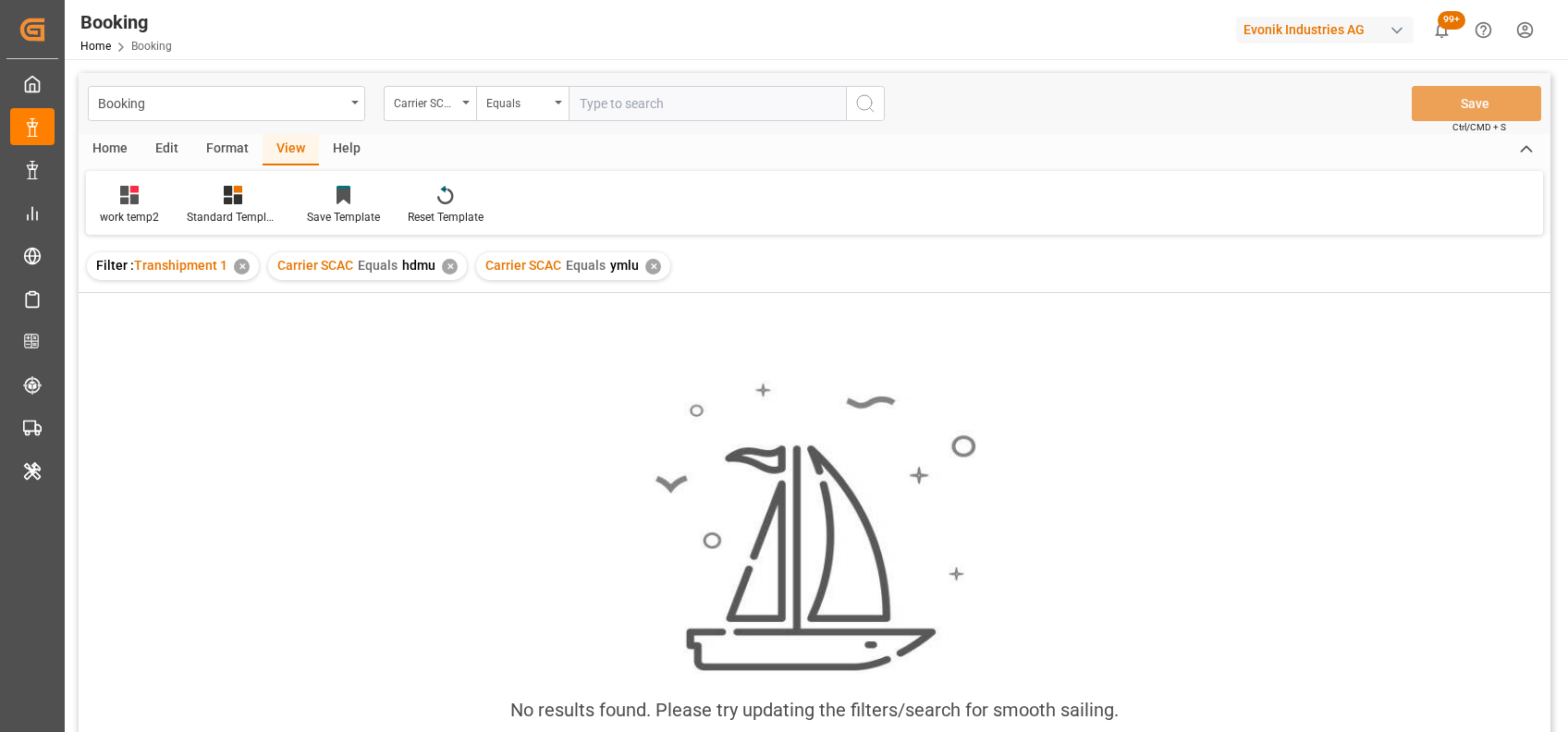
click at [446, 267] on div "✕" at bounding box center [449, 266] width 16 height 16
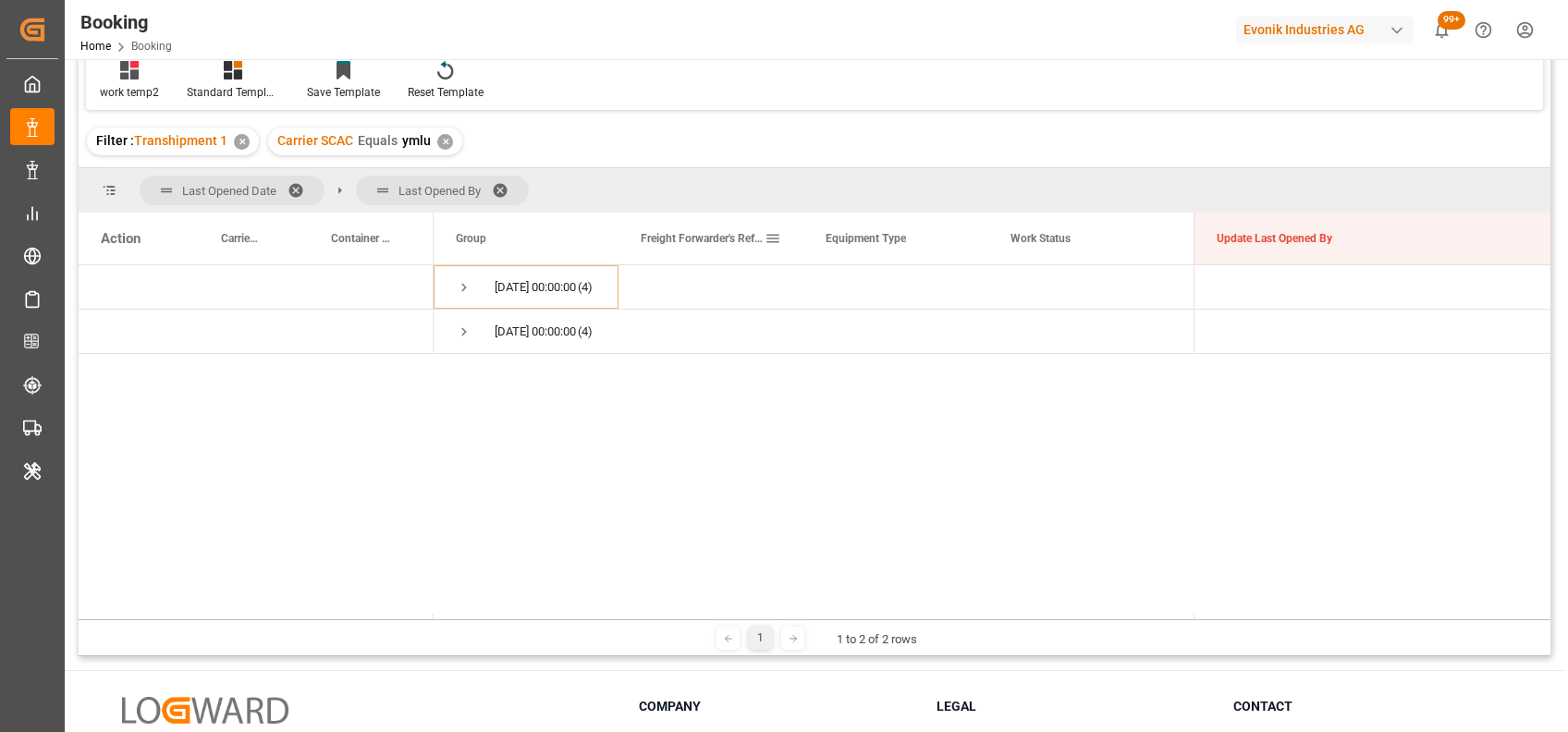
scroll to position [190, 0]
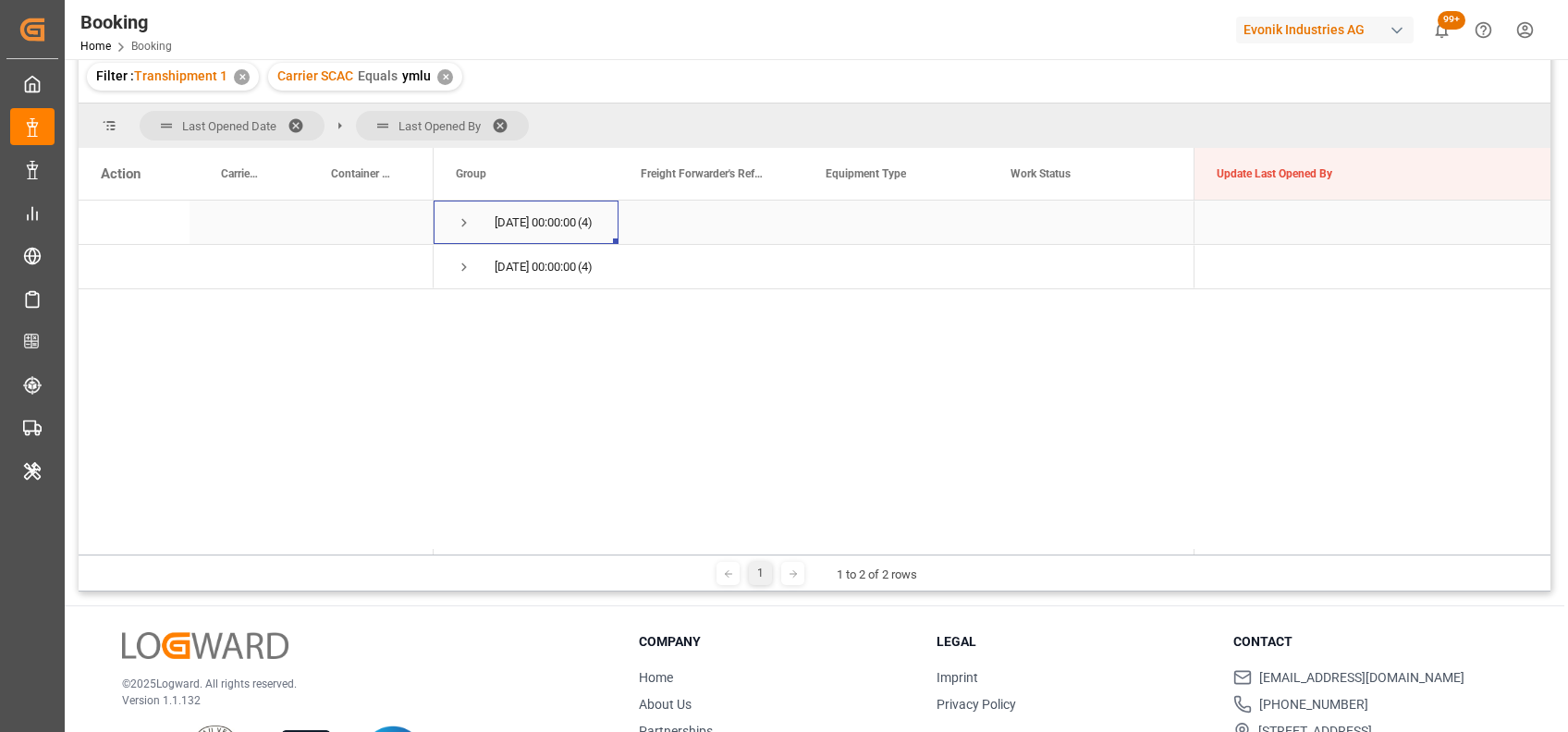
click at [463, 222] on span "Press SPACE to select this row." at bounding box center [464, 222] width 17 height 17
click at [463, 303] on span "Press SPACE to select this row." at bounding box center [464, 310] width 17 height 17
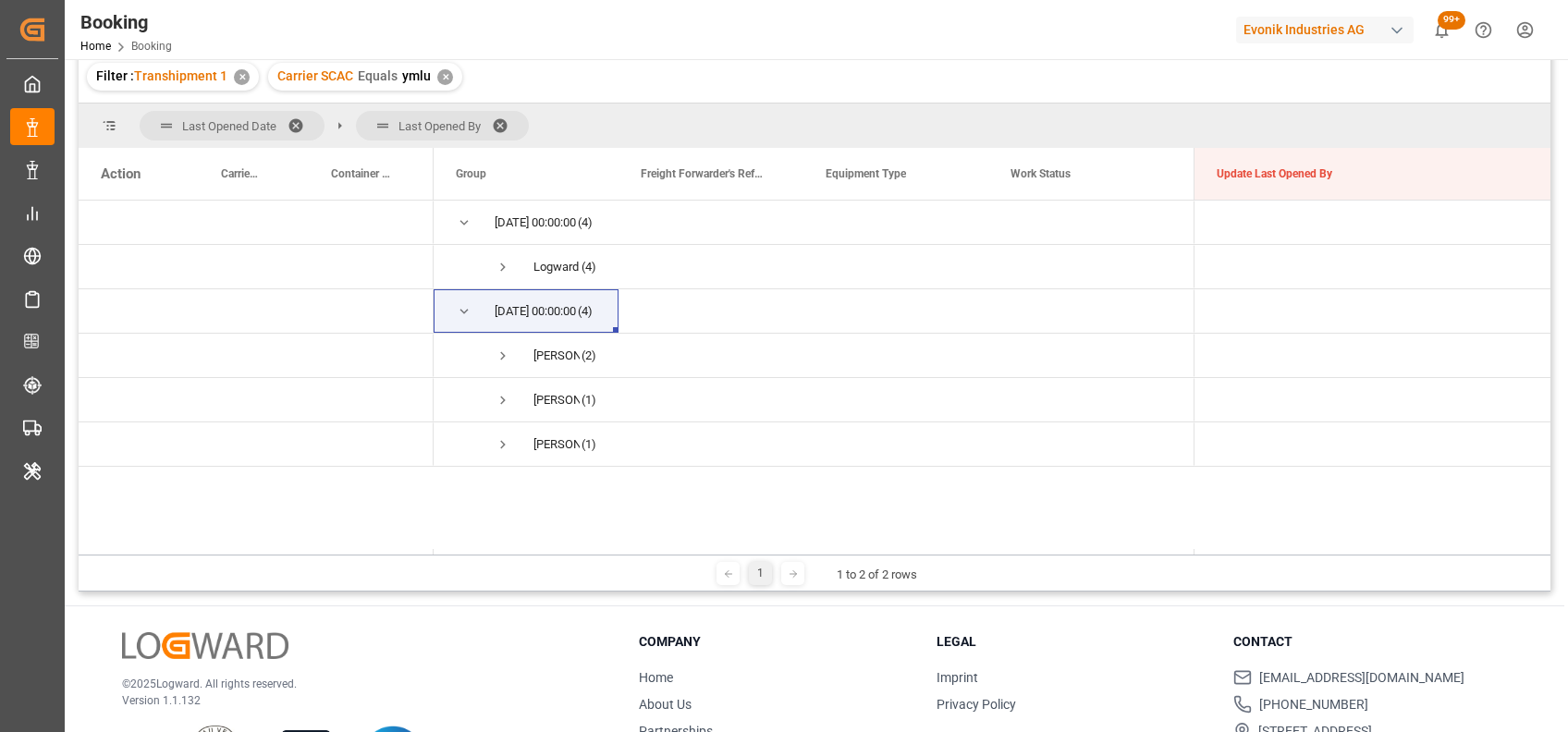
click at [494, 123] on span at bounding box center [506, 125] width 29 height 17
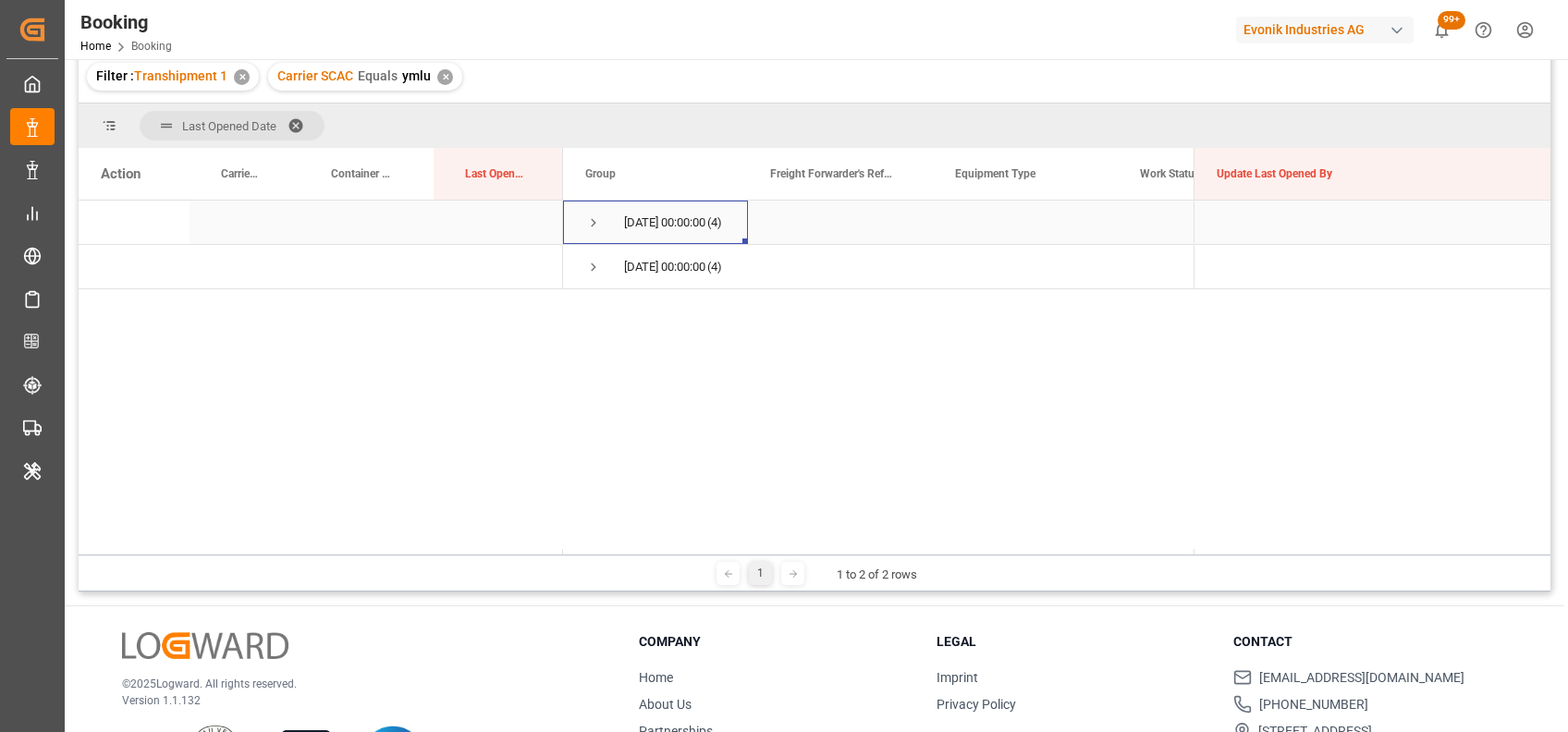
click at [595, 222] on span "Press SPACE to select this row." at bounding box center [593, 222] width 17 height 17
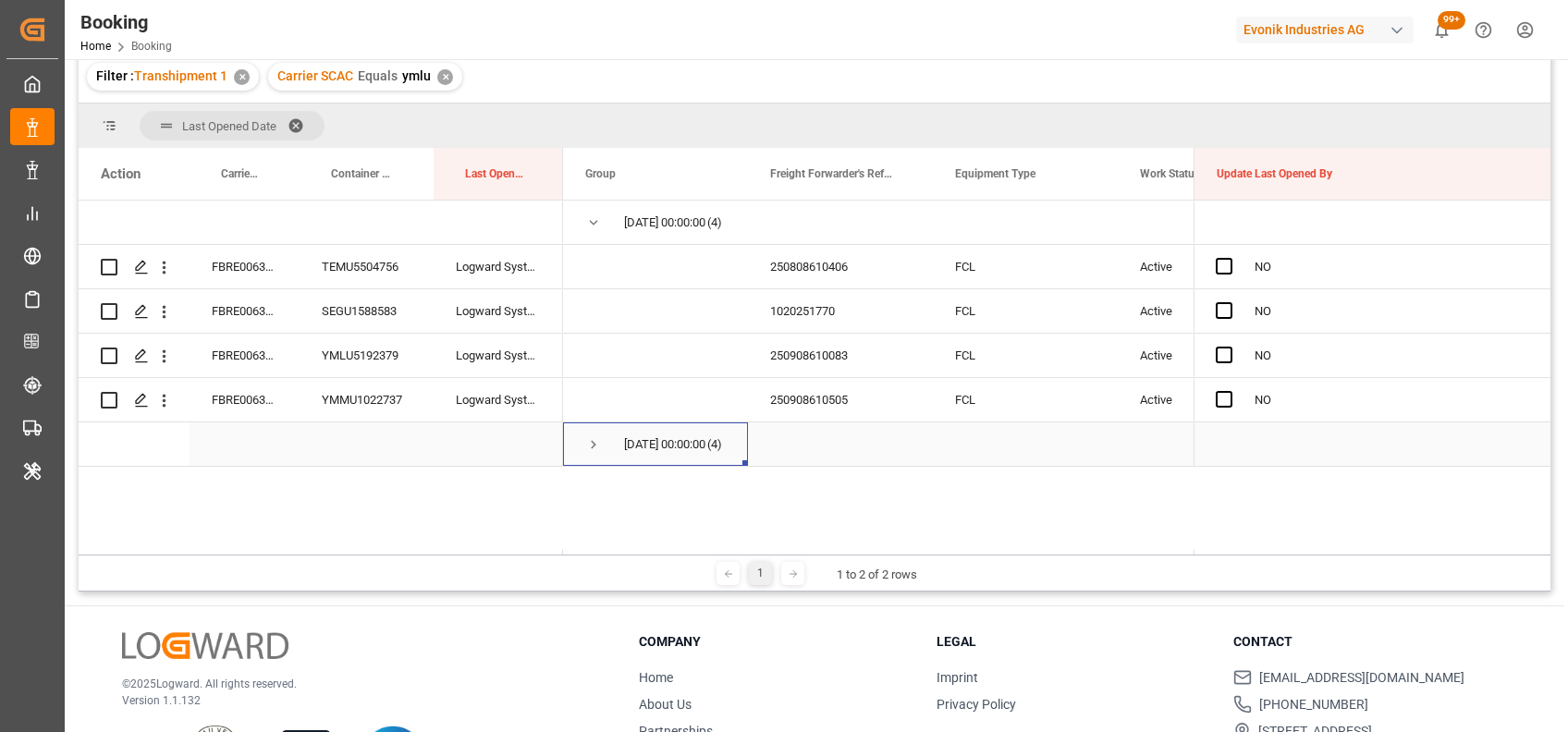
click at [588, 444] on span "Press SPACE to select this row." at bounding box center [593, 444] width 17 height 17
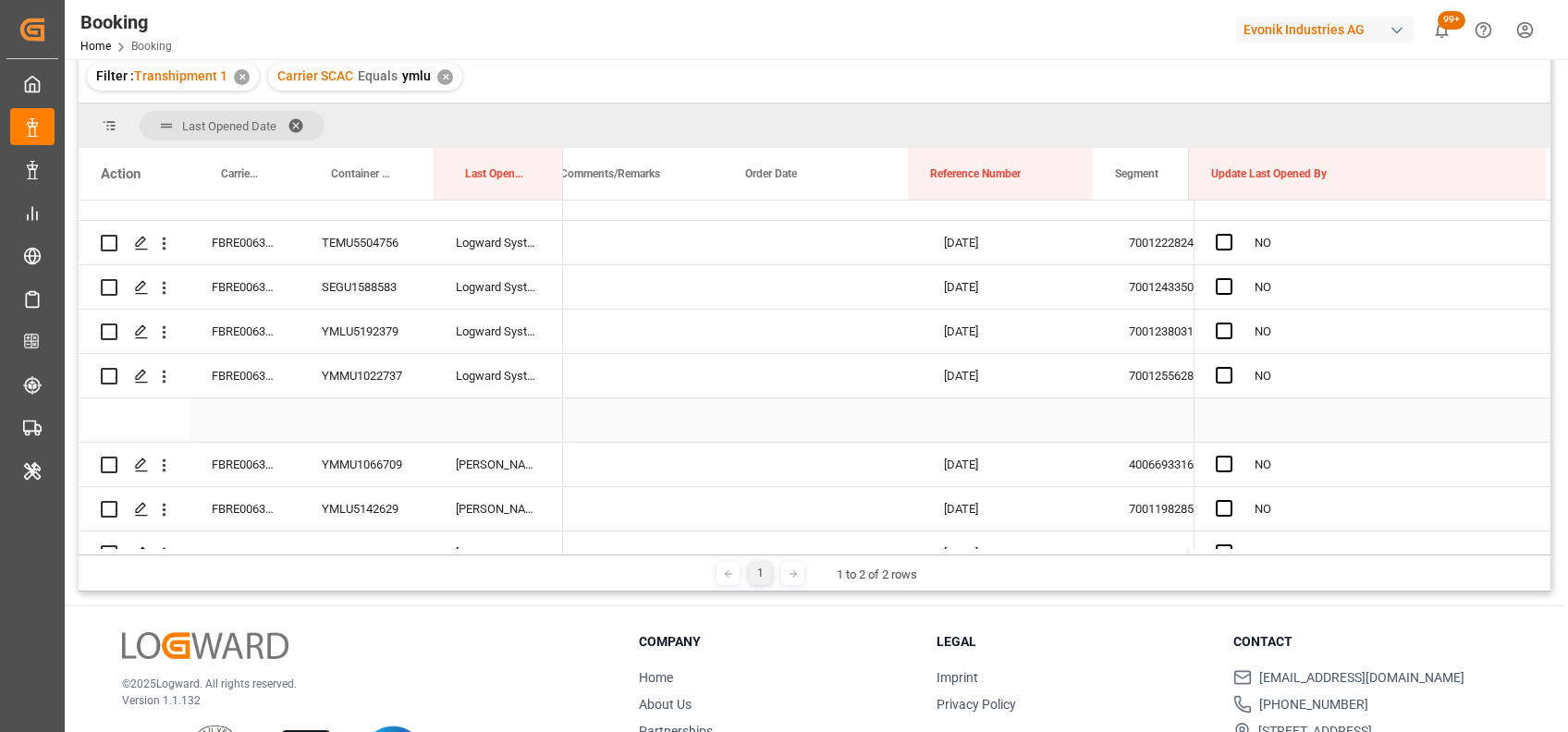
scroll to position [0, 1868]
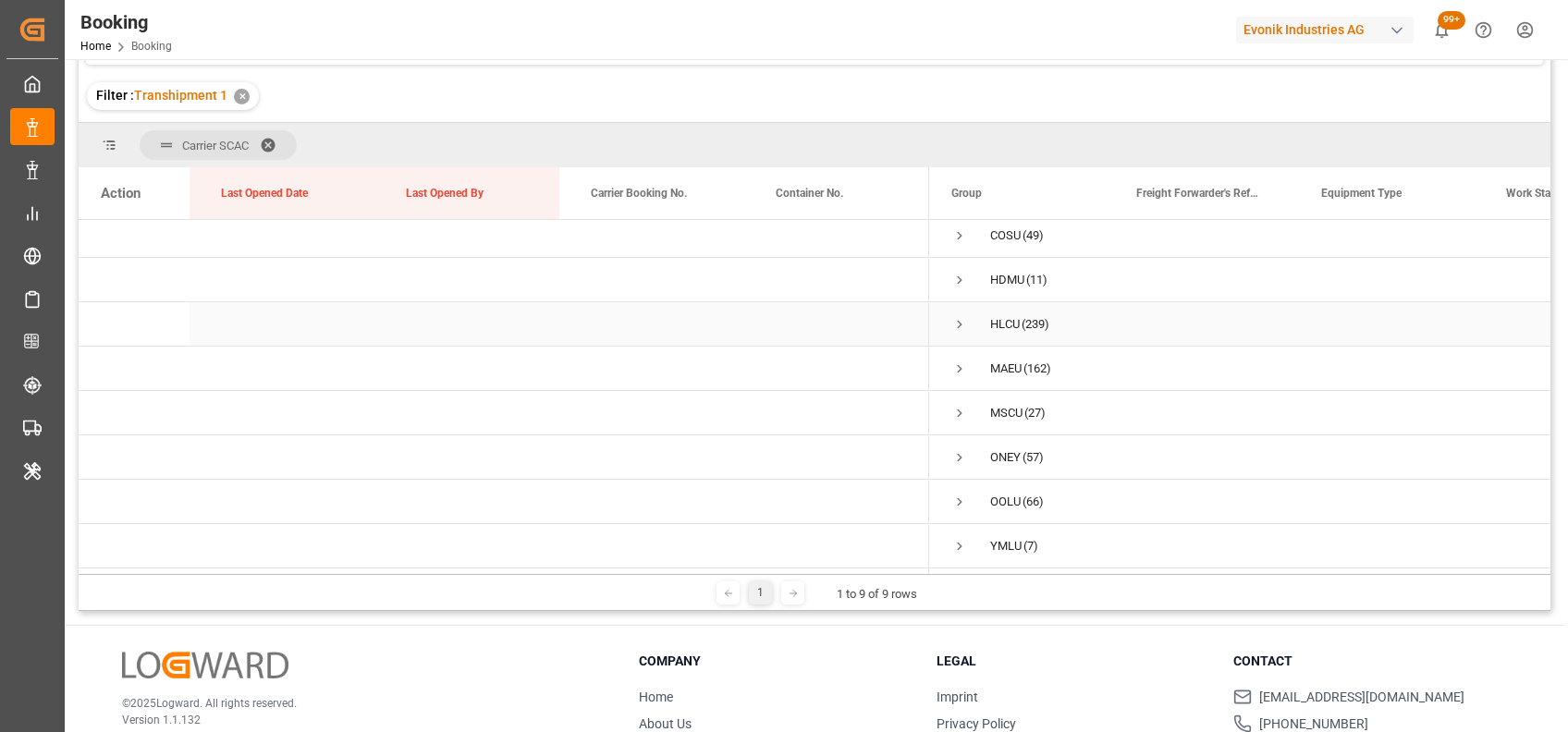
scroll to position [171, 0]
click at [958, 271] on span "Press SPACE to select this row." at bounding box center [959, 279] width 17 height 17
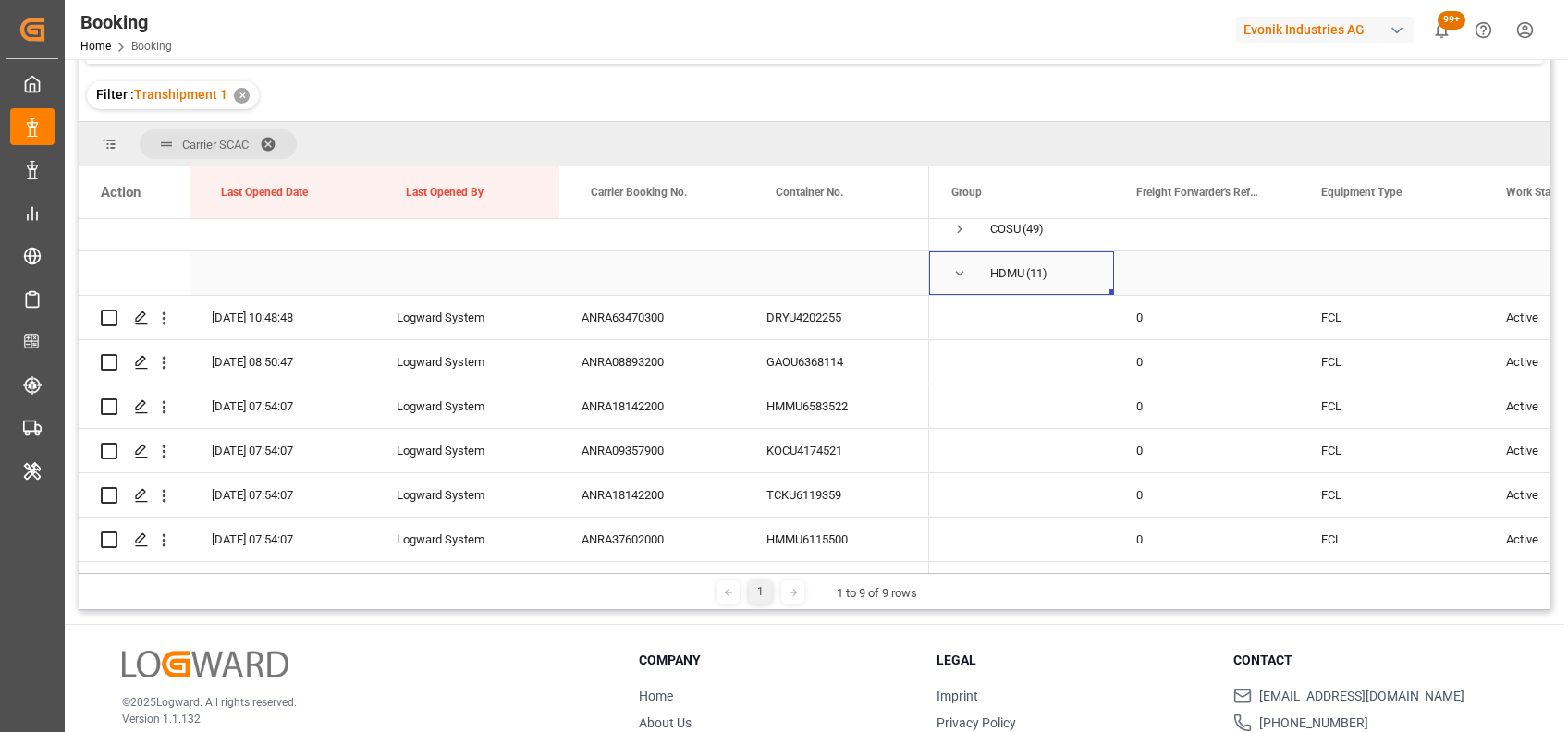
click at [963, 281] on span "Press SPACE to select this row." at bounding box center [959, 273] width 17 height 42
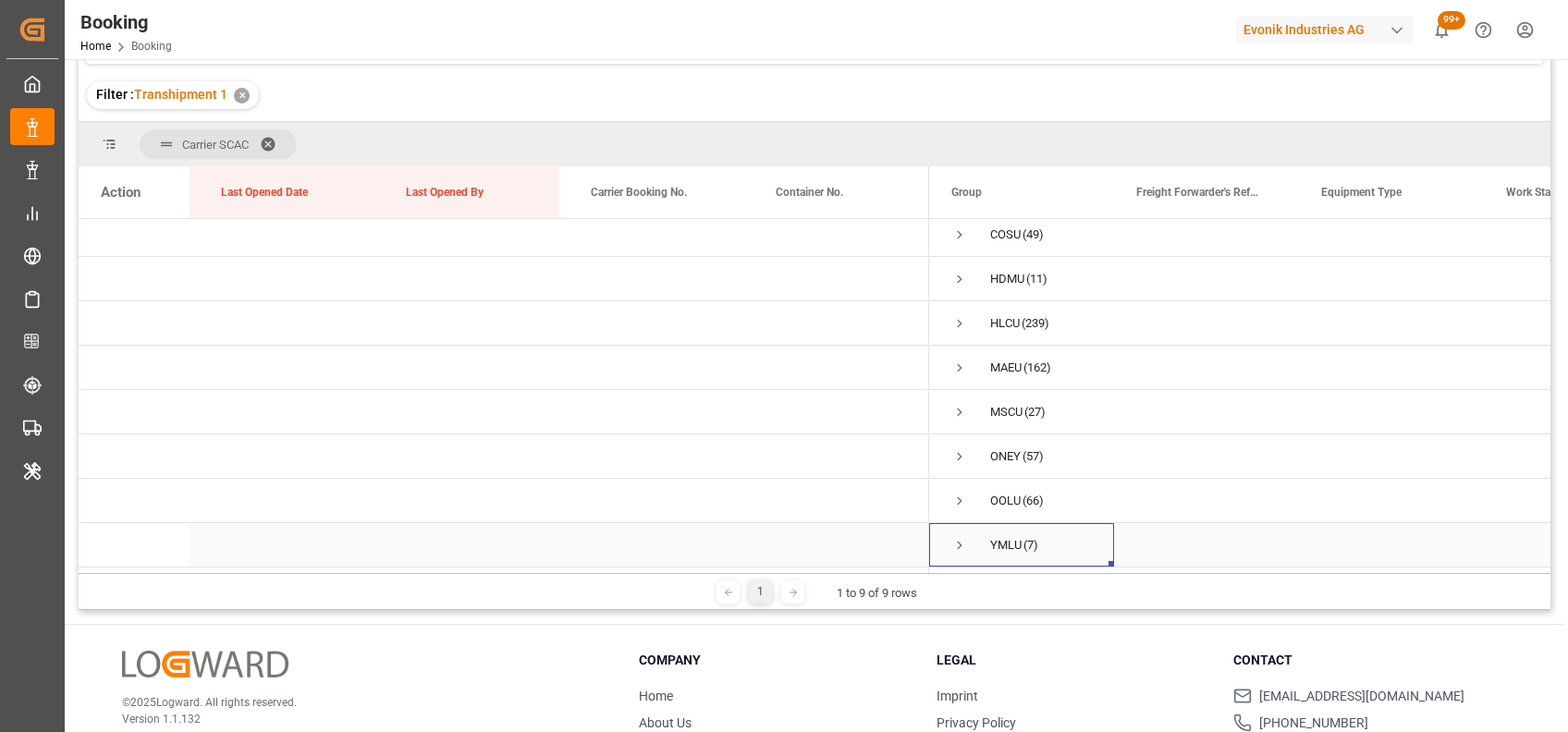
click at [957, 543] on span "Press SPACE to select this row." at bounding box center [959, 544] width 17 height 17
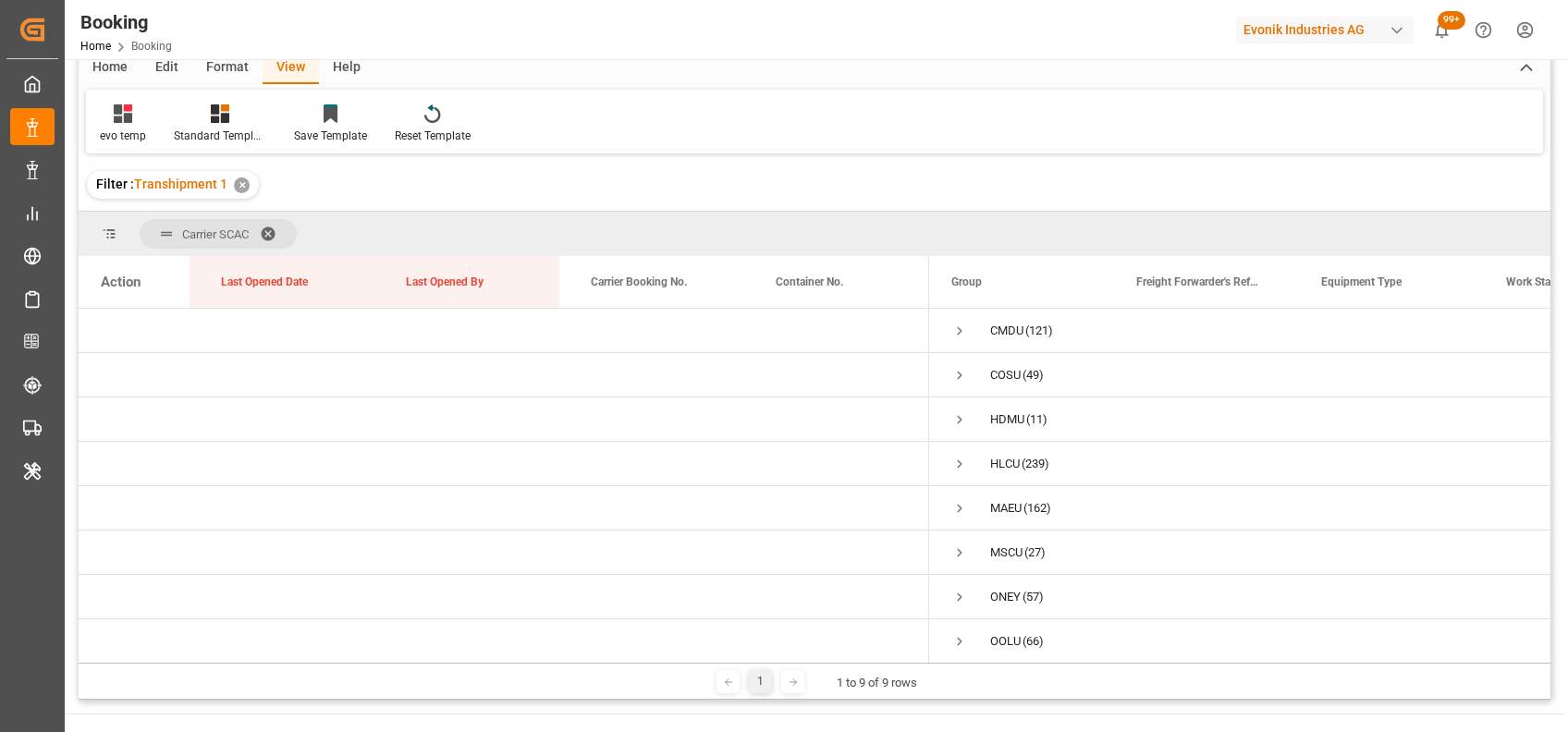
scroll to position [83, 0]
click at [267, 225] on span at bounding box center [274, 232] width 29 height 17
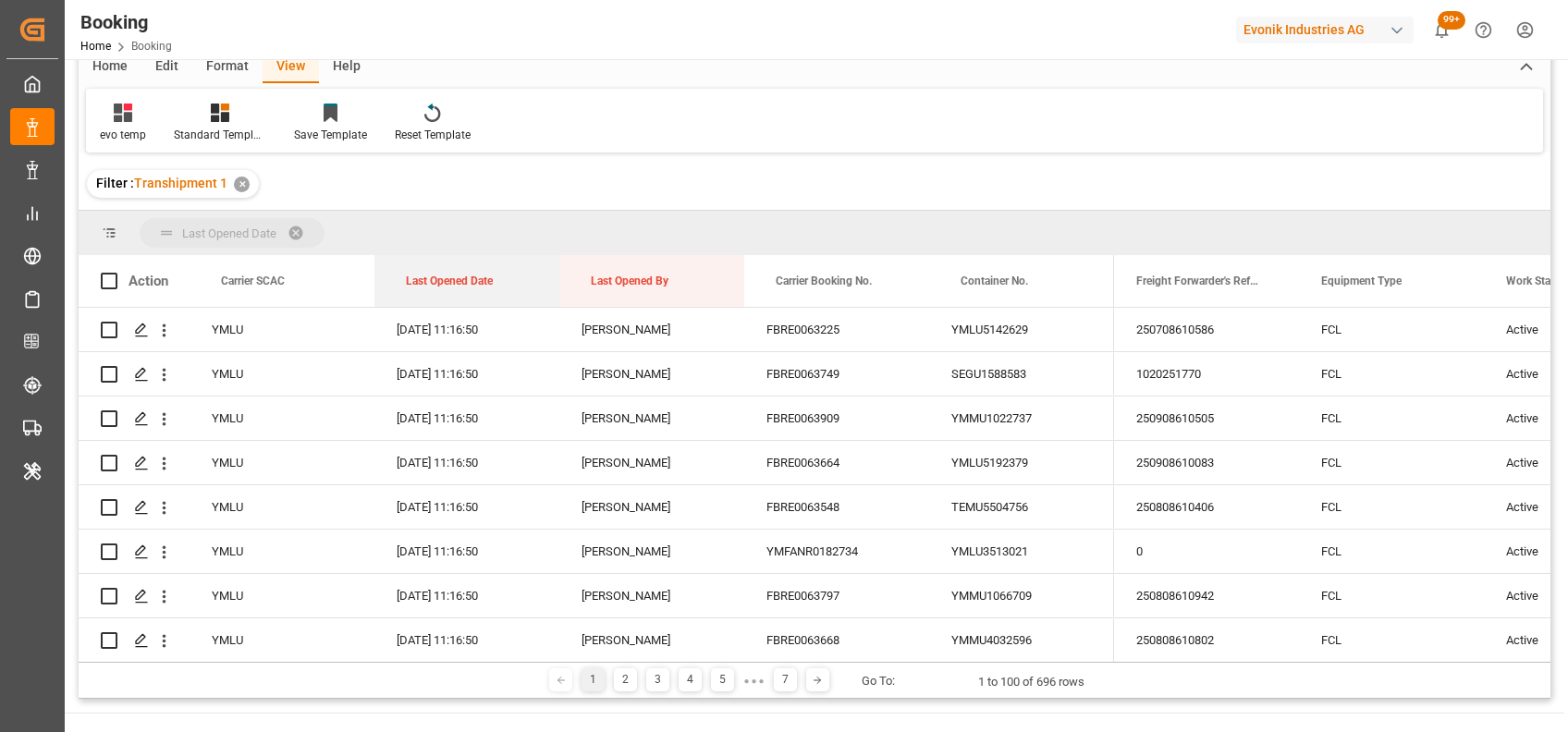
drag, startPoint x: 456, startPoint y: 277, endPoint x: 372, endPoint y: 222, distance: 100.4
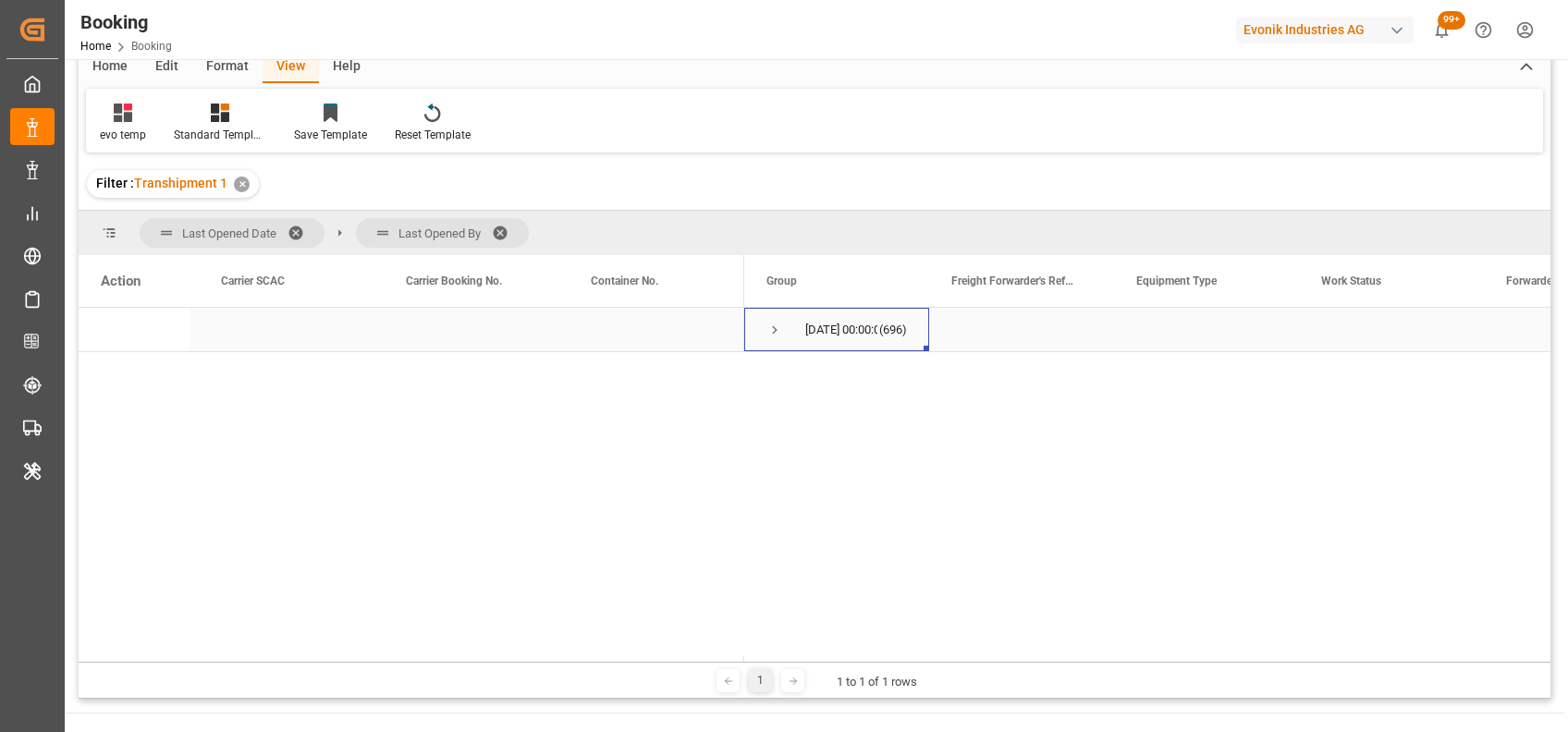
click at [771, 332] on span "Press SPACE to select this row." at bounding box center [775, 329] width 17 height 17
click at [498, 228] on span at bounding box center [506, 232] width 29 height 17
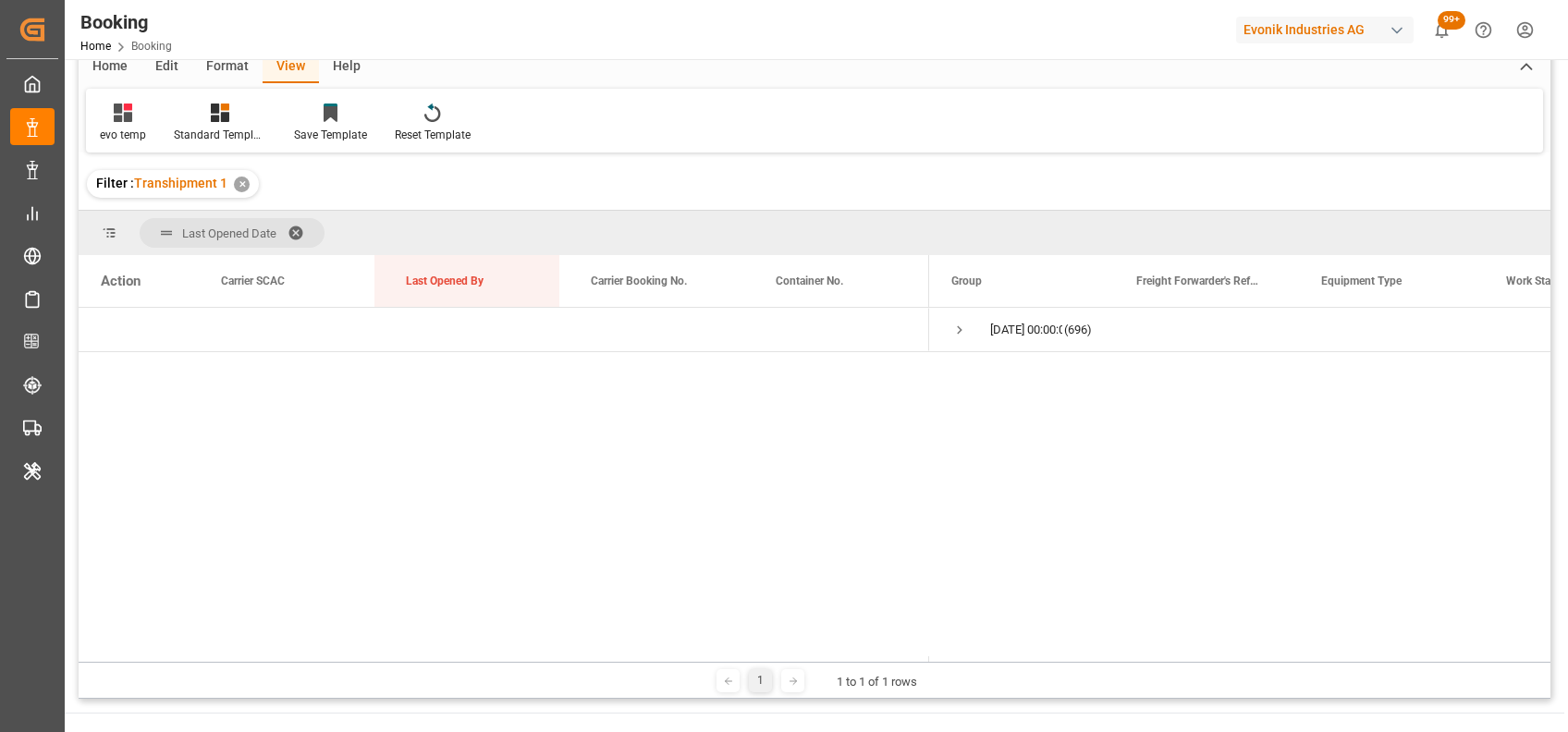
click at [225, 59] on header "Booking Home Booking Evonik Industries AG 99+ Notifications Only show unread Al…" at bounding box center [810, 29] width 1516 height 60
click at [222, 68] on div "Format" at bounding box center [227, 68] width 70 height 31
click at [147, 111] on div at bounding box center [127, 112] width 54 height 20
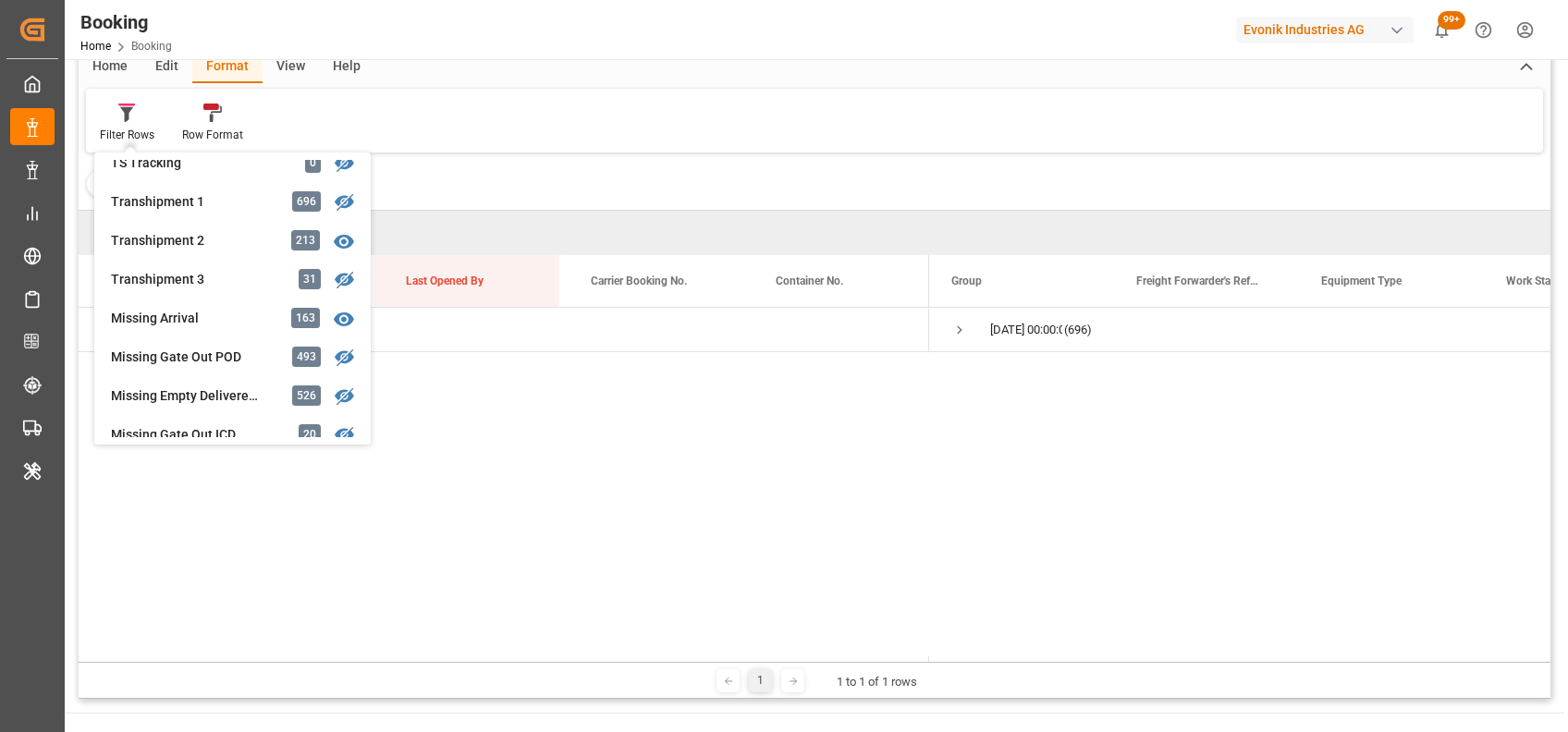
scroll to position [599, 0]
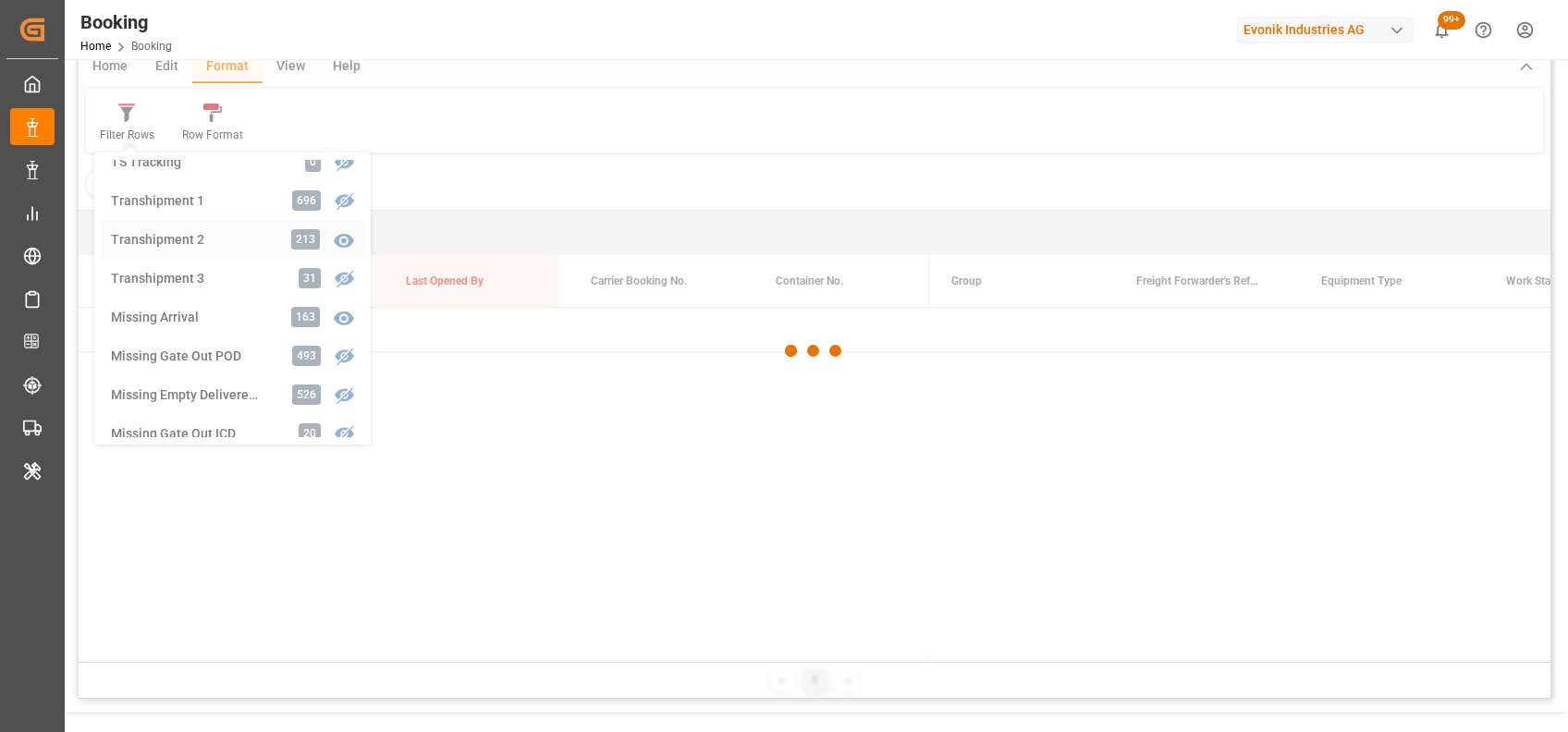
click at [181, 232] on div "Booking Freight Forwarder's Reference No. Equals Save Ctrl/CMD + S Home Edit Fo…" at bounding box center [814, 345] width 1472 height 707
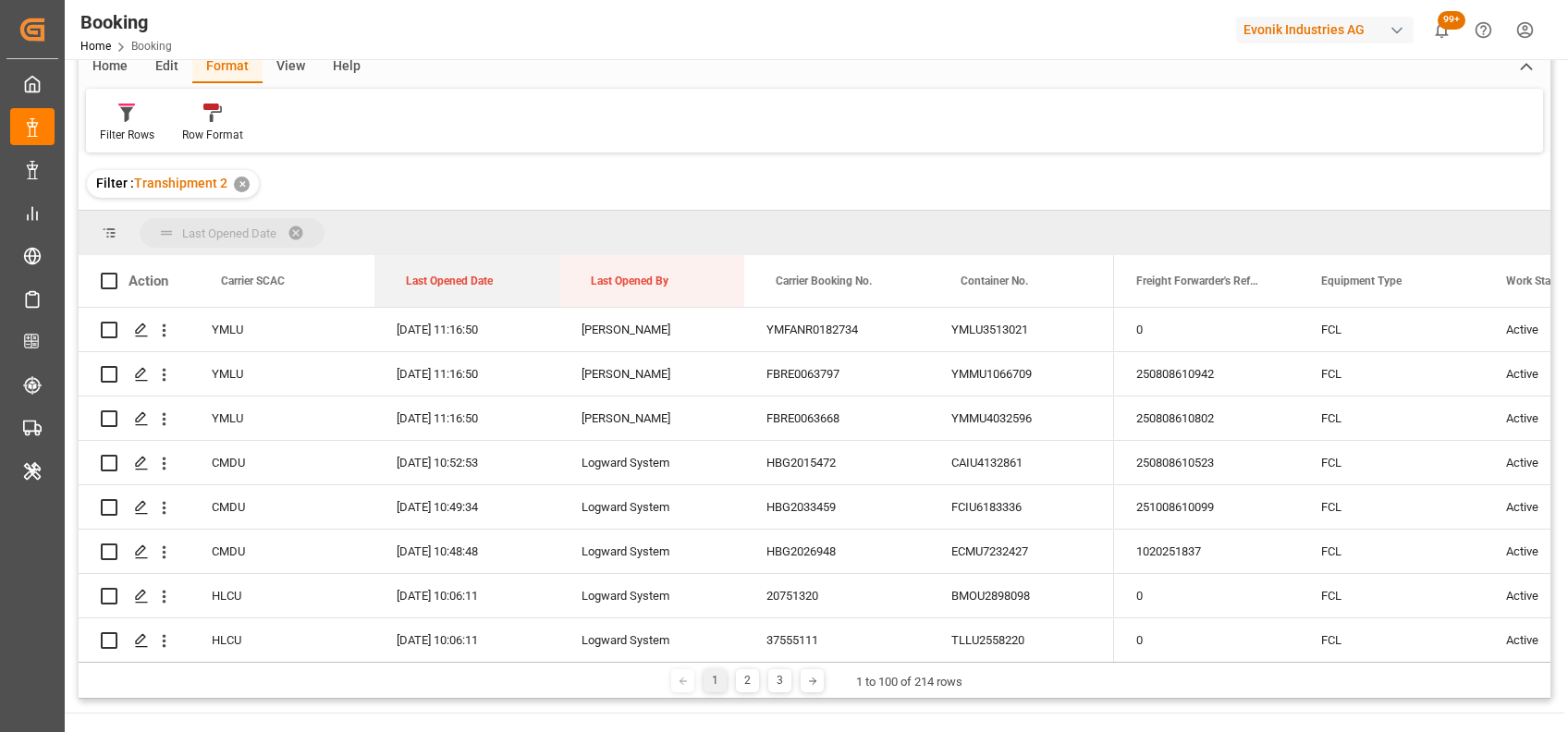
drag, startPoint x: 425, startPoint y: 283, endPoint x: 413, endPoint y: 237, distance: 47.5
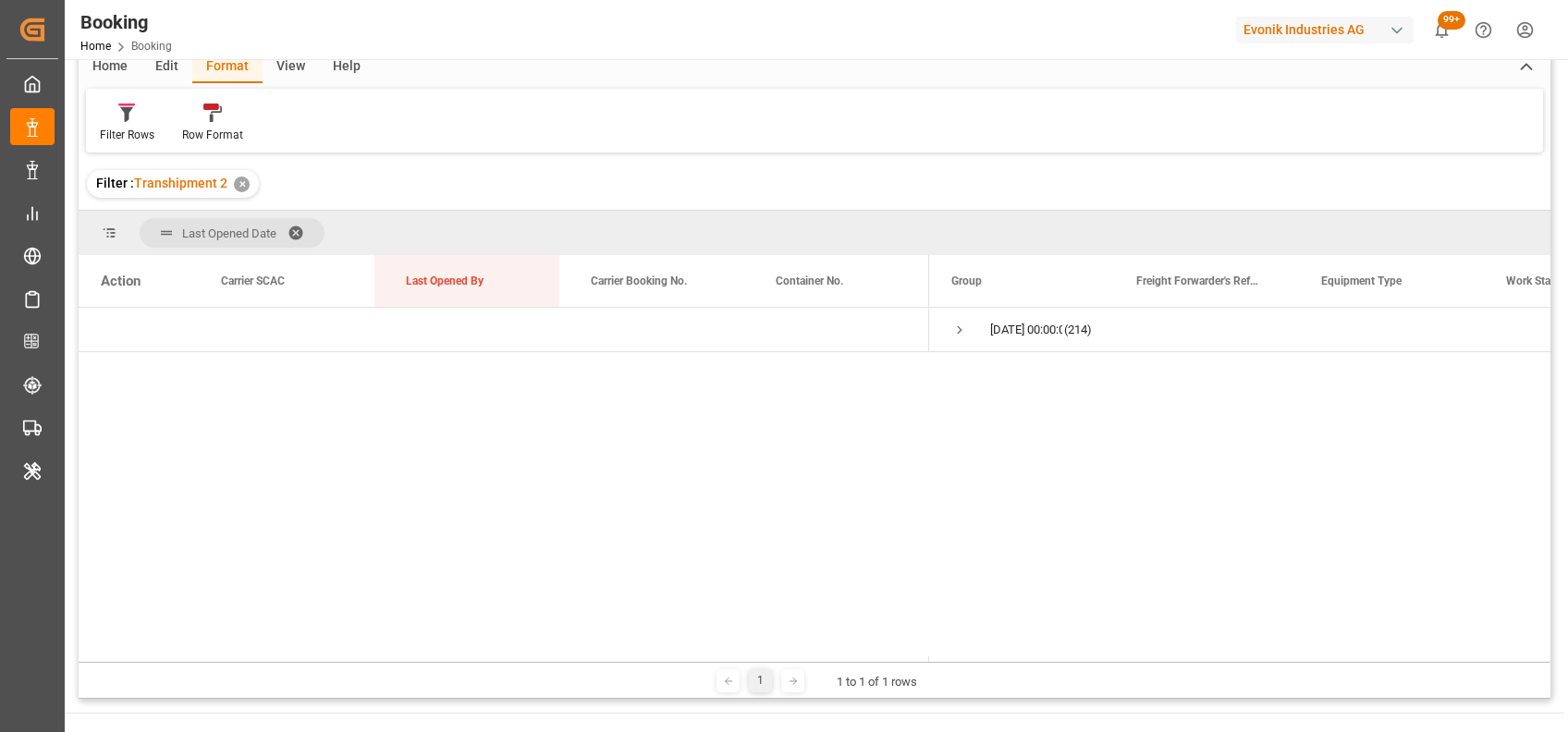
click at [413, 237] on div "Last Opened Date" at bounding box center [814, 232] width 1472 height 44
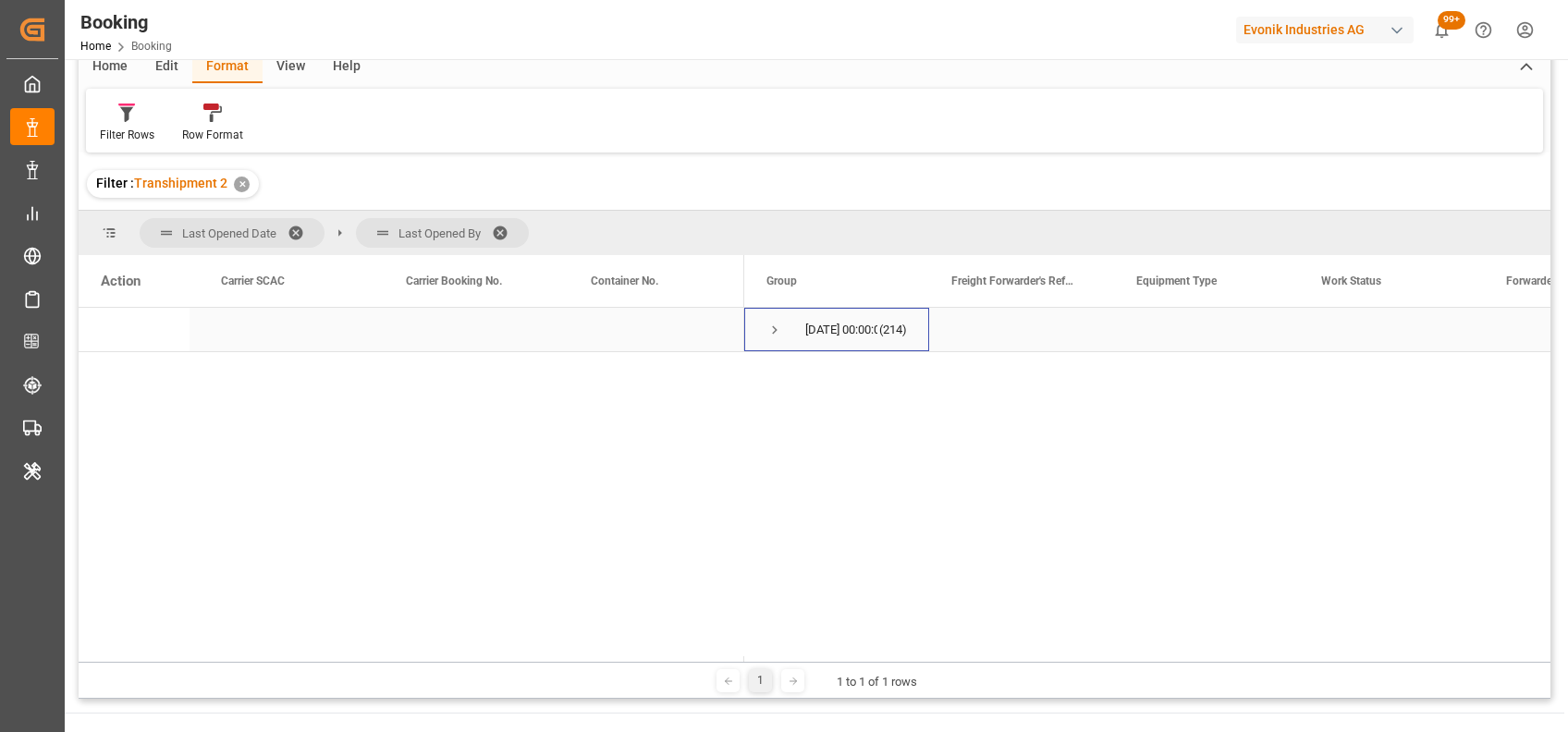
click at [775, 325] on span "Press SPACE to select this row." at bounding box center [775, 329] width 17 height 17
click at [499, 227] on span at bounding box center [506, 232] width 29 height 17
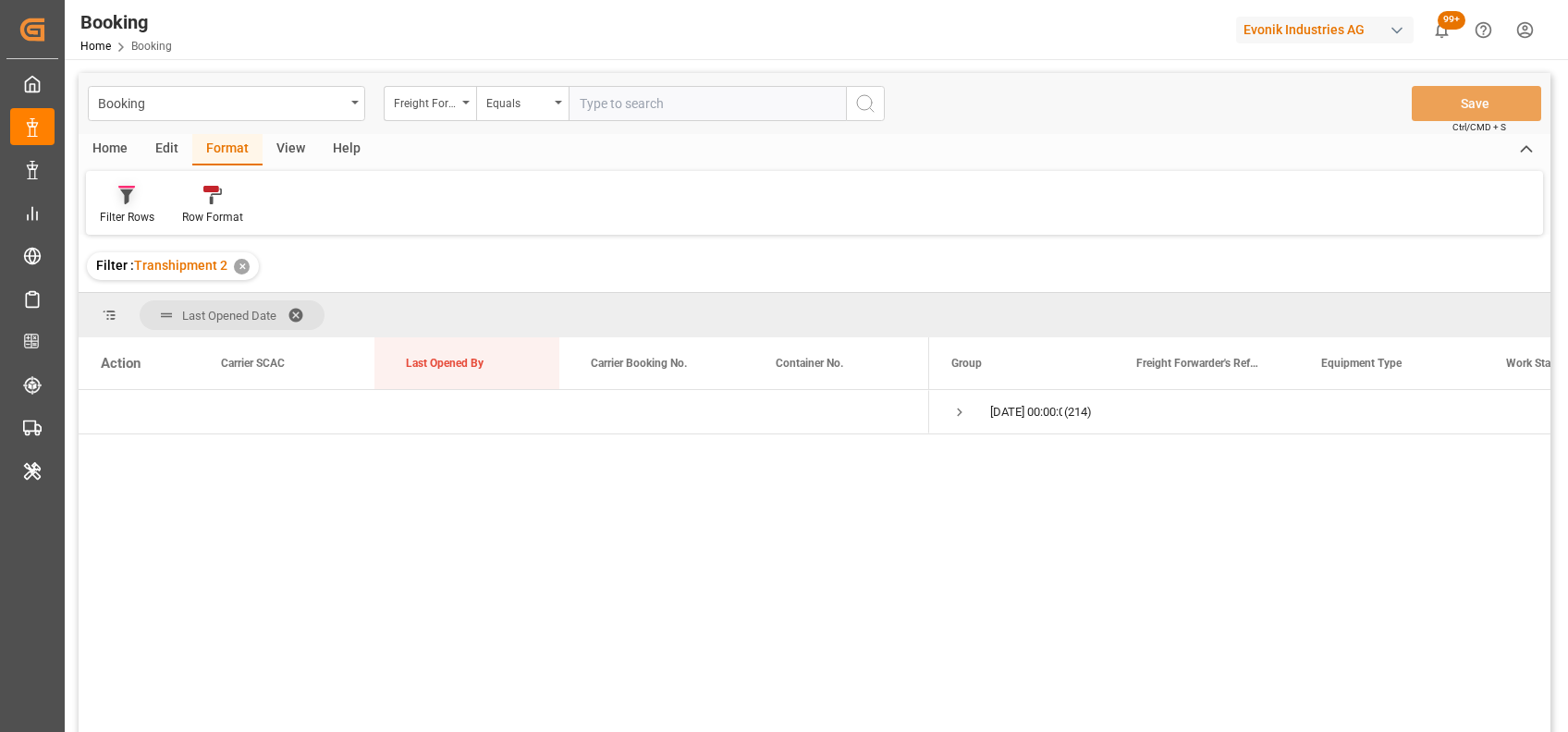
click at [131, 209] on div "Filter Rows" at bounding box center [127, 217] width 54 height 17
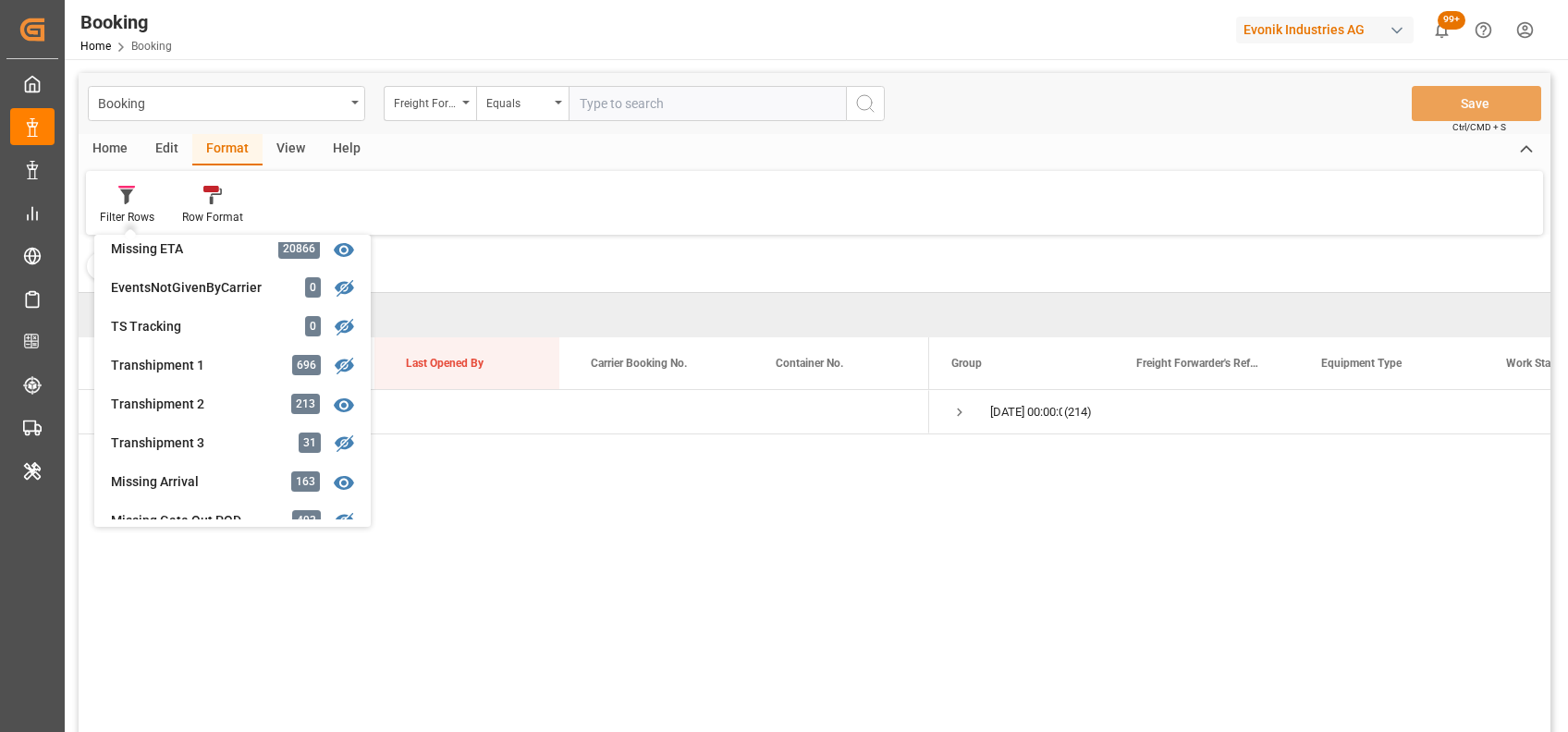
scroll to position [532, 0]
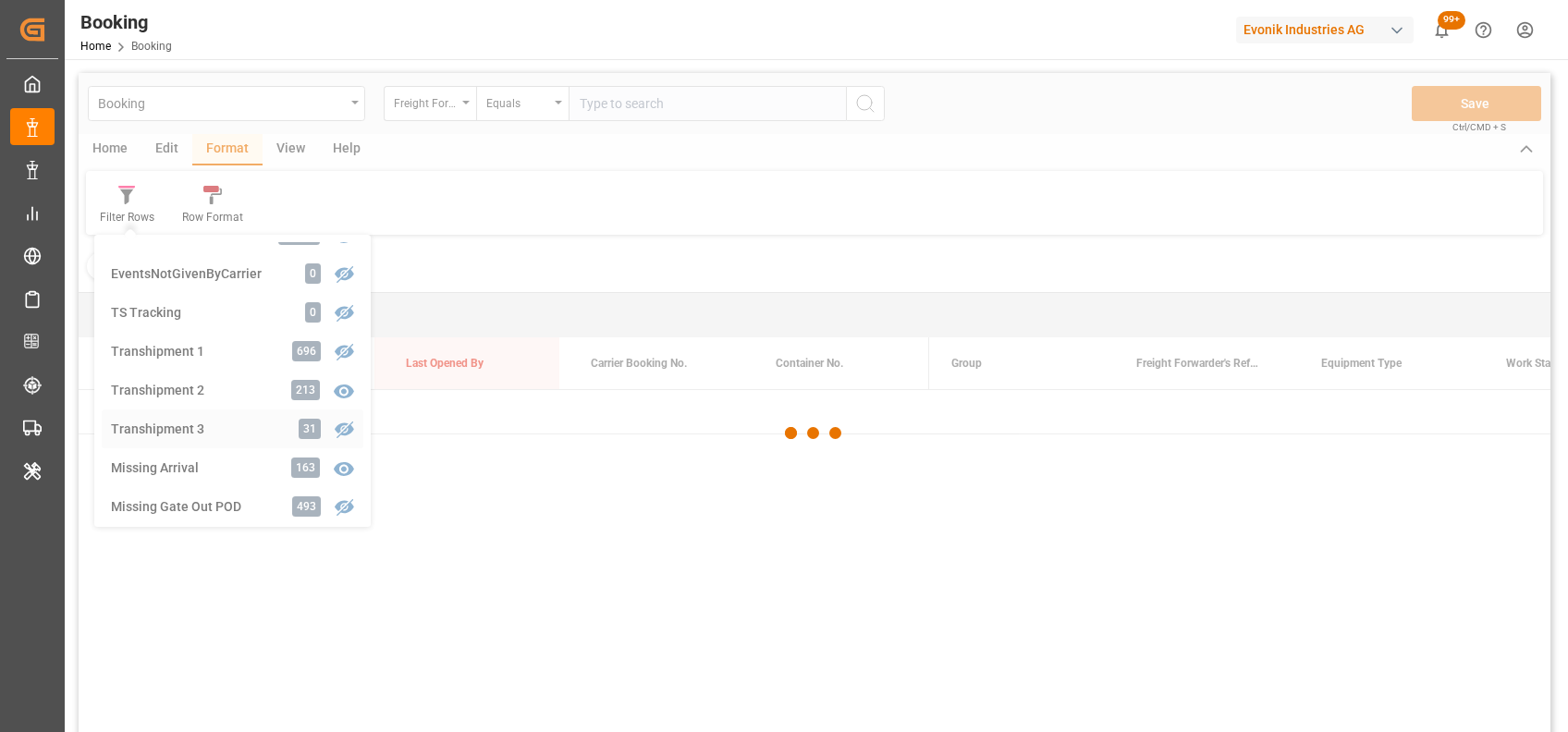
click at [189, 418] on div "Booking Freight Forwarder's Reference No. Equals Save Ctrl/CMD + S Home Edit Fo…" at bounding box center [814, 426] width 1472 height 707
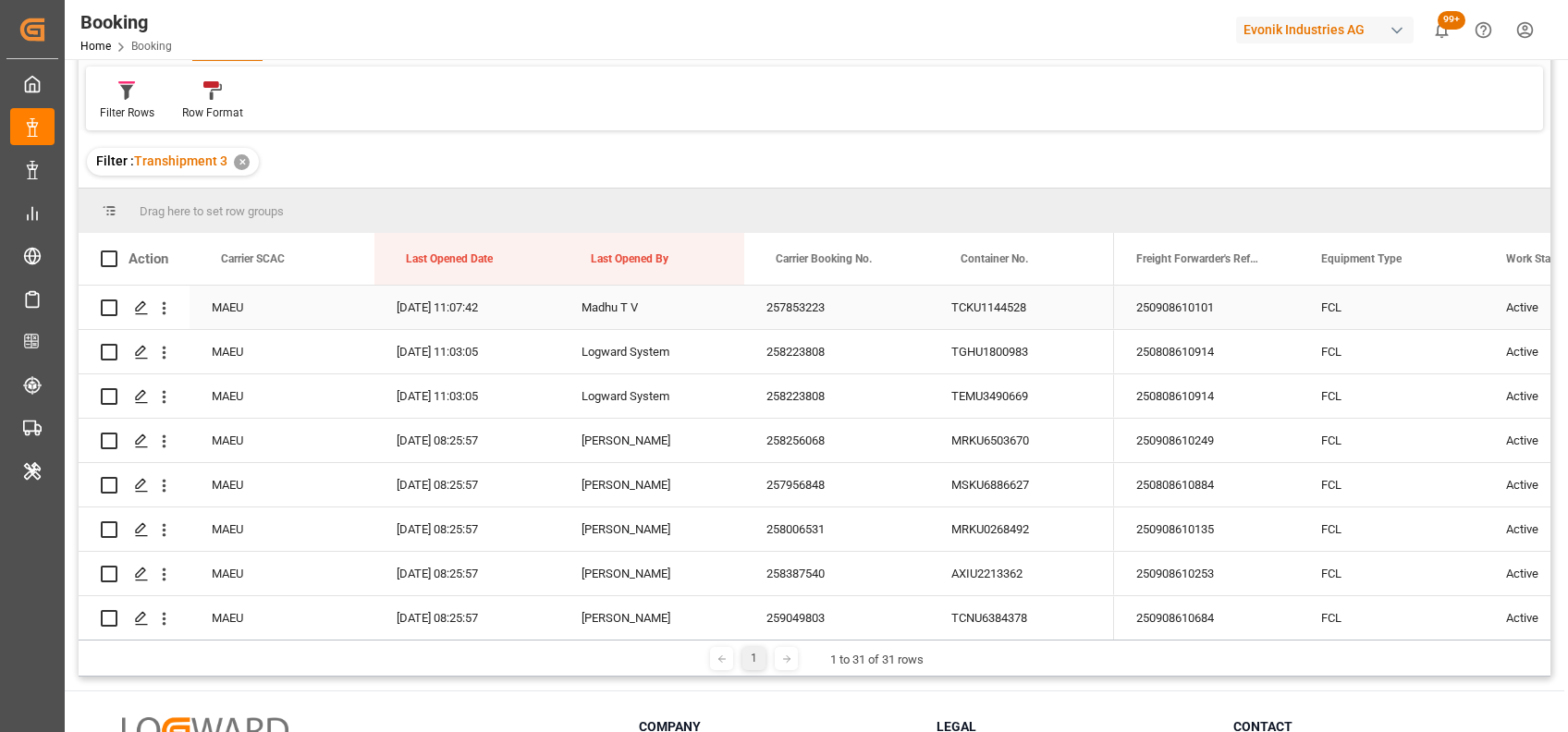
scroll to position [105, 0]
click at [245, 258] on span "Carrier SCAC" at bounding box center [253, 257] width 64 height 13
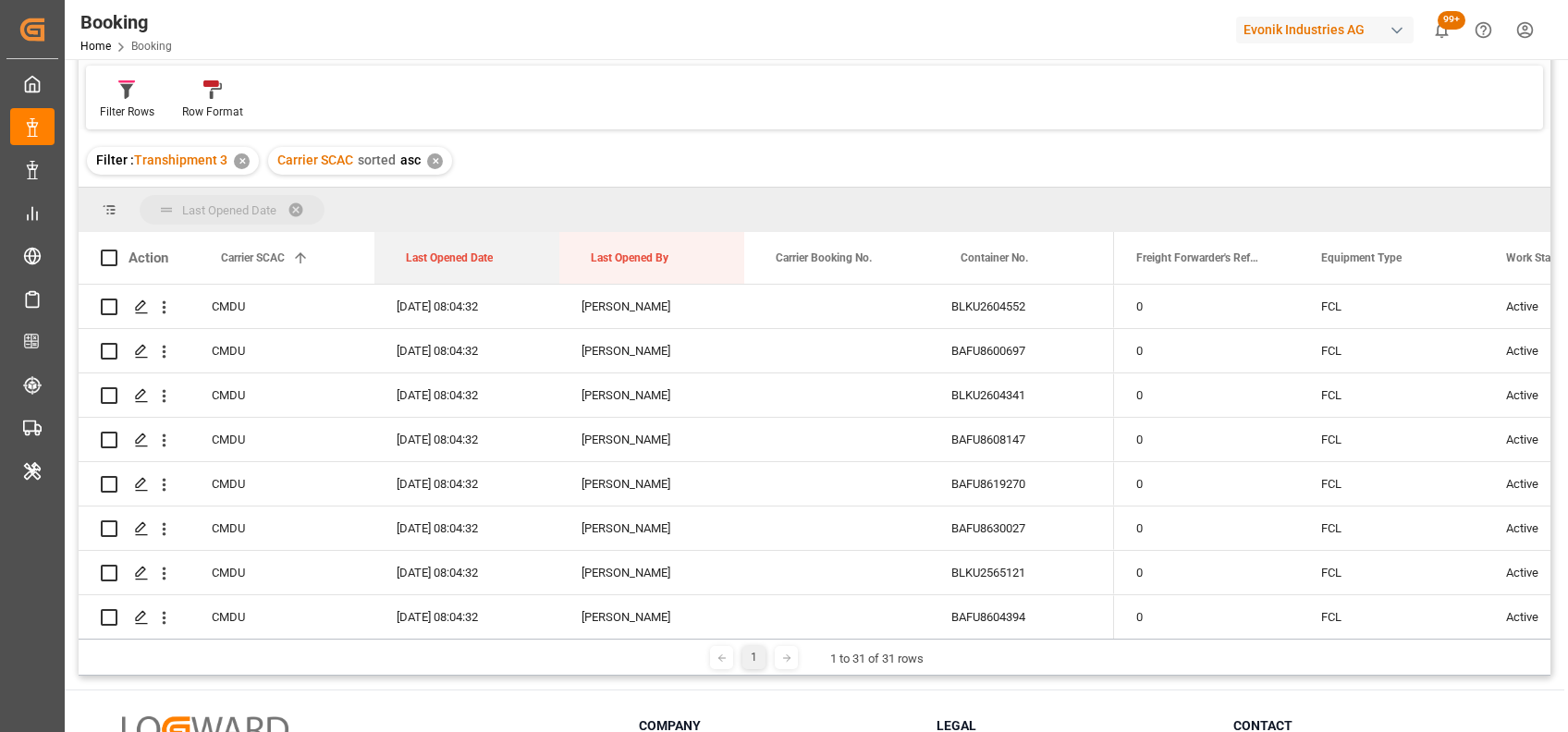
drag, startPoint x: 453, startPoint y: 259, endPoint x: 421, endPoint y: 220, distance: 50.4
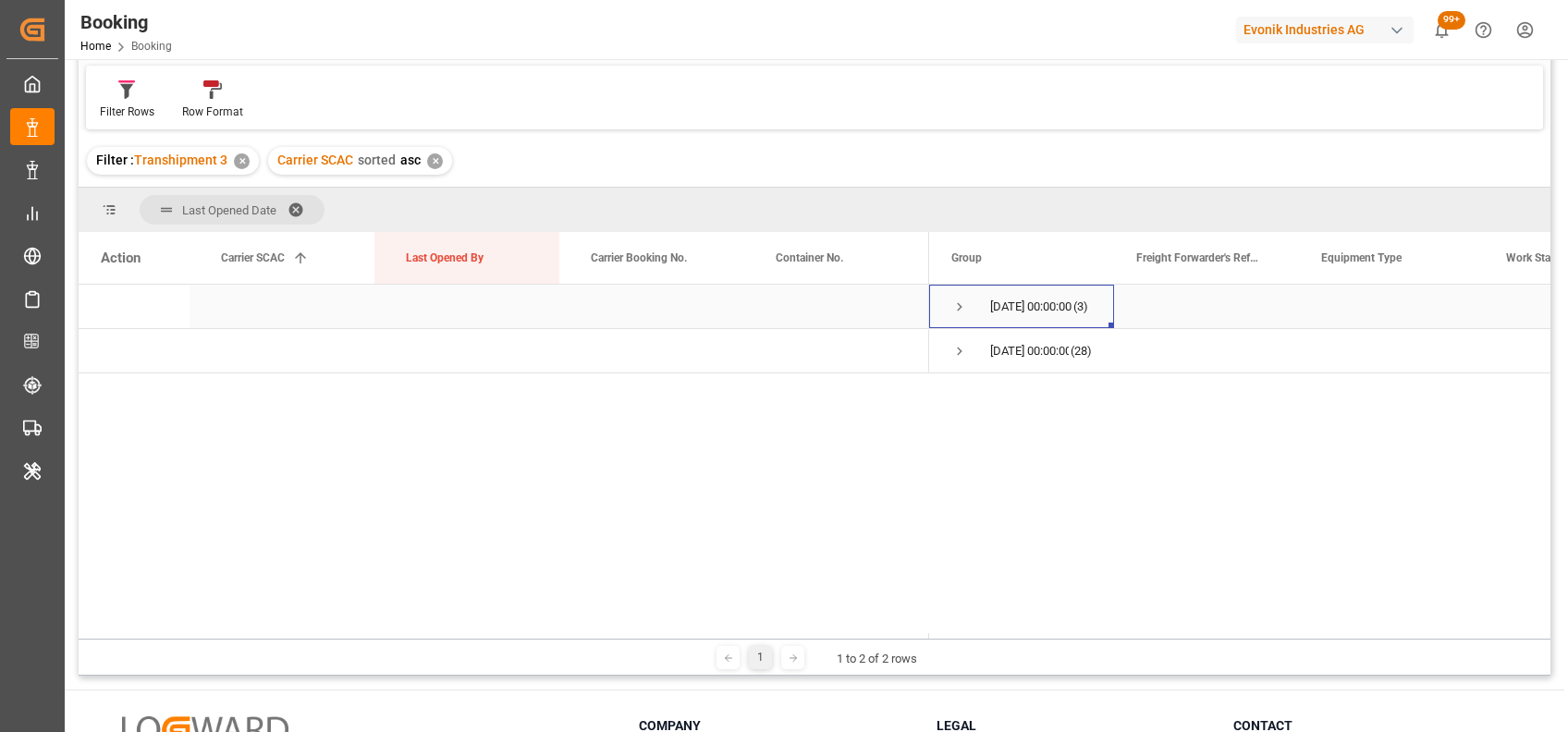
click at [955, 306] on span "Press SPACE to select this row." at bounding box center [959, 307] width 17 height 17
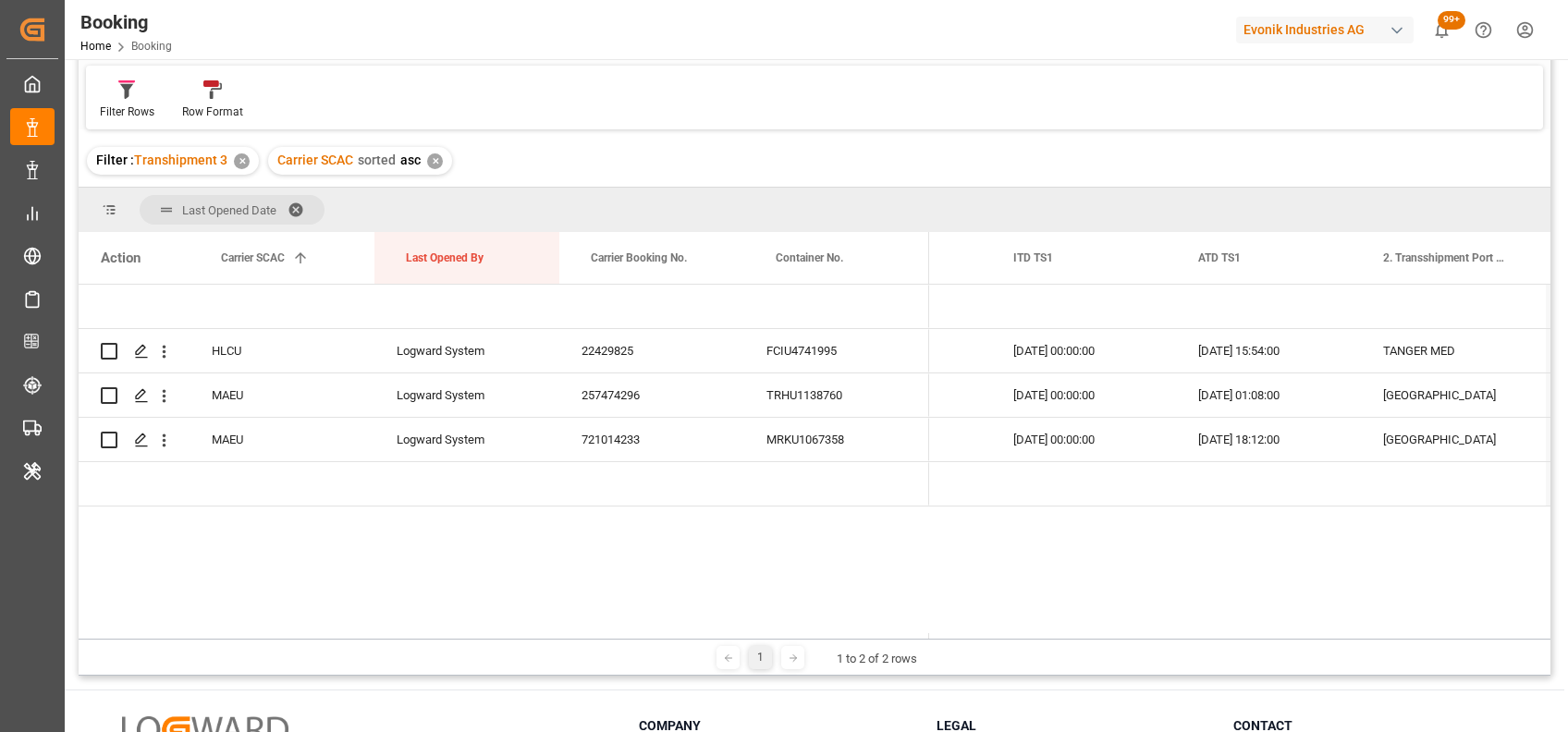
drag, startPoint x: 1177, startPoint y: 637, endPoint x: 1117, endPoint y: 639, distance: 60.0
click at [1117, 639] on div "1 1 to 2 of 2 rows" at bounding box center [814, 657] width 1472 height 37
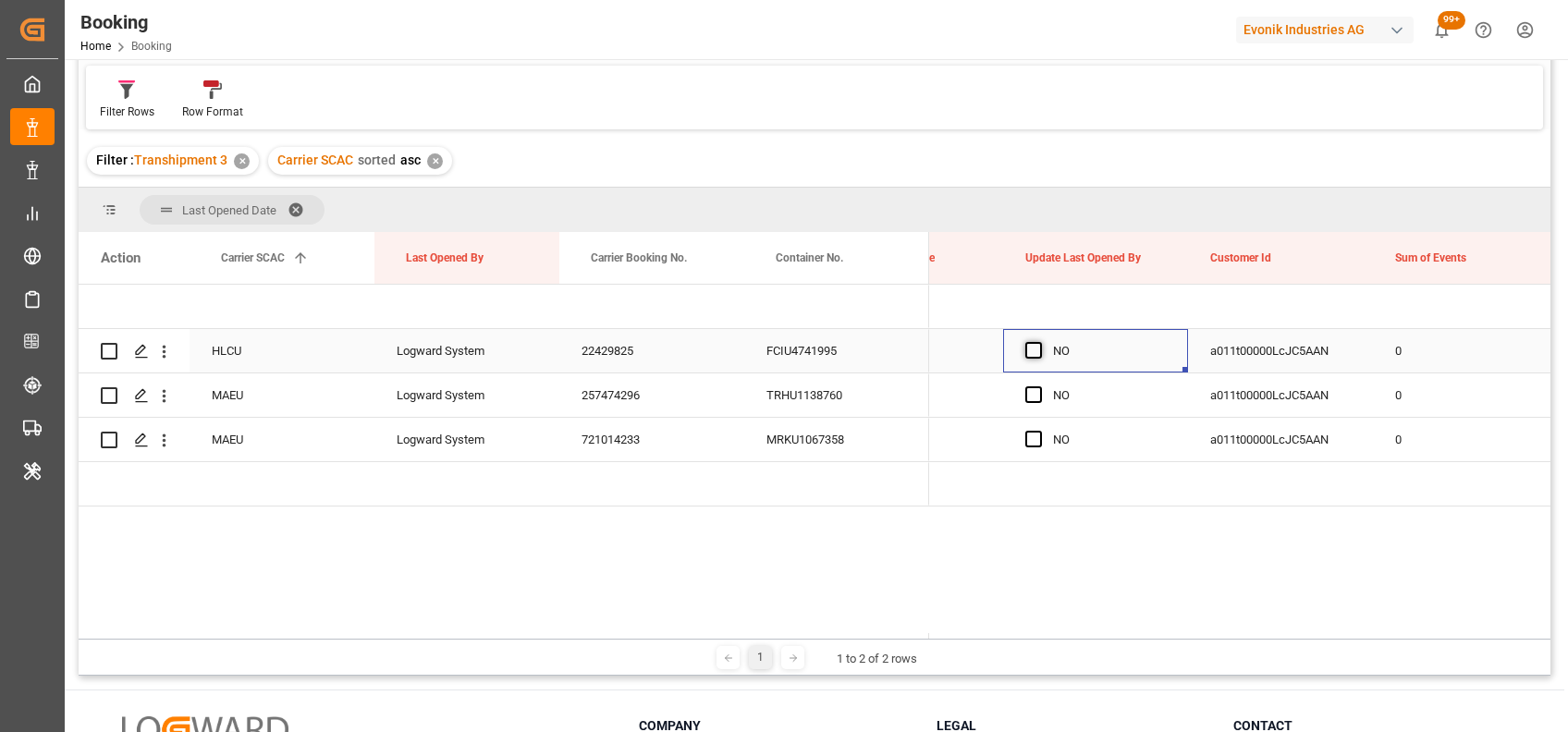
click at [1030, 342] on span "Press SPACE to select this row." at bounding box center [1033, 350] width 17 height 17
click at [1039, 342] on input "Press SPACE to select this row." at bounding box center [1039, 342] width 0 height 0
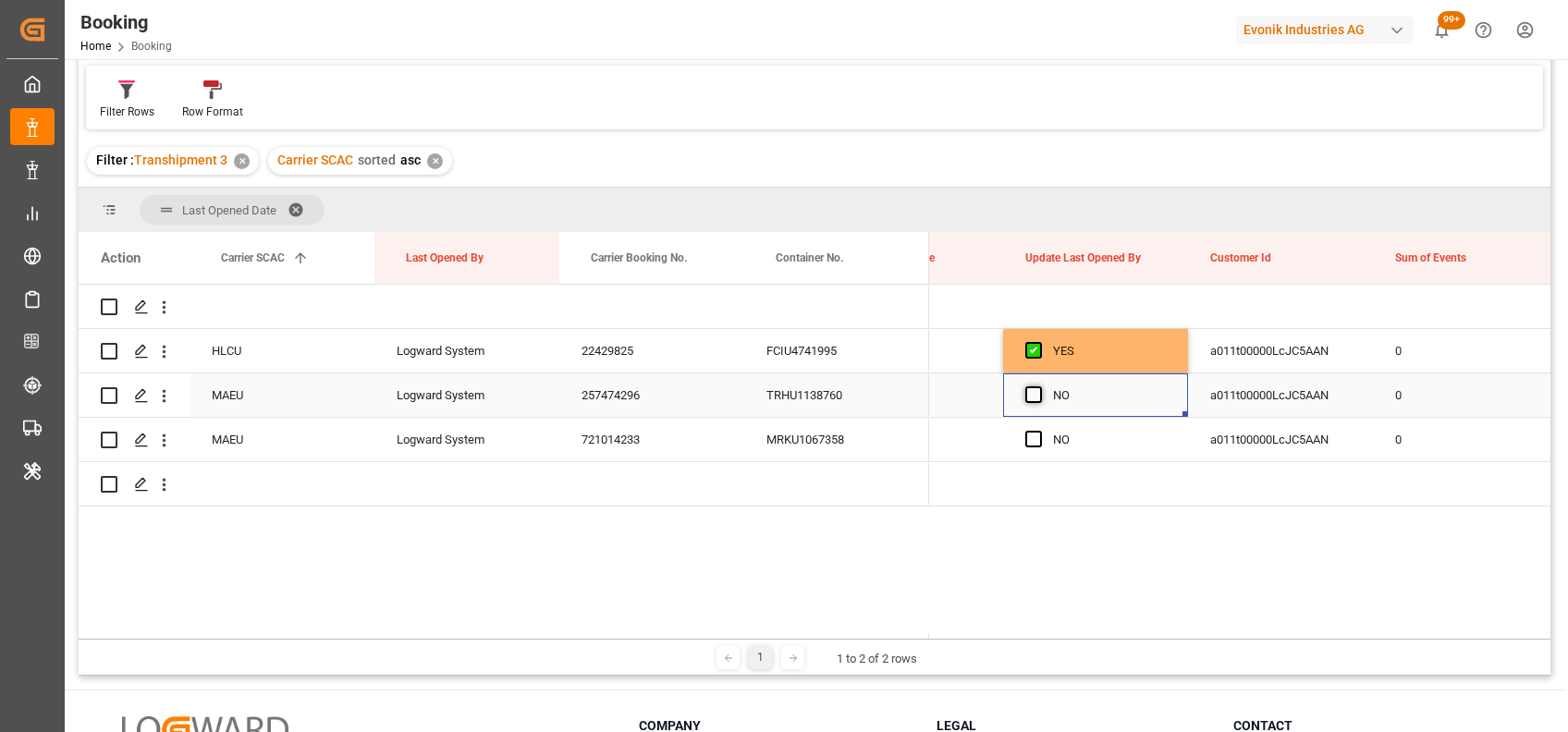
click at [1032, 392] on span "Press SPACE to select this row." at bounding box center [1033, 394] width 17 height 17
click at [1039, 386] on input "Press SPACE to select this row." at bounding box center [1039, 386] width 0 height 0
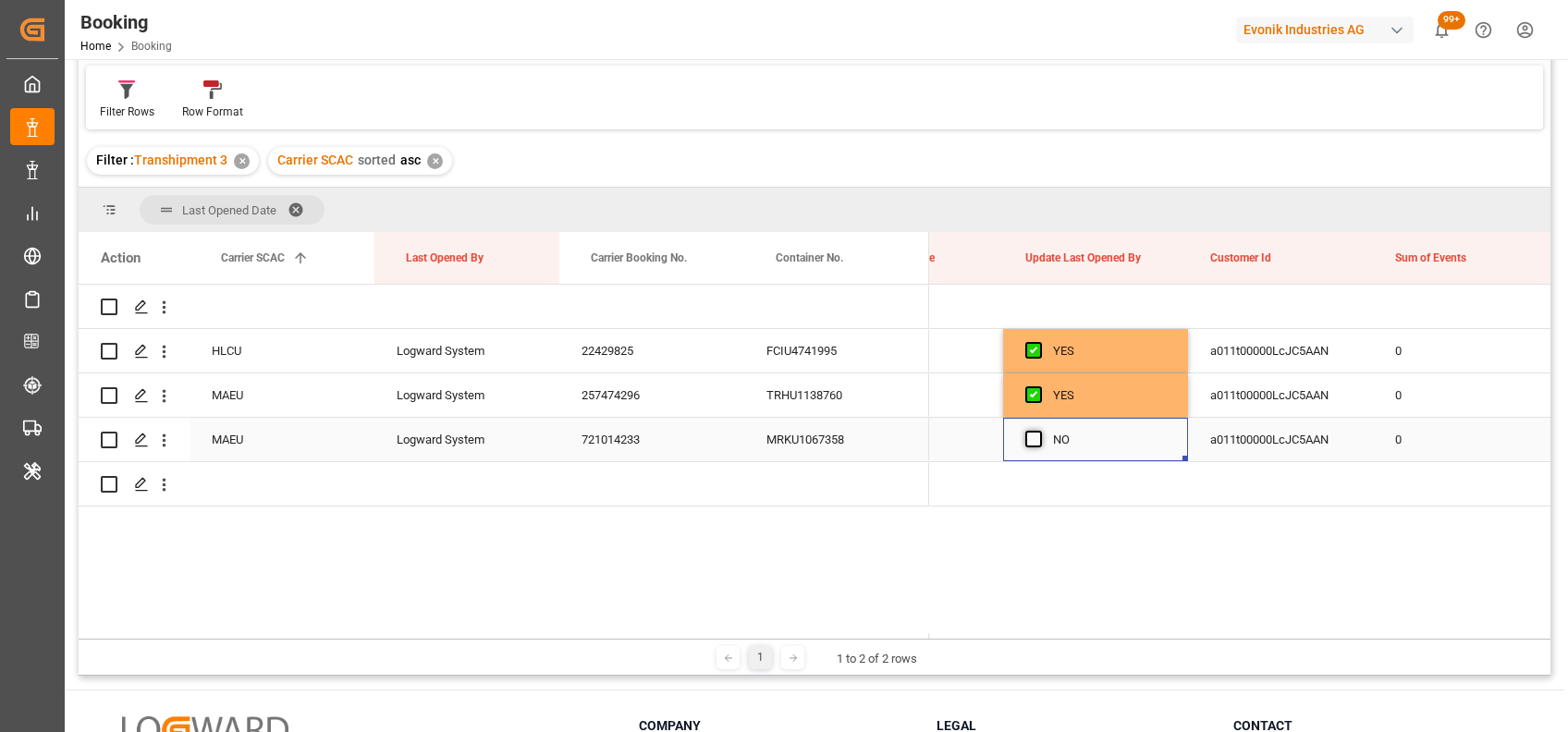
click at [1034, 438] on span "Press SPACE to select this row." at bounding box center [1033, 438] width 17 height 17
click at [1039, 430] on input "Press SPACE to select this row." at bounding box center [1039, 430] width 0 height 0
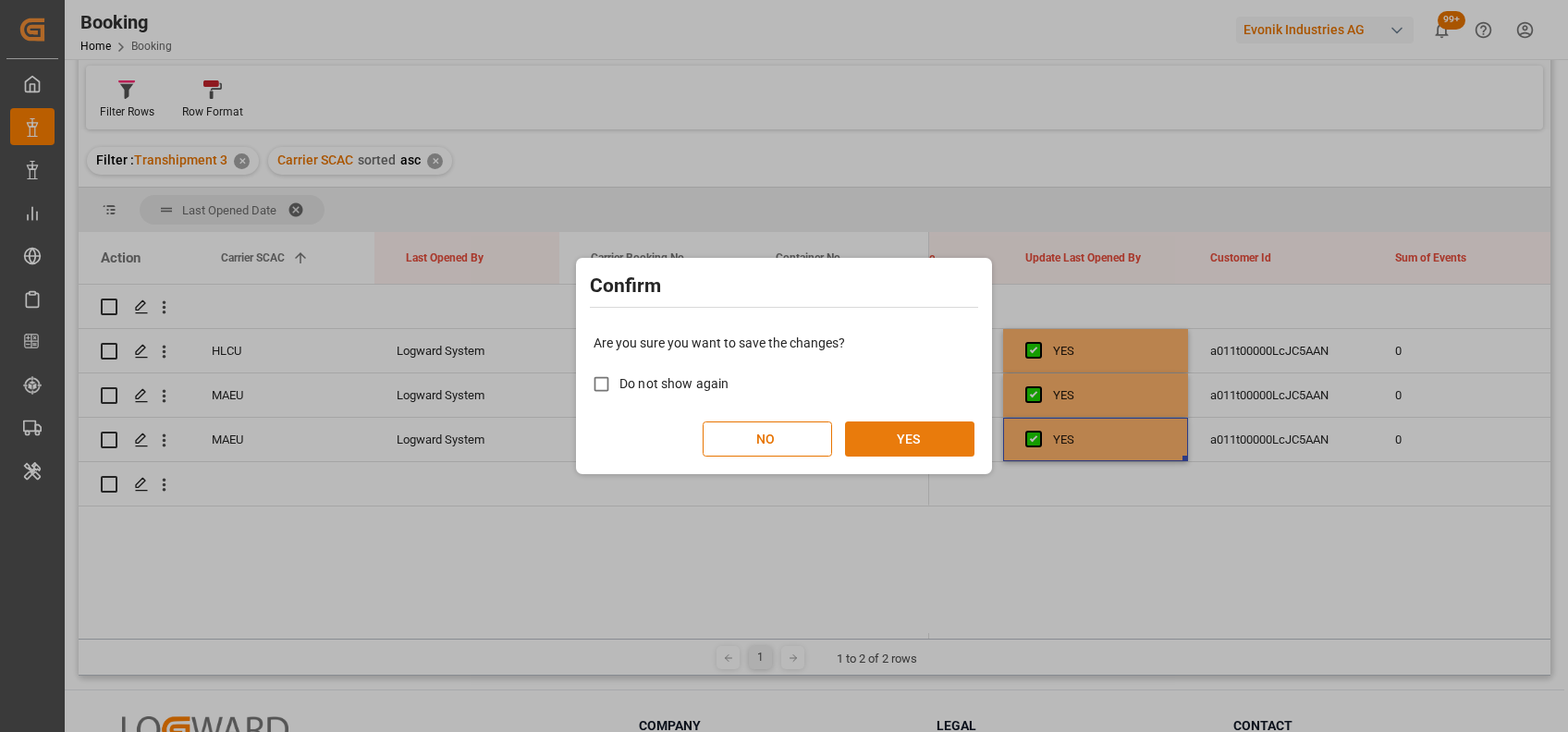
click at [905, 443] on button "YES" at bounding box center [909, 439] width 130 height 35
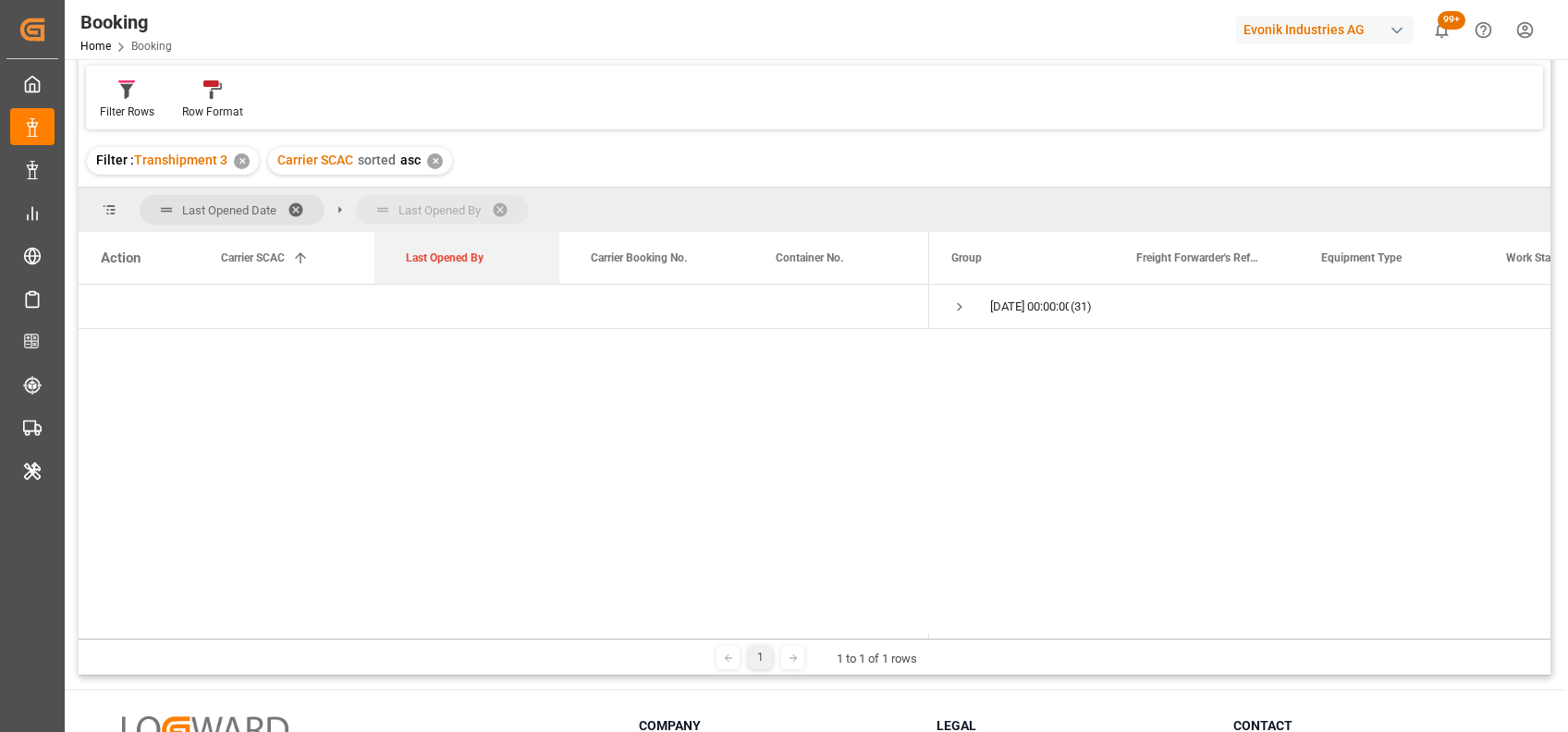
drag, startPoint x: 488, startPoint y: 263, endPoint x: 515, endPoint y: 222, distance: 49.1
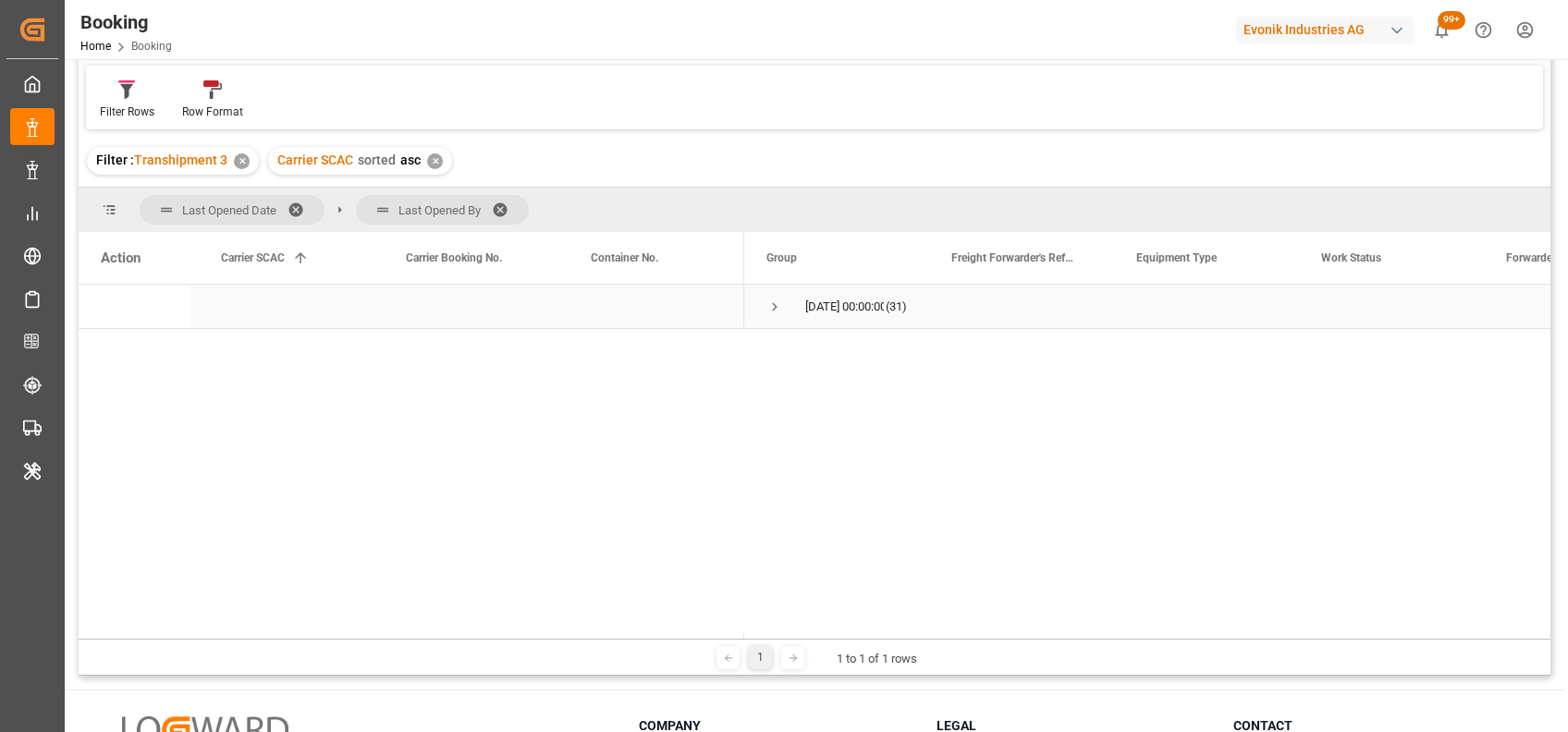
click at [771, 310] on span "Press SPACE to select this row." at bounding box center [775, 307] width 17 height 17
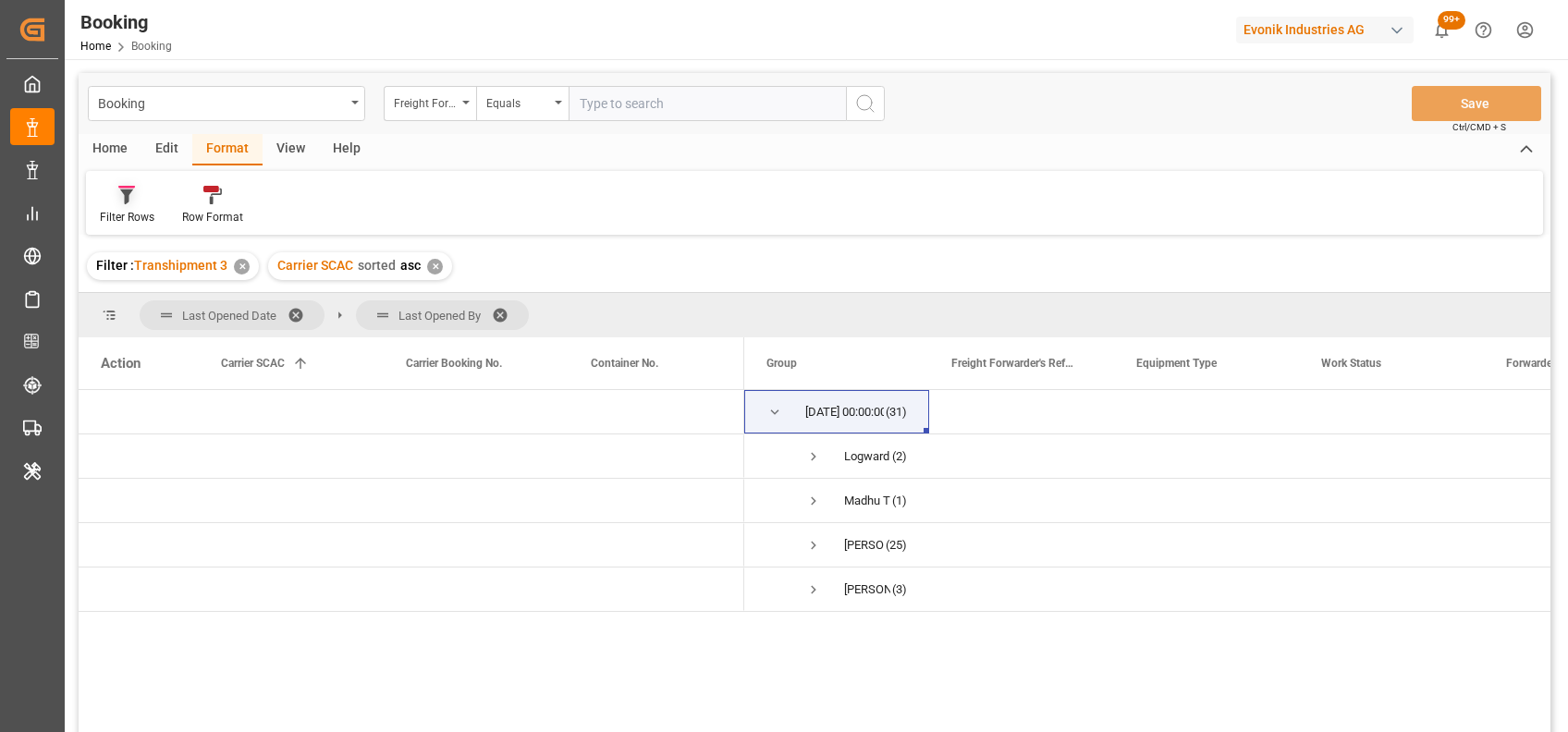
click at [134, 206] on div "Filter Rows" at bounding box center [127, 204] width 83 height 40
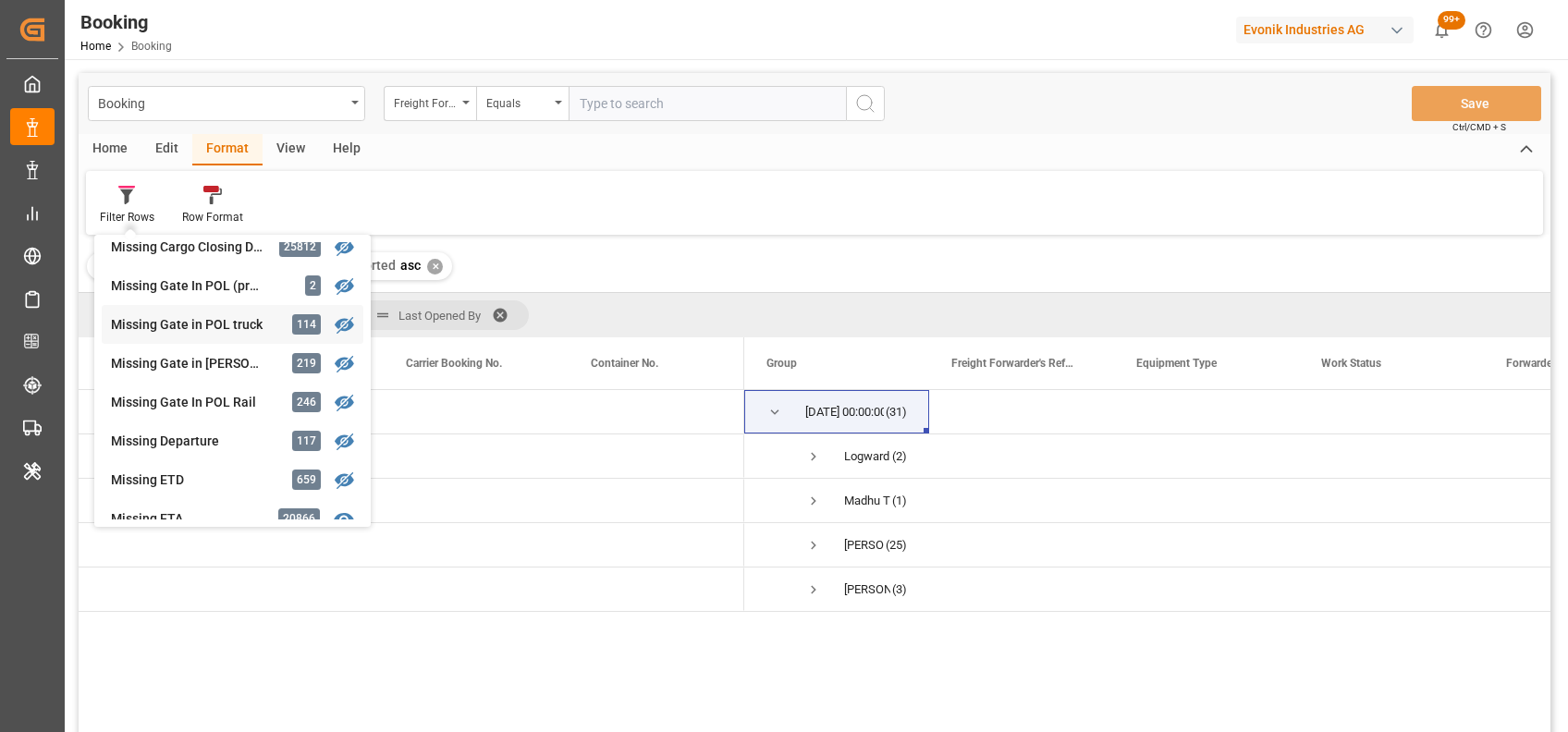
scroll to position [243, 0]
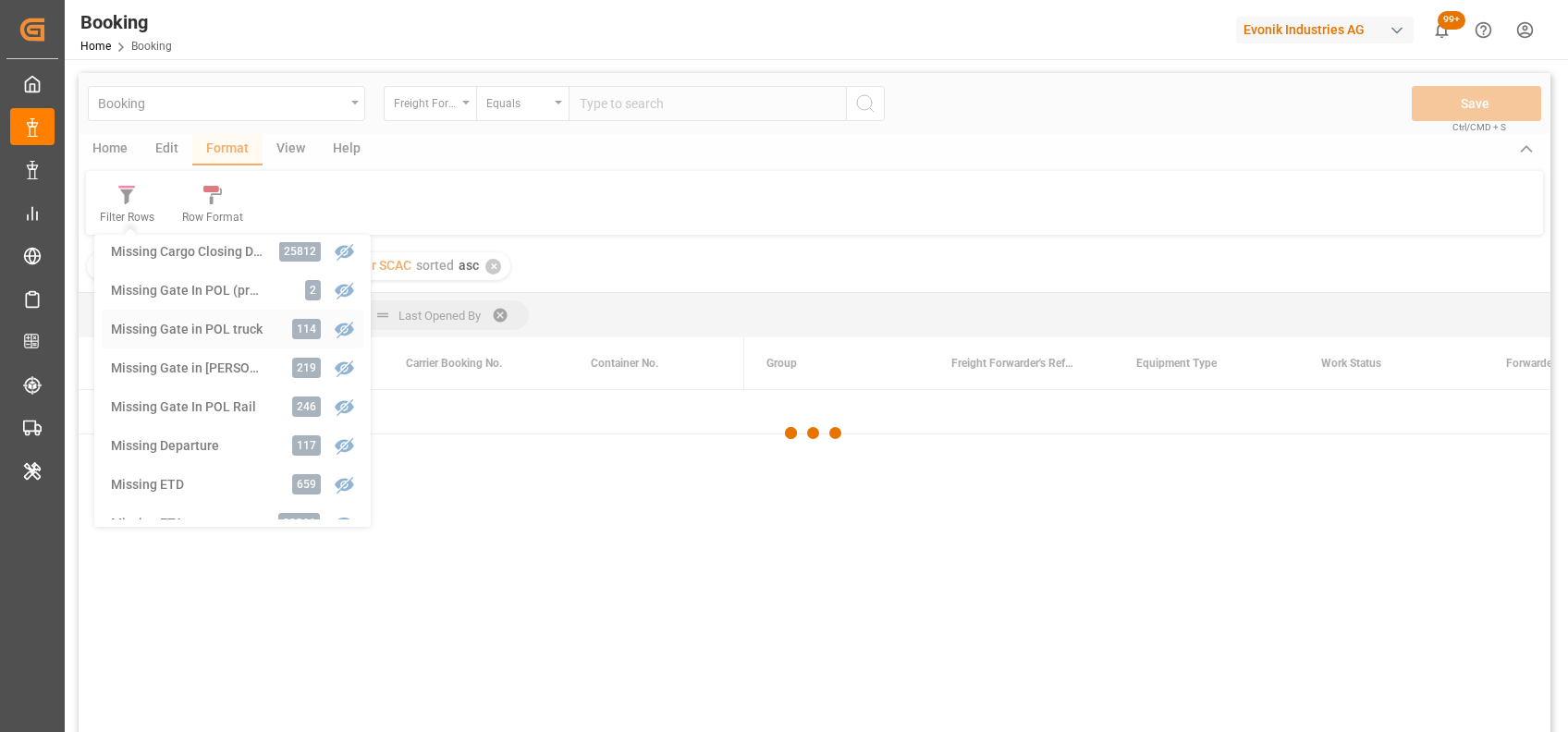
click at [254, 327] on div "Booking Freight Forwarder's Reference No. Equals Save Ctrl/CMD + S Home Edit Fo…" at bounding box center [814, 426] width 1472 height 707
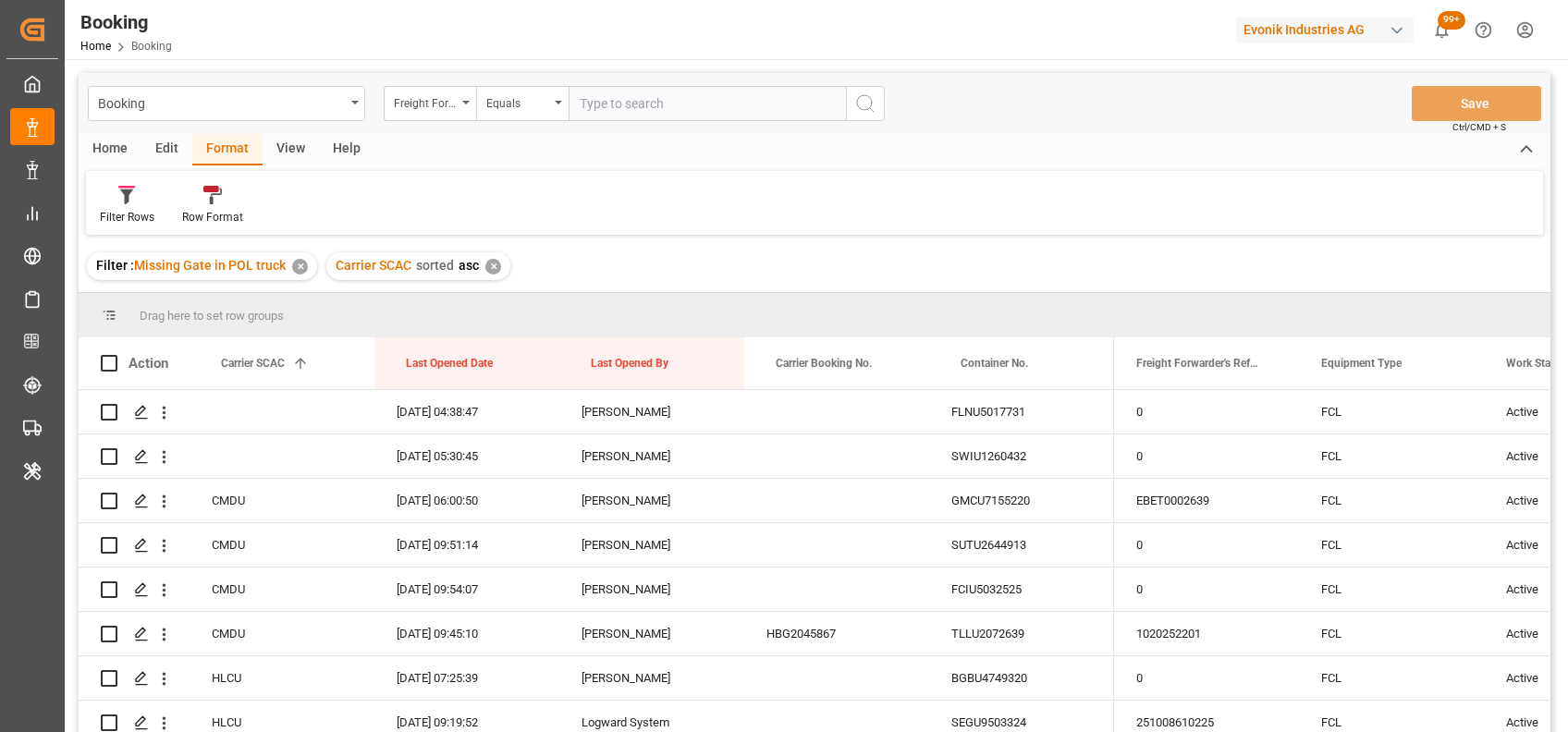
click at [488, 271] on div "✕" at bounding box center [494, 266] width 16 height 16
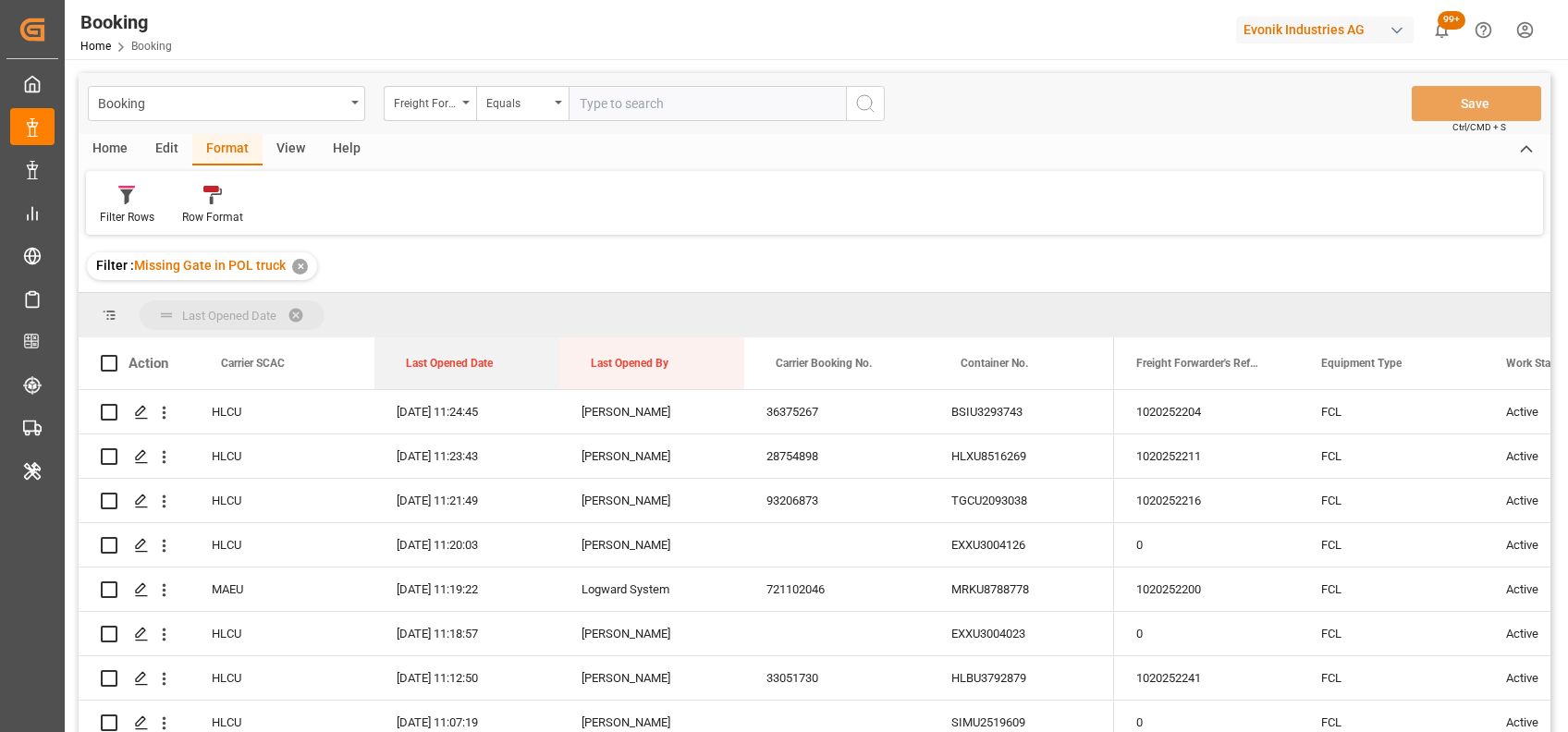
drag, startPoint x: 438, startPoint y: 363, endPoint x: 431, endPoint y: 317, distance: 46.5
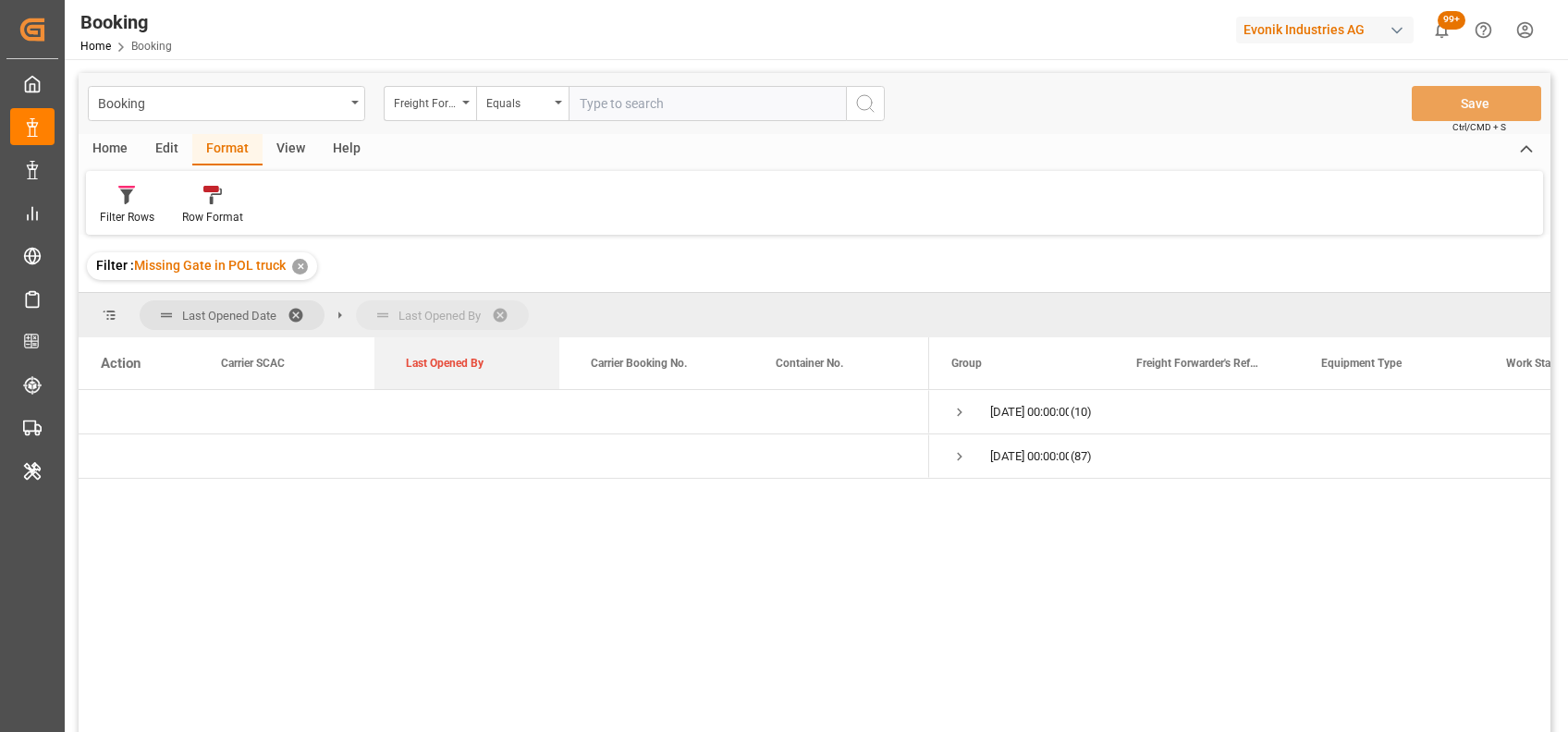
drag, startPoint x: 469, startPoint y: 362, endPoint x: 481, endPoint y: 308, distance: 55.3
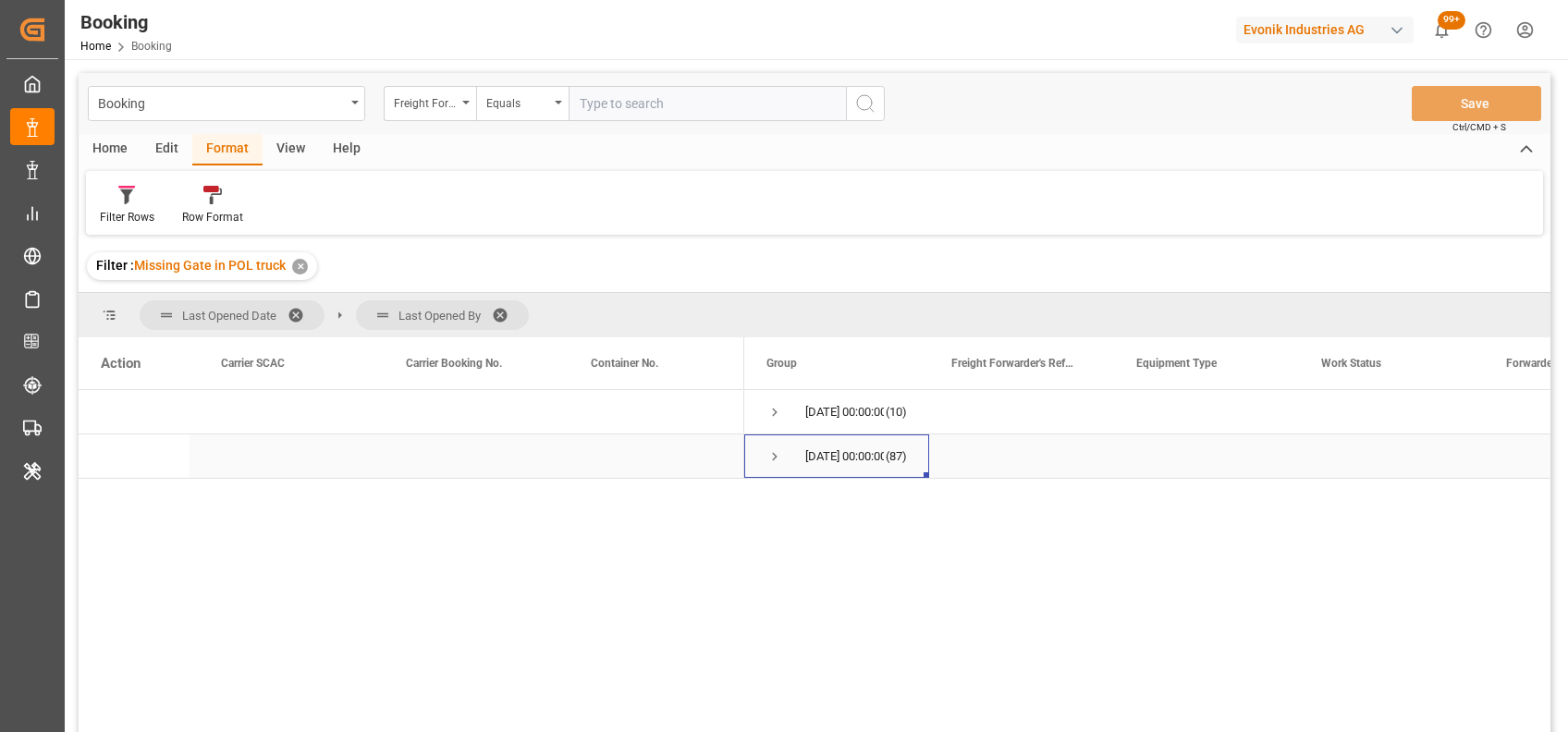
click at [777, 459] on span "Press SPACE to select this row." at bounding box center [775, 456] width 17 height 17
click at [775, 413] on span "Press SPACE to select this row." at bounding box center [775, 412] width 17 height 17
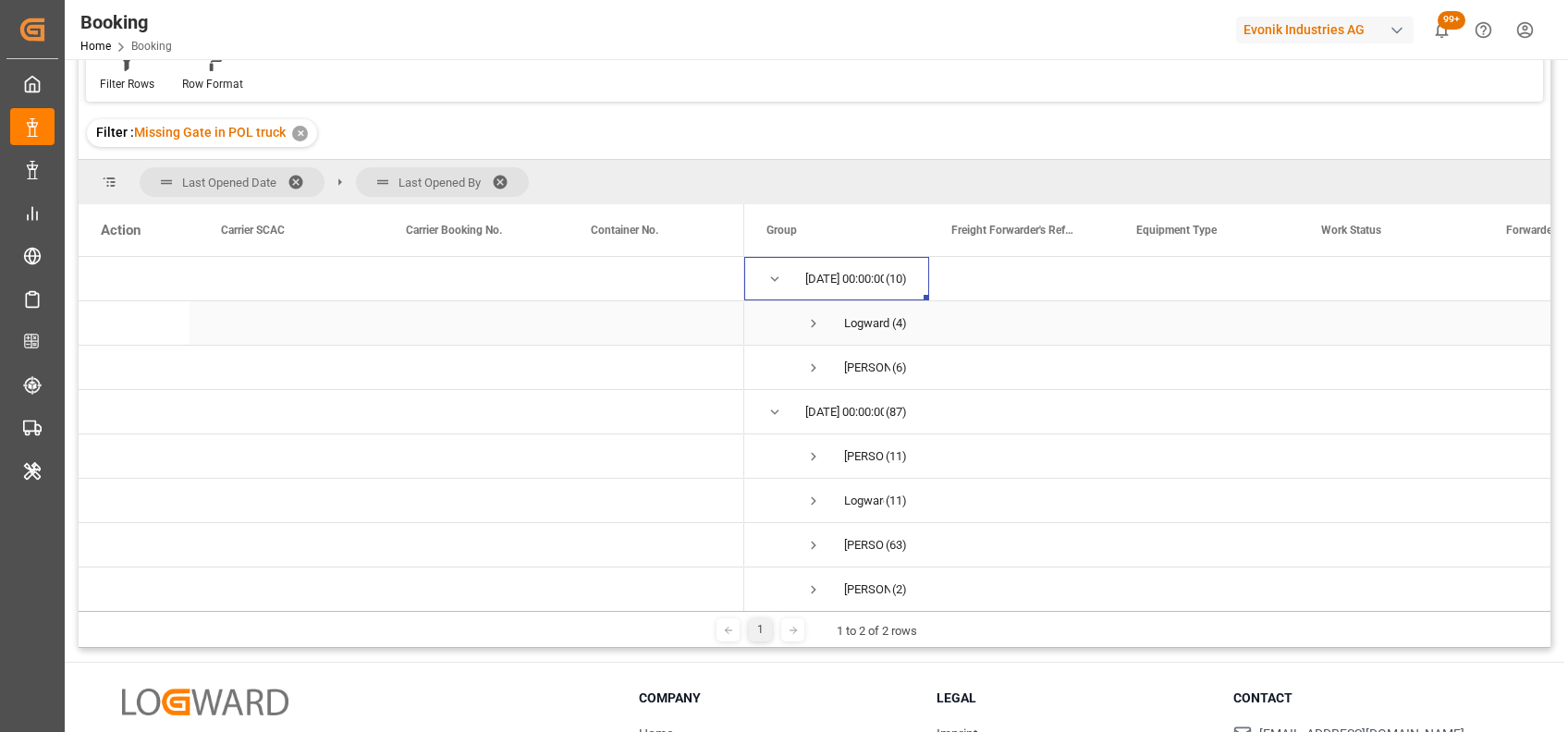
scroll to position [134, 0]
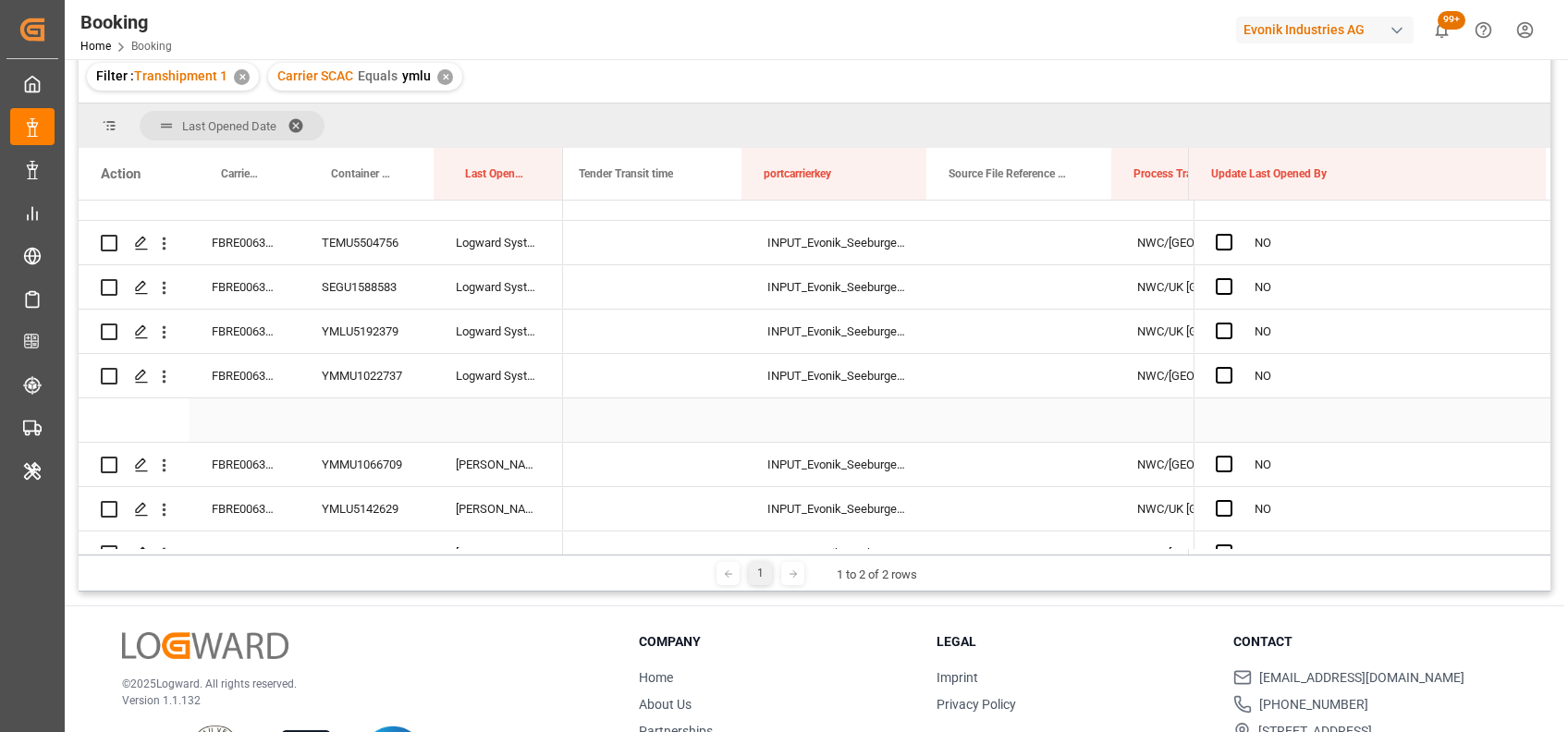
scroll to position [0, 11821]
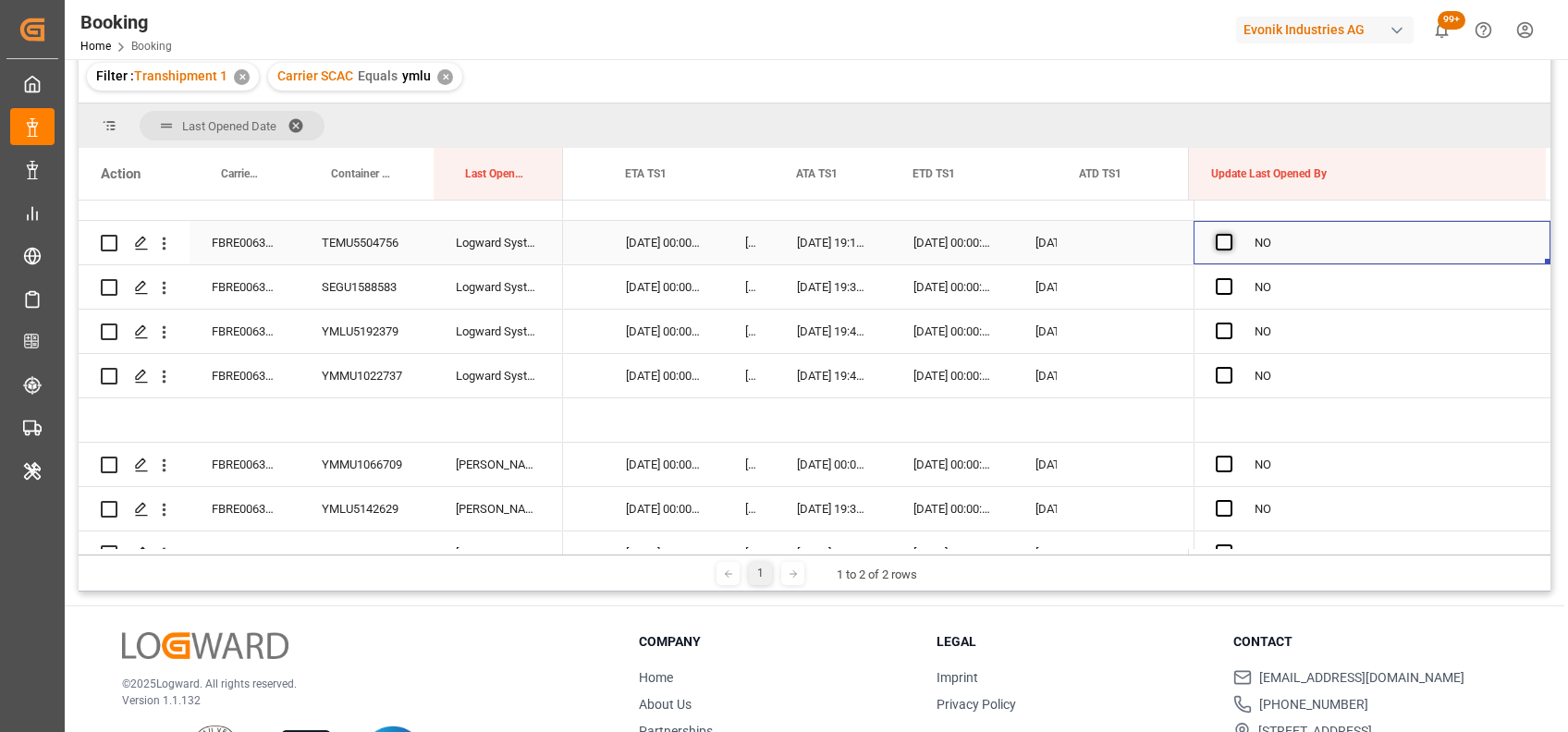
click at [1219, 240] on span "Press SPACE to select this row." at bounding box center [1224, 242] width 17 height 17
click at [1230, 234] on input "Press SPACE to select this row." at bounding box center [1230, 234] width 0 height 0
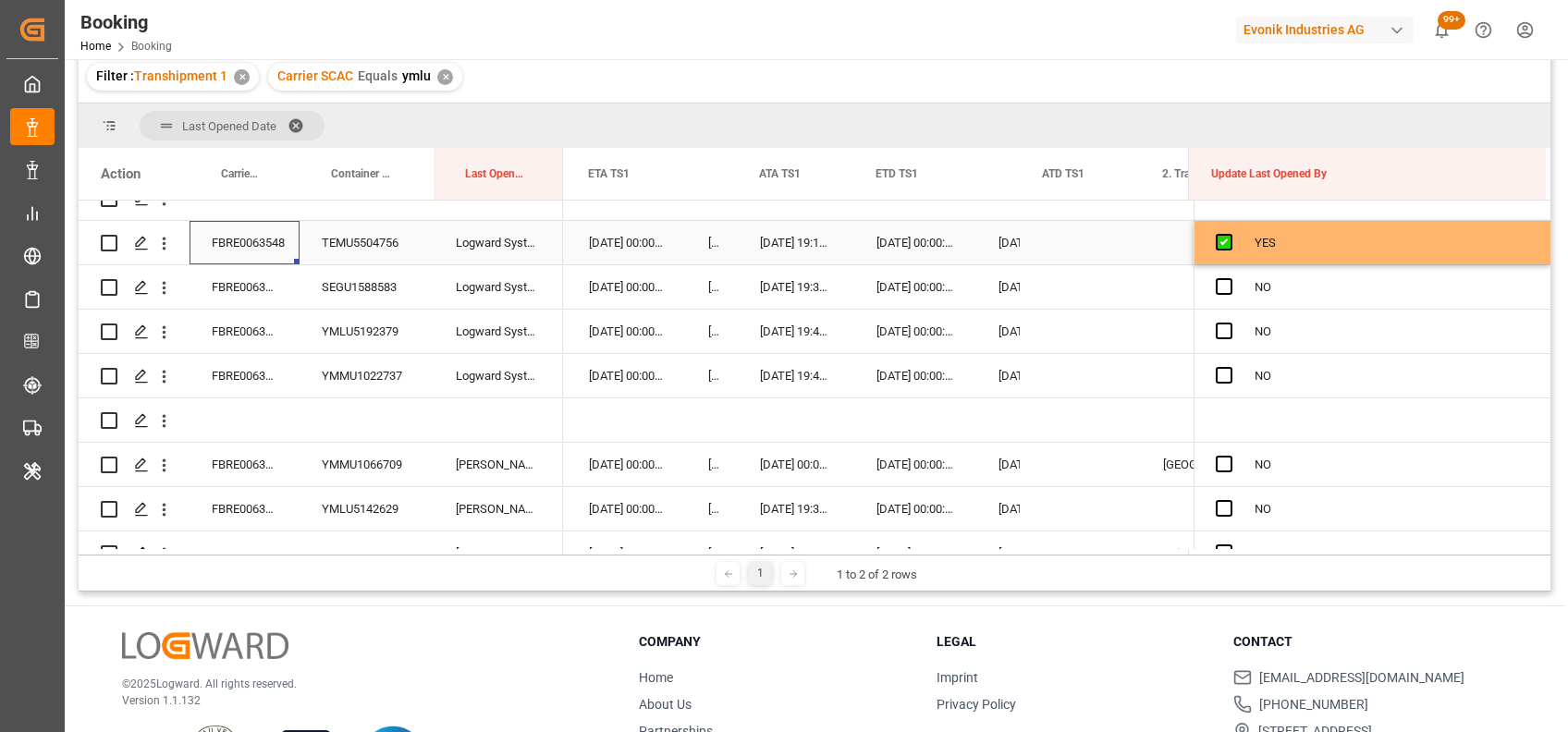
click at [255, 240] on div "FBRE0063548" at bounding box center [245, 243] width 110 height 43
click at [1220, 285] on span "Press SPACE to select this row." at bounding box center [1224, 286] width 17 height 17
click at [1230, 278] on input "Press SPACE to select this row." at bounding box center [1230, 278] width 0 height 0
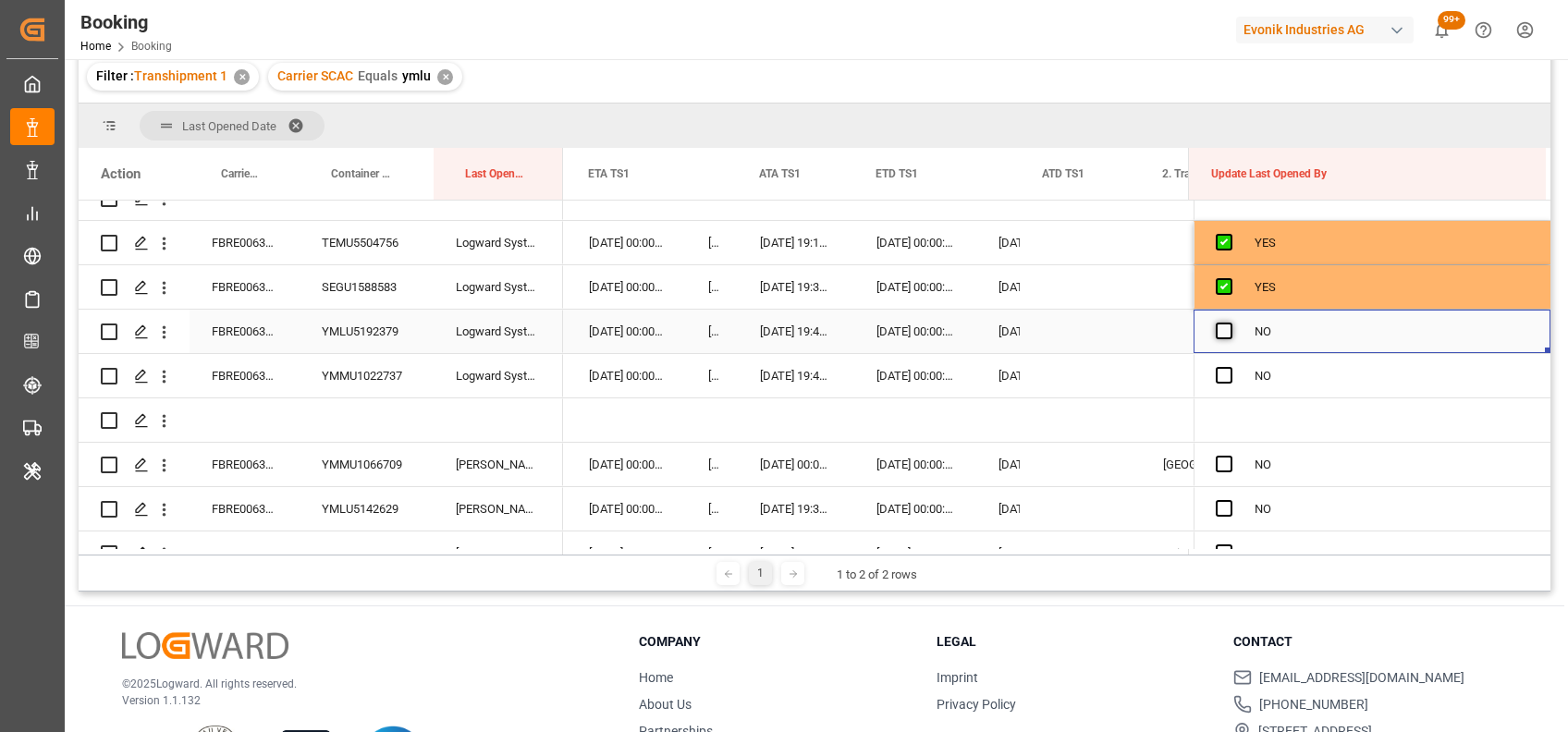
click at [1216, 322] on span "Press SPACE to select this row." at bounding box center [1224, 330] width 17 height 17
click at [1230, 322] on input "Press SPACE to select this row." at bounding box center [1230, 322] width 0 height 0
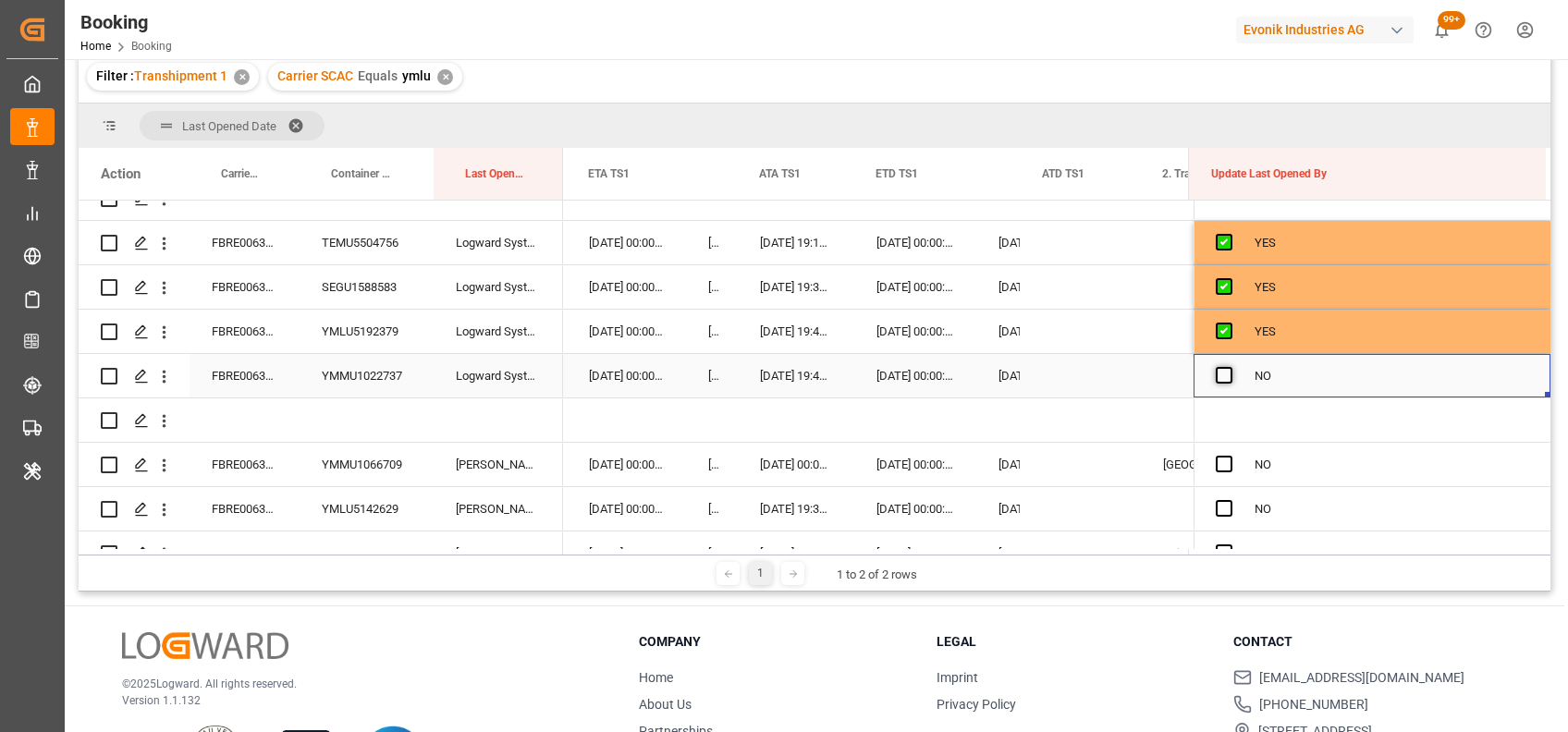
click at [1218, 379] on span "Press SPACE to select this row." at bounding box center [1224, 374] width 17 height 17
click at [1230, 366] on input "Press SPACE to select this row." at bounding box center [1230, 366] width 0 height 0
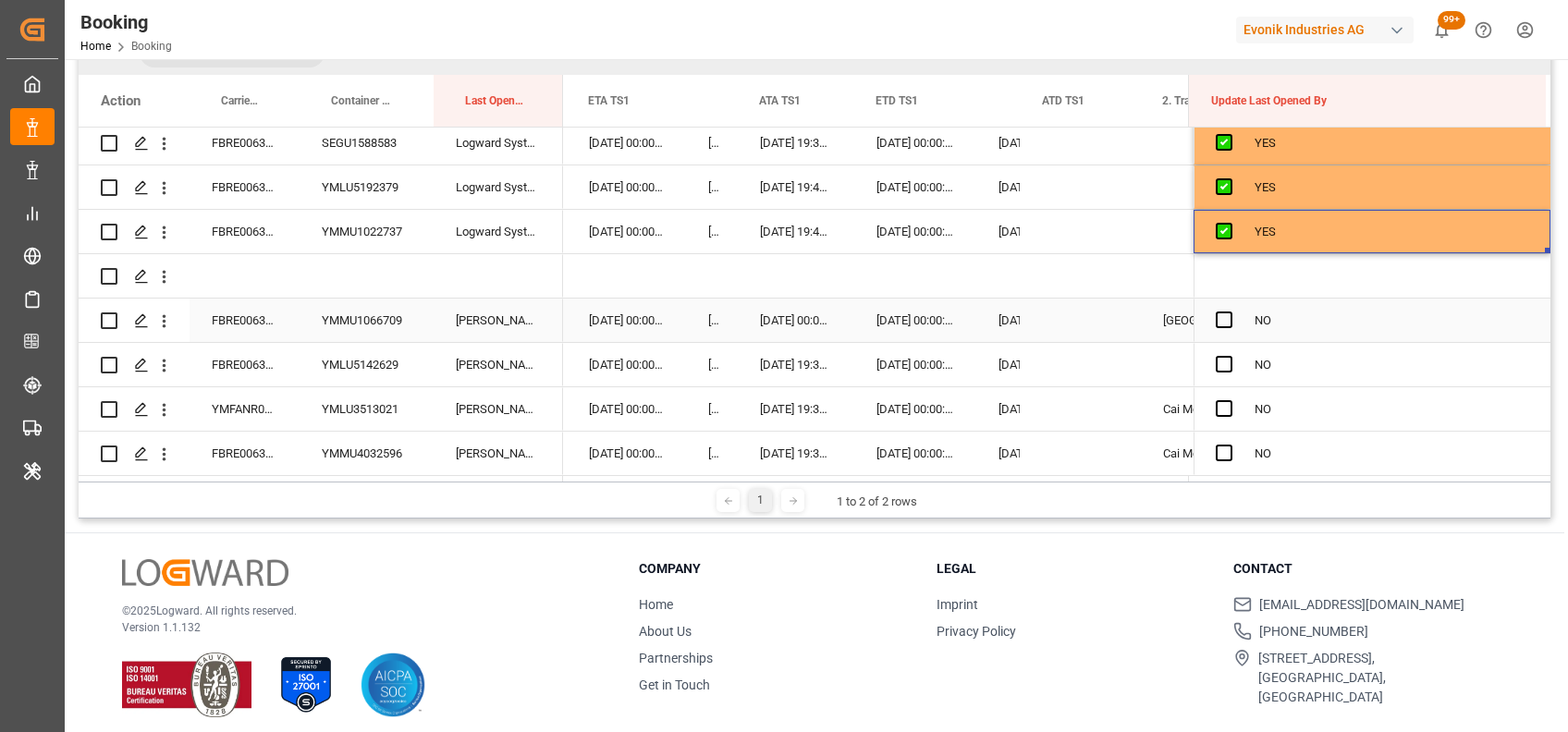
scroll to position [273, 0]
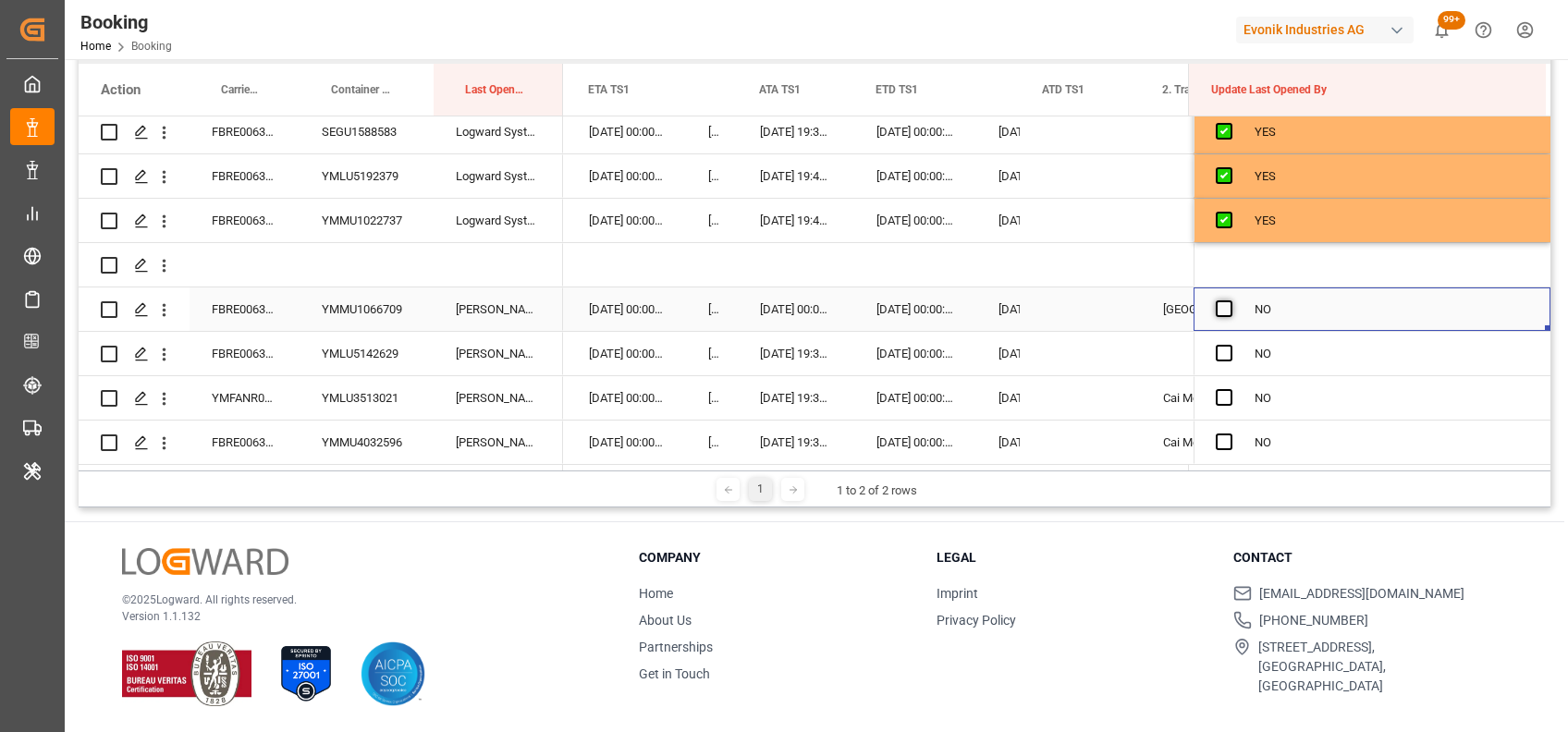
click at [1216, 303] on span "Press SPACE to select this row." at bounding box center [1224, 309] width 17 height 17
click at [1230, 301] on input "Press SPACE to select this row." at bounding box center [1230, 301] width 0 height 0
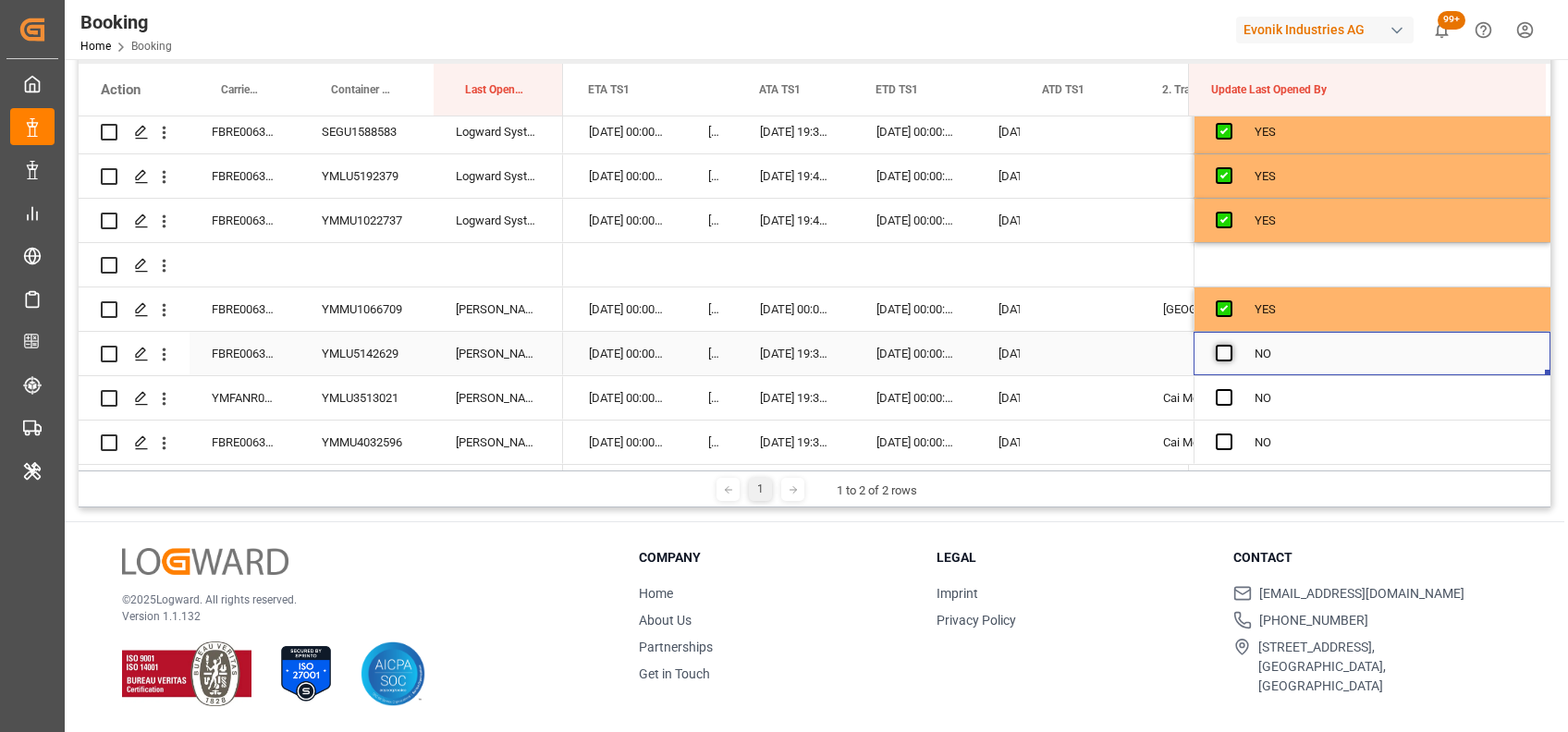
click at [1219, 347] on span "Press SPACE to select this row." at bounding box center [1224, 353] width 17 height 17
click at [1230, 345] on input "Press SPACE to select this row." at bounding box center [1230, 345] width 0 height 0
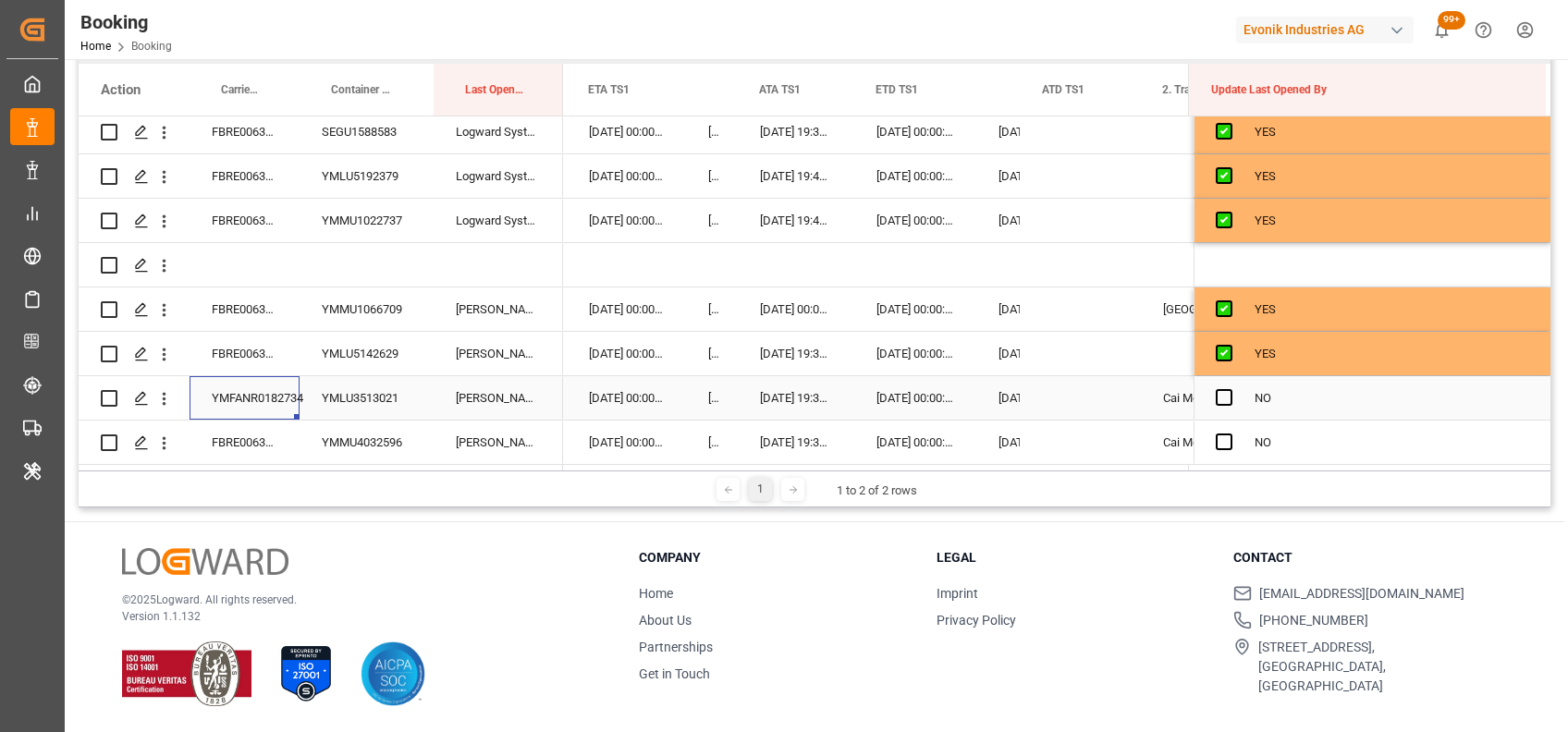
click at [251, 384] on div "YMFANR0182734" at bounding box center [245, 398] width 110 height 43
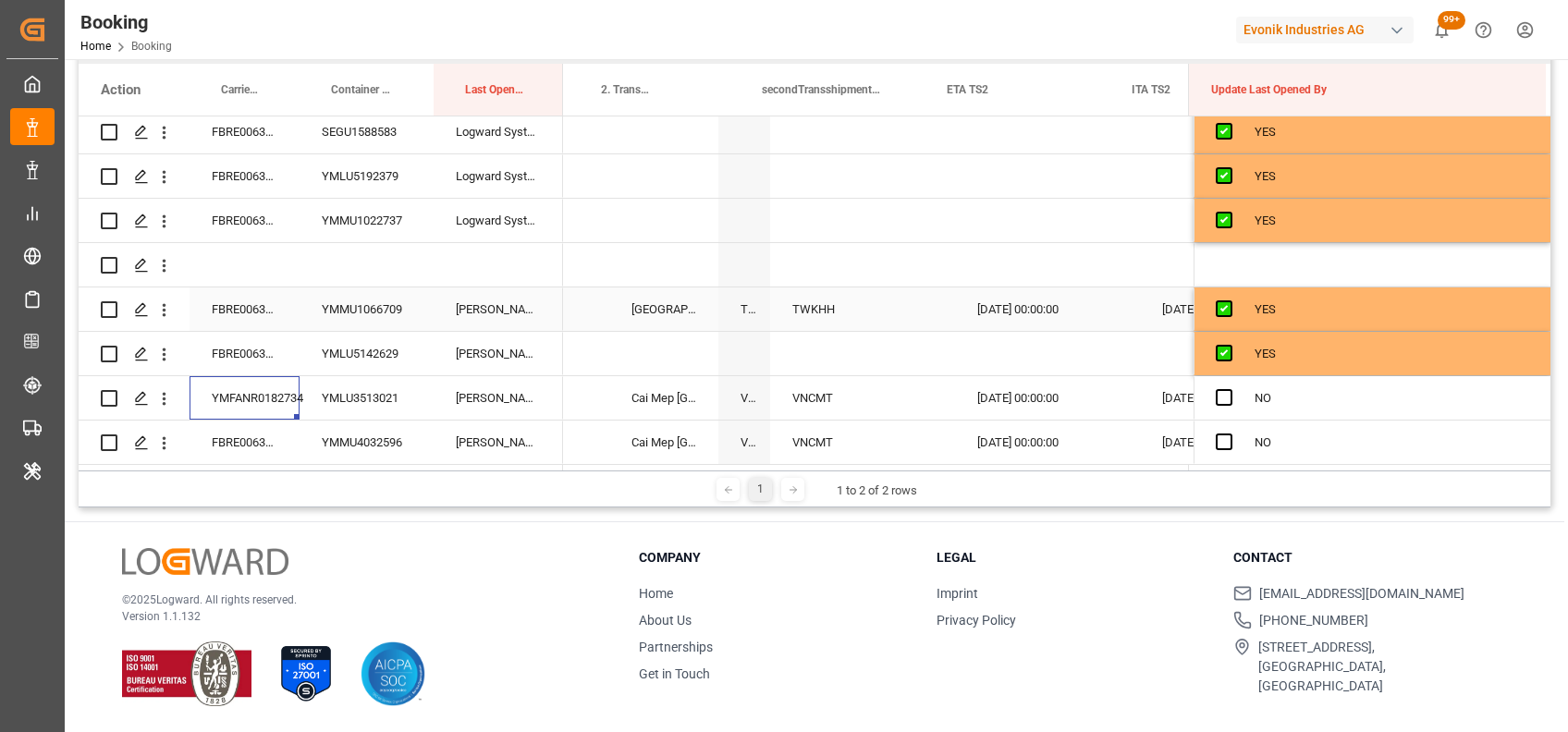
scroll to position [0, 19760]
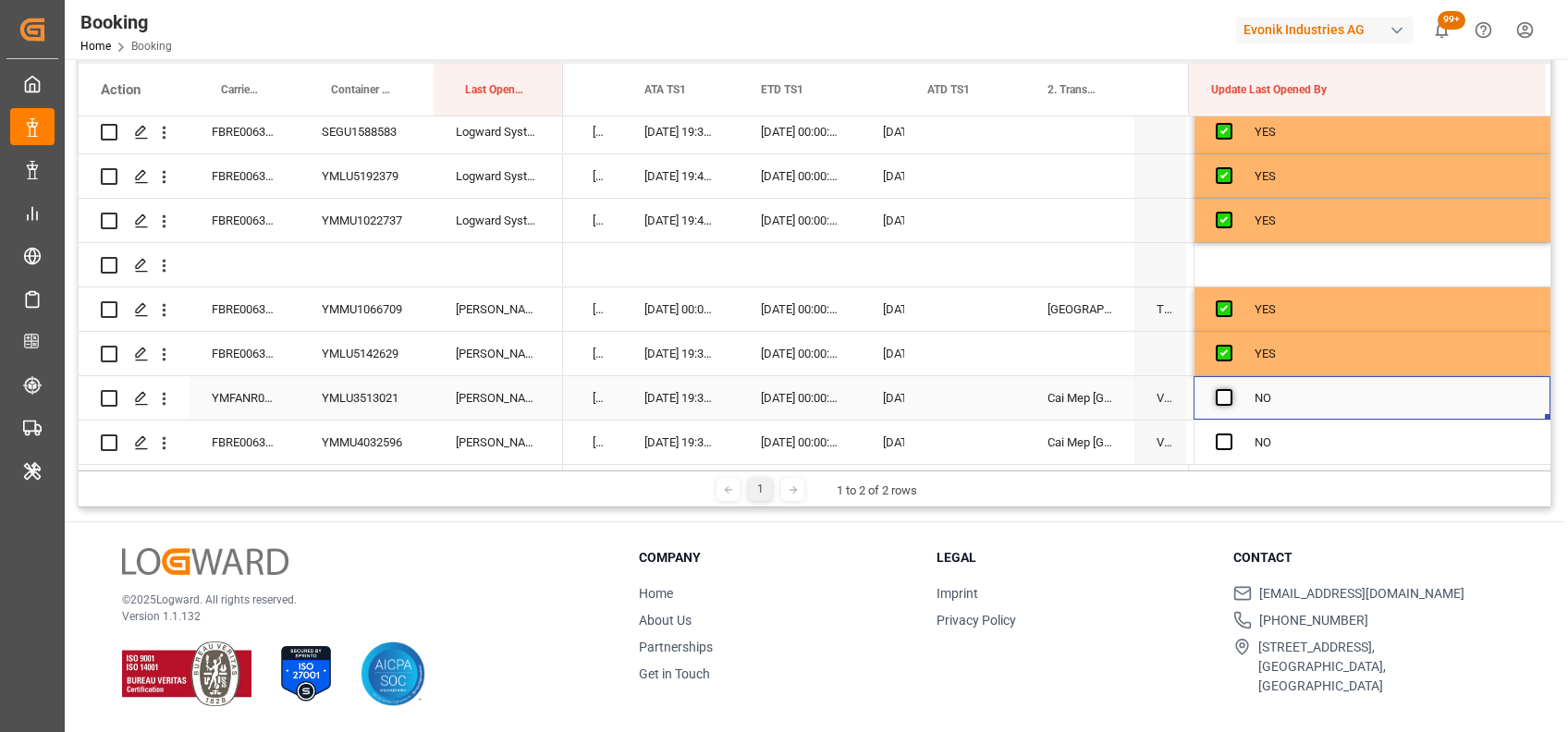
click at [1216, 390] on span "Press SPACE to select this row." at bounding box center [1224, 397] width 17 height 17
click at [1230, 389] on input "Press SPACE to select this row." at bounding box center [1230, 389] width 0 height 0
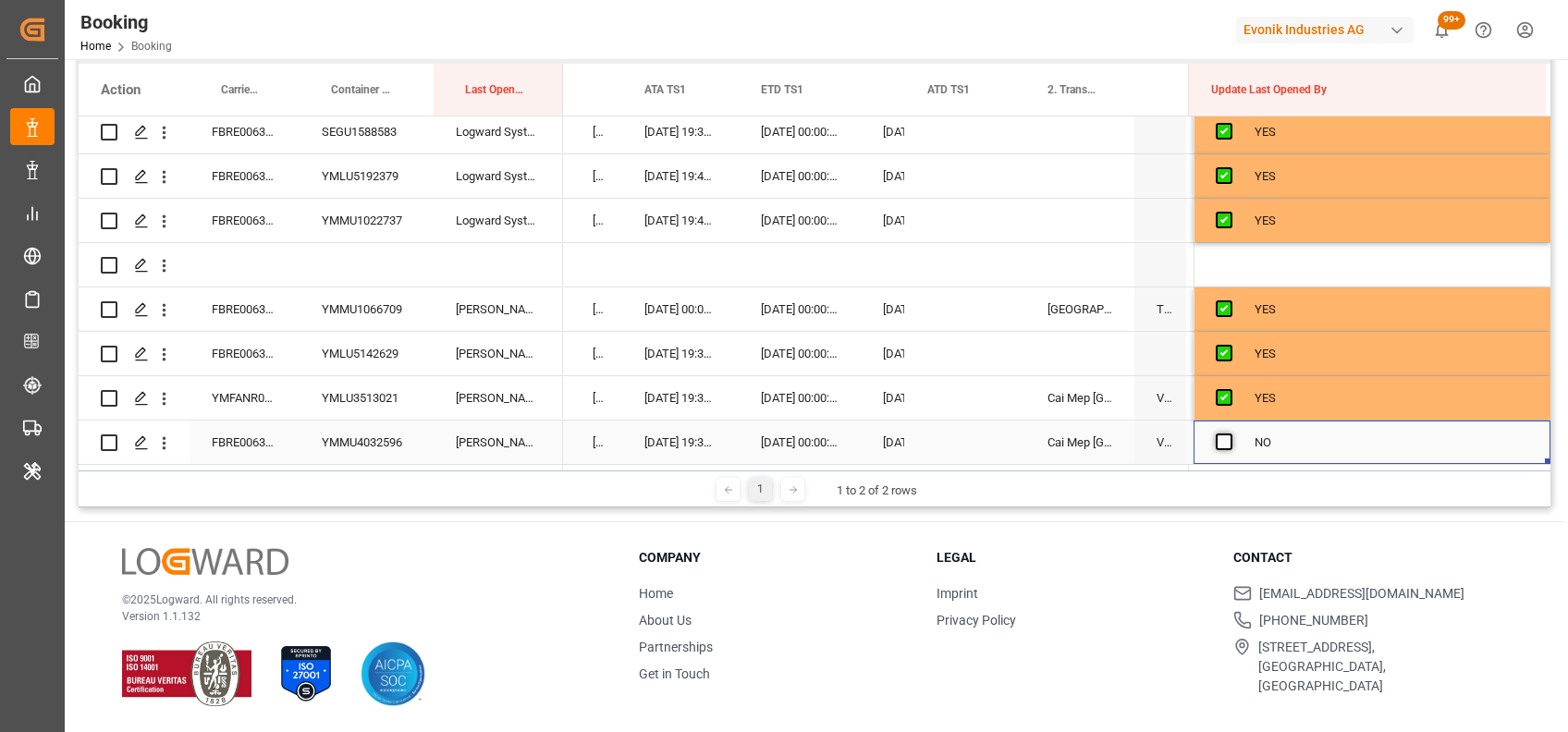
click at [1219, 436] on span "Press SPACE to select this row." at bounding box center [1224, 441] width 17 height 17
click at [1230, 433] on input "Press SPACE to select this row." at bounding box center [1230, 433] width 0 height 0
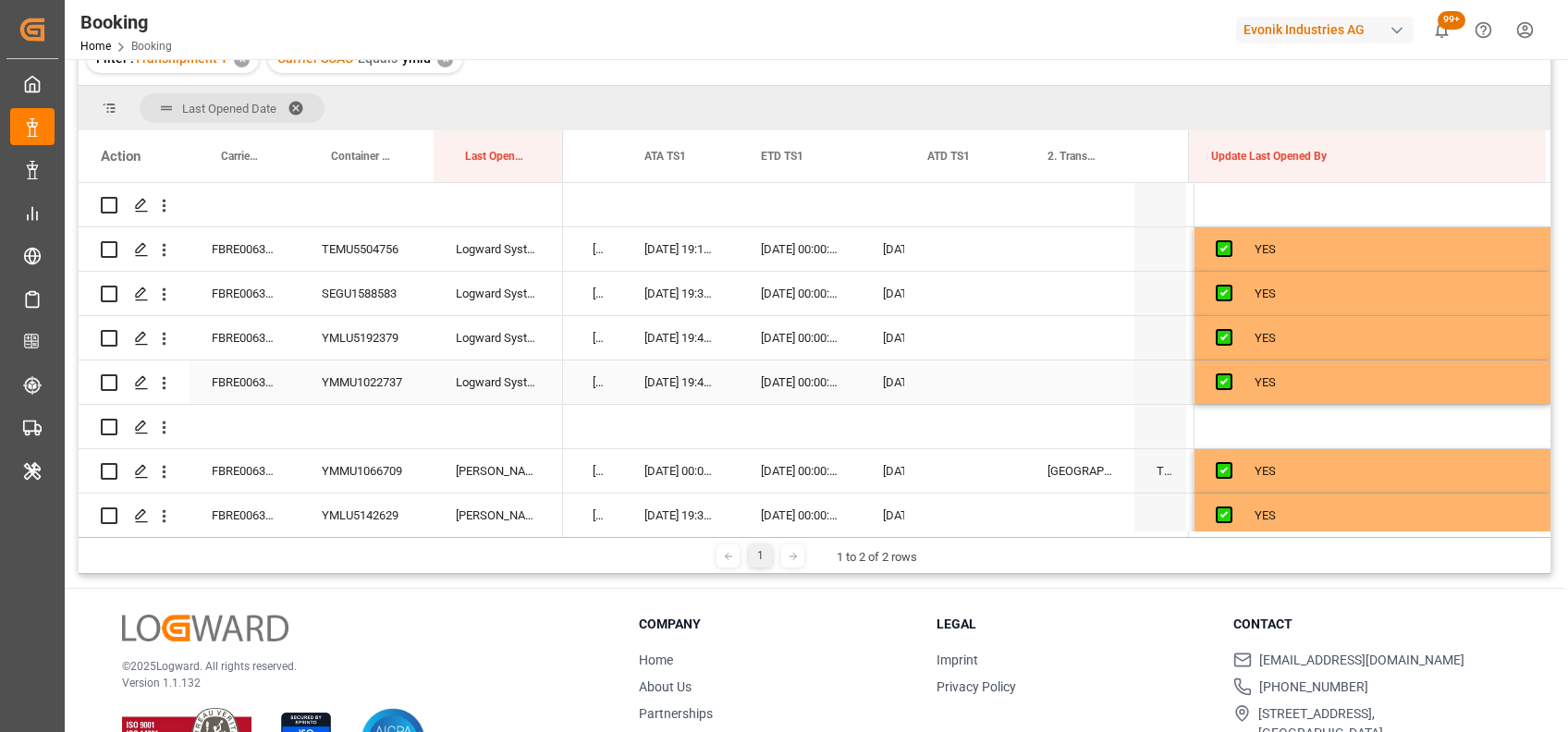
scroll to position [194, 0]
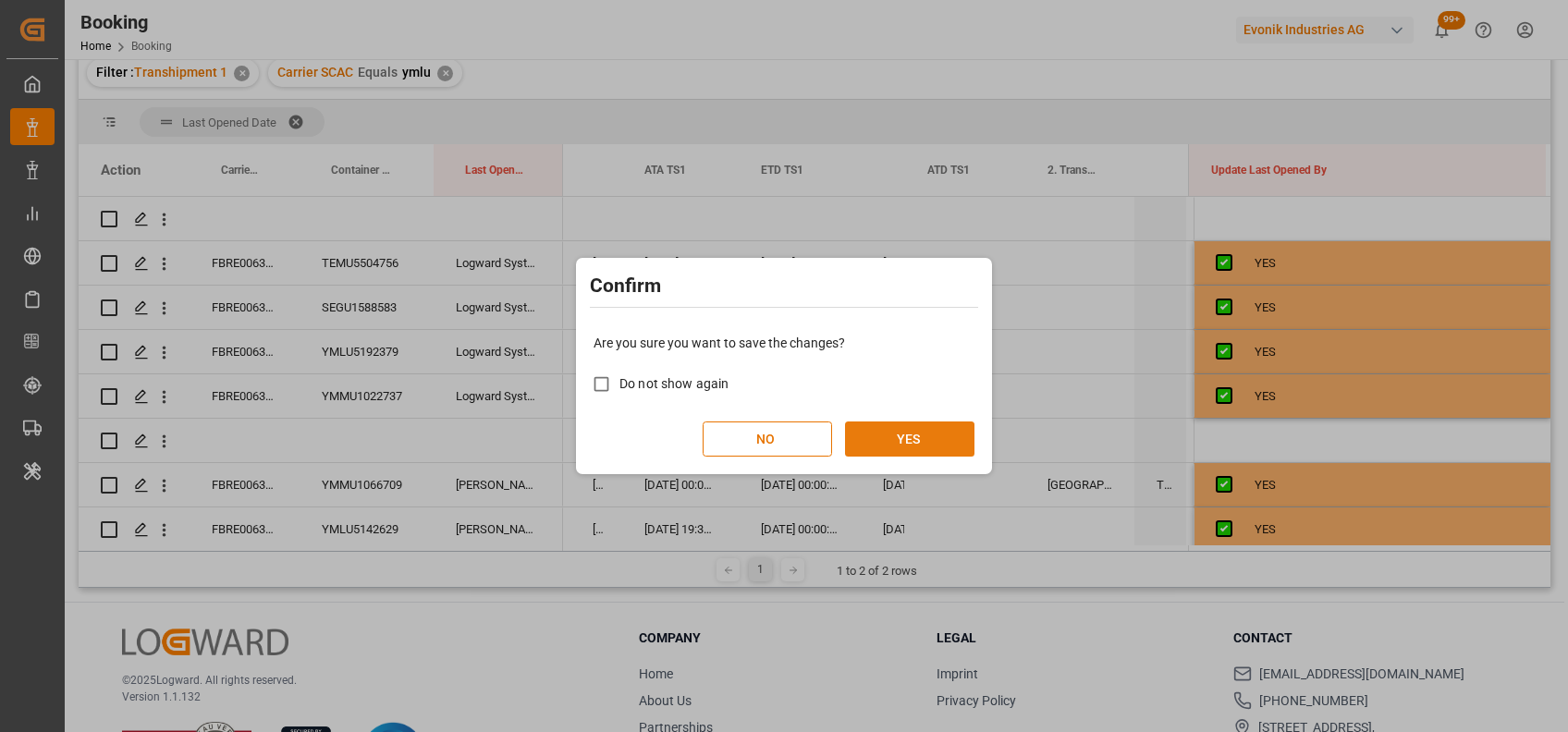
click at [918, 437] on button "YES" at bounding box center [909, 439] width 130 height 35
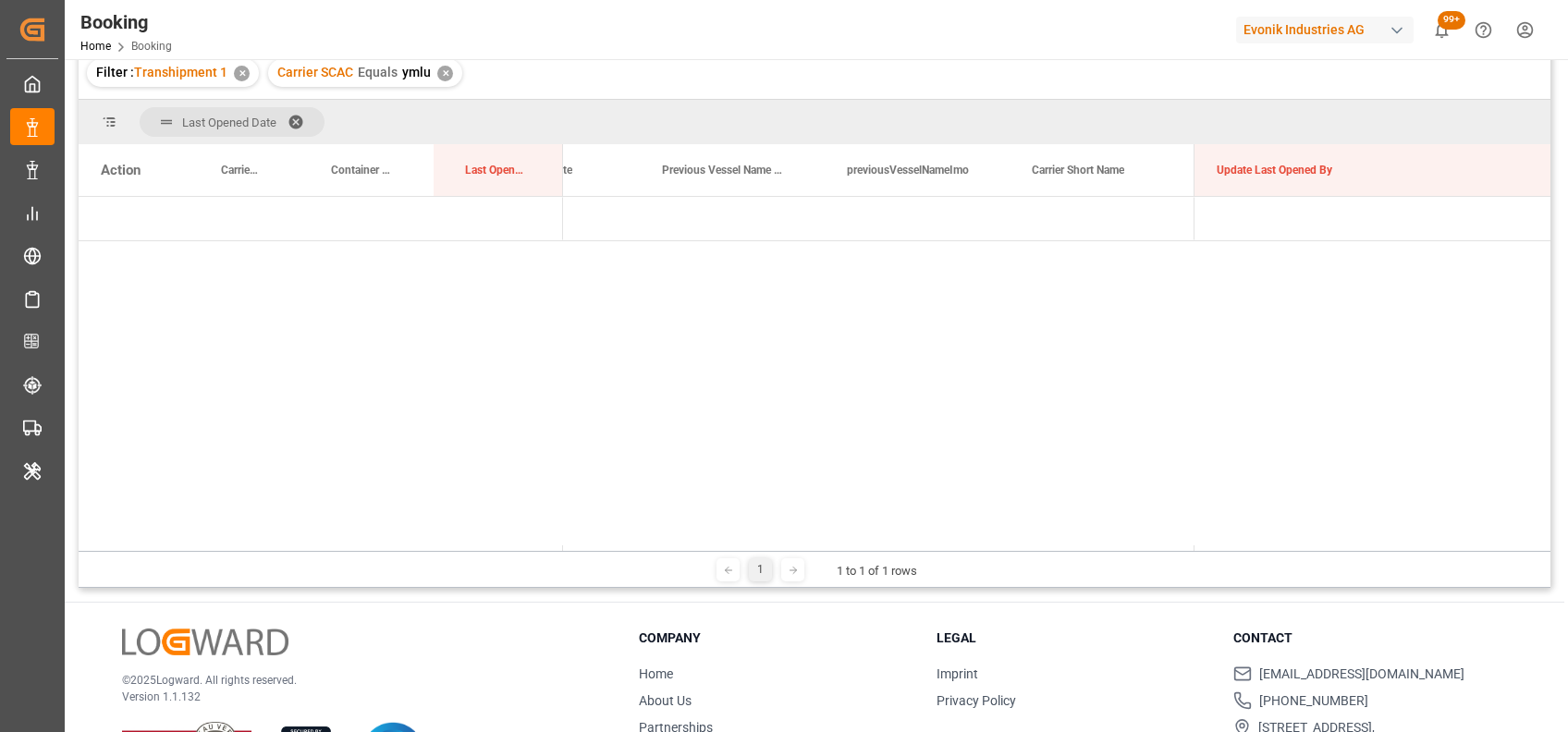
scroll to position [0, 1157]
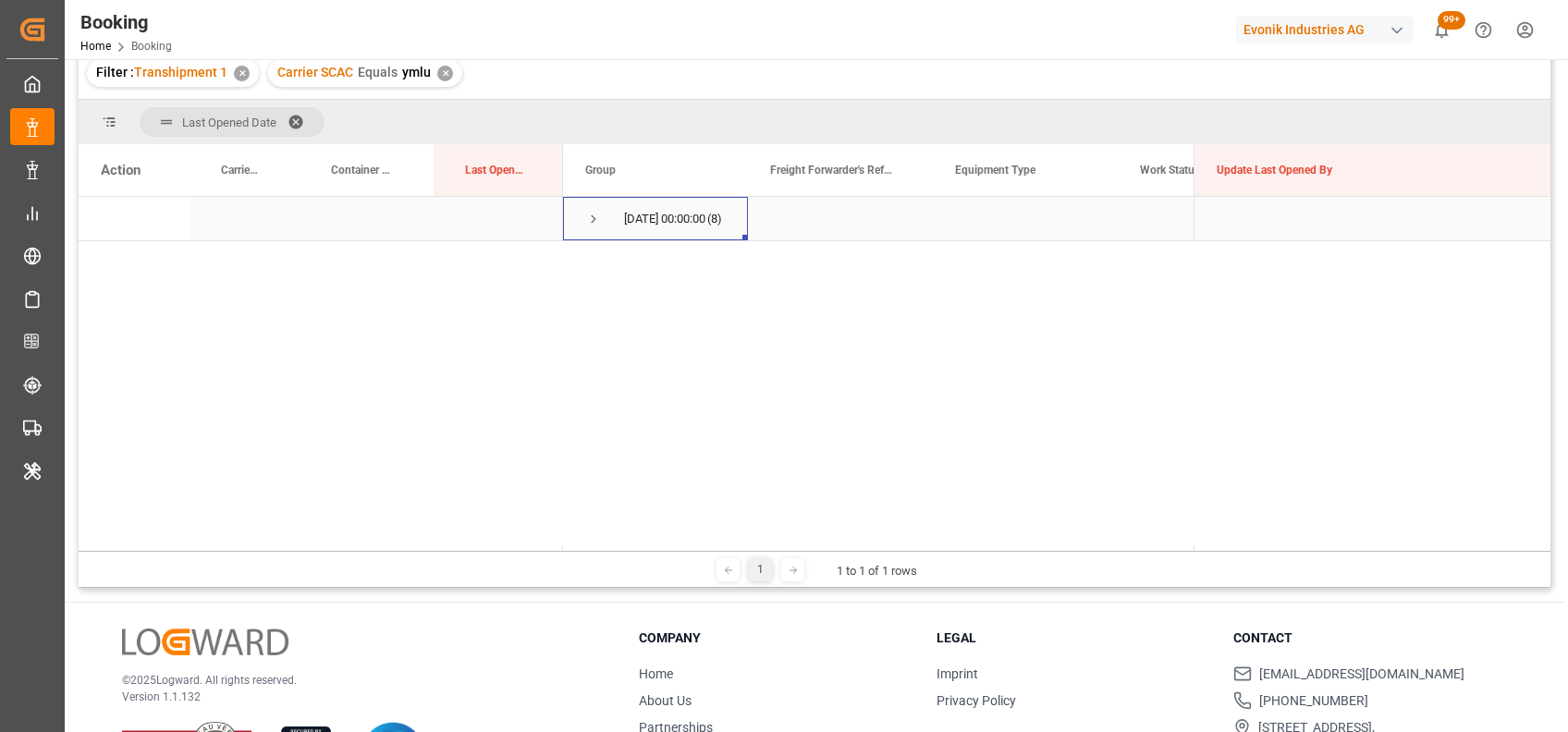
click at [595, 220] on span "Press SPACE to select this row." at bounding box center [593, 218] width 17 height 17
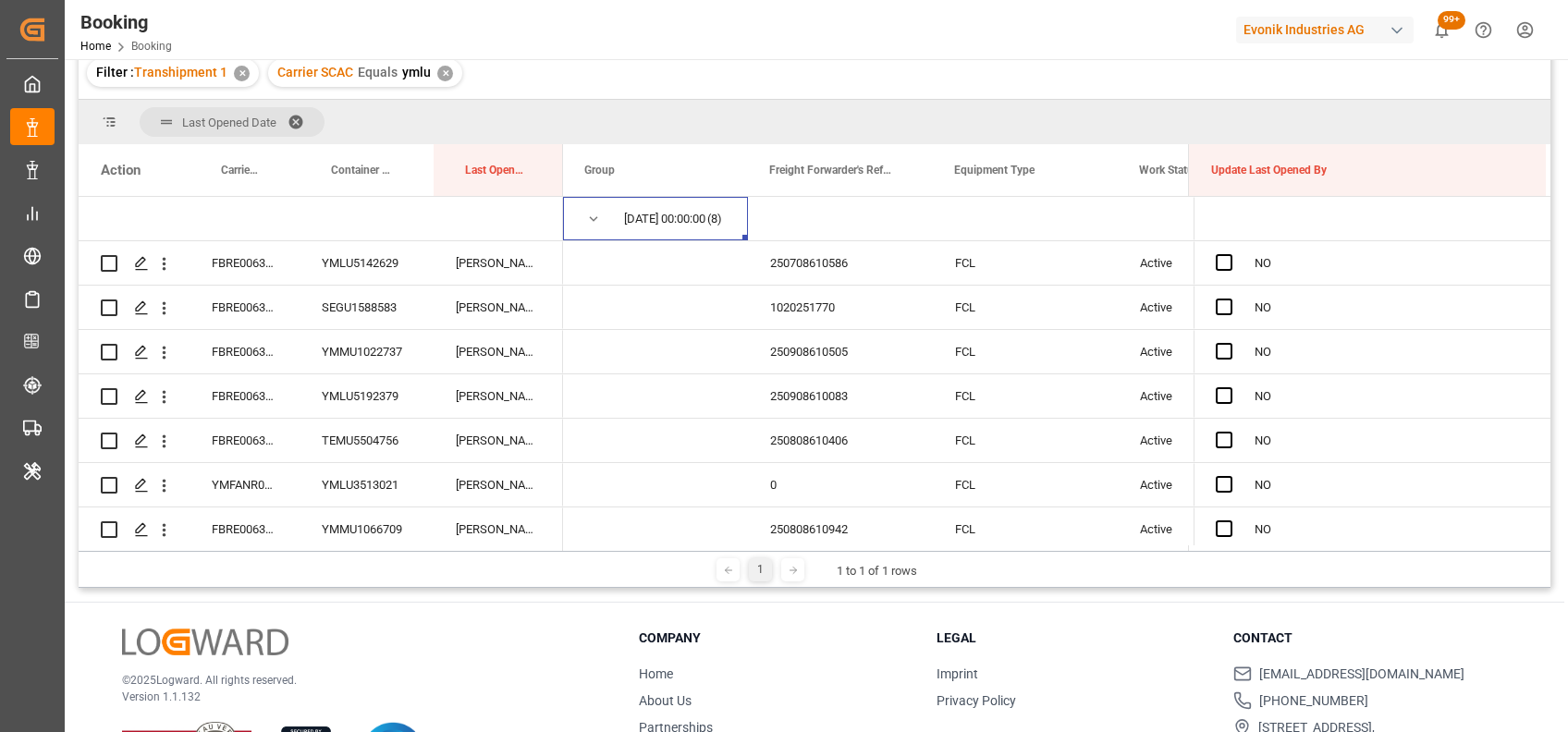
scroll to position [0, 0]
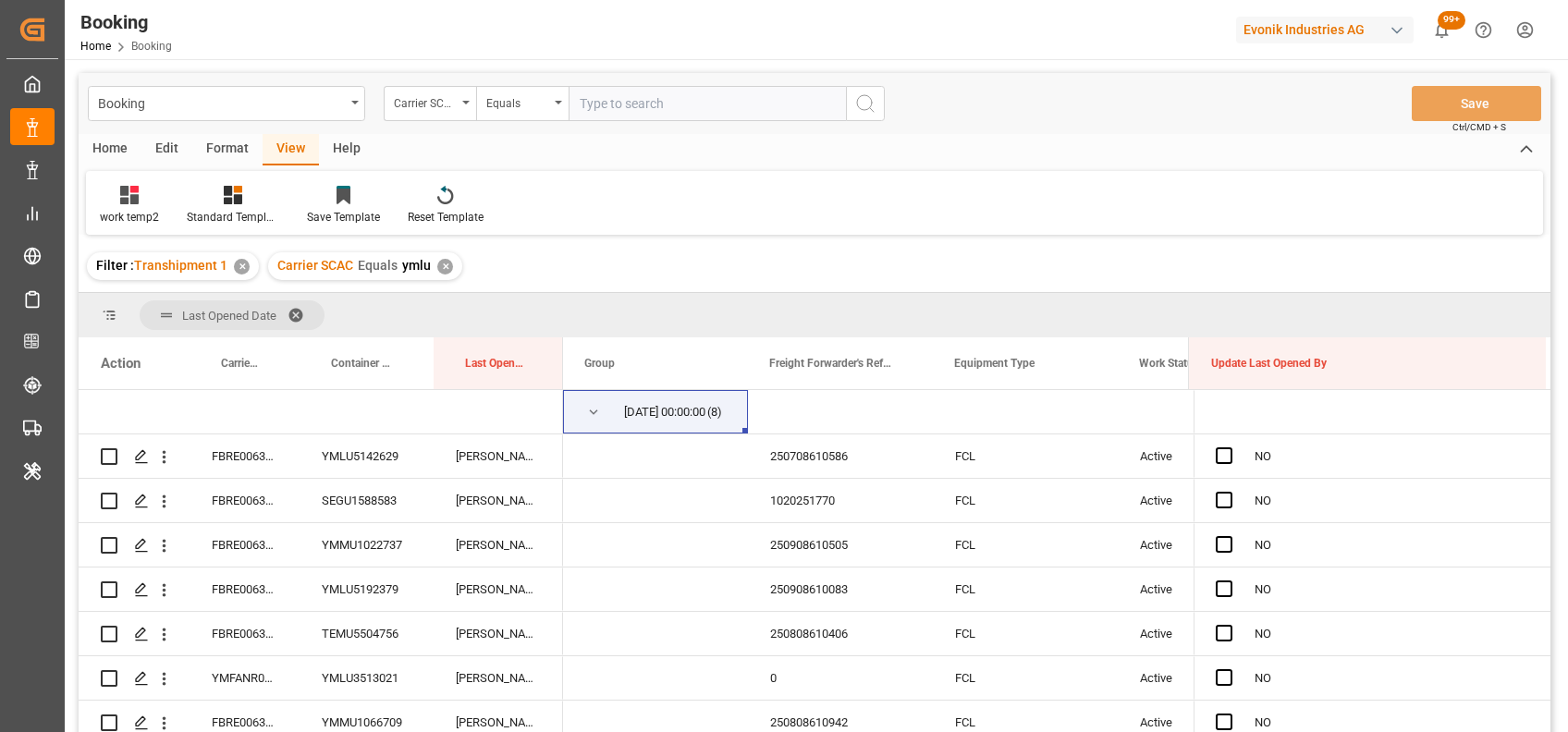
click at [300, 312] on span at bounding box center [302, 314] width 29 height 17
